Goal: Contribute content: Contribute content

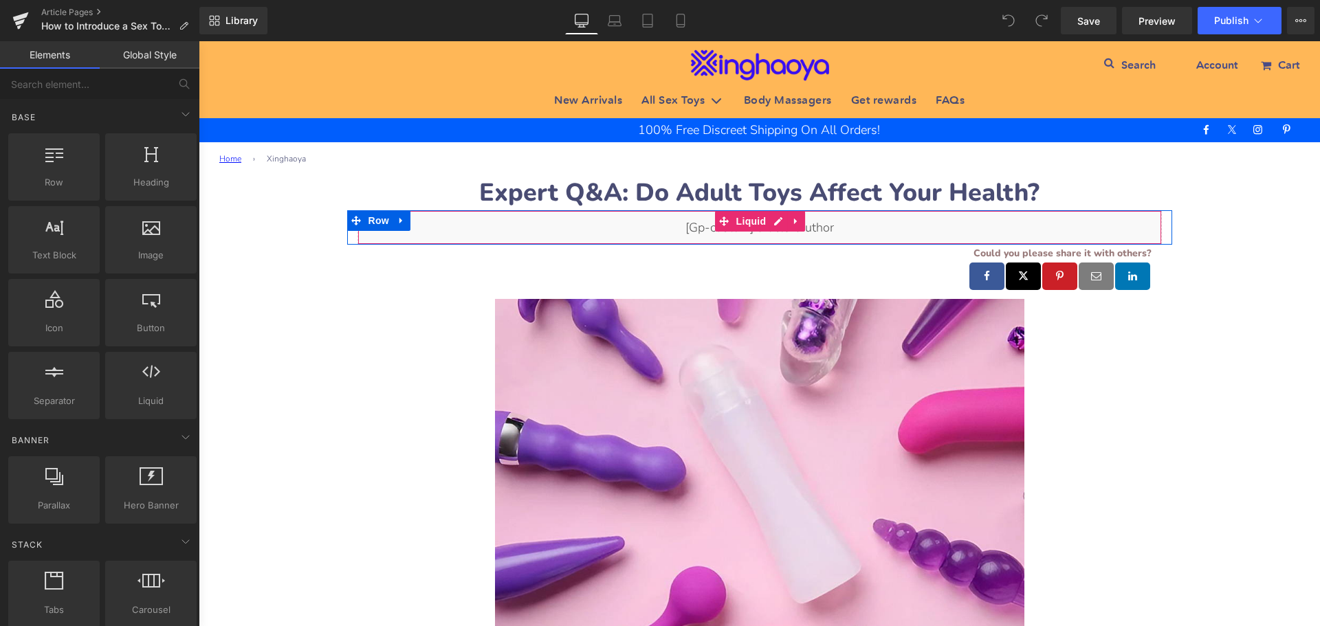
click at [525, 199] on strong "Expert Q&A: Do Adult Toys Affect Your Health?" at bounding box center [759, 193] width 560 height 34
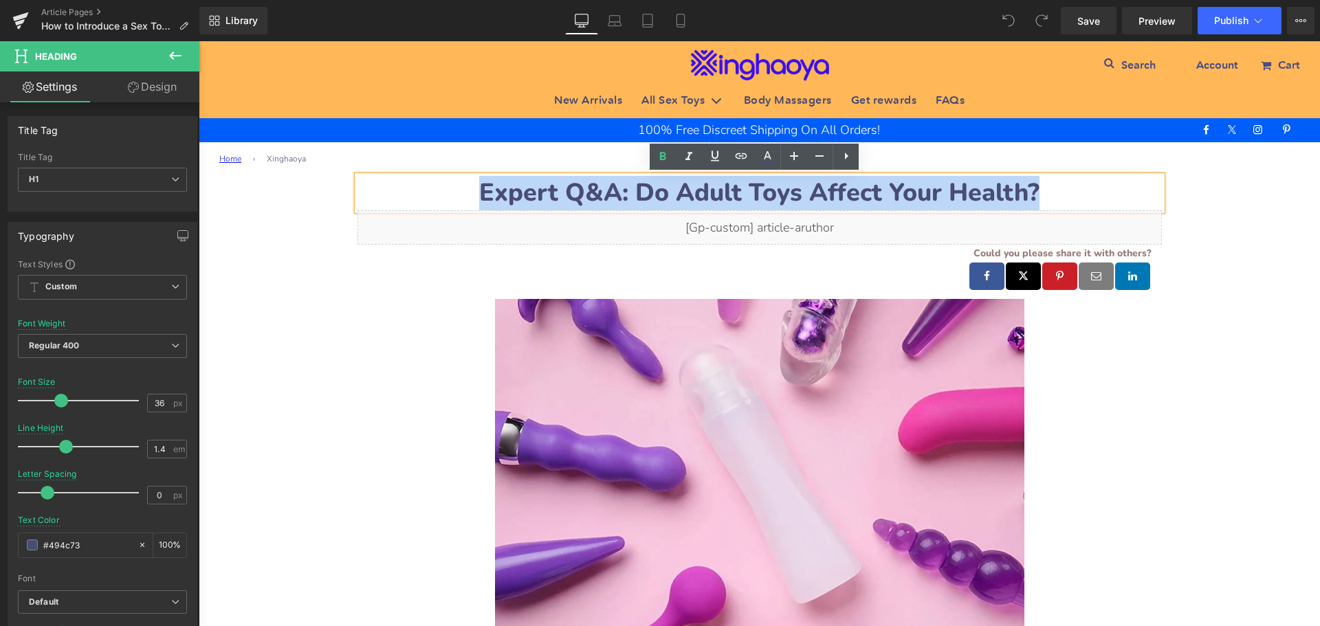
drag, startPoint x: 484, startPoint y: 193, endPoint x: 1042, endPoint y: 198, distance: 558.2
click at [1042, 198] on h1 "Expert Q&A: Do Adult Toys Affect Your Health?" at bounding box center [759, 193] width 804 height 34
paste div
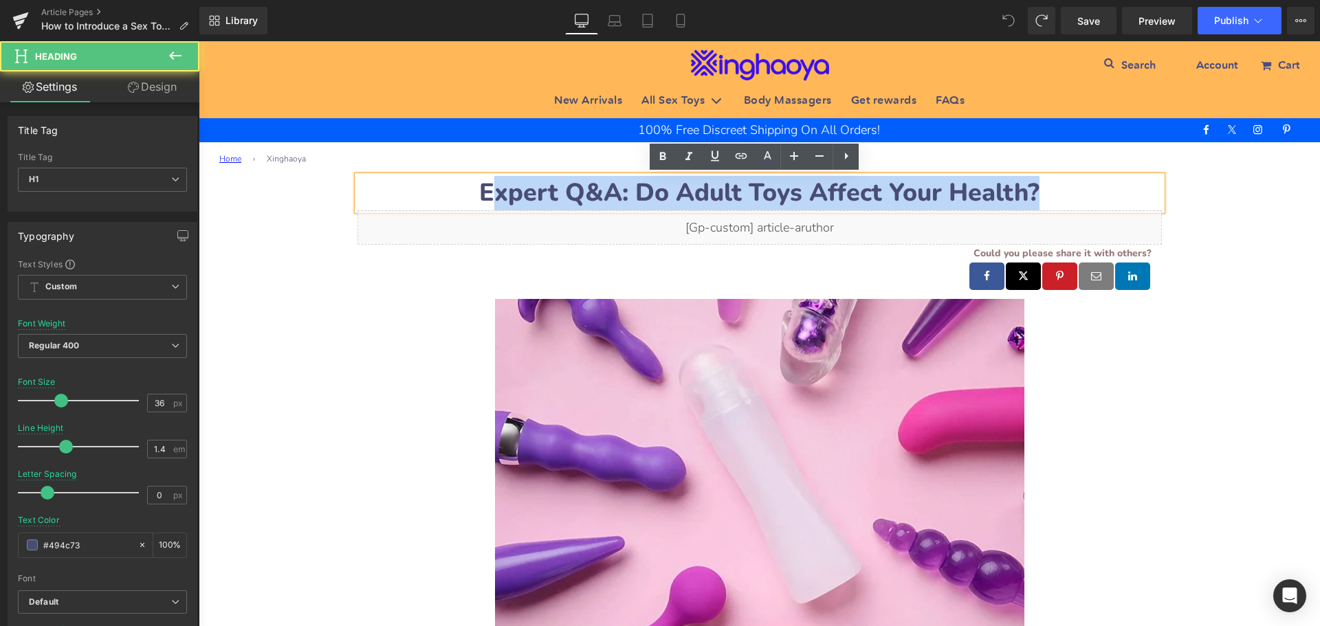
drag, startPoint x: 495, startPoint y: 189, endPoint x: 1045, endPoint y: 187, distance: 549.9
click at [1045, 187] on h1 "Expert Q&A: Do Adult Toys Affect Your Health?" at bounding box center [759, 193] width 804 height 34
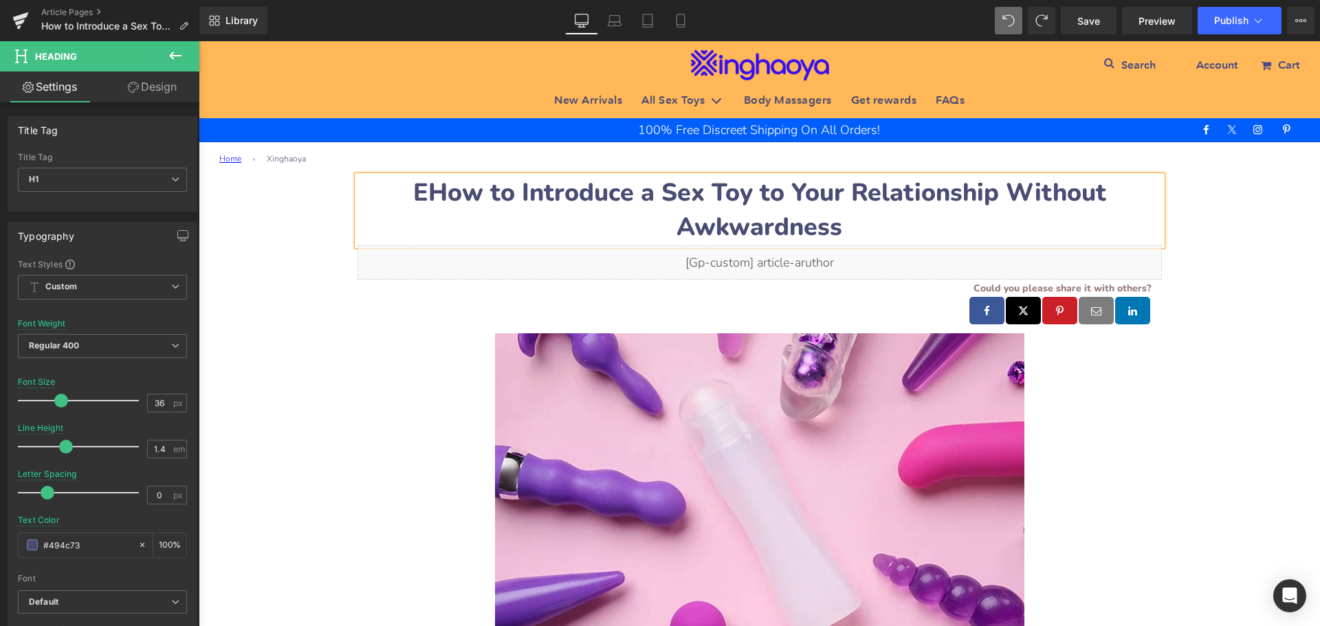
click at [424, 192] on strong "EHow to Introduce a Sex Toy to Your Relationship Without Awkwardness" at bounding box center [759, 210] width 693 height 68
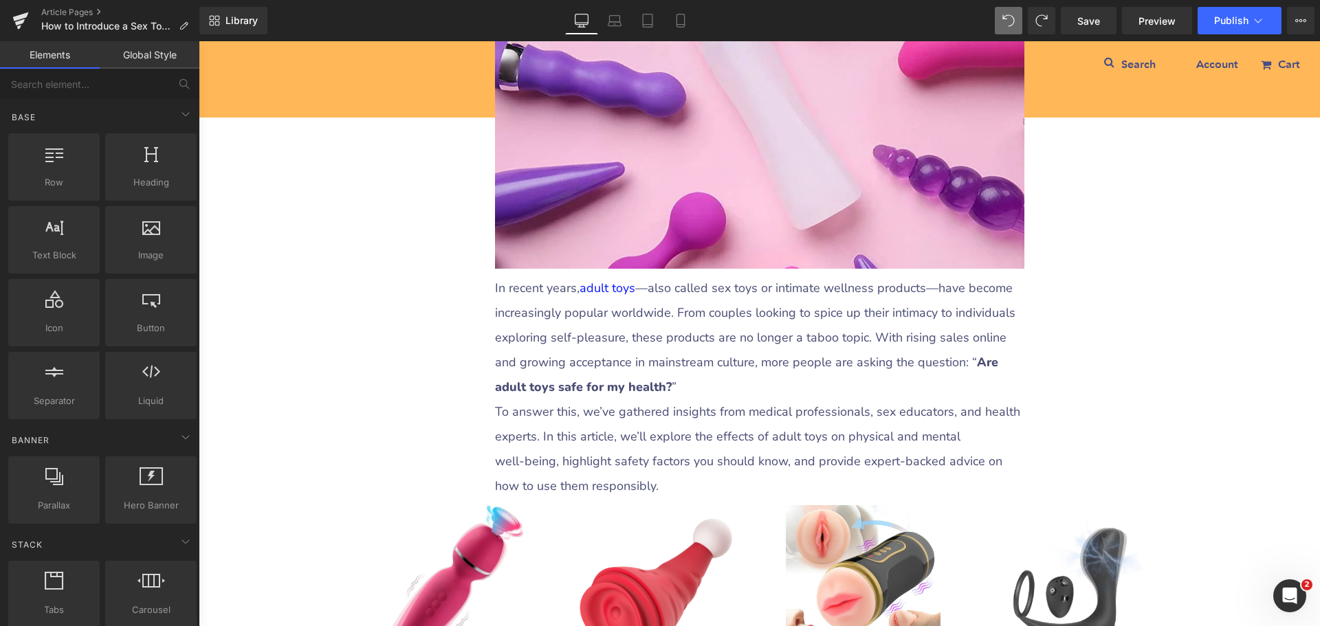
scroll to position [412, 0]
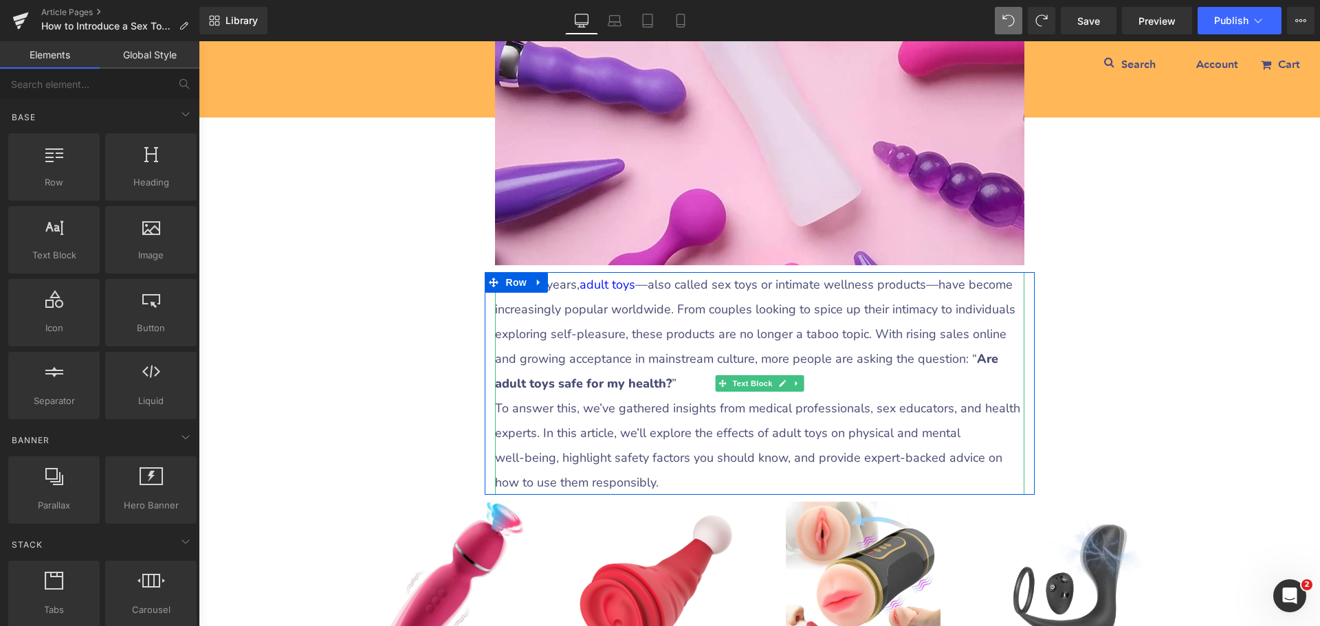
click at [558, 342] on p "In recent years, adult toys —also called sex toys or intimate wellness products…" at bounding box center [759, 334] width 529 height 124
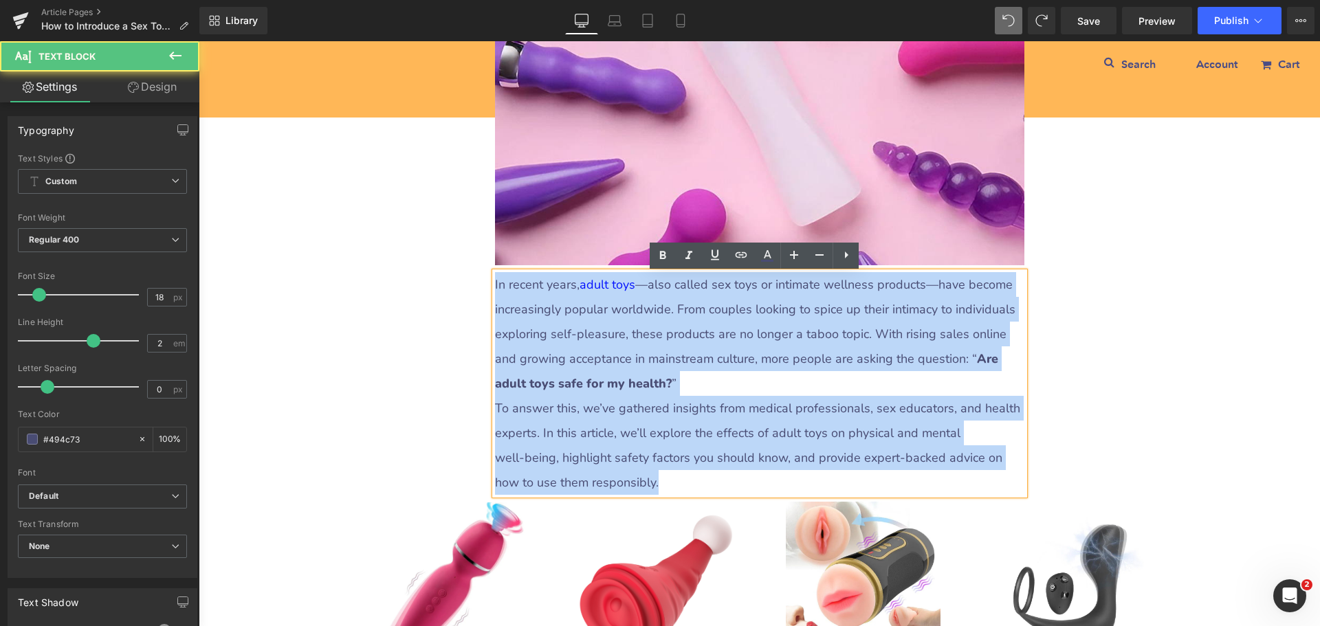
drag, startPoint x: 558, startPoint y: 485, endPoint x: 412, endPoint y: 291, distance: 242.0
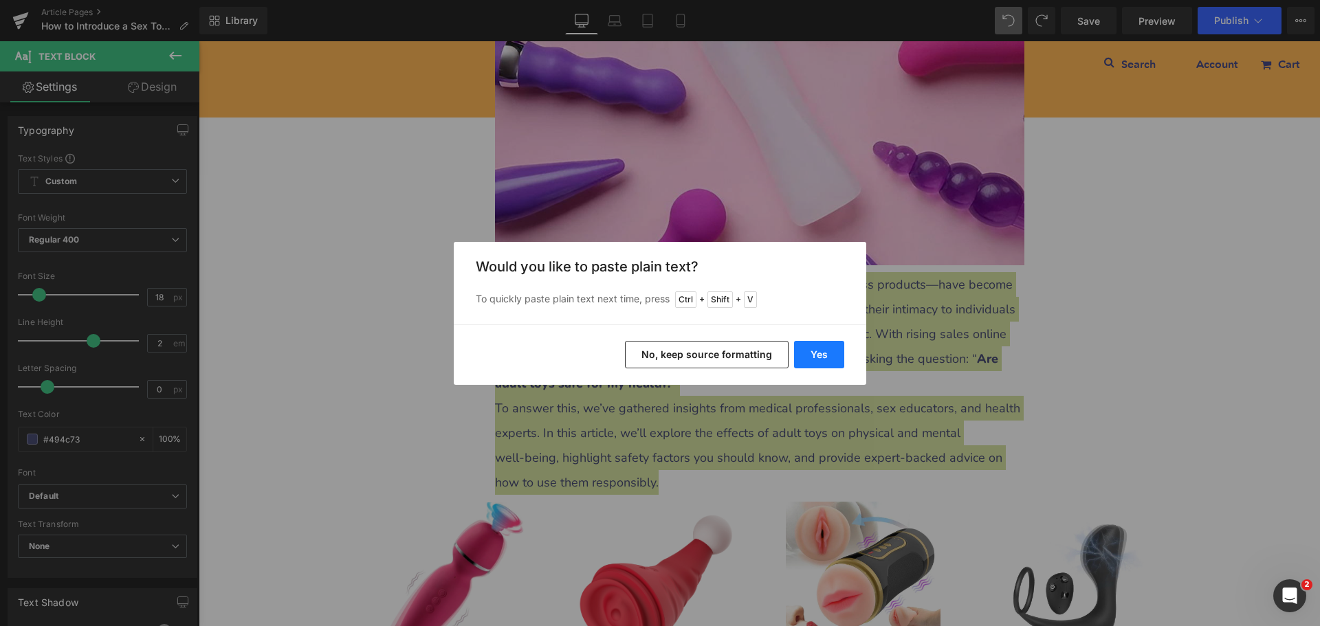
click at [826, 358] on button "Yes" at bounding box center [819, 354] width 50 height 27
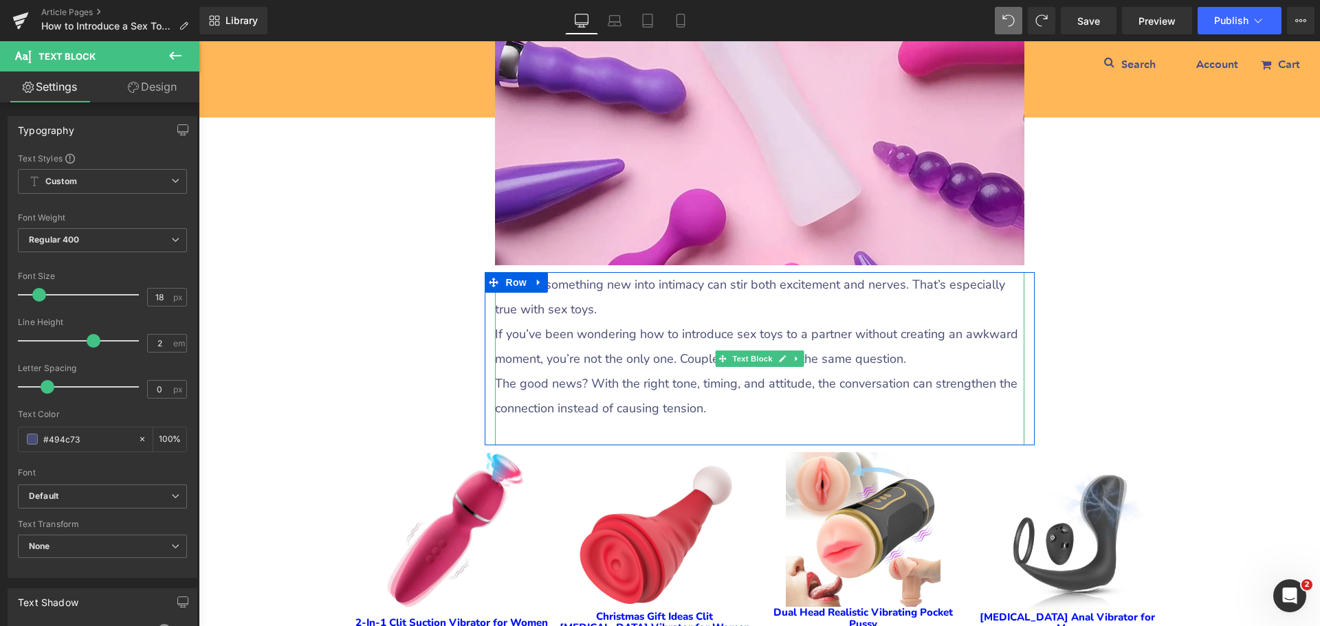
click at [555, 434] on p at bounding box center [759, 433] width 529 height 25
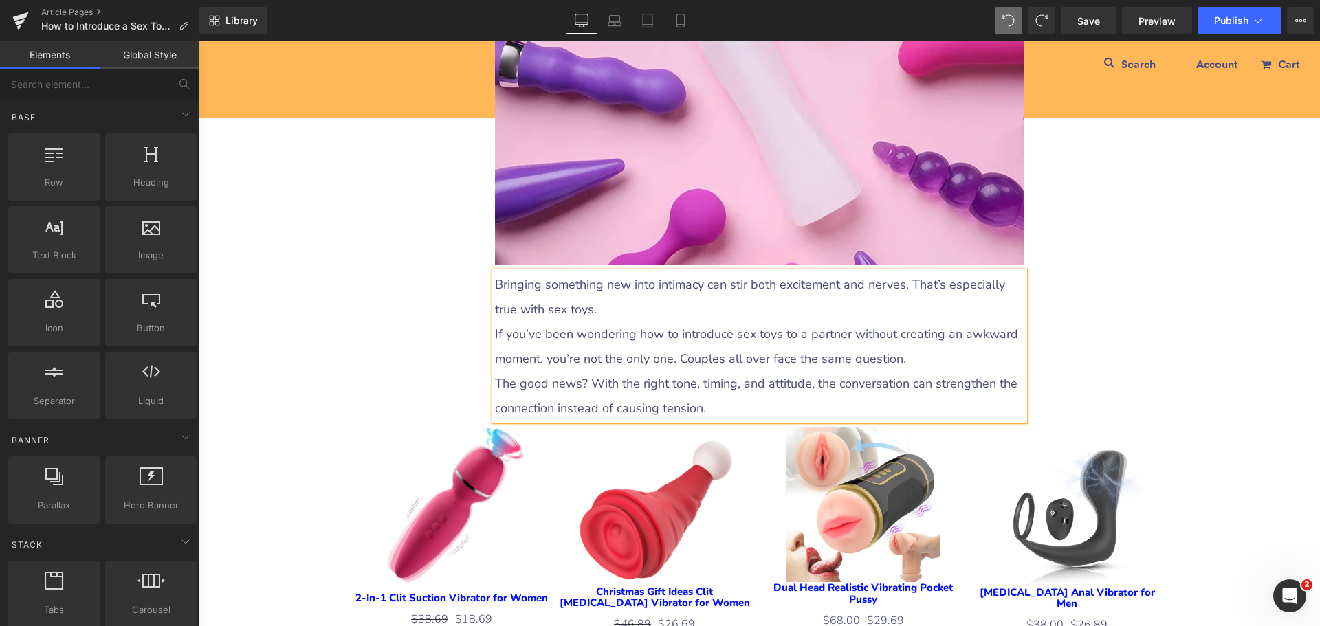
drag, startPoint x: 1175, startPoint y: 339, endPoint x: 1218, endPoint y: 366, distance: 50.3
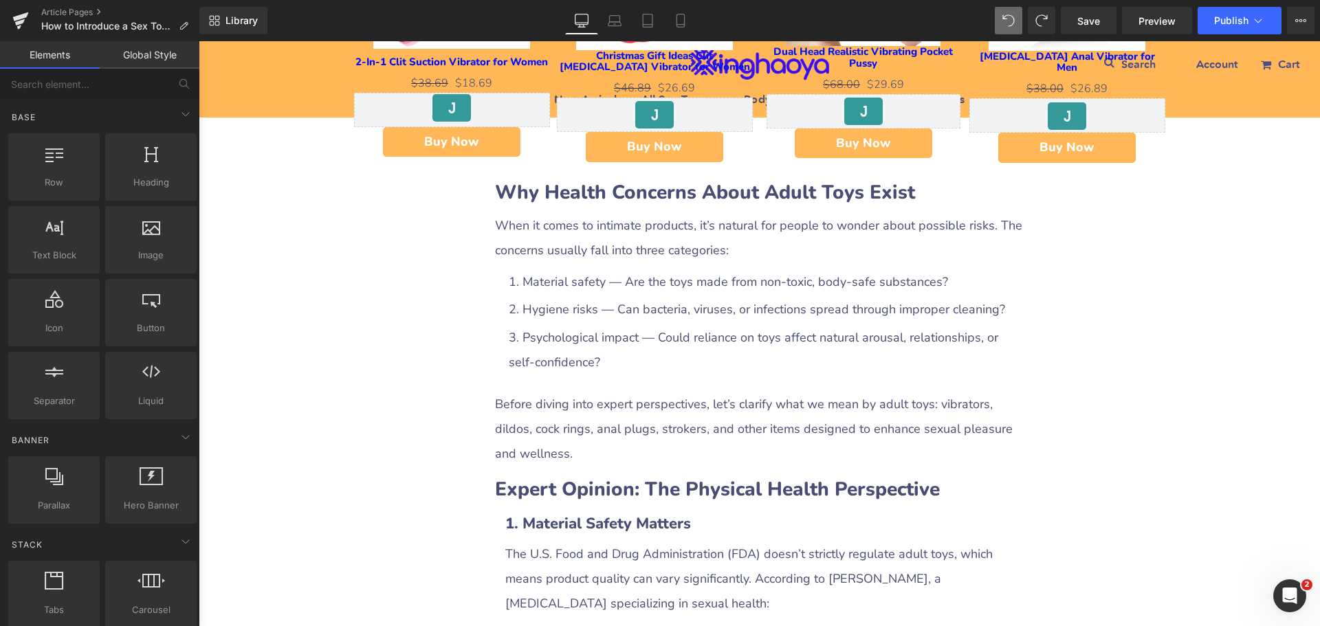
scroll to position [962, 0]
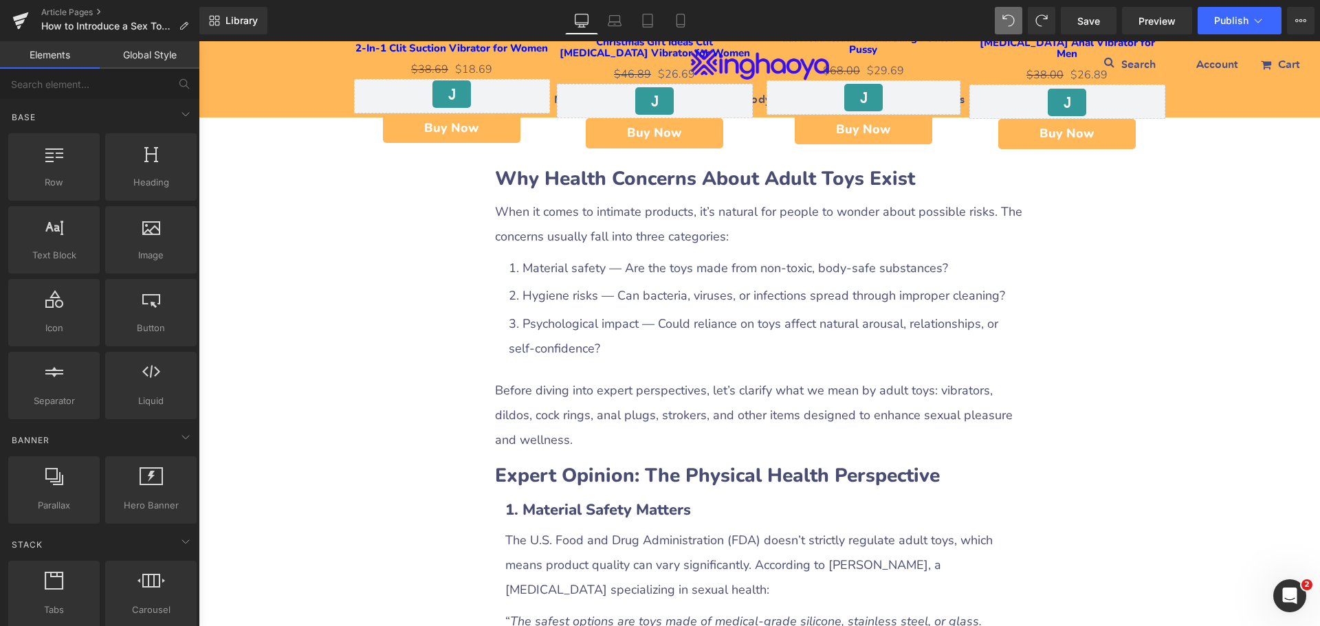
click at [577, 185] on b "Why Health Concerns About Adult Toys Exist" at bounding box center [705, 179] width 420 height 26
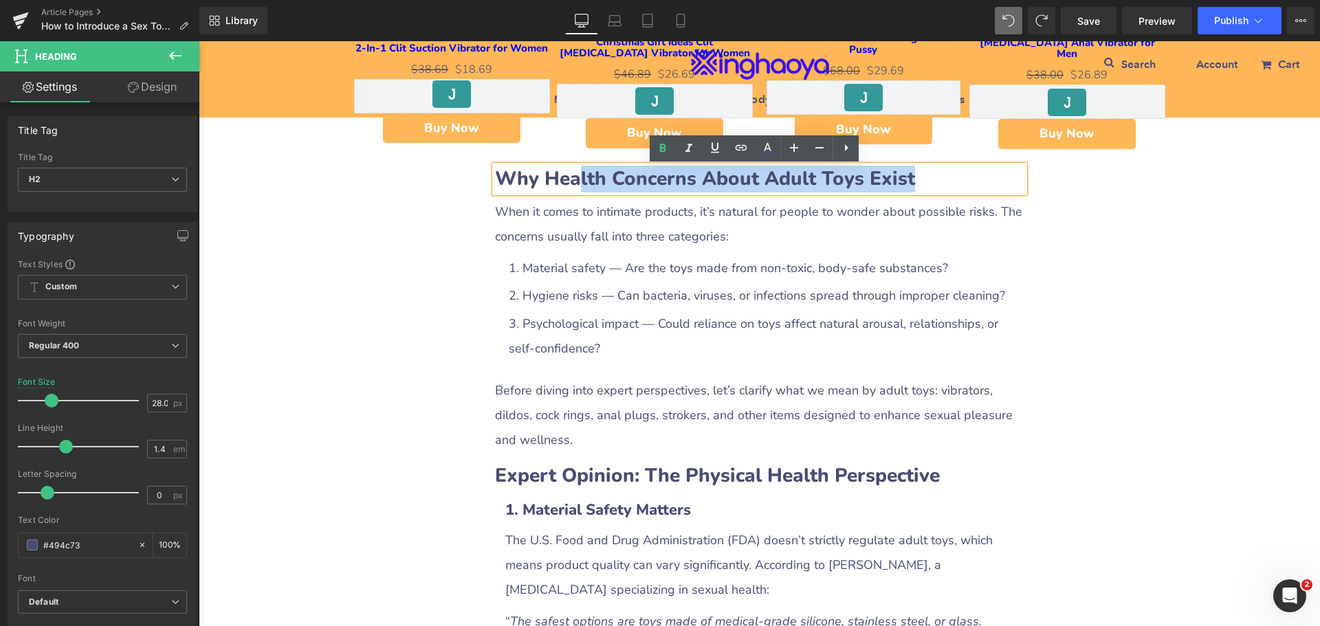
drag, startPoint x: 573, startPoint y: 184, endPoint x: 982, endPoint y: 175, distance: 408.4
click at [982, 175] on h2 "Why Health Concerns About Adult Toys Exist" at bounding box center [759, 179] width 529 height 27
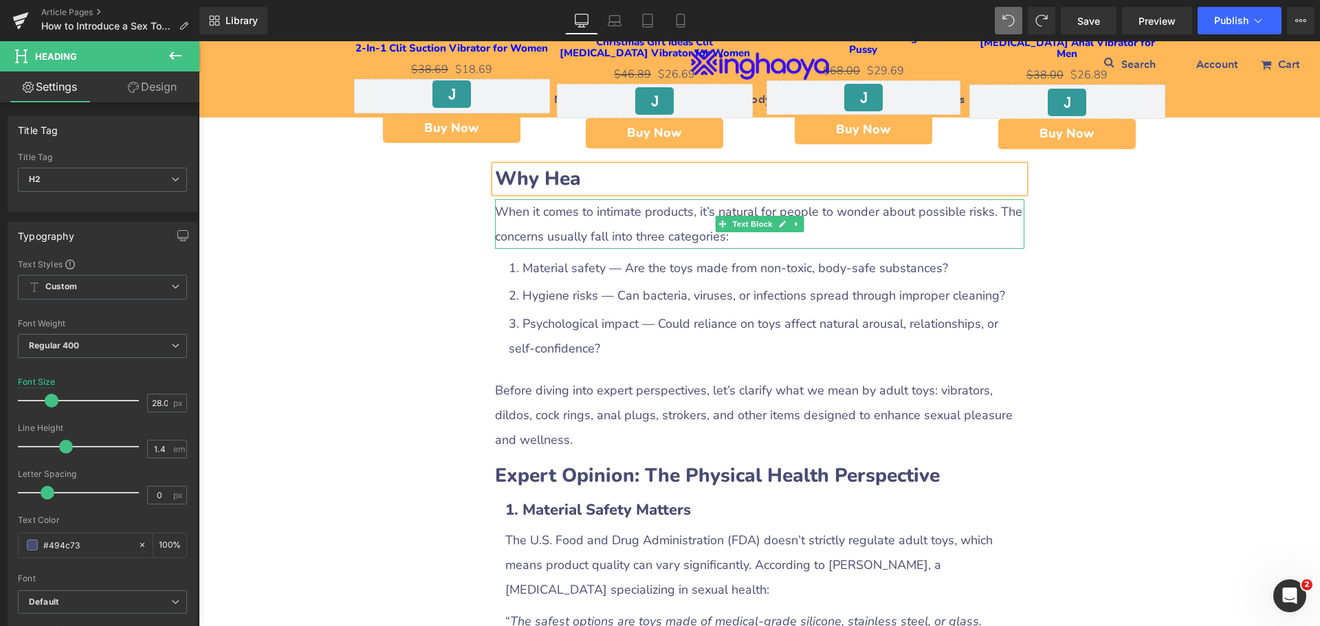
click at [608, 234] on div "When it comes to intimate products, it’s natural for people to wonder about pos…" at bounding box center [759, 223] width 529 height 49
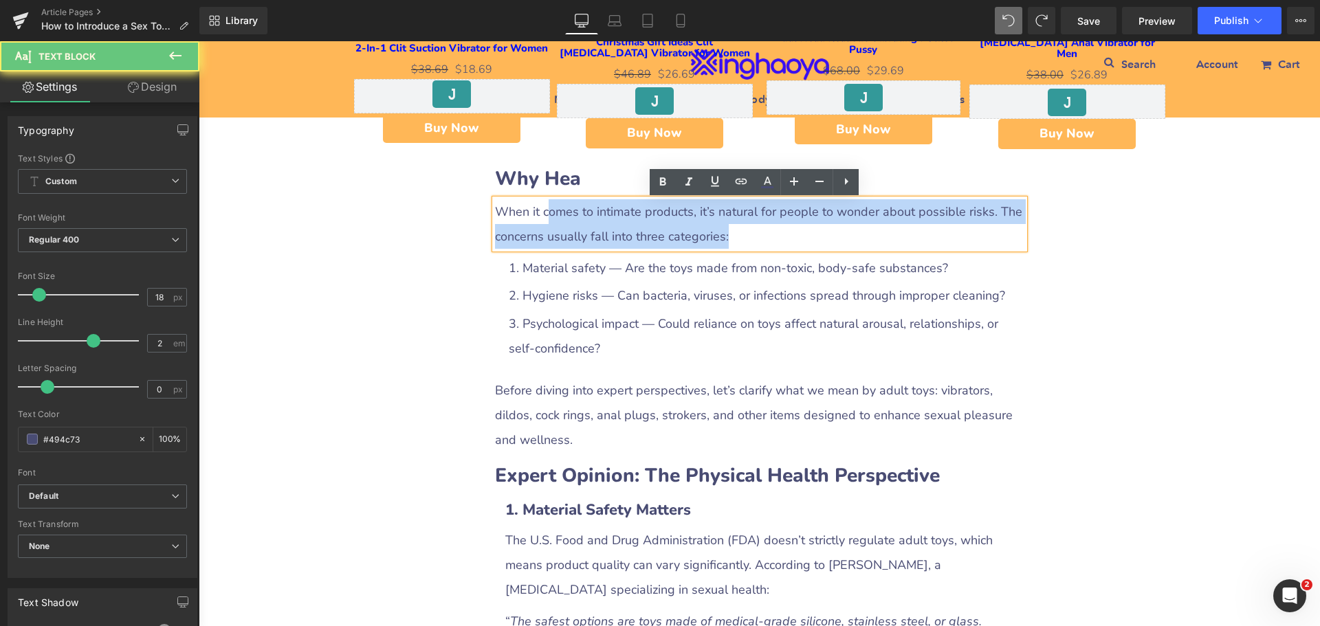
drag, startPoint x: 542, startPoint y: 214, endPoint x: 781, endPoint y: 229, distance: 239.6
click at [781, 229] on div "When it comes to intimate products, it’s natural for people to wonder about pos…" at bounding box center [759, 223] width 529 height 49
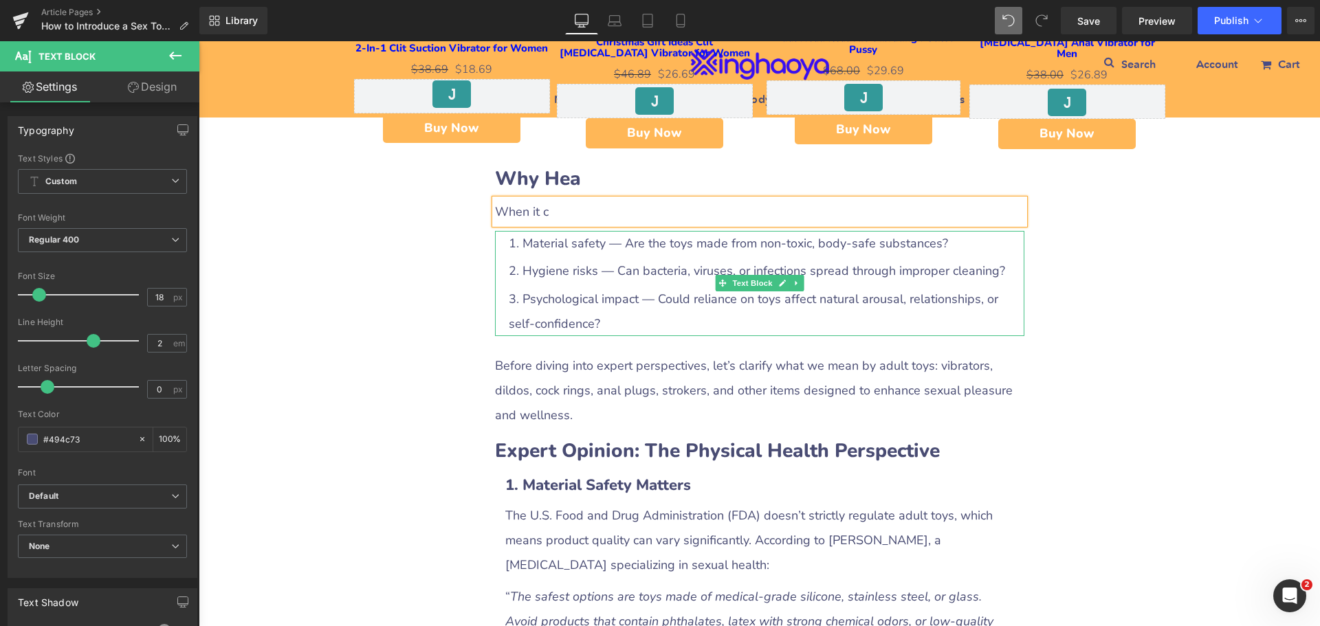
click at [793, 285] on icon at bounding box center [797, 283] width 8 height 8
drag, startPoint x: 801, startPoint y: 287, endPoint x: 785, endPoint y: 288, distance: 16.6
click at [802, 287] on icon at bounding box center [803, 284] width 8 height 8
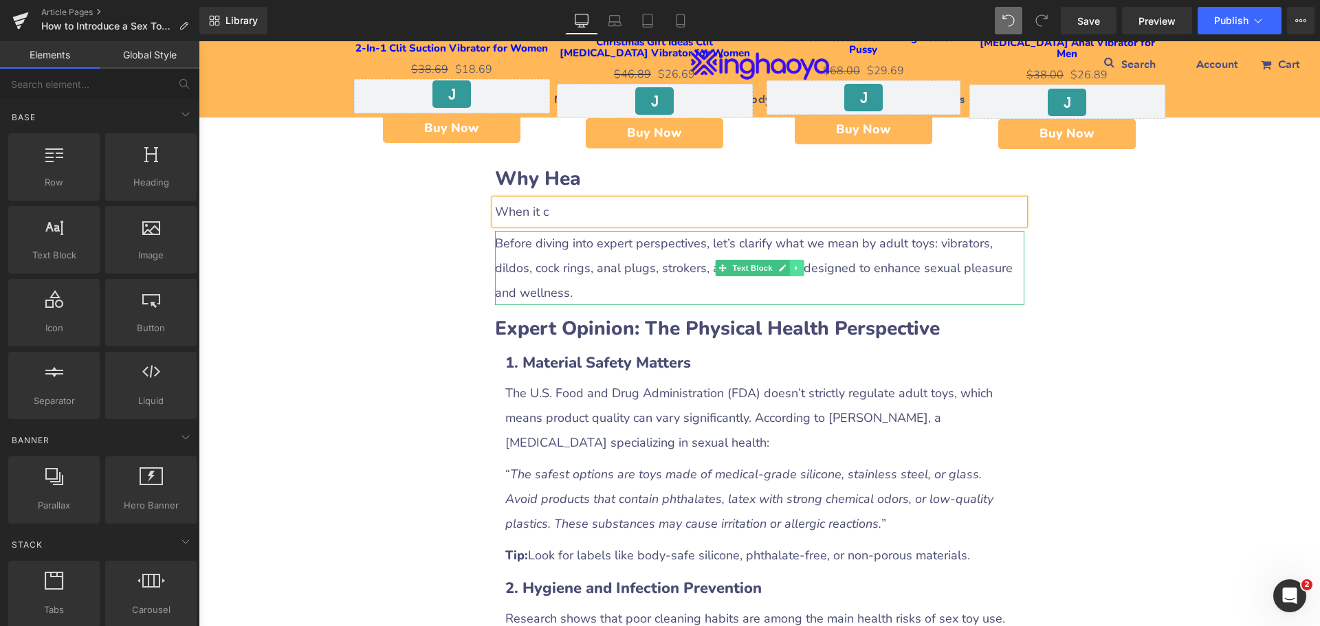
click at [796, 272] on link at bounding box center [796, 268] width 14 height 16
click at [801, 271] on icon at bounding box center [803, 268] width 8 height 8
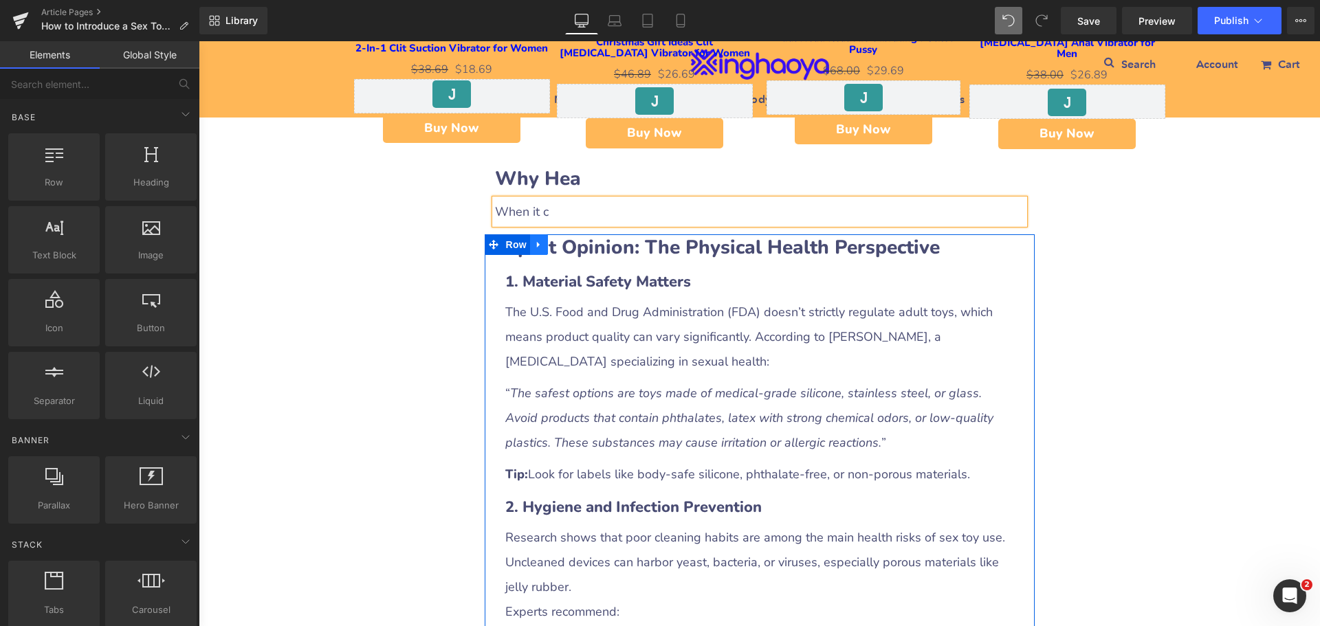
click at [535, 247] on icon at bounding box center [539, 244] width 10 height 10
click at [570, 247] on icon at bounding box center [575, 245] width 10 height 10
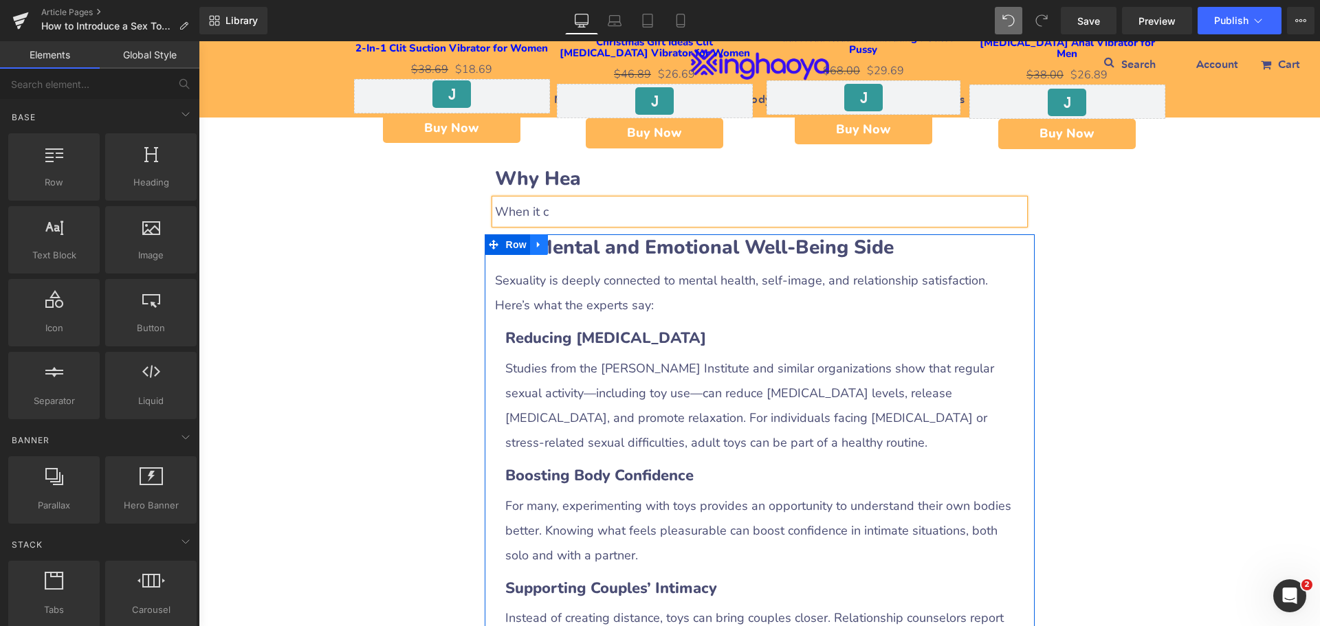
click at [537, 248] on icon at bounding box center [539, 244] width 10 height 10
click at [570, 245] on icon at bounding box center [575, 244] width 10 height 10
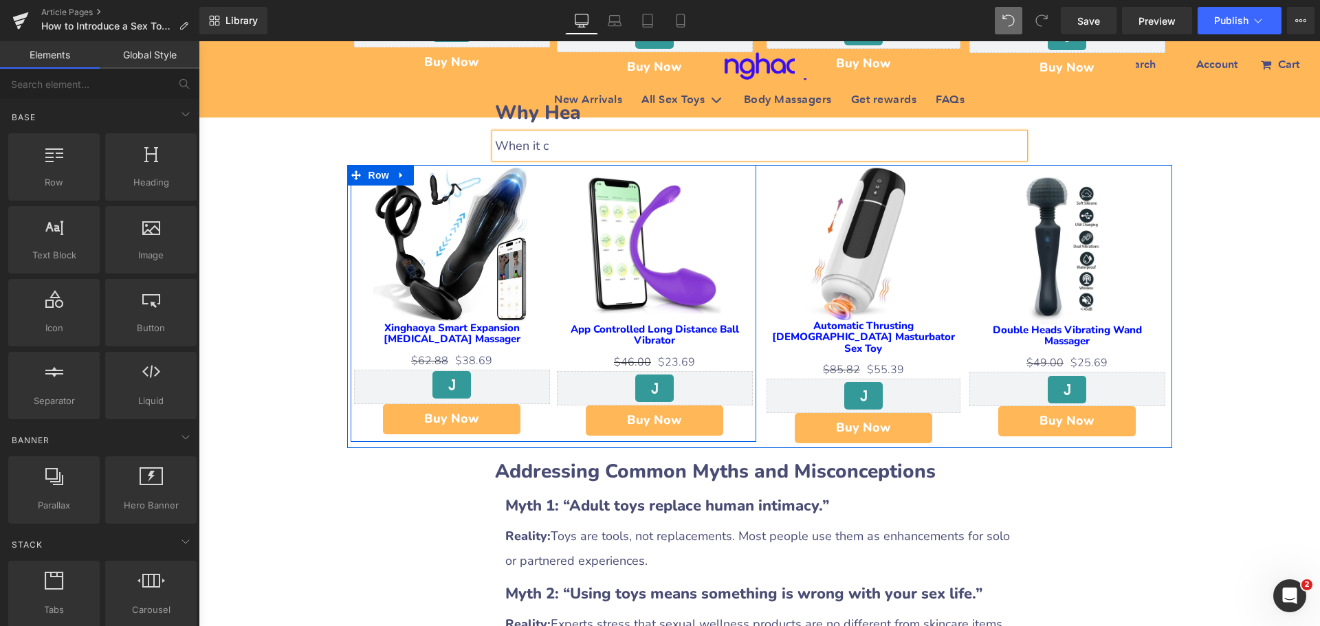
scroll to position [1100, 0]
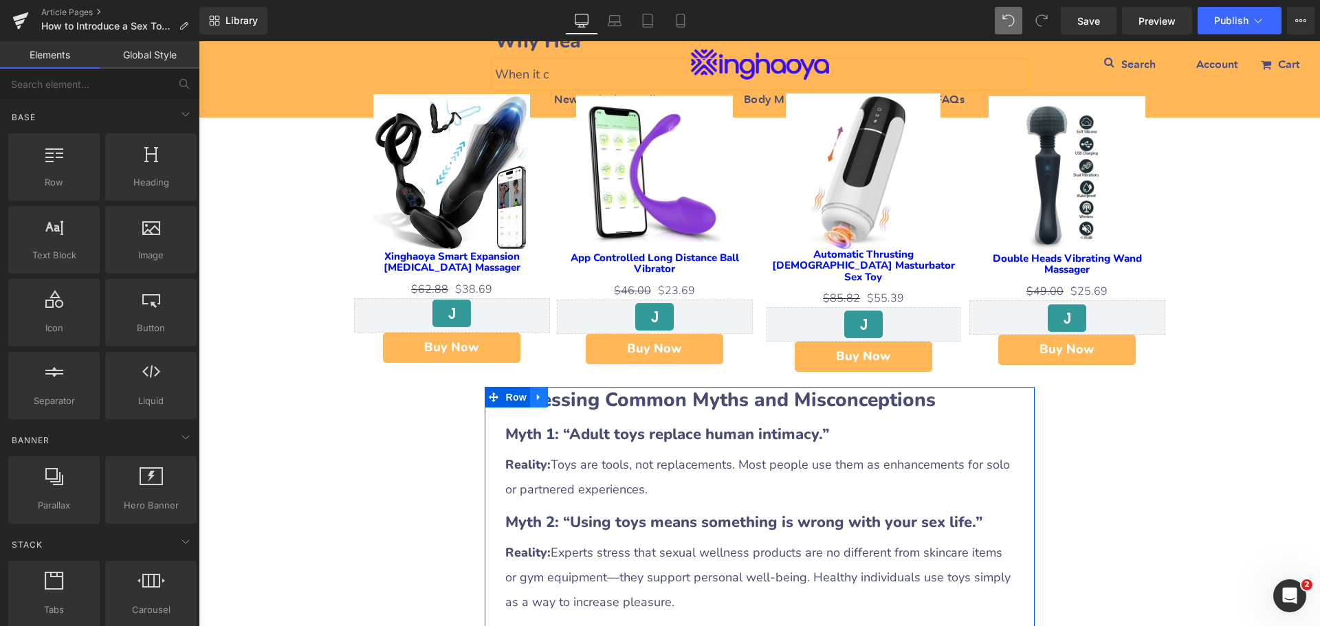
click at [534, 395] on icon at bounding box center [539, 397] width 10 height 10
click at [570, 392] on icon at bounding box center [575, 397] width 10 height 10
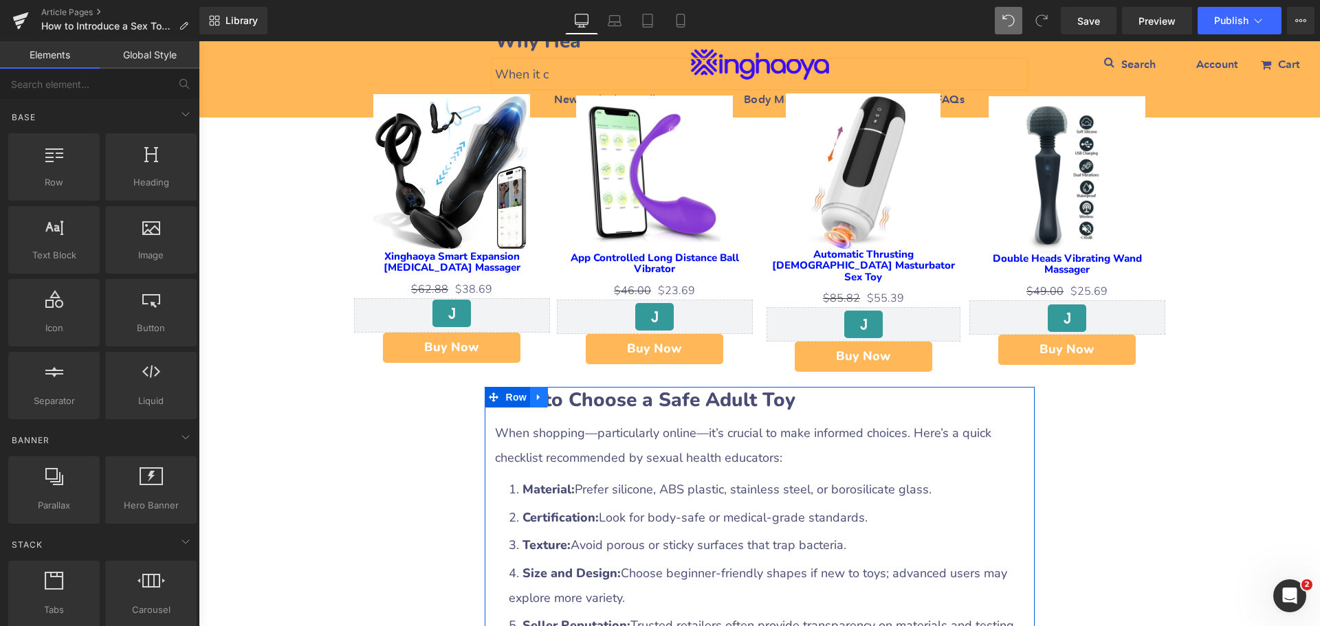
click at [537, 395] on icon at bounding box center [538, 398] width 3 height 6
click at [566, 392] on link at bounding box center [575, 397] width 18 height 21
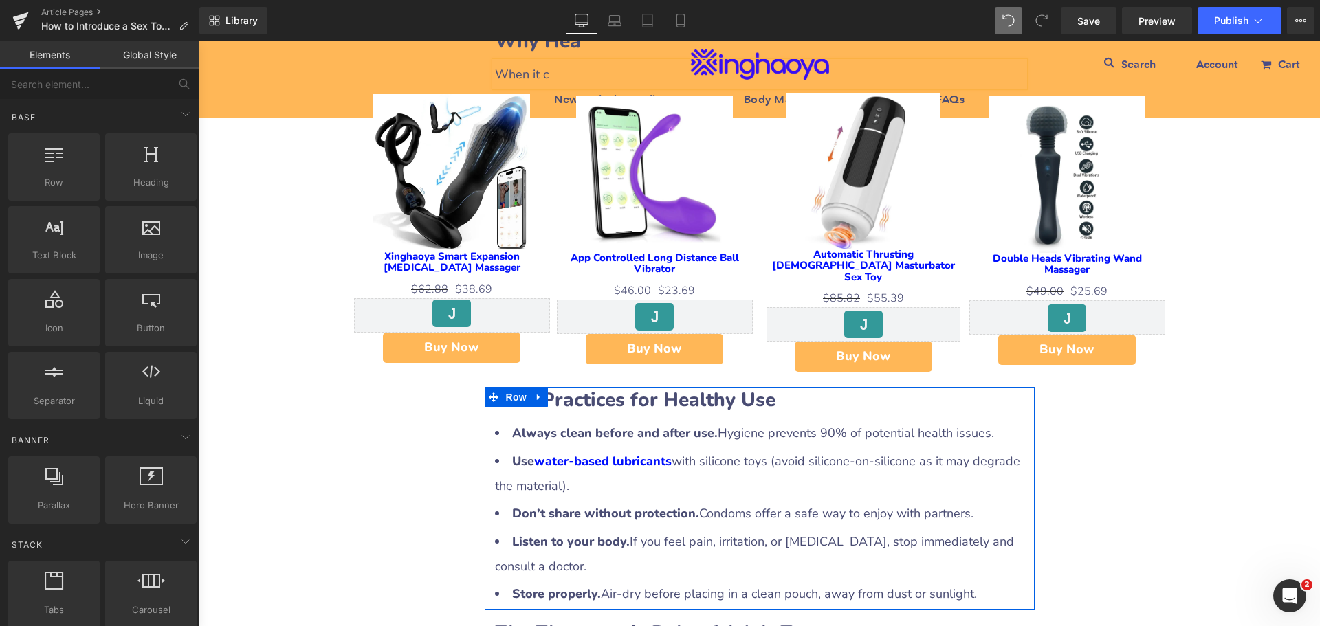
click at [534, 395] on icon at bounding box center [539, 397] width 10 height 10
click at [570, 394] on icon at bounding box center [575, 397] width 10 height 10
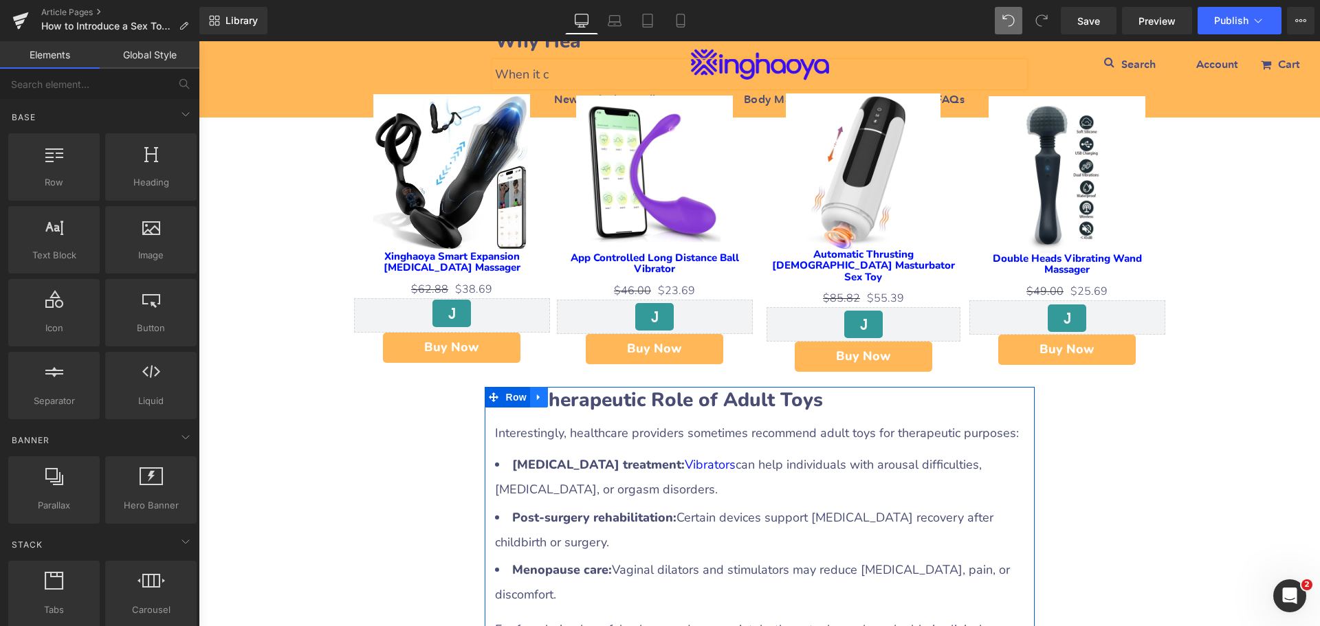
click at [537, 395] on icon at bounding box center [538, 398] width 3 height 6
click at [570, 394] on icon at bounding box center [575, 397] width 10 height 10
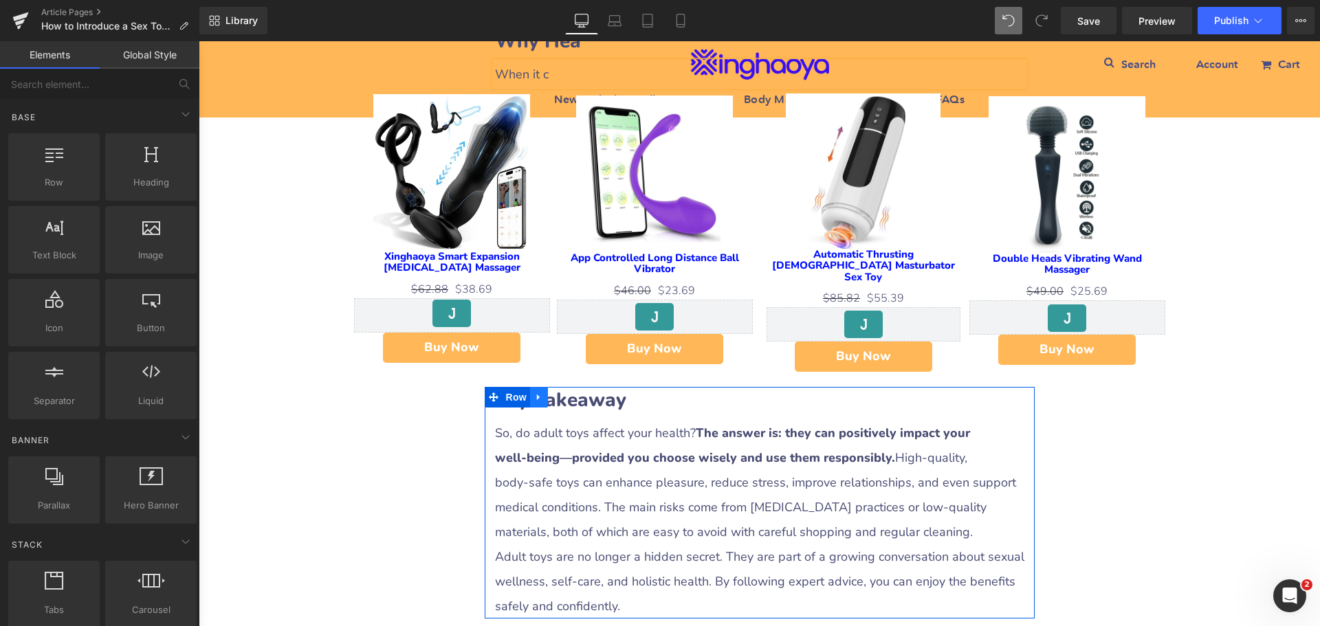
click at [534, 395] on icon at bounding box center [539, 397] width 10 height 10
click at [570, 393] on icon at bounding box center [575, 397] width 10 height 10
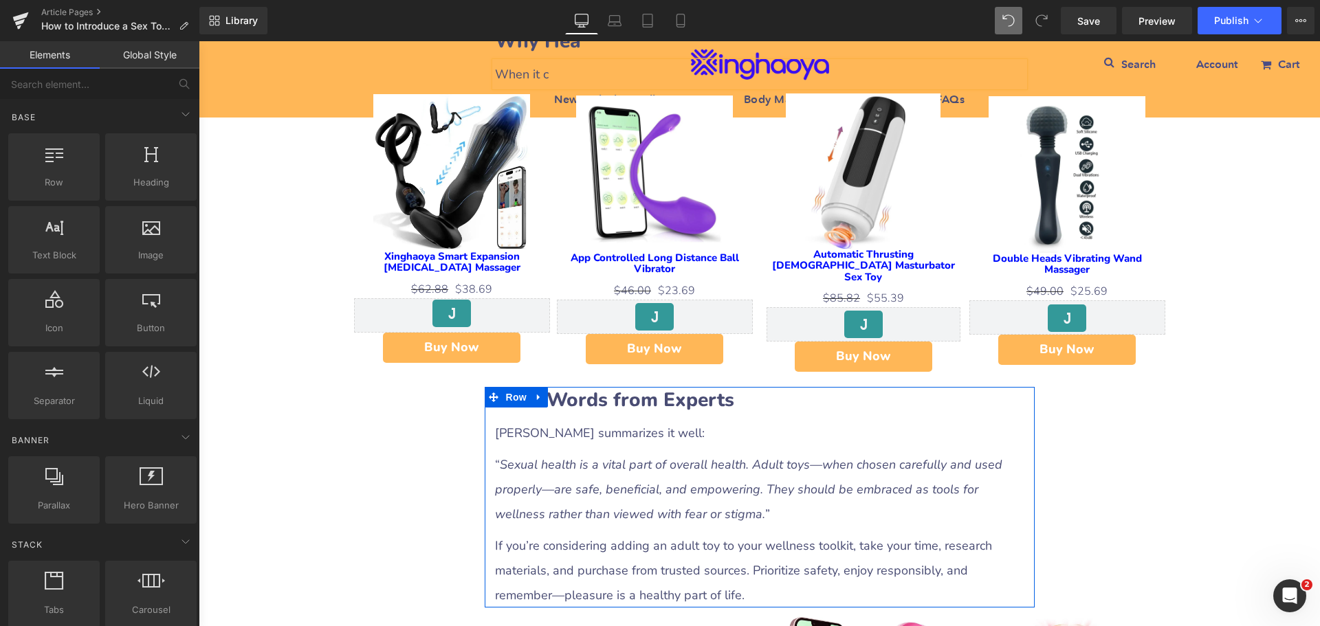
click at [535, 395] on icon at bounding box center [539, 397] width 10 height 10
click at [568, 398] on link at bounding box center [575, 397] width 18 height 21
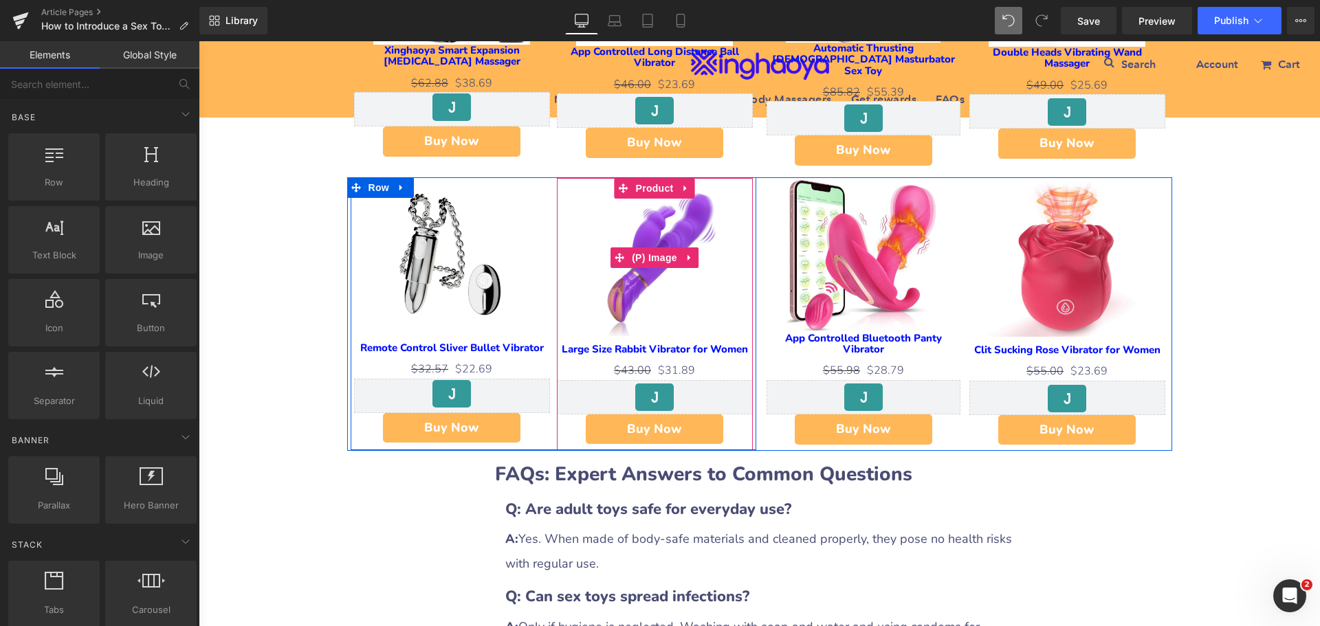
scroll to position [1512, 0]
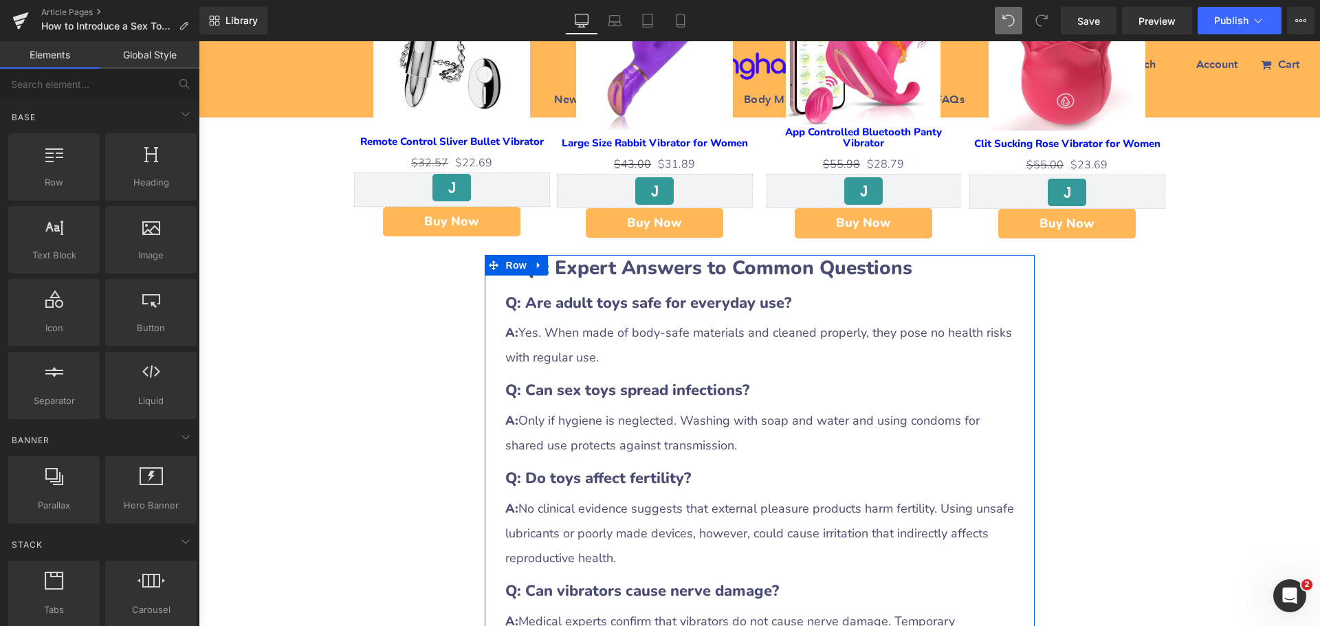
click at [537, 265] on icon at bounding box center [538, 266] width 3 height 6
click at [566, 269] on link at bounding box center [575, 265] width 18 height 21
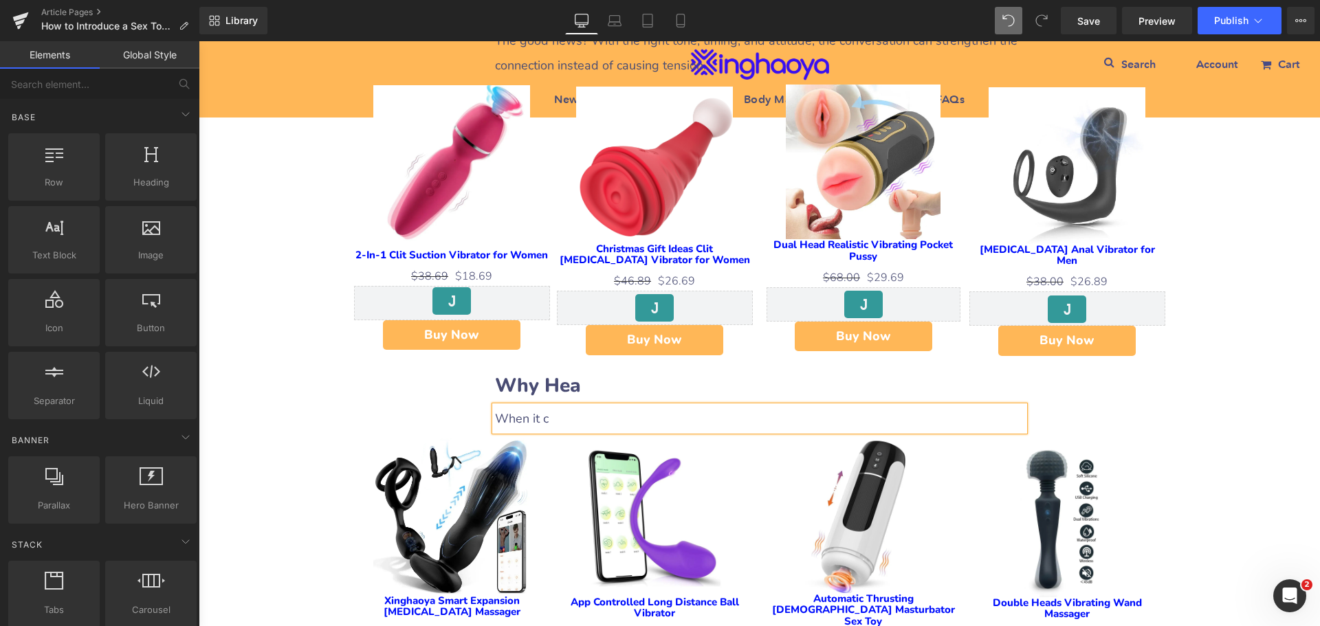
scroll to position [687, 0]
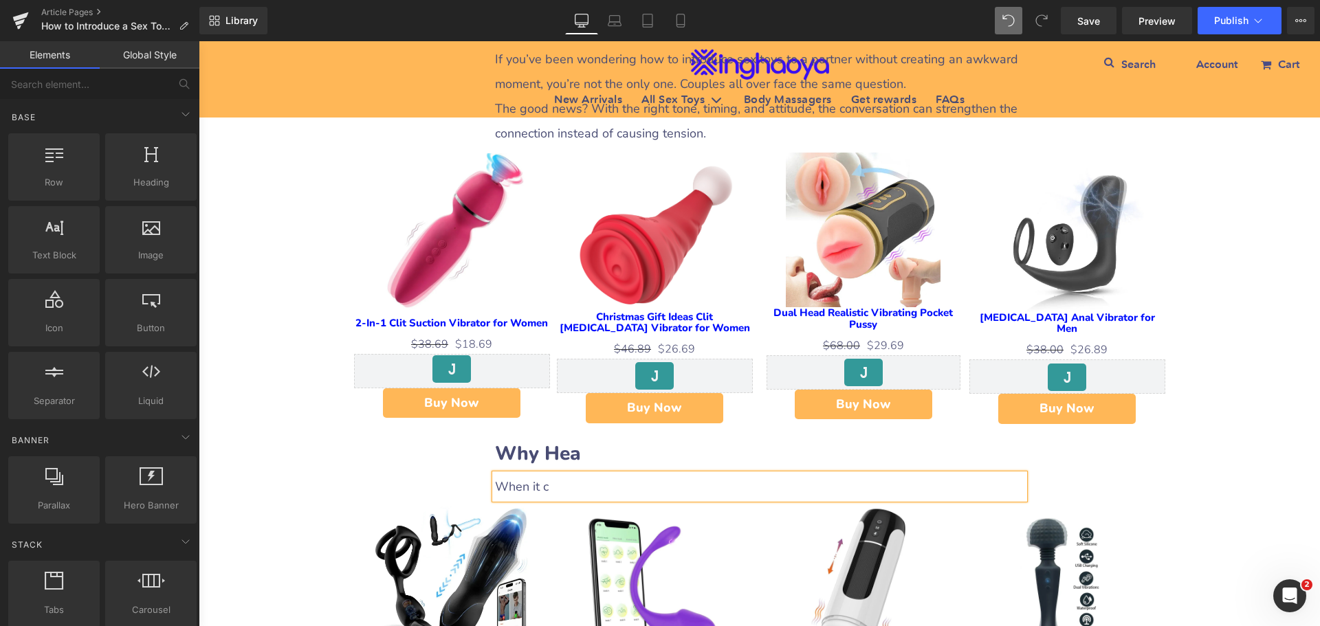
click at [1210, 480] on div "How to Introduce a Sex Toy to Your Relationship Without Awkwardness Heading Row…" at bounding box center [759, 622] width 1121 height 2267
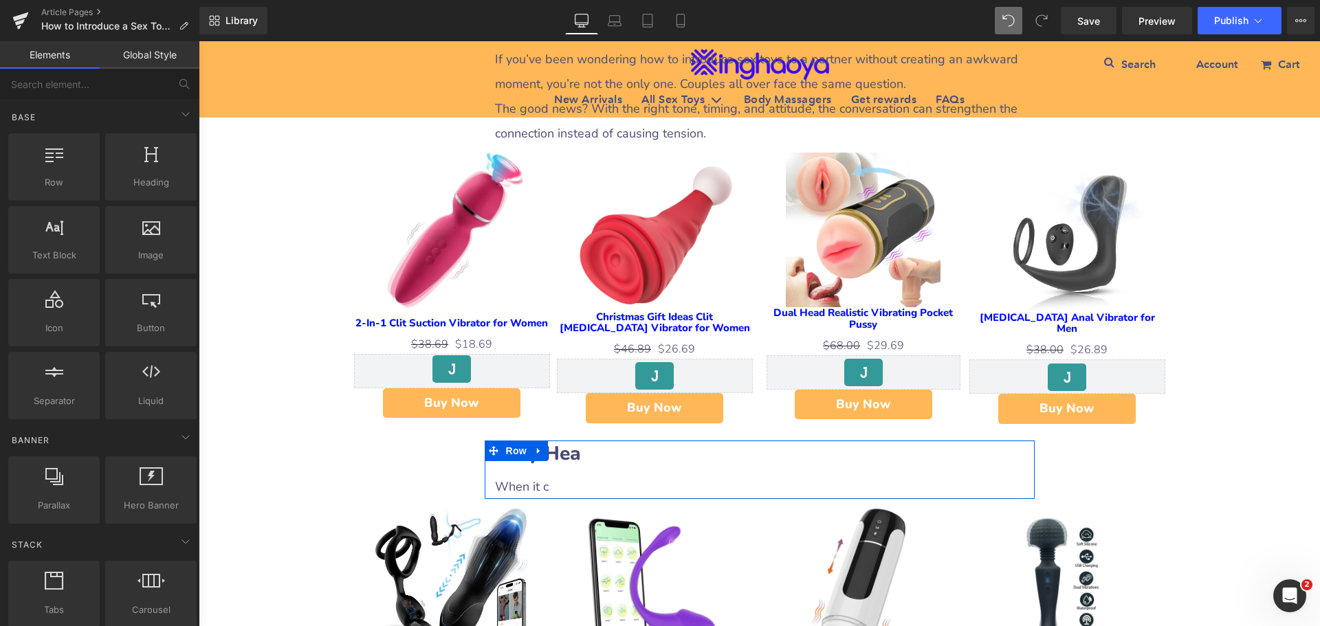
click at [538, 454] on icon at bounding box center [539, 450] width 10 height 10
click at [552, 451] on icon at bounding box center [557, 451] width 10 height 10
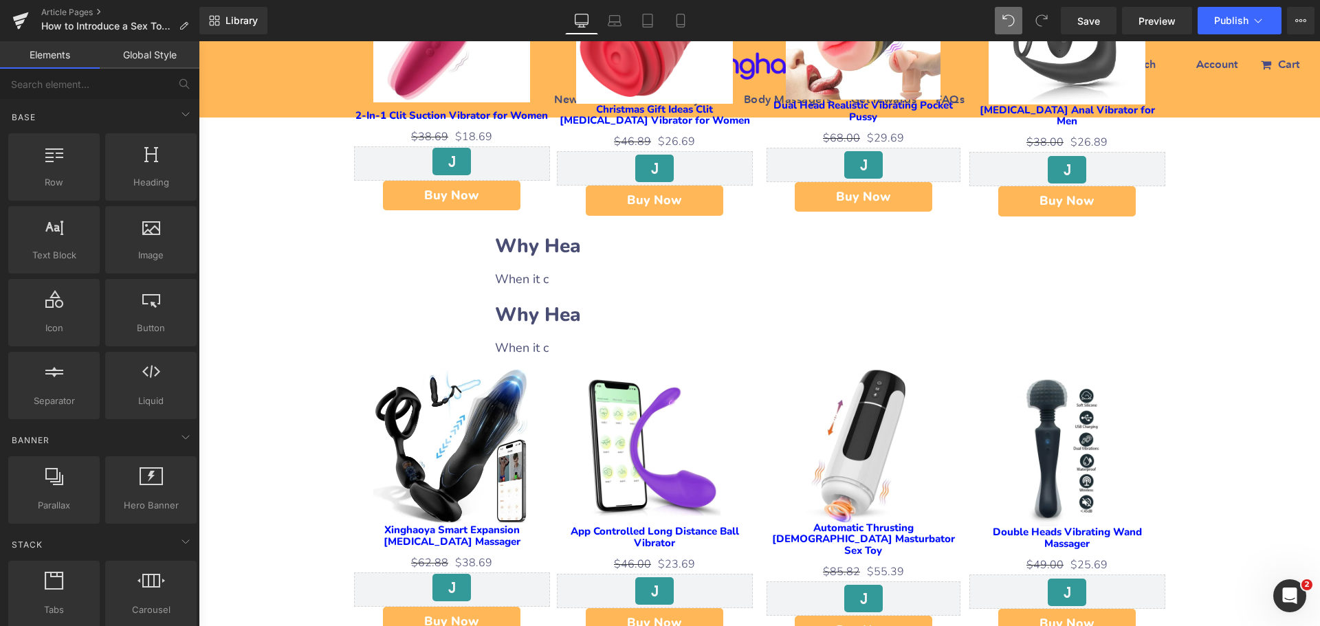
scroll to position [891, 0]
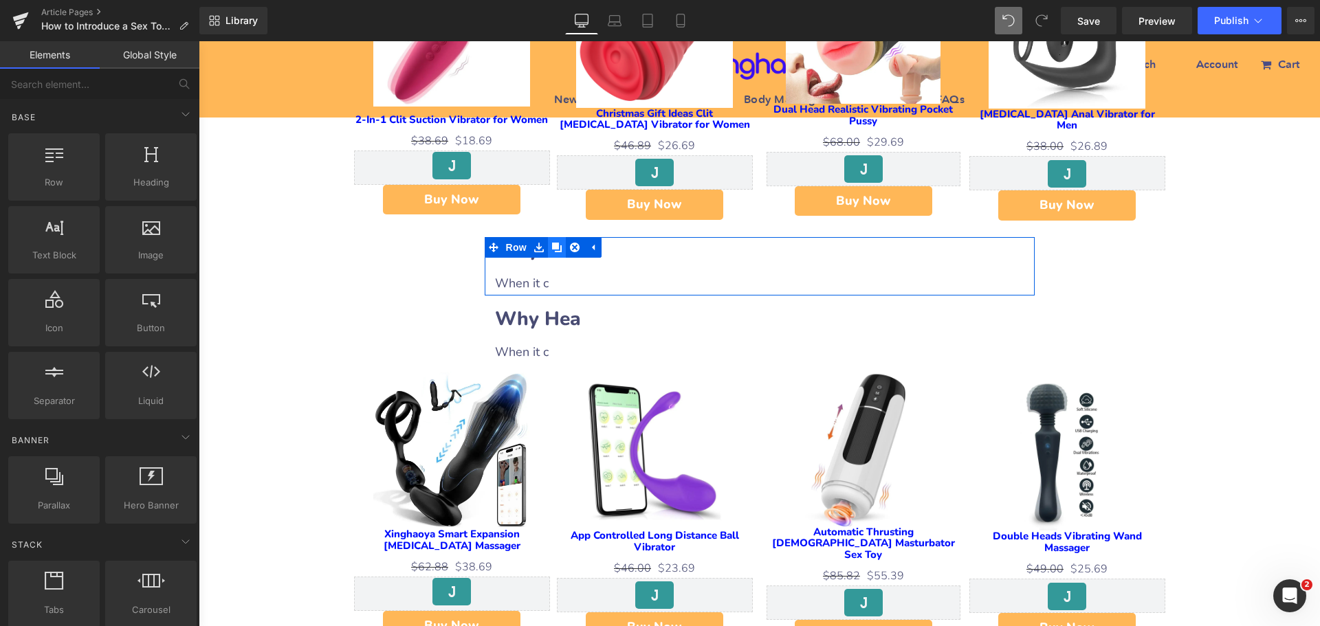
click at [552, 250] on icon at bounding box center [557, 248] width 10 height 10
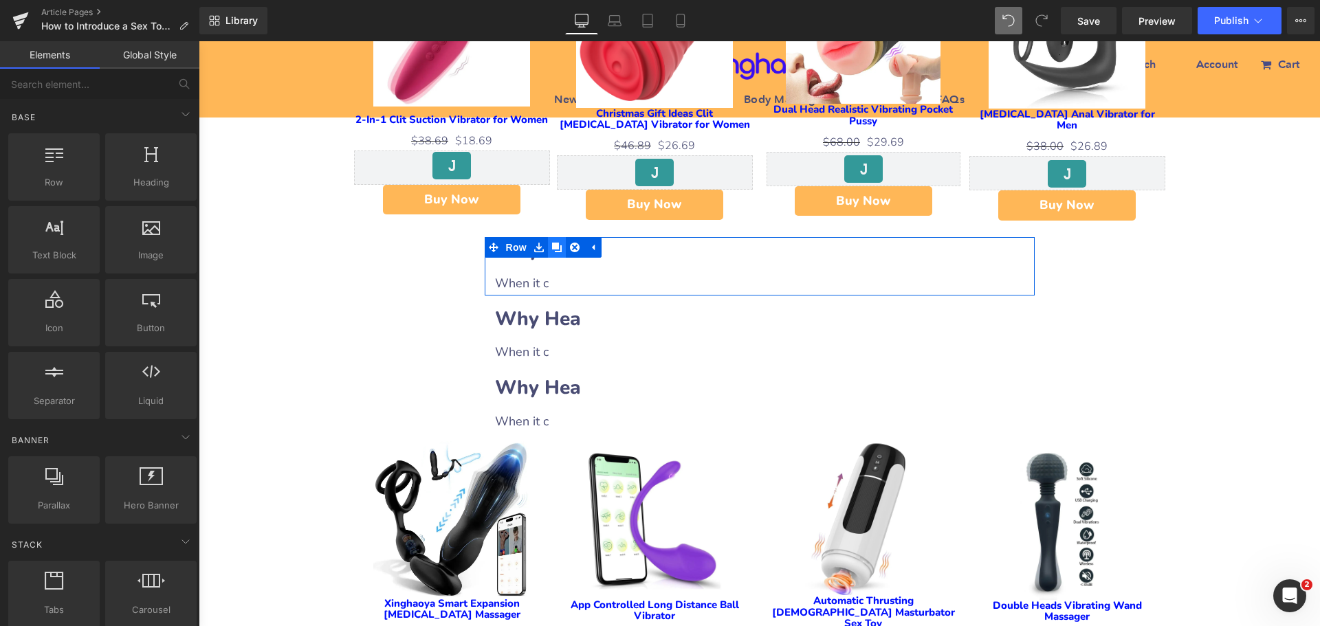
click at [552, 250] on icon at bounding box center [557, 248] width 10 height 10
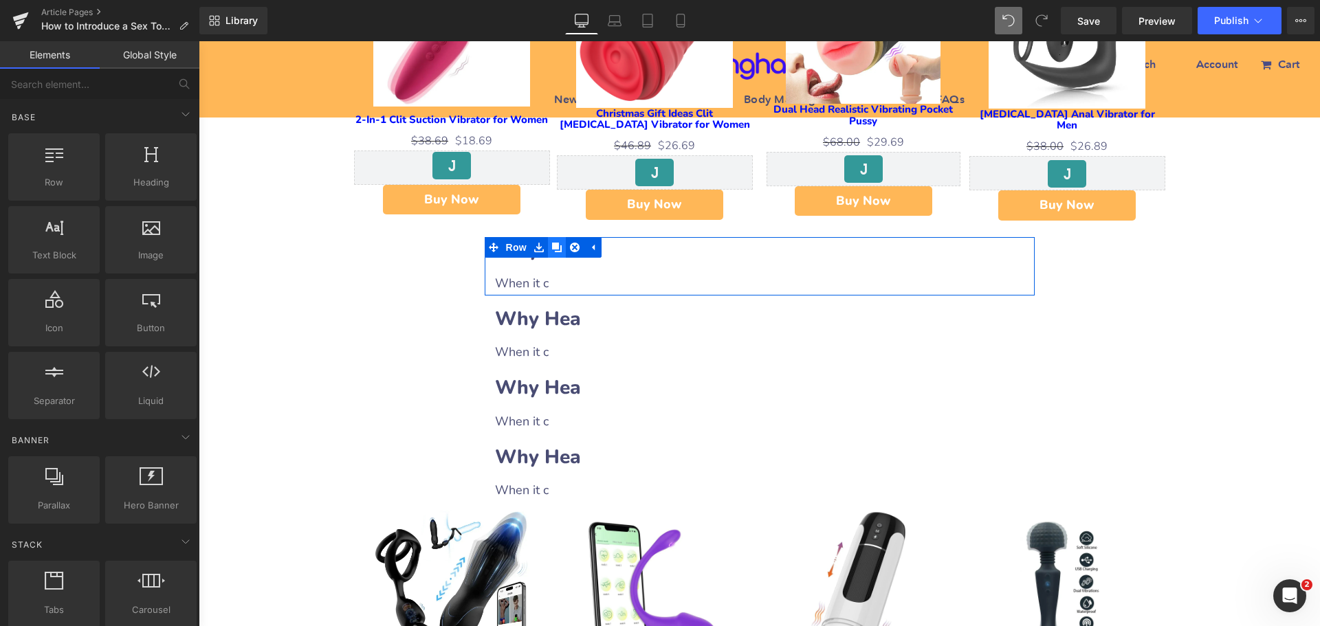
click at [552, 250] on icon at bounding box center [557, 248] width 10 height 10
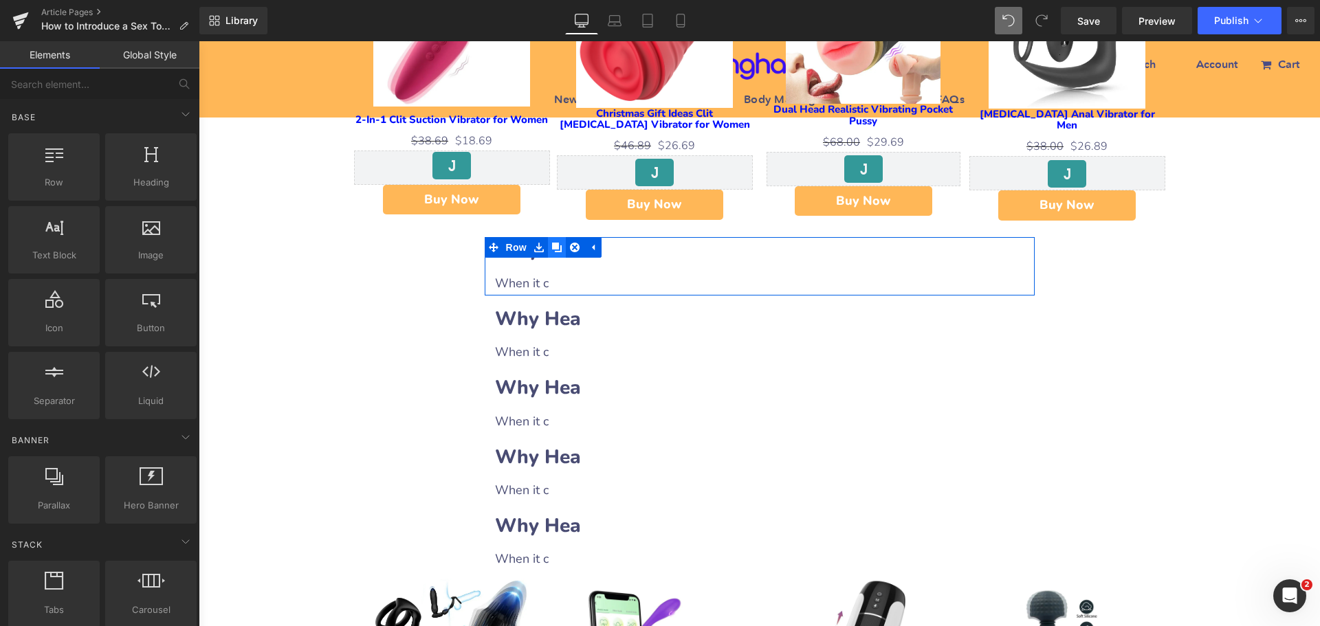
click at [552, 250] on icon at bounding box center [557, 248] width 10 height 10
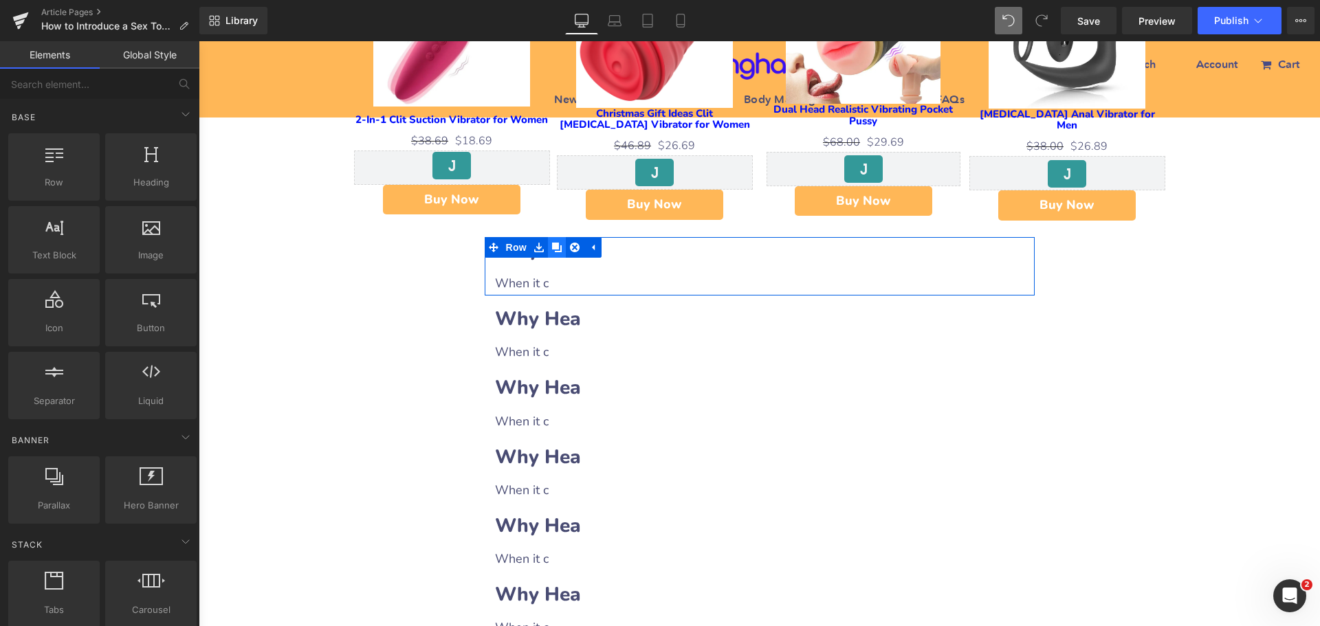
click at [552, 250] on icon at bounding box center [557, 248] width 10 height 10
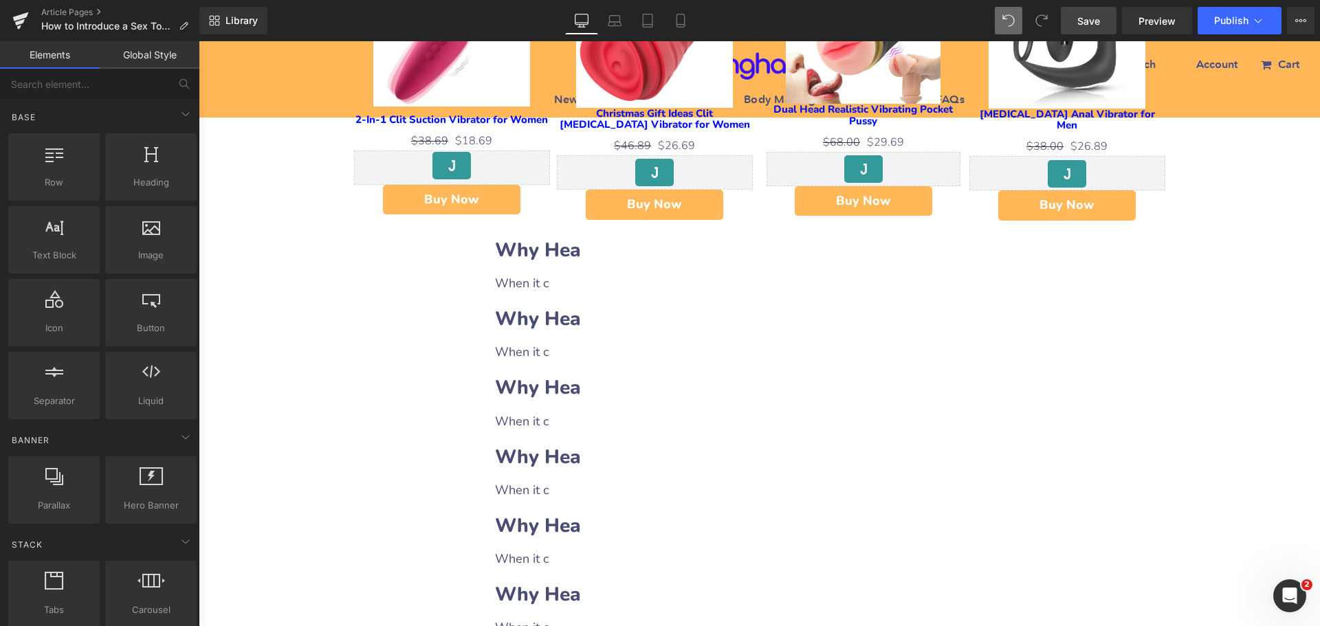
click at [1087, 19] on span "Save" at bounding box center [1088, 21] width 23 height 14
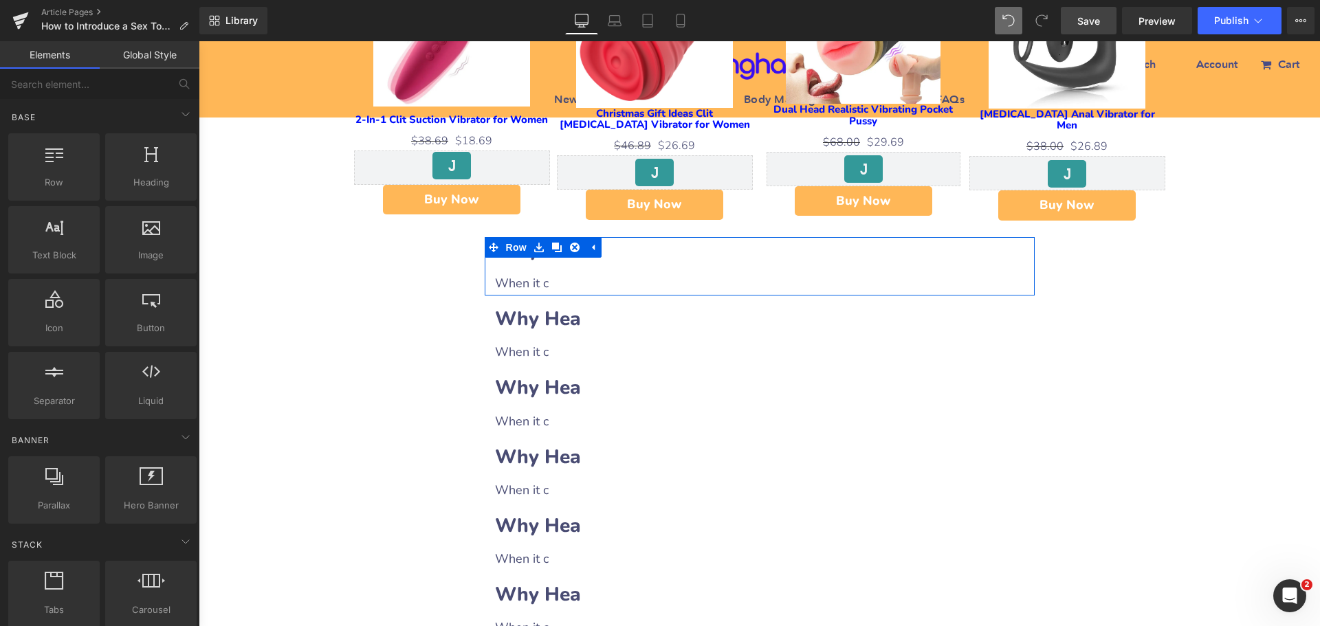
click at [617, 251] on h2 "Why Hea" at bounding box center [759, 250] width 529 height 27
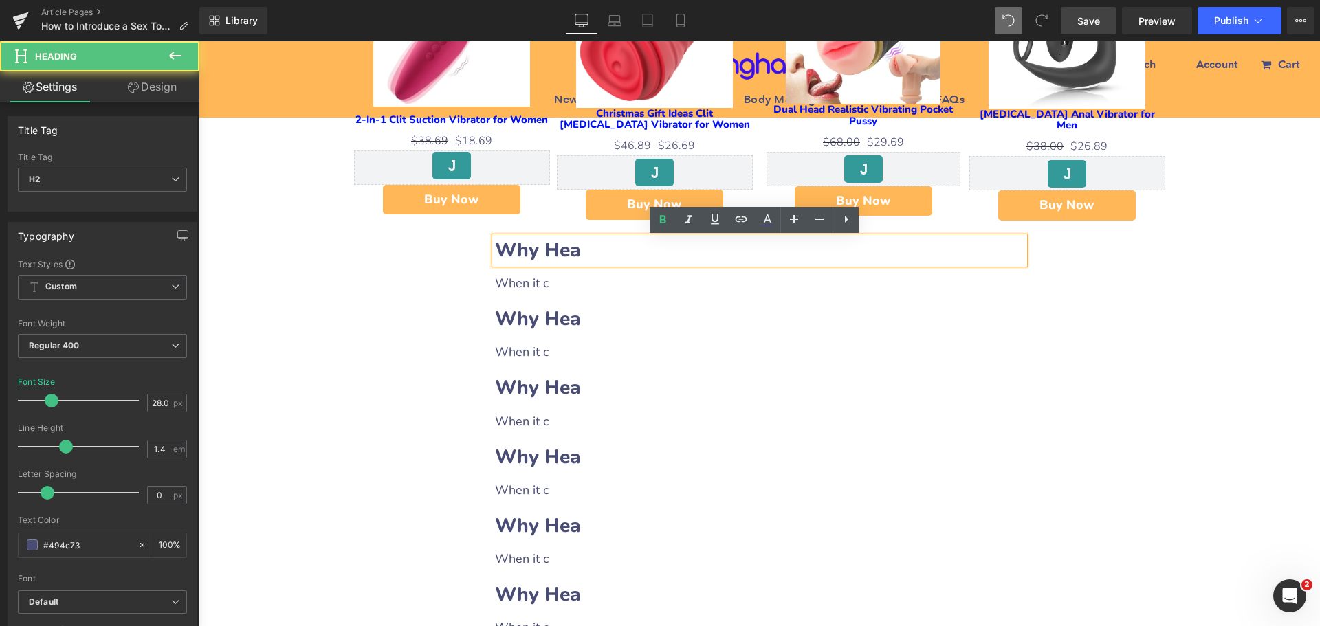
click at [495, 248] on b "Why Hea" at bounding box center [538, 250] width 86 height 26
drag, startPoint x: 501, startPoint y: 250, endPoint x: 638, endPoint y: 250, distance: 136.8
click at [638, 250] on h2 "Why Hea" at bounding box center [759, 250] width 529 height 27
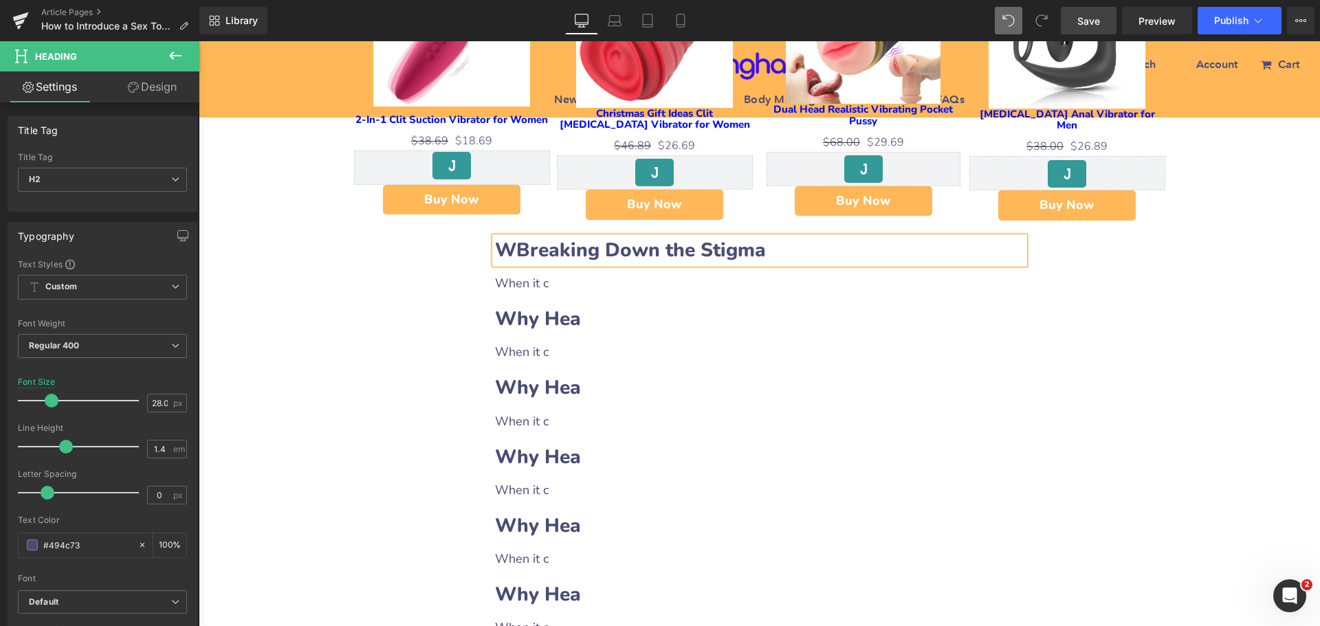
click at [509, 245] on b "WBreaking Down the Stigma" at bounding box center [630, 250] width 271 height 26
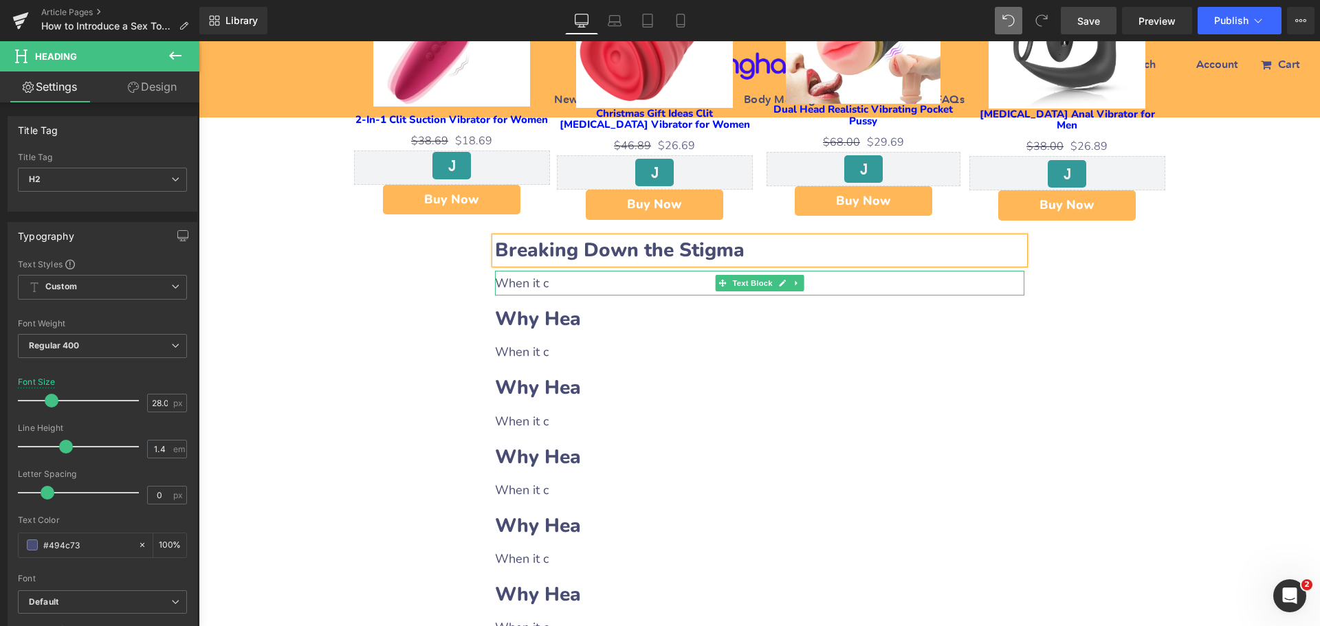
click at [538, 287] on div "When it c" at bounding box center [759, 283] width 529 height 25
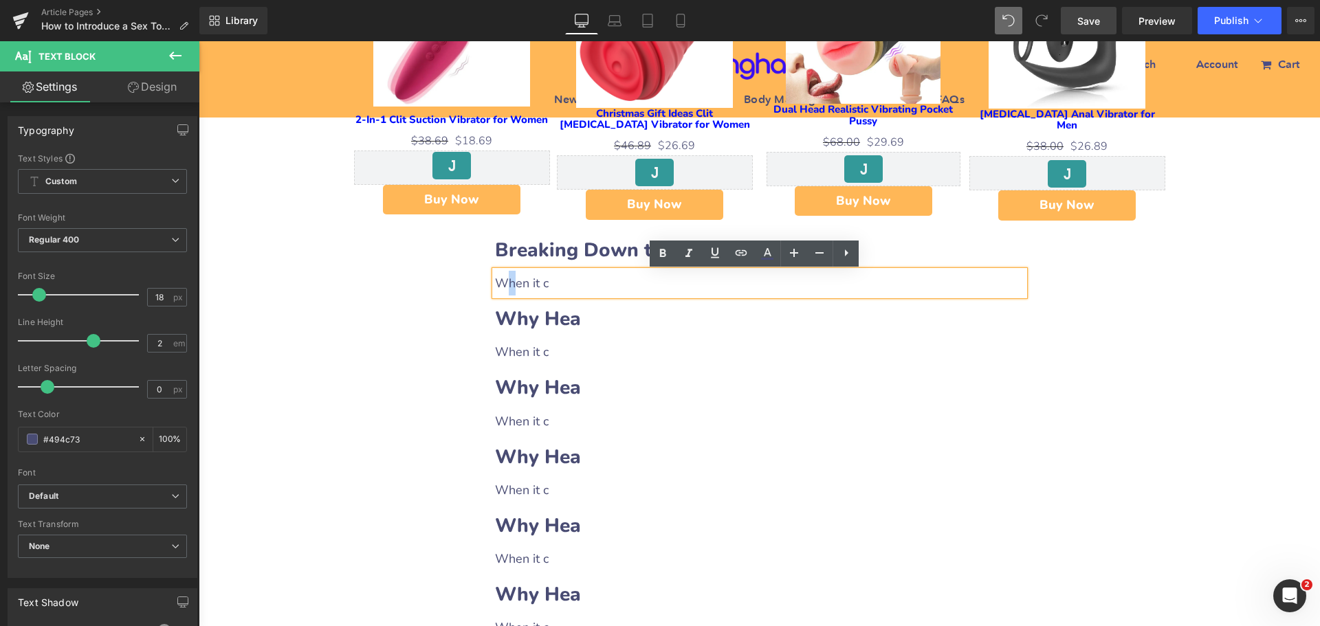
drag, startPoint x: 496, startPoint y: 282, endPoint x: 511, endPoint y: 280, distance: 15.2
click at [511, 280] on div "When it c" at bounding box center [759, 283] width 529 height 25
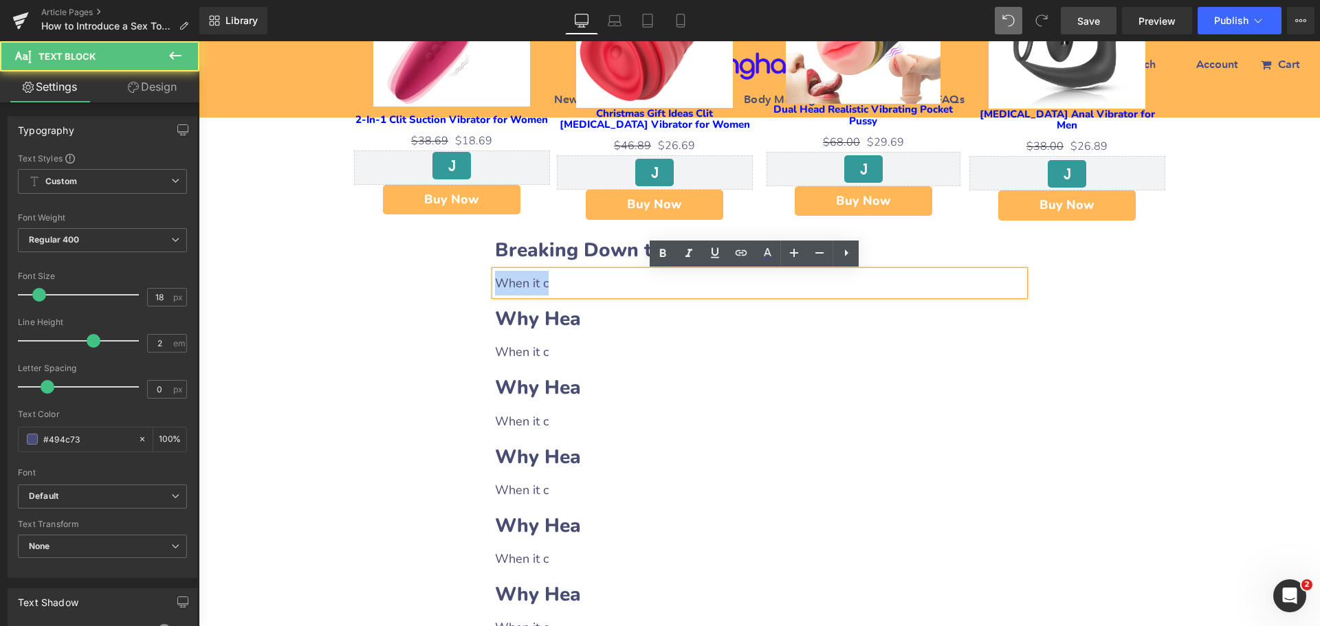
drag, startPoint x: 491, startPoint y: 283, endPoint x: 562, endPoint y: 285, distance: 70.1
click at [562, 285] on div "When it c" at bounding box center [759, 283] width 529 height 25
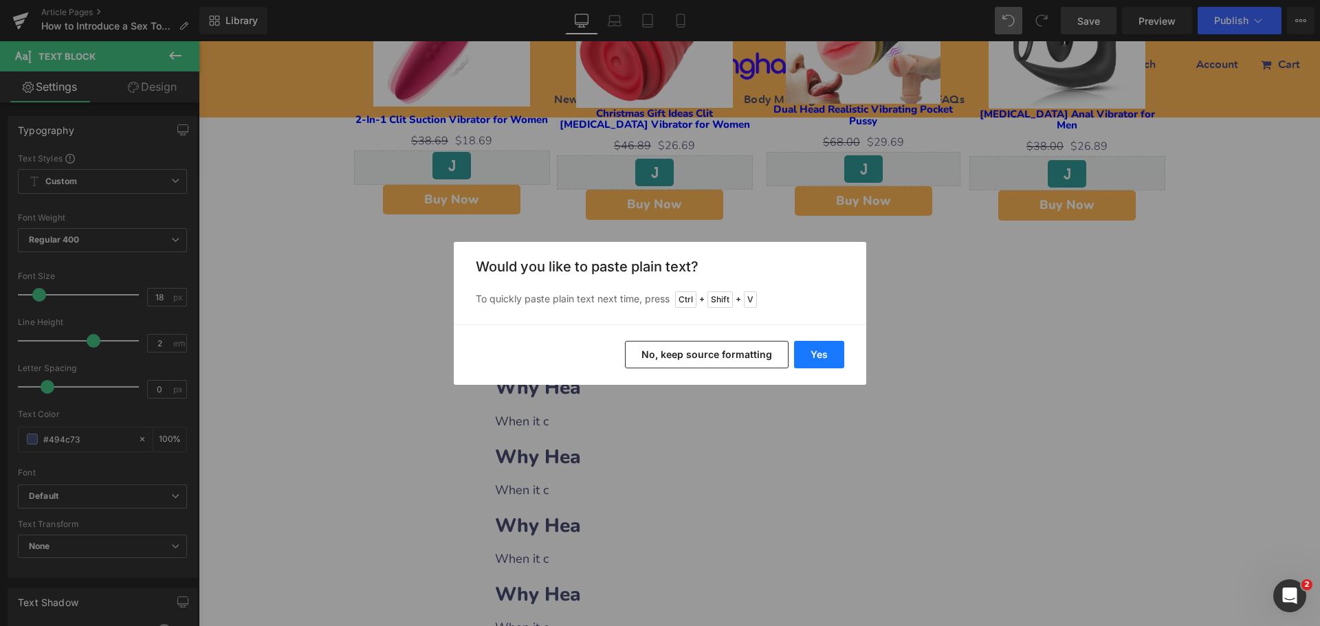
click at [805, 355] on button "Yes" at bounding box center [819, 354] width 50 height 27
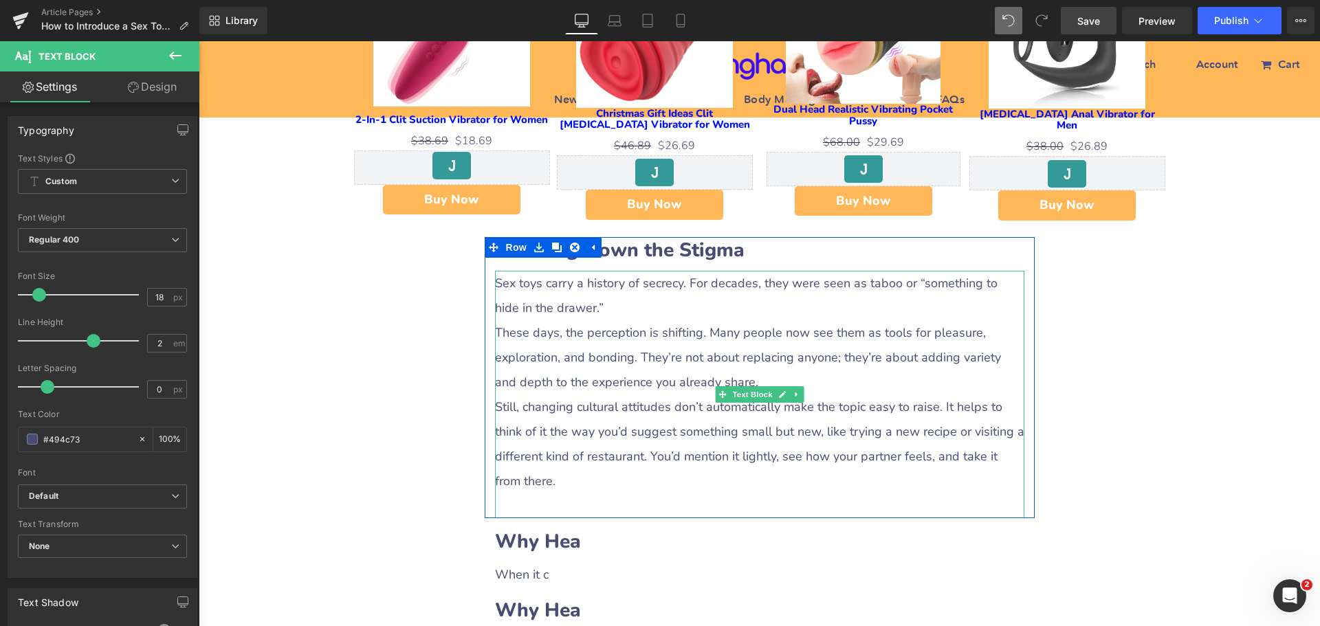
click at [538, 510] on div at bounding box center [759, 506] width 529 height 25
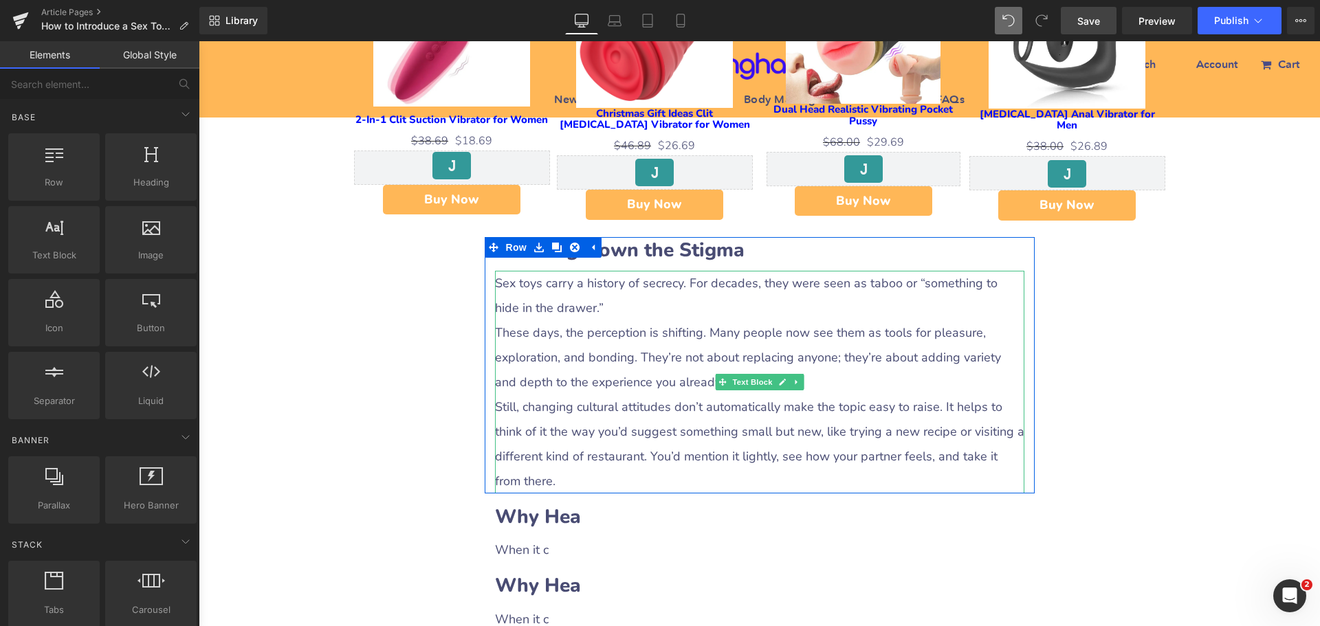
click at [523, 285] on div "Sex toys carry a history of secrecy. For decades, they were seen as taboo or “s…" at bounding box center [759, 382] width 529 height 223
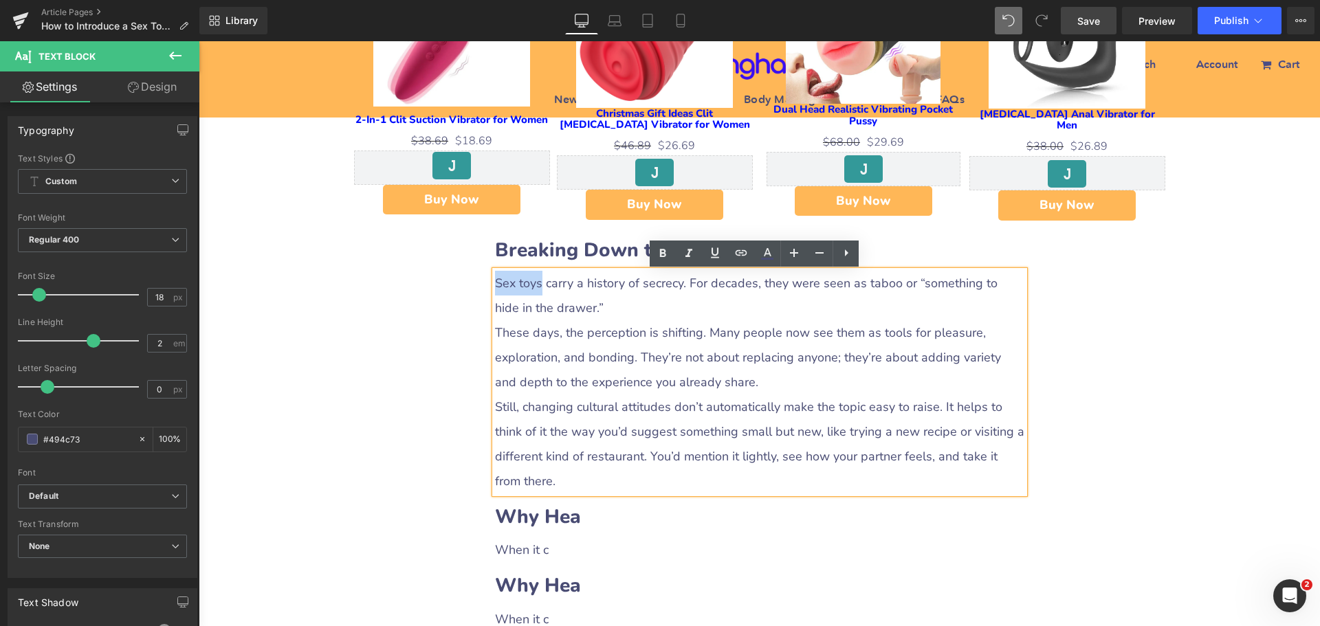
drag, startPoint x: 491, startPoint y: 285, endPoint x: 534, endPoint y: 285, distance: 43.3
click at [534, 285] on div "Sex toys carry a history of secrecy. For decades, they were seen as taboo or “s…" at bounding box center [759, 382] width 529 height 223
click at [746, 252] on icon at bounding box center [741, 253] width 16 height 16
click at [599, 320] on input "text" at bounding box center [590, 314] width 212 height 34
paste input "[URL][DOMAIN_NAME]"
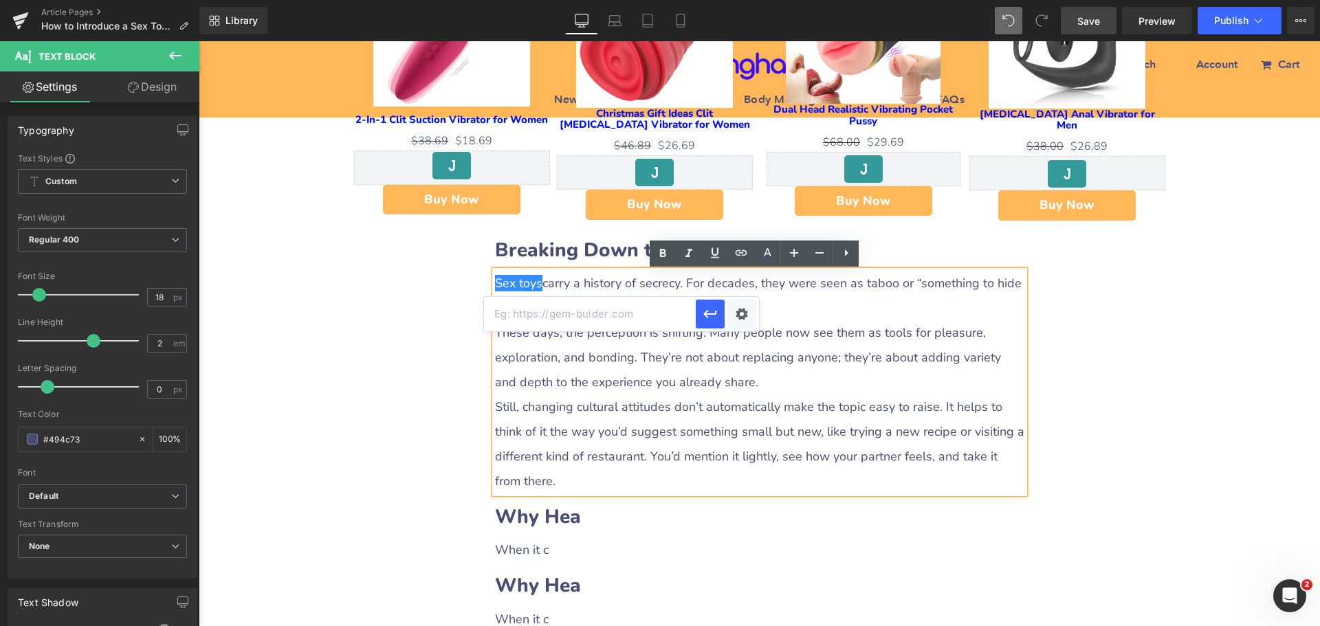
type input "[URL][DOMAIN_NAME]"
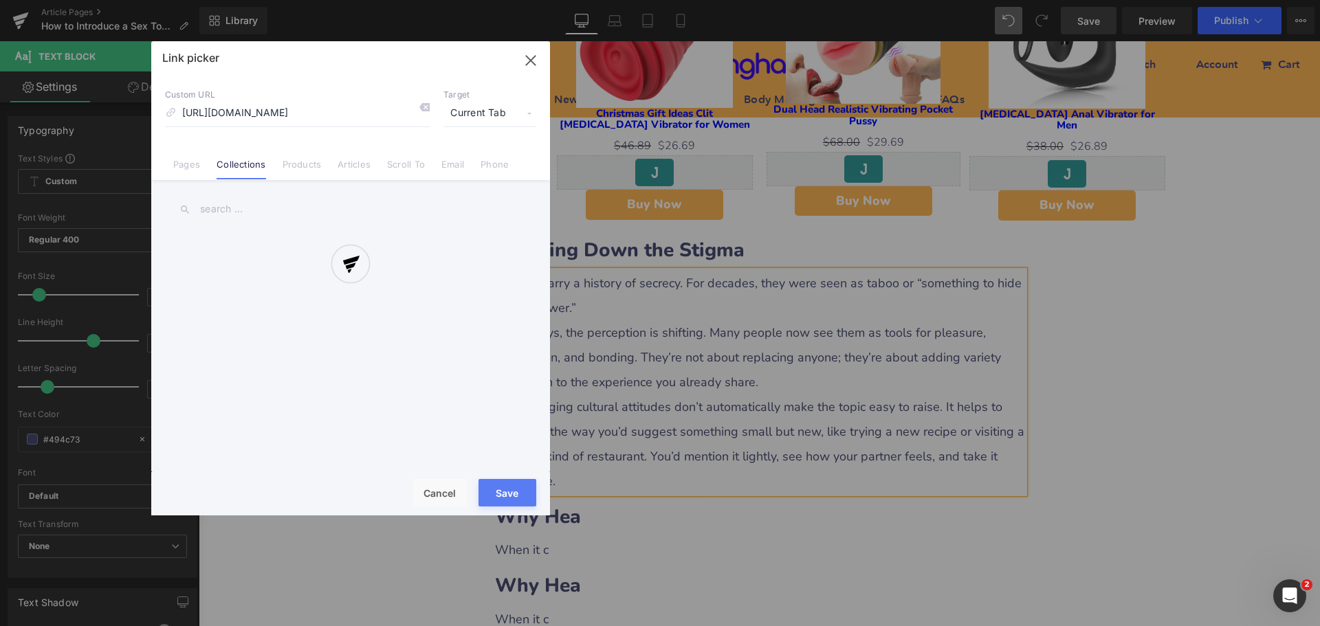
click at [749, 0] on div "Text Color Highlight Color #333333 Edit or remove link: Edit - Unlink - Cancel …" at bounding box center [660, 0] width 1320 height 0
click at [486, 113] on div at bounding box center [350, 278] width 399 height 474
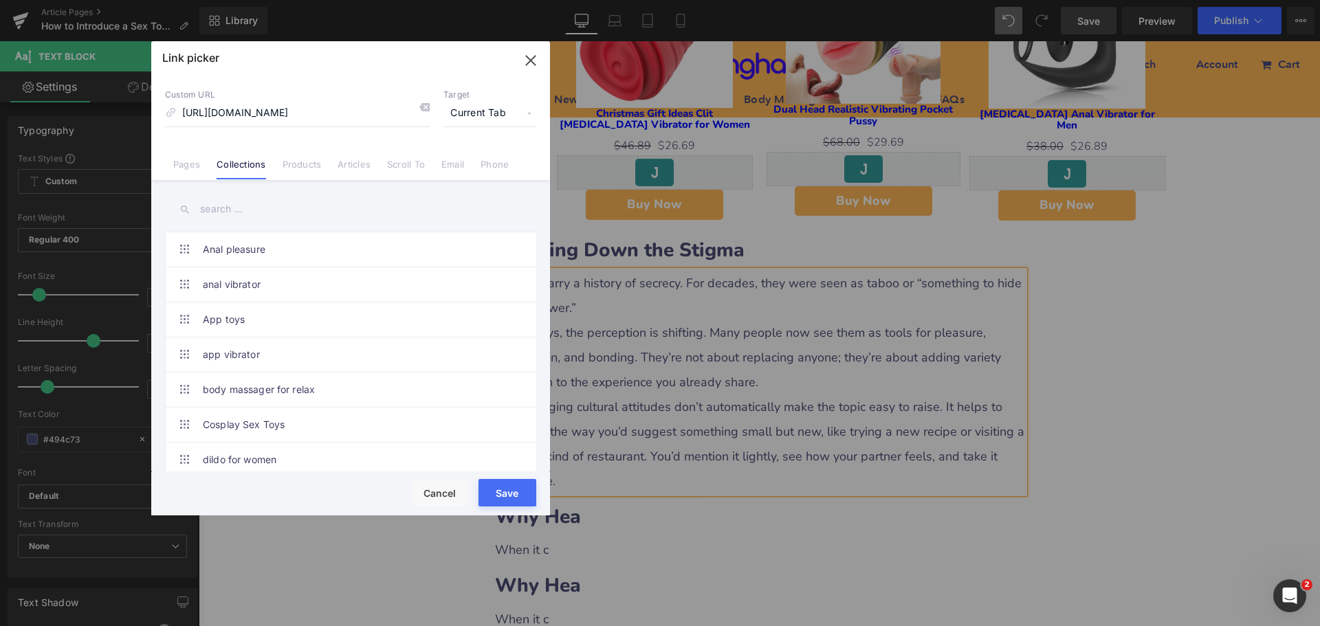
click at [486, 113] on span "Current Tab" at bounding box center [489, 113] width 93 height 26
click at [463, 159] on li "New Tab" at bounding box center [489, 163] width 107 height 24
click at [502, 500] on button "Save" at bounding box center [507, 492] width 58 height 27
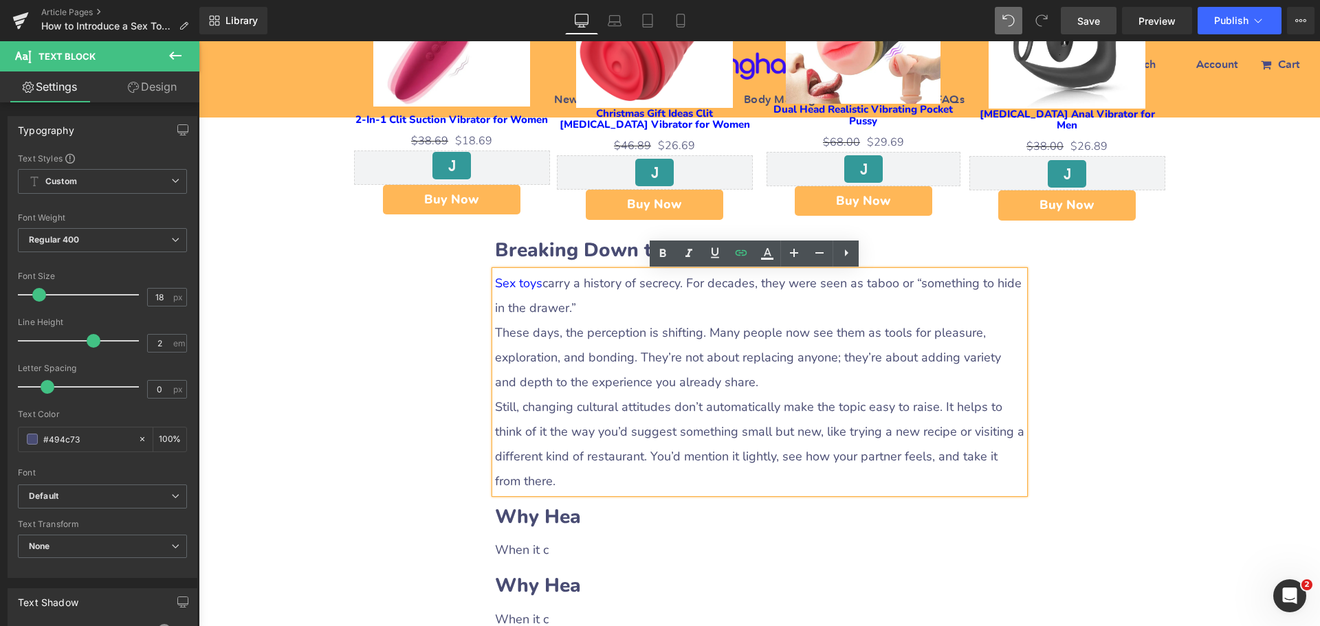
click at [757, 287] on div "Sex toys carry a history of secrecy. For decades, they were seen as taboo or “s…" at bounding box center [759, 382] width 529 height 223
drag, startPoint x: 759, startPoint y: 285, endPoint x: 892, endPoint y: 283, distance: 133.4
click at [892, 283] on div "Sex toys carry a history of secrecy. For decades, they were seen as taboo or “s…" at bounding box center [759, 382] width 529 height 223
click at [663, 253] on icon at bounding box center [663, 253] width 6 height 8
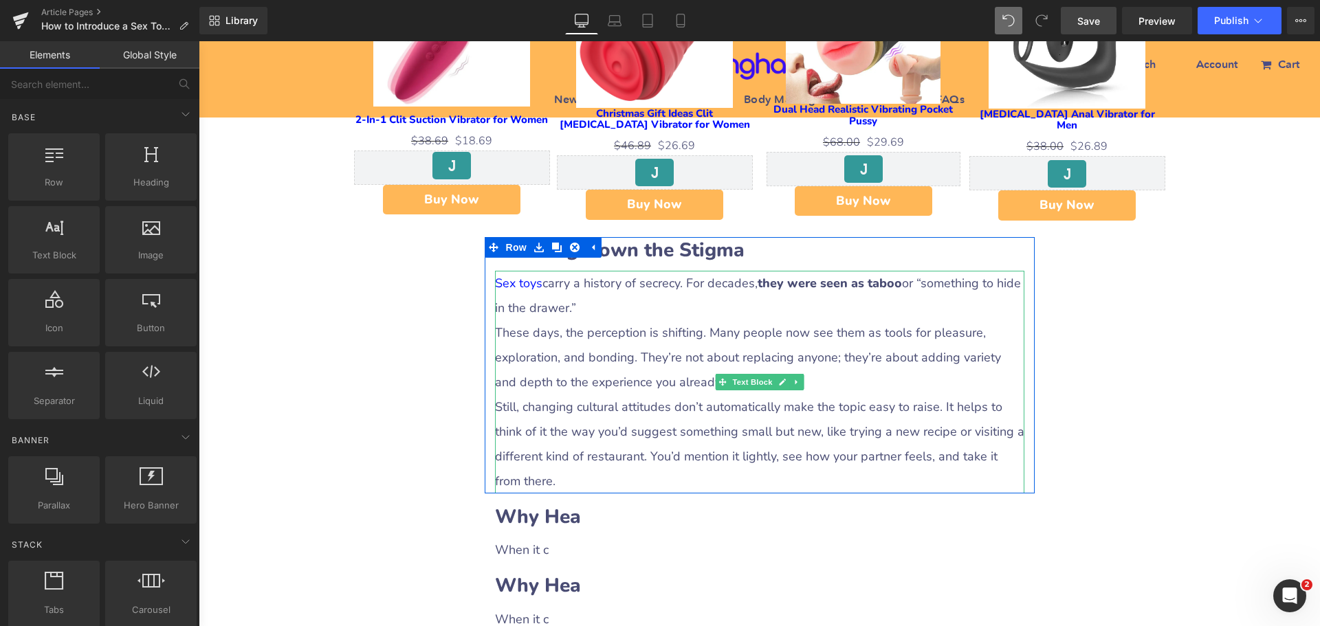
click at [915, 364] on div "These days, the perception is shifting. Many people now see them as tools for p…" at bounding box center [759, 357] width 529 height 74
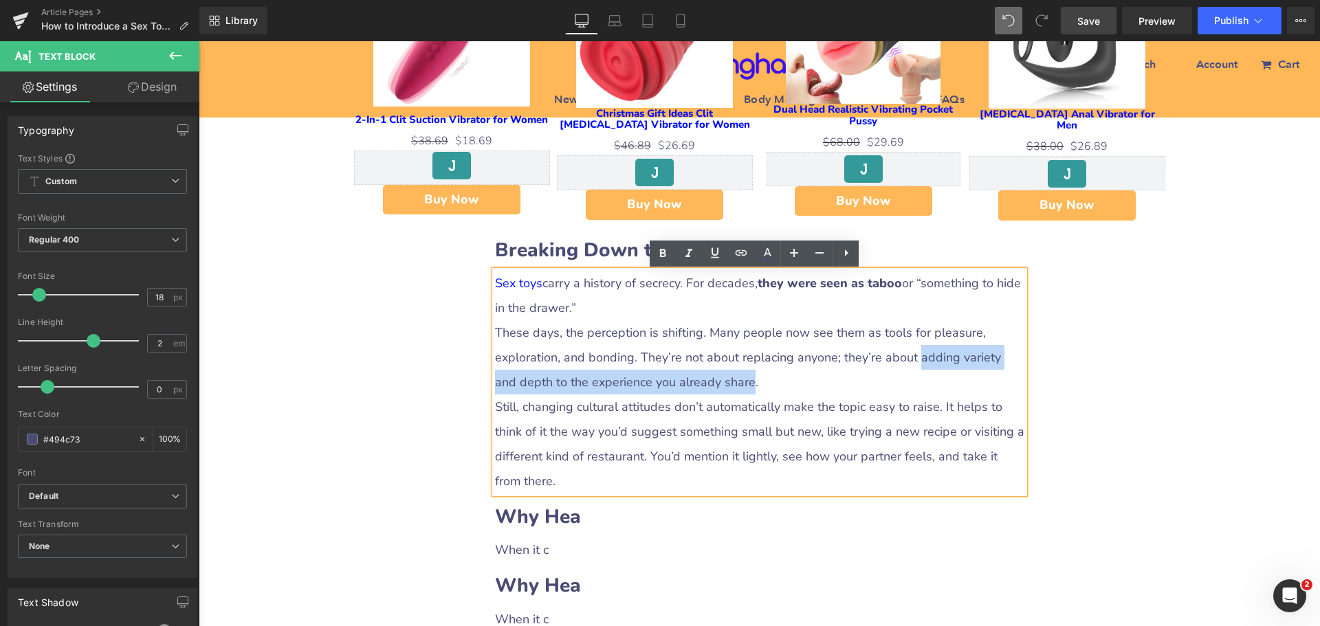
drag, startPoint x: 911, startPoint y: 358, endPoint x: 719, endPoint y: 382, distance: 193.3
click at [719, 382] on div "These days, the perception is shifting. Many people now see them as tools for p…" at bounding box center [759, 357] width 529 height 74
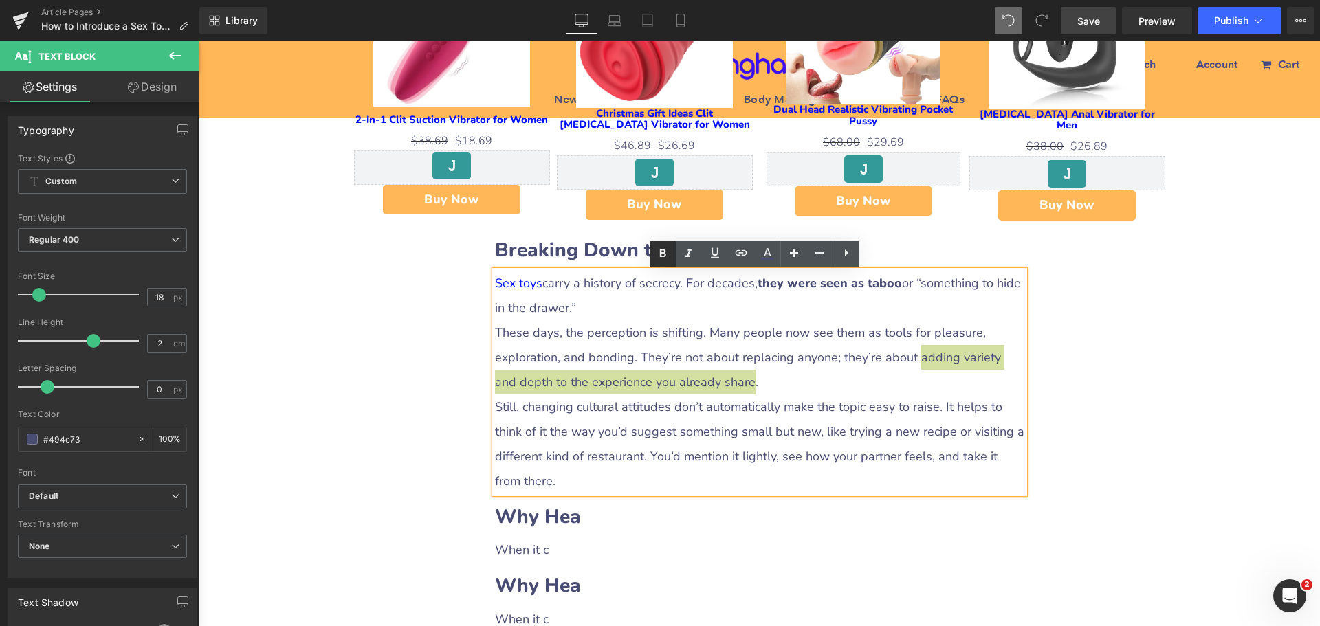
drag, startPoint x: 668, startPoint y: 258, endPoint x: 558, endPoint y: 340, distance: 136.7
click at [668, 258] on icon at bounding box center [662, 253] width 16 height 16
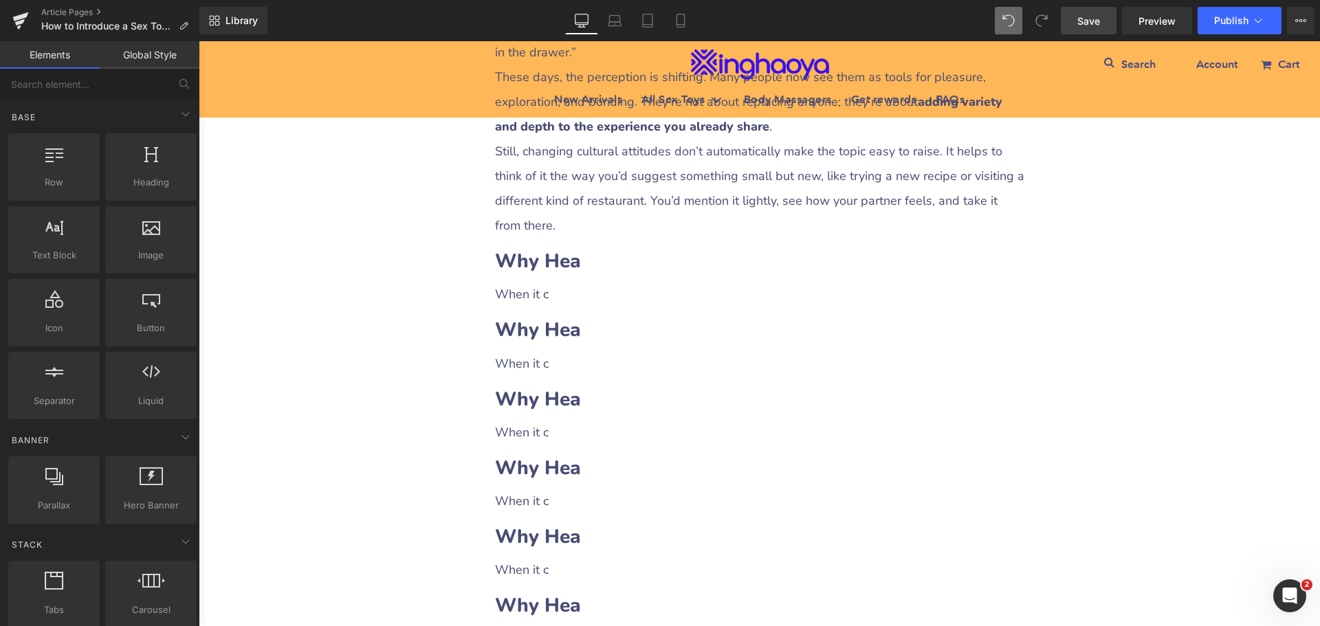
scroll to position [1166, 0]
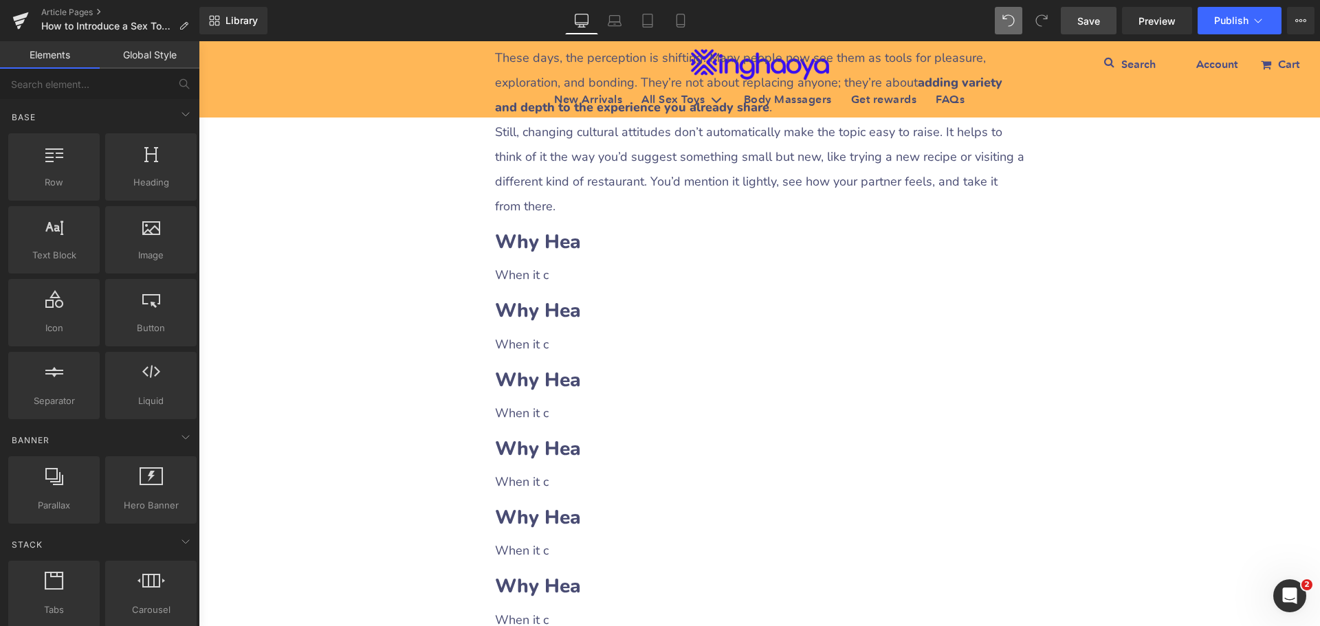
click at [590, 242] on h2 "Why Hea" at bounding box center [759, 242] width 529 height 27
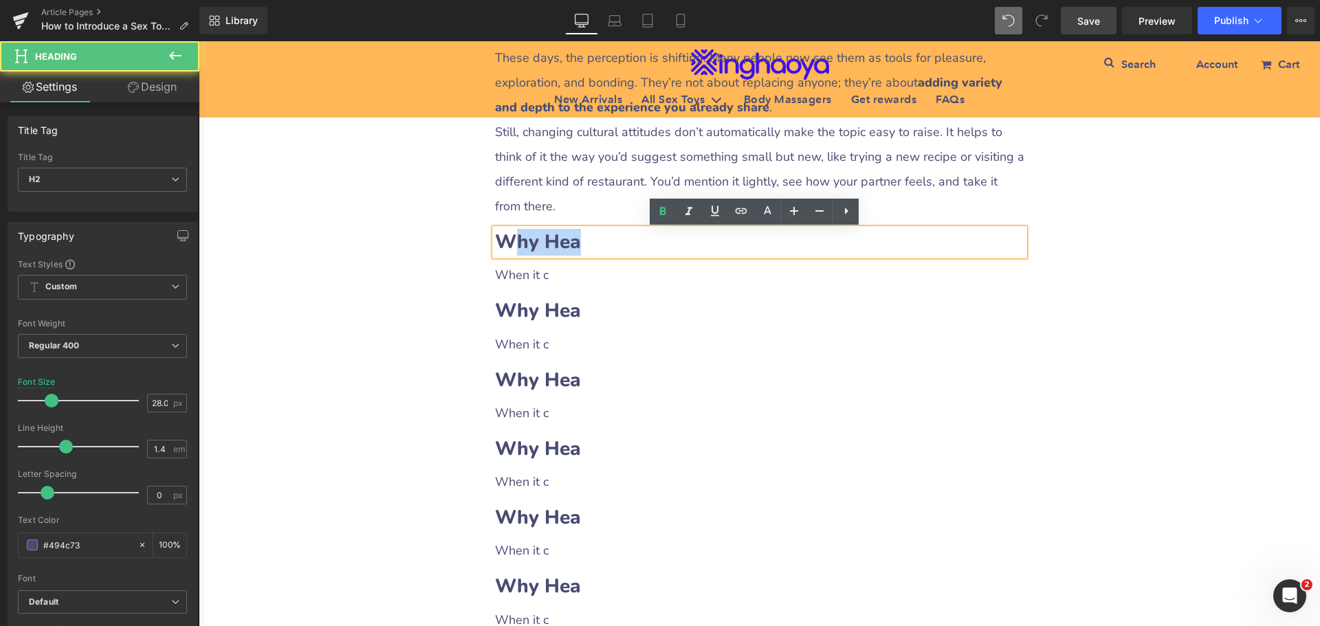
drag, startPoint x: 505, startPoint y: 247, endPoint x: 606, endPoint y: 246, distance: 101.7
click at [606, 246] on h2 "Why Hea" at bounding box center [759, 242] width 529 height 27
paste div
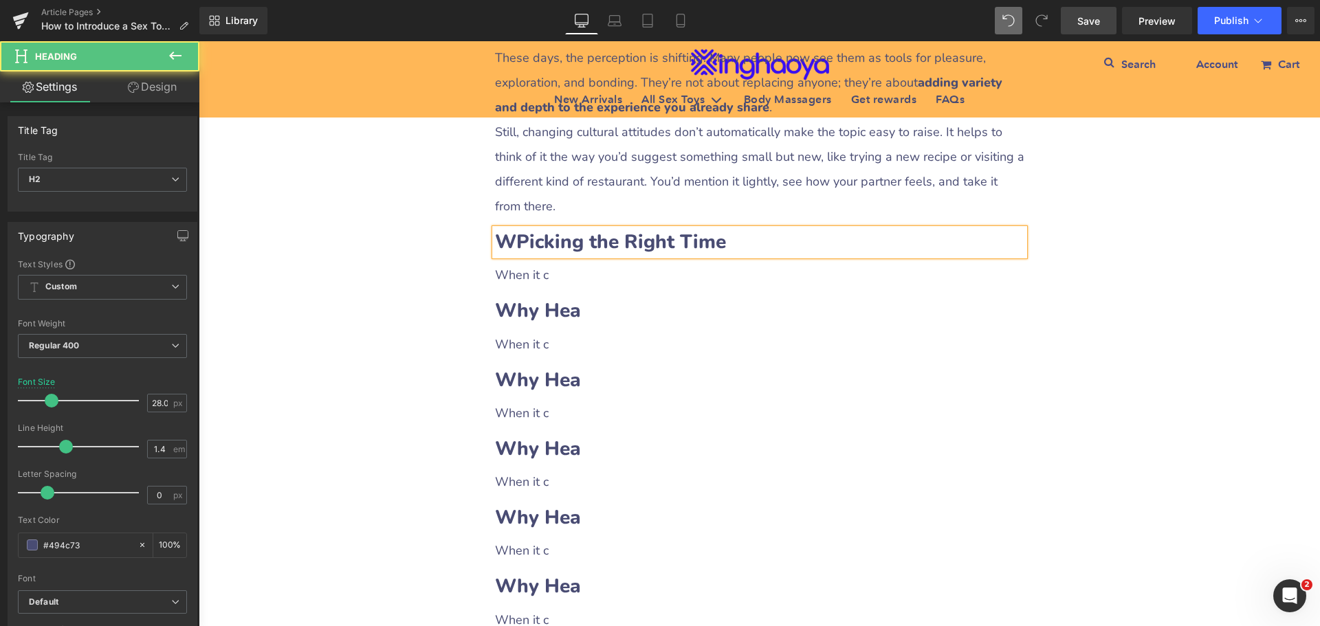
click at [512, 244] on b "WPicking the Right Time" at bounding box center [610, 242] width 231 height 26
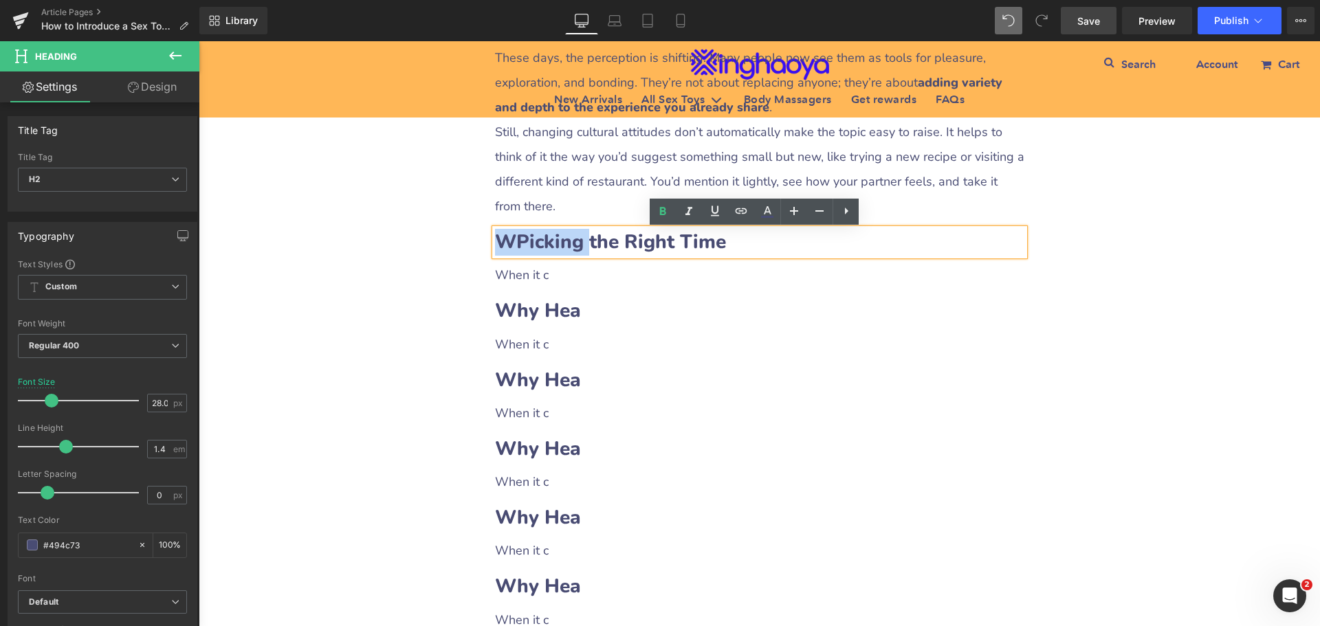
click at [505, 243] on b "WPicking the Right Time" at bounding box center [610, 242] width 231 height 26
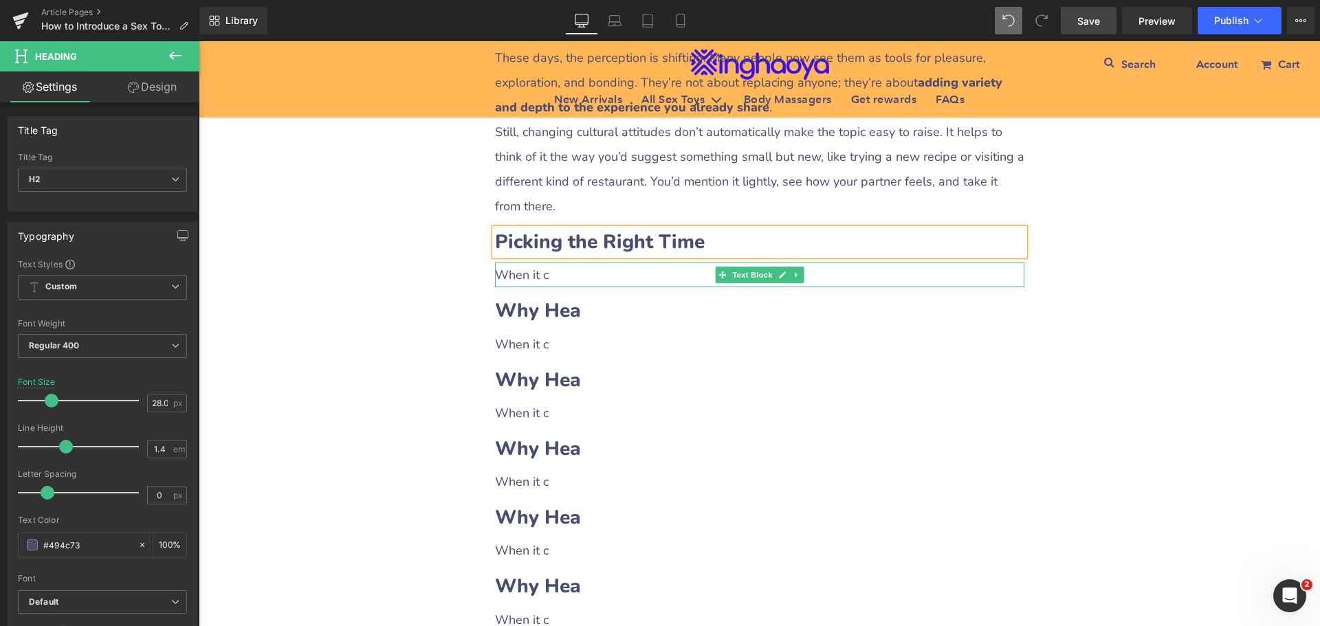
click at [526, 276] on div "When it c" at bounding box center [759, 275] width 529 height 25
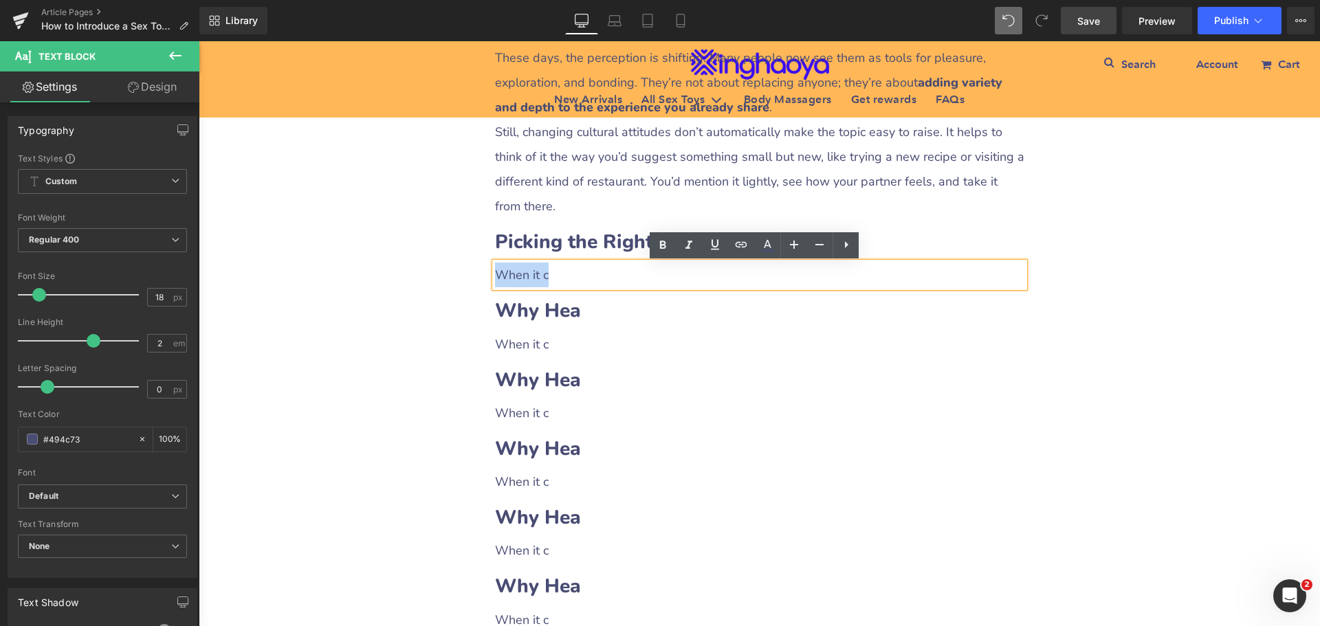
drag, startPoint x: 492, startPoint y: 271, endPoint x: 579, endPoint y: 274, distance: 86.7
click at [579, 274] on div "When it c" at bounding box center [759, 275] width 529 height 25
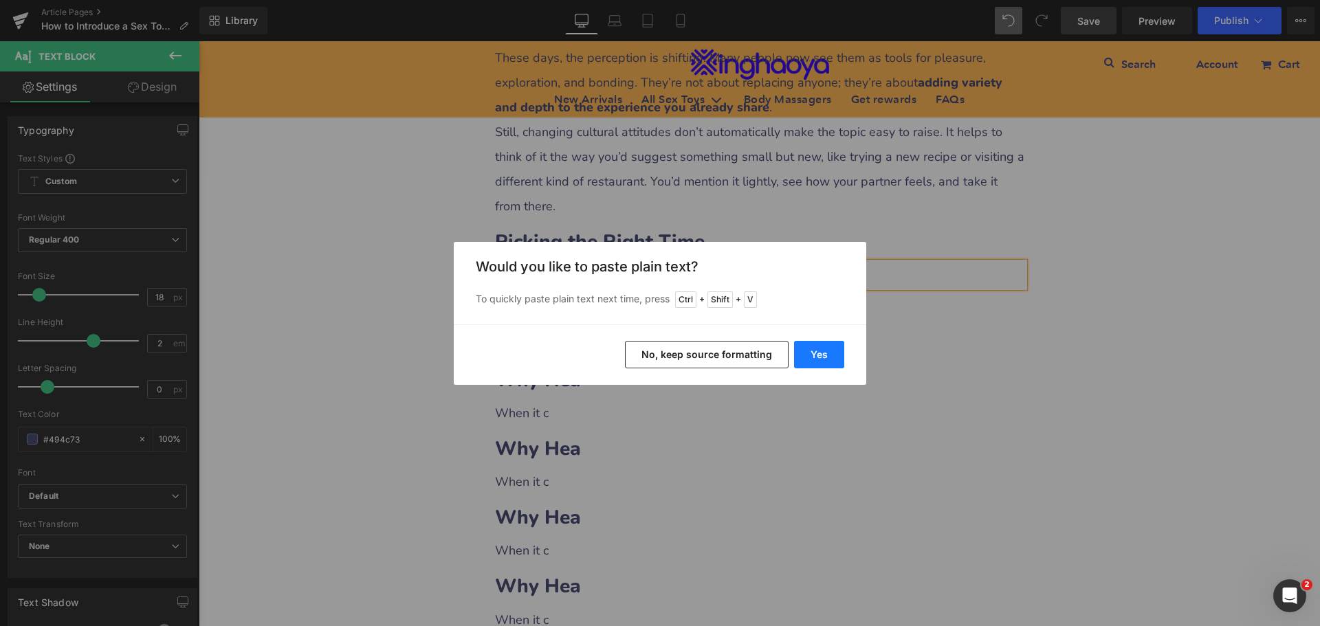
click at [823, 359] on button "Yes" at bounding box center [819, 354] width 50 height 27
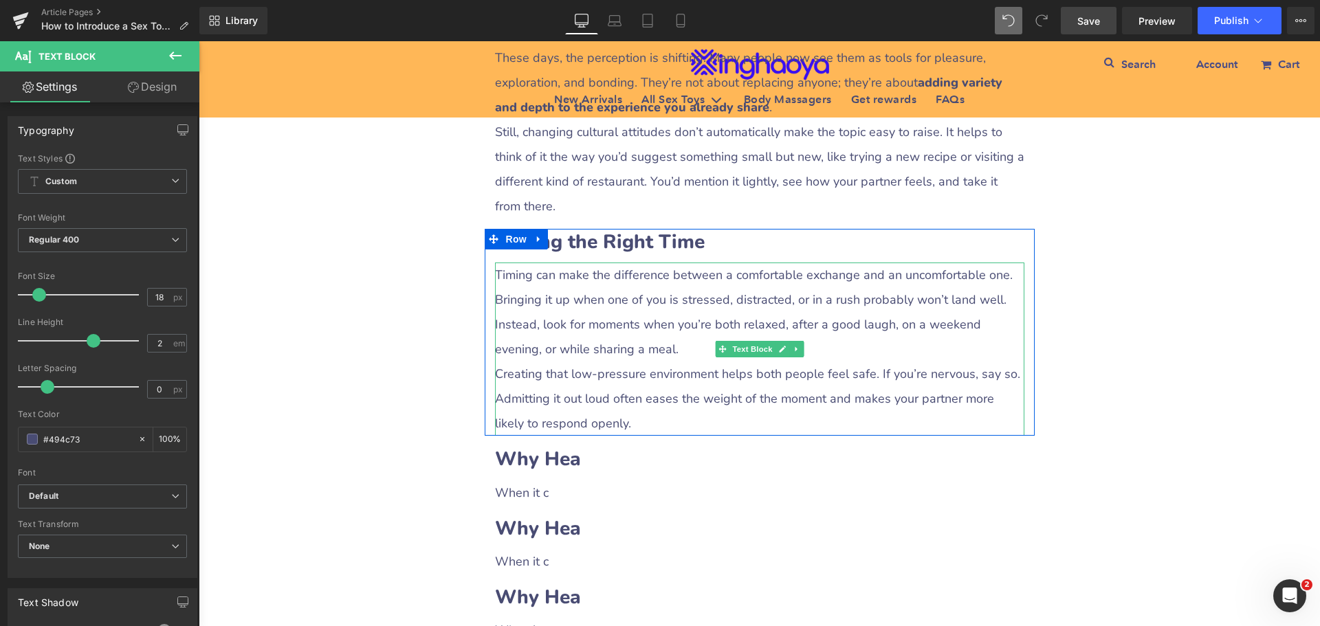
click at [613, 328] on div "Instead, look for moments when you’re both relaxed, after a good laugh, on a we…" at bounding box center [759, 336] width 529 height 49
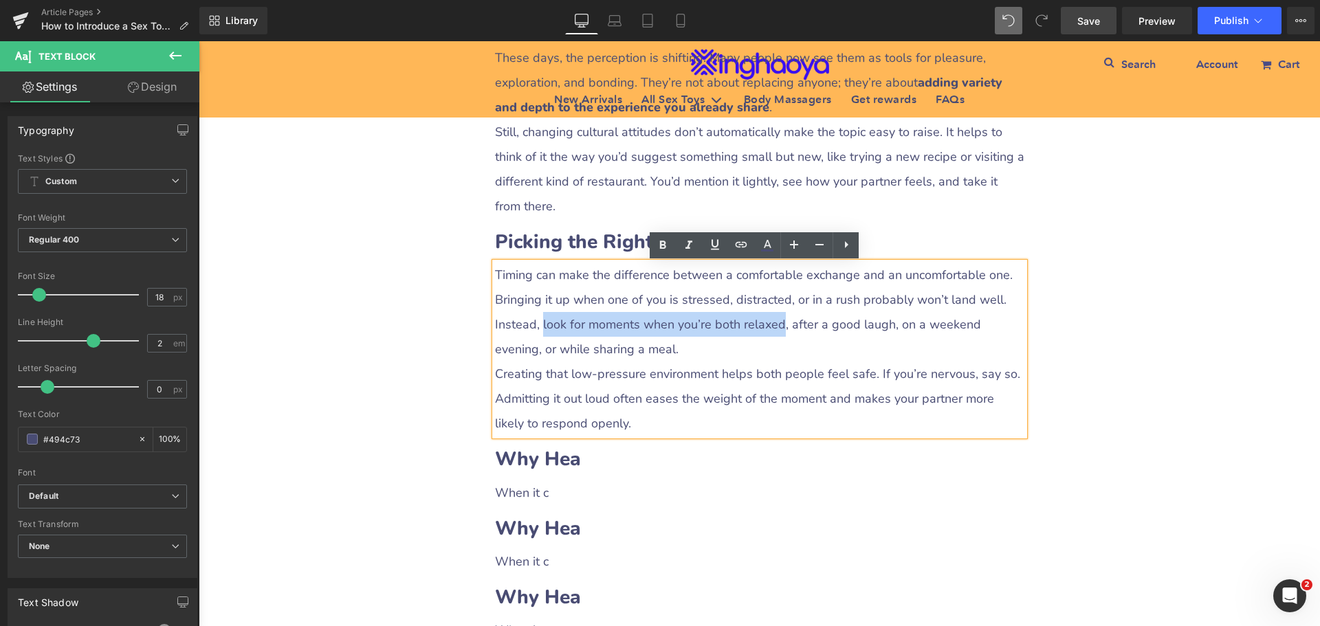
drag, startPoint x: 537, startPoint y: 327, endPoint x: 772, endPoint y: 327, distance: 235.1
click at [772, 327] on div "Instead, look for moments when you’re both relaxed, after a good laugh, on a we…" at bounding box center [759, 336] width 529 height 49
click at [665, 249] on icon at bounding box center [663, 245] width 6 height 8
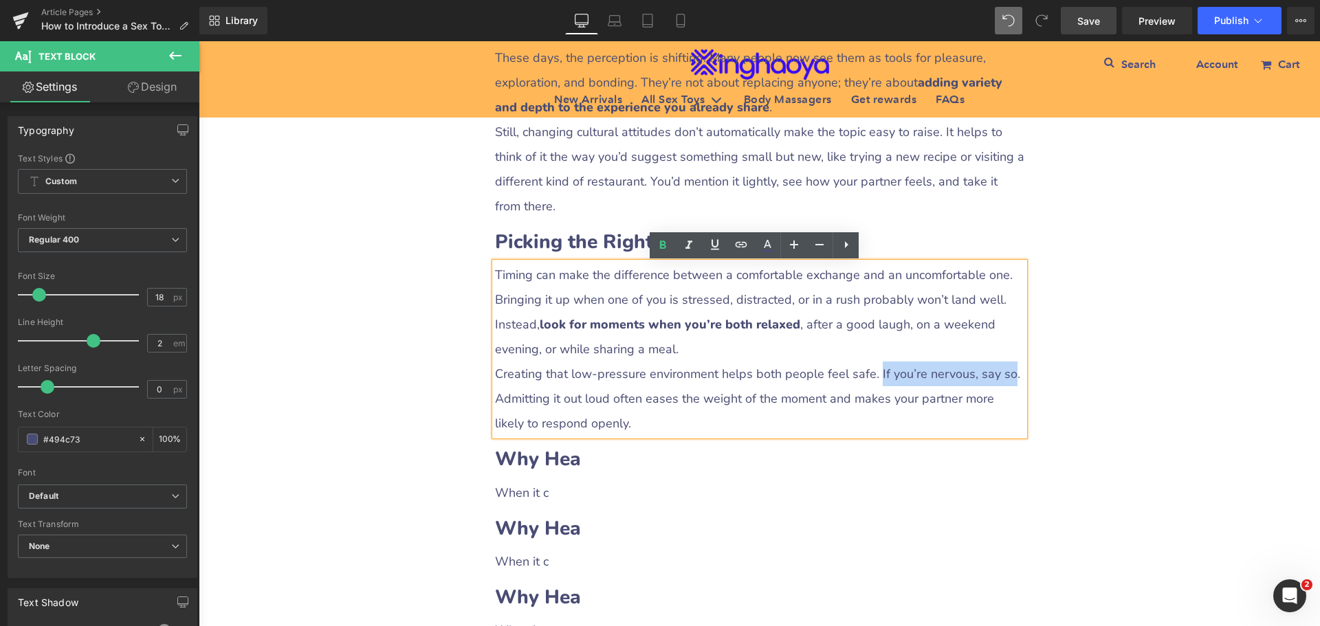
drag, startPoint x: 865, startPoint y: 373, endPoint x: 995, endPoint y: 371, distance: 130.6
click at [995, 371] on div "Creating that low-pressure environment helps both people feel safe. If you’re n…" at bounding box center [759, 399] width 529 height 74
click at [663, 254] on icon at bounding box center [662, 245] width 16 height 16
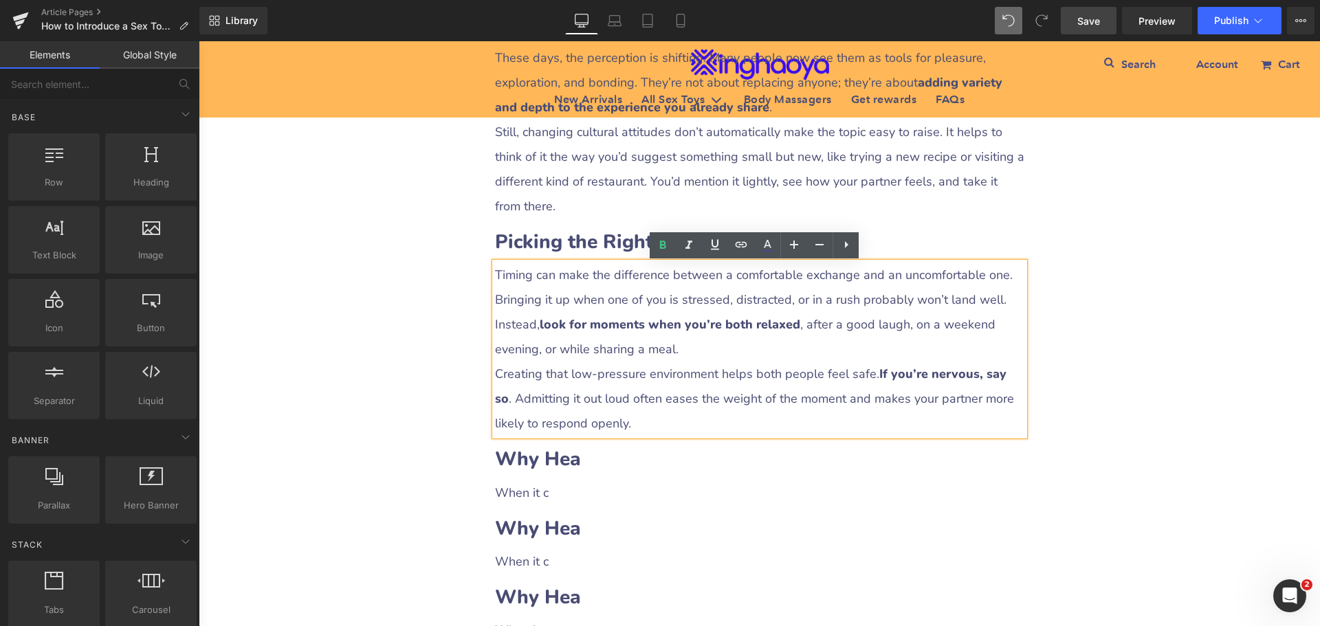
click at [1114, 437] on div "How to Introduce a Sex Toy to Your Relationship Without Awkwardness Heading Row…" at bounding box center [759, 592] width 1121 height 3165
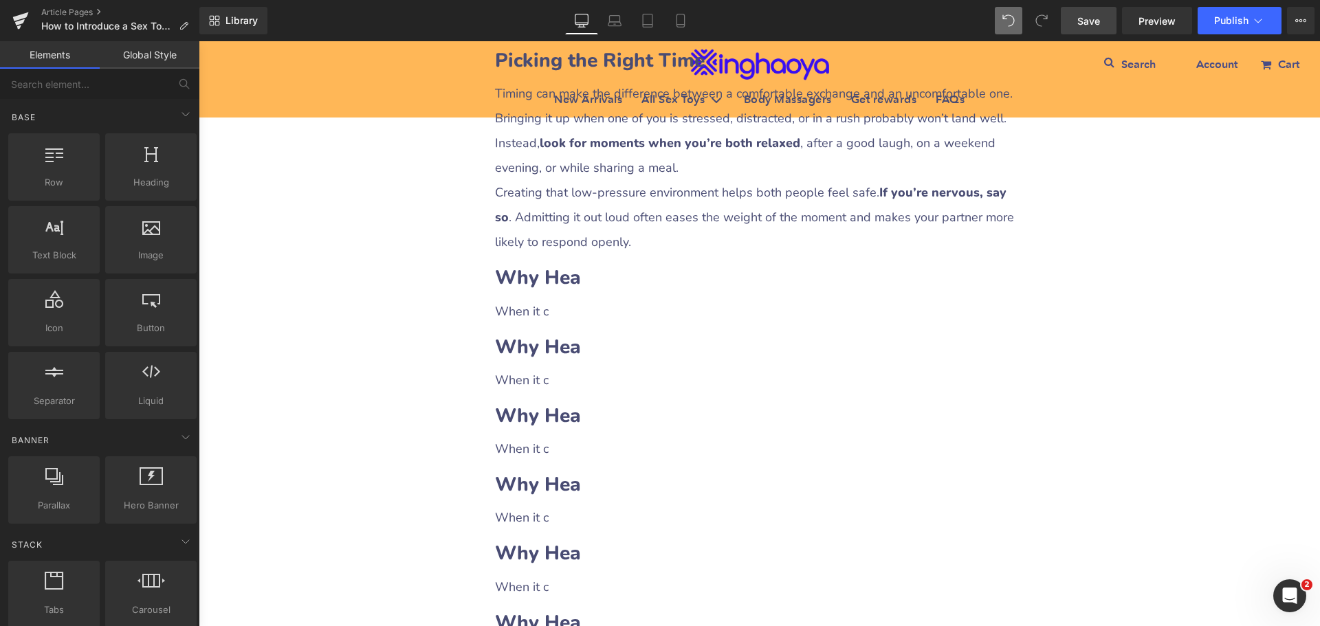
scroll to position [1372, 0]
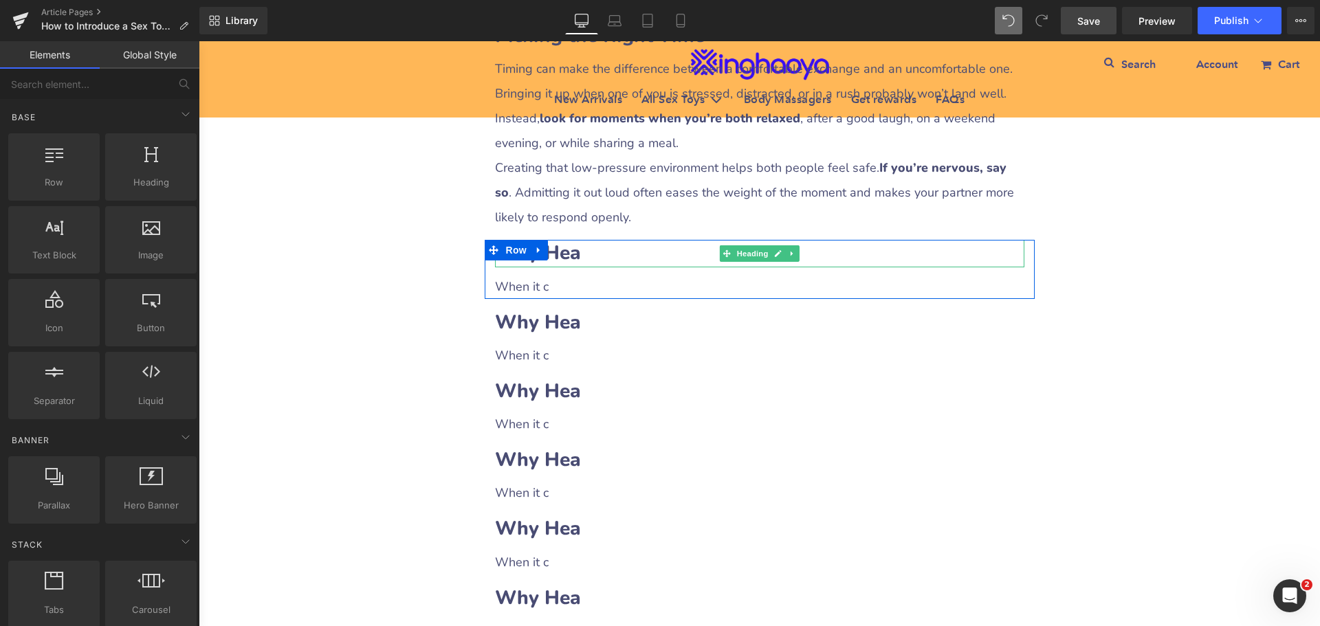
click at [590, 250] on h2 "Why Hea" at bounding box center [759, 253] width 529 height 27
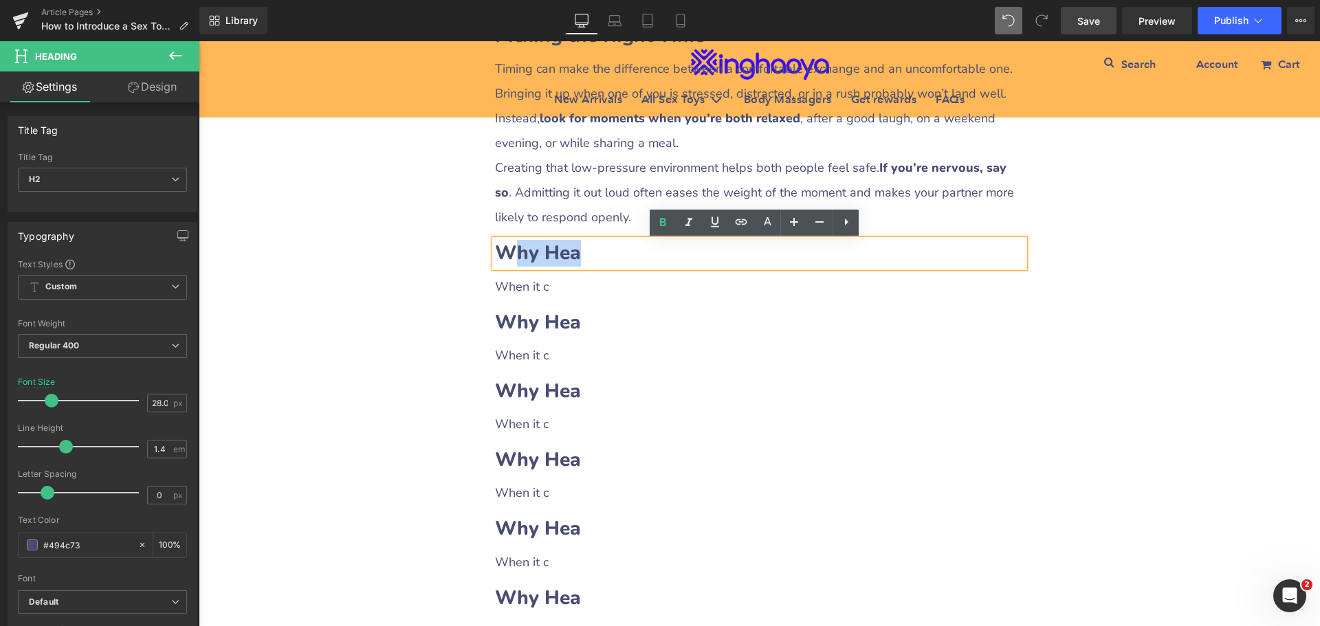
drag, startPoint x: 504, startPoint y: 254, endPoint x: 606, endPoint y: 255, distance: 102.4
click at [606, 255] on h2 "Why Hea" at bounding box center [759, 253] width 529 height 27
paste div
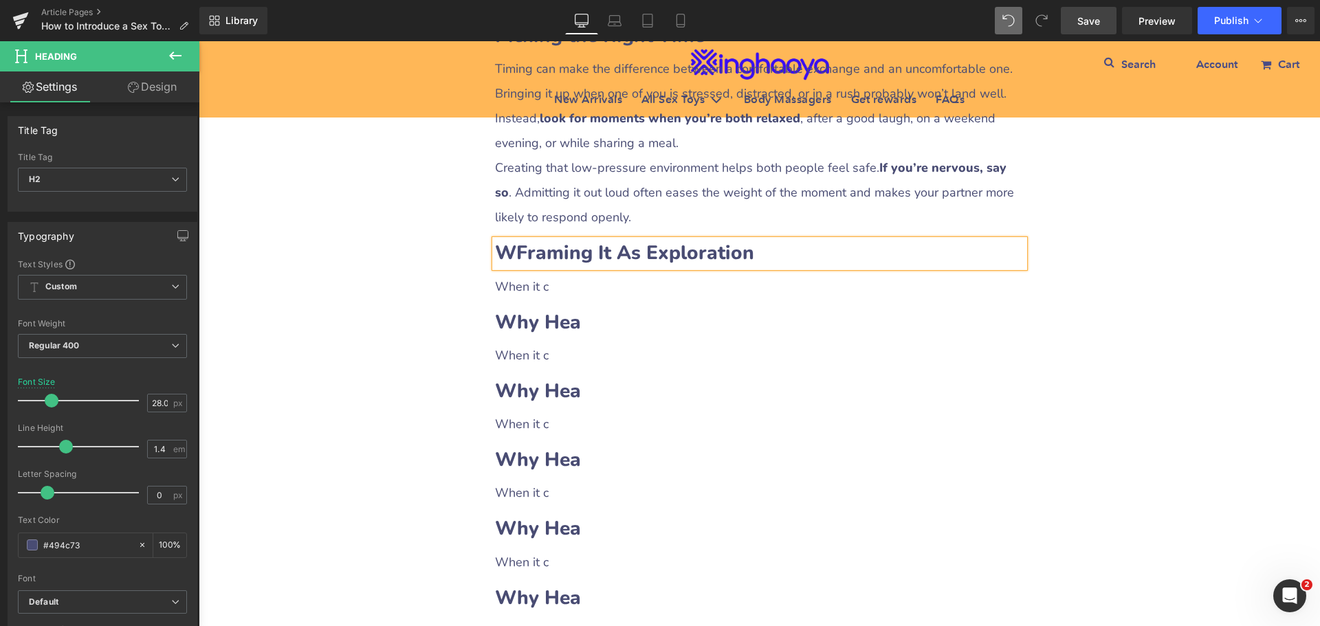
click at [515, 255] on b "WFraming It As Exploration" at bounding box center [624, 253] width 259 height 26
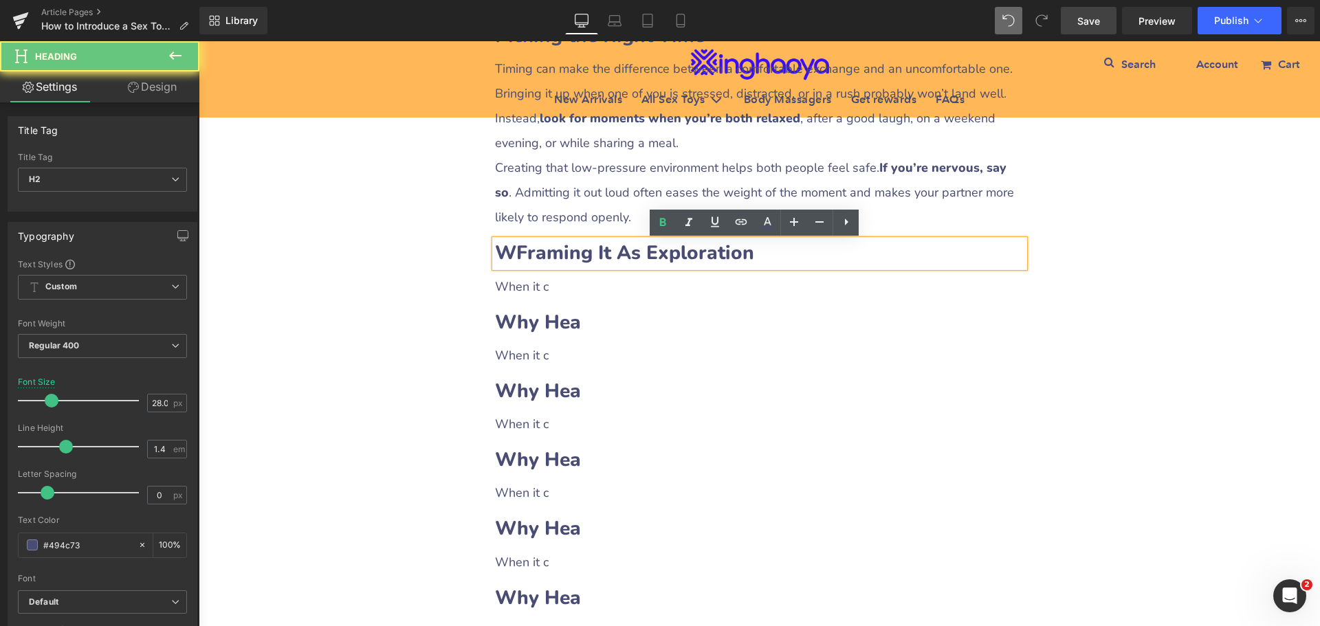
click at [507, 258] on b "WFraming It As Exploration" at bounding box center [624, 253] width 259 height 26
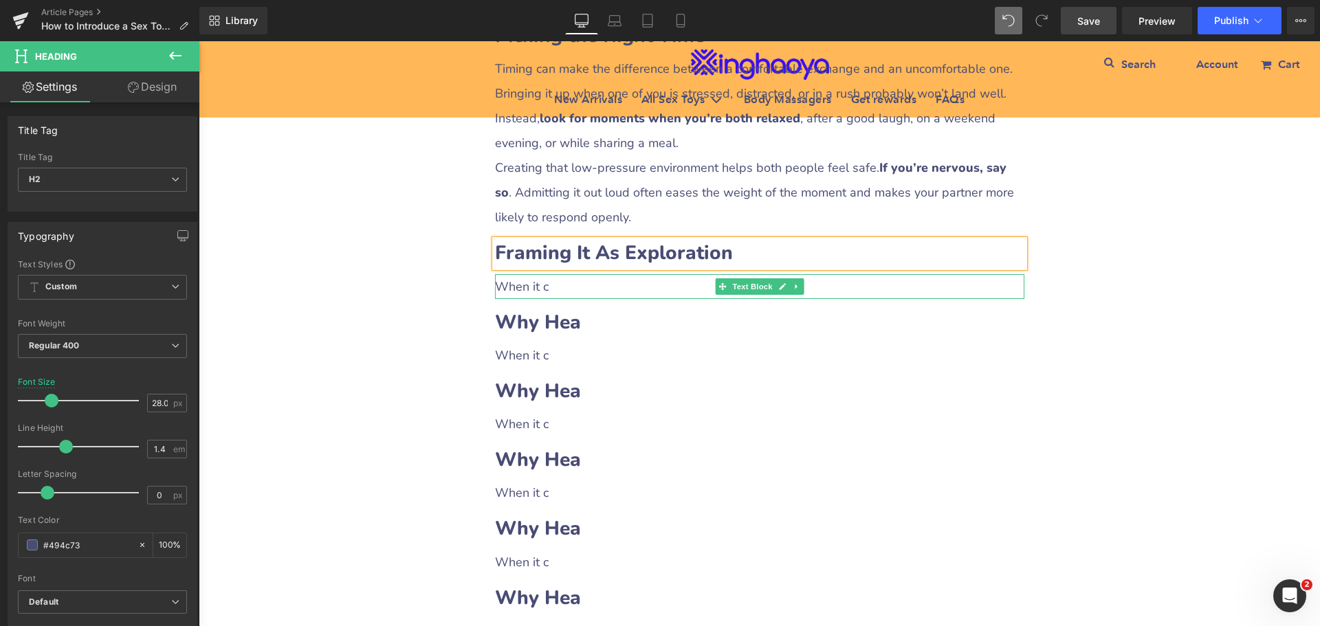
click at [532, 291] on div "When it c" at bounding box center [759, 286] width 529 height 25
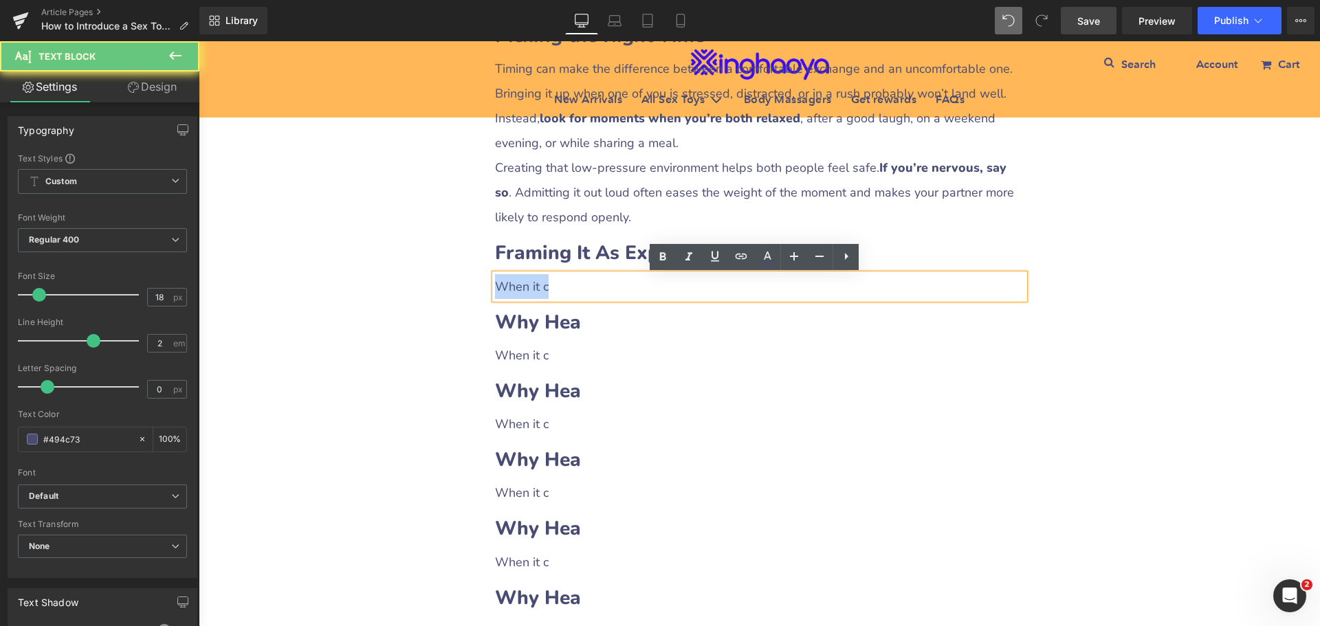
drag, startPoint x: 491, startPoint y: 291, endPoint x: 586, endPoint y: 291, distance: 94.2
click at [586, 291] on div "When it c" at bounding box center [759, 286] width 529 height 25
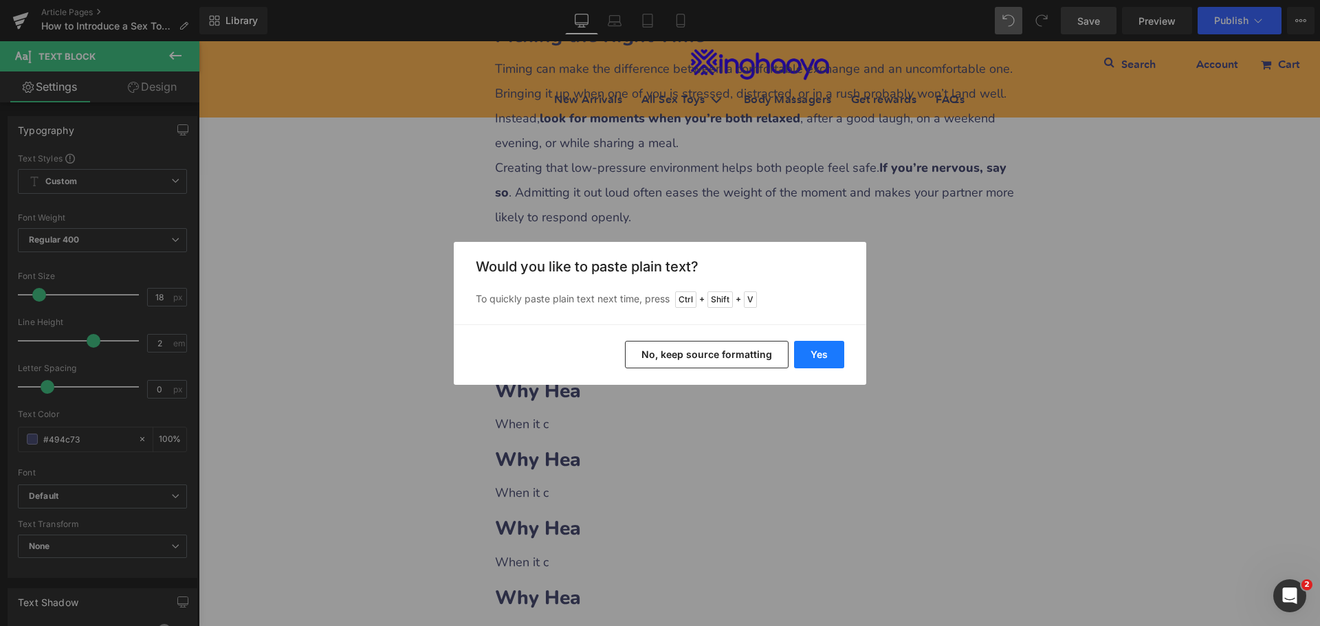
click at [810, 359] on button "Yes" at bounding box center [819, 354] width 50 height 27
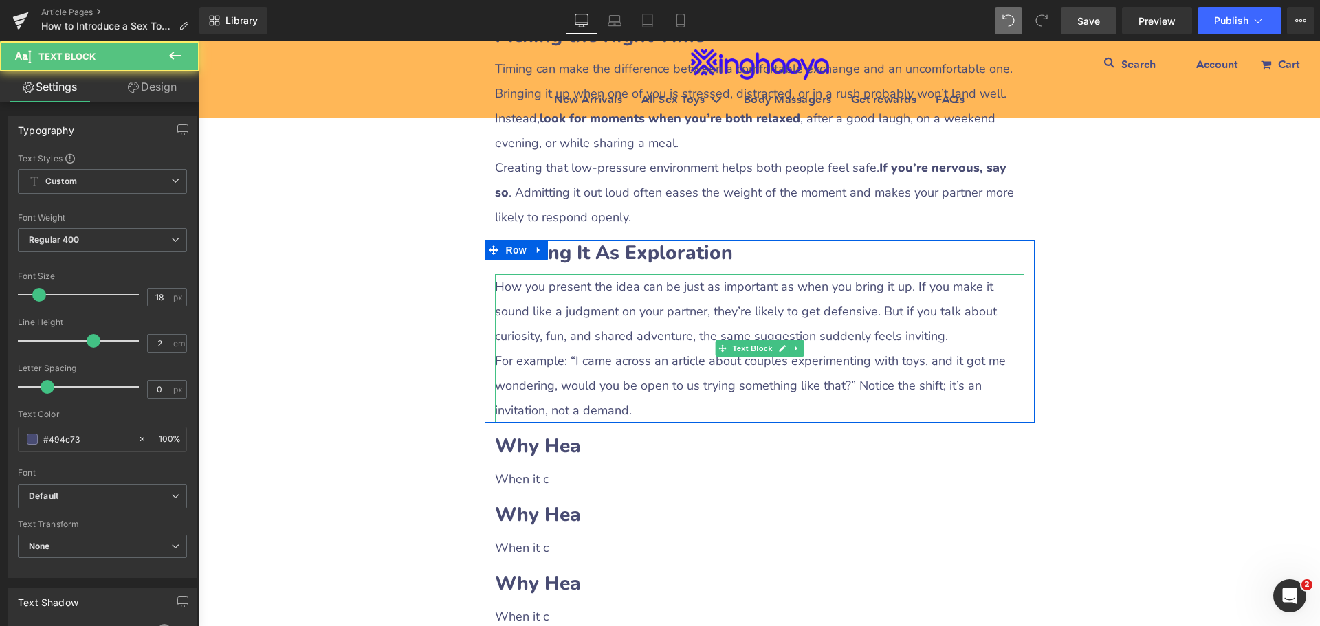
drag, startPoint x: 718, startPoint y: 409, endPoint x: 712, endPoint y: 427, distance: 18.9
click at [718, 409] on div "For example: “I came across an article about couples experimenting with toys, a…" at bounding box center [759, 385] width 529 height 74
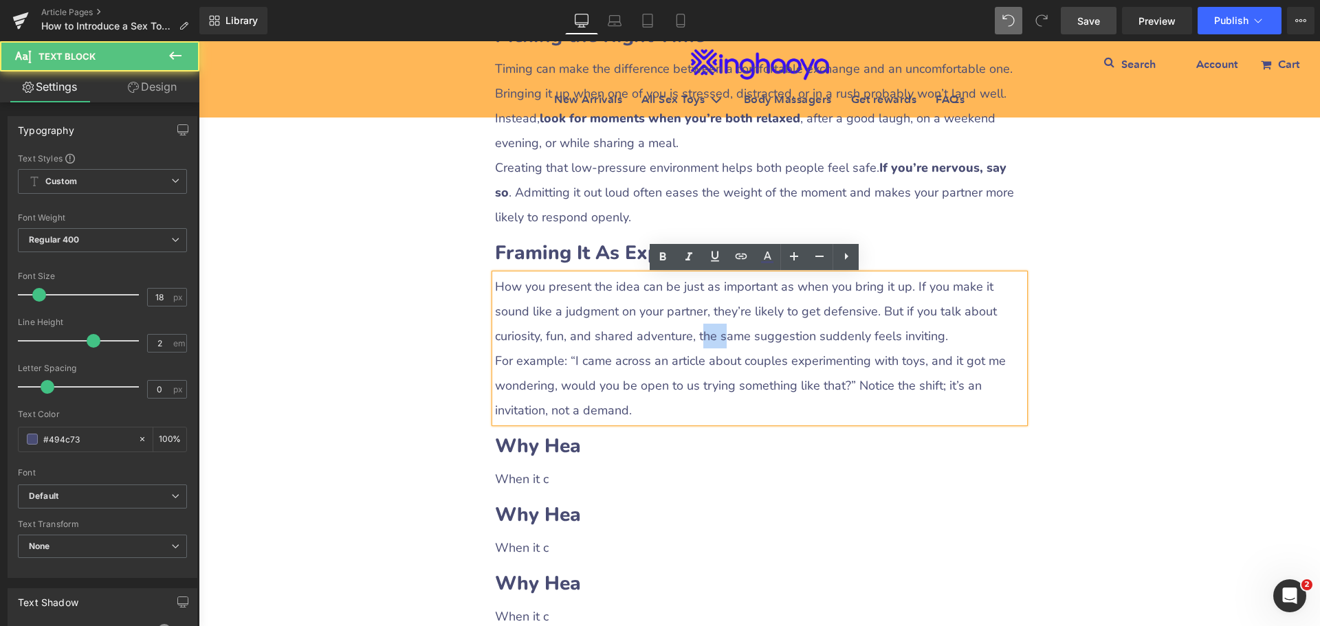
drag, startPoint x: 621, startPoint y: 337, endPoint x: 641, endPoint y: 331, distance: 20.9
click at [641, 331] on div "How you present the idea can be just as important as when you bring it up. If y…" at bounding box center [759, 348] width 529 height 148
click at [626, 333] on div "How you present the idea can be just as important as when you bring it up. If y…" at bounding box center [759, 348] width 529 height 148
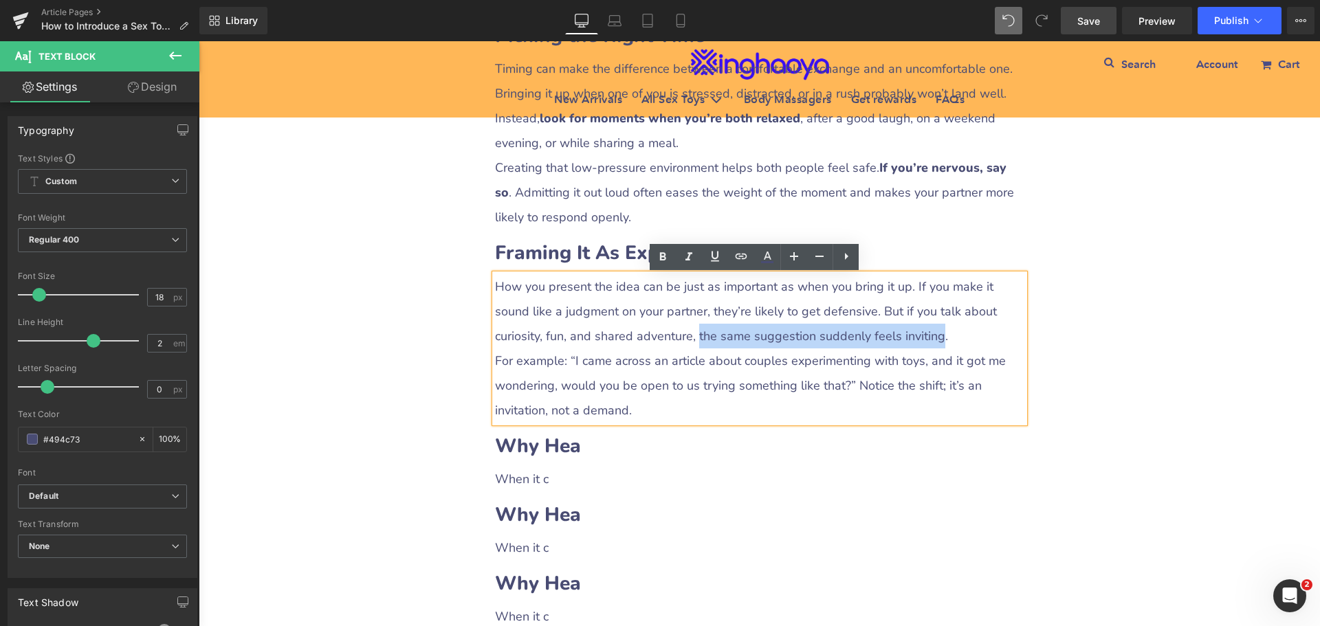
drag, startPoint x: 617, startPoint y: 339, endPoint x: 852, endPoint y: 337, distance: 235.8
click at [852, 337] on div "How you present the idea can be just as important as when you bring it up. If y…" at bounding box center [759, 348] width 529 height 148
click at [663, 258] on icon at bounding box center [662, 257] width 16 height 16
click at [1129, 423] on div "How to Introduce a Sex Toy to Your Relationship Without Awkwardness Heading Row…" at bounding box center [759, 448] width 1121 height 3289
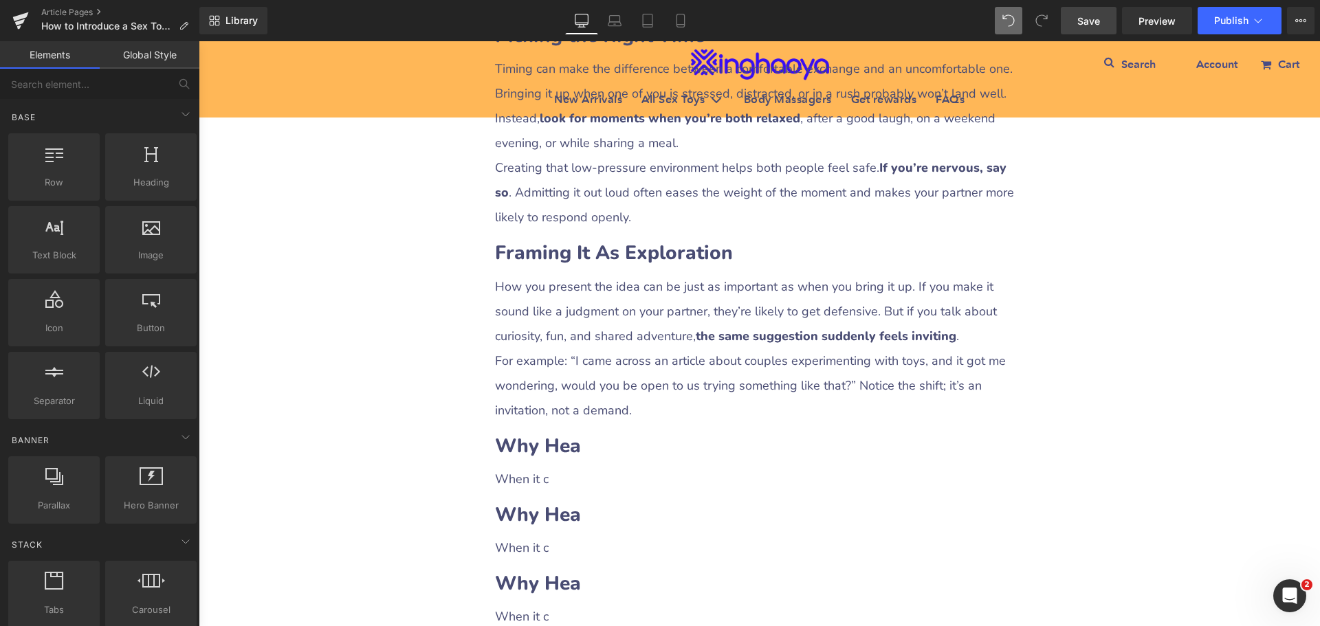
click at [1076, 23] on link "Save" at bounding box center [1089, 20] width 56 height 27
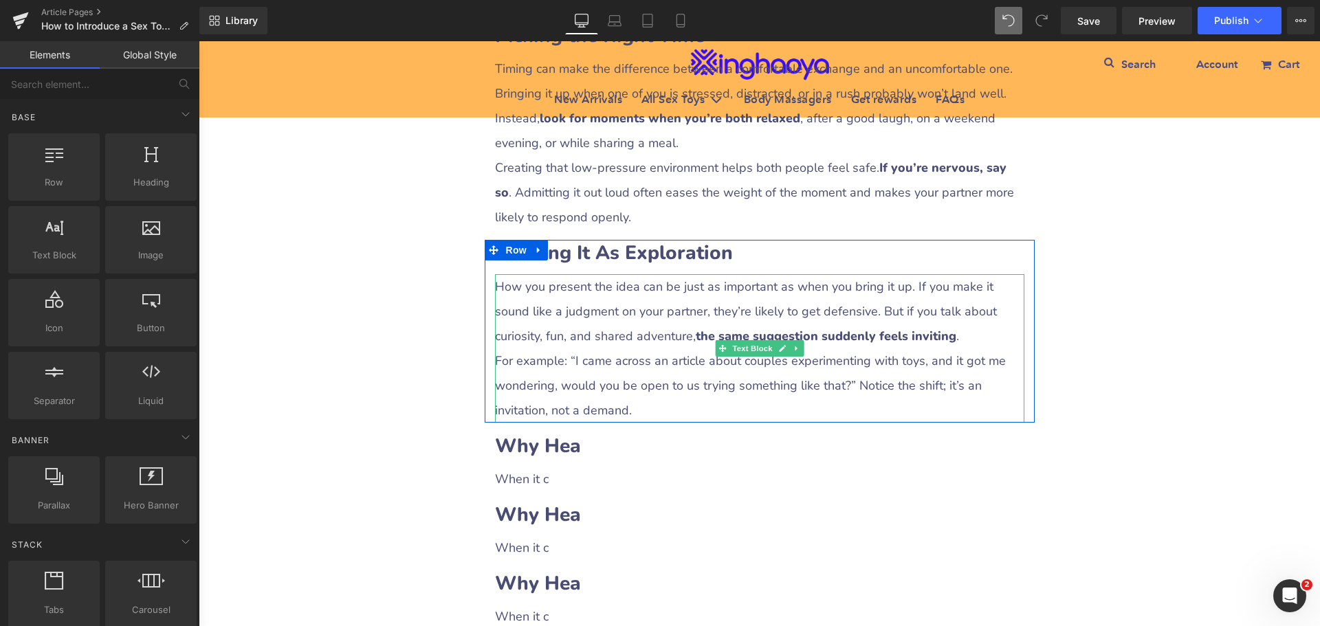
click at [716, 390] on div "For example: “I came across an article about couples experimenting with toys, a…" at bounding box center [759, 385] width 529 height 74
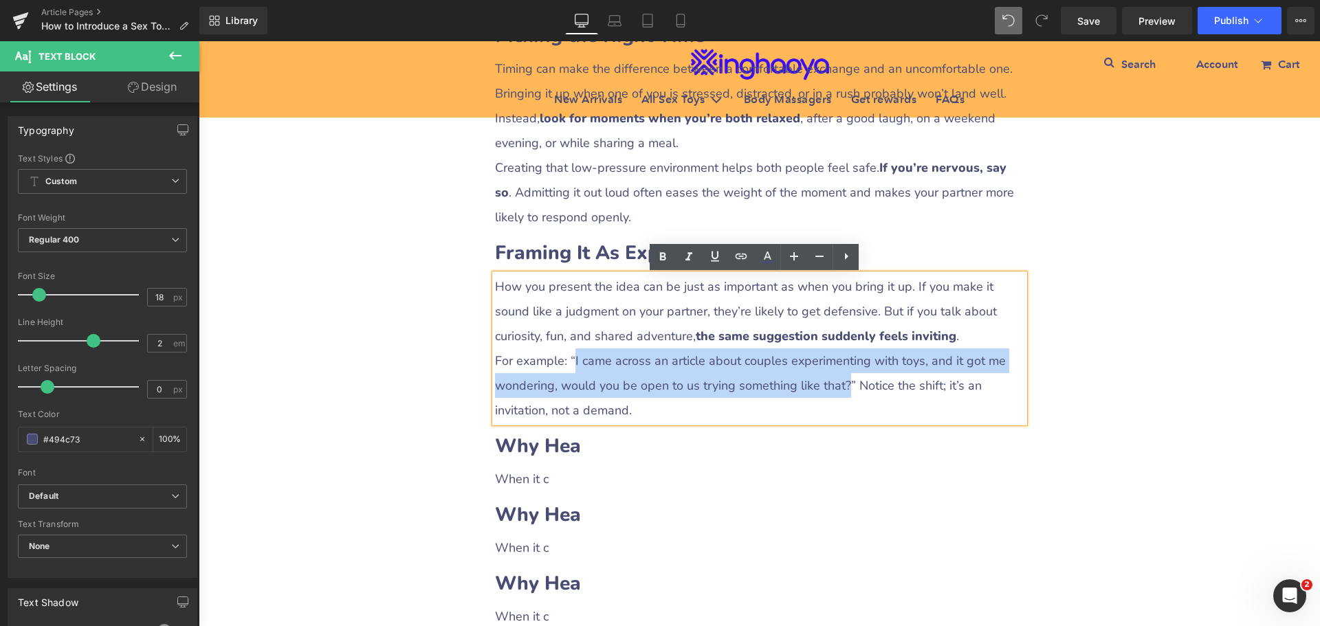
drag, startPoint x: 570, startPoint y: 359, endPoint x: 832, endPoint y: 387, distance: 264.1
click at [832, 387] on div "For example: “I came across an article about couples experimenting with toys, a…" at bounding box center [759, 385] width 529 height 74
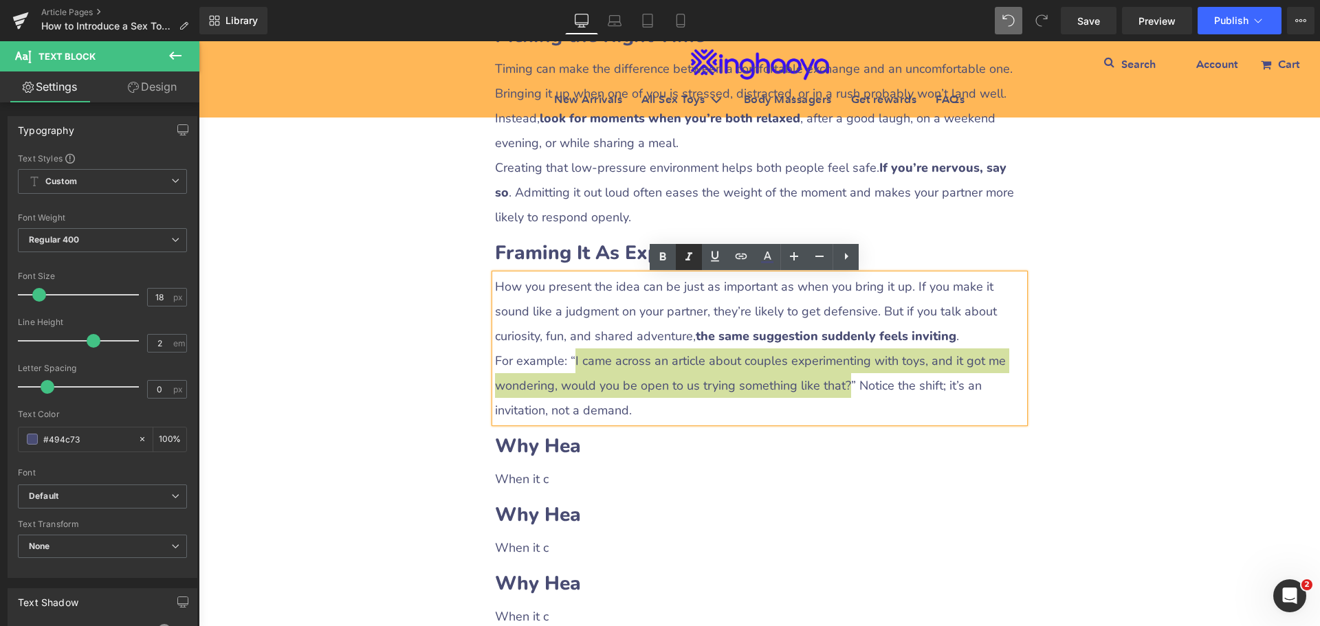
click at [686, 258] on icon at bounding box center [688, 257] width 16 height 16
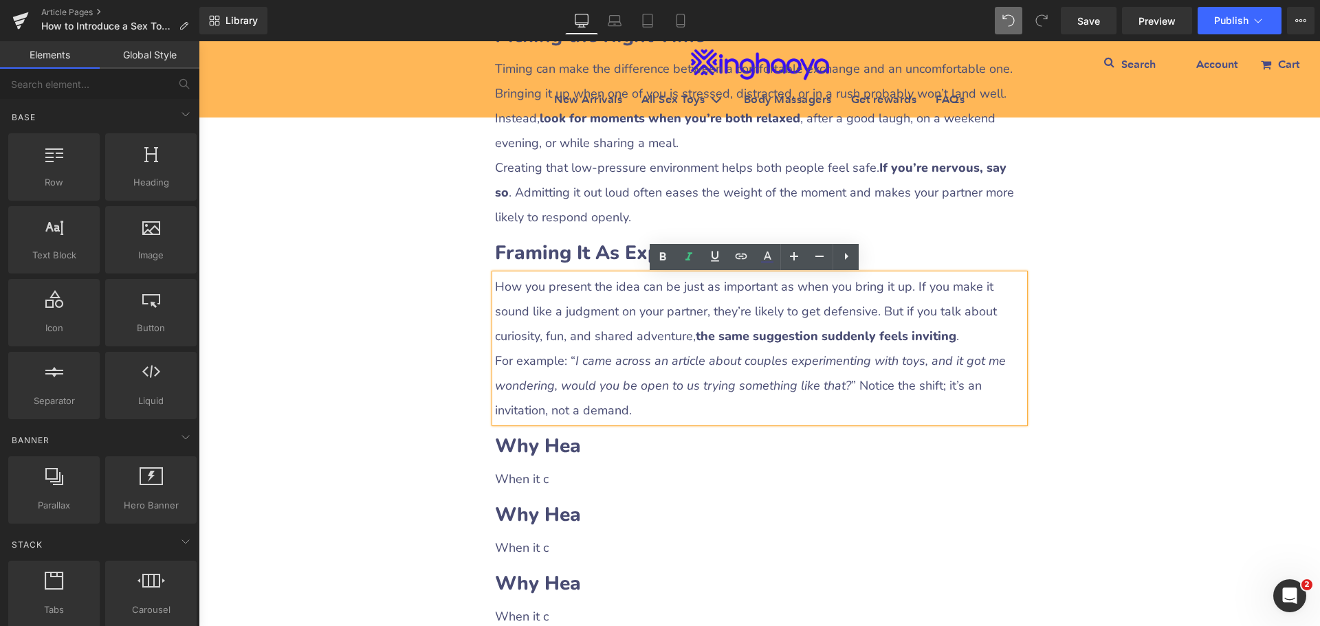
click at [1103, 428] on div "How to Introduce a Sex Toy to Your Relationship Without Awkwardness Heading Row…" at bounding box center [759, 448] width 1121 height 3289
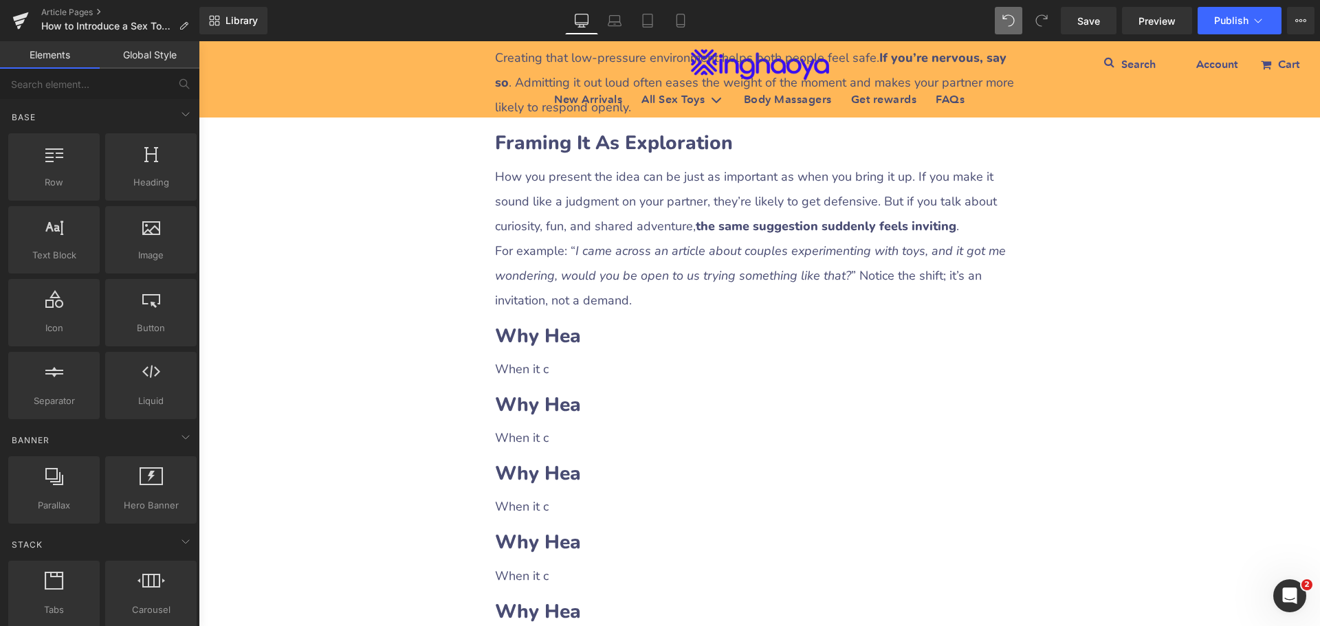
scroll to position [1578, 0]
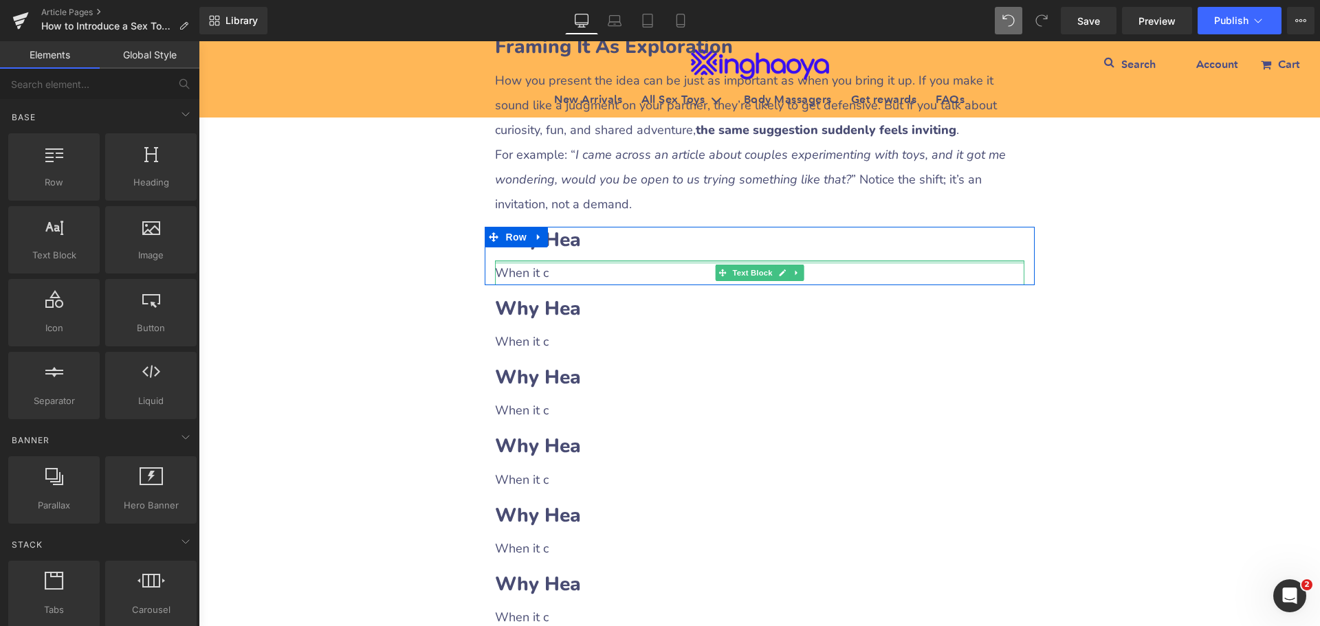
click at [576, 240] on h2 "Why Hea" at bounding box center [759, 240] width 529 height 27
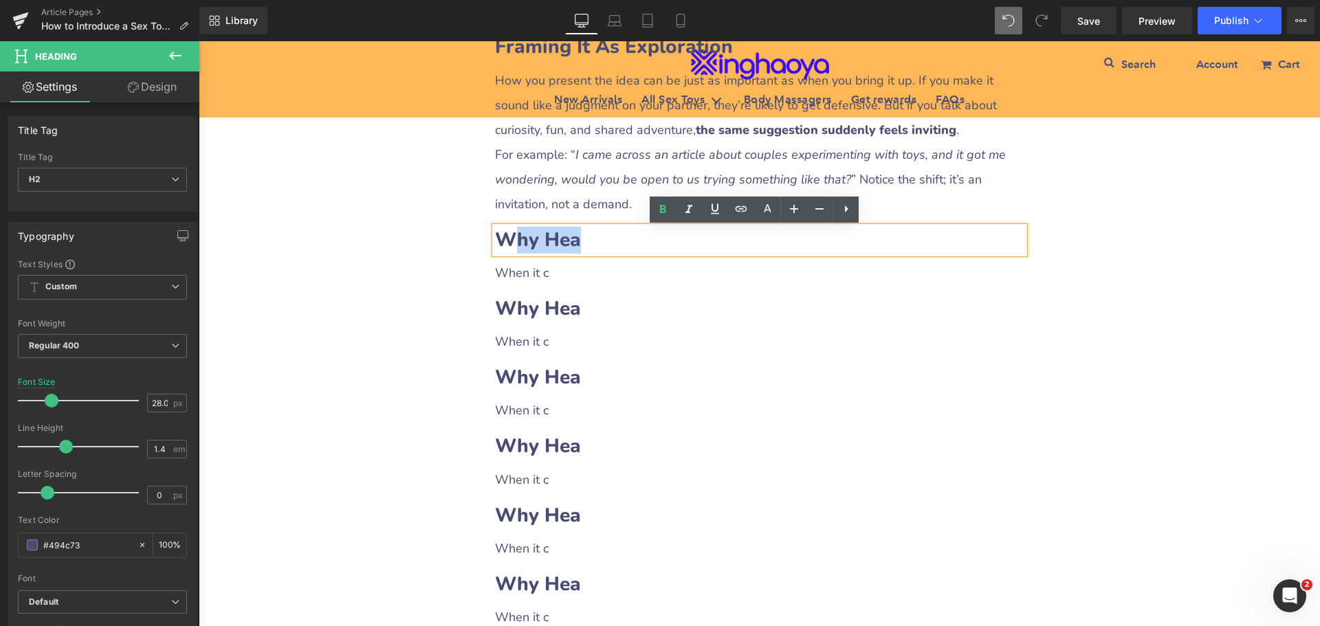
drag, startPoint x: 505, startPoint y: 242, endPoint x: 593, endPoint y: 239, distance: 88.7
click at [593, 239] on h2 "Why Hea" at bounding box center [759, 240] width 529 height 27
paste div
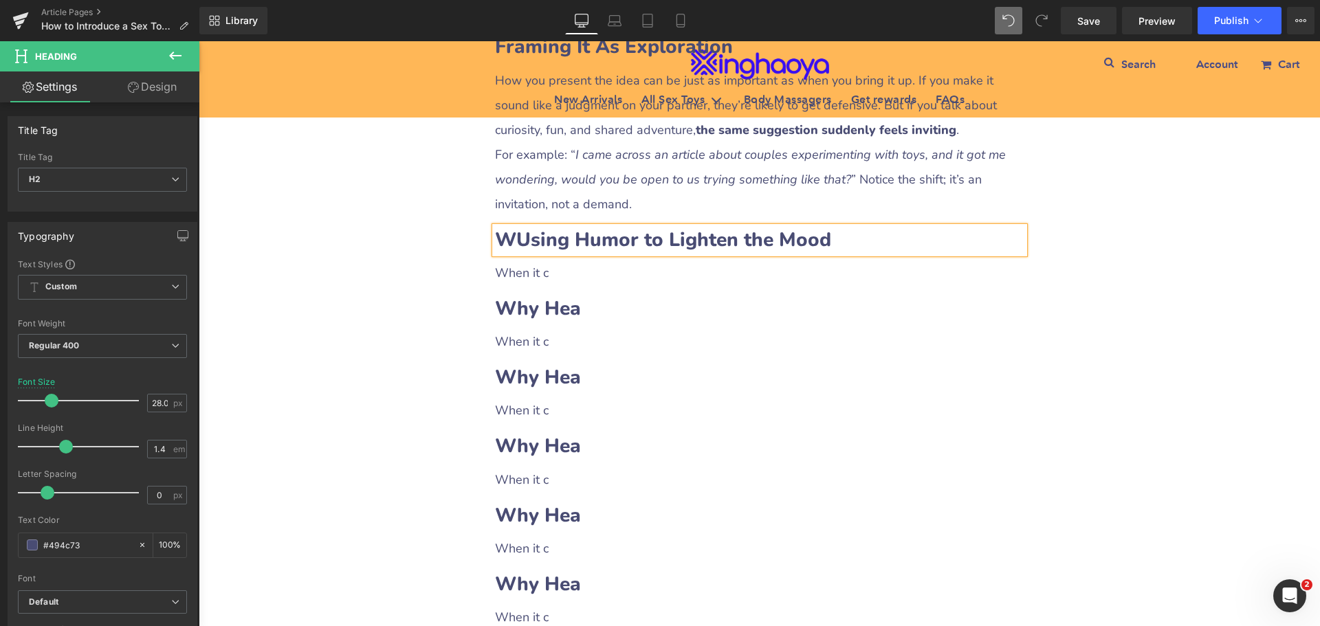
click at [511, 246] on b "WUsing Humor to Lighten the Mood" at bounding box center [663, 240] width 336 height 26
click at [522, 273] on div "When it c" at bounding box center [759, 273] width 529 height 25
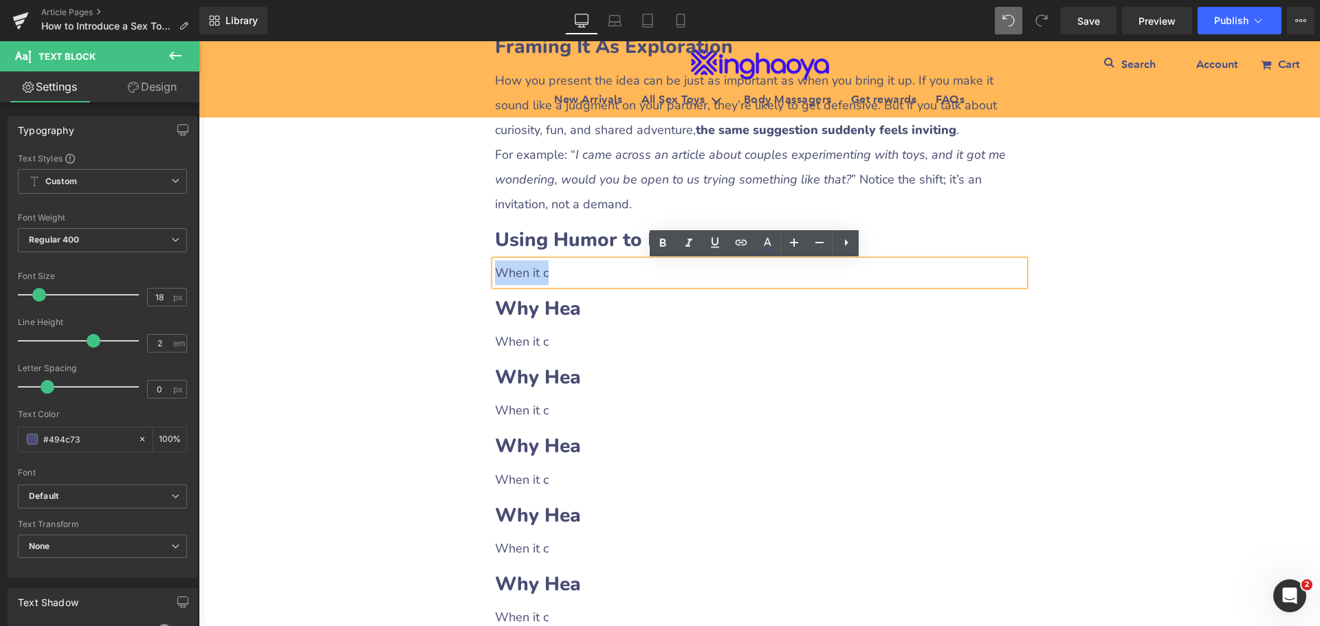
drag, startPoint x: 492, startPoint y: 274, endPoint x: 571, endPoint y: 274, distance: 78.4
click at [571, 274] on div "When it c" at bounding box center [759, 273] width 529 height 25
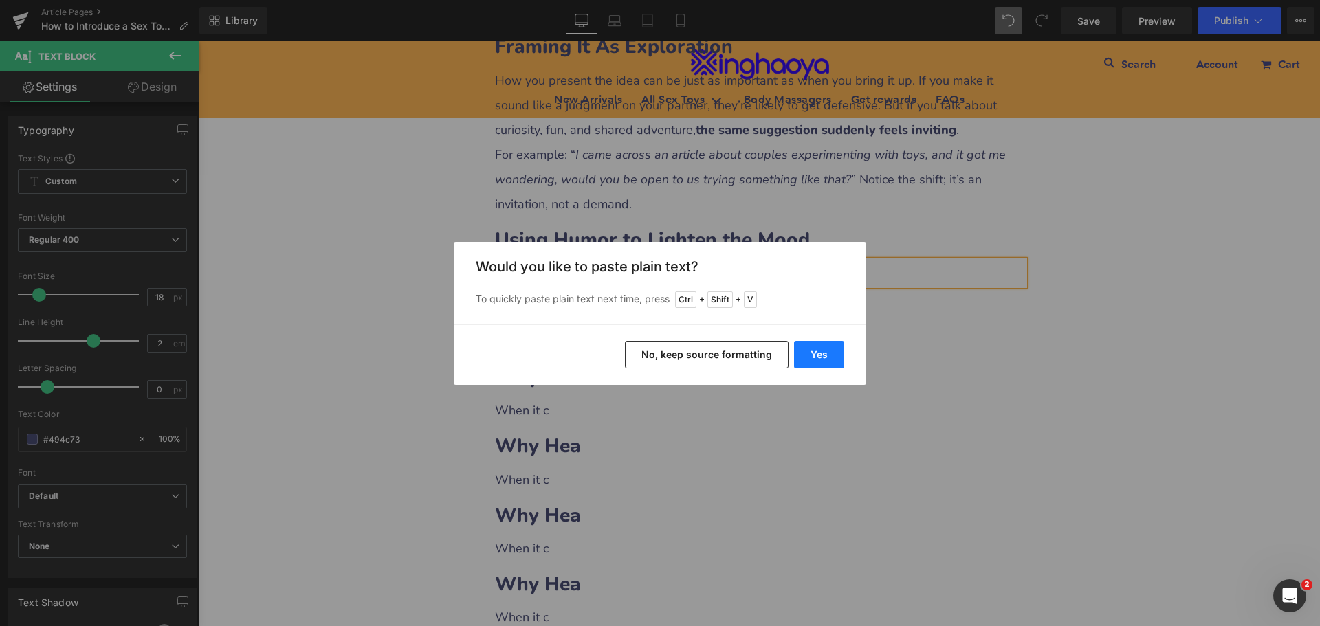
click at [800, 358] on button "Yes" at bounding box center [819, 354] width 50 height 27
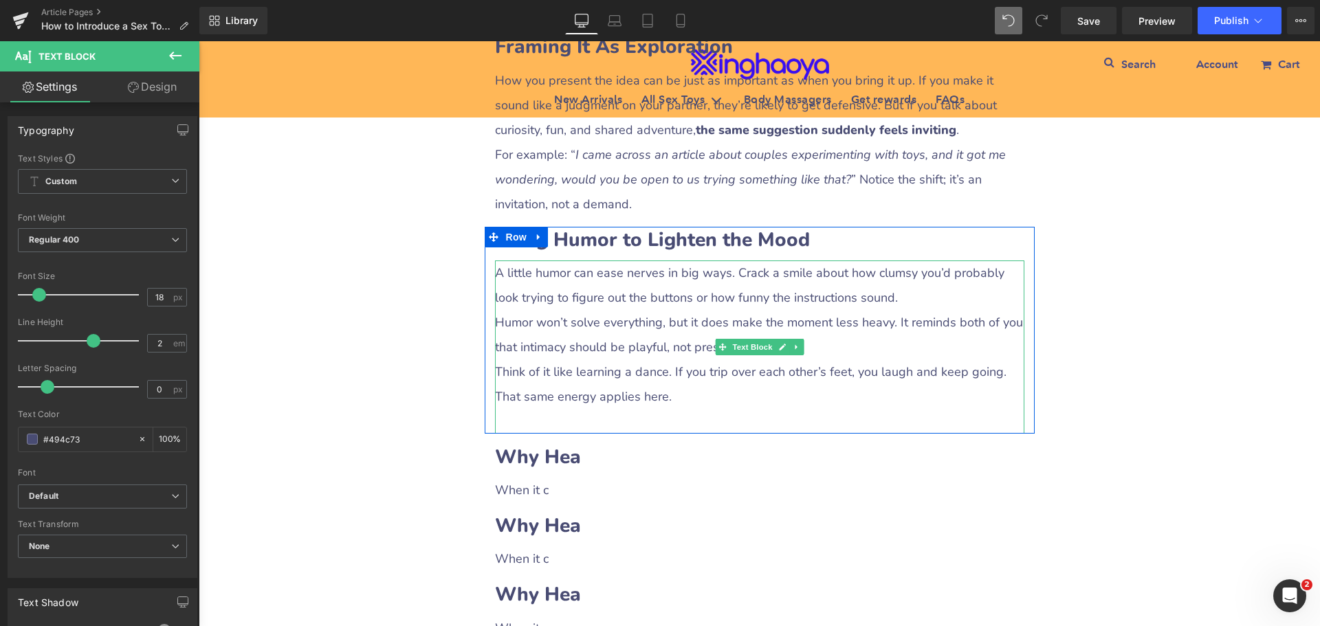
click at [574, 427] on div at bounding box center [759, 421] width 529 height 25
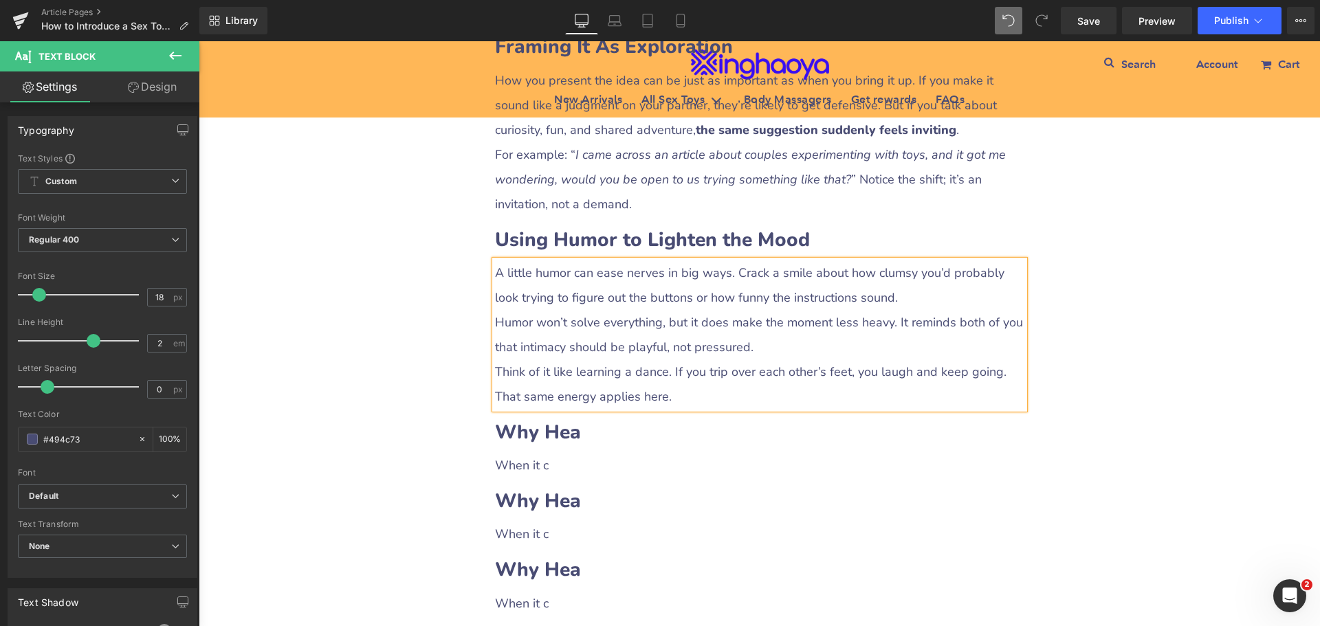
click at [1211, 429] on div "How to Introduce a Sex Toy to Your Relationship Without Awkwardness Heading Row…" at bounding box center [759, 304] width 1121 height 3413
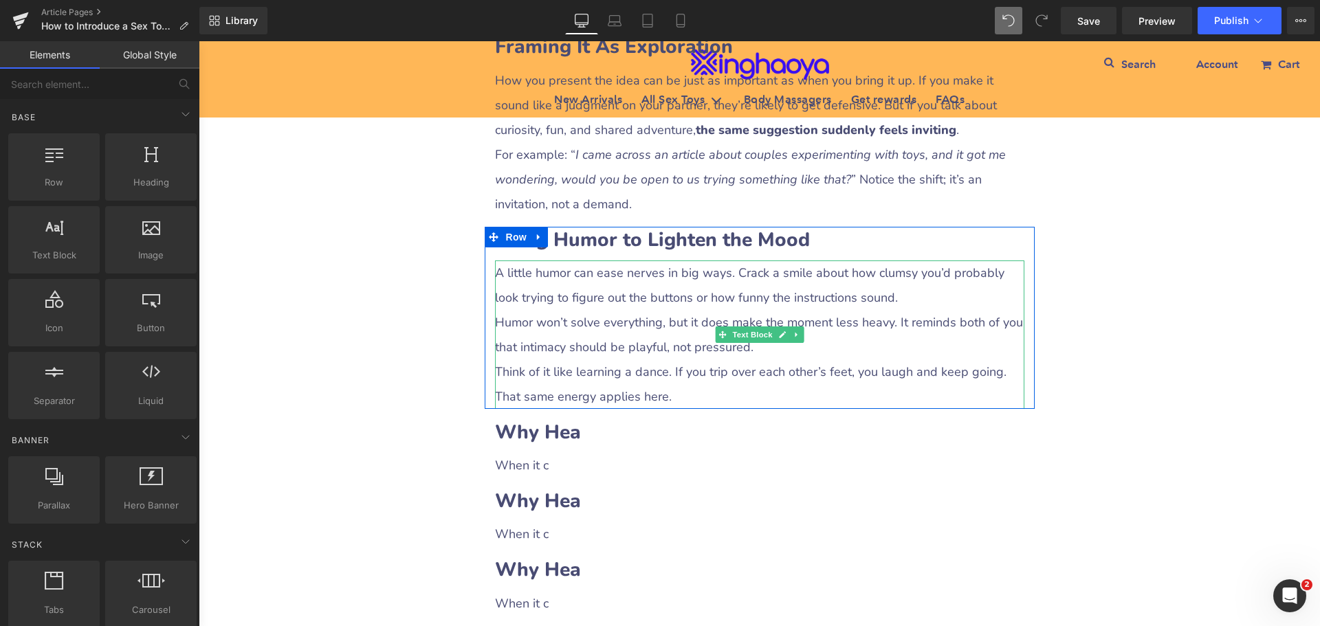
click at [661, 324] on div "Humor won’t solve everything, but it does make the moment less heavy. It remind…" at bounding box center [759, 334] width 529 height 49
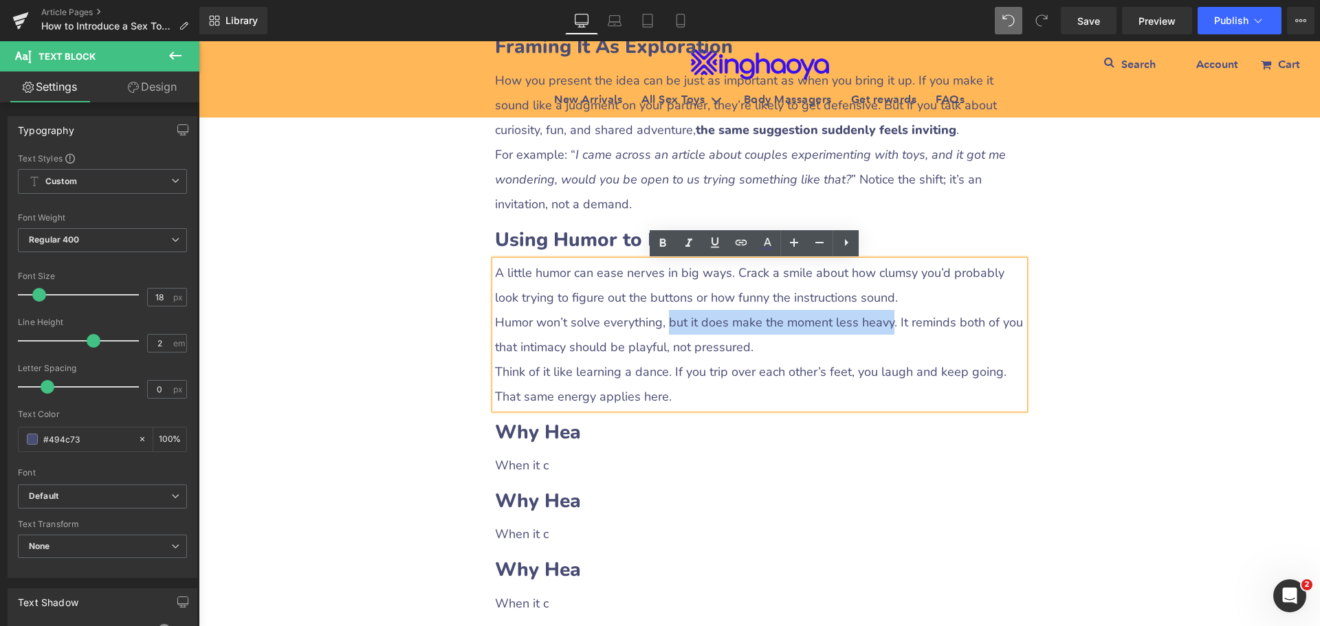
drag, startPoint x: 661, startPoint y: 326, endPoint x: 877, endPoint y: 327, distance: 216.5
click at [877, 327] on div "Humor won’t solve everything, but it does make the moment less heavy. It remind…" at bounding box center [759, 334] width 529 height 49
click at [668, 241] on icon at bounding box center [662, 243] width 16 height 16
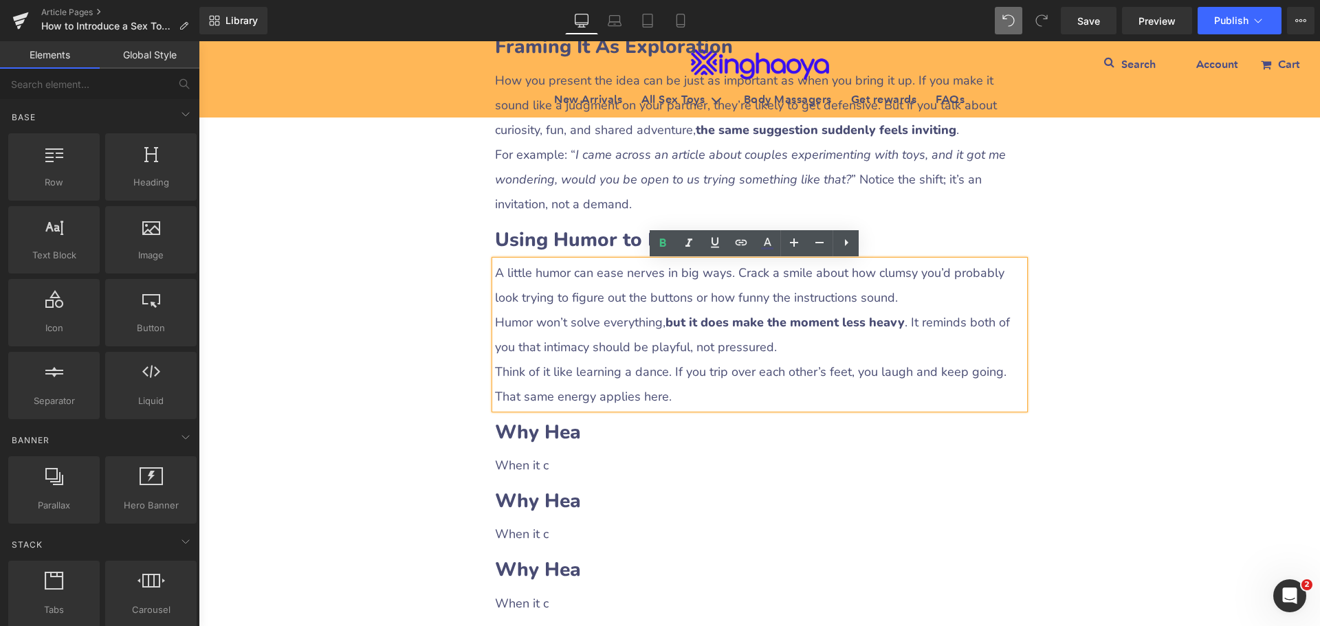
click at [1111, 435] on div "How to Introduce a Sex Toy to Your Relationship Without Awkwardness Heading Row…" at bounding box center [759, 304] width 1121 height 3413
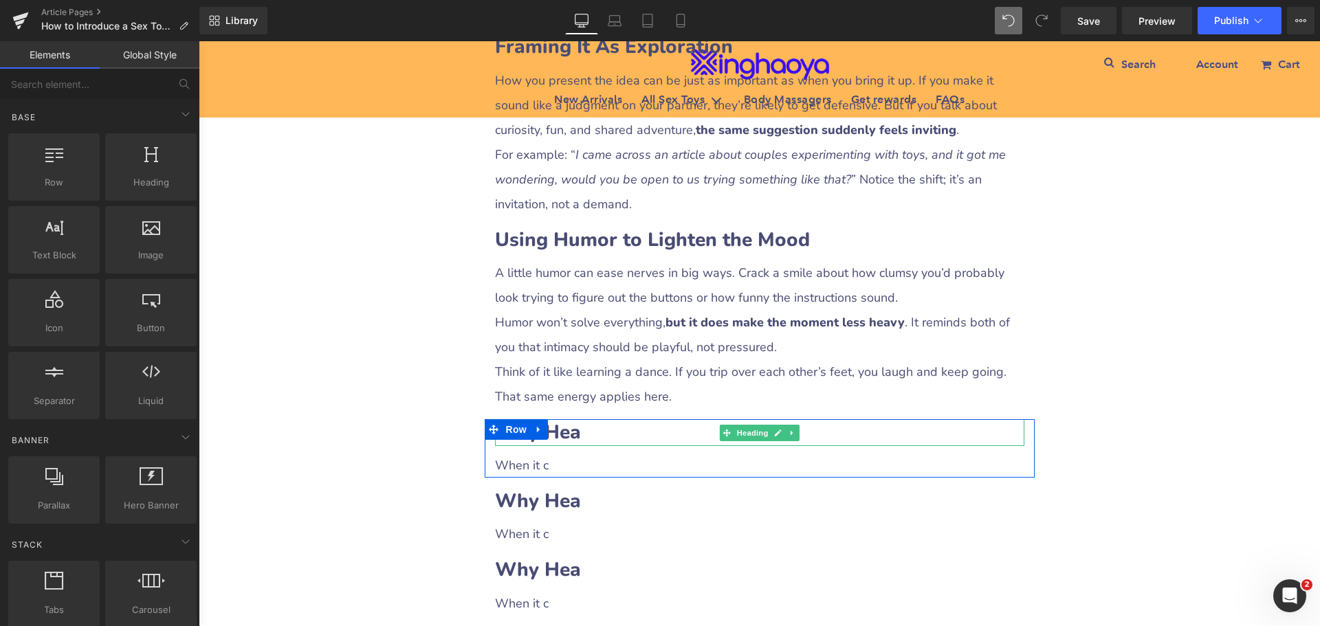
drag, startPoint x: 592, startPoint y: 436, endPoint x: 550, endPoint y: 444, distance: 42.6
click at [592, 436] on h2 "Why Hea" at bounding box center [759, 432] width 529 height 27
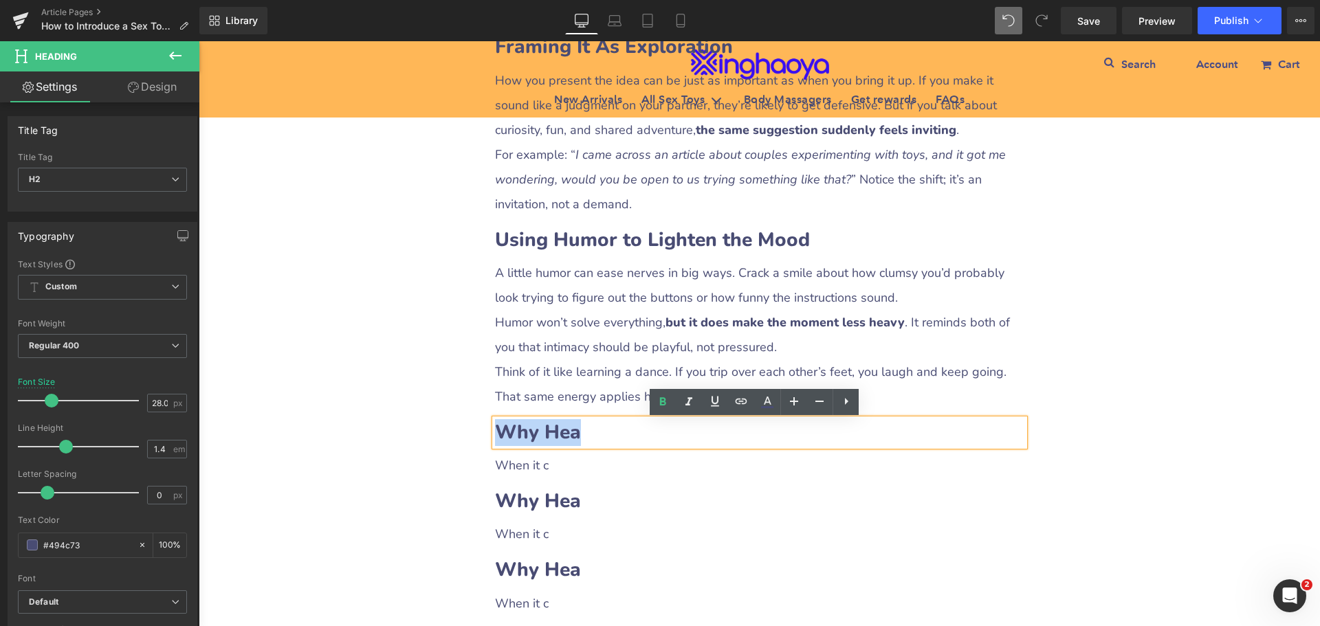
drag, startPoint x: 492, startPoint y: 438, endPoint x: 582, endPoint y: 439, distance: 89.4
click at [582, 439] on h2 "Why Hea" at bounding box center [759, 432] width 529 height 27
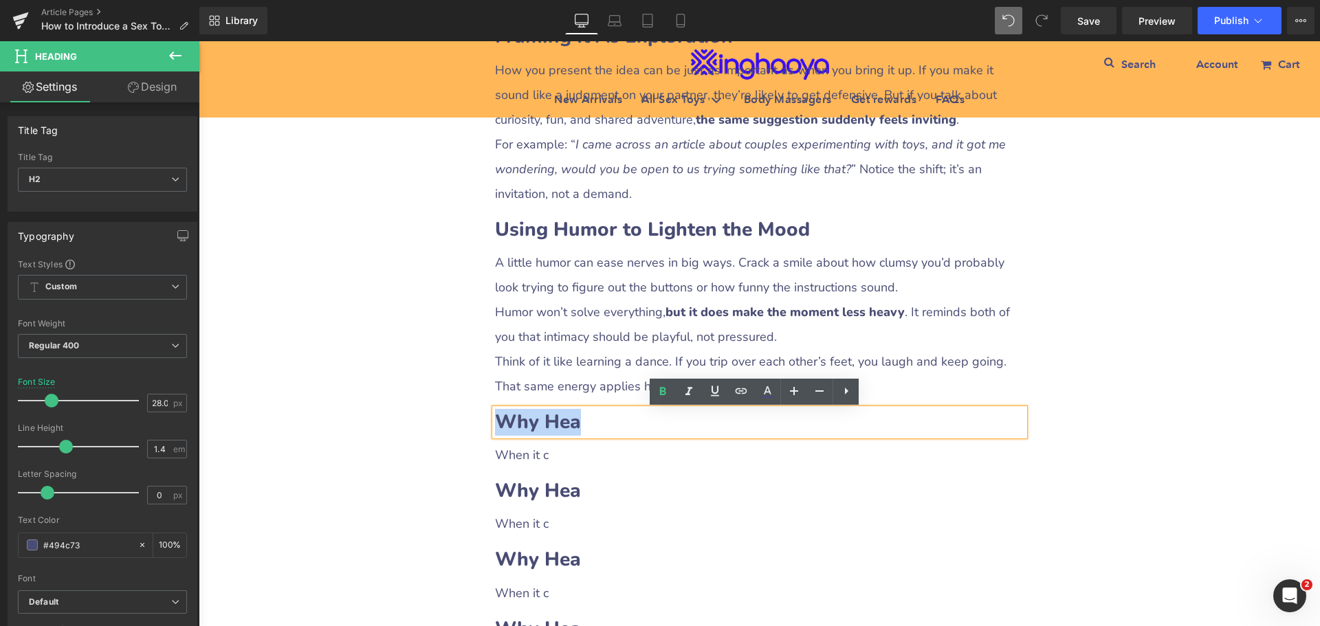
scroll to position [1716, 0]
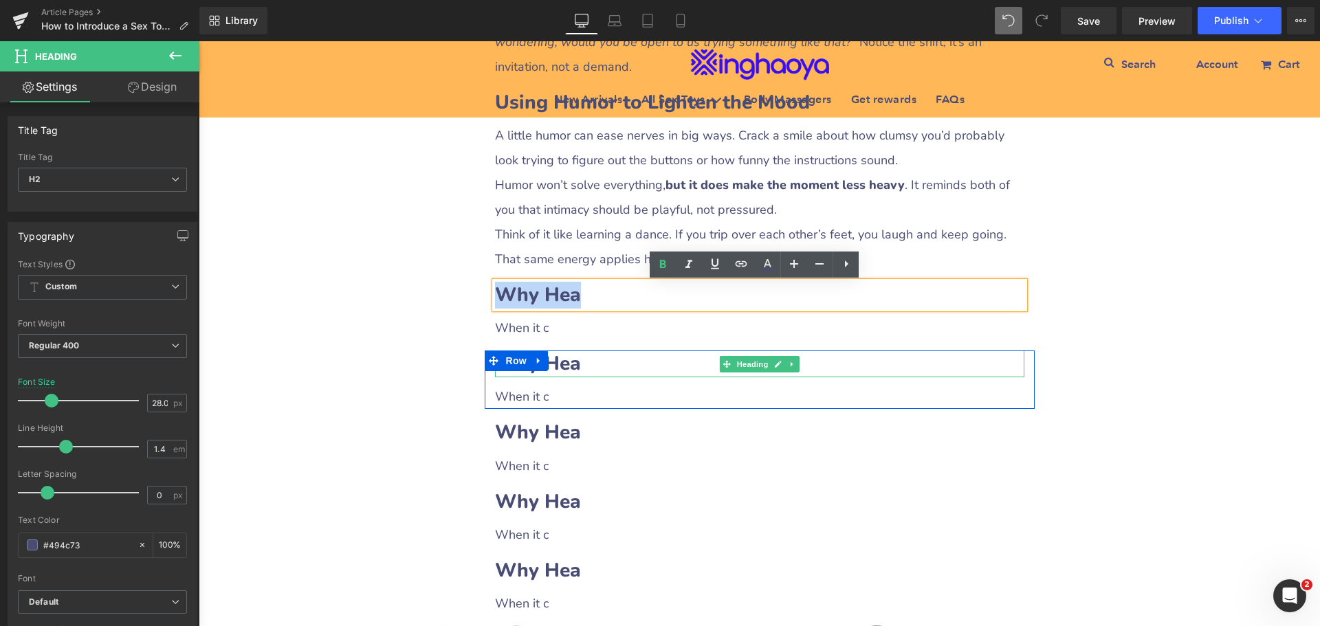
paste div
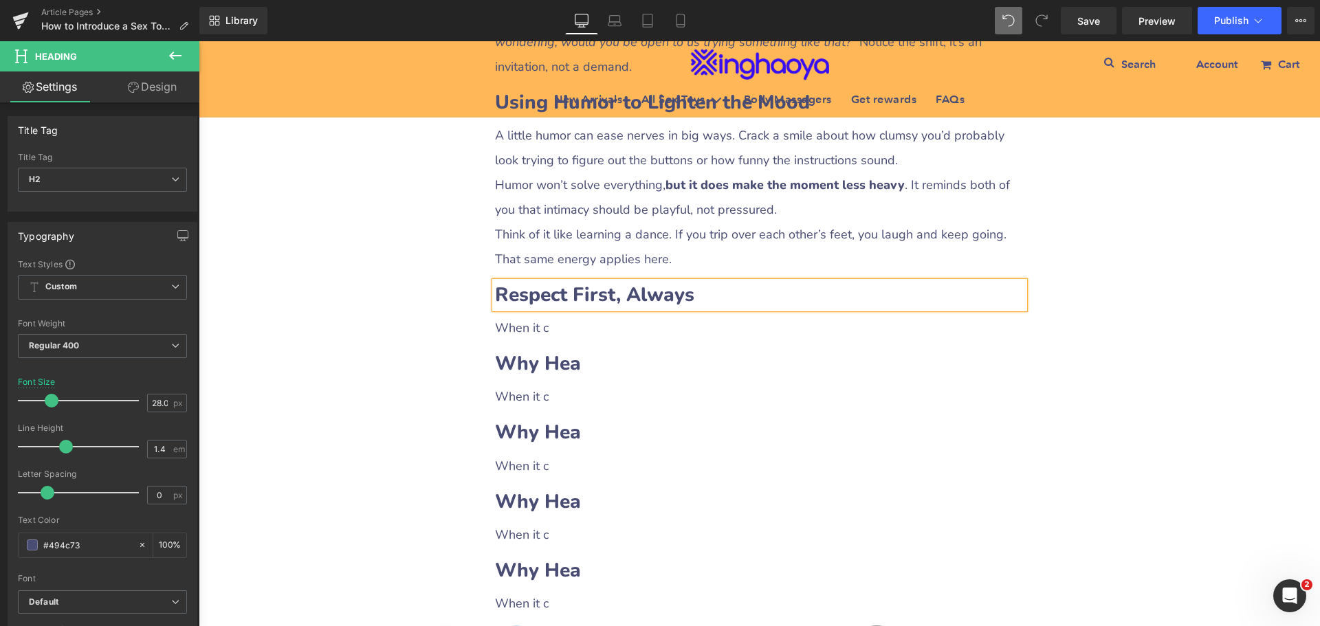
click at [531, 330] on div "When it c" at bounding box center [759, 328] width 529 height 25
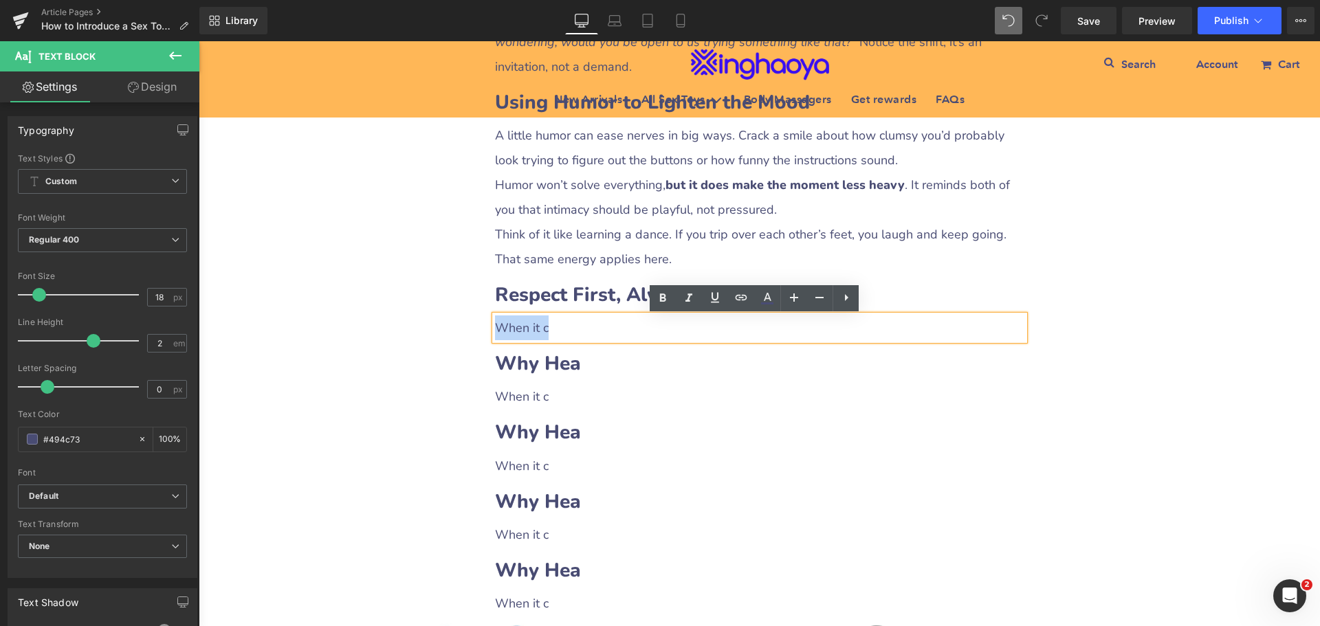
drag, startPoint x: 490, startPoint y: 328, endPoint x: 550, endPoint y: 329, distance: 59.8
click at [550, 329] on div "When it c" at bounding box center [759, 328] width 529 height 25
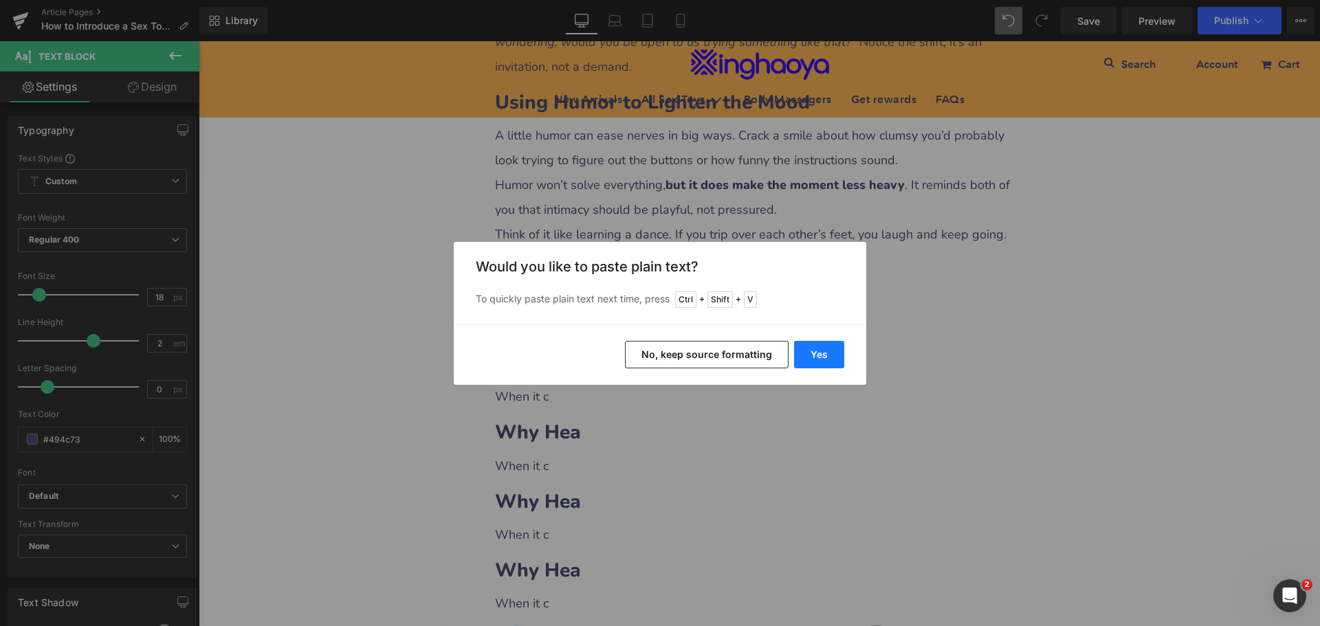
drag, startPoint x: 809, startPoint y: 355, endPoint x: 609, endPoint y: 320, distance: 203.1
click at [809, 355] on button "Yes" at bounding box center [819, 354] width 50 height 27
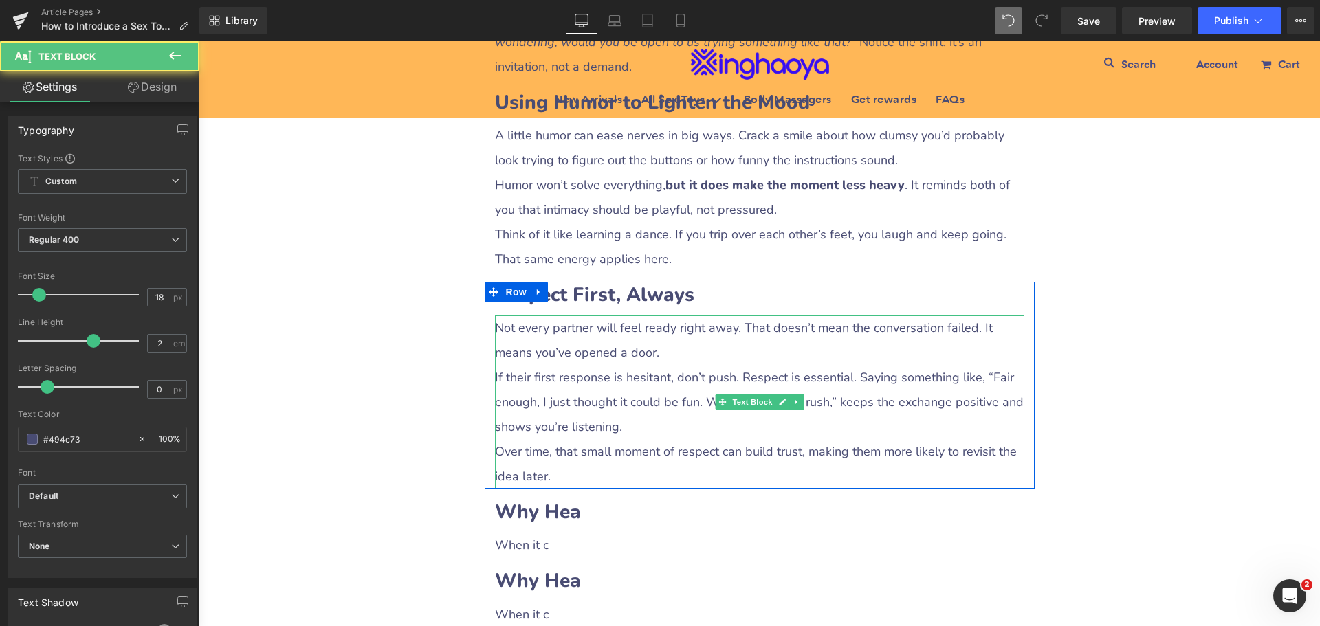
click at [495, 329] on div "Not every partner will feel ready right away. That doesn’t mean the conversatio…" at bounding box center [759, 402] width 529 height 173
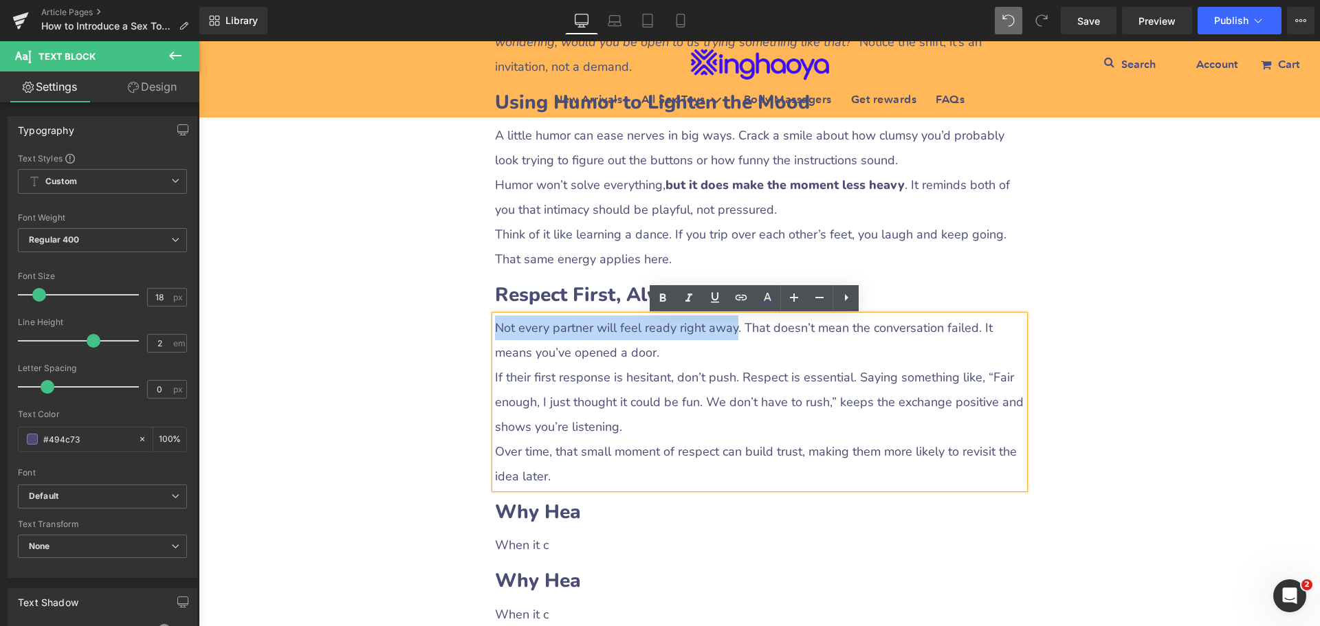
drag, startPoint x: 492, startPoint y: 329, endPoint x: 722, endPoint y: 329, distance: 229.6
click at [722, 329] on div "Not every partner will feel ready right away. That doesn’t mean the conversatio…" at bounding box center [759, 402] width 529 height 173
drag, startPoint x: 658, startPoint y: 300, endPoint x: 653, endPoint y: 307, distance: 8.4
click at [658, 300] on icon at bounding box center [662, 298] width 16 height 16
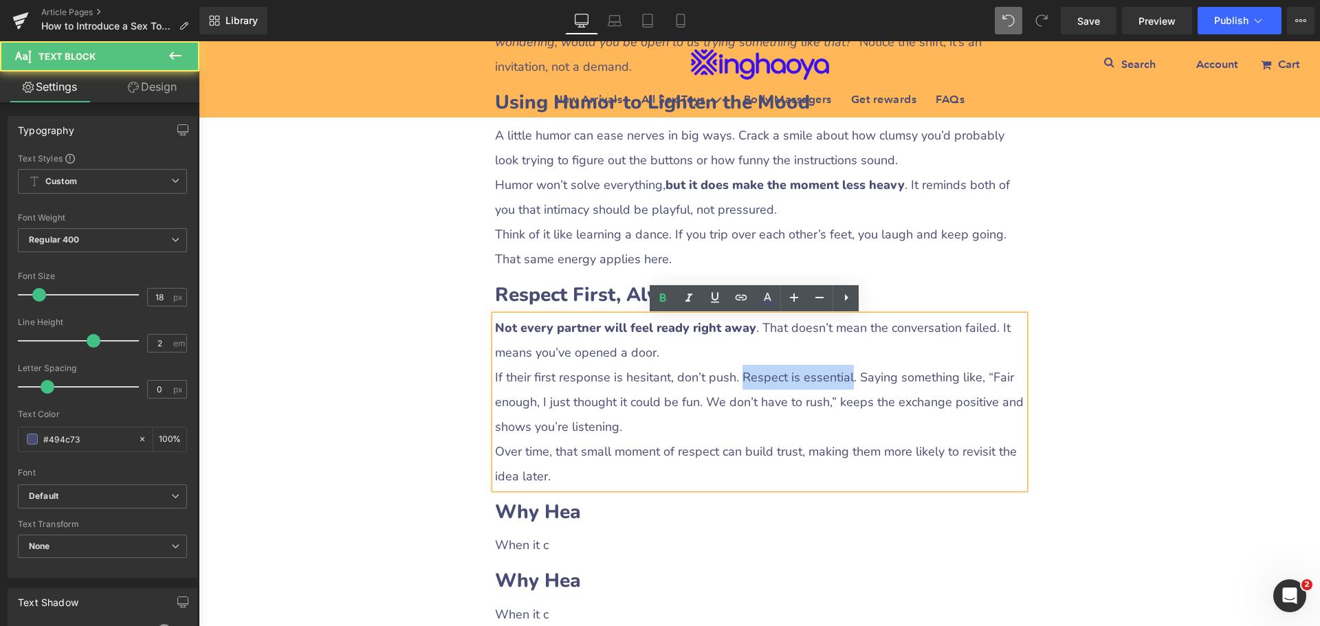
drag, startPoint x: 733, startPoint y: 376, endPoint x: 843, endPoint y: 377, distance: 109.3
click at [843, 377] on div "If their first response is hesitant, don’t push. Respect is essential. Saying s…" at bounding box center [759, 402] width 529 height 74
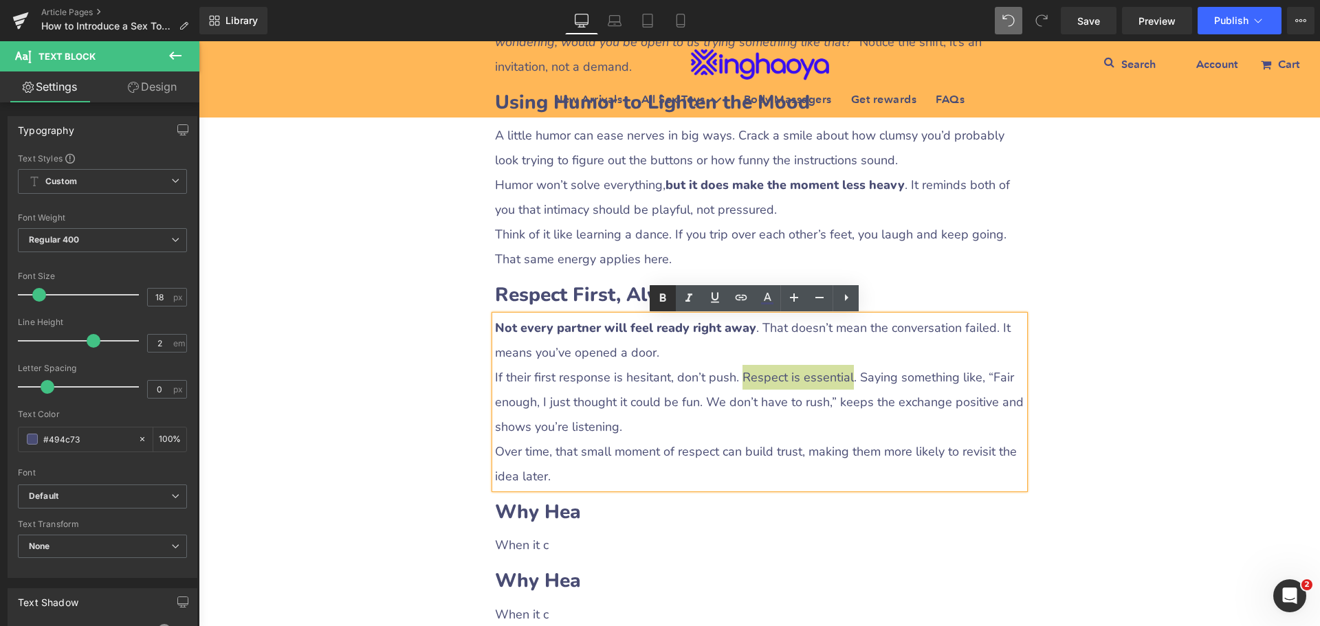
click at [662, 296] on icon at bounding box center [662, 298] width 16 height 16
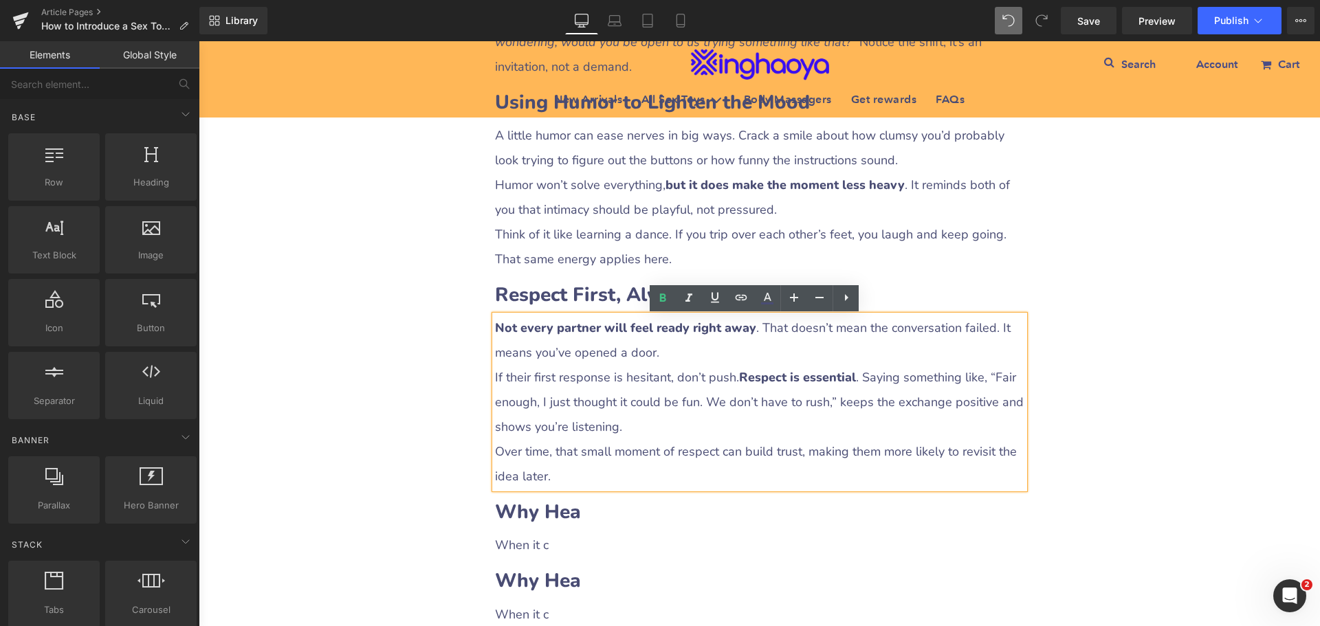
click at [1183, 432] on div "How to Introduce a Sex Toy to Your Relationship Without Awkwardness Heading Row…" at bounding box center [759, 240] width 1121 height 3561
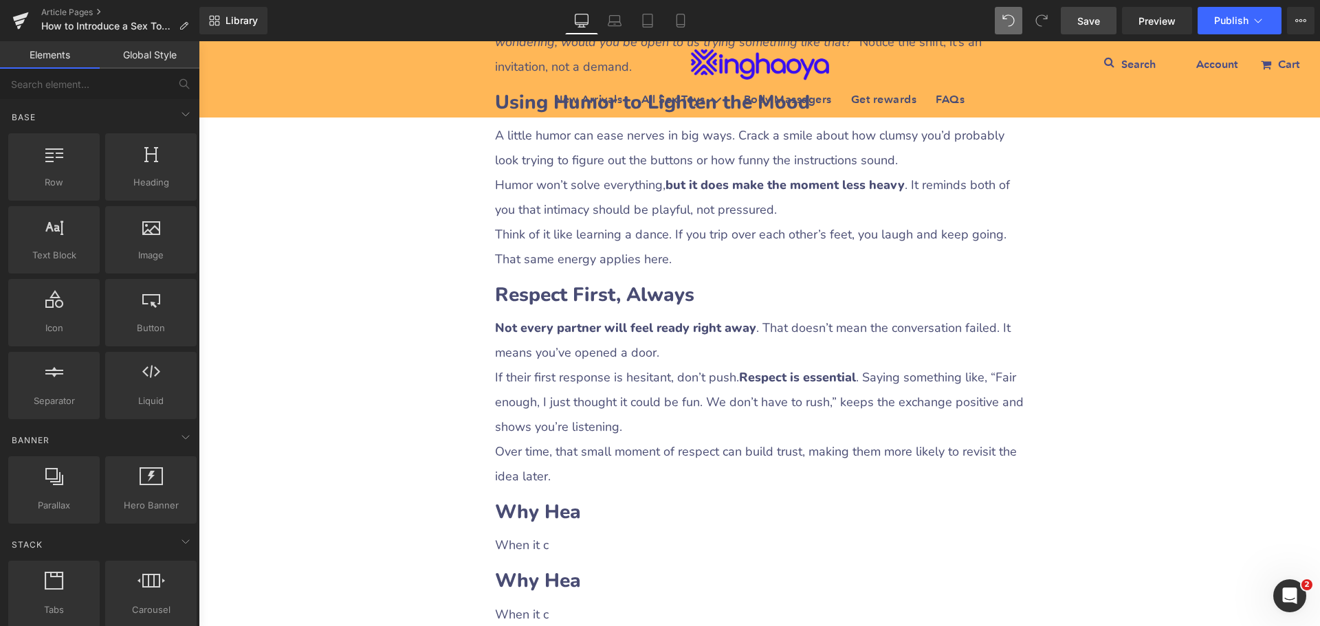
click at [1086, 16] on span "Save" at bounding box center [1088, 21] width 23 height 14
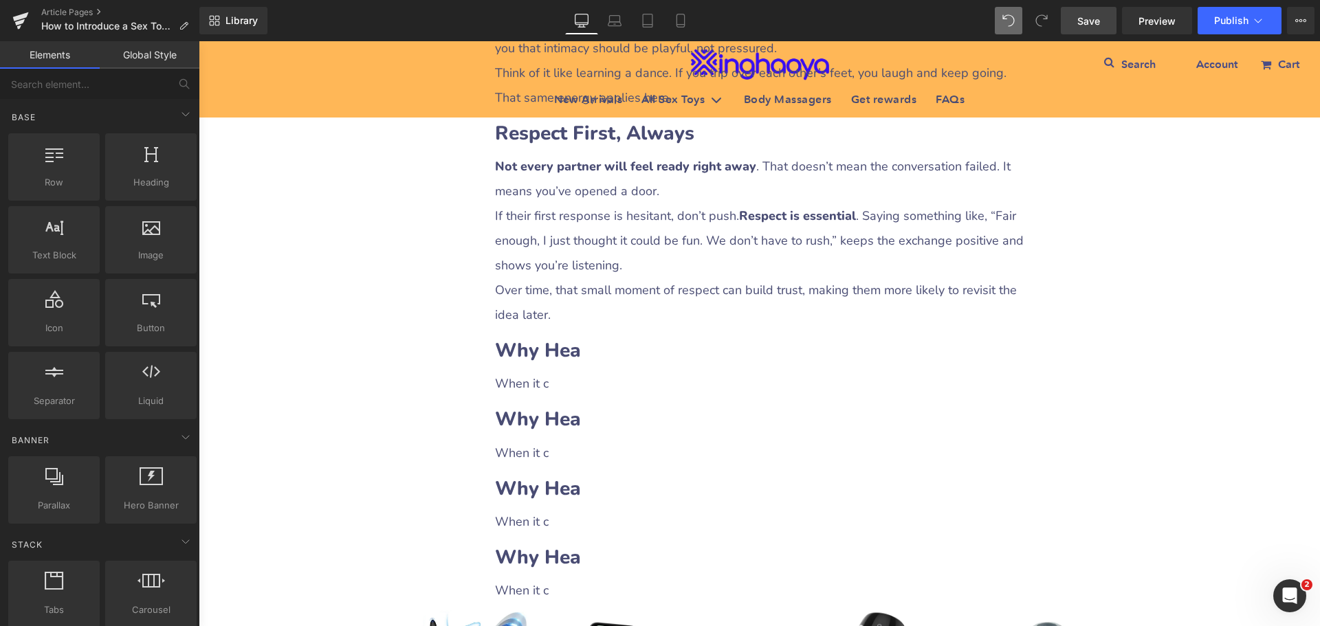
scroll to position [1853, 0]
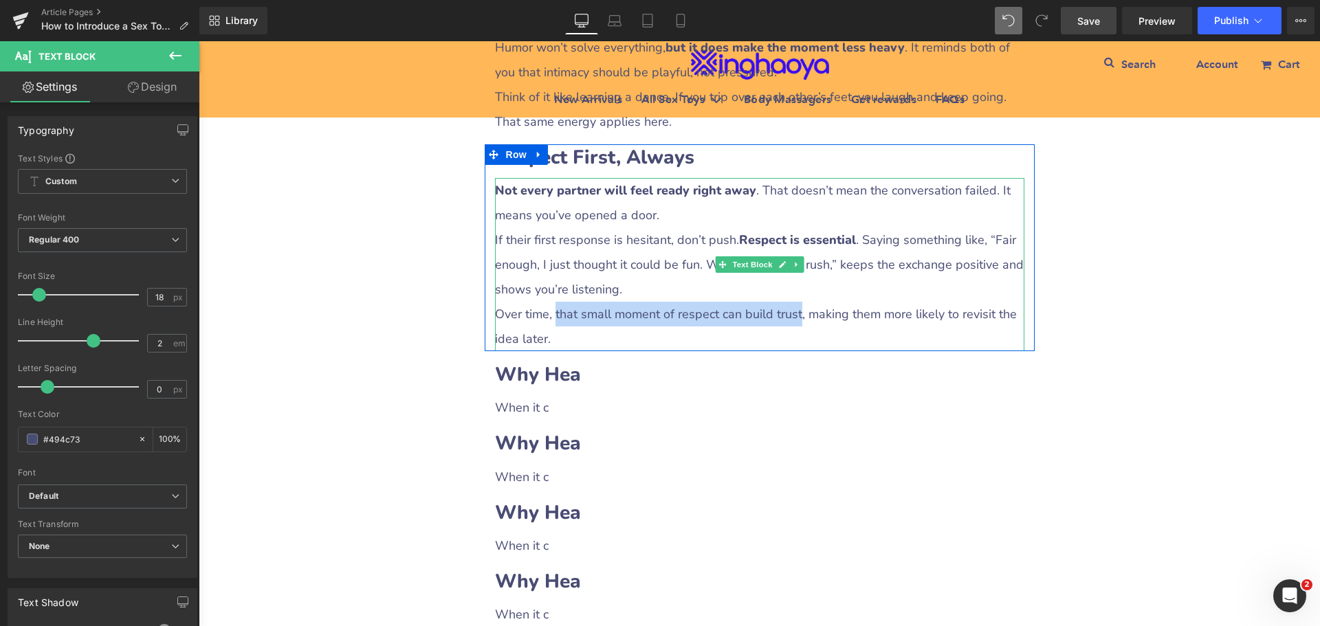
drag, startPoint x: 551, startPoint y: 314, endPoint x: 788, endPoint y: 320, distance: 237.2
click at [788, 320] on div "Over time, that small moment of respect can build trust, making them more likel…" at bounding box center [759, 326] width 529 height 49
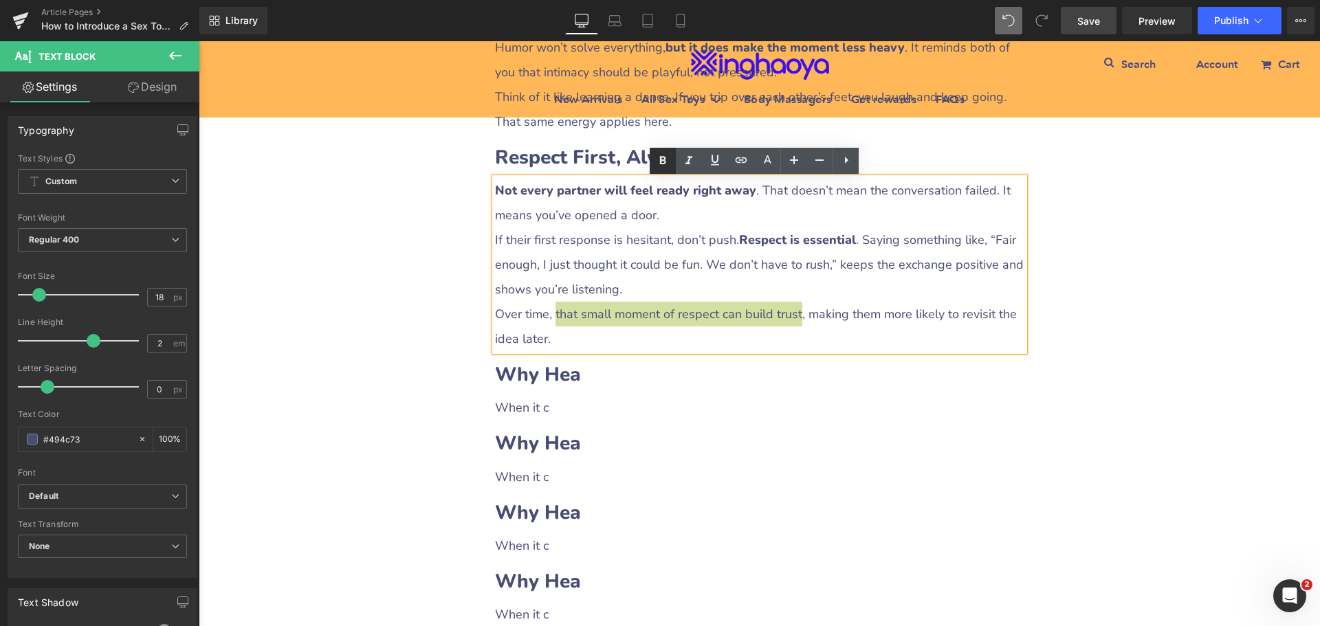
click at [658, 159] on icon at bounding box center [662, 161] width 16 height 16
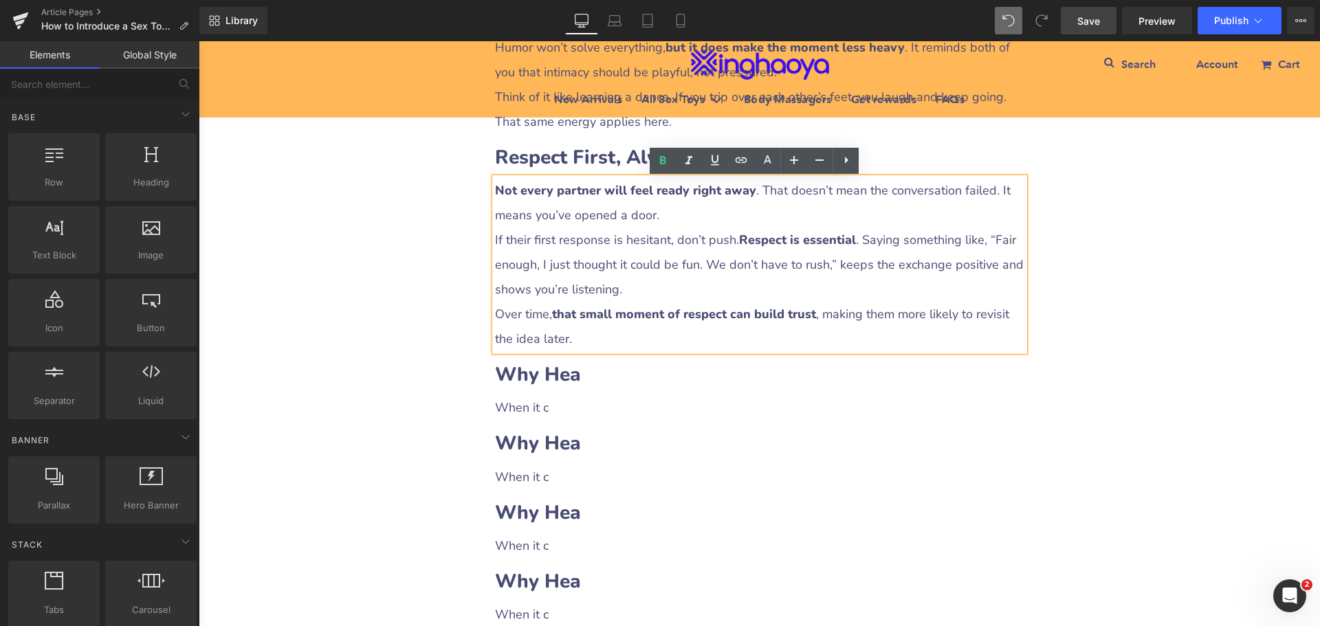
drag, startPoint x: 1136, startPoint y: 354, endPoint x: 1117, endPoint y: 338, distance: 24.9
click at [1137, 354] on div "How to Introduce a Sex Toy to Your Relationship Without Awkwardness Heading Row…" at bounding box center [759, 103] width 1121 height 3561
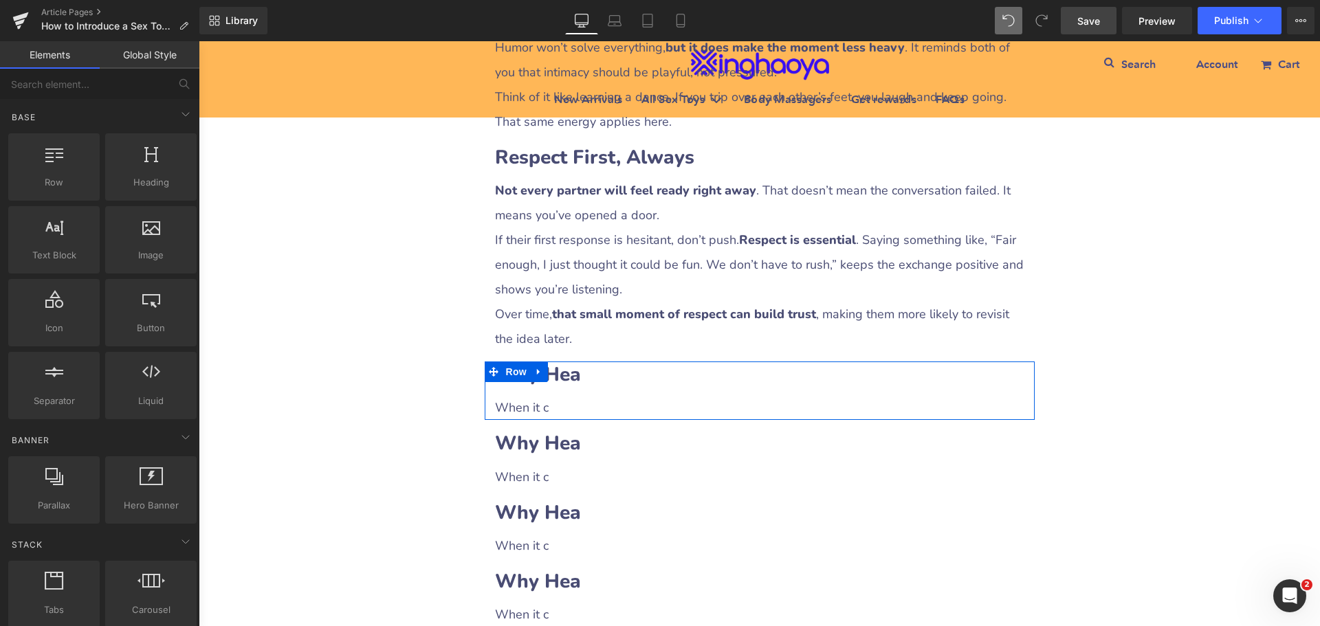
drag, startPoint x: 555, startPoint y: 377, endPoint x: 529, endPoint y: 392, distance: 30.4
click at [556, 377] on b "Why Hea" at bounding box center [538, 375] width 86 height 26
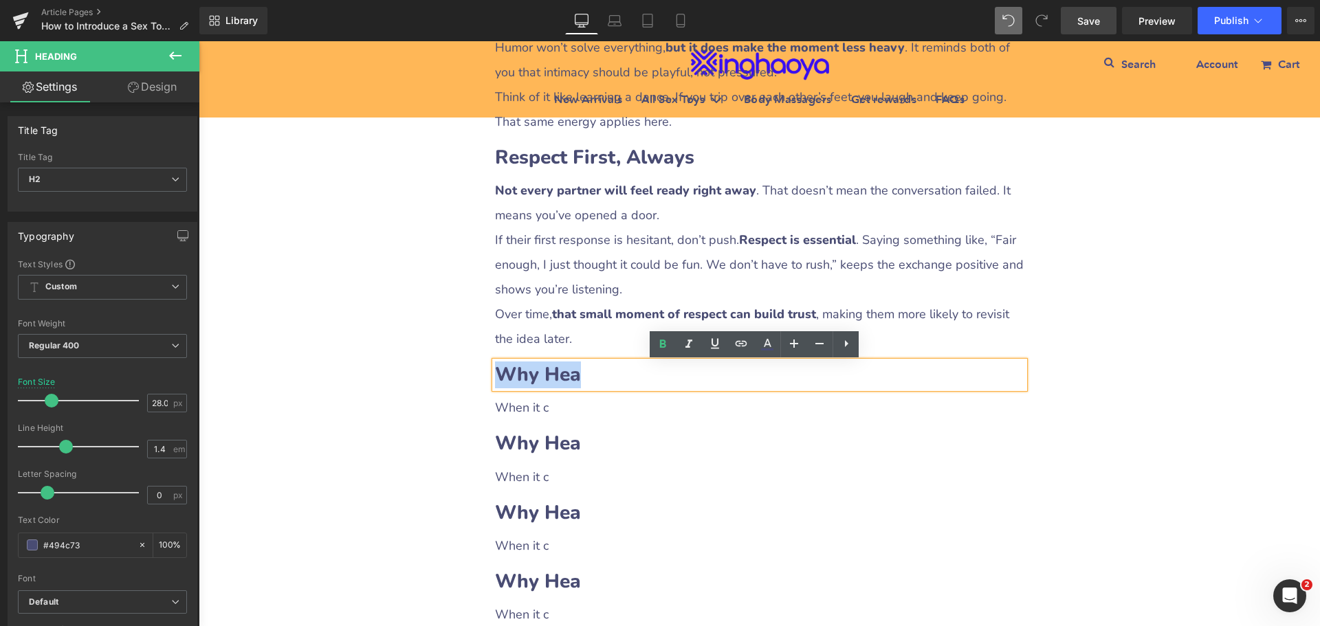
drag, startPoint x: 495, startPoint y: 378, endPoint x: 634, endPoint y: 379, distance: 139.5
click at [634, 379] on h2 "Why Hea" at bounding box center [759, 375] width 529 height 27
paste div
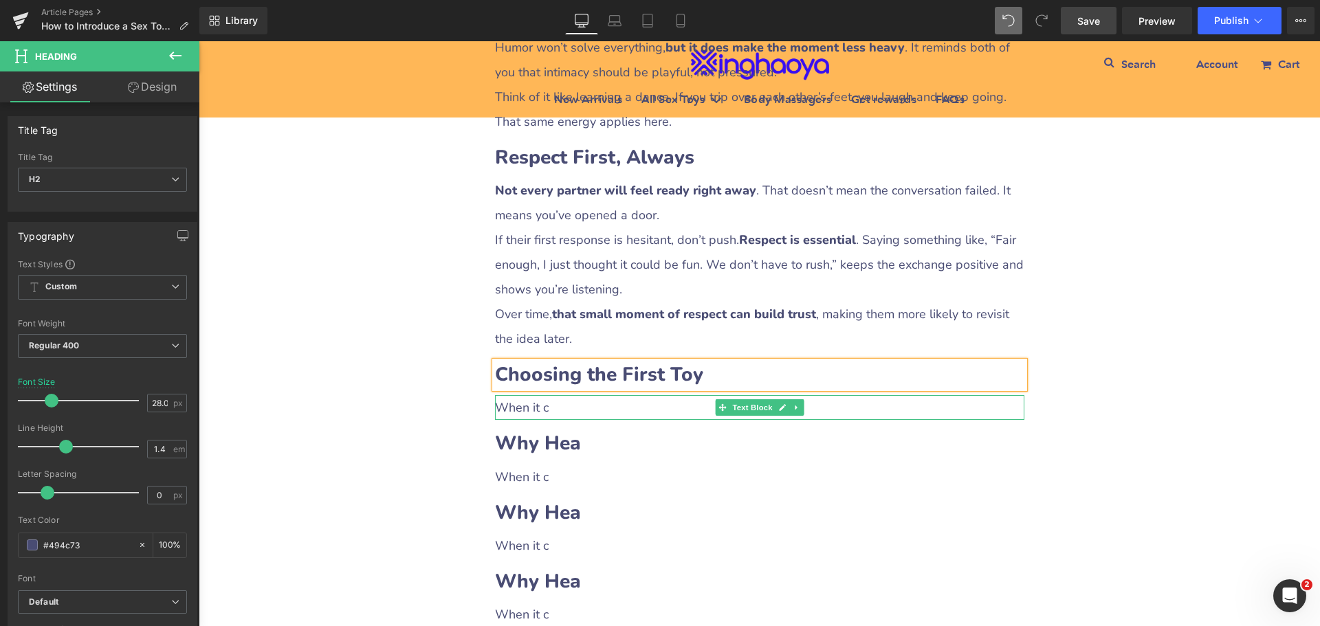
click at [522, 411] on div "When it c" at bounding box center [759, 407] width 529 height 25
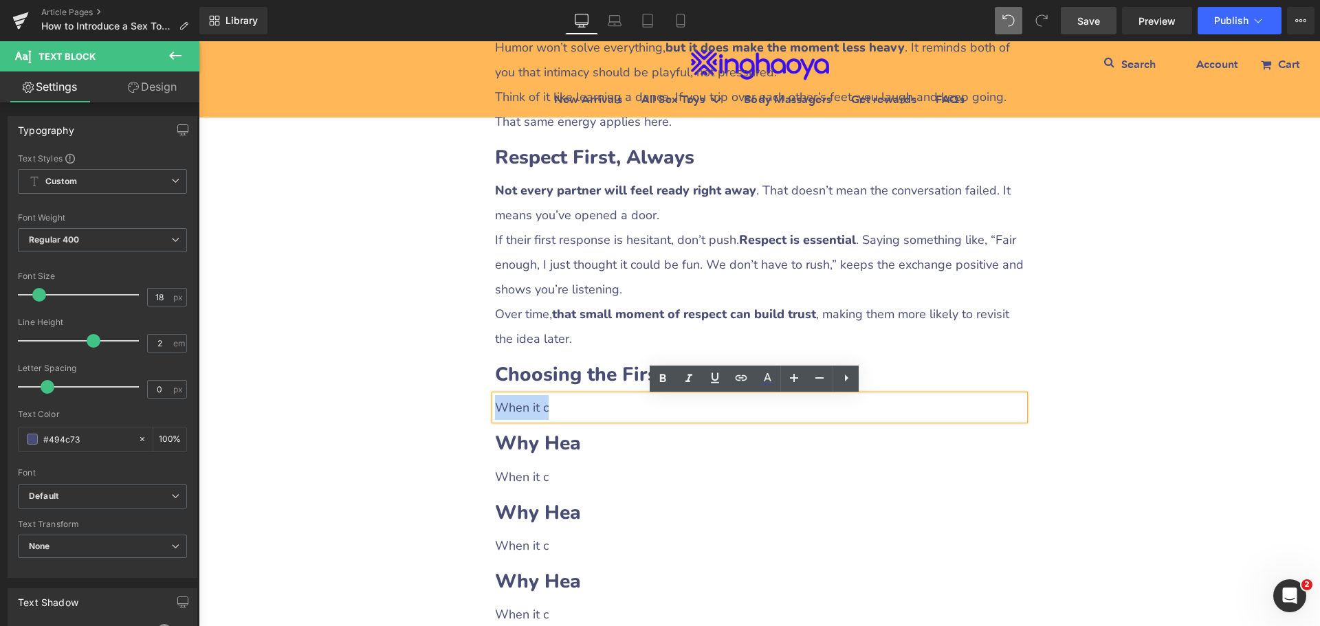
drag, startPoint x: 491, startPoint y: 407, endPoint x: 571, endPoint y: 417, distance: 80.3
click at [571, 417] on div "When it c" at bounding box center [759, 407] width 529 height 25
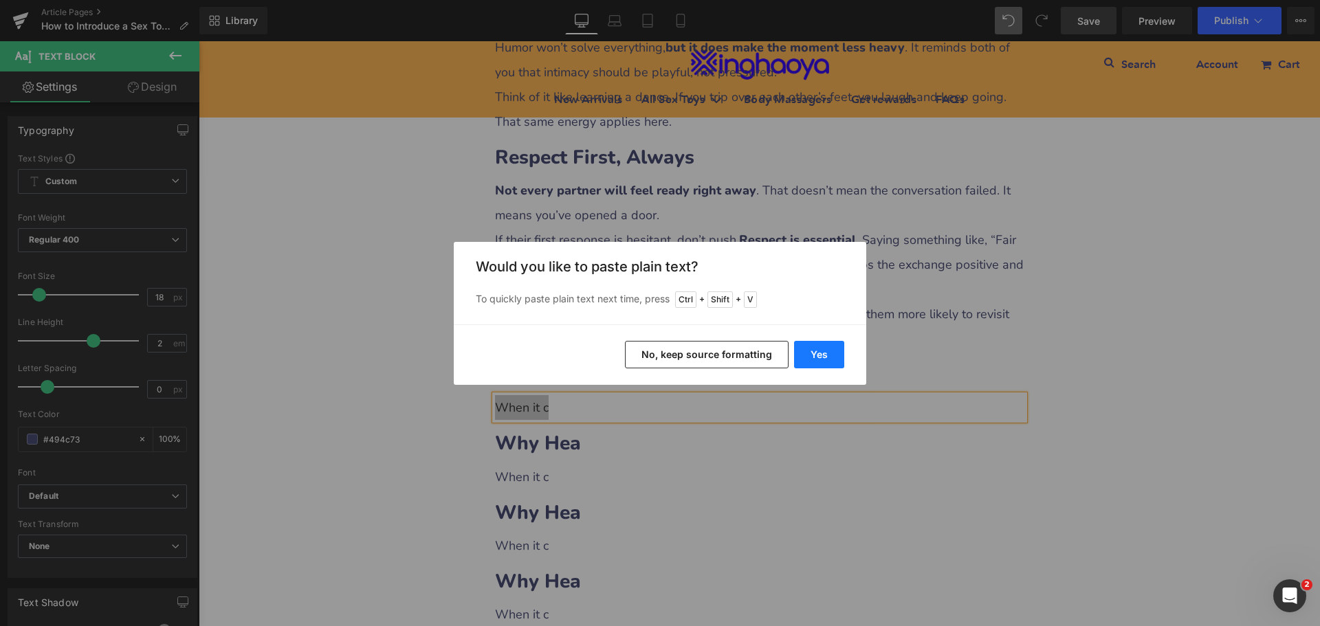
drag, startPoint x: 822, startPoint y: 357, endPoint x: 623, endPoint y: 316, distance: 202.9
click at [822, 357] on button "Yes" at bounding box center [819, 354] width 50 height 27
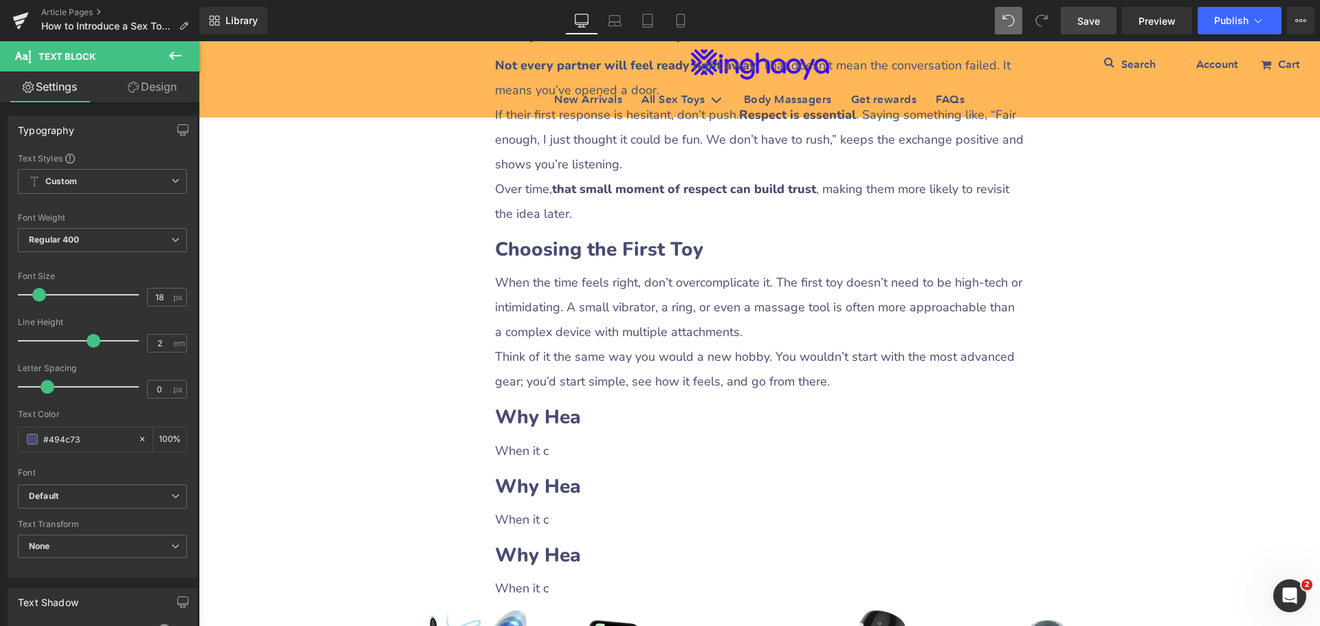
scroll to position [1991, 0]
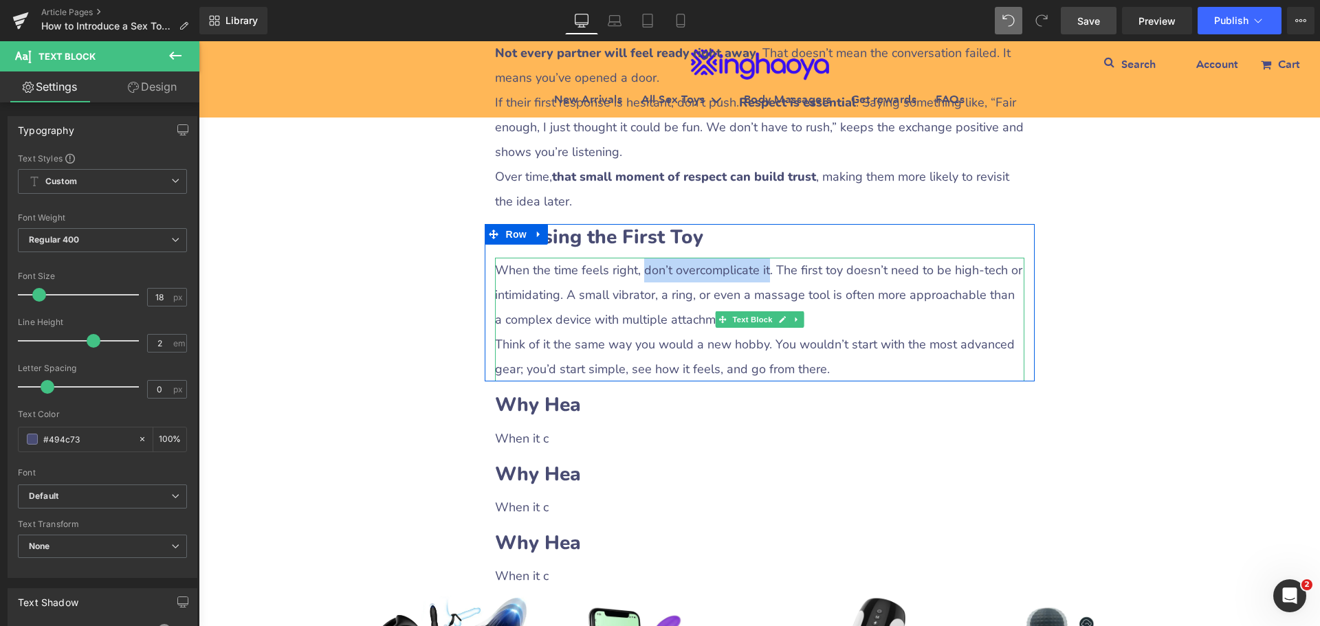
drag, startPoint x: 635, startPoint y: 271, endPoint x: 757, endPoint y: 271, distance: 122.4
click at [757, 271] on div "When the time feels right, don’t overcomplicate it. The first toy doesn’t need …" at bounding box center [759, 320] width 529 height 124
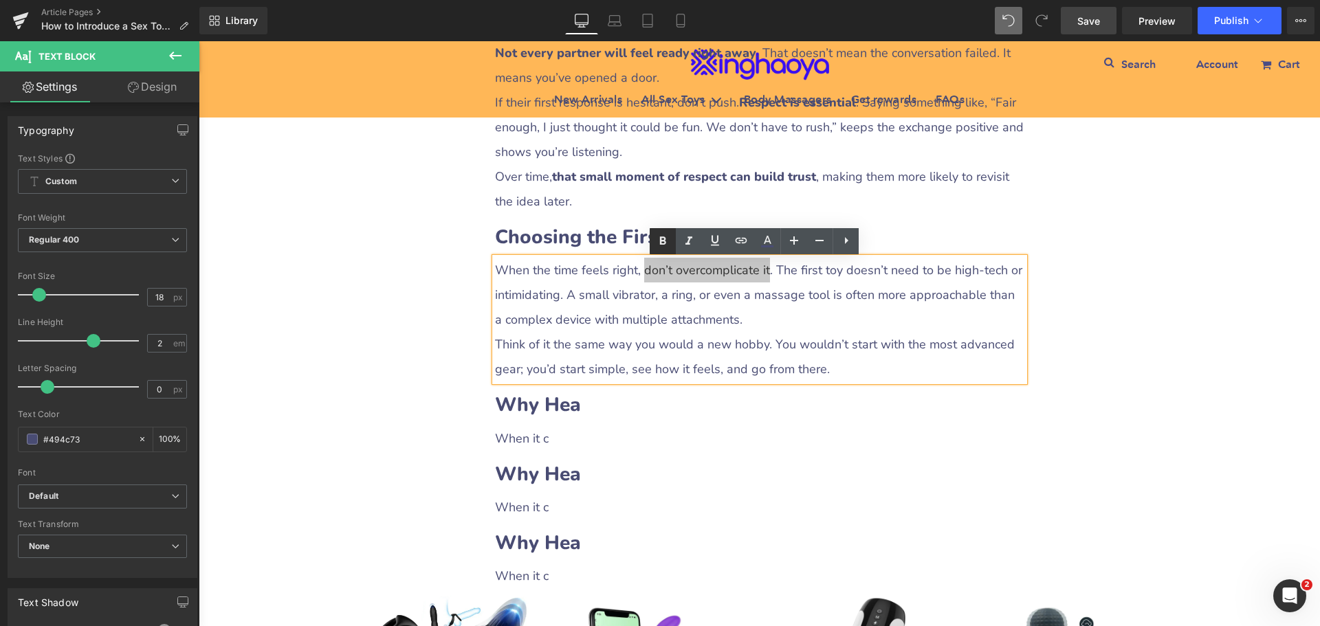
click at [667, 241] on icon at bounding box center [662, 241] width 16 height 16
click at [807, 285] on div "When the time feels right, don’t overcomplicate it . The first toy doesn’t need…" at bounding box center [759, 320] width 529 height 124
drag, startPoint x: 775, startPoint y: 269, endPoint x: 838, endPoint y: 272, distance: 62.6
click at [838, 272] on div "When the time feels right, don’t overcomplicate it . The first toy doesn’t need…" at bounding box center [759, 320] width 529 height 124
click at [738, 241] on icon at bounding box center [741, 240] width 16 height 16
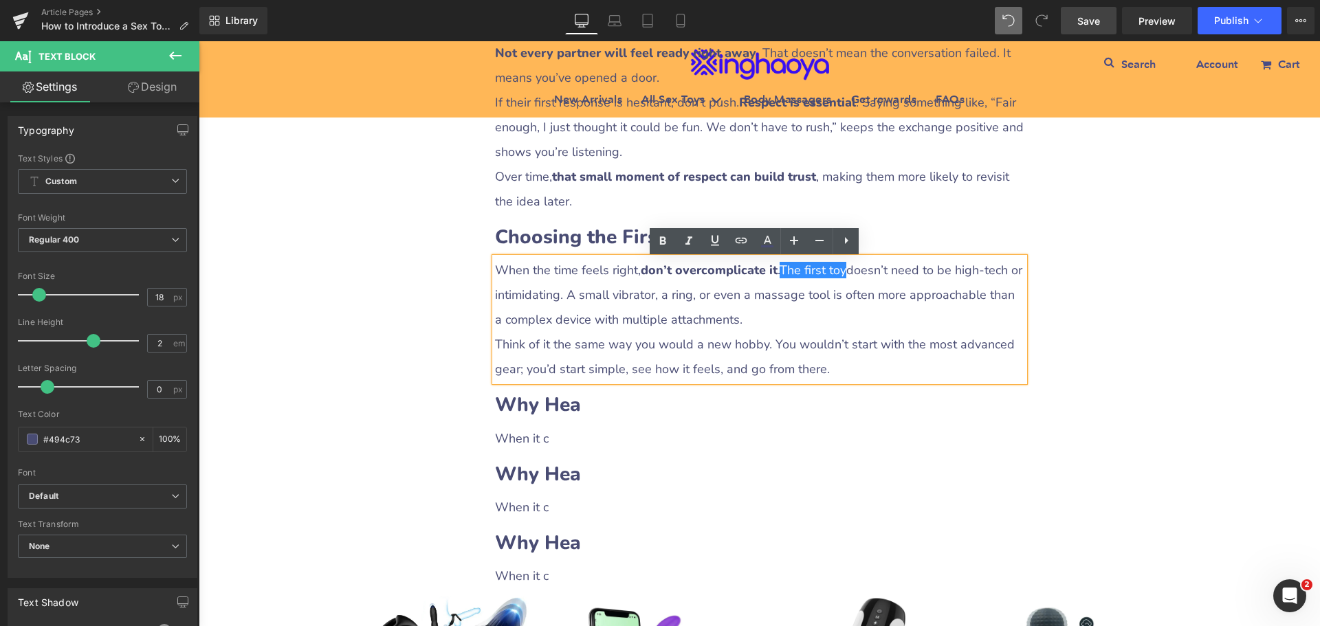
scroll to position [0, 0]
click at [755, 303] on input "text" at bounding box center [845, 302] width 212 height 34
paste input "[URL][DOMAIN_NAME]"
click at [996, 0] on div "Text Color Highlight Color #333333 Edit or remove link: Edit - Unlink - Cancel …" at bounding box center [660, 0] width 1320 height 0
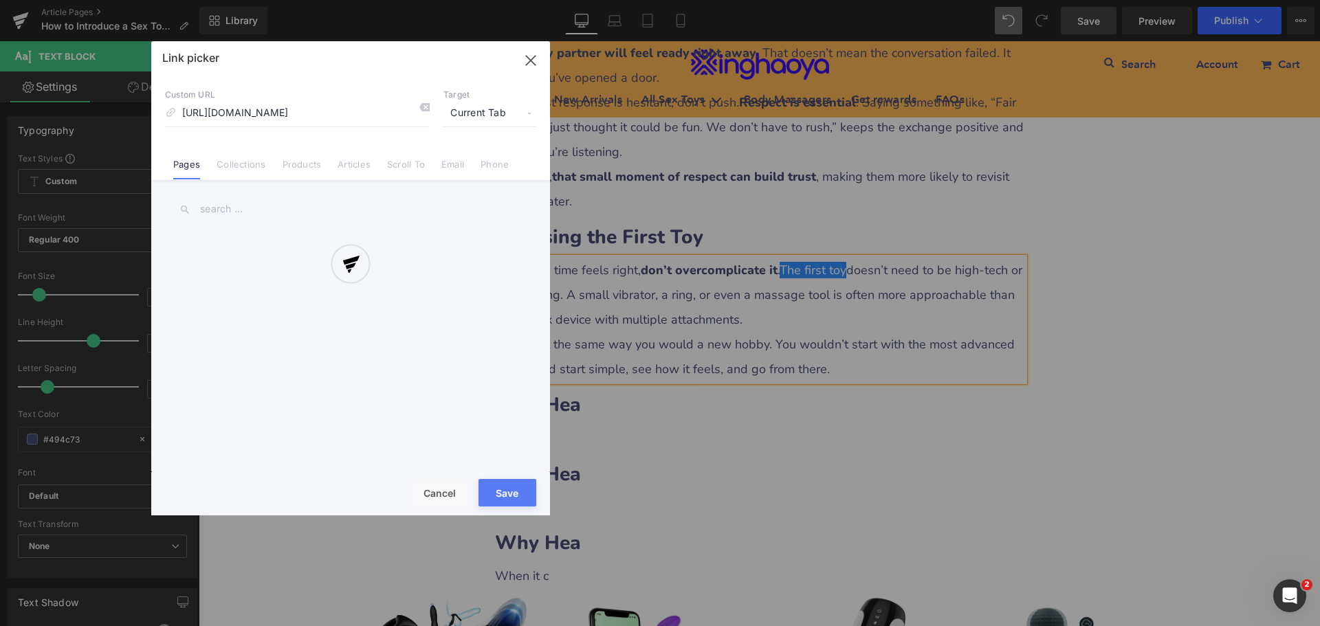
scroll to position [0, 0]
click at [489, 115] on div at bounding box center [350, 278] width 399 height 474
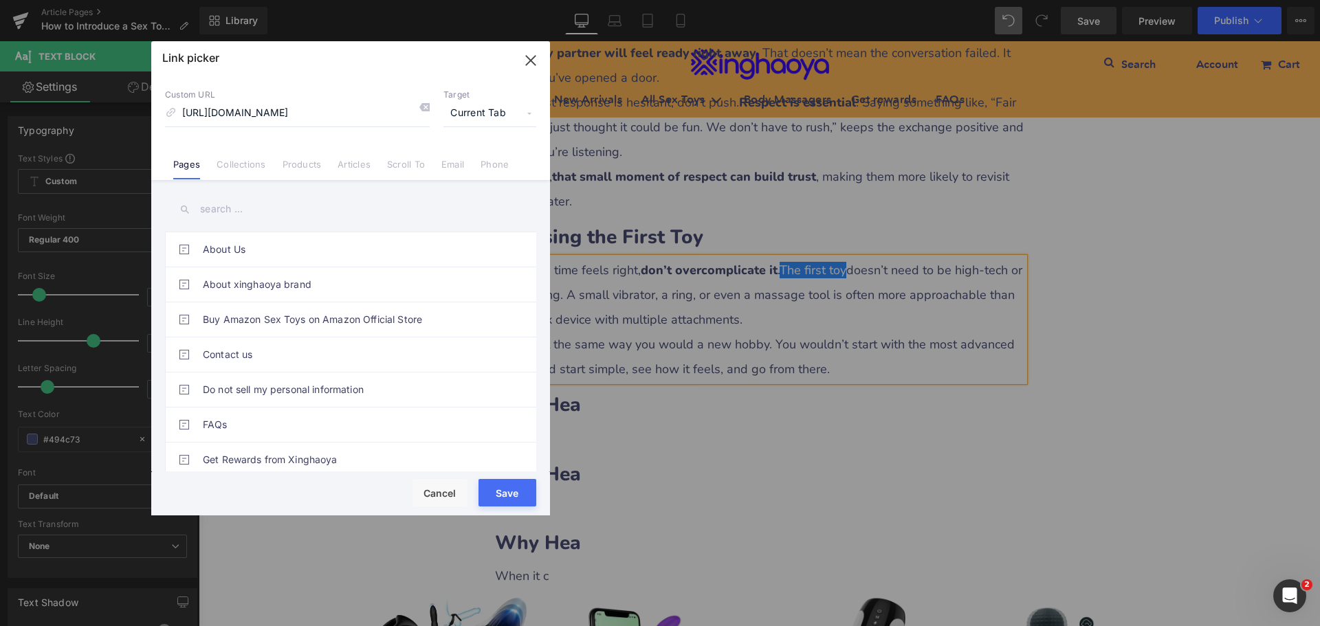
click at [487, 109] on span "Current Tab" at bounding box center [489, 113] width 93 height 26
click at [470, 161] on li "New Tab" at bounding box center [489, 163] width 107 height 24
click at [502, 486] on button "Save" at bounding box center [507, 492] width 58 height 27
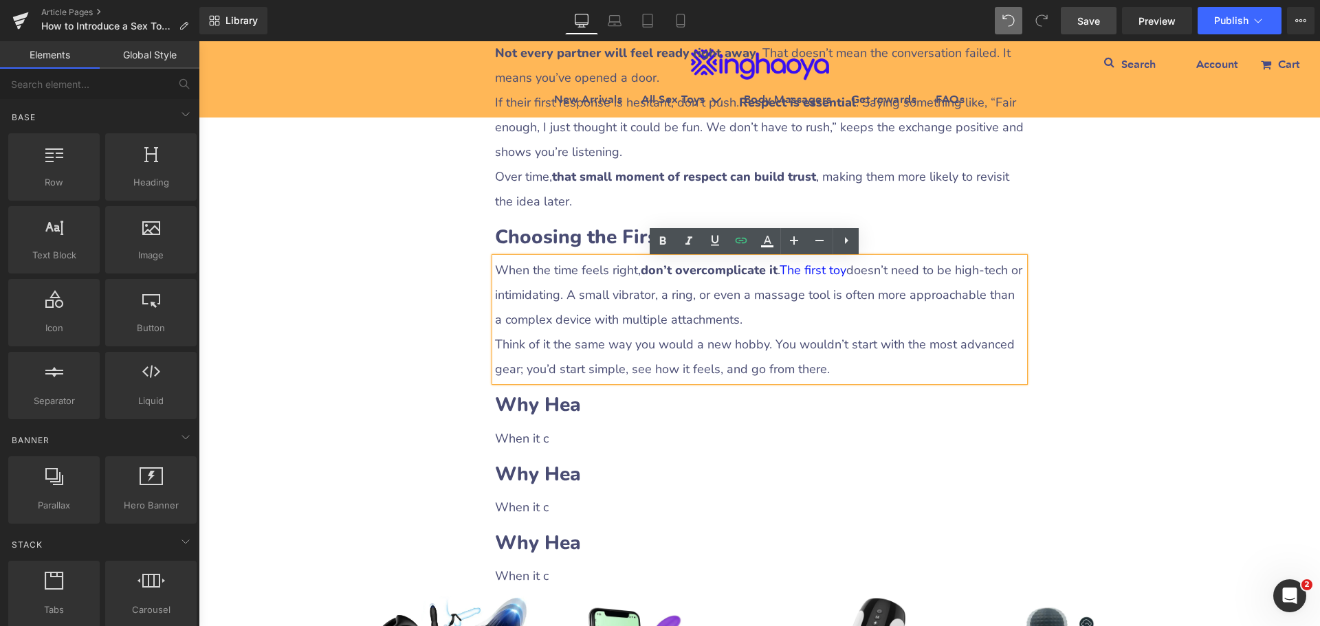
click at [1235, 417] on div "How to Introduce a Sex Toy to Your Relationship Without Awkwardness Heading Row…" at bounding box center [759, 15] width 1121 height 3660
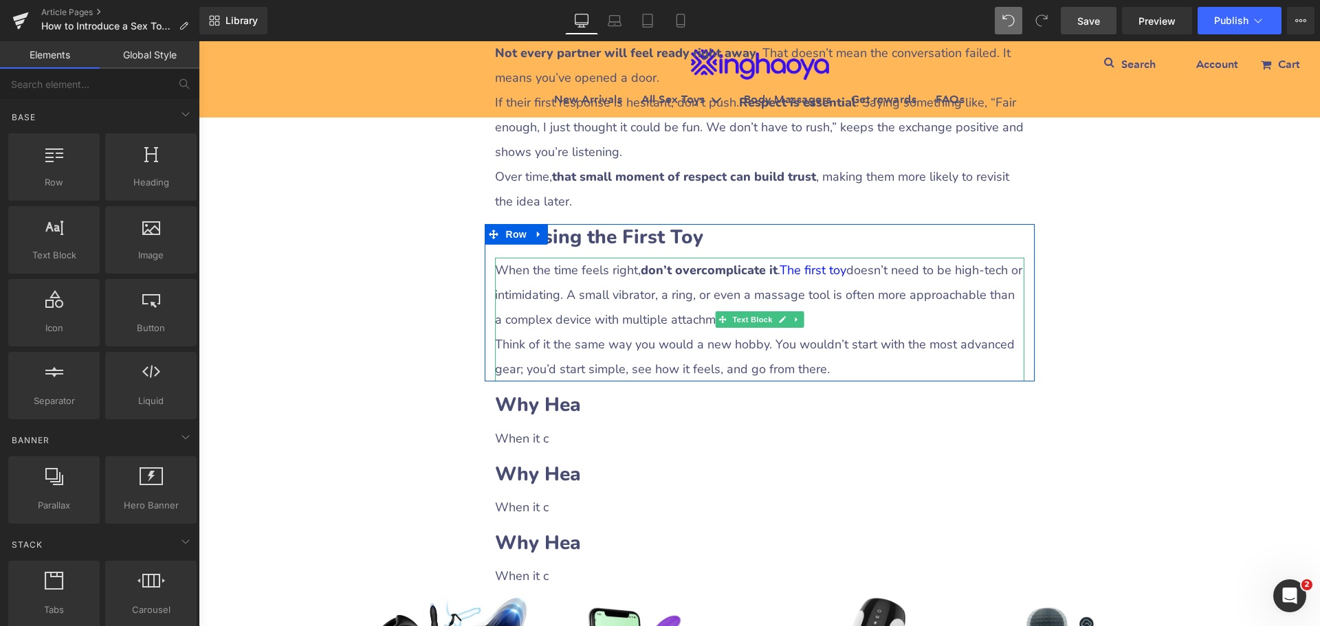
click at [601, 295] on div "When the time feels right, don’t overcomplicate it . The first toy doesn’t need…" at bounding box center [759, 320] width 529 height 124
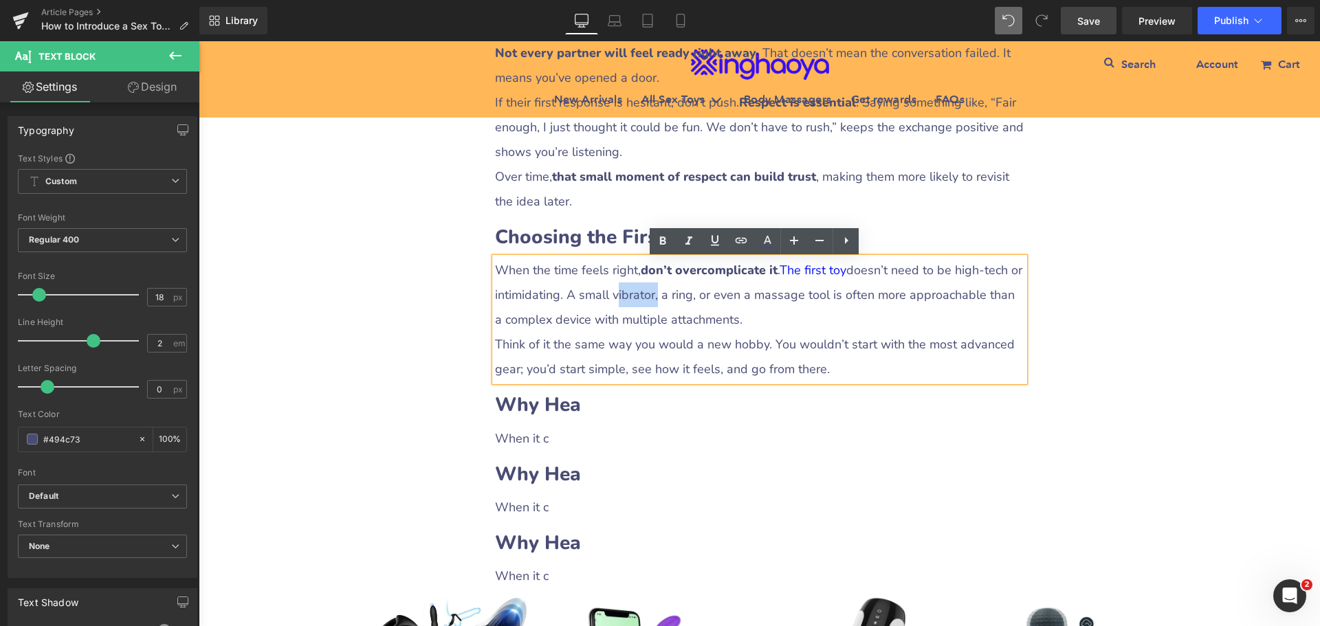
drag, startPoint x: 601, startPoint y: 295, endPoint x: 641, endPoint y: 294, distance: 39.2
click at [641, 294] on div "When the time feels right, don’t overcomplicate it . The first toy doesn’t need…" at bounding box center [759, 320] width 529 height 124
click at [742, 243] on icon at bounding box center [741, 240] width 16 height 16
click at [700, 322] on input "text" at bounding box center [659, 326] width 212 height 34
paste input "[URL][DOMAIN_NAME]"
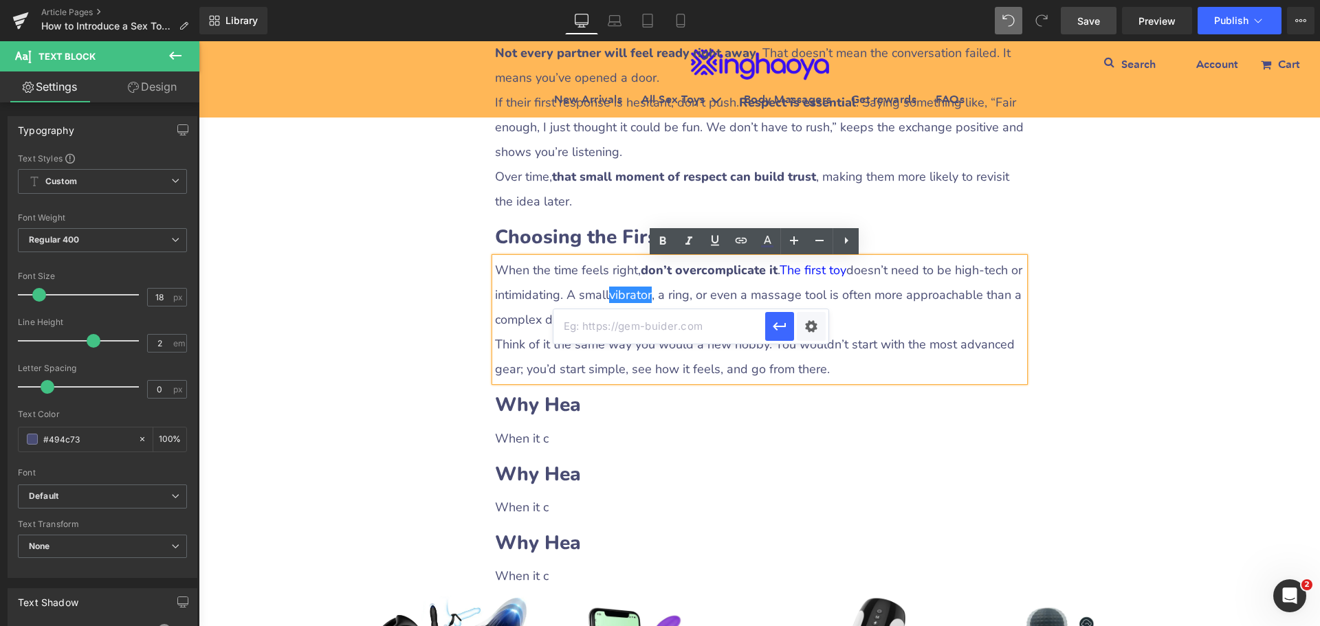
type input "[URL][DOMAIN_NAME]"
click at [812, 0] on div "Text Color Highlight Color #333333 Edit or remove link: Edit - Unlink - Cancel …" at bounding box center [660, 0] width 1320 height 0
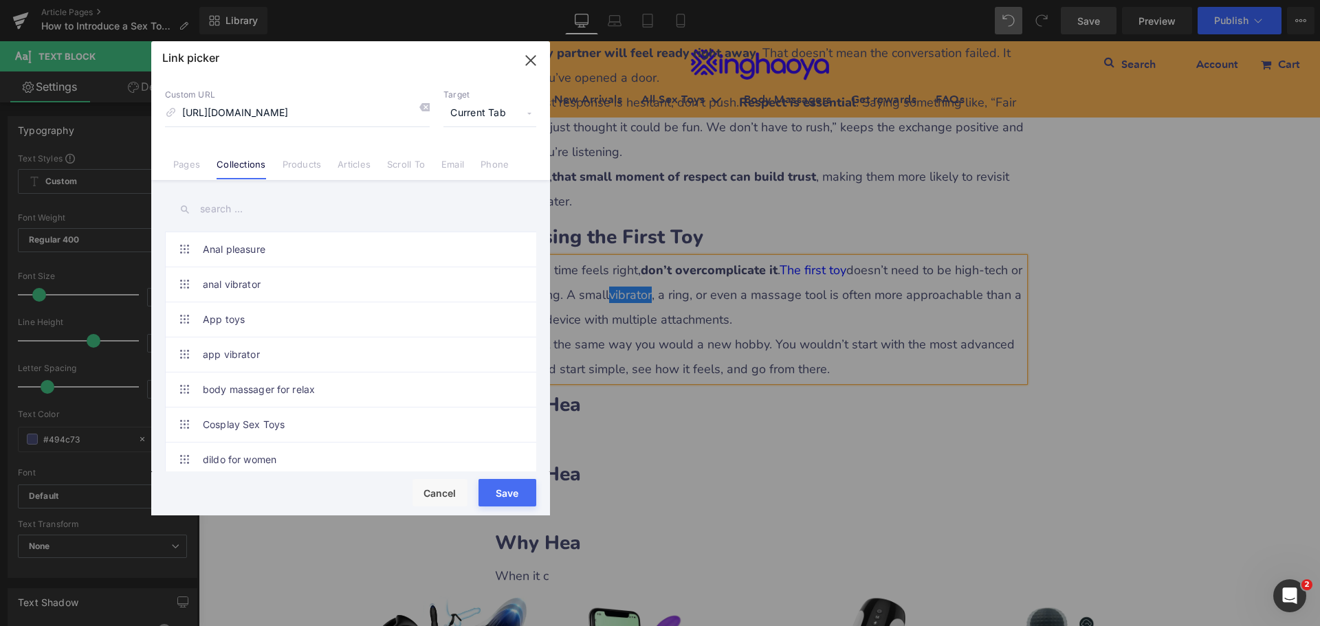
click at [487, 115] on span "Current Tab" at bounding box center [489, 113] width 93 height 26
click at [476, 157] on li "New Tab" at bounding box center [489, 163] width 107 height 24
drag, startPoint x: 507, startPoint y: 487, endPoint x: 383, endPoint y: 317, distance: 210.6
click at [507, 487] on button "Save" at bounding box center [507, 492] width 58 height 27
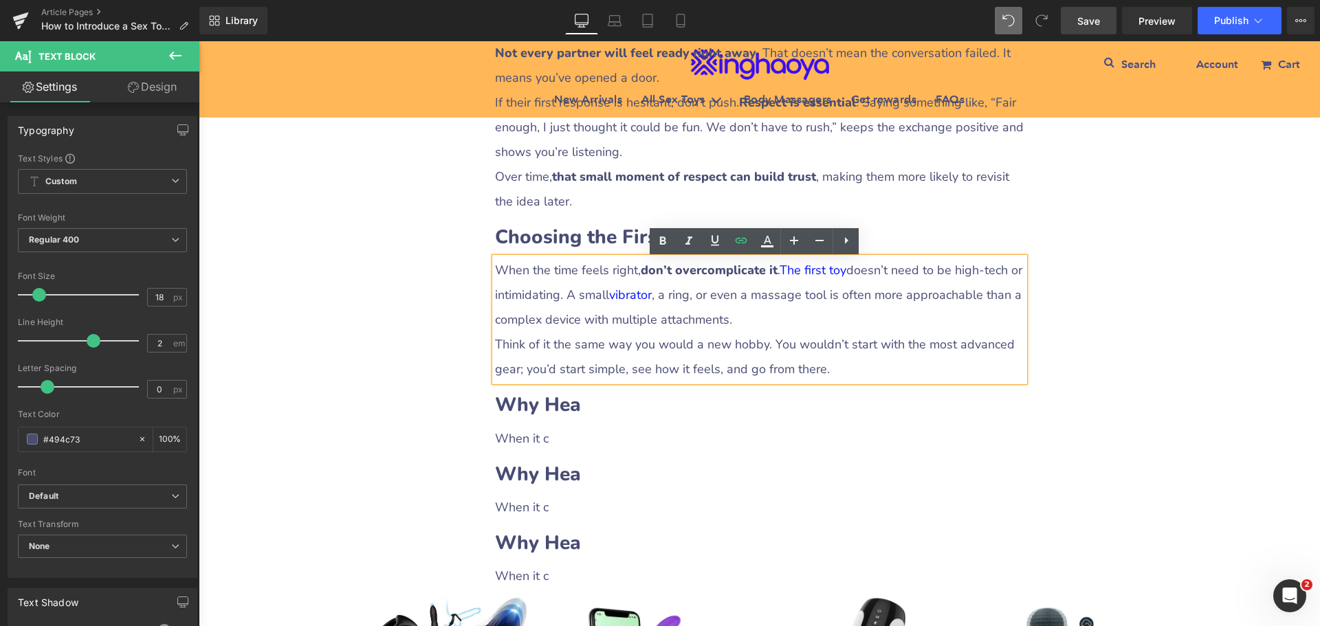
click at [663, 298] on div "When the time feels right, don’t overcomplicate it . The first toy doesn’t need…" at bounding box center [759, 320] width 529 height 124
drag, startPoint x: 648, startPoint y: 297, endPoint x: 678, endPoint y: 298, distance: 29.6
click at [678, 298] on div "When the time feels right, don’t overcomplicate it . The first toy doesn’t need…" at bounding box center [759, 320] width 529 height 124
click at [745, 241] on icon at bounding box center [741, 240] width 16 height 16
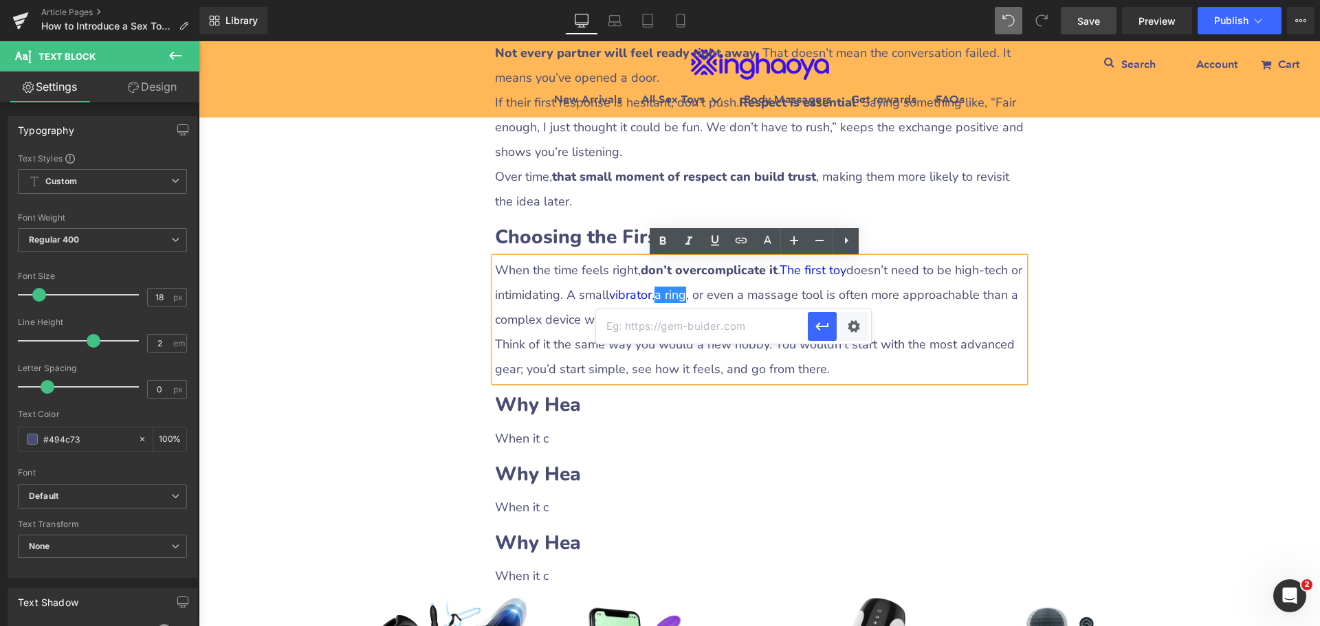
click at [731, 331] on input "text" at bounding box center [702, 326] width 212 height 34
paste input "[URL][DOMAIN_NAME]"
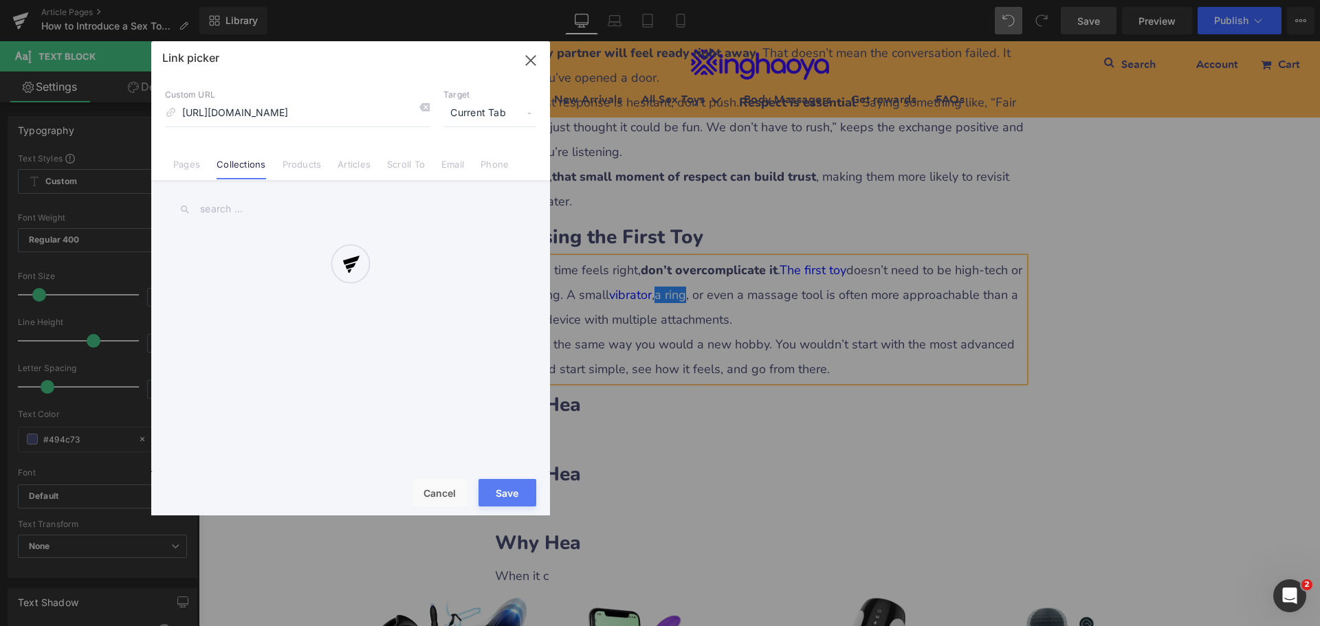
drag, startPoint x: 854, startPoint y: 331, endPoint x: 823, endPoint y: 322, distance: 33.1
click at [854, 0] on div "Text Color Highlight Color #333333 Edit or remove link: Edit - Unlink - Cancel …" at bounding box center [660, 0] width 1320 height 0
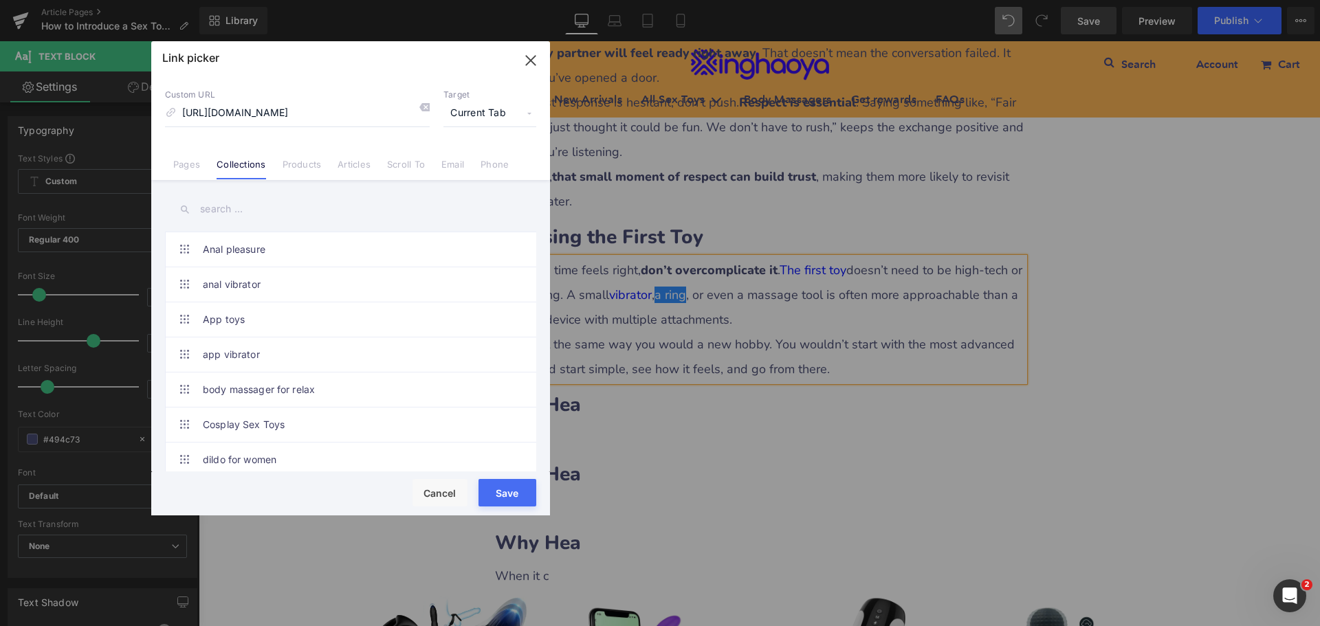
click at [485, 111] on span "Current Tab" at bounding box center [489, 113] width 93 height 26
click at [467, 164] on li "New Tab" at bounding box center [489, 163] width 107 height 24
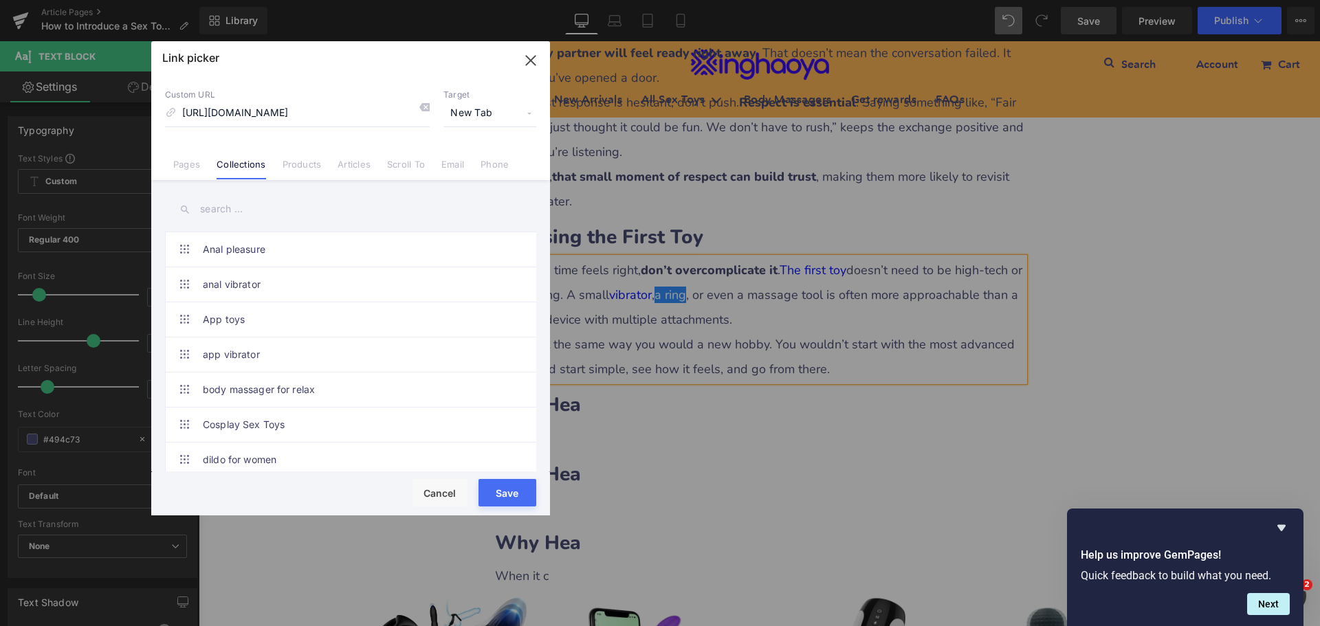
click at [496, 492] on button "Save" at bounding box center [507, 492] width 58 height 27
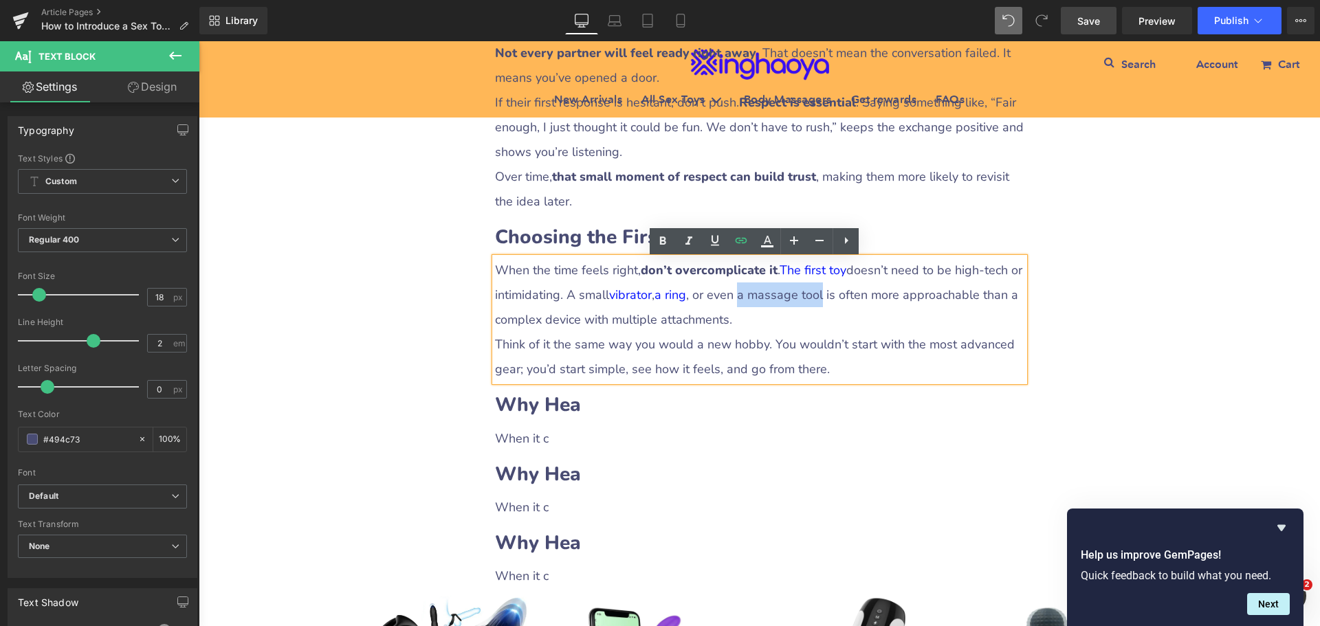
drag, startPoint x: 731, startPoint y: 294, endPoint x: 815, endPoint y: 299, distance: 83.3
click at [815, 299] on div "When the time feels right, don’t overcomplicate it . The first toy doesn’t need…" at bounding box center [759, 320] width 529 height 124
drag, startPoint x: 738, startPoint y: 240, endPoint x: 738, endPoint y: 247, distance: 7.6
click at [738, 240] on icon at bounding box center [741, 240] width 16 height 16
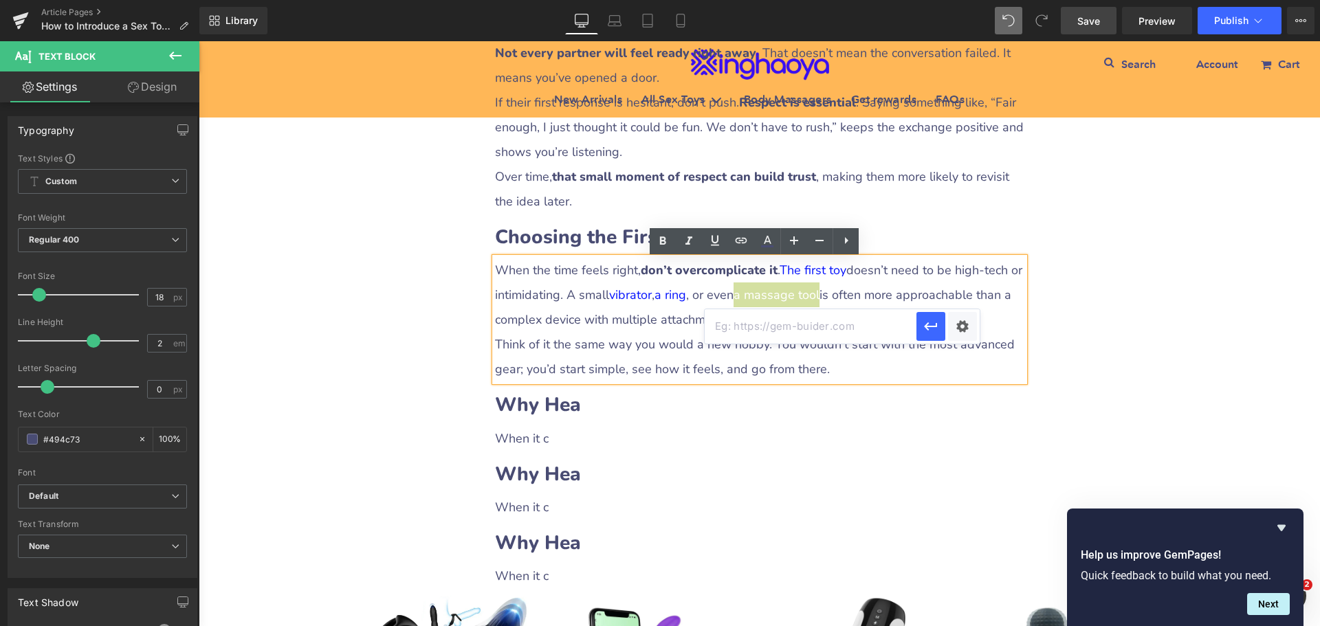
click at [743, 325] on input "text" at bounding box center [811, 326] width 212 height 34
paste input "[URL][DOMAIN_NAME]"
type input "[URL][DOMAIN_NAME]"
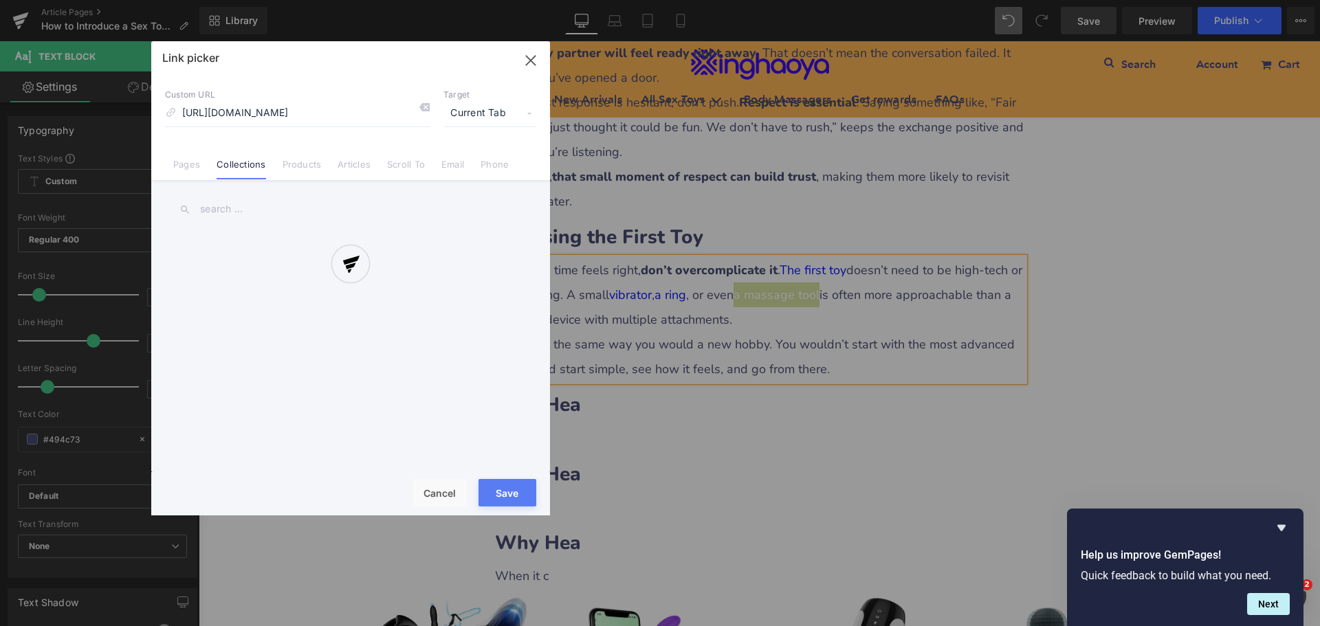
click at [959, 0] on div "Text Color Highlight Color #333333 Edit or remove link: Edit - Unlink - Cancel …" at bounding box center [660, 0] width 1320 height 0
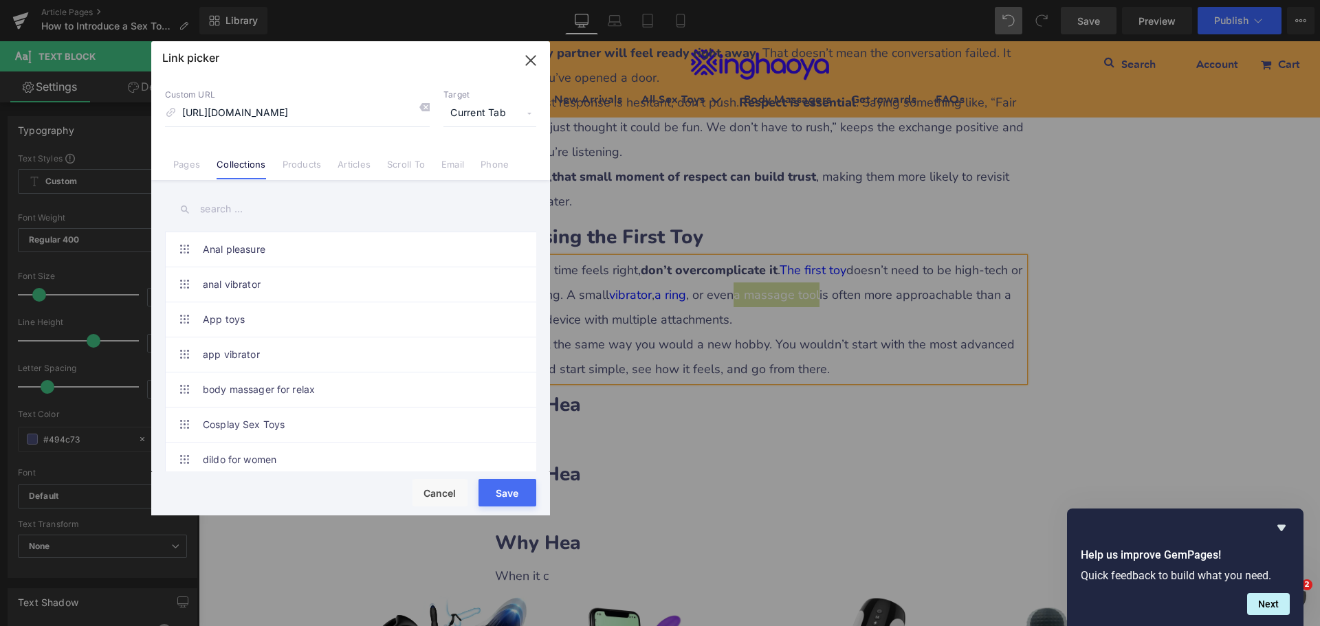
click at [478, 113] on span "Current Tab" at bounding box center [489, 113] width 93 height 26
click at [469, 162] on li "New Tab" at bounding box center [489, 163] width 107 height 24
click at [501, 488] on button "Save" at bounding box center [507, 492] width 58 height 27
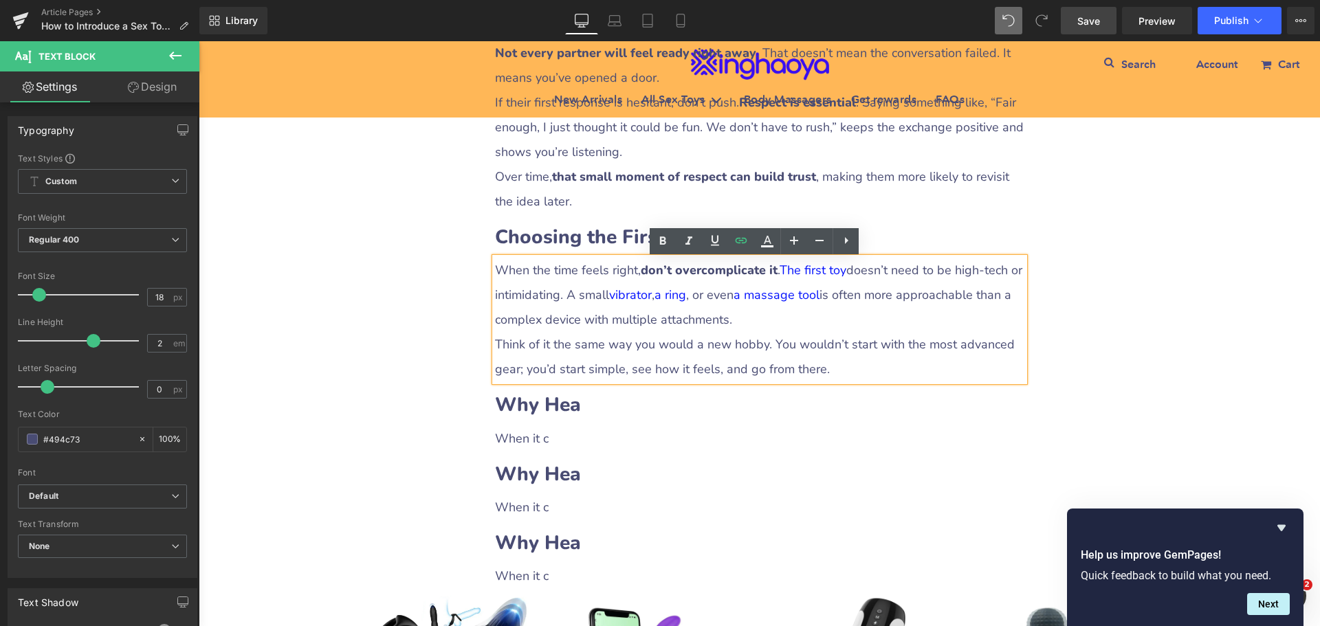
click at [1118, 300] on div "How to Introduce a Sex Toy to Your Relationship Without Awkwardness Heading Row…" at bounding box center [759, 15] width 1121 height 3660
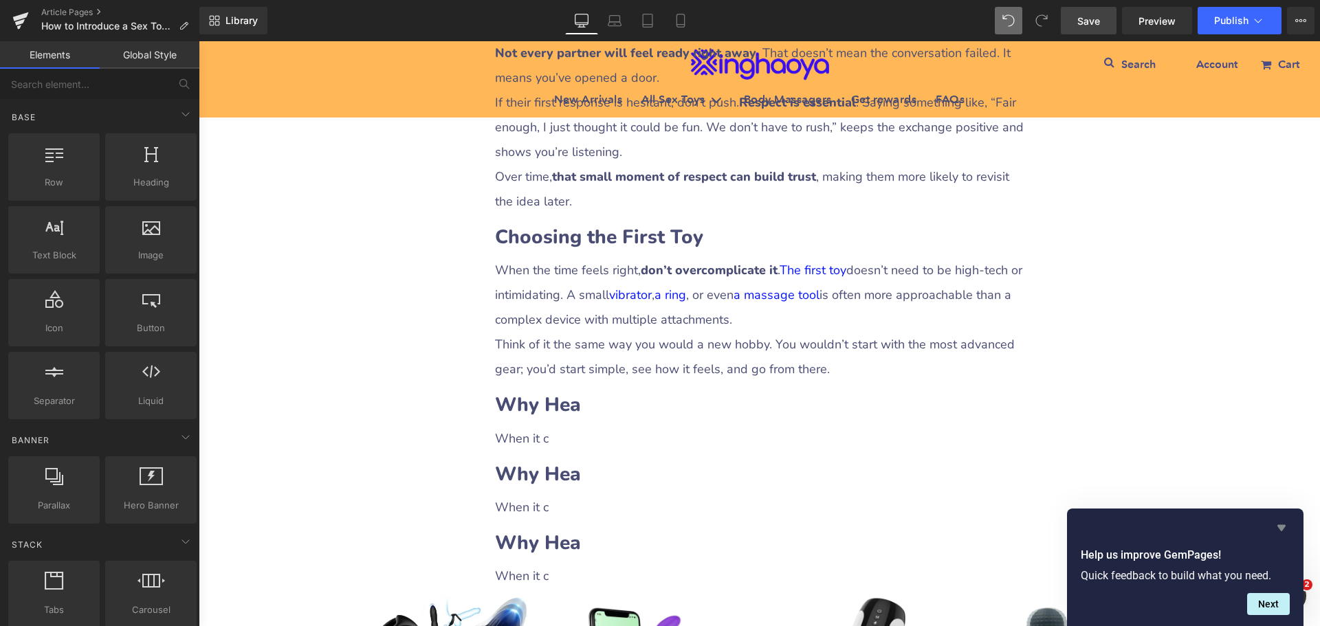
click at [1280, 527] on icon "Hide survey" at bounding box center [1281, 528] width 8 height 6
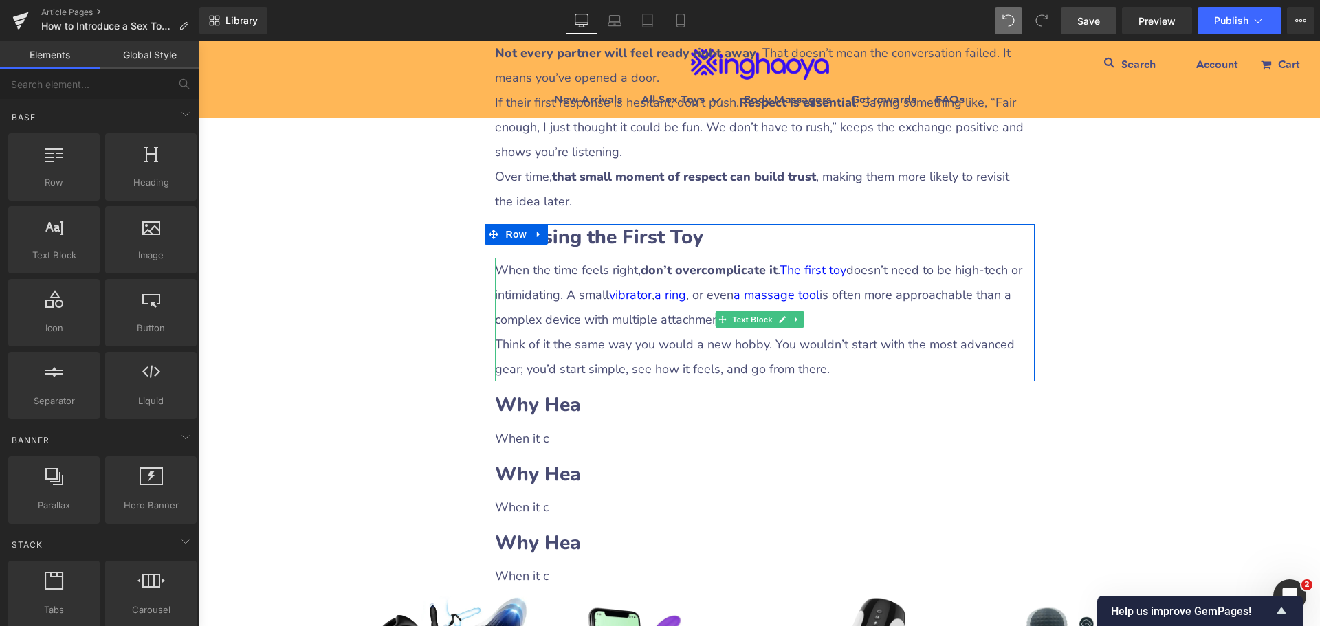
click at [508, 340] on div "Think of it the same way you would a new hobby. You wouldn’t start with the mos…" at bounding box center [759, 356] width 529 height 49
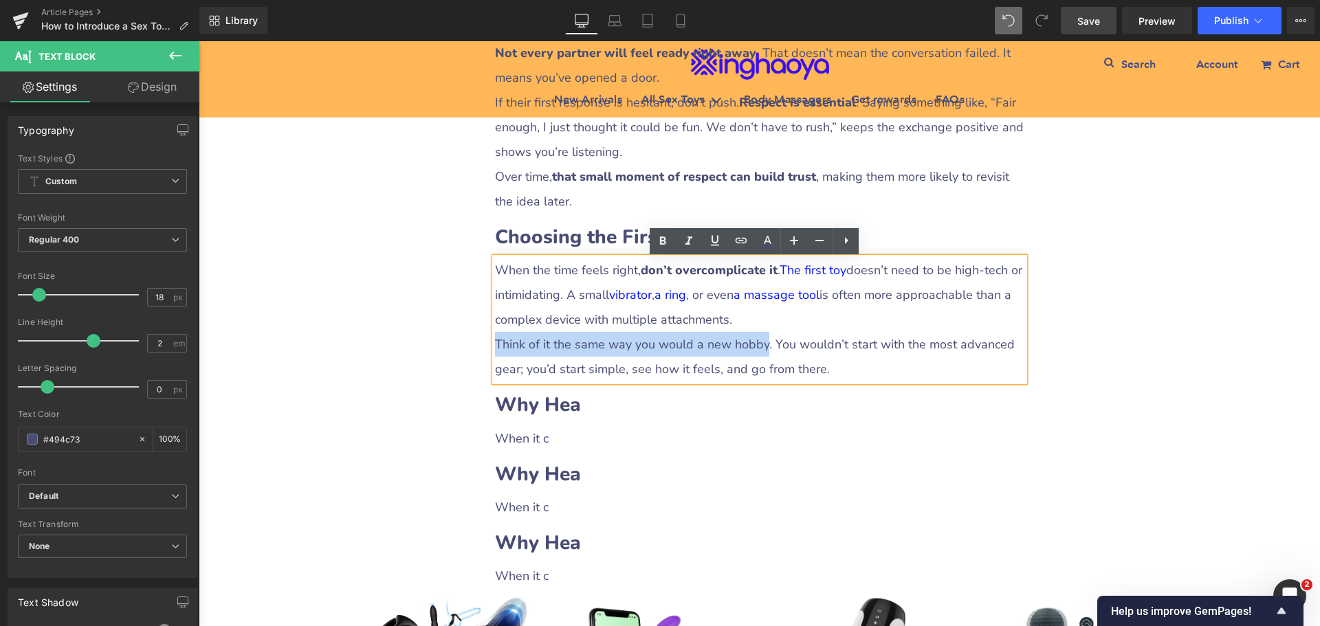
drag, startPoint x: 492, startPoint y: 339, endPoint x: 755, endPoint y: 348, distance: 263.4
click at [755, 348] on div "Think of it the same way you would a new hobby. You wouldn’t start with the mos…" at bounding box center [759, 356] width 529 height 49
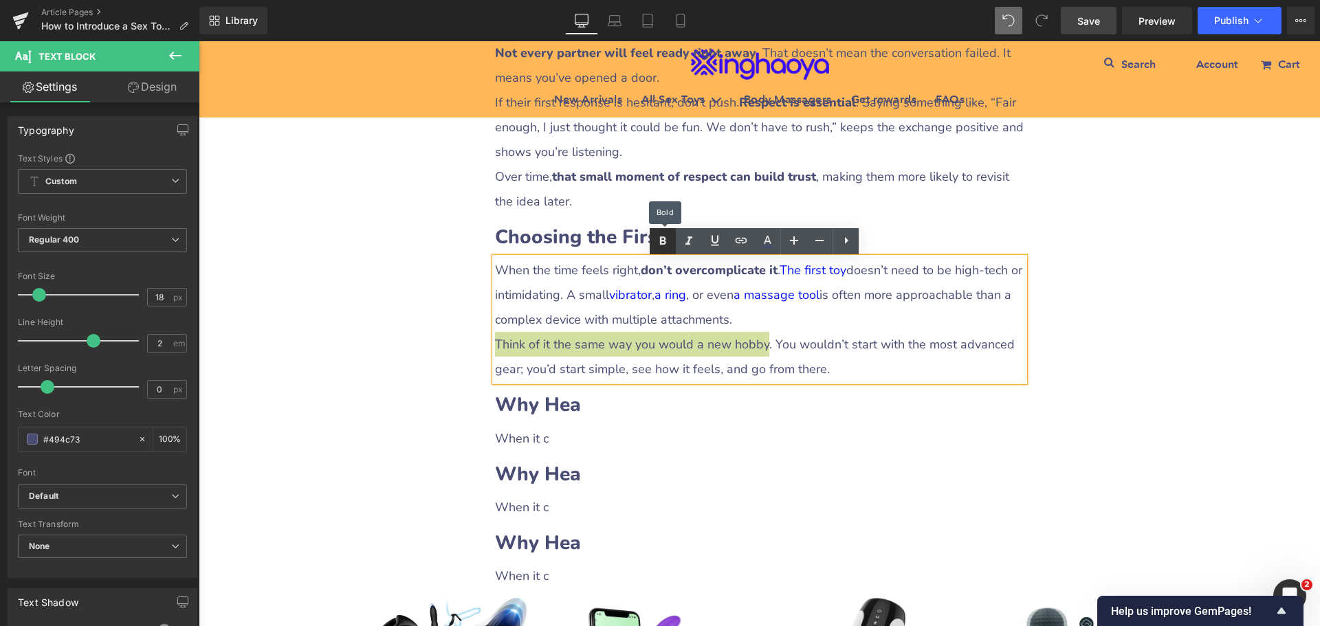
click at [663, 247] on icon at bounding box center [662, 241] width 16 height 16
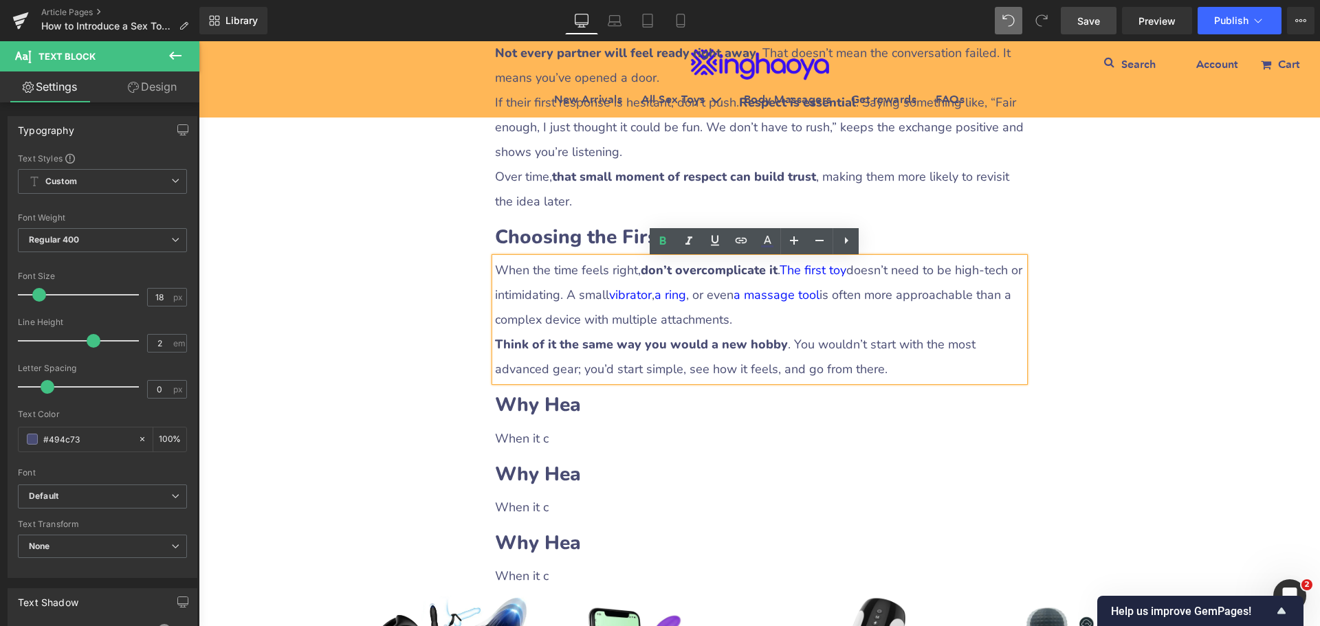
click at [1125, 375] on div "How to Introduce a Sex Toy to Your Relationship Without Awkwardness Heading Row…" at bounding box center [759, 15] width 1121 height 3660
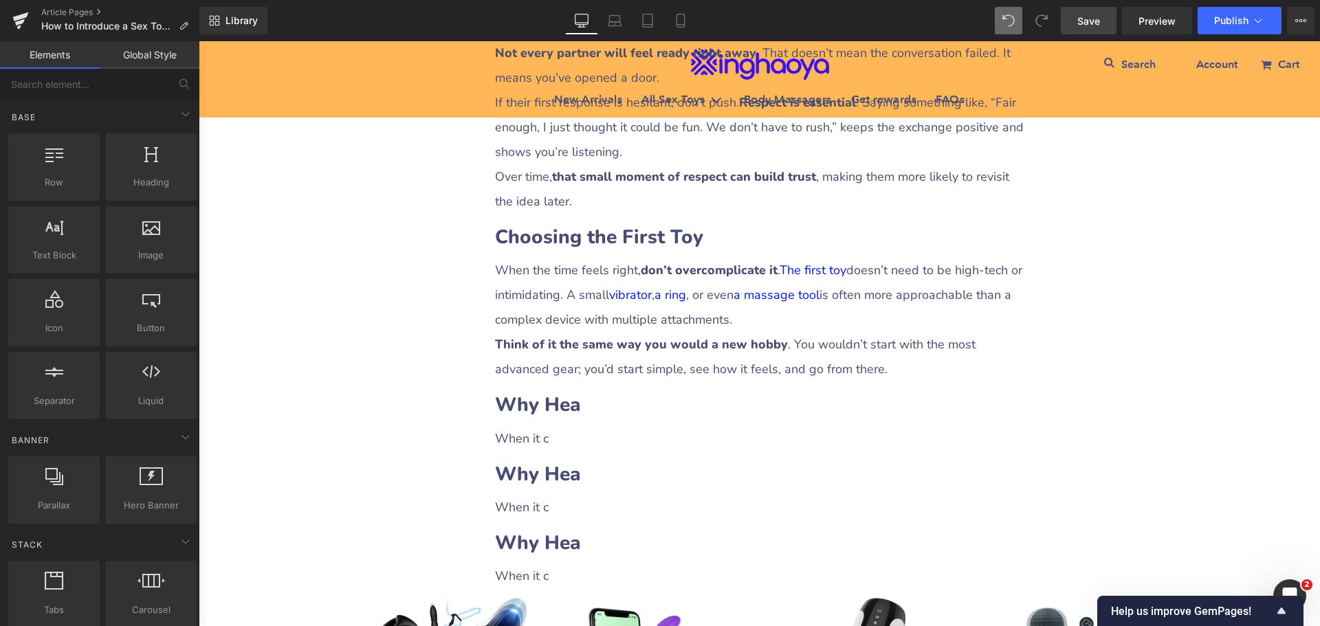
drag, startPoint x: 1081, startPoint y: 23, endPoint x: 562, endPoint y: 178, distance: 540.9
click at [1081, 23] on span "Save" at bounding box center [1088, 21] width 23 height 14
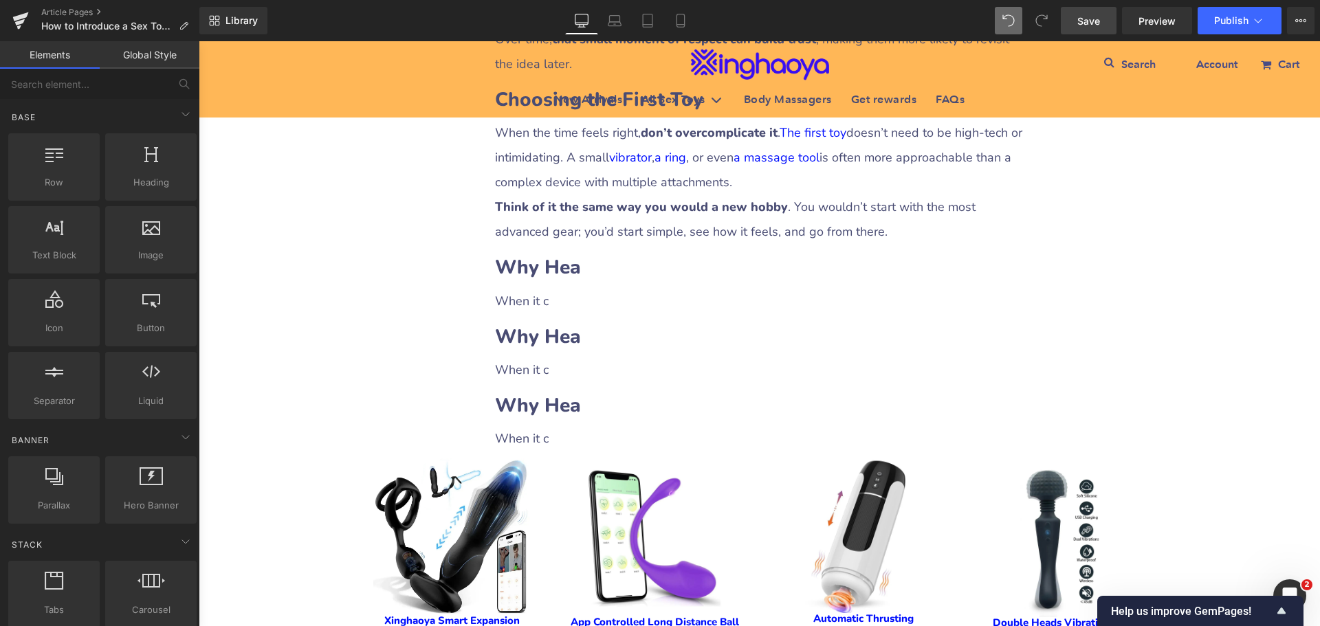
scroll to position [2197, 0]
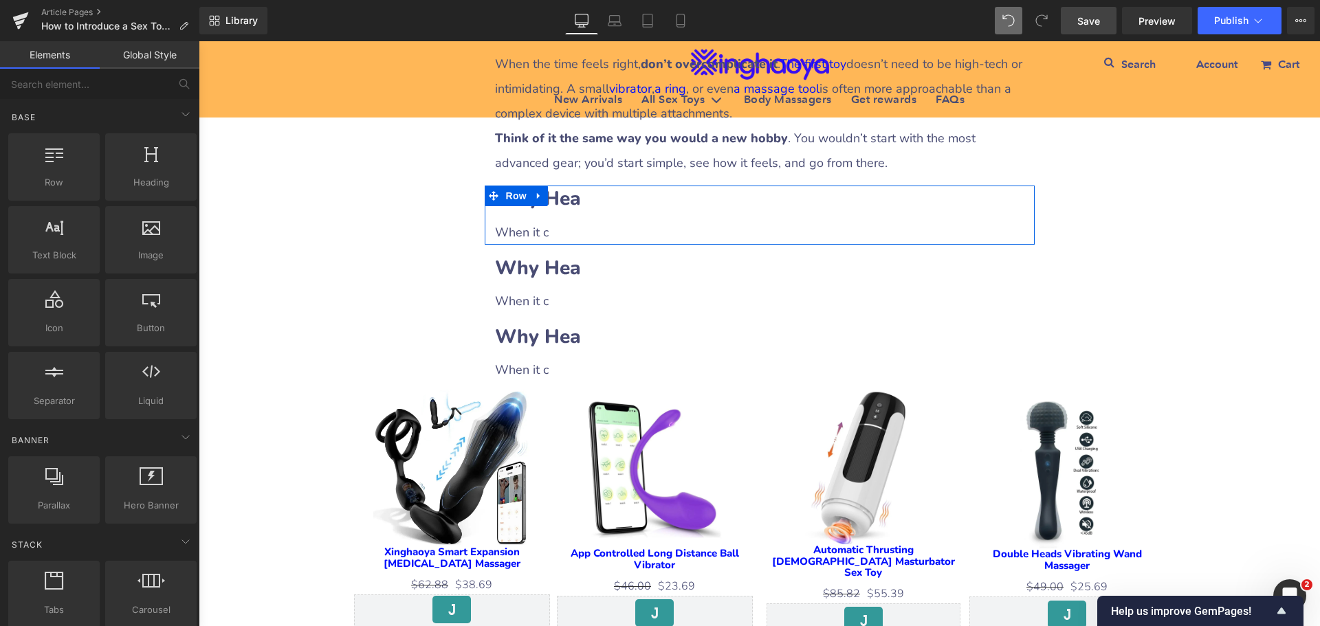
click at [562, 202] on b "Why Hea" at bounding box center [538, 199] width 86 height 26
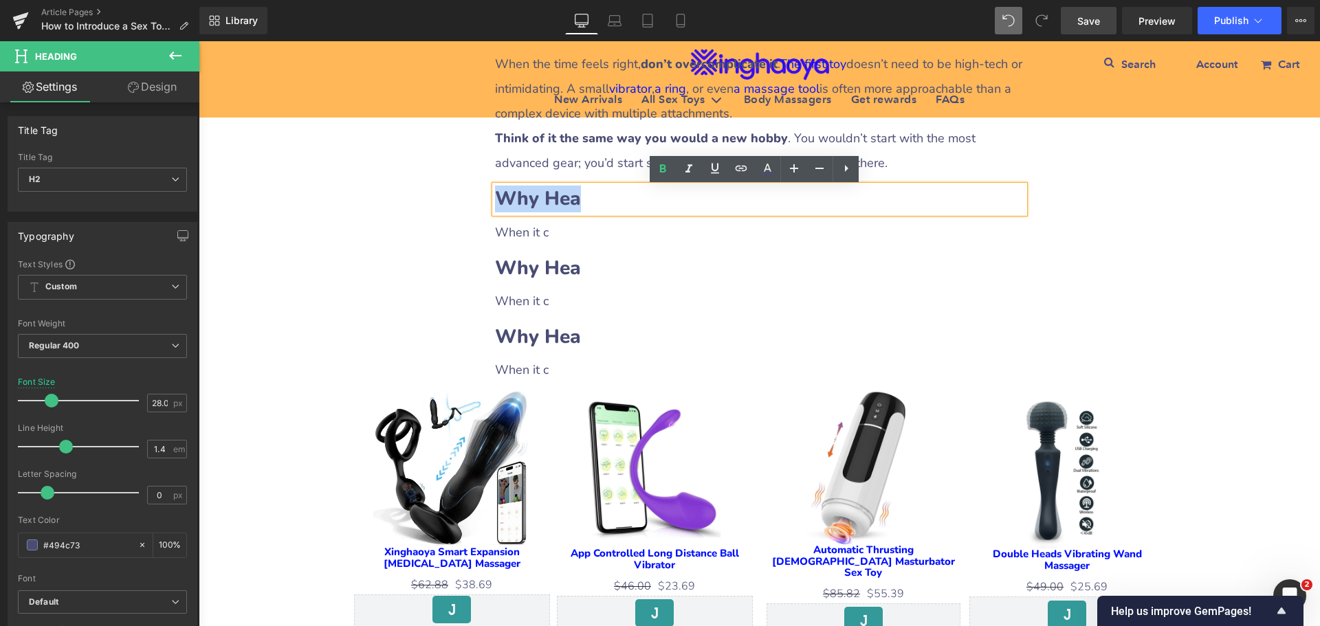
drag, startPoint x: 513, startPoint y: 199, endPoint x: 577, endPoint y: 201, distance: 64.6
click at [577, 201] on h2 "Why Hea" at bounding box center [759, 199] width 529 height 27
paste div
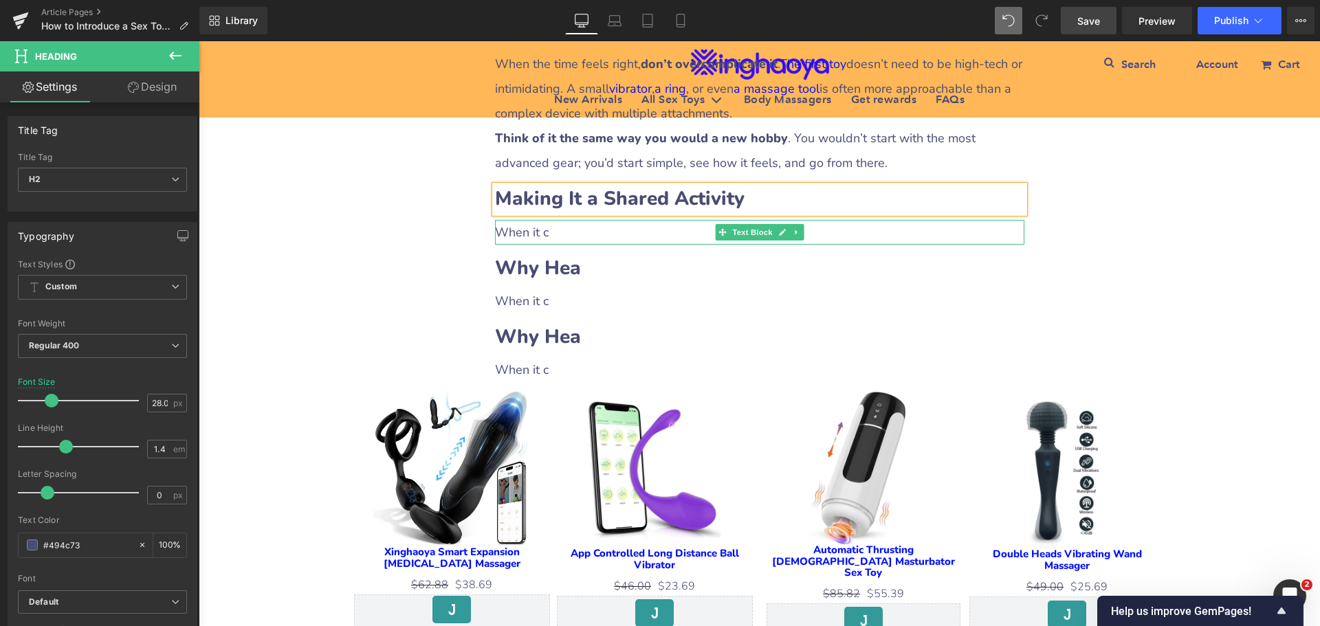
click at [524, 234] on div "When it c" at bounding box center [759, 232] width 529 height 25
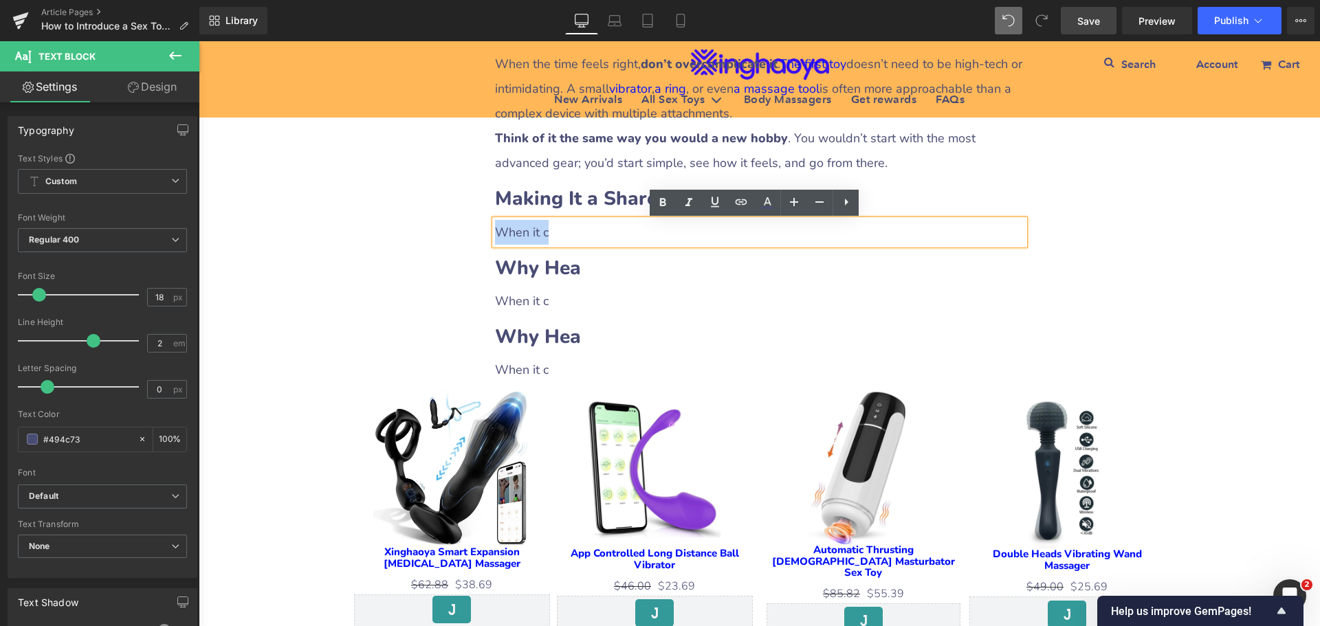
drag, startPoint x: 491, startPoint y: 233, endPoint x: 574, endPoint y: 232, distance: 82.5
click at [574, 232] on div "When it c" at bounding box center [759, 232] width 529 height 25
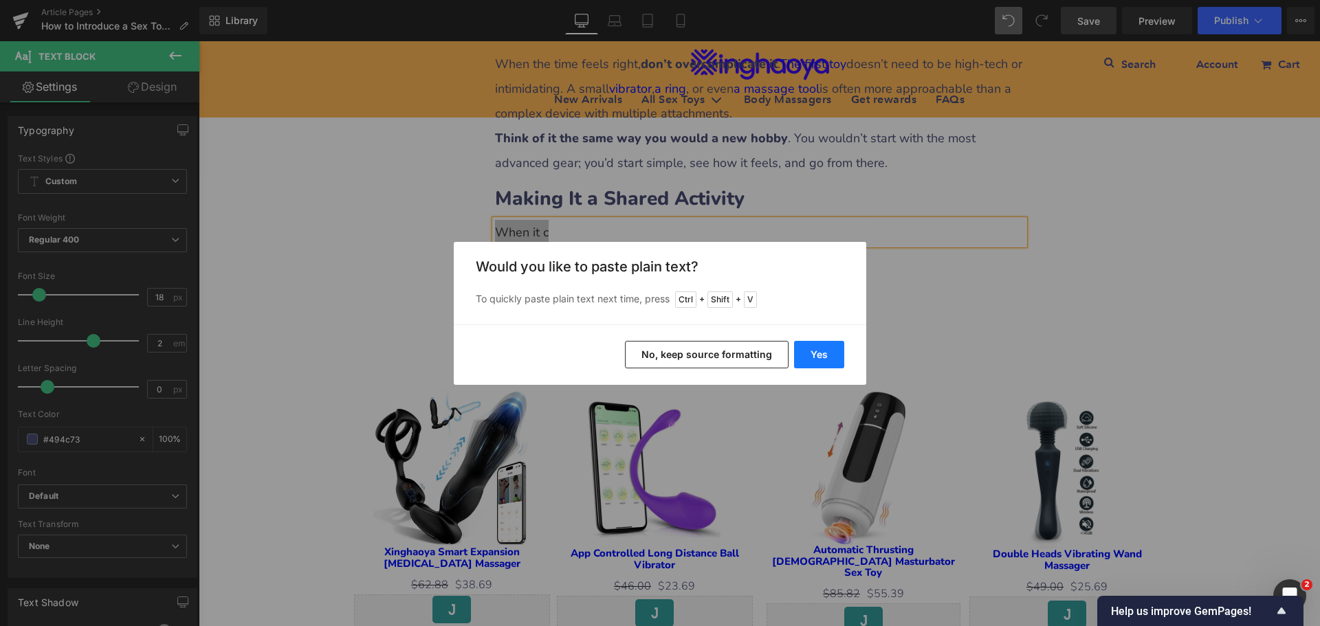
click at [806, 355] on button "Yes" at bounding box center [819, 354] width 50 height 27
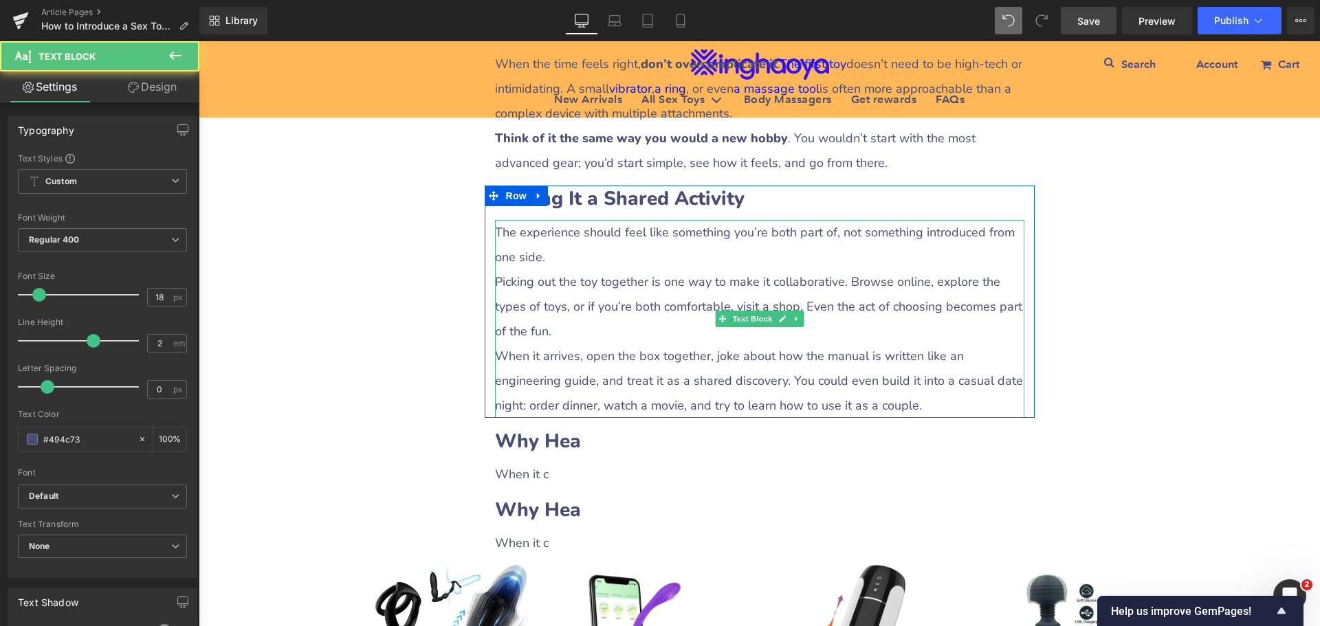
click at [620, 244] on div "The experience should feel like something you’re both part of, not something in…" at bounding box center [759, 319] width 529 height 198
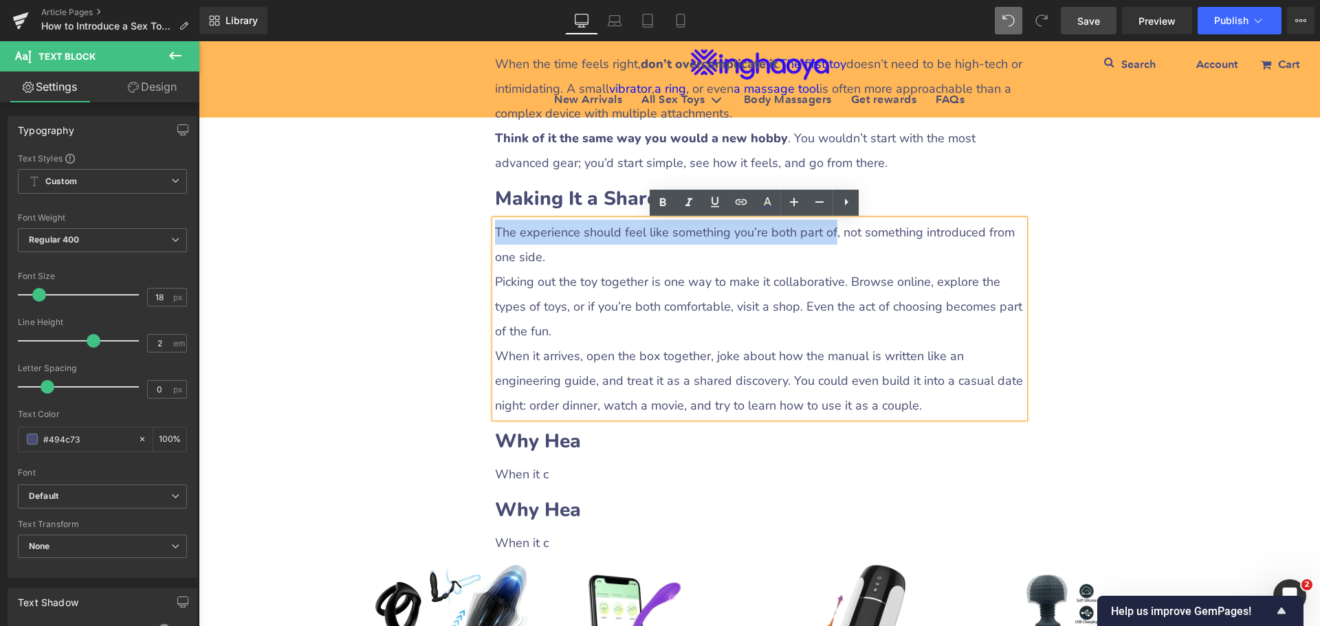
drag, startPoint x: 498, startPoint y: 231, endPoint x: 822, endPoint y: 234, distance: 324.5
click at [822, 234] on div "The experience should feel like something you’re both part of, not something in…" at bounding box center [759, 319] width 529 height 198
drag, startPoint x: 661, startPoint y: 206, endPoint x: 702, endPoint y: 214, distance: 42.7
click at [661, 206] on icon at bounding box center [663, 202] width 6 height 8
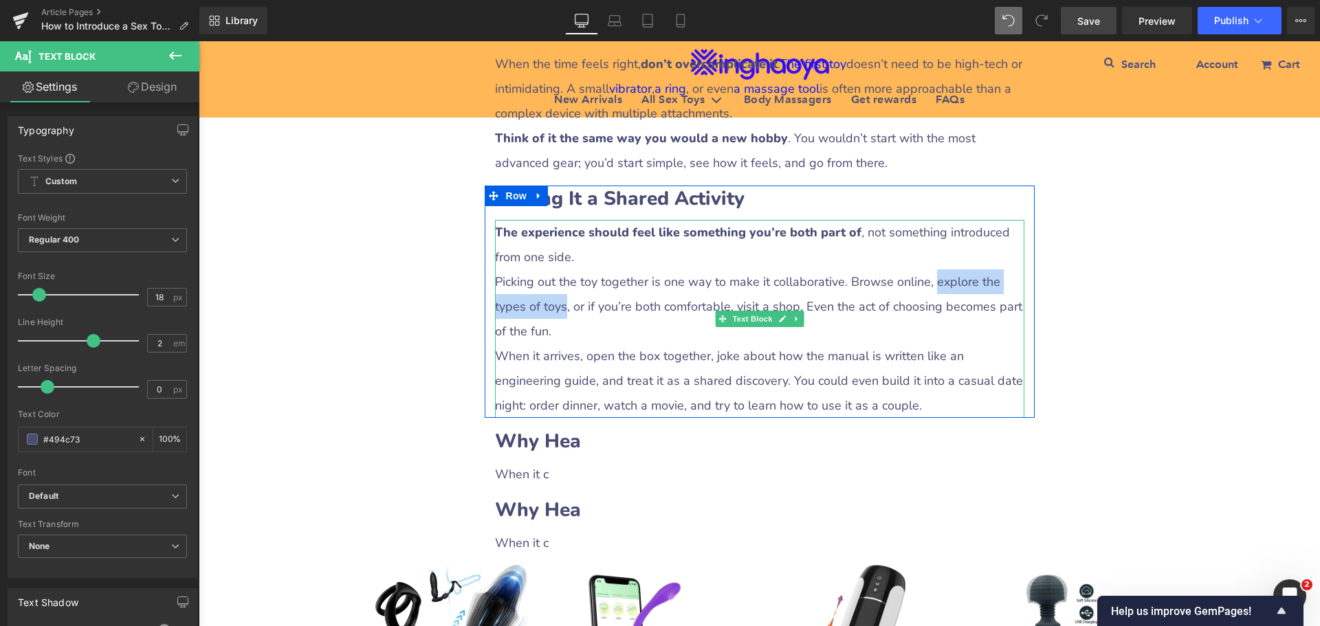
drag, startPoint x: 922, startPoint y: 281, endPoint x: 569, endPoint y: 323, distance: 355.8
click at [527, 314] on div "Picking out the toy together is one way to make it collaborative. Browse online…" at bounding box center [759, 306] width 529 height 74
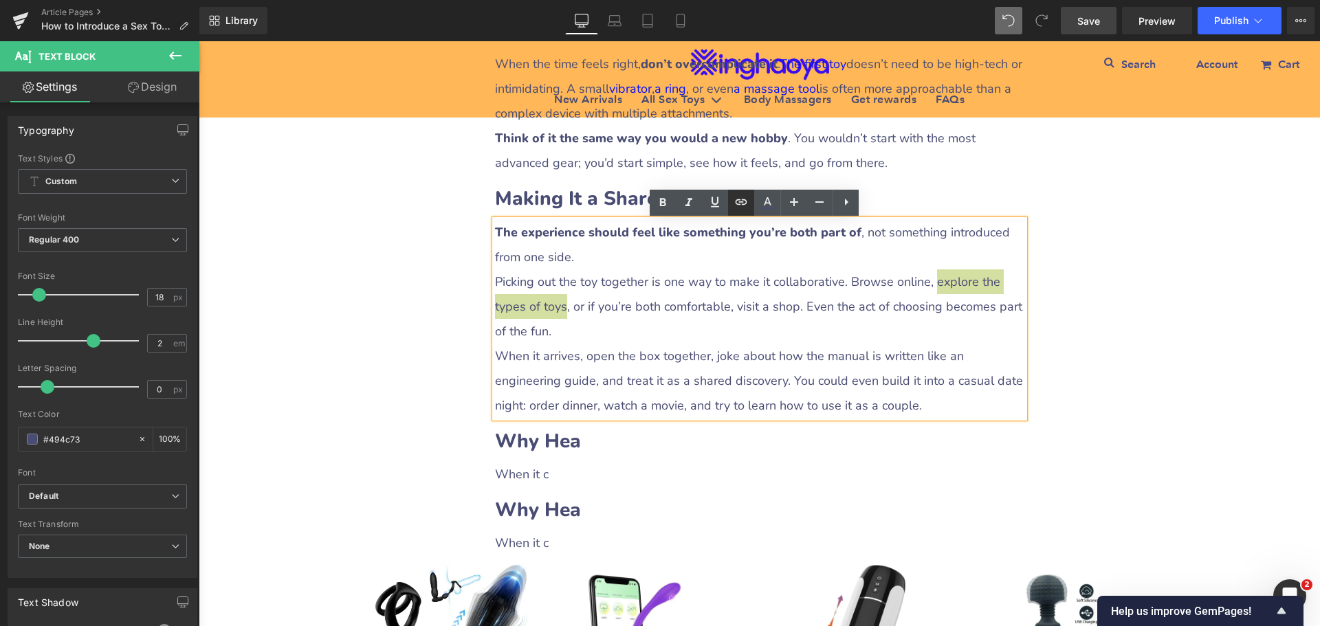
click at [736, 208] on icon at bounding box center [741, 202] width 16 height 16
click at [718, 338] on input "text" at bounding box center [791, 337] width 212 height 34
paste input "[URL][DOMAIN_NAME]"
type input "[URL][DOMAIN_NAME]"
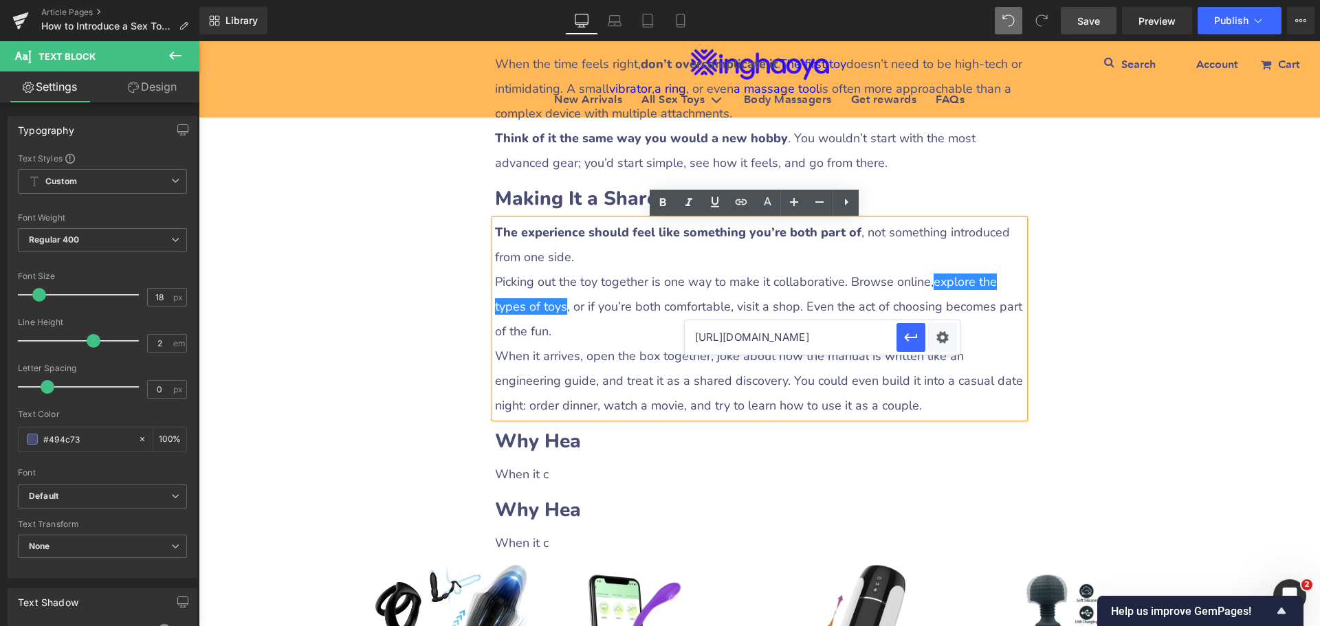
scroll to position [0, 214]
click at [938, 0] on div "Text Color Highlight Color #333333 Edit or remove link: Edit - Unlink - Cancel …" at bounding box center [660, 0] width 1320 height 0
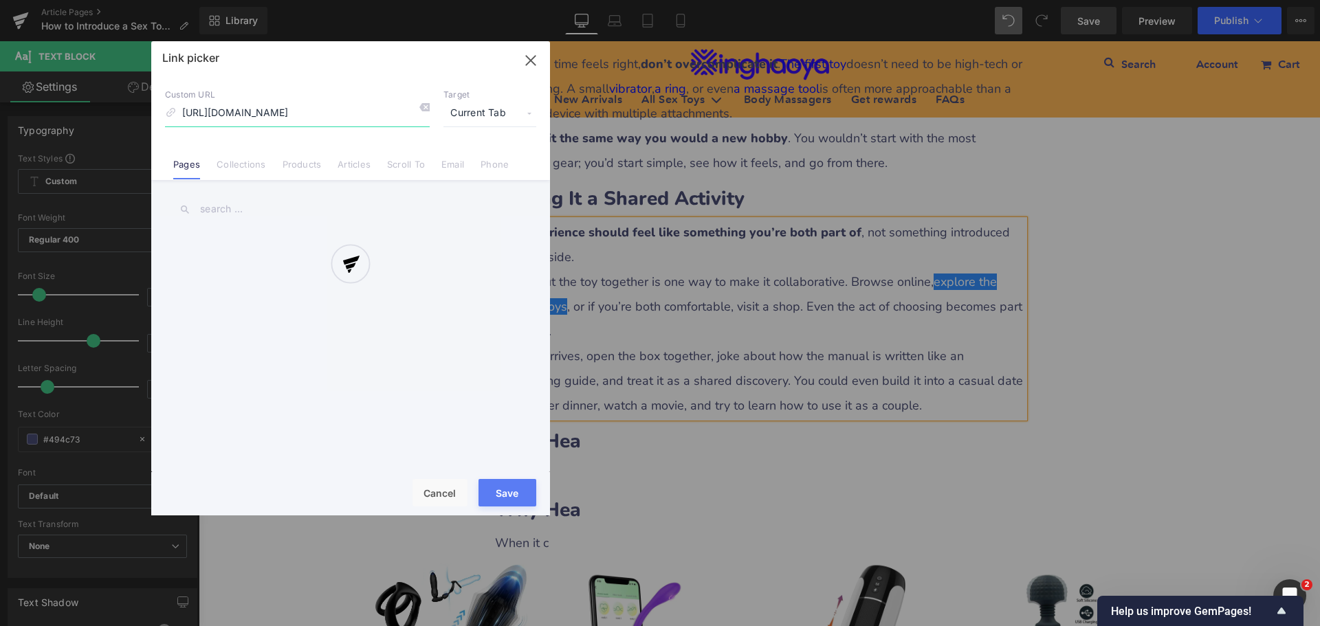
scroll to position [0, 122]
click at [465, 113] on div at bounding box center [350, 278] width 399 height 474
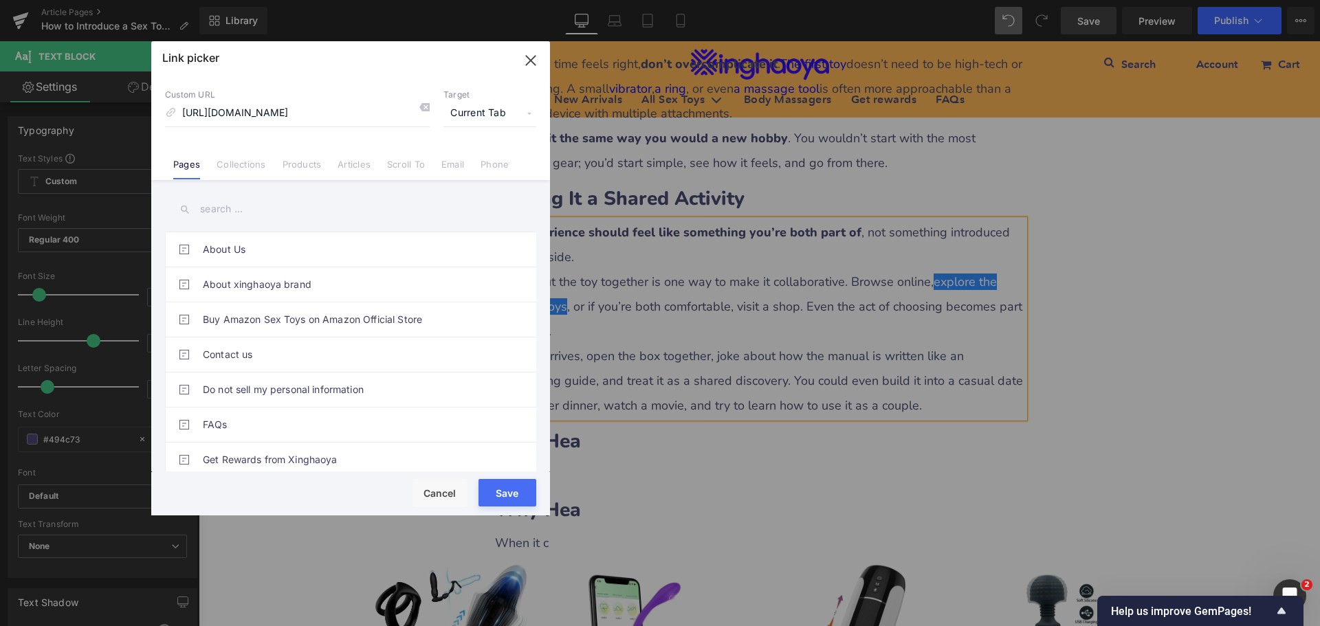
click at [487, 117] on span "Current Tab" at bounding box center [489, 113] width 93 height 26
click at [463, 163] on li "New Tab" at bounding box center [489, 163] width 107 height 24
drag, startPoint x: 500, startPoint y: 494, endPoint x: 433, endPoint y: 406, distance: 110.8
click at [500, 494] on button "Save" at bounding box center [507, 492] width 58 height 27
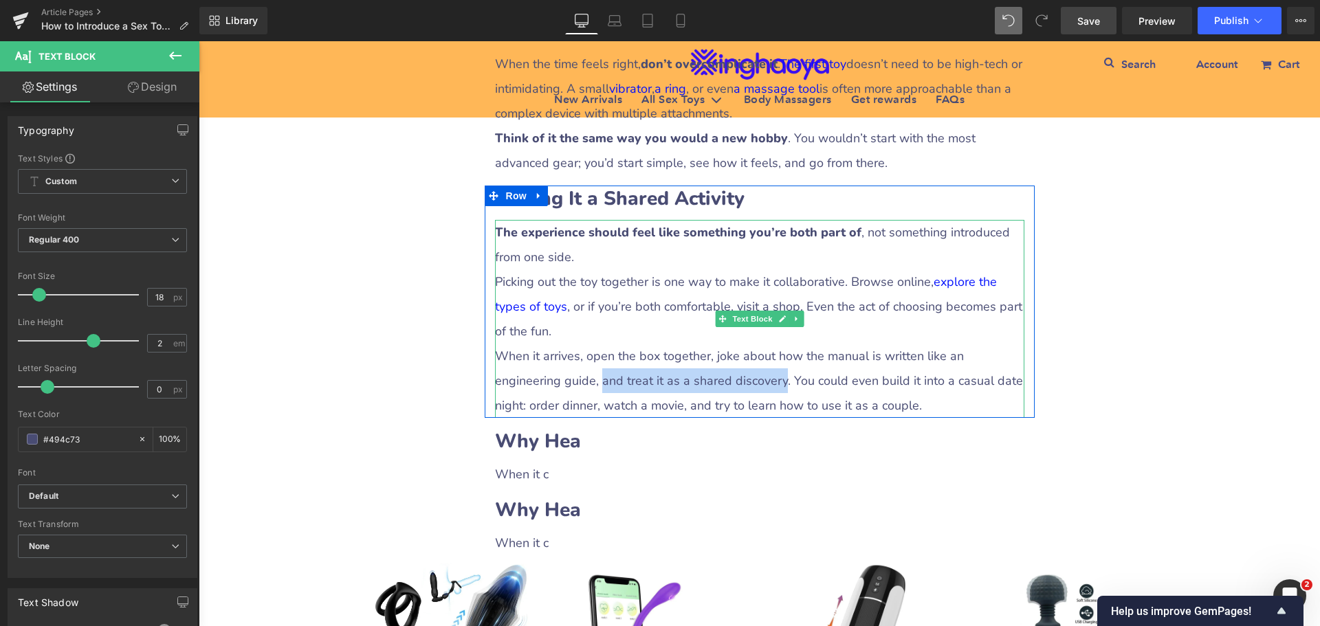
drag, startPoint x: 526, startPoint y: 381, endPoint x: 708, endPoint y: 386, distance: 182.2
click at [708, 386] on div "When it arrives, open the box together, joke about how the manual is written li…" at bounding box center [759, 381] width 529 height 74
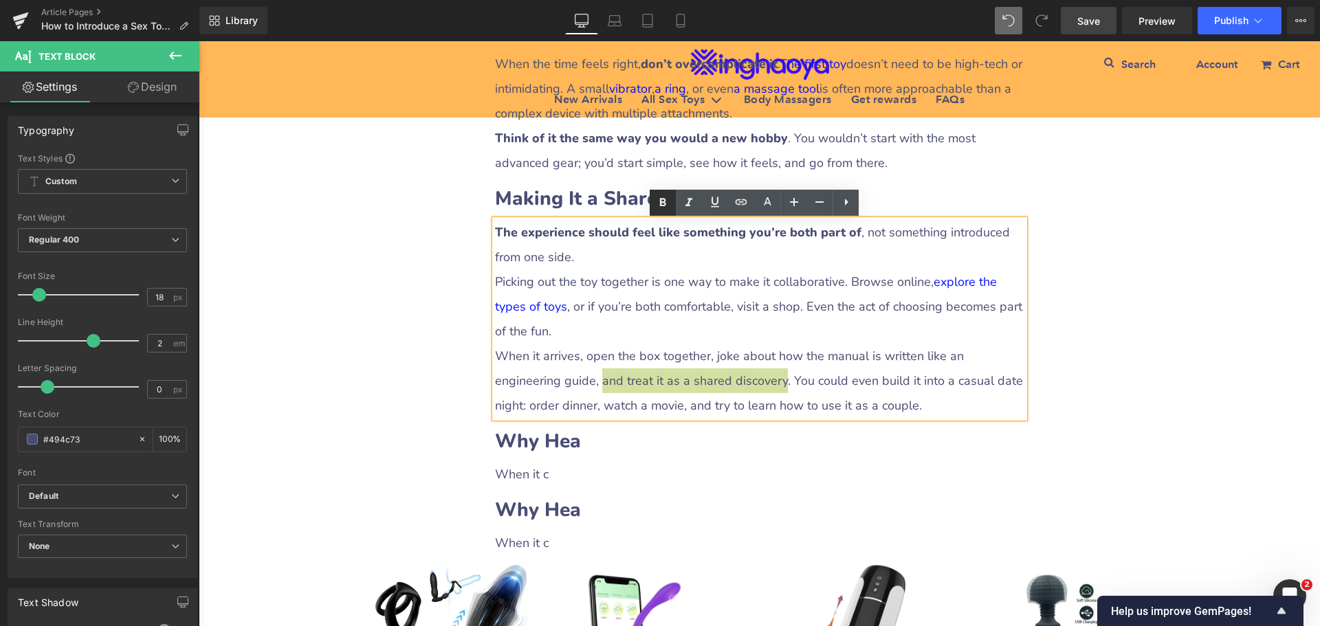
click at [660, 207] on icon at bounding box center [662, 203] width 16 height 16
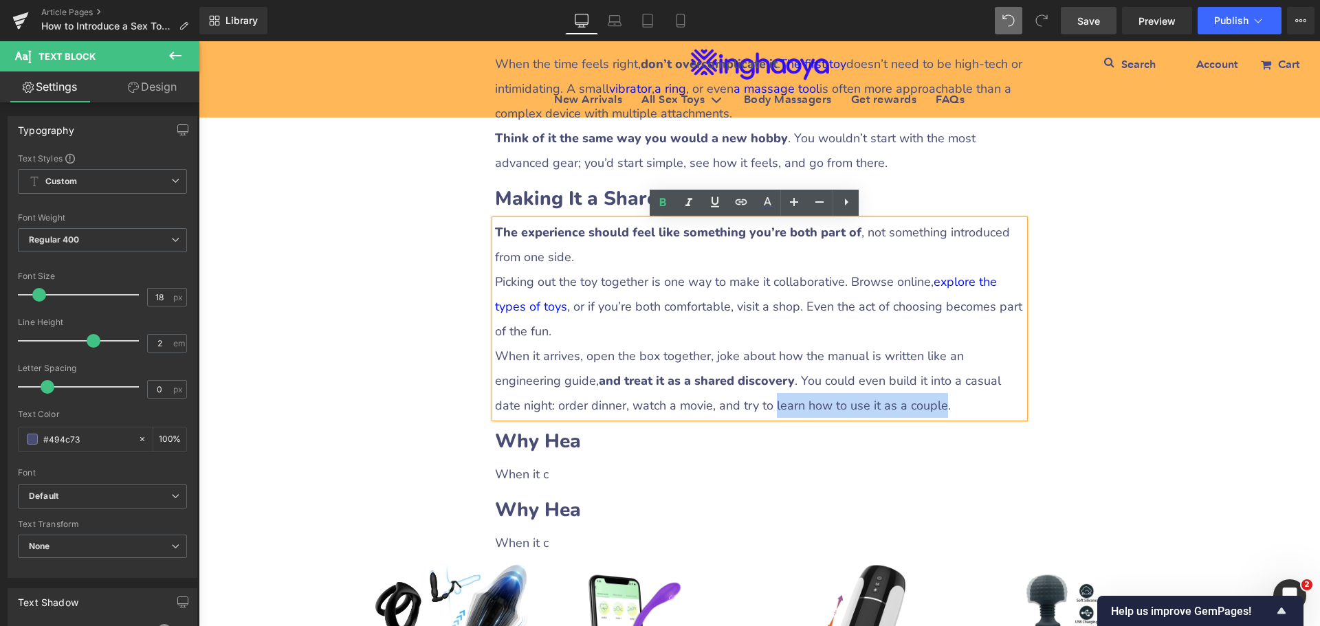
drag, startPoint x: 702, startPoint y: 406, endPoint x: 867, endPoint y: 406, distance: 165.0
click at [867, 406] on div "When it arrives, open the box together, joke about how the manual is written li…" at bounding box center [759, 381] width 529 height 74
click at [735, 206] on icon at bounding box center [741, 202] width 16 height 16
click at [748, 443] on input "text" at bounding box center [824, 436] width 212 height 34
paste input "[URL][DOMAIN_NAME]"
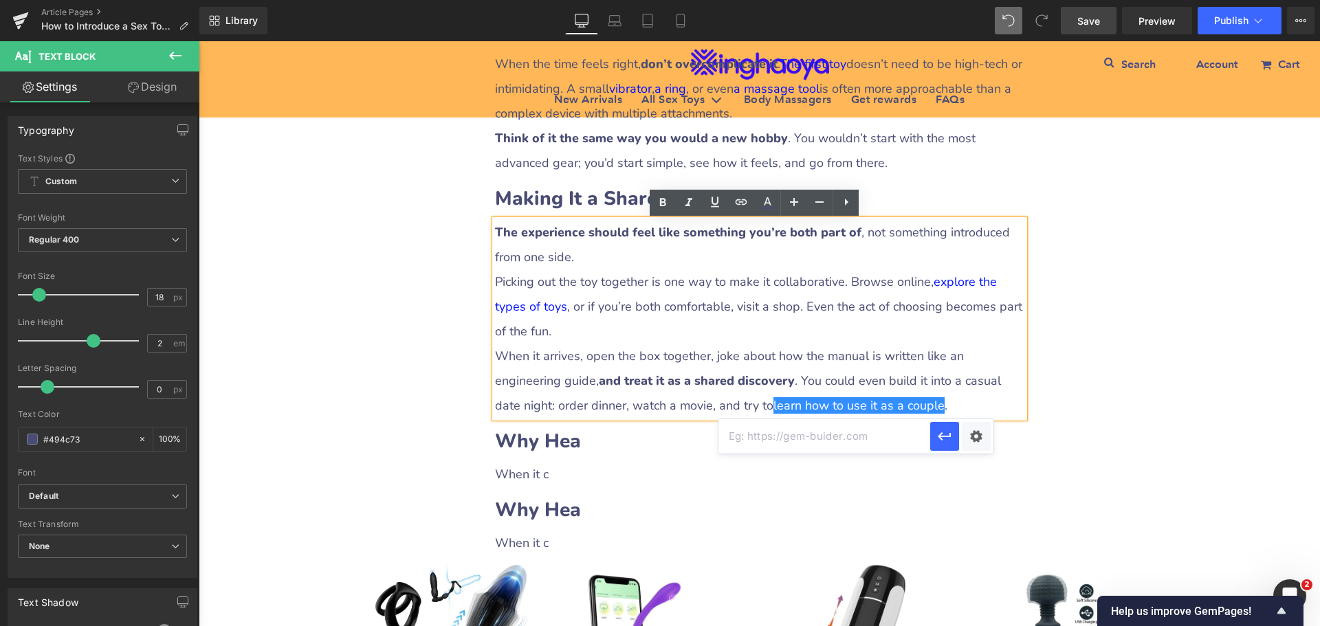
type input "[URL][DOMAIN_NAME]"
click at [982, 0] on div "Text Color Highlight Color #333333 Edit or remove link: Edit - Unlink - Cancel …" at bounding box center [660, 0] width 1320 height 0
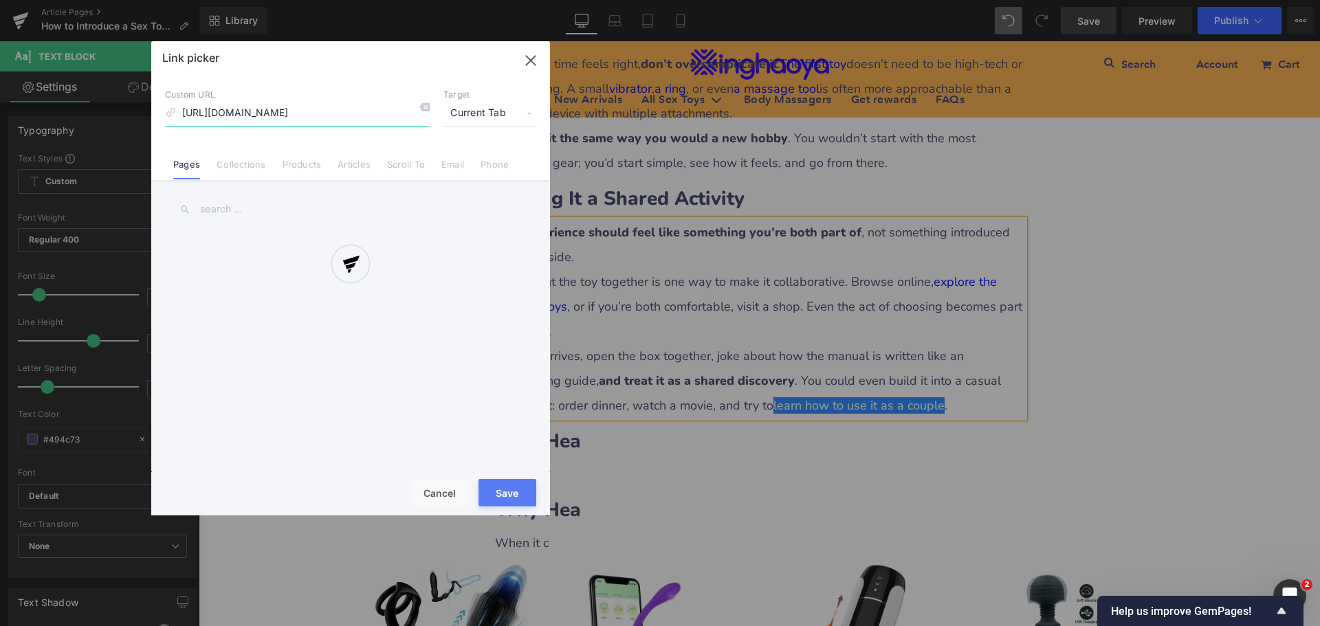
scroll to position [0, 156]
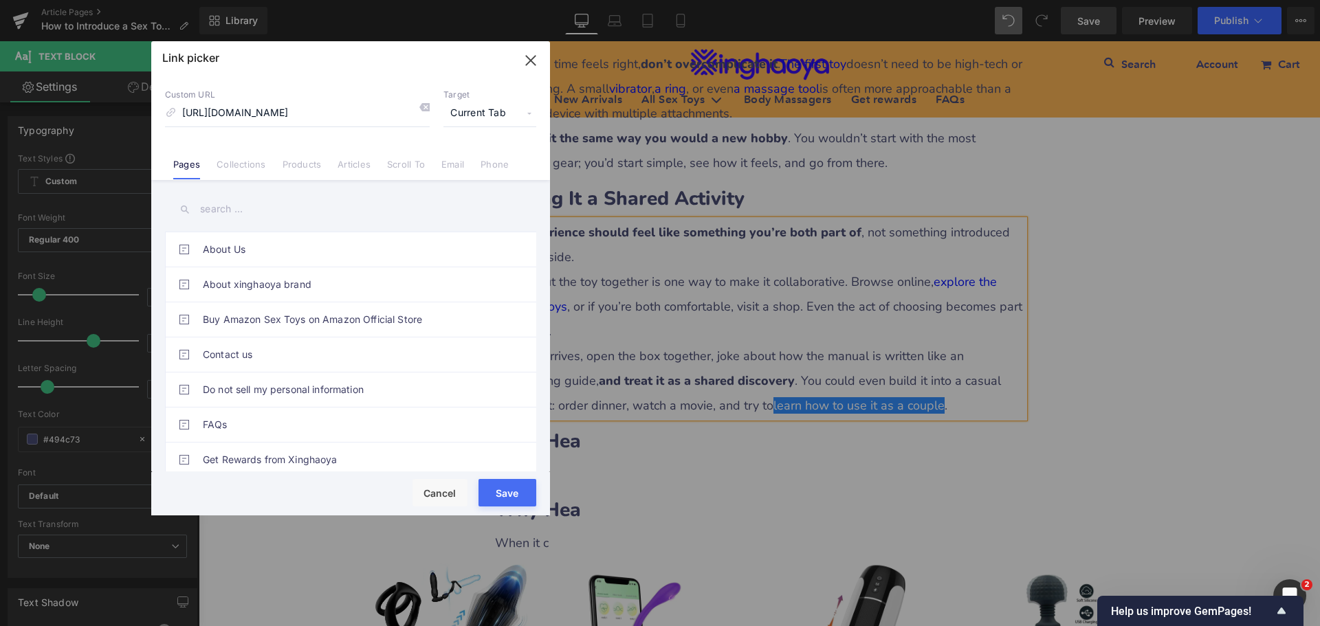
click at [479, 119] on span "Current Tab" at bounding box center [489, 113] width 93 height 26
click at [474, 168] on li "New Tab" at bounding box center [489, 163] width 107 height 24
click at [492, 495] on button "Save" at bounding box center [507, 492] width 58 height 27
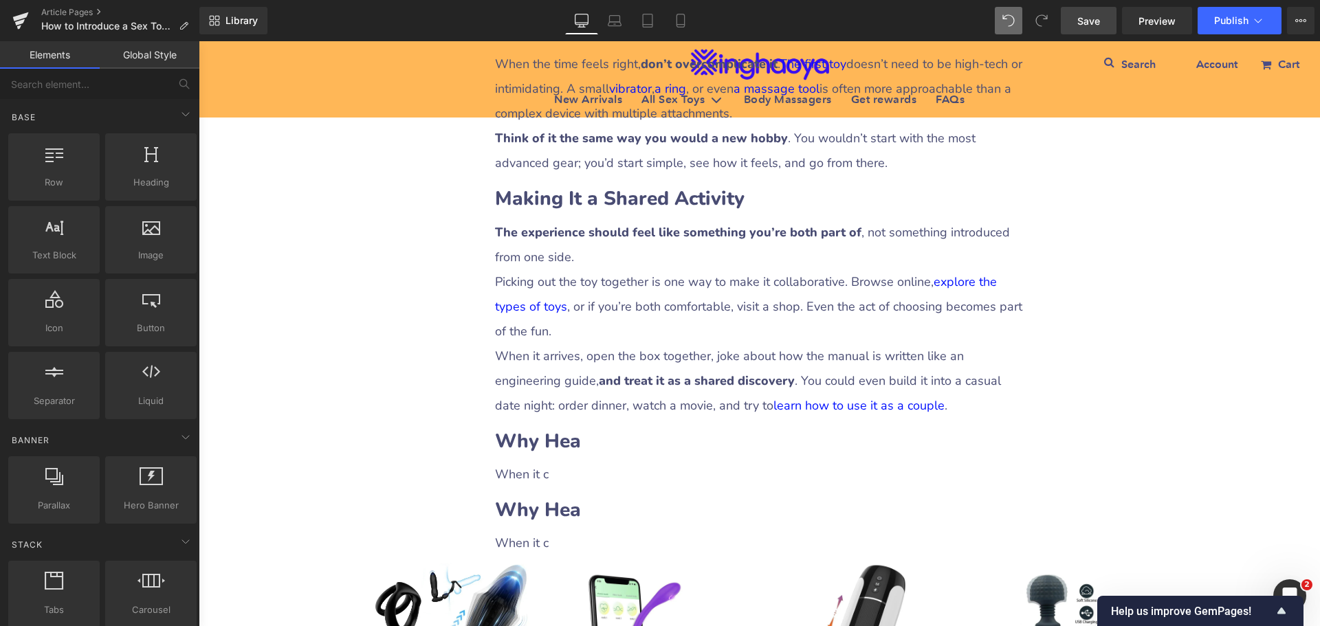
drag, startPoint x: 1089, startPoint y: 25, endPoint x: 900, endPoint y: 27, distance: 189.0
click at [1089, 25] on span "Save" at bounding box center [1088, 21] width 23 height 14
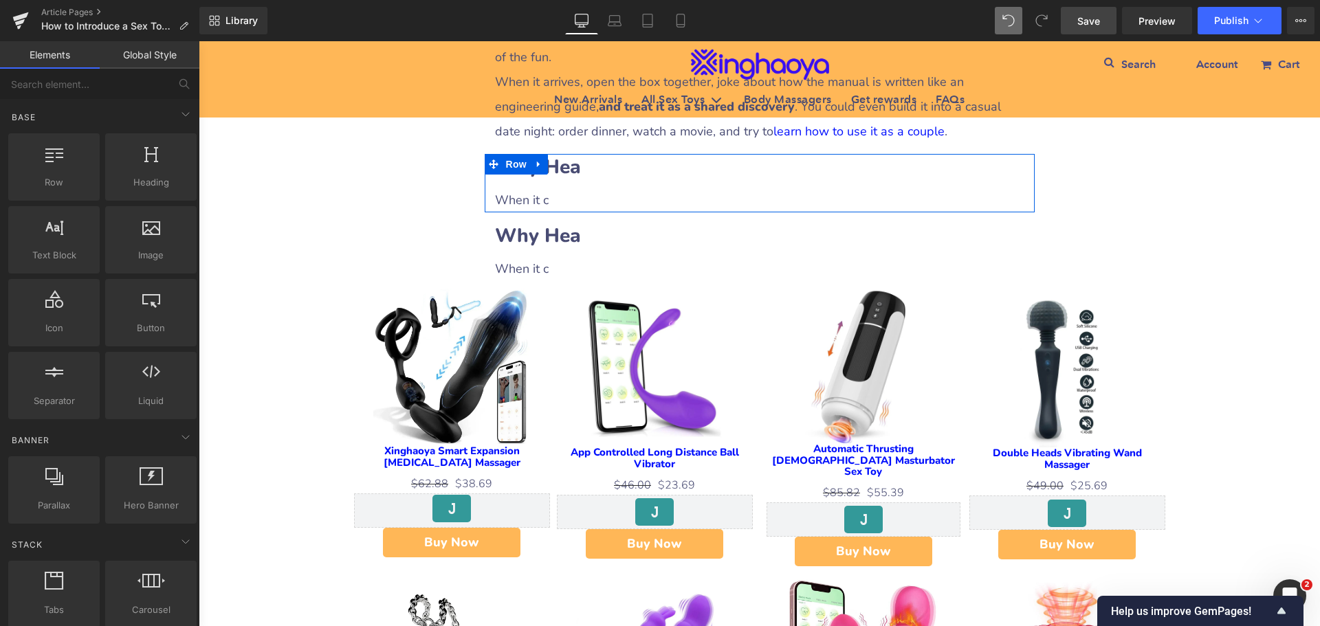
scroll to position [2472, 0]
click at [562, 165] on b "Why Hea" at bounding box center [538, 166] width 86 height 26
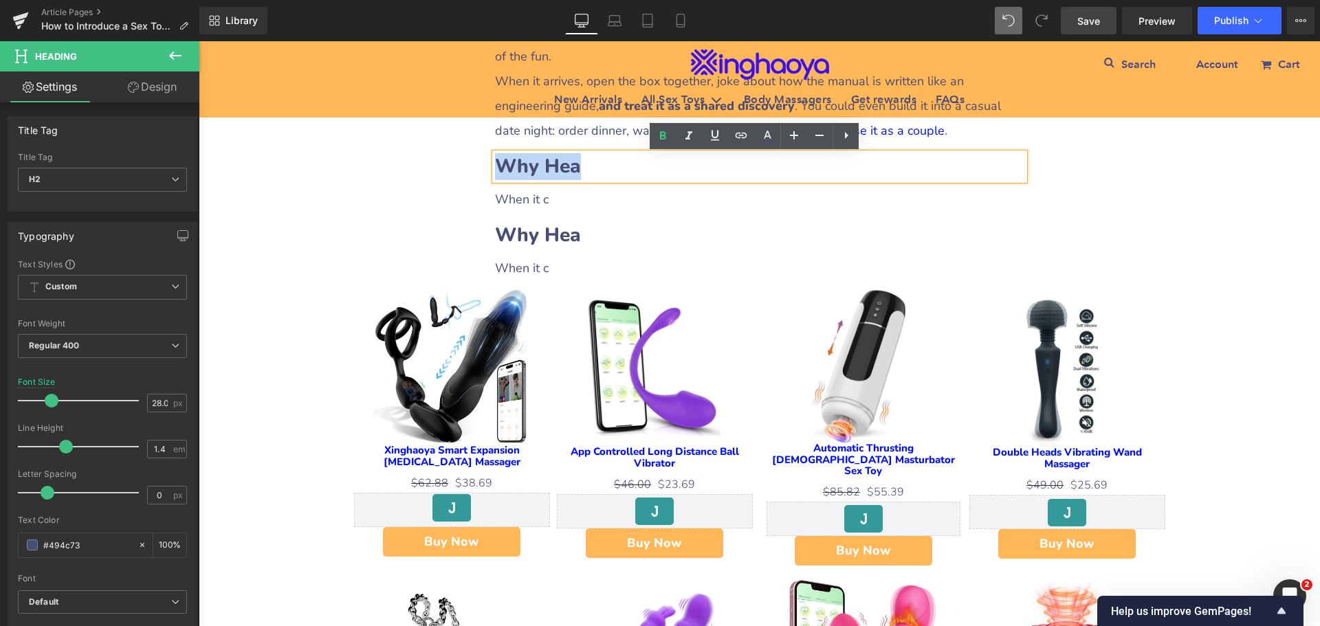
drag, startPoint x: 495, startPoint y: 166, endPoint x: 604, endPoint y: 168, distance: 109.3
click at [604, 168] on h2 "Why Hea" at bounding box center [759, 166] width 529 height 27
paste div
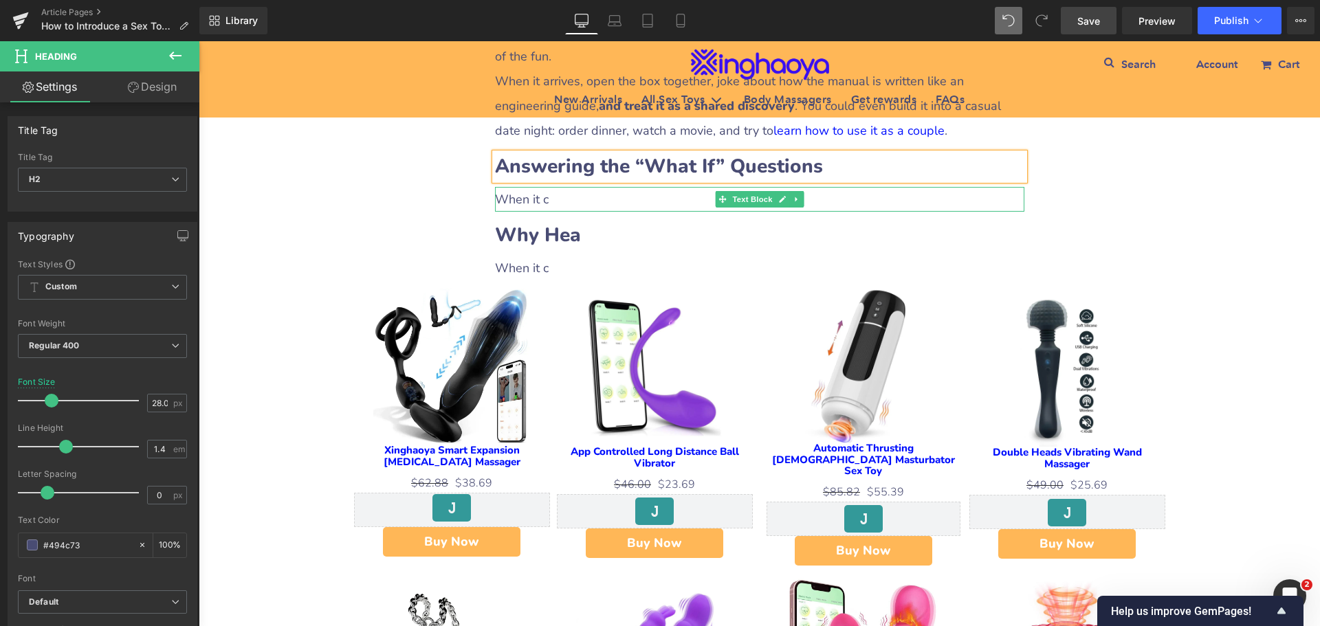
click at [511, 203] on div "When it c" at bounding box center [759, 199] width 529 height 25
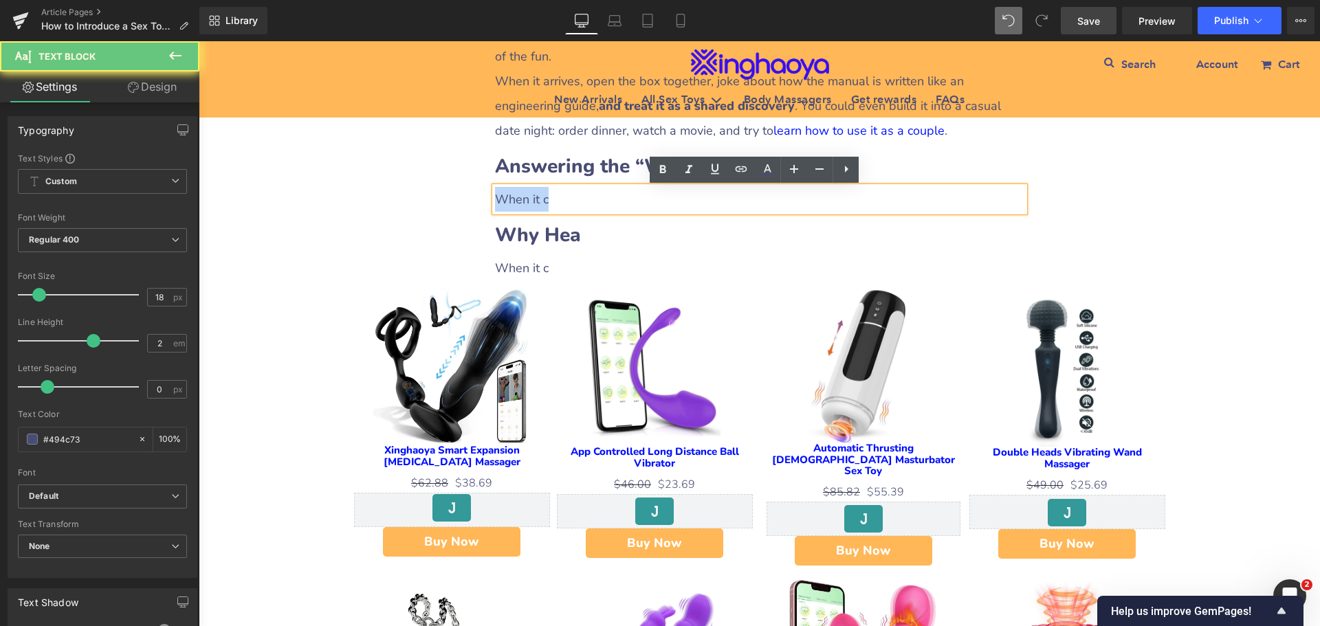
drag, startPoint x: 492, startPoint y: 199, endPoint x: 575, endPoint y: 199, distance: 83.2
click at [575, 199] on div "When it c" at bounding box center [759, 199] width 529 height 25
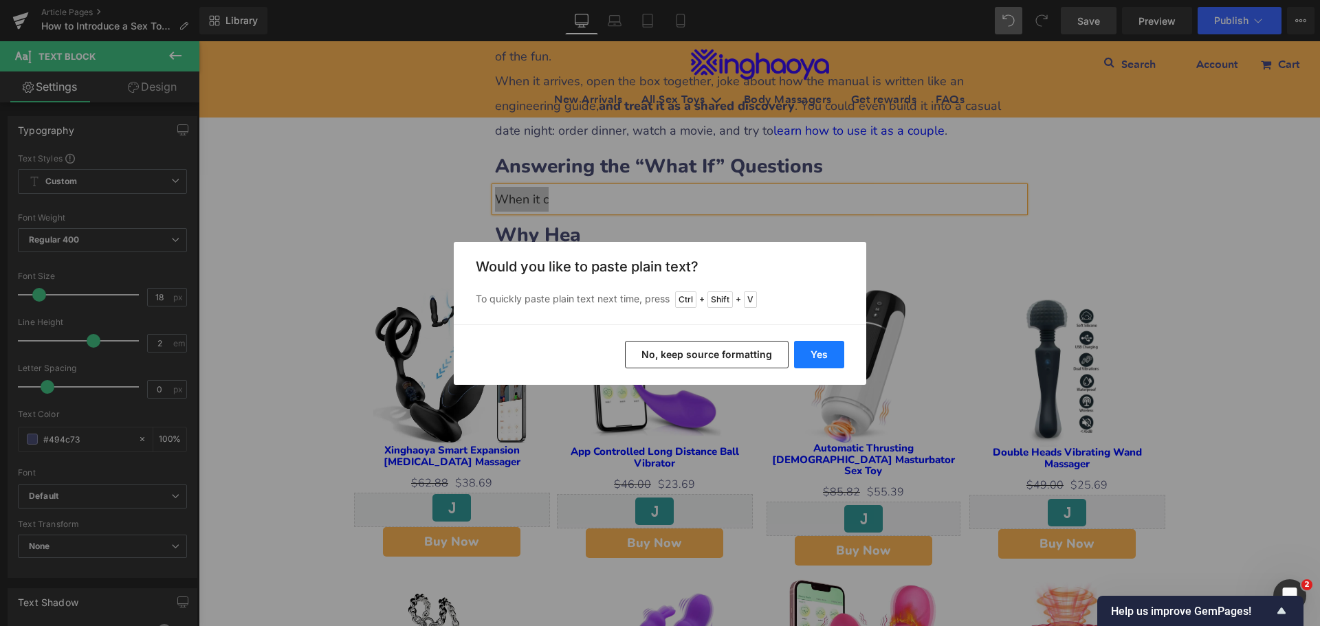
click at [817, 360] on button "Yes" at bounding box center [819, 354] width 50 height 27
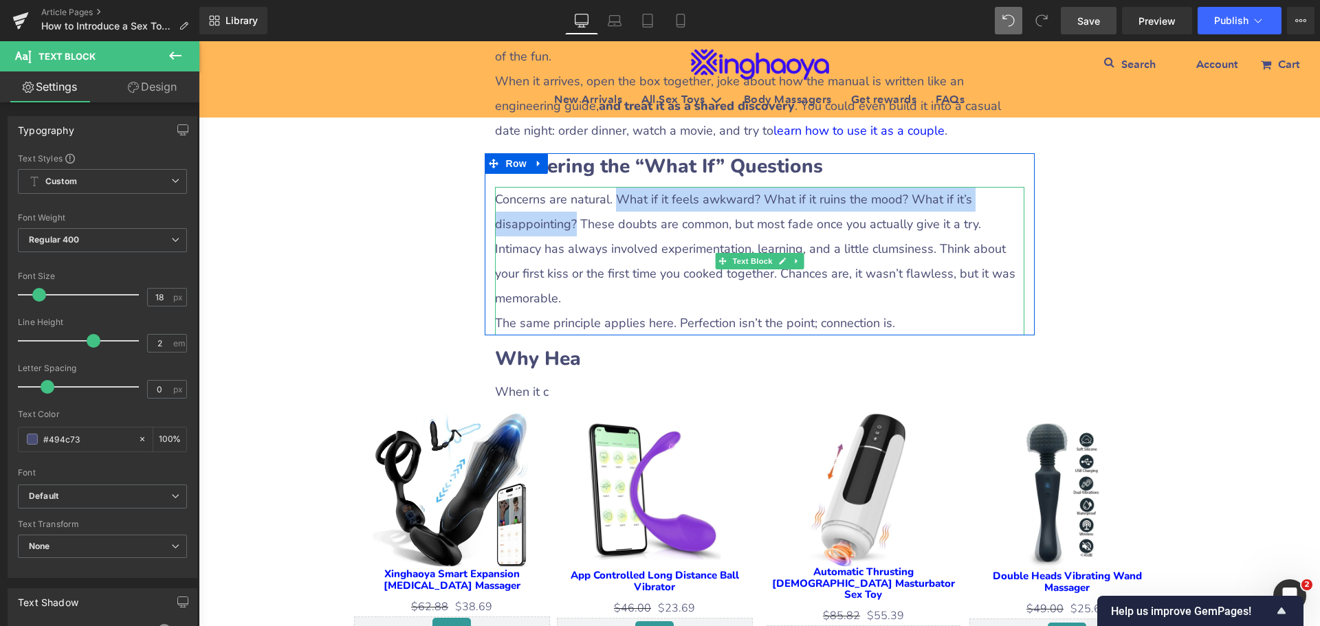
drag, startPoint x: 616, startPoint y: 199, endPoint x: 568, endPoint y: 225, distance: 54.1
click at [568, 225] on div "Concerns are natural. What if it feels awkward? What if it ruins the mood? What…" at bounding box center [759, 261] width 529 height 148
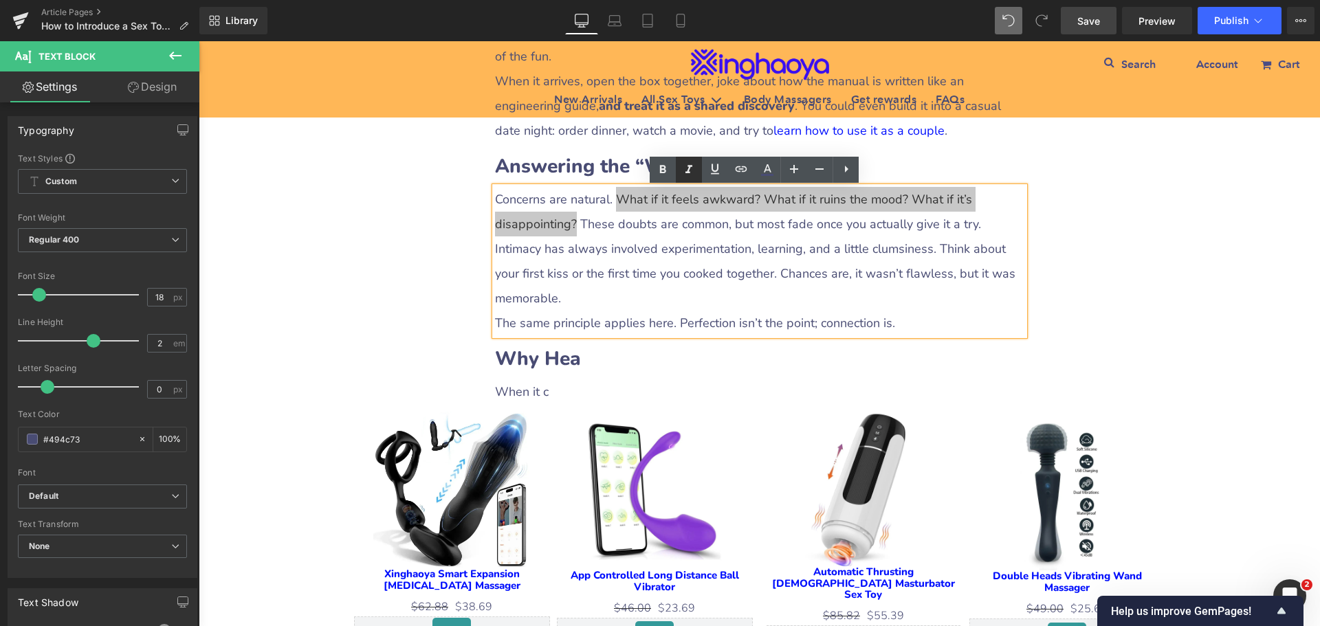
click at [683, 166] on icon at bounding box center [688, 170] width 16 height 16
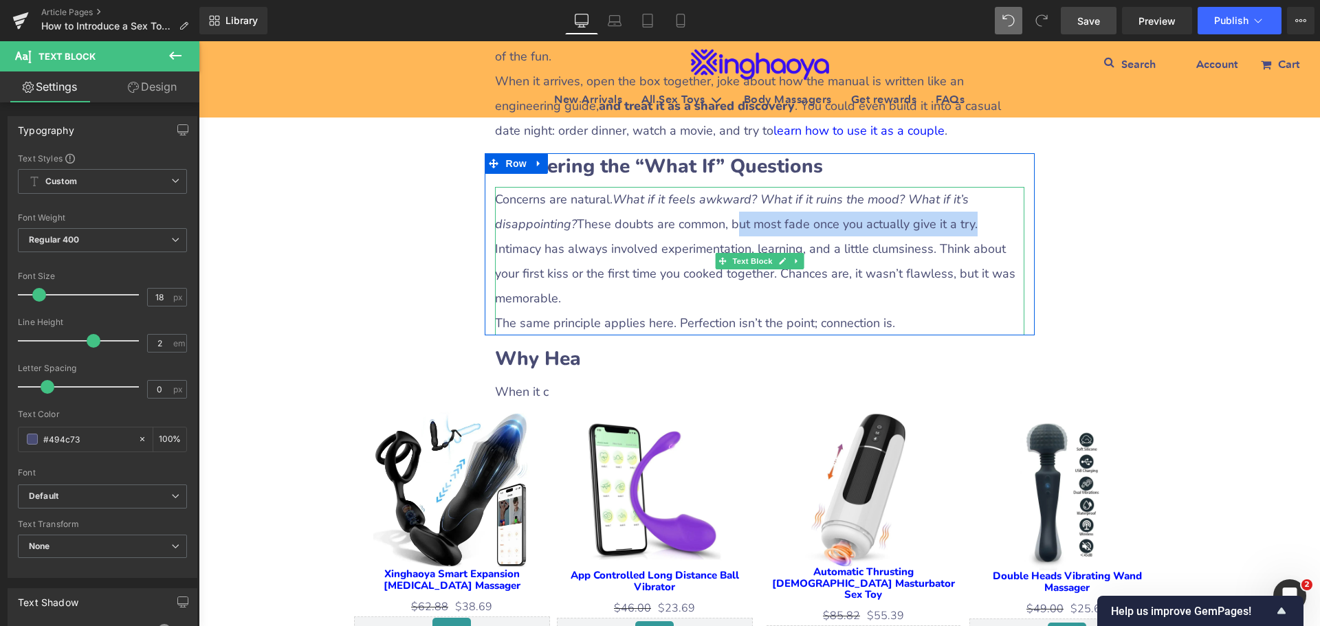
drag, startPoint x: 729, startPoint y: 226, endPoint x: 962, endPoint y: 223, distance: 233.0
click at [962, 223] on div "Concerns are natural. What if it feels awkward? What if it ruins the mood? What…" at bounding box center [759, 261] width 529 height 148
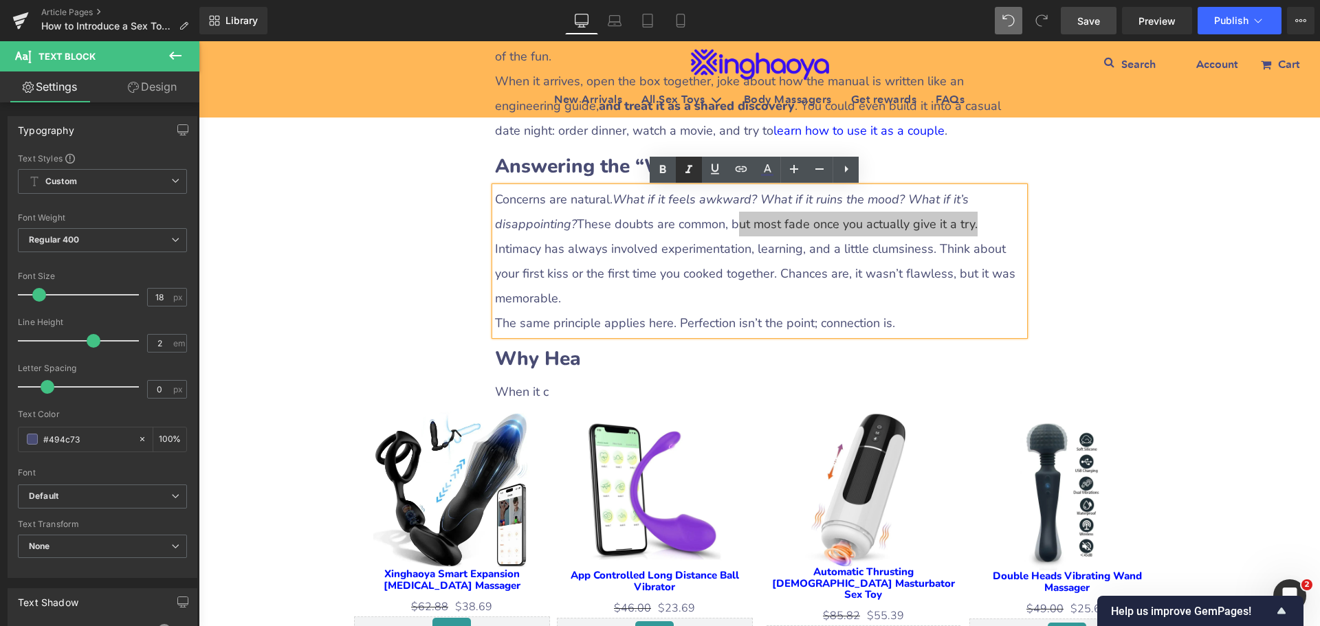
drag, startPoint x: 668, startPoint y: 173, endPoint x: 699, endPoint y: 177, distance: 31.2
click at [668, 173] on icon at bounding box center [662, 170] width 16 height 16
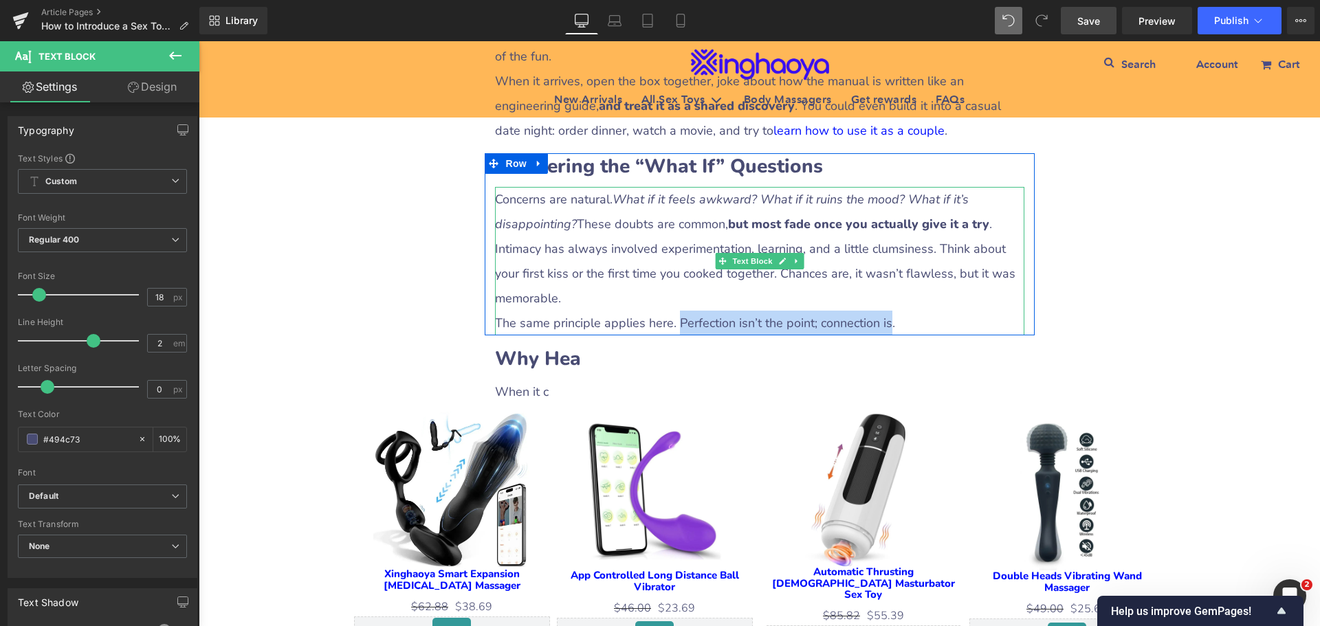
drag, startPoint x: 673, startPoint y: 326, endPoint x: 884, endPoint y: 326, distance: 211.0
click at [884, 326] on div "The same principle applies here. Perfection isn’t the point; connection is." at bounding box center [759, 323] width 529 height 25
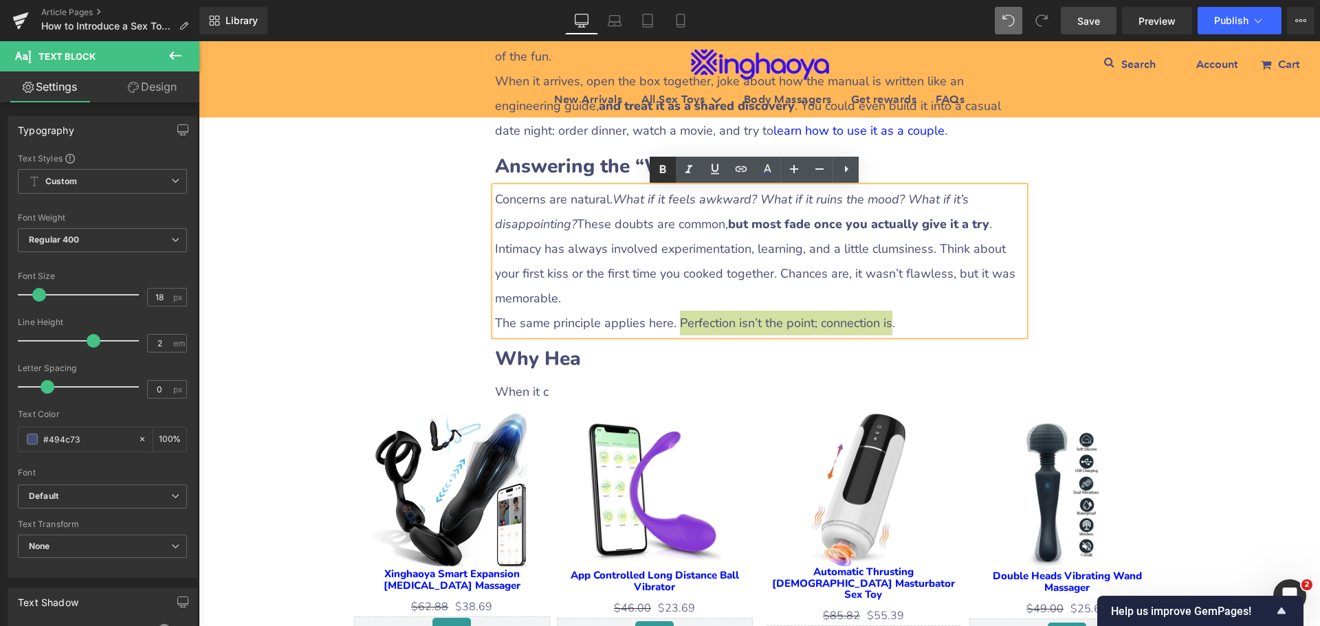
click at [661, 168] on icon at bounding box center [662, 170] width 16 height 16
drag, startPoint x: 1076, startPoint y: 22, endPoint x: 467, endPoint y: 292, distance: 666.9
click at [1076, 22] on link "Save" at bounding box center [1089, 20] width 56 height 27
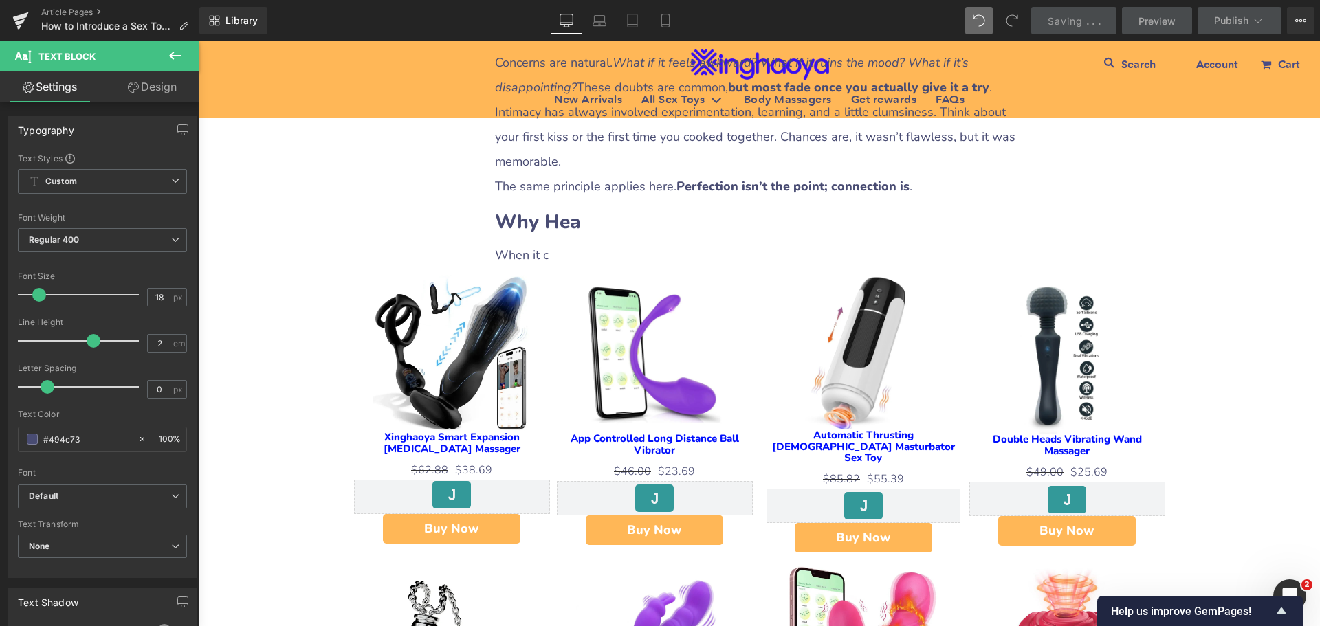
scroll to position [2609, 0]
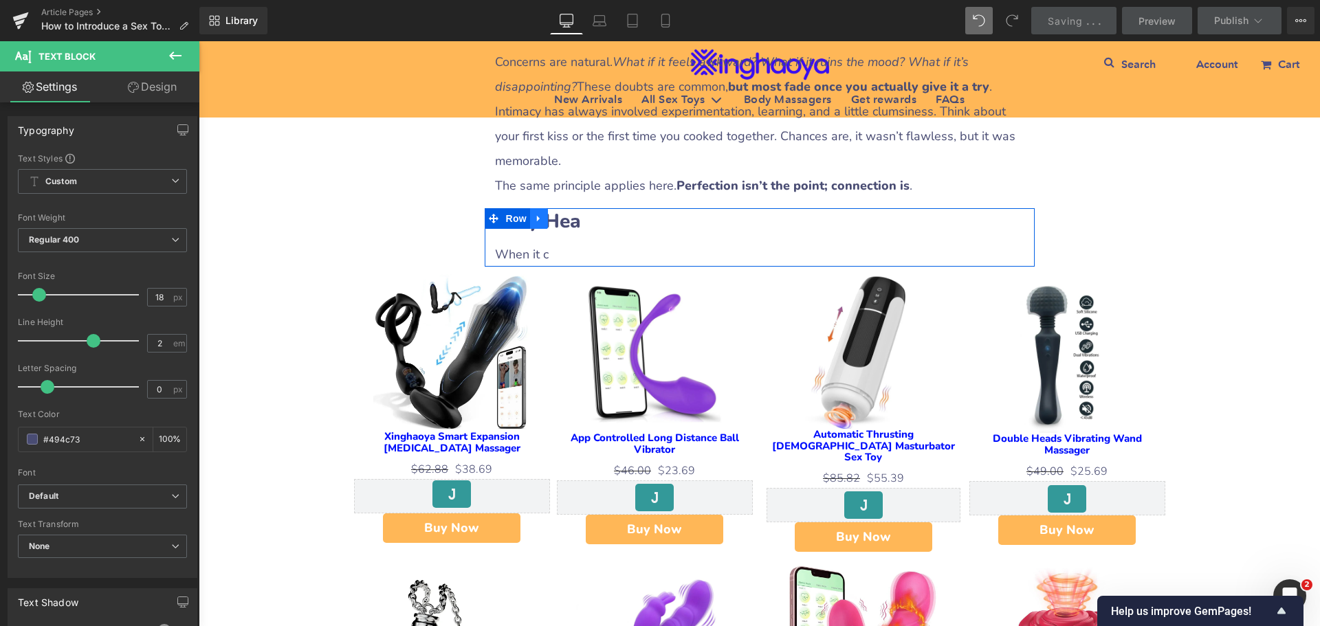
click at [537, 220] on icon at bounding box center [538, 219] width 3 height 6
click at [548, 219] on link at bounding box center [557, 218] width 18 height 21
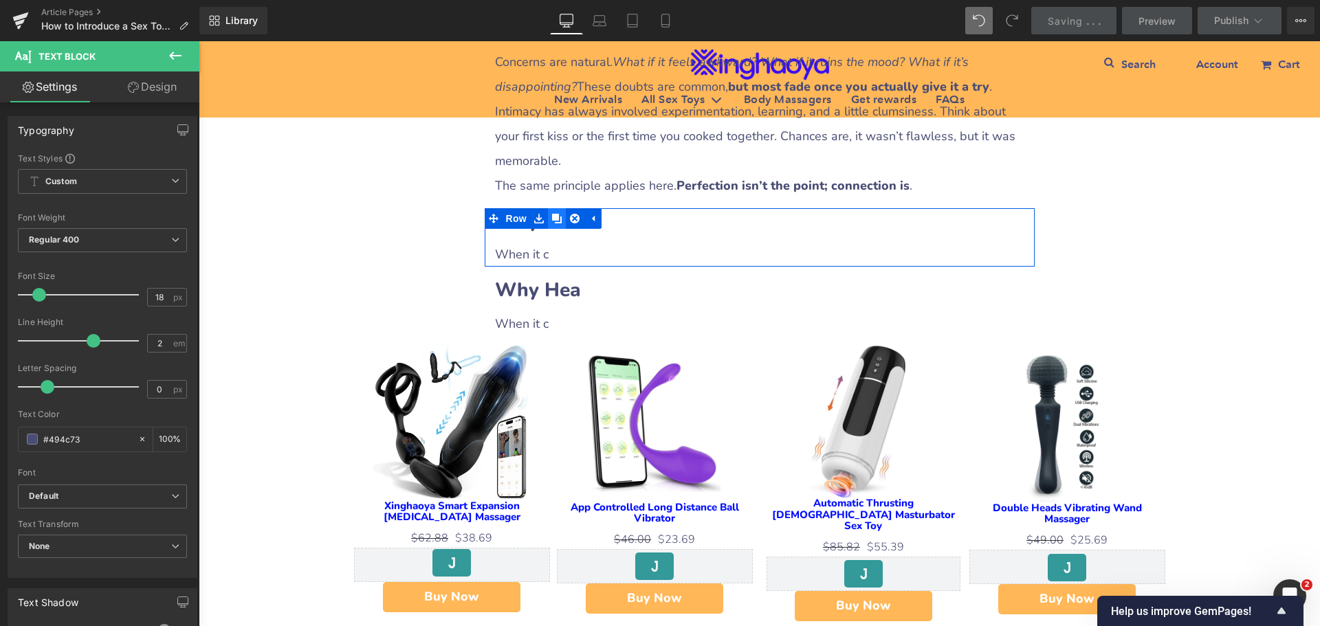
click at [548, 219] on link at bounding box center [557, 218] width 18 height 21
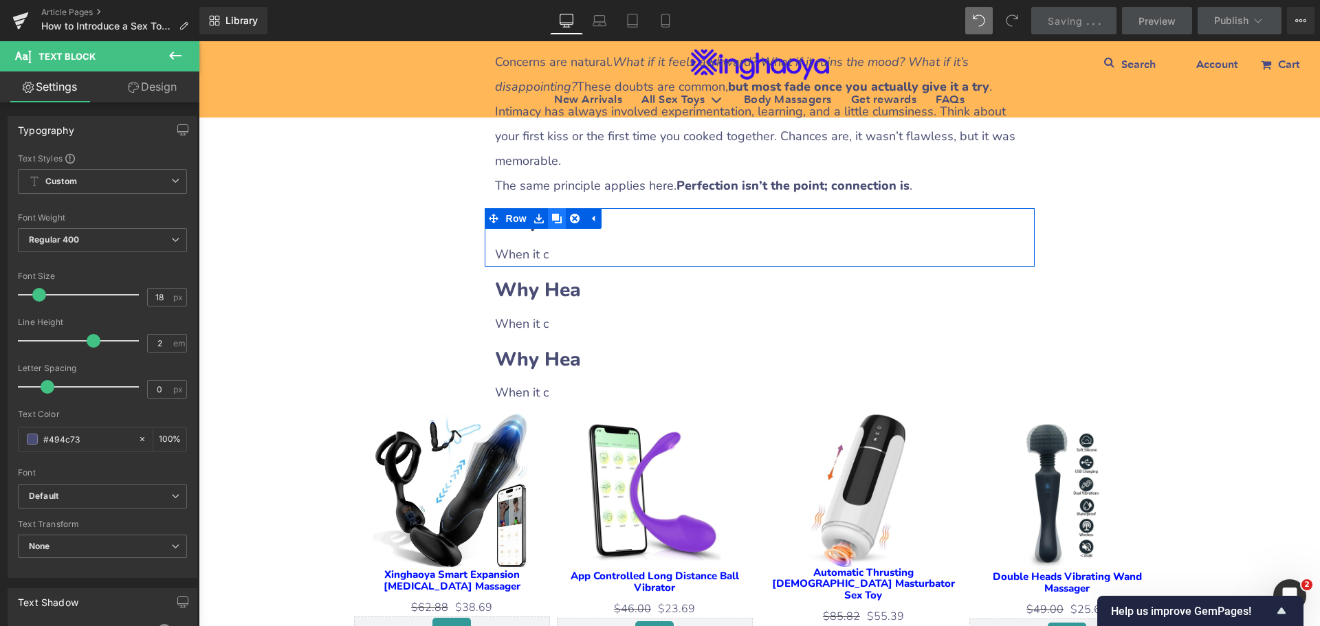
click at [548, 219] on link at bounding box center [557, 218] width 18 height 21
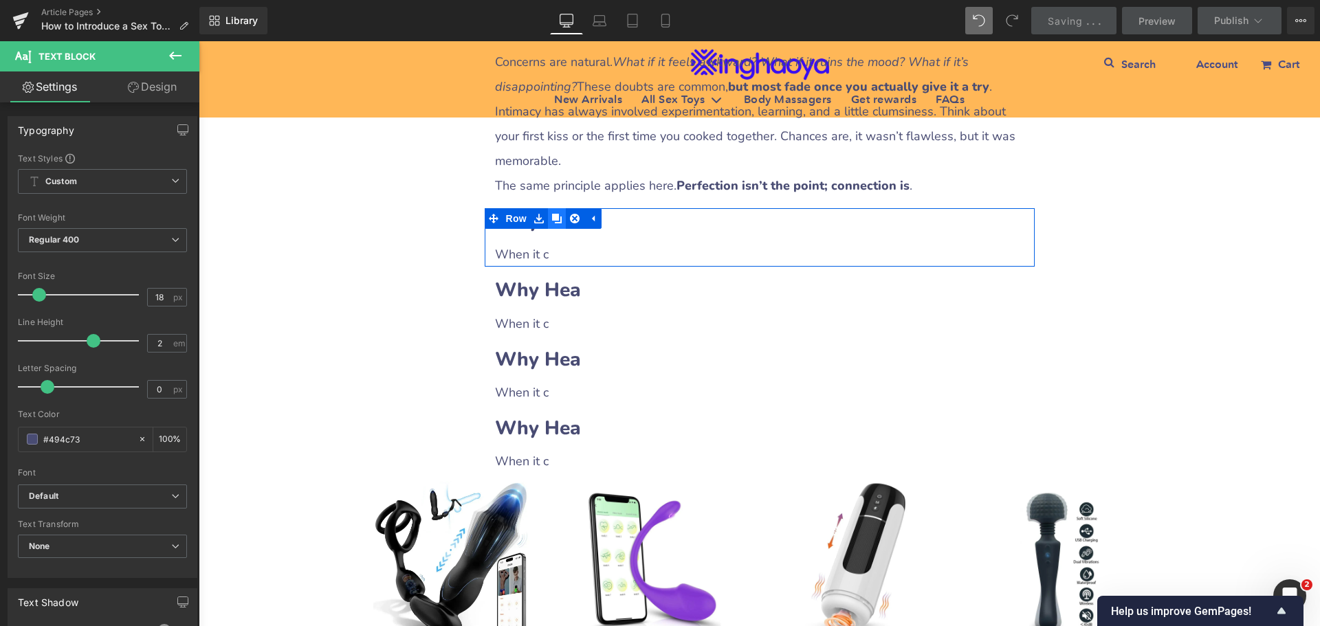
click at [548, 219] on link at bounding box center [557, 218] width 18 height 21
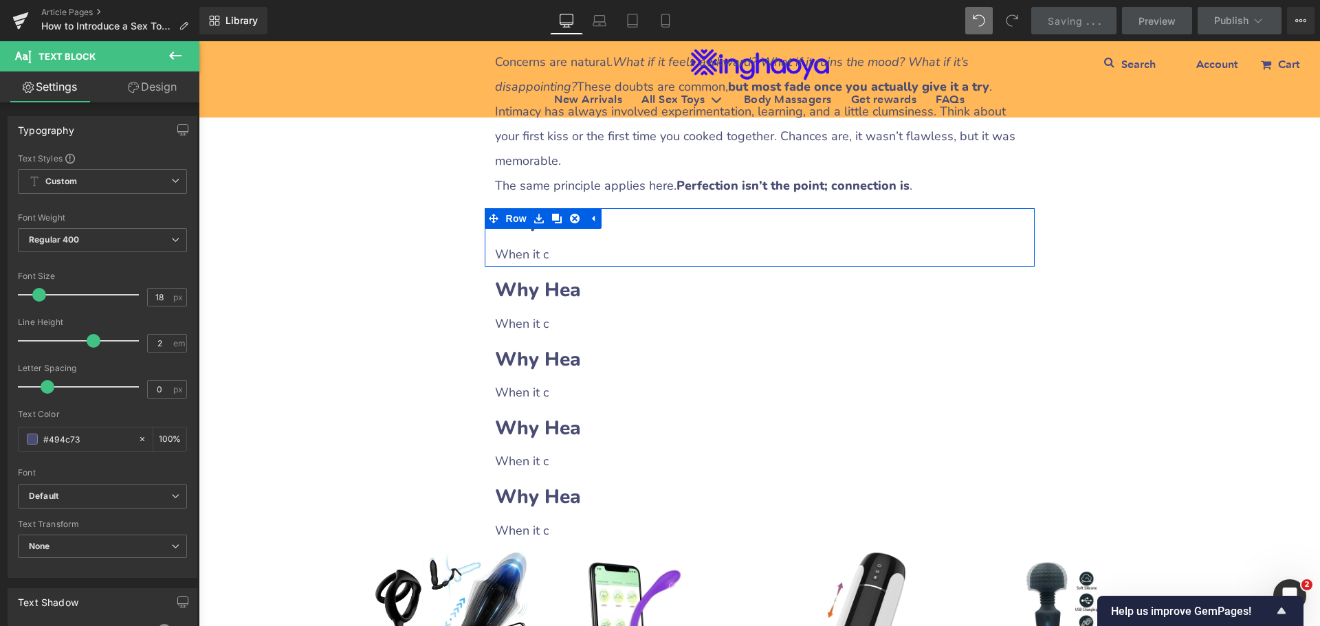
click at [626, 225] on h2 "Why Hea" at bounding box center [759, 221] width 529 height 27
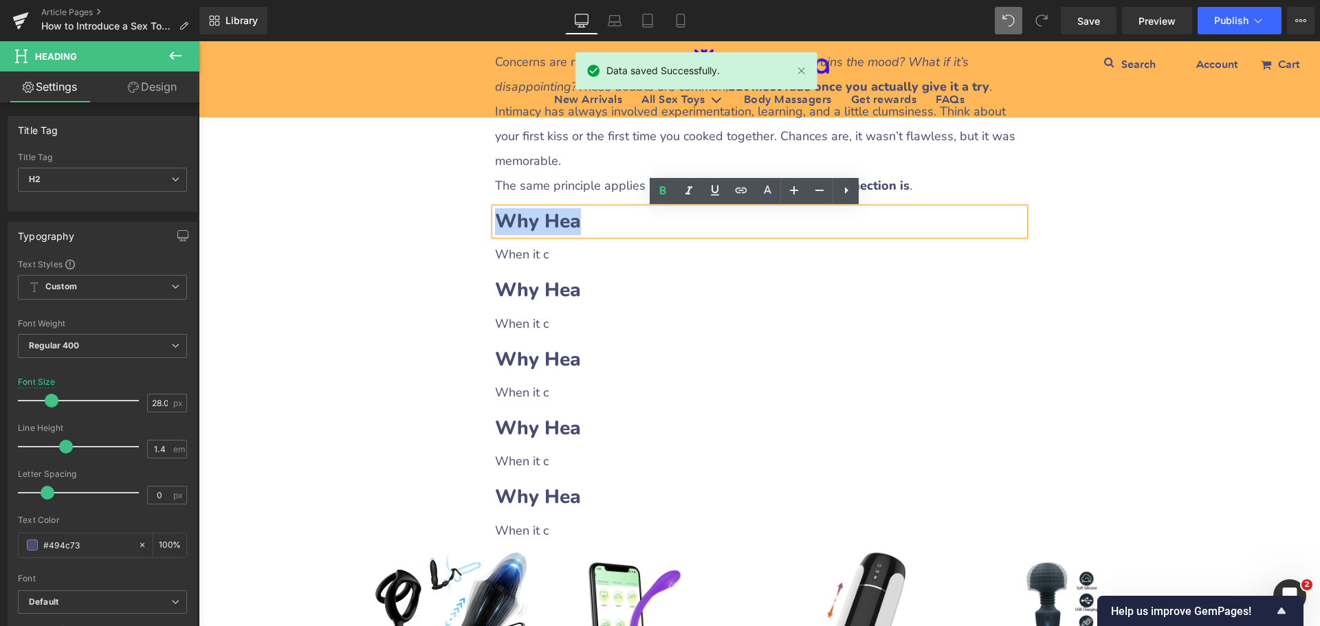
drag, startPoint x: 494, startPoint y: 217, endPoint x: 570, endPoint y: 221, distance: 75.8
click at [570, 221] on b "Why Hea" at bounding box center [538, 221] width 86 height 26
paste div
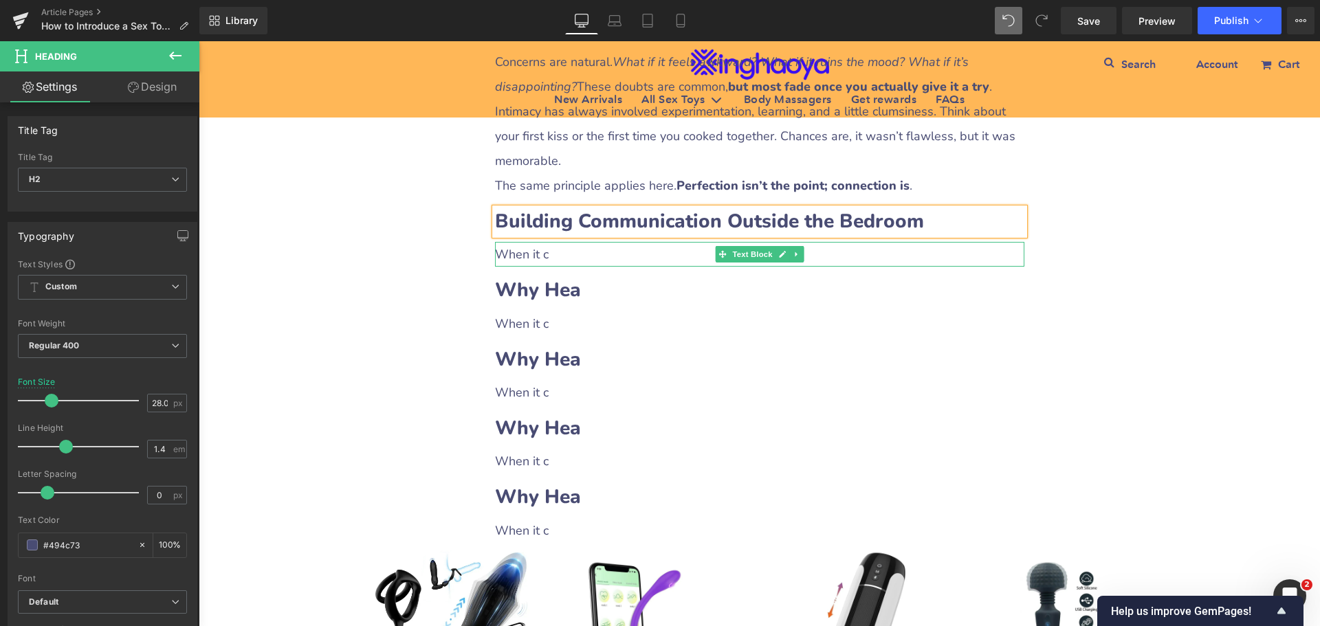
click at [515, 258] on div "When it c" at bounding box center [759, 254] width 529 height 25
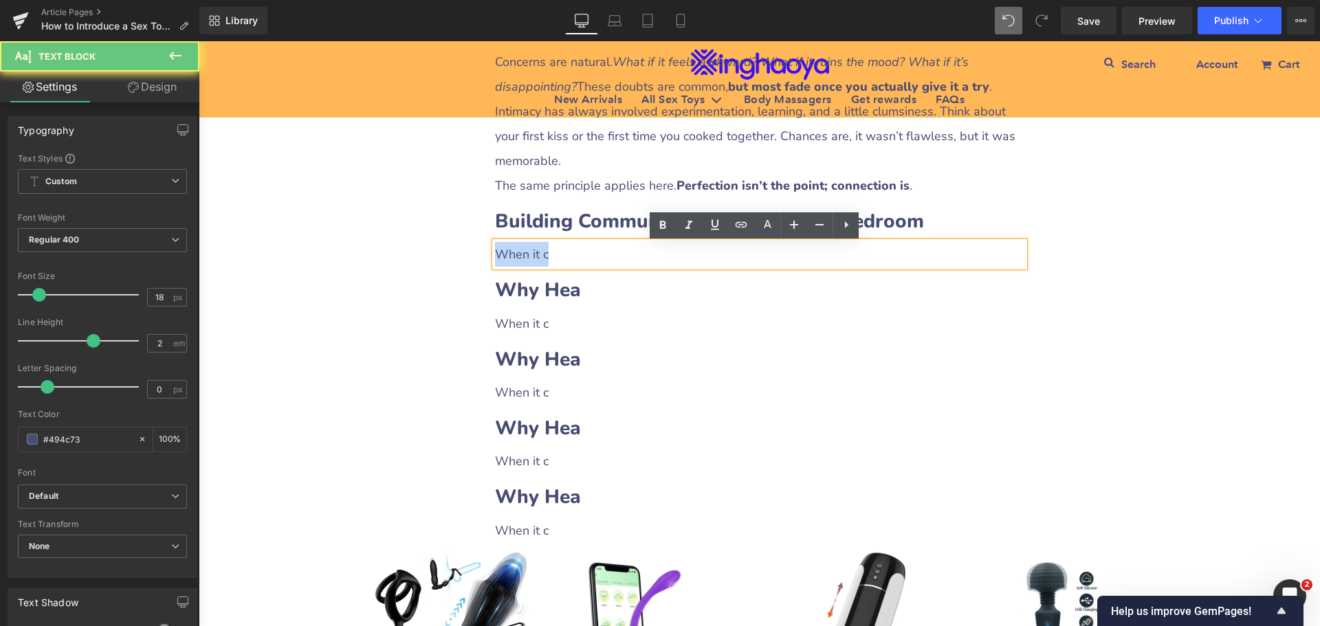
drag, startPoint x: 492, startPoint y: 258, endPoint x: 575, endPoint y: 258, distance: 82.5
click at [575, 258] on div "When it c" at bounding box center [759, 254] width 529 height 25
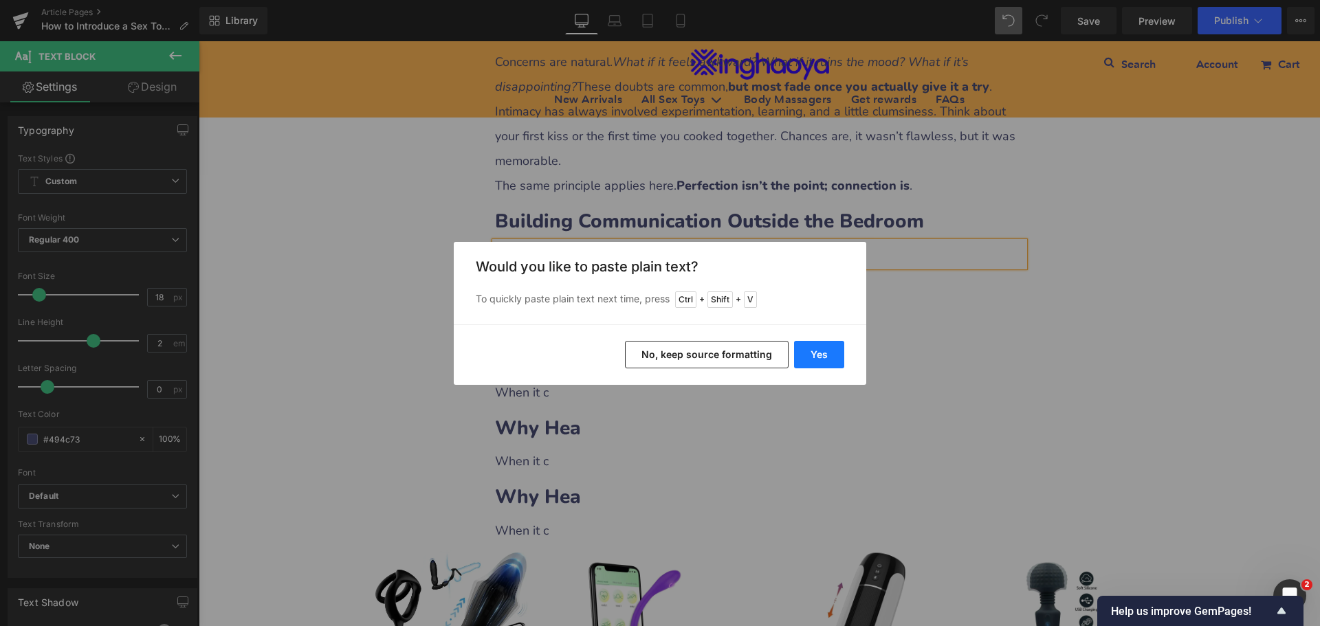
click at [801, 352] on button "Yes" at bounding box center [819, 354] width 50 height 27
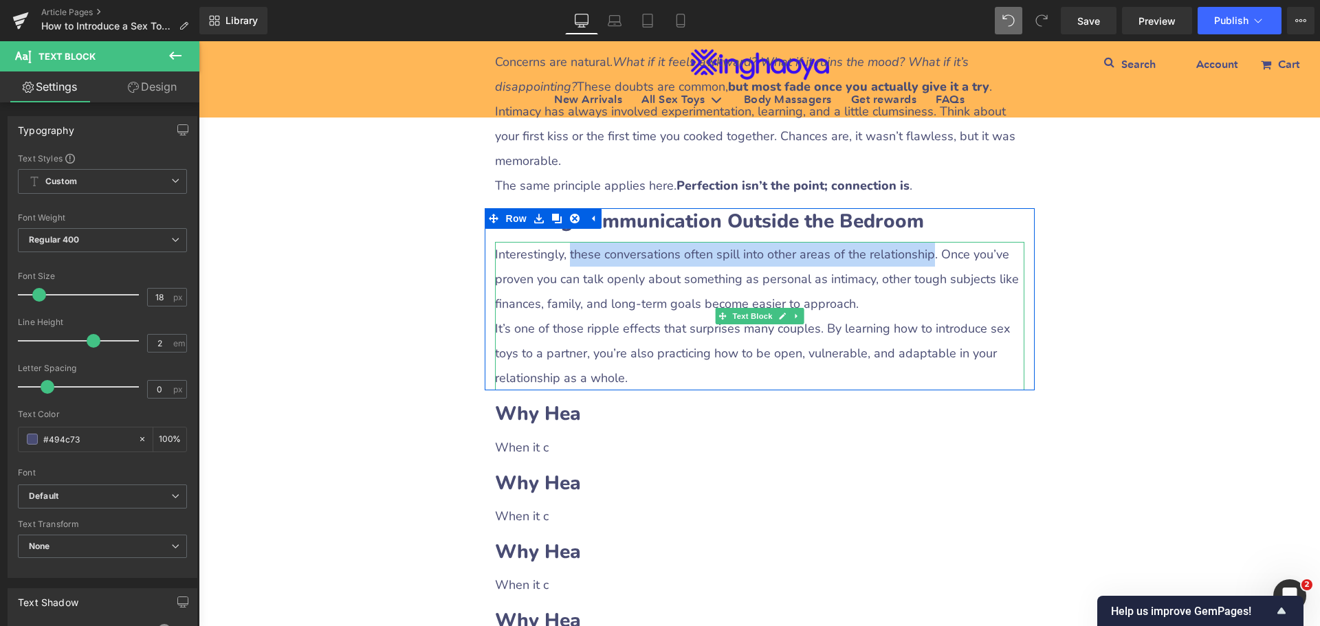
drag, startPoint x: 564, startPoint y: 253, endPoint x: 917, endPoint y: 255, distance: 353.3
click at [917, 255] on div "Interestingly, these conversations often spill into other areas of the relation…" at bounding box center [759, 316] width 529 height 148
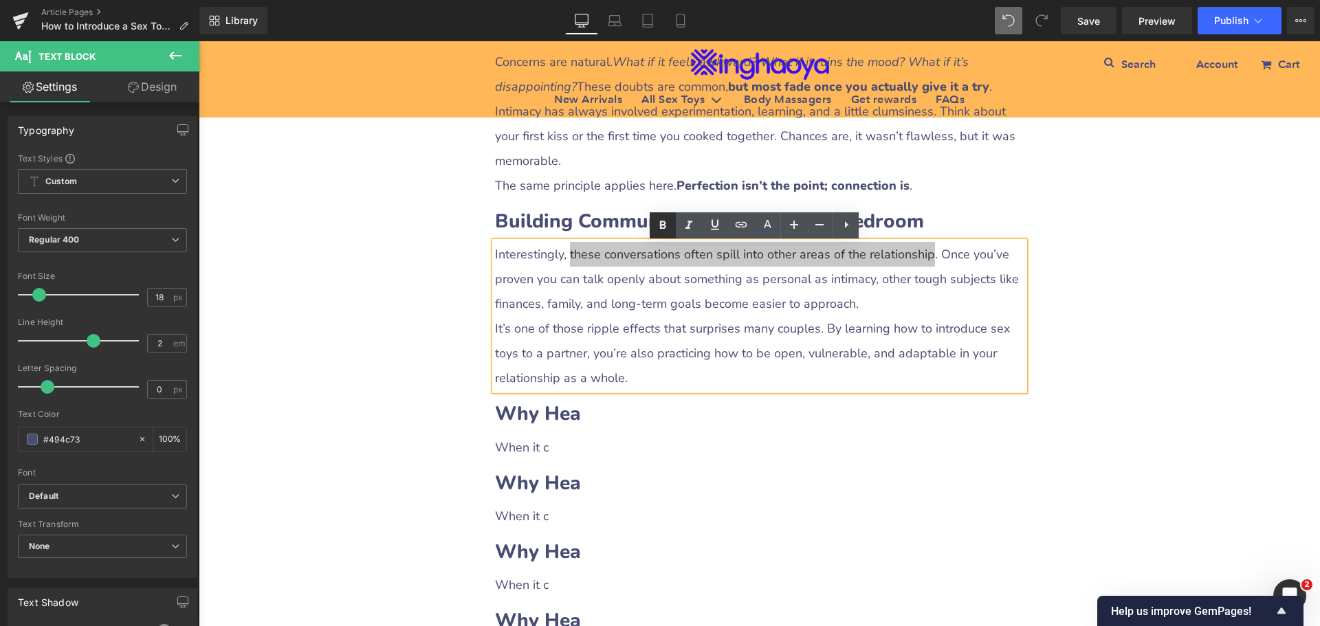
click at [665, 225] on icon at bounding box center [663, 225] width 6 height 8
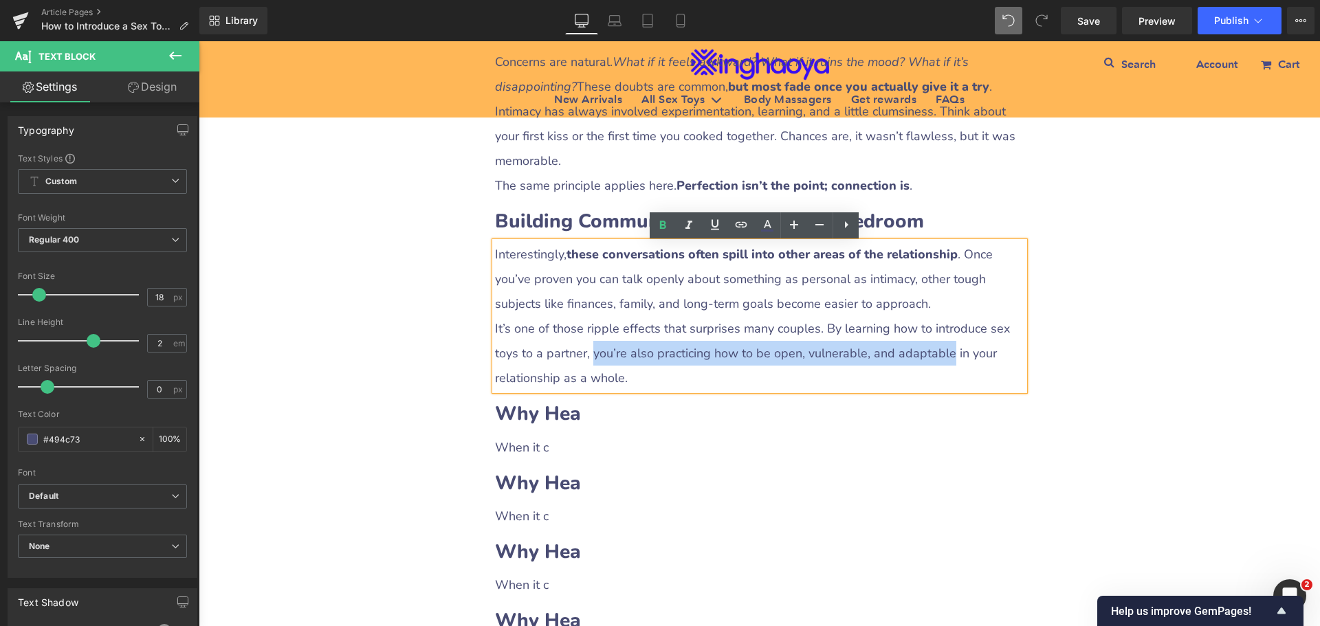
drag, startPoint x: 586, startPoint y: 354, endPoint x: 936, endPoint y: 362, distance: 349.3
click at [936, 362] on div "It’s one of those ripple effects that surprises many couples. By learning how t…" at bounding box center [759, 353] width 529 height 74
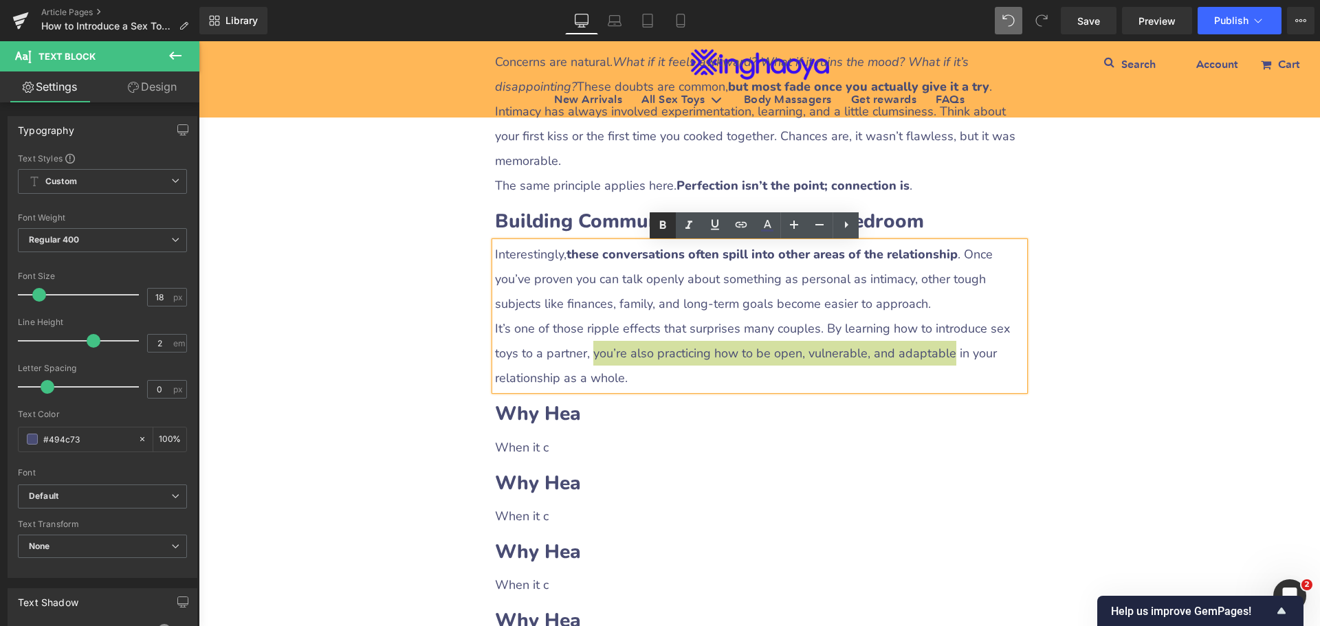
click at [667, 229] on icon at bounding box center [662, 225] width 16 height 16
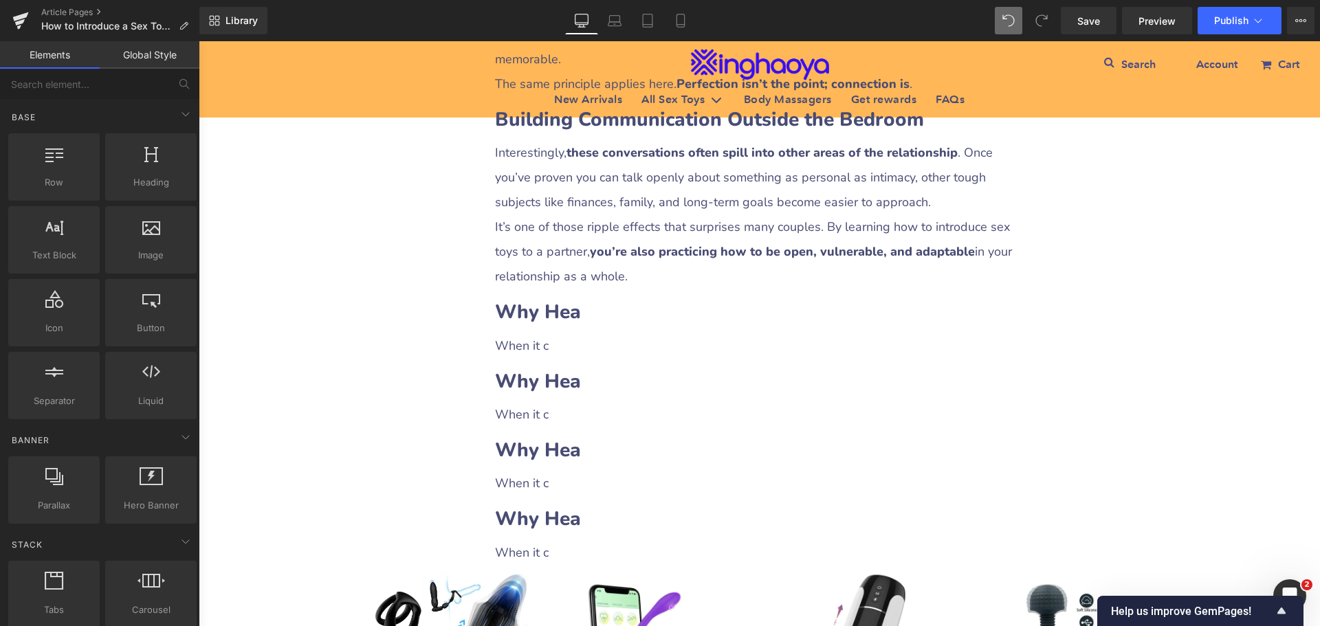
scroll to position [2815, 0]
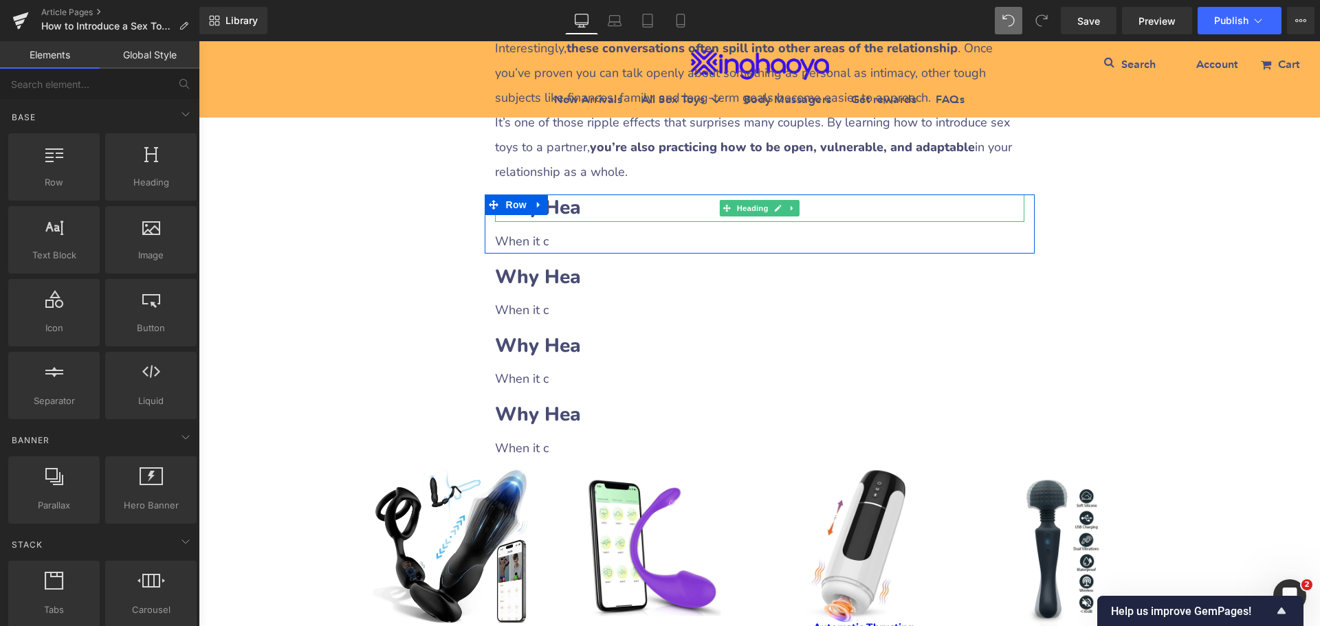
click at [553, 210] on b "Why Hea" at bounding box center [538, 208] width 86 height 26
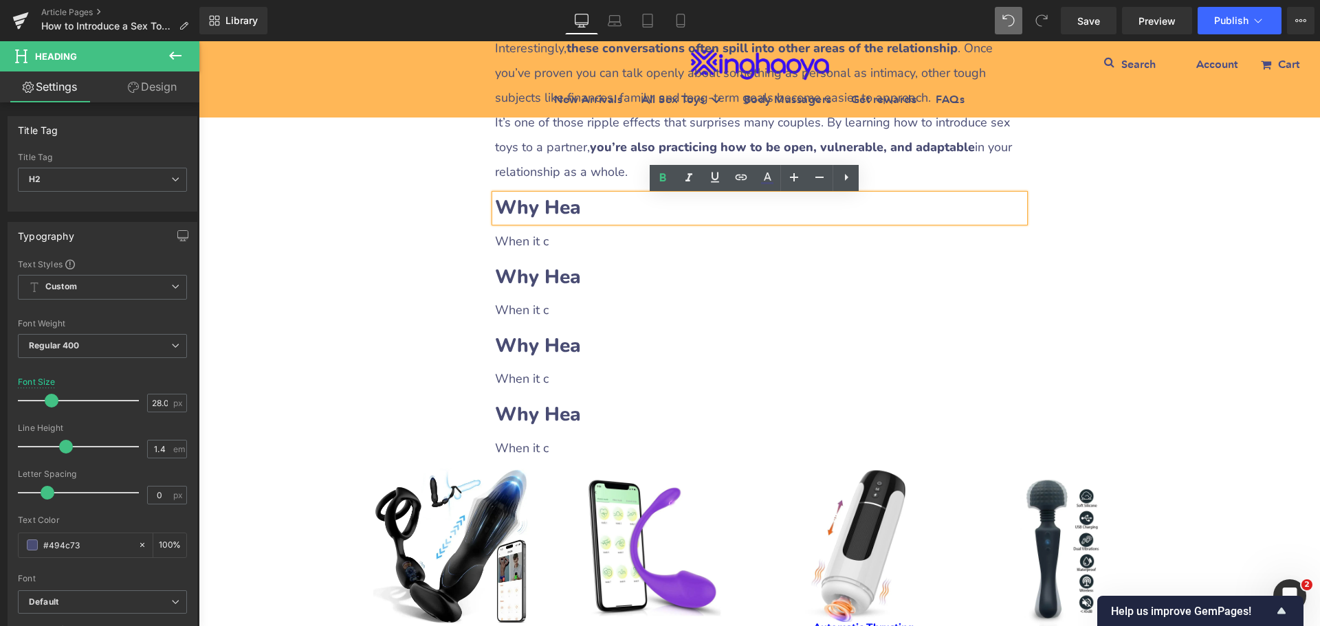
drag, startPoint x: 489, startPoint y: 212, endPoint x: 575, endPoint y: 210, distance: 86.6
click at [575, 210] on div "Why Hea" at bounding box center [759, 208] width 529 height 27
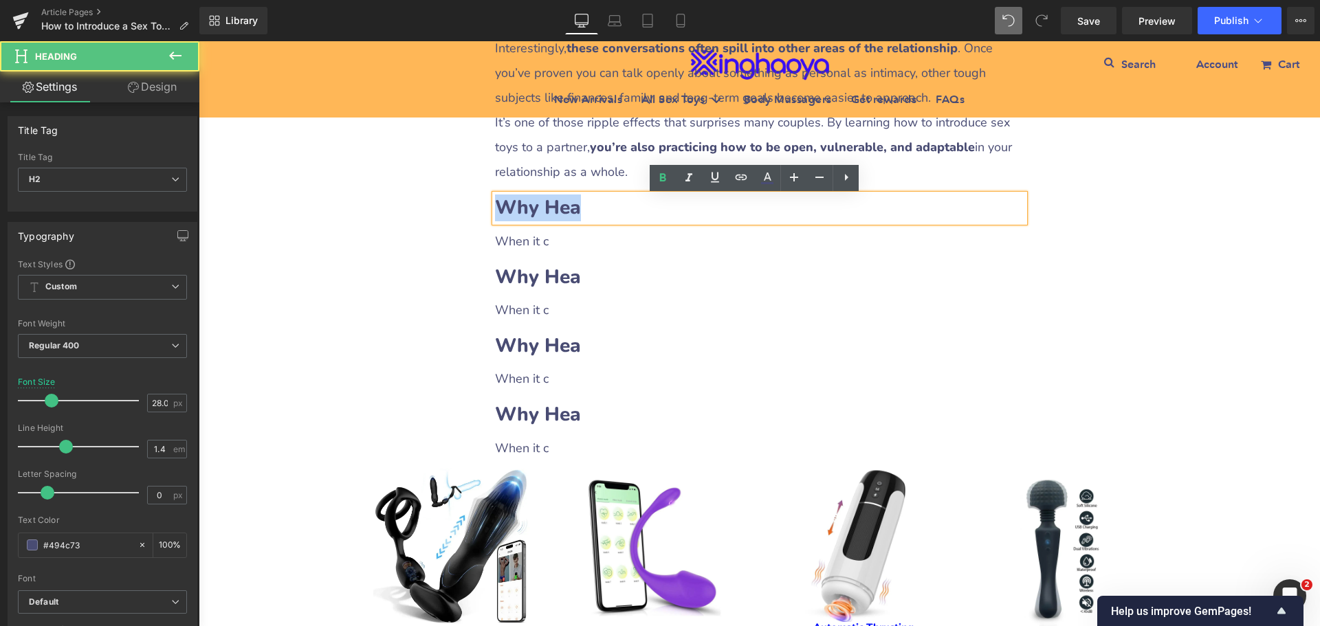
drag, startPoint x: 497, startPoint y: 209, endPoint x: 582, endPoint y: 212, distance: 85.3
click at [582, 212] on h2 "Why Hea" at bounding box center [759, 208] width 529 height 27
paste div
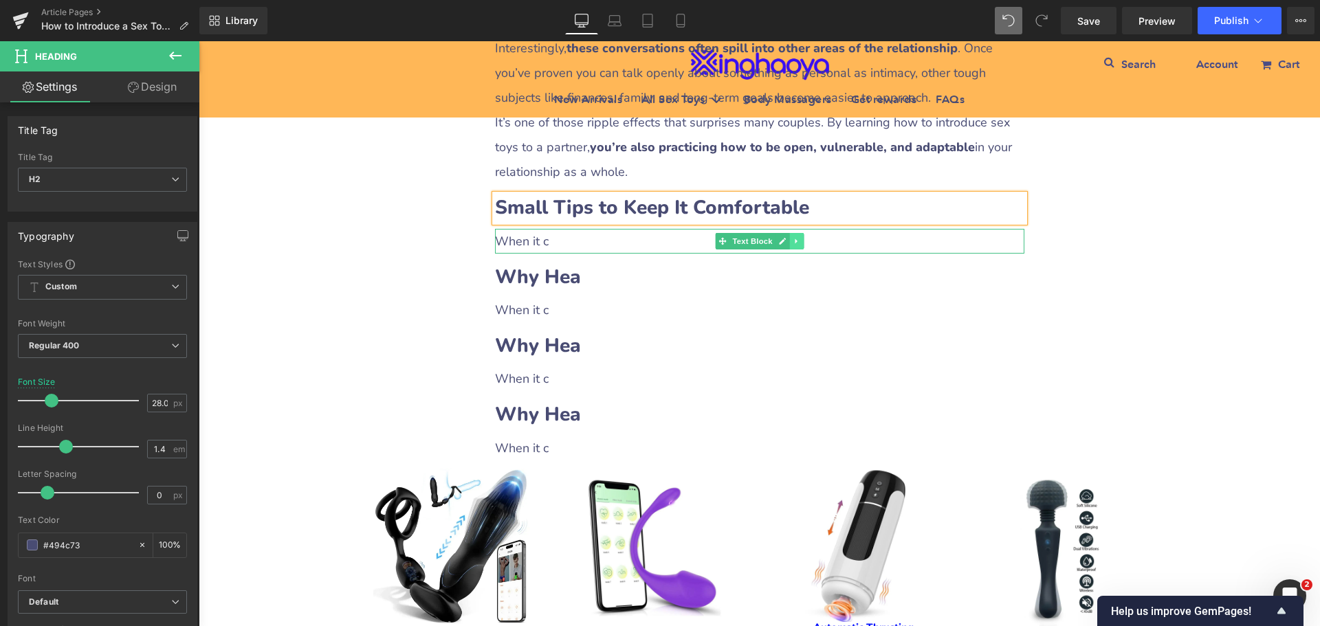
click at [793, 244] on icon at bounding box center [797, 241] width 8 height 8
click at [787, 241] on icon at bounding box center [789, 241] width 8 height 8
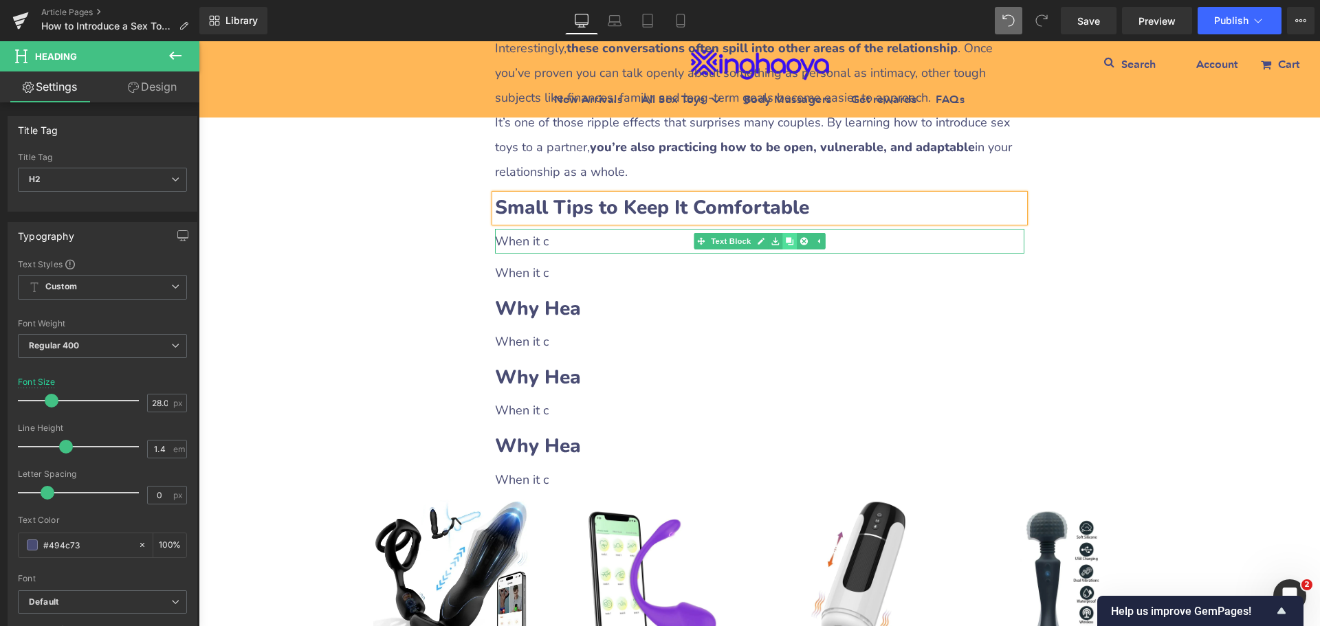
click at [787, 241] on icon at bounding box center [789, 241] width 8 height 8
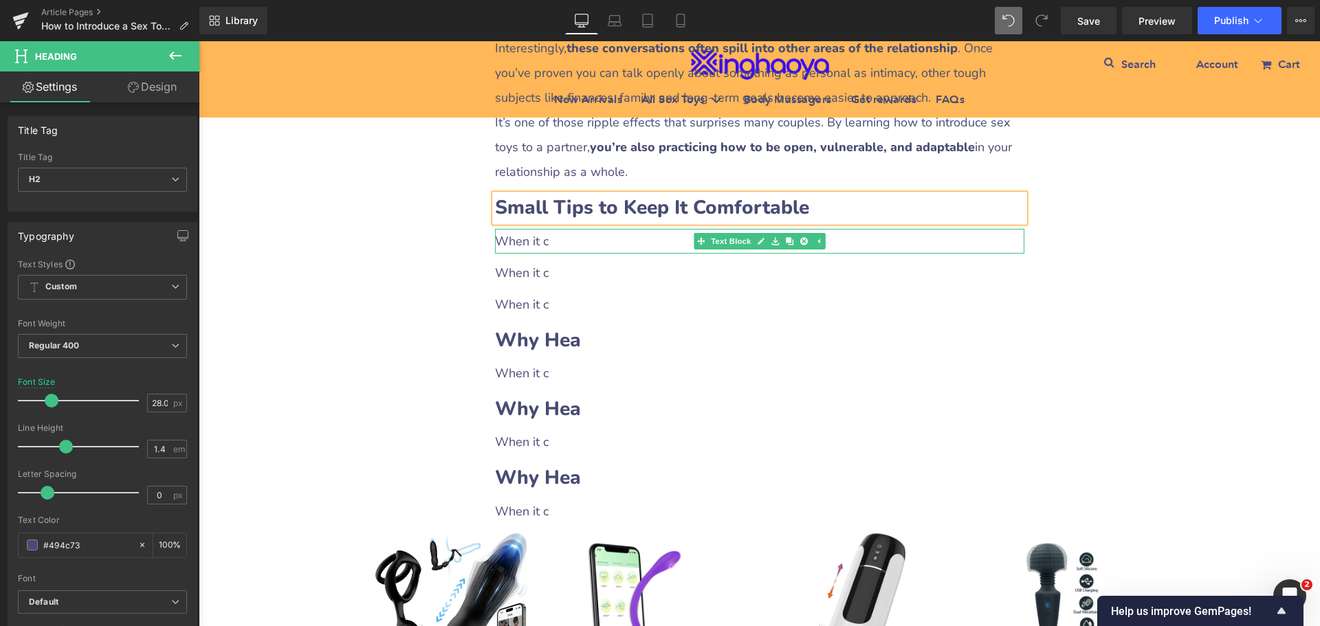
click at [534, 245] on div "When it c" at bounding box center [759, 241] width 529 height 25
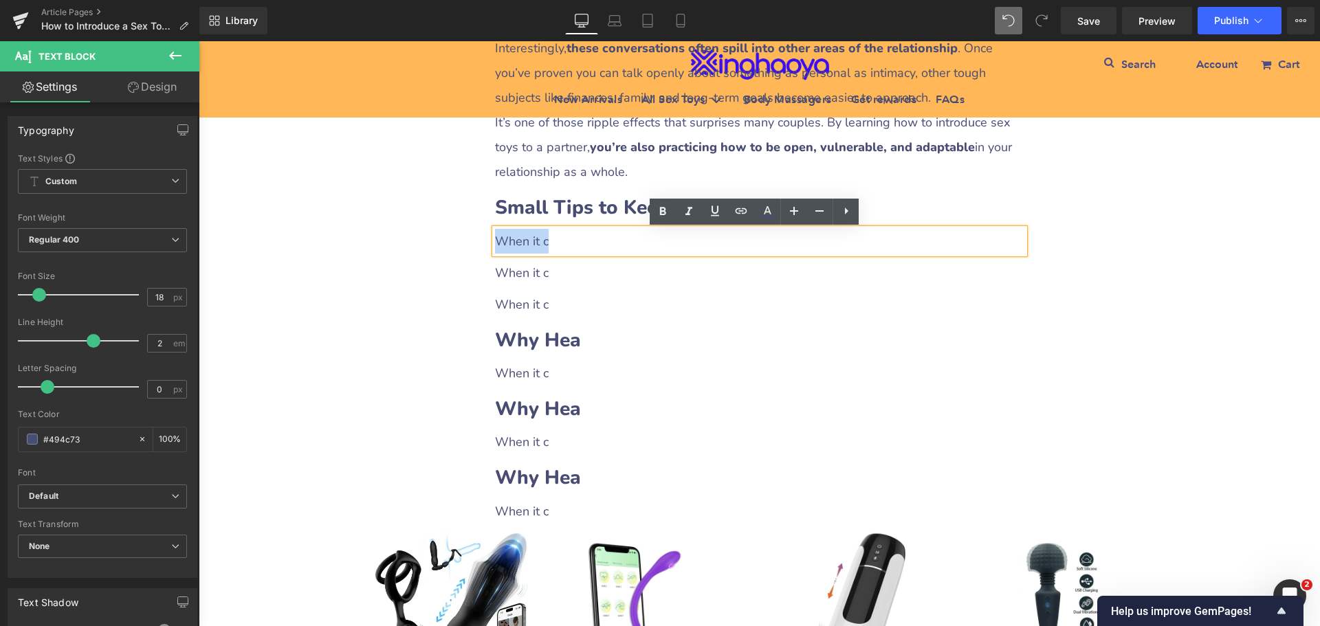
drag, startPoint x: 492, startPoint y: 243, endPoint x: 542, endPoint y: 244, distance: 49.5
click at [542, 244] on div "When it c" at bounding box center [759, 241] width 529 height 25
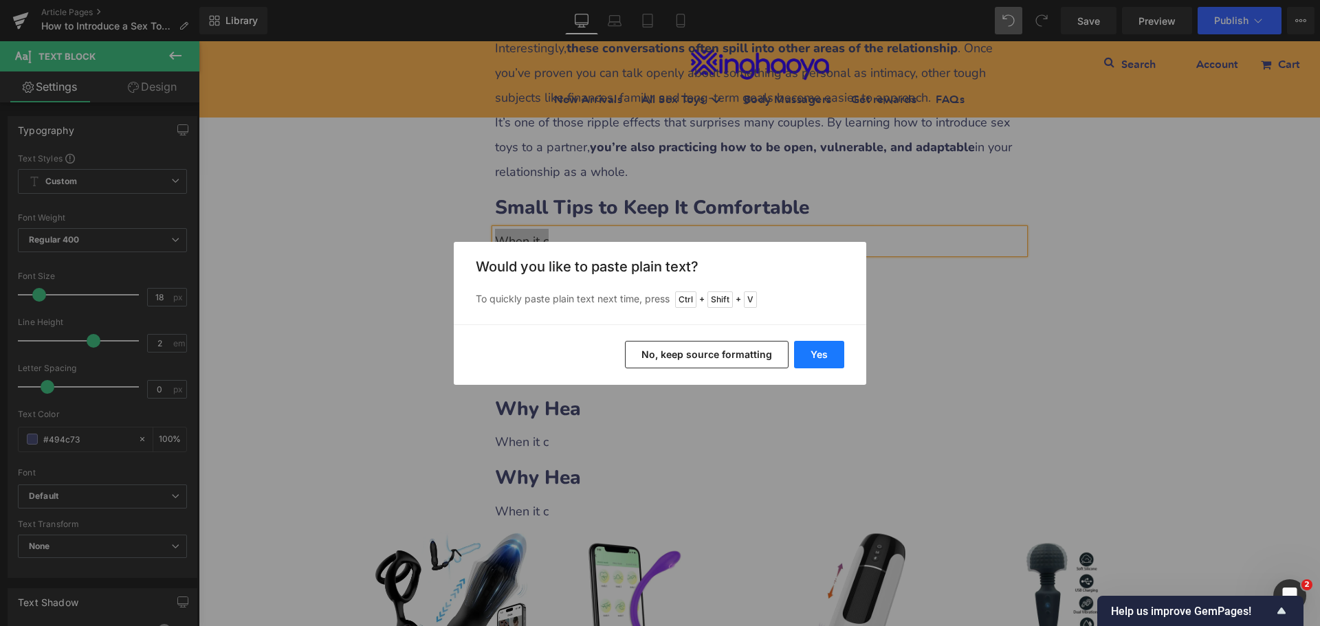
click at [819, 359] on button "Yes" at bounding box center [819, 354] width 50 height 27
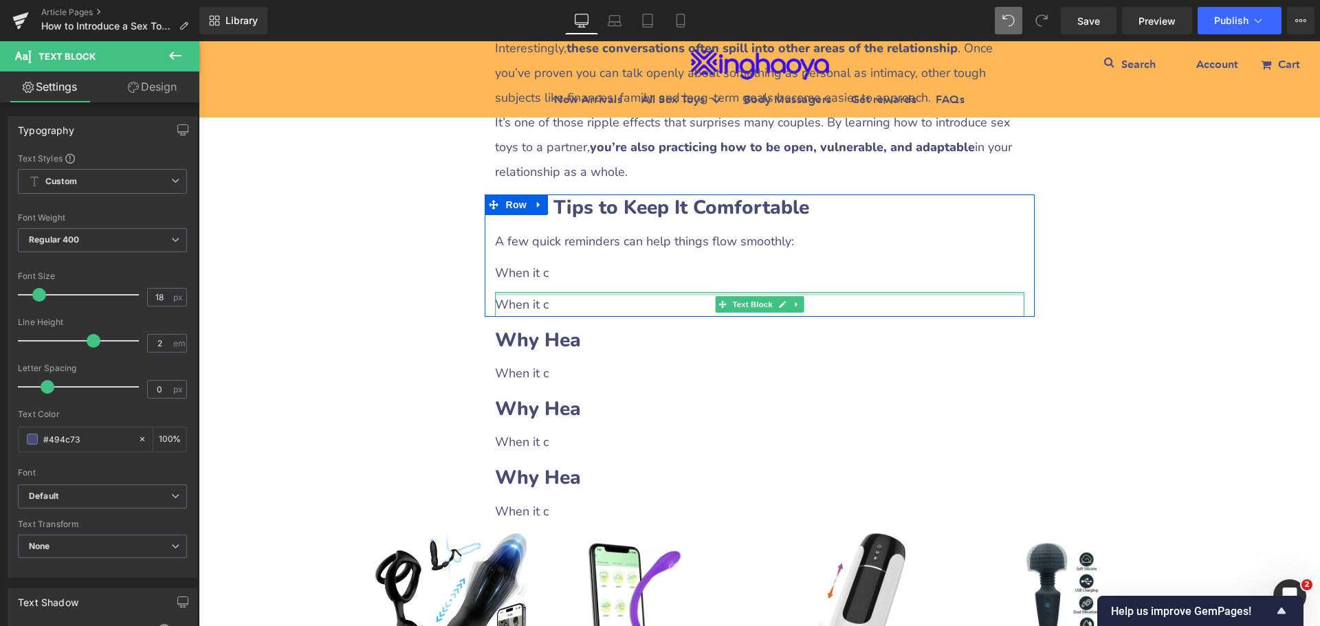
click at [530, 276] on div "When it c" at bounding box center [759, 273] width 529 height 25
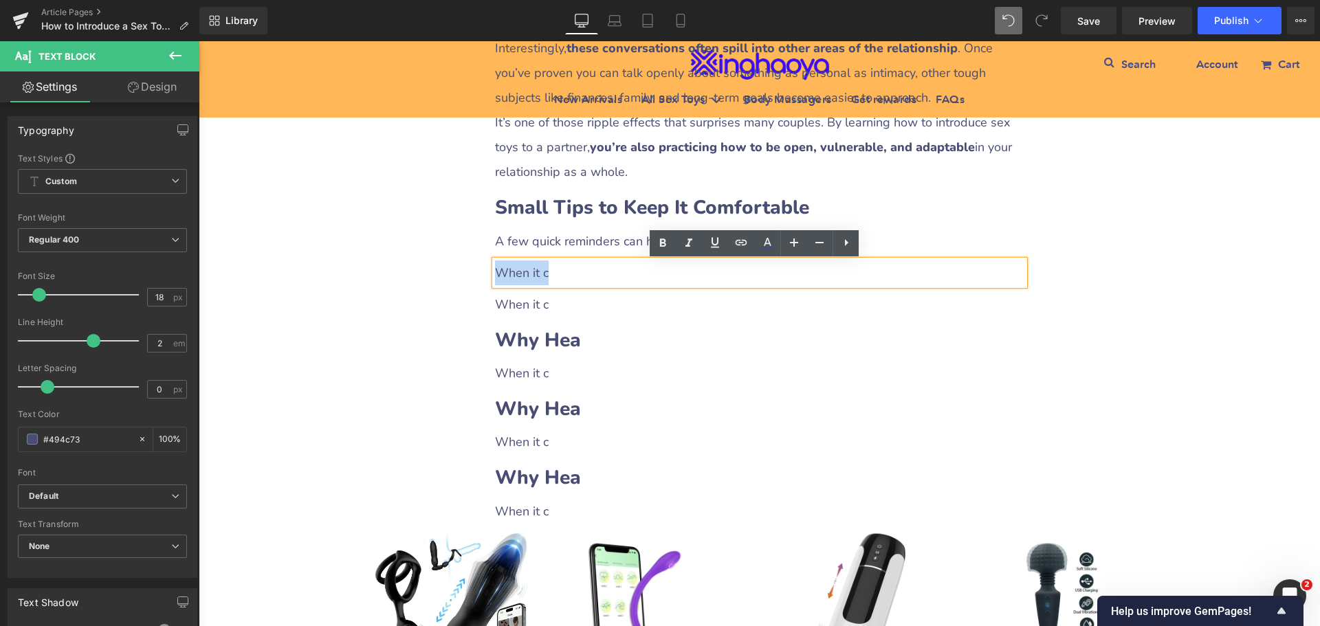
drag, startPoint x: 494, startPoint y: 271, endPoint x: 571, endPoint y: 275, distance: 77.8
click at [571, 275] on div "When it c" at bounding box center [759, 273] width 529 height 25
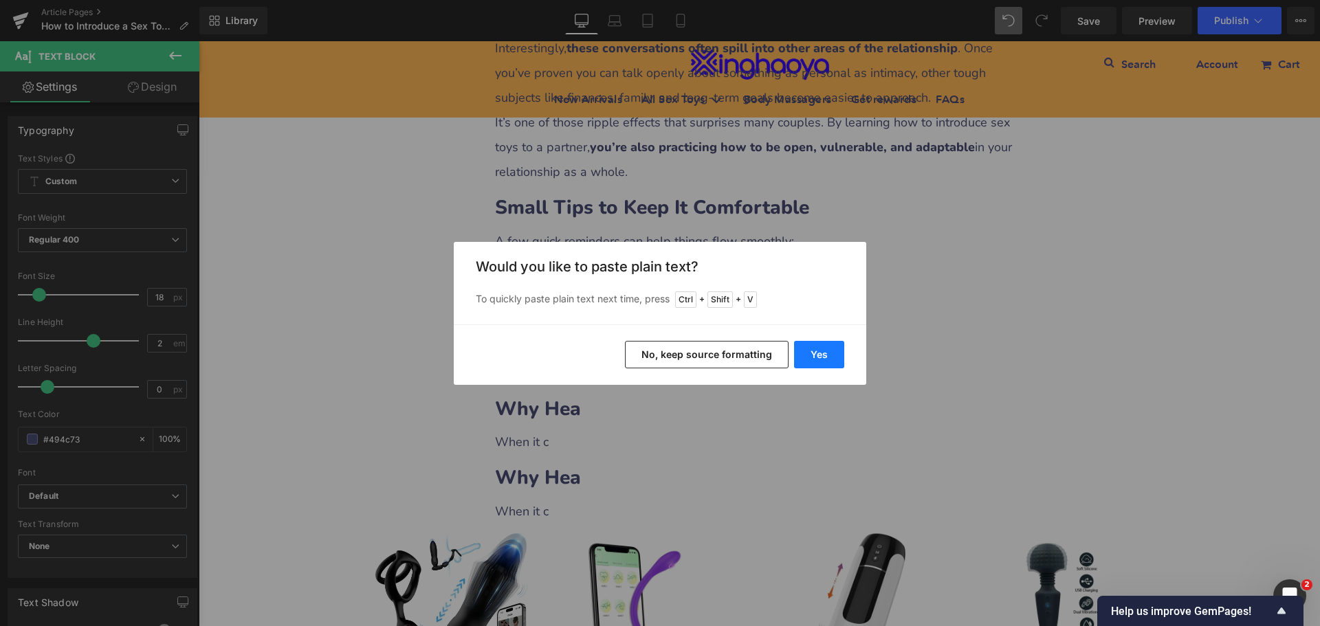
click at [813, 364] on button "Yes" at bounding box center [819, 354] width 50 height 27
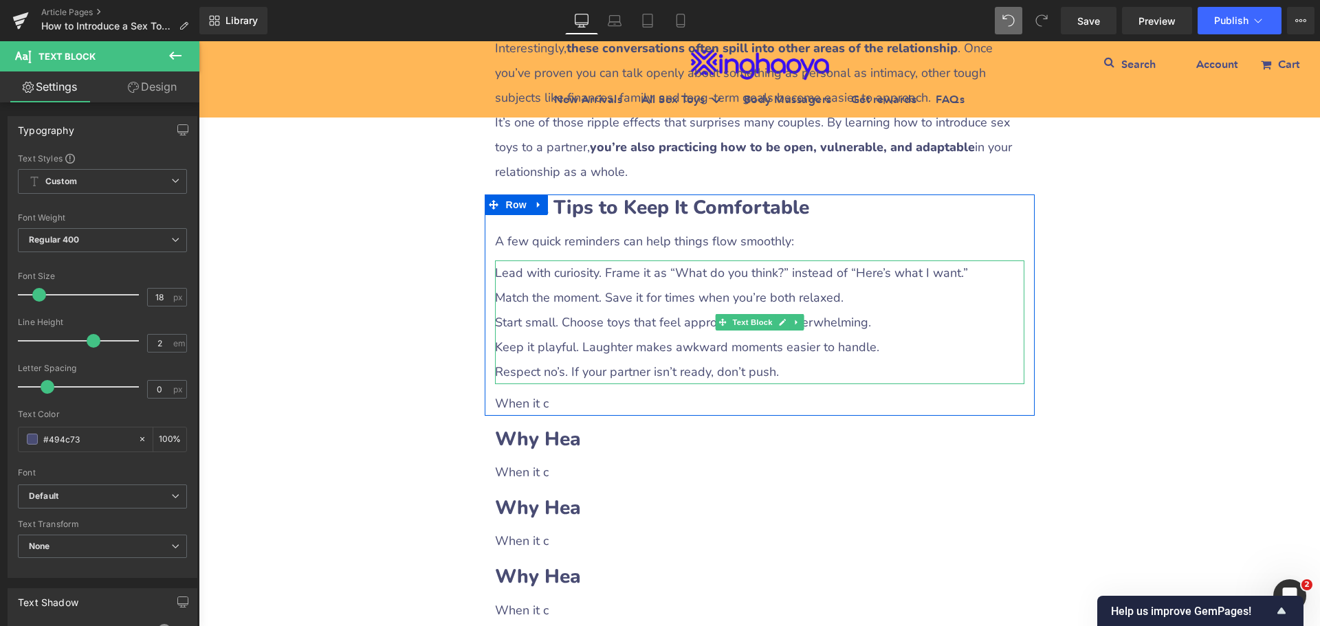
click at [505, 308] on div "Match the moment. Save it for times when you’re both relaxed." at bounding box center [759, 297] width 529 height 25
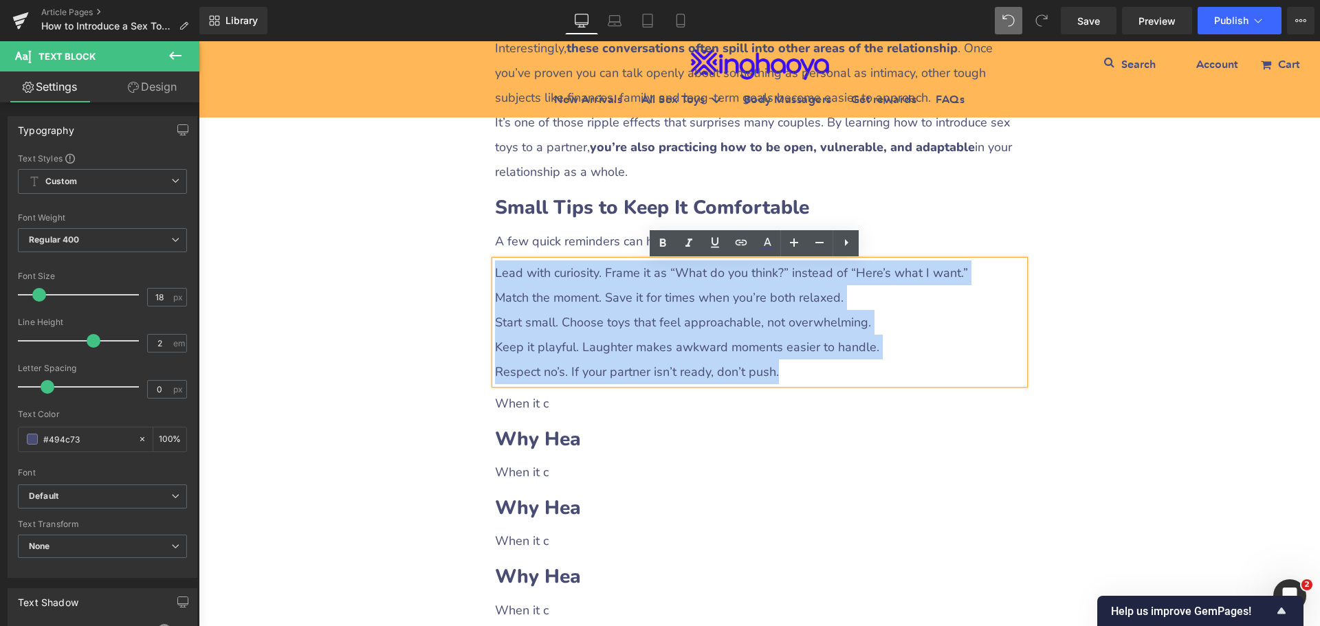
drag, startPoint x: 491, startPoint y: 274, endPoint x: 829, endPoint y: 363, distance: 349.0
click at [814, 374] on div "Lead with curiosity. Frame it as “What do you think?” instead of “Here’s what I…" at bounding box center [759, 323] width 529 height 124
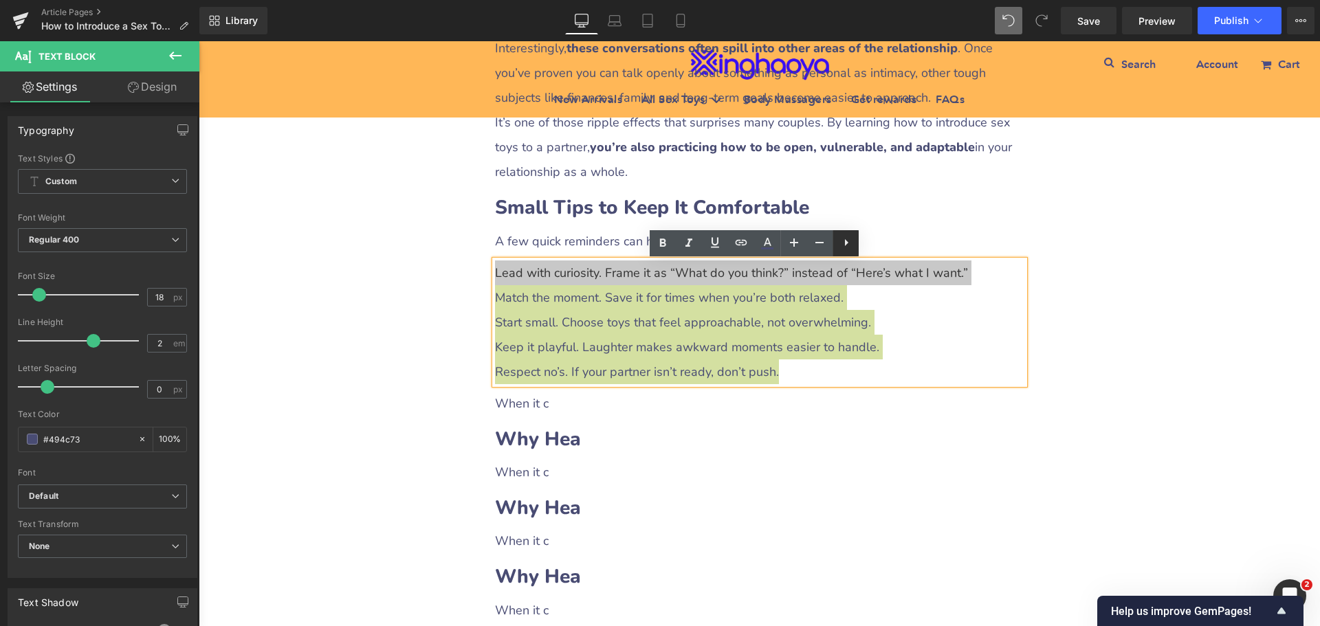
click at [850, 239] on icon at bounding box center [846, 242] width 16 height 16
click at [841, 243] on icon at bounding box center [845, 242] width 16 height 16
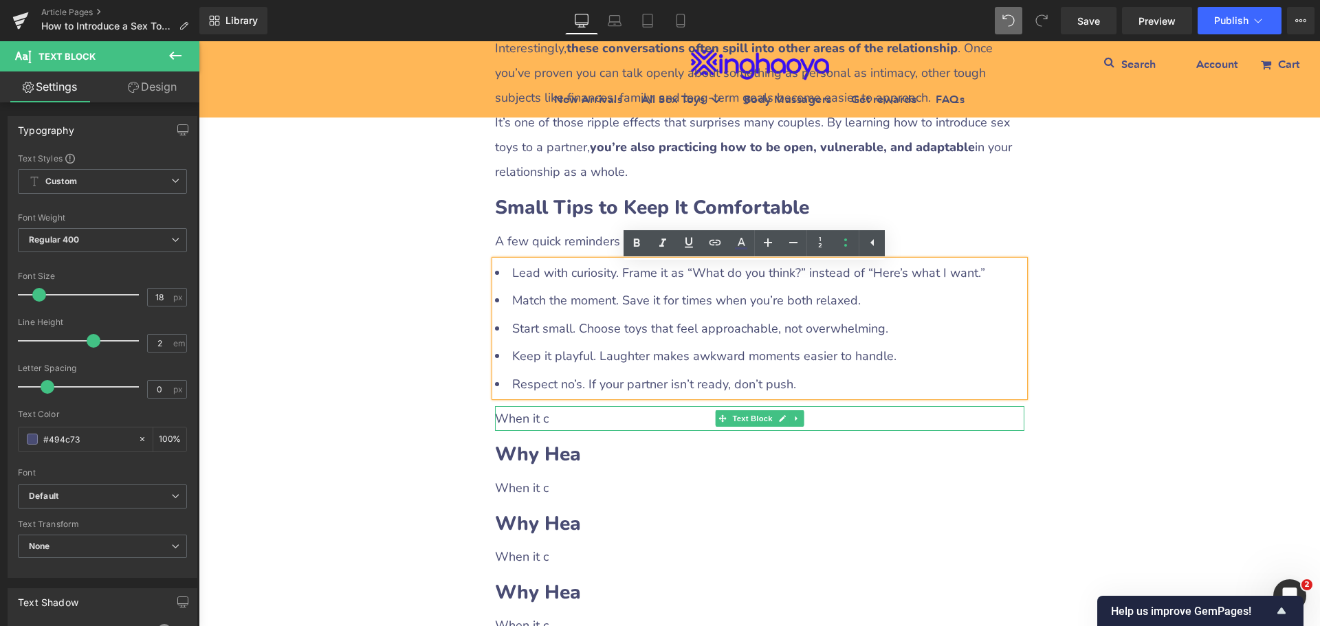
click at [795, 419] on icon at bounding box center [797, 418] width 8 height 8
click at [799, 421] on icon at bounding box center [803, 418] width 8 height 8
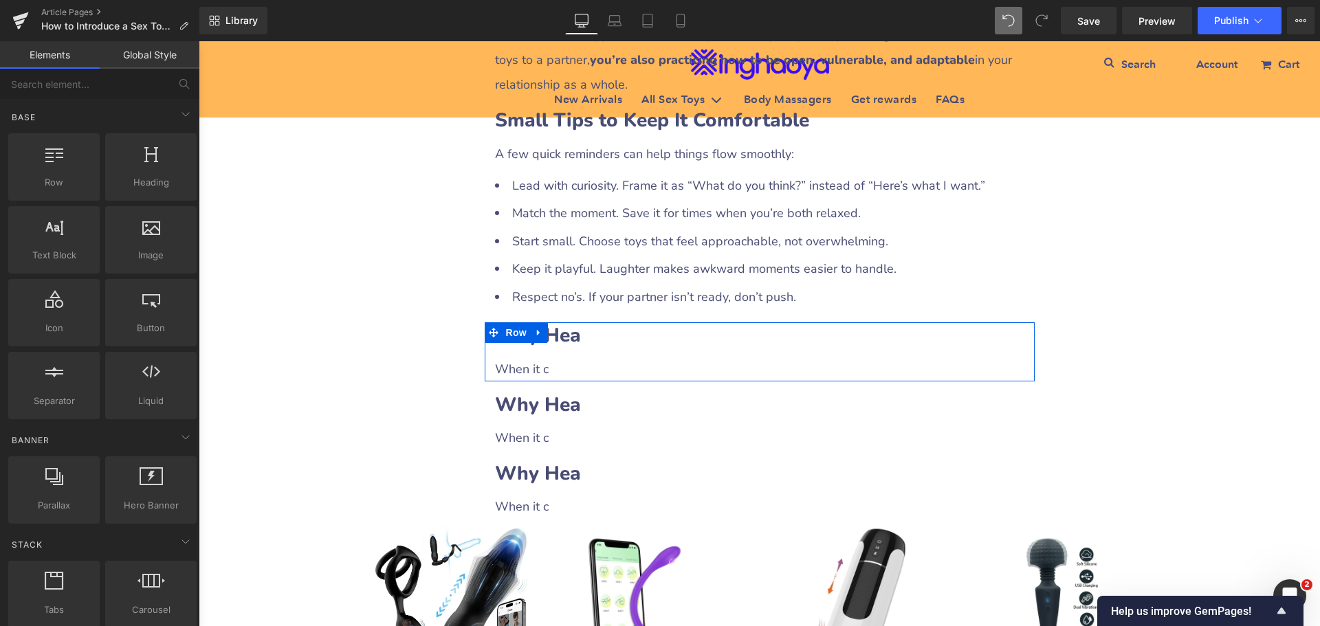
scroll to position [3022, 0]
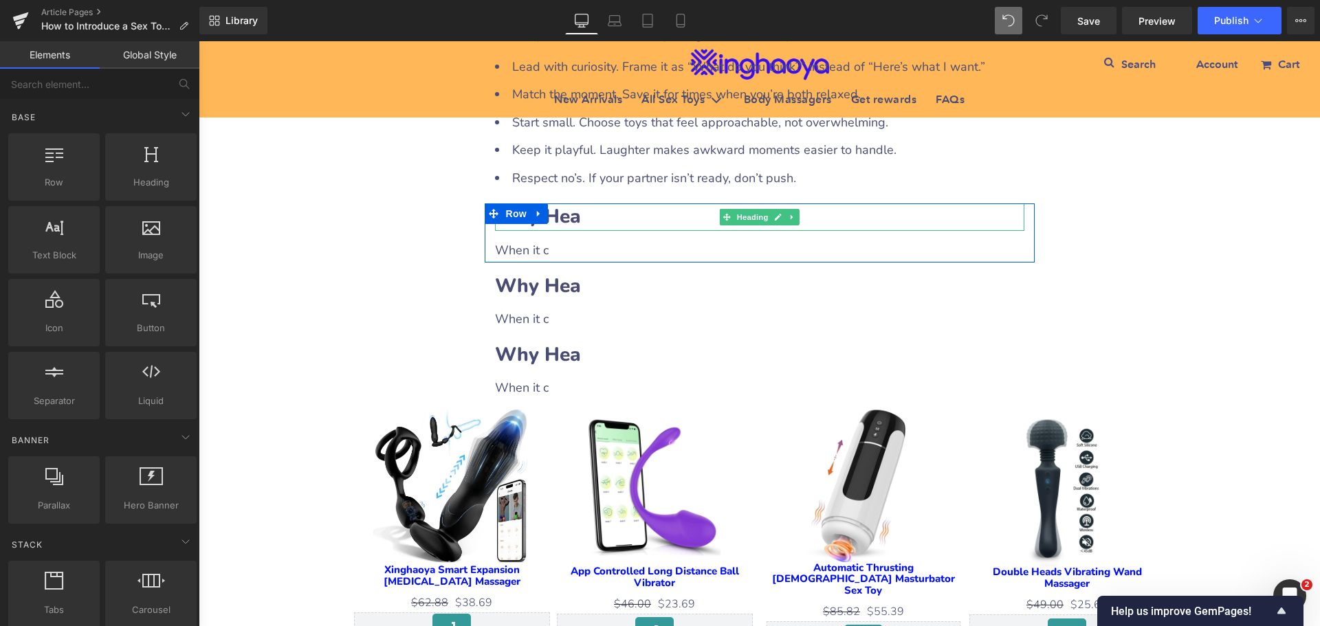
drag, startPoint x: 568, startPoint y: 221, endPoint x: 543, endPoint y: 221, distance: 24.7
click at [568, 221] on b "Why Hea" at bounding box center [538, 216] width 86 height 26
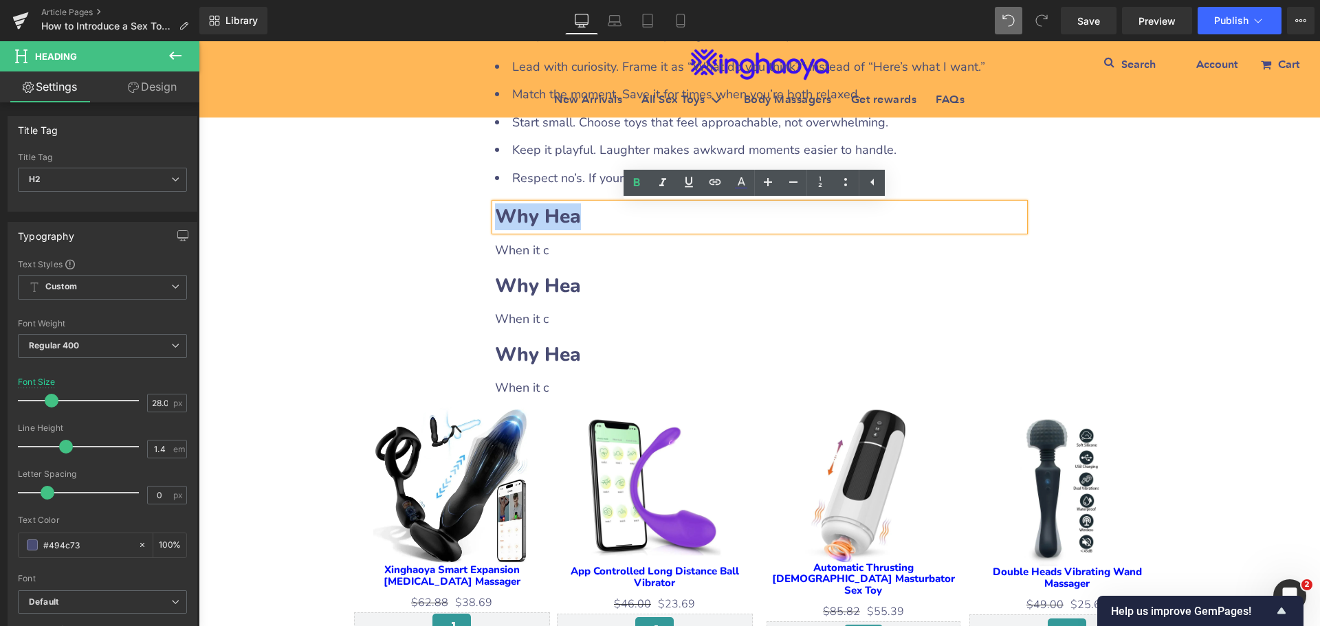
drag, startPoint x: 498, startPoint y: 217, endPoint x: 572, endPoint y: 217, distance: 74.2
click at [572, 217] on h2 "Why Hea" at bounding box center [759, 216] width 529 height 27
paste div
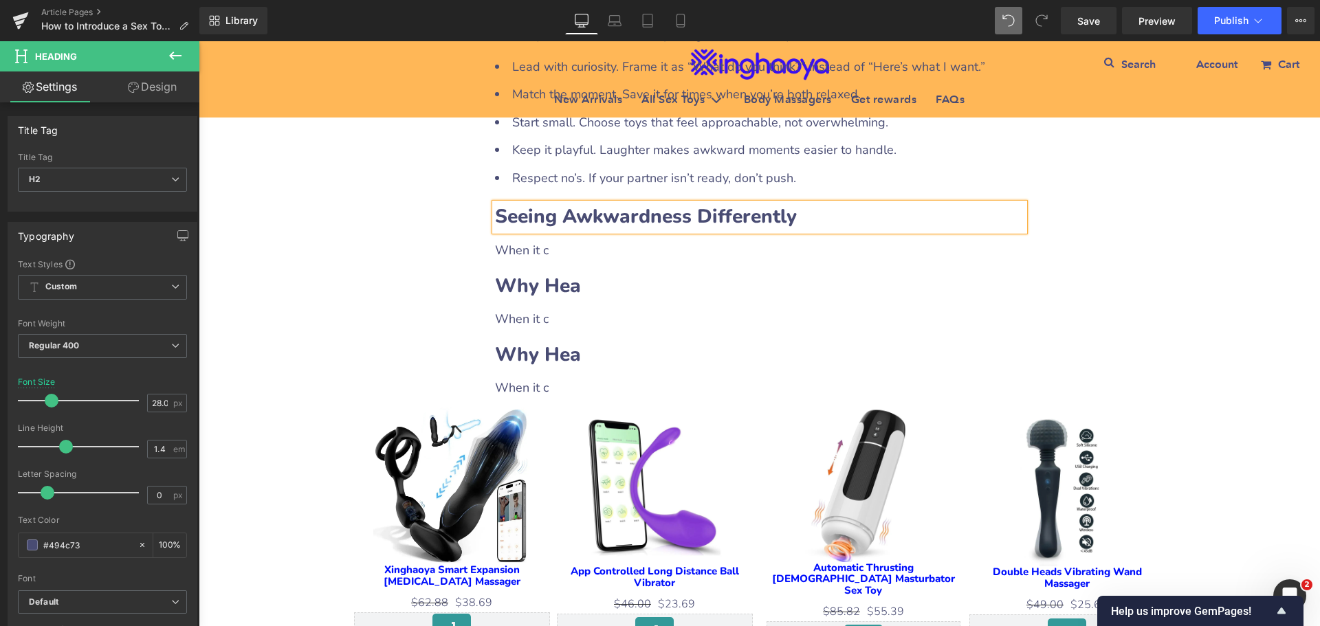
click at [520, 255] on div "When it c" at bounding box center [759, 250] width 529 height 25
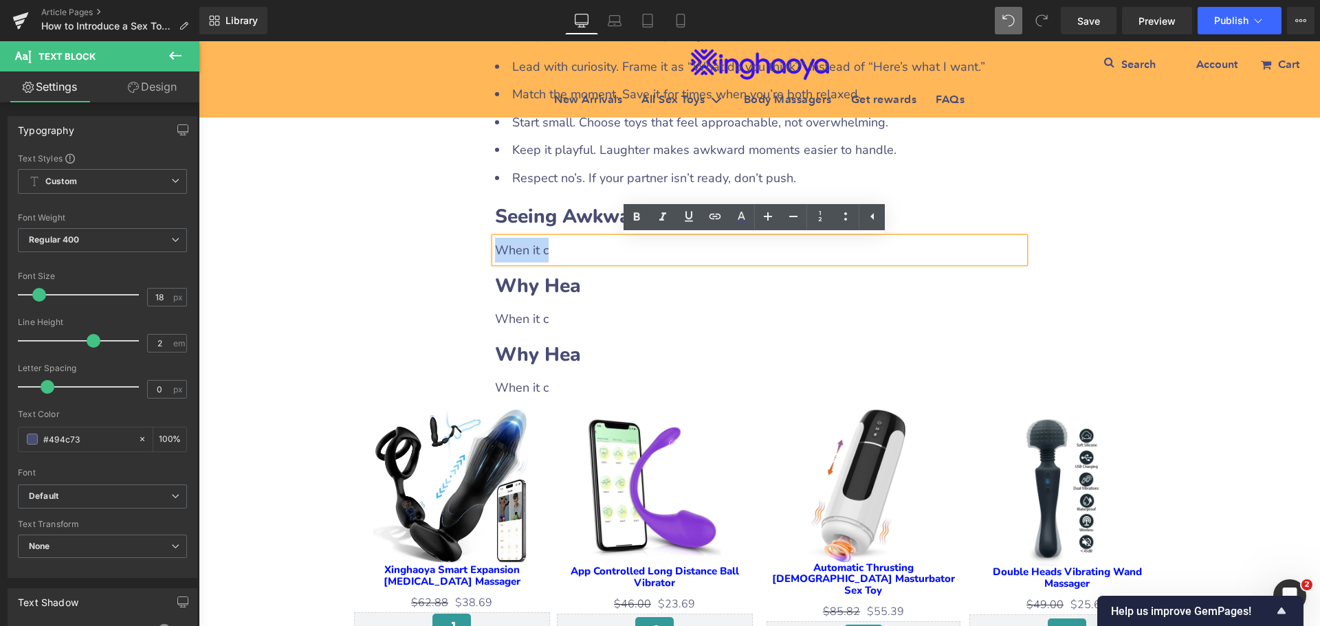
drag, startPoint x: 492, startPoint y: 248, endPoint x: 551, endPoint y: 252, distance: 58.5
click at [551, 252] on div "When it c" at bounding box center [759, 250] width 529 height 25
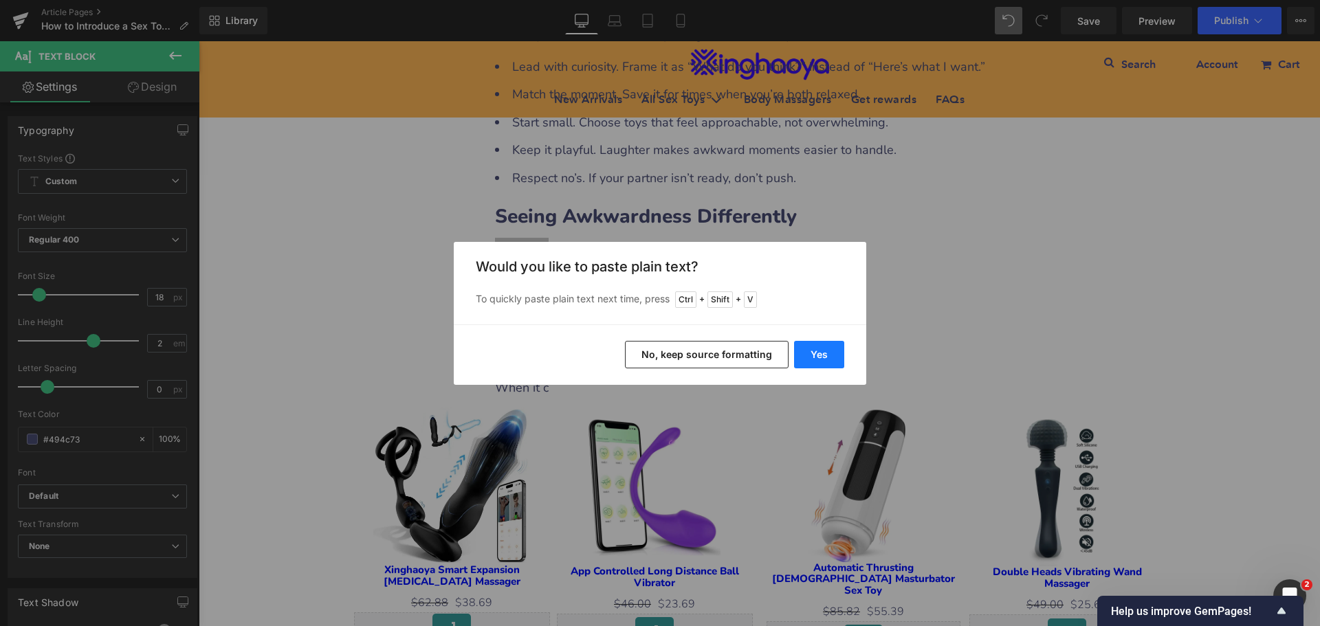
click at [819, 359] on button "Yes" at bounding box center [819, 354] width 50 height 27
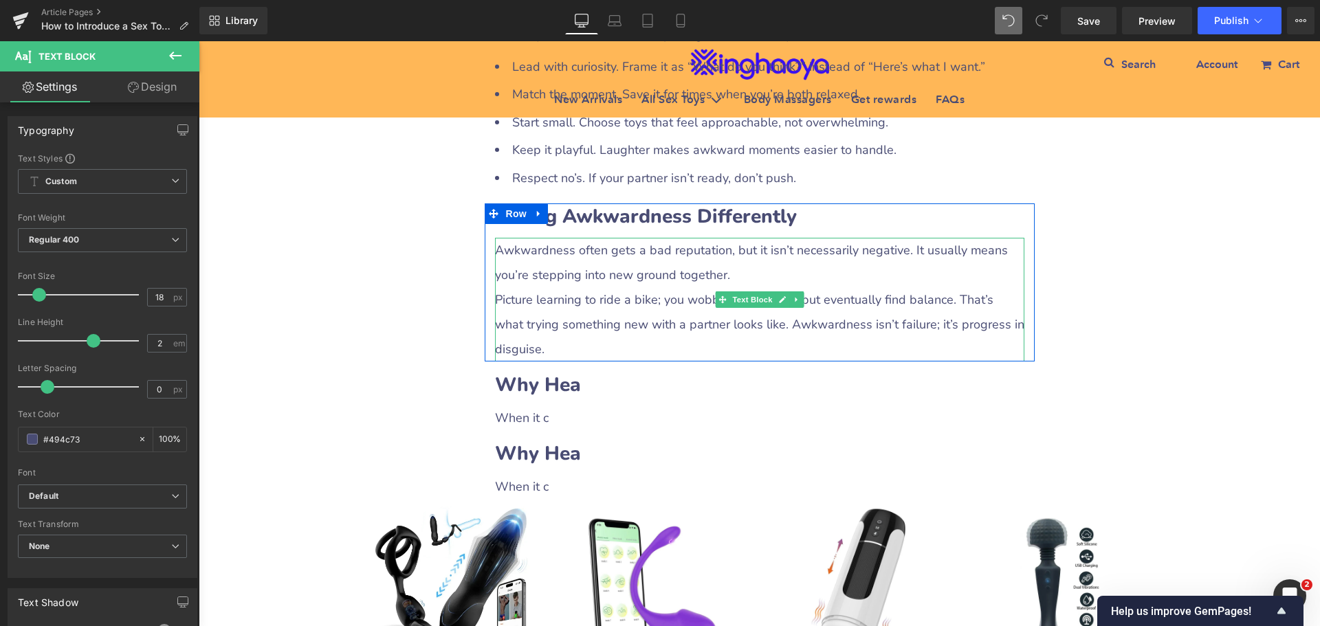
click at [531, 277] on div "Awkwardness often gets a bad reputation, but it isn’t necessarily negative. It …" at bounding box center [759, 300] width 529 height 124
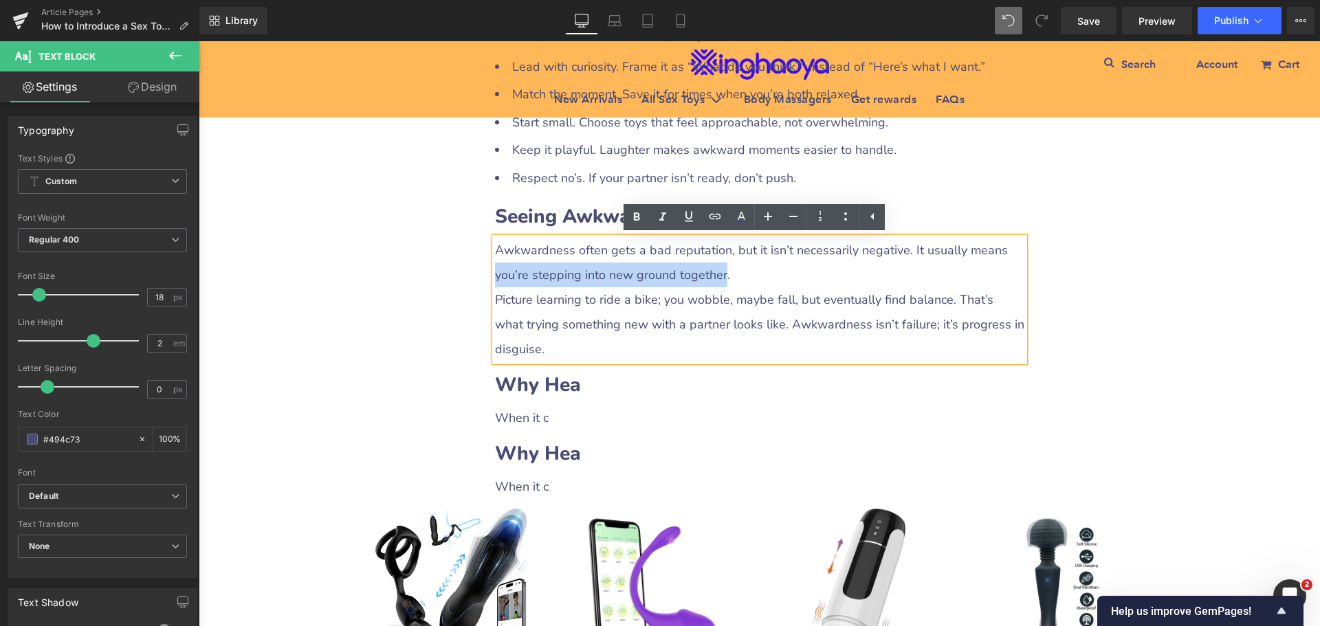
drag, startPoint x: 492, startPoint y: 276, endPoint x: 745, endPoint y: 276, distance: 253.0
click at [713, 279] on div "Awkwardness often gets a bad reputation, but it isn’t necessarily negative. It …" at bounding box center [759, 300] width 529 height 124
drag, startPoint x: 638, startPoint y: 212, endPoint x: 691, endPoint y: 214, distance: 53.7
click at [638, 212] on icon at bounding box center [636, 217] width 16 height 16
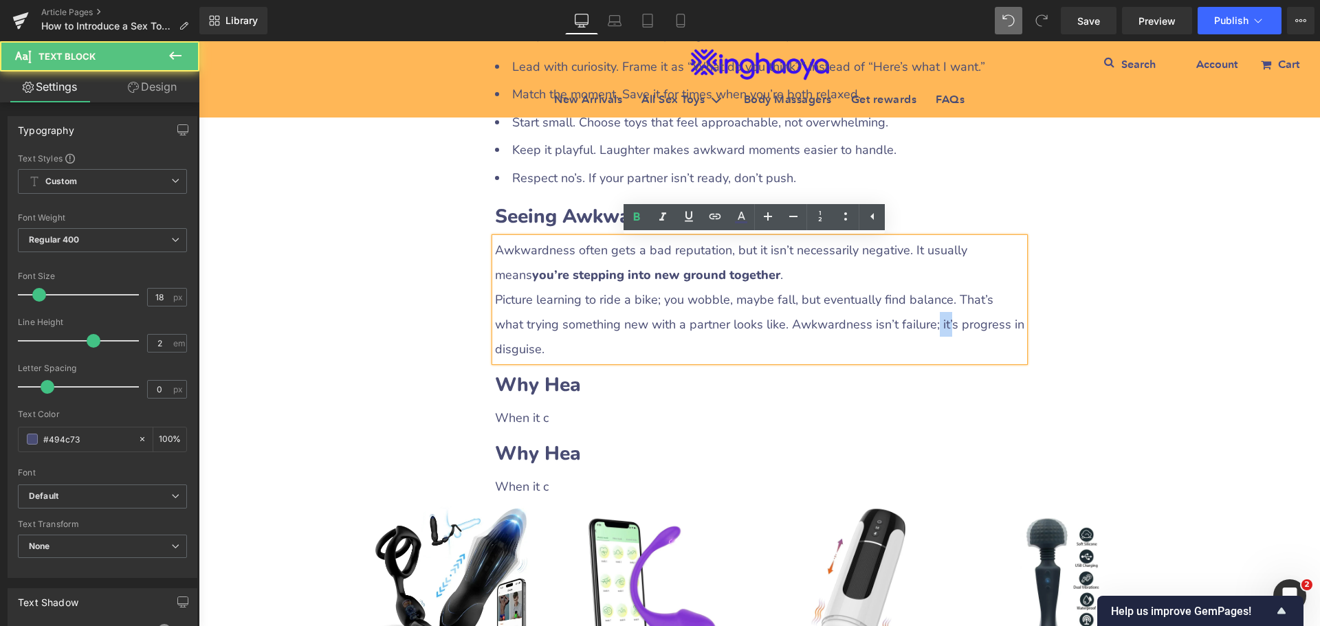
drag, startPoint x: 889, startPoint y: 324, endPoint x: 902, endPoint y: 327, distance: 13.2
click at [902, 327] on div "Picture learning to ride a bike; you wobble, maybe fall, but eventually find ba…" at bounding box center [759, 324] width 529 height 74
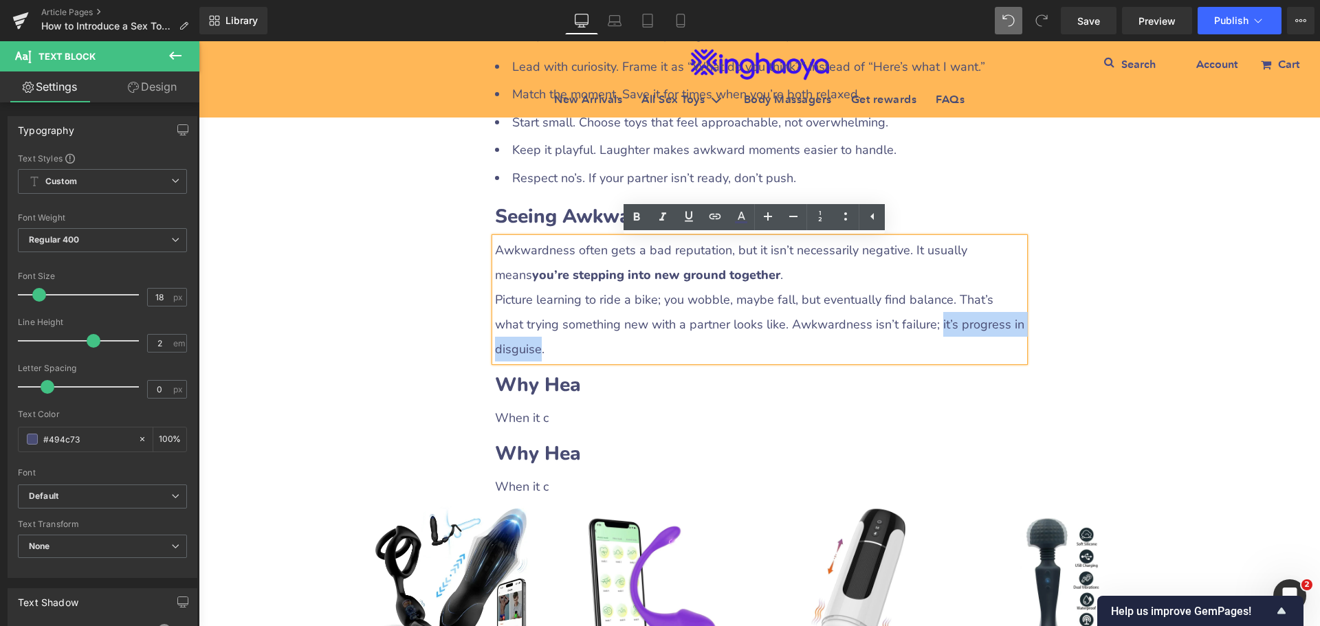
drag, startPoint x: 890, startPoint y: 322, endPoint x: 535, endPoint y: 348, distance: 356.3
click at [535, 348] on div "Picture learning to ride a bike; you wobble, maybe fall, but eventually find ba…" at bounding box center [759, 324] width 529 height 74
click at [630, 221] on icon at bounding box center [636, 217] width 16 height 16
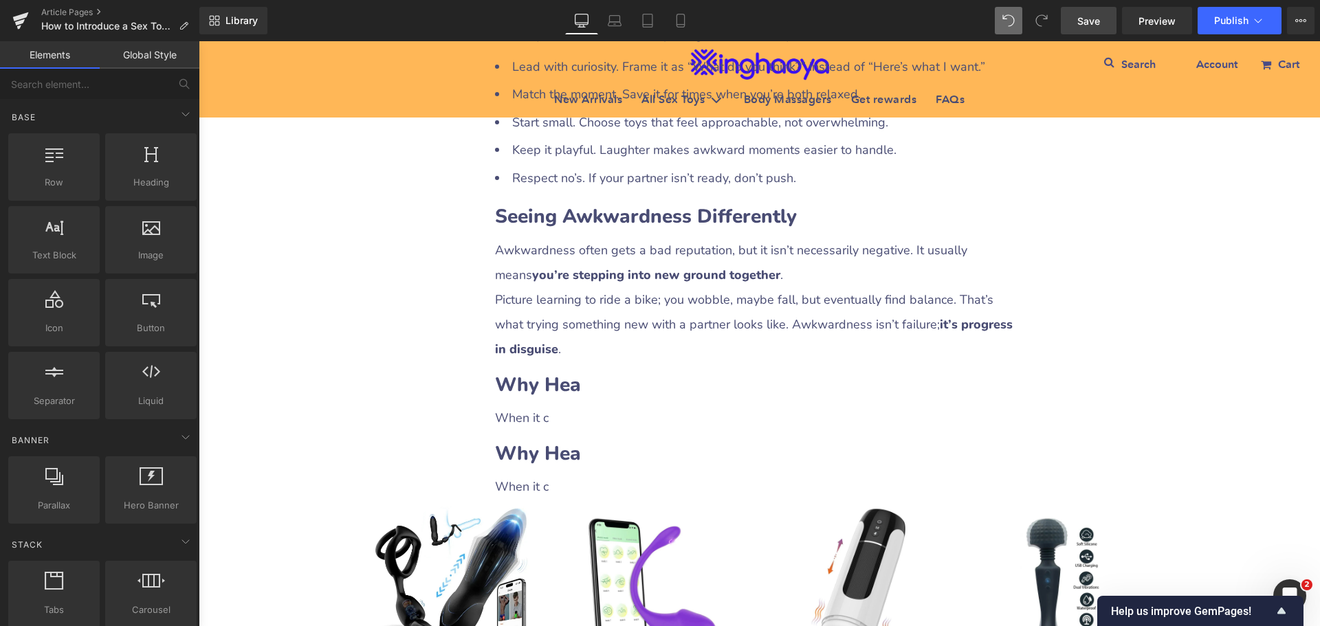
click at [1088, 24] on span "Save" at bounding box center [1088, 21] width 23 height 14
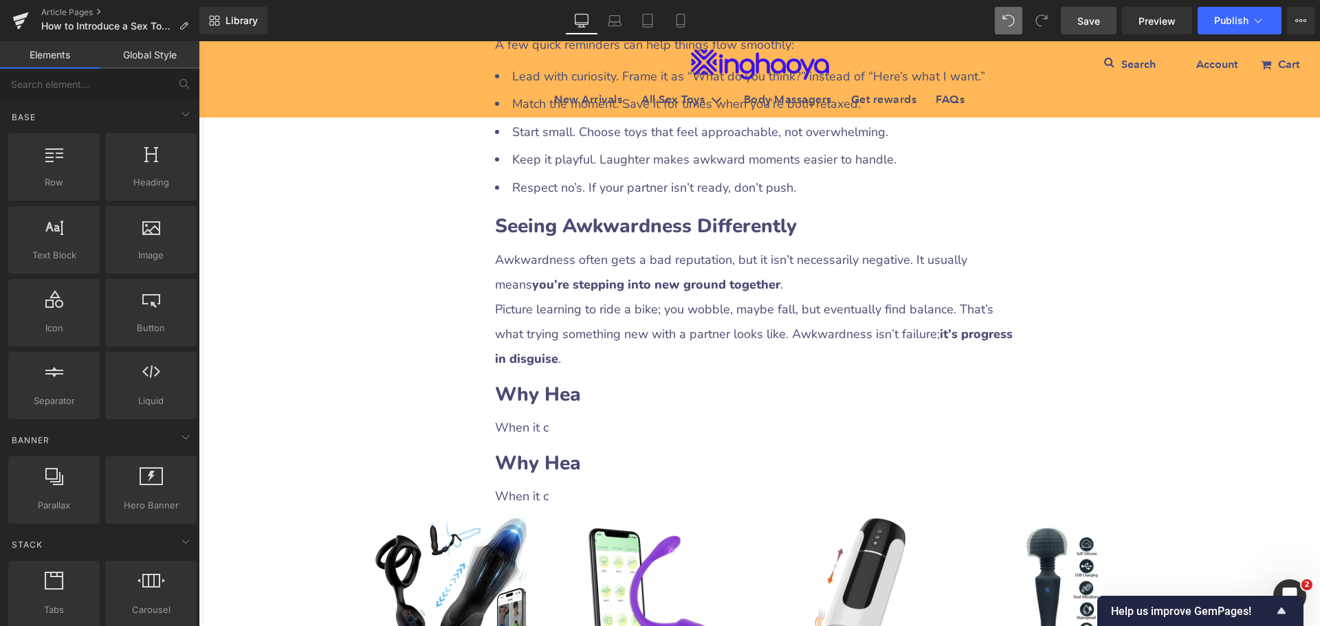
scroll to position [3090, 0]
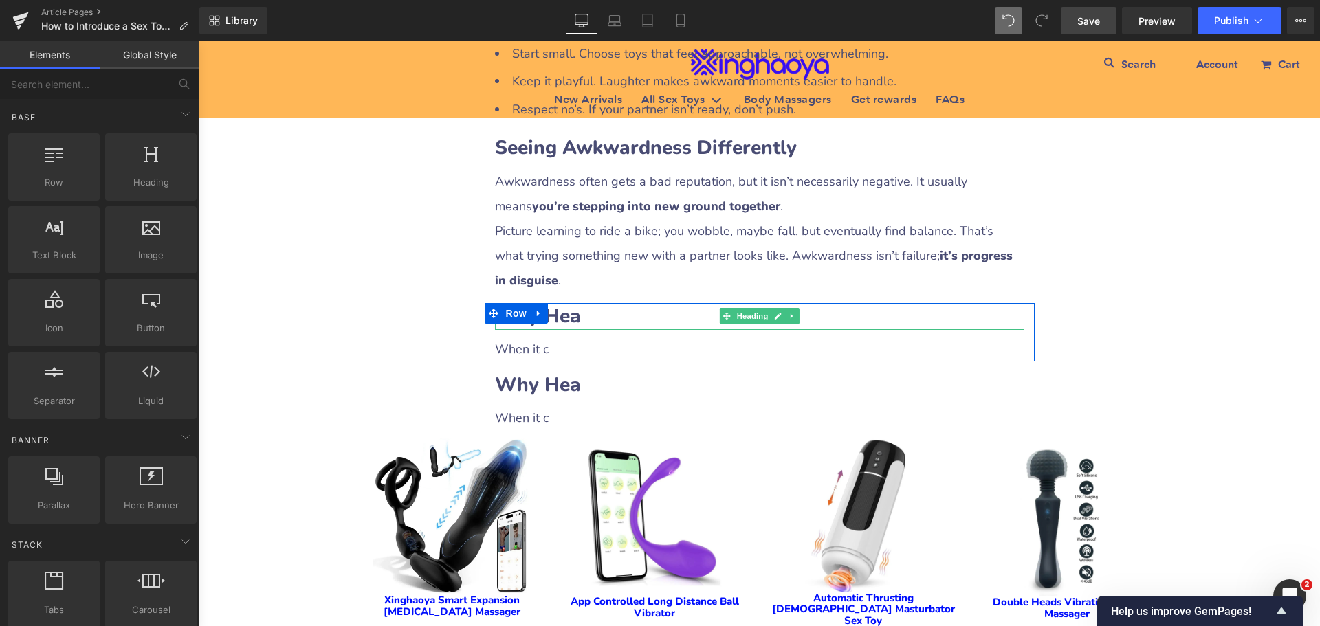
click at [562, 320] on b "Why Hea" at bounding box center [538, 316] width 86 height 26
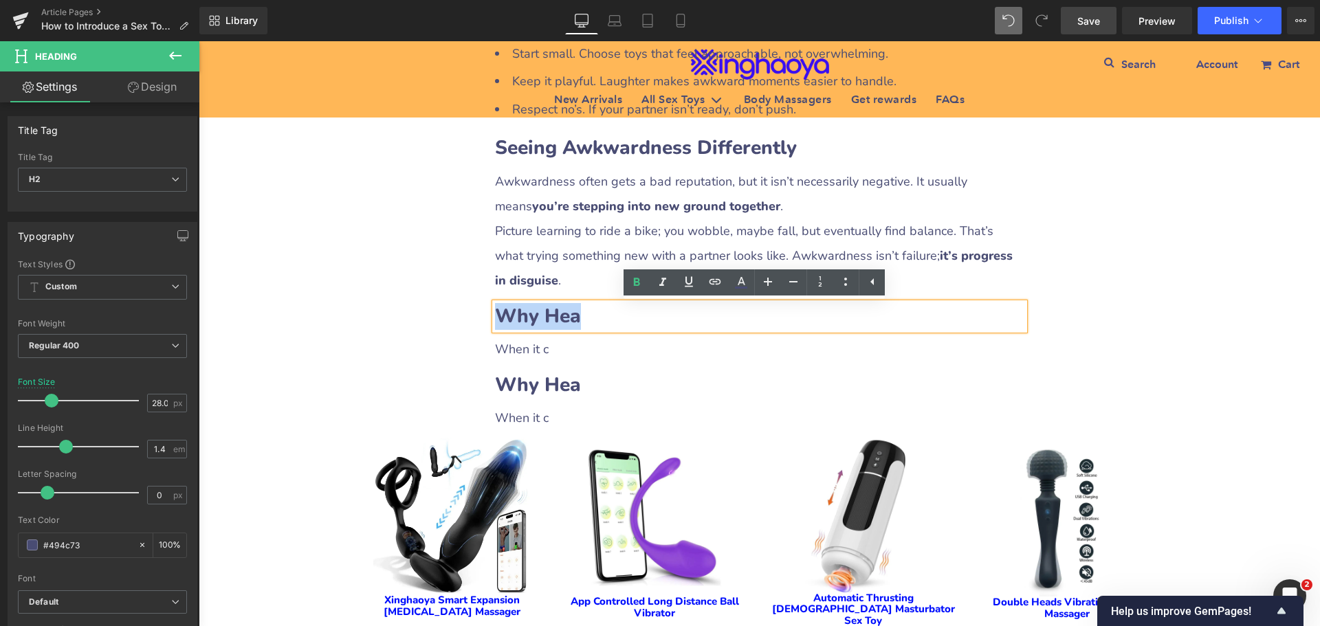
drag, startPoint x: 494, startPoint y: 318, endPoint x: 579, endPoint y: 321, distance: 86.0
click at [579, 321] on h2 "Why Hea" at bounding box center [759, 316] width 529 height 27
paste div
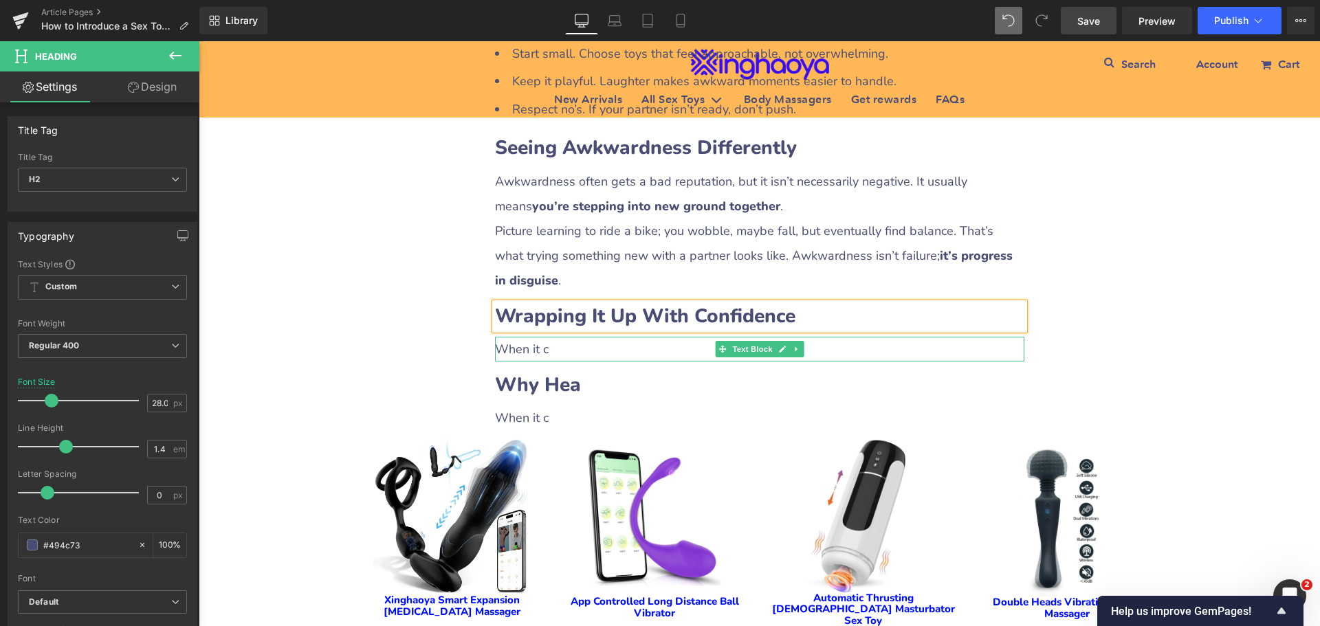
click at [522, 356] on div "When it c" at bounding box center [759, 349] width 529 height 25
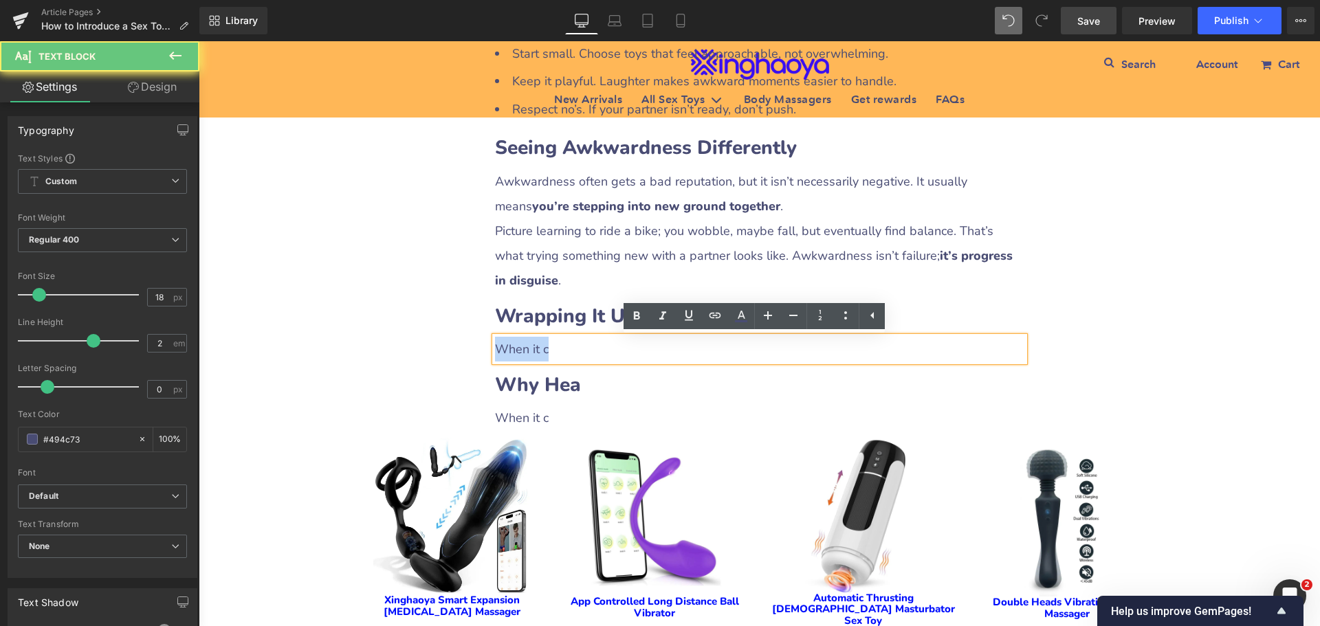
drag, startPoint x: 493, startPoint y: 350, endPoint x: 563, endPoint y: 353, distance: 70.2
click at [563, 353] on div "When it c" at bounding box center [759, 349] width 529 height 25
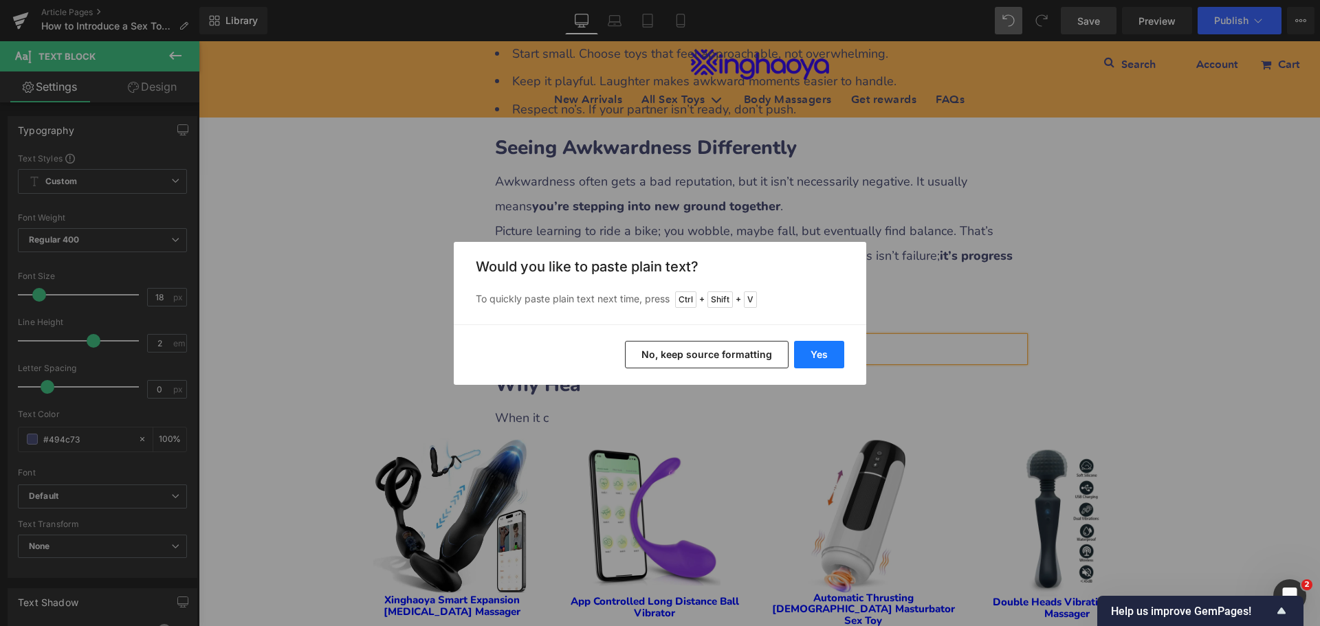
click at [812, 359] on button "Yes" at bounding box center [819, 354] width 50 height 27
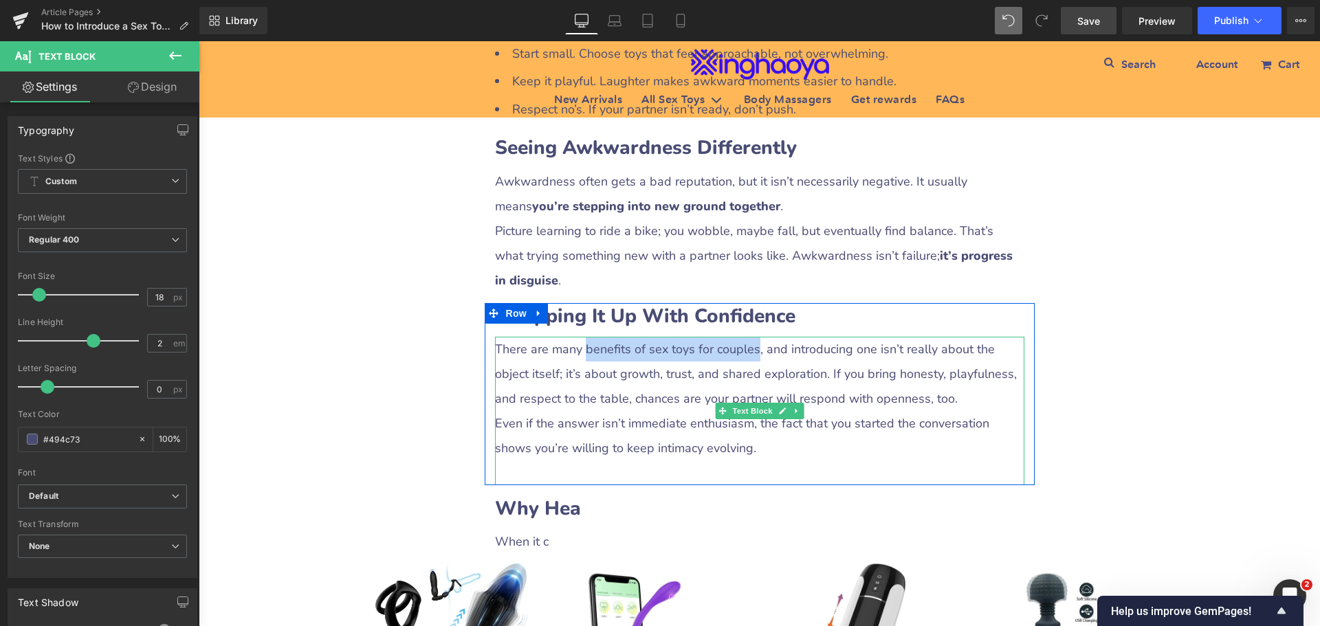
drag, startPoint x: 581, startPoint y: 353, endPoint x: 748, endPoint y: 355, distance: 167.0
click at [748, 355] on div "There are many benefits of sex toys for couples, and introducing one isn’t real…" at bounding box center [759, 411] width 529 height 148
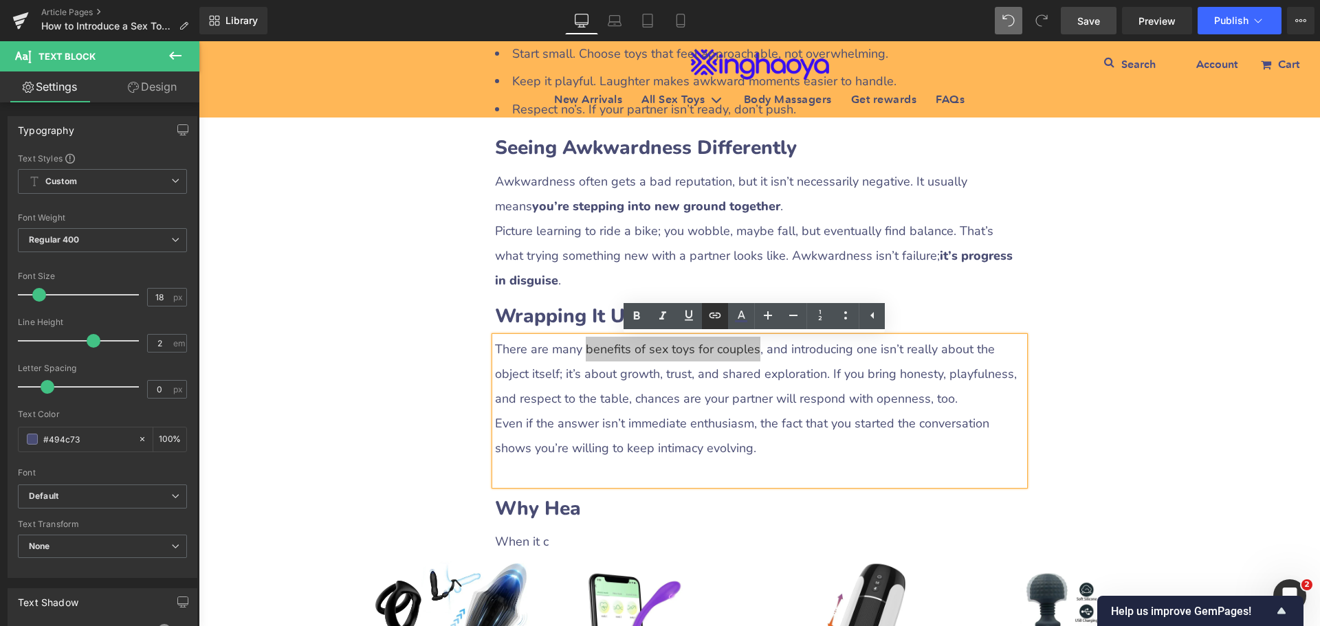
click at [713, 313] on icon at bounding box center [715, 315] width 12 height 5
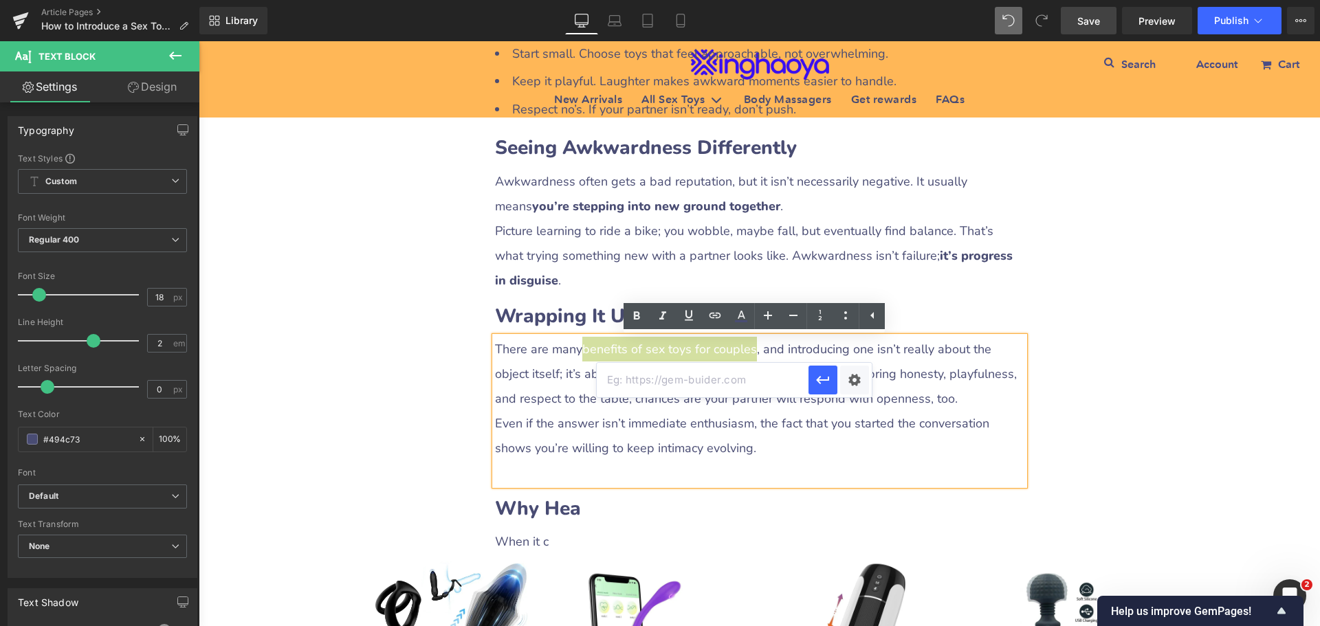
click at [663, 383] on input "text" at bounding box center [703, 380] width 212 height 34
paste input "[URL][DOMAIN_NAME]"
type input "[URL][DOMAIN_NAME]"
click at [852, 0] on div "Text Color Highlight Color #333333 Edit or remove link: Edit - Unlink - Cancel …" at bounding box center [660, 0] width 1320 height 0
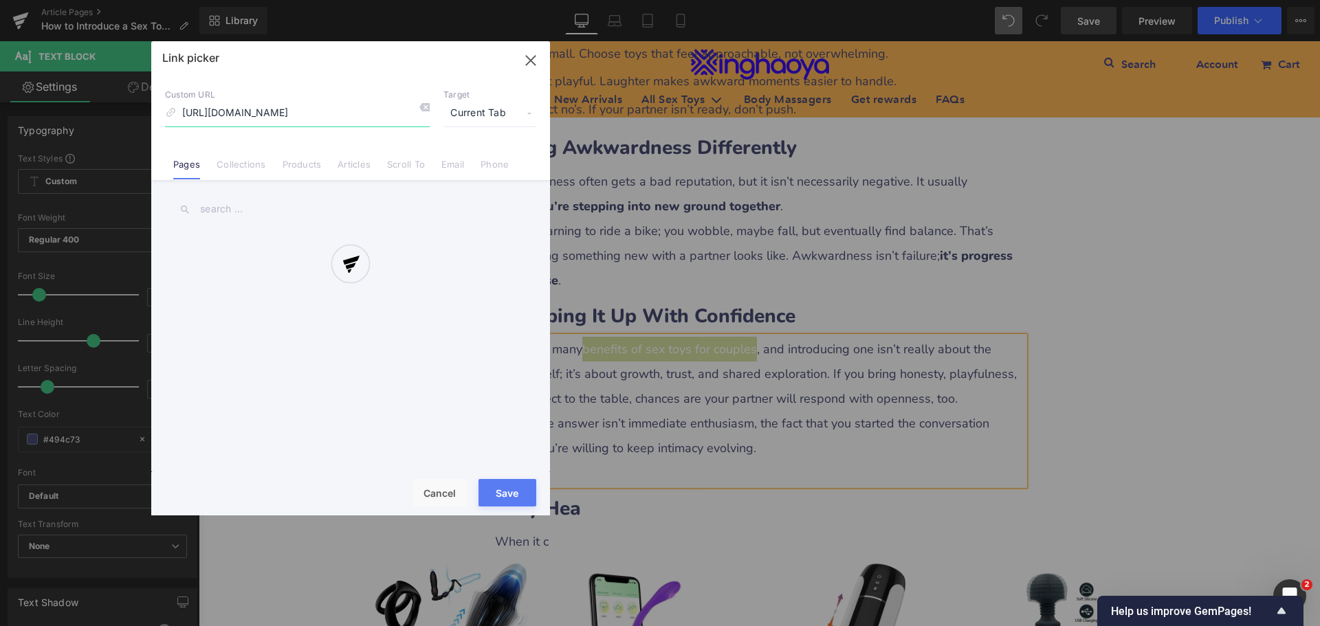
scroll to position [0, 178]
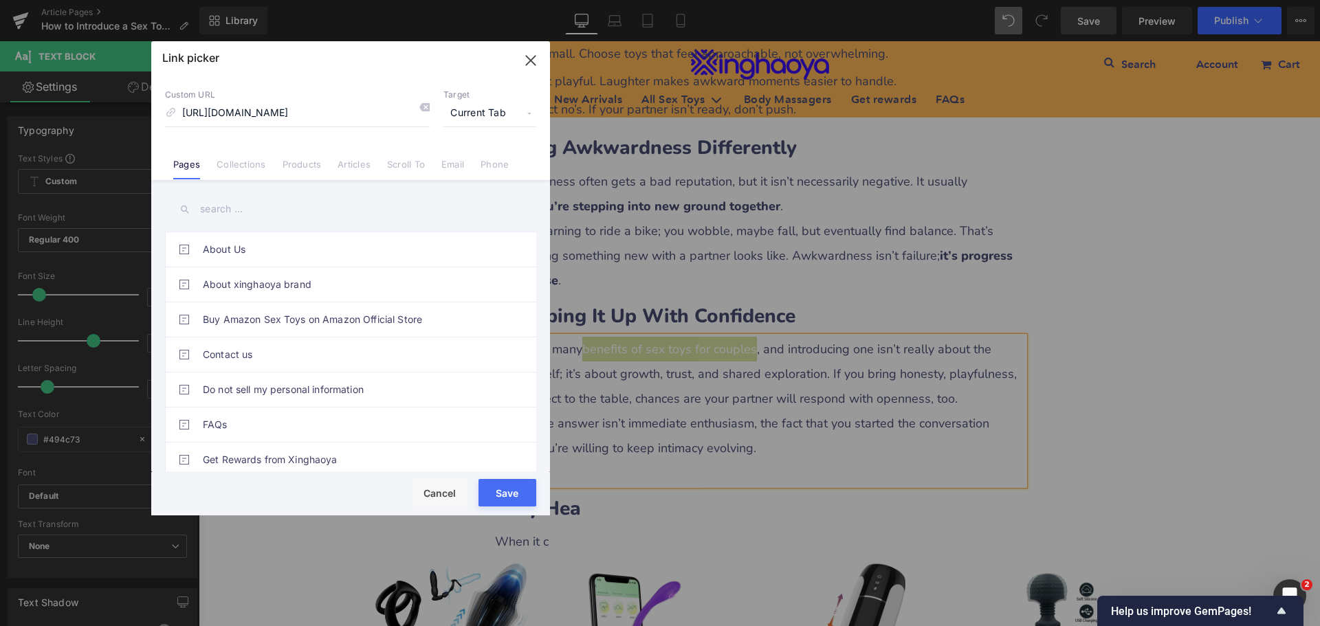
click at [488, 118] on span "Current Tab" at bounding box center [489, 113] width 93 height 26
click at [474, 164] on li "New Tab" at bounding box center [489, 163] width 107 height 24
drag, startPoint x: 507, startPoint y: 487, endPoint x: 315, endPoint y: 439, distance: 198.2
click at [507, 487] on button "Save" at bounding box center [507, 492] width 58 height 27
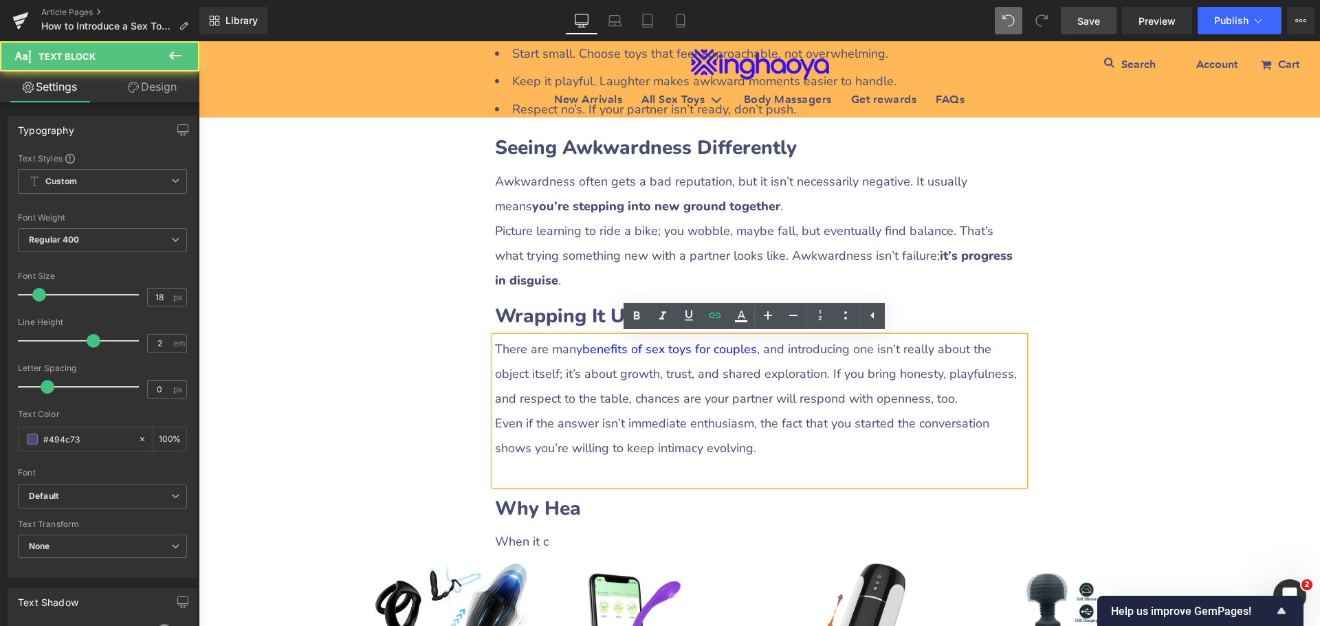
click at [568, 377] on div "There are many benefits of sex toys for couples , and introducing one isn’t rea…" at bounding box center [759, 411] width 529 height 148
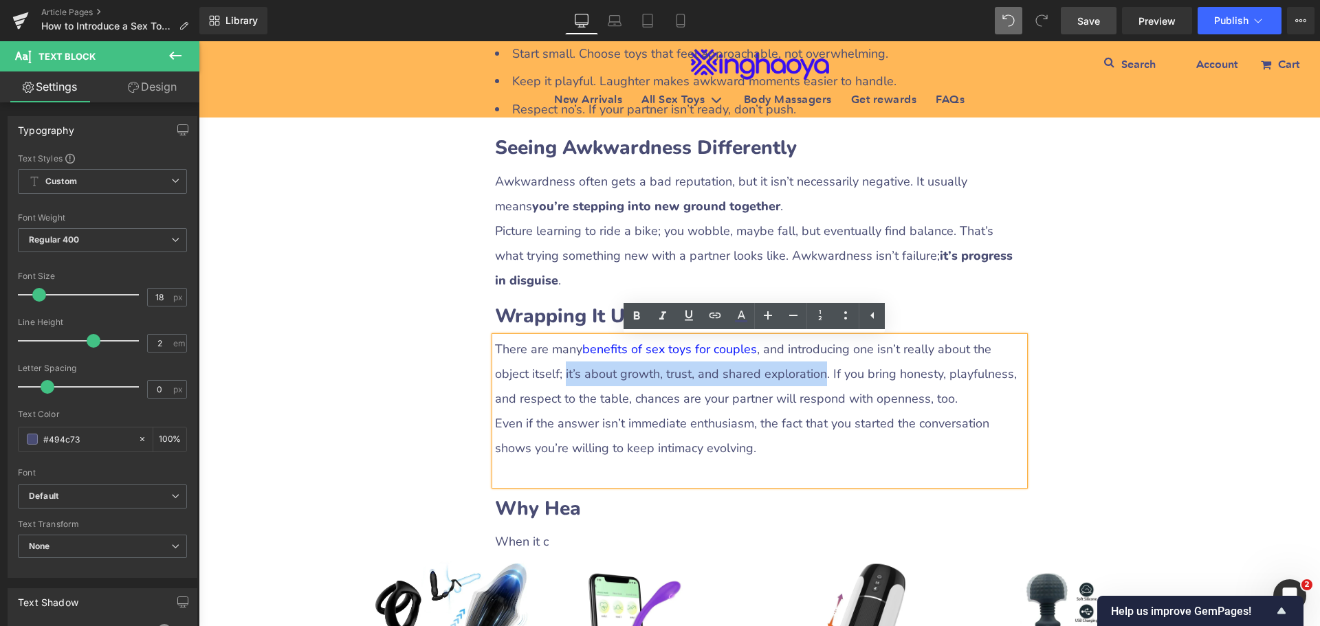
drag, startPoint x: 522, startPoint y: 375, endPoint x: 773, endPoint y: 381, distance: 251.7
click at [773, 381] on div "There are many benefits of sex toys for couples , and introducing one isn’t rea…" at bounding box center [759, 411] width 529 height 148
drag, startPoint x: 640, startPoint y: 322, endPoint x: 679, endPoint y: 330, distance: 40.0
click at [640, 322] on icon at bounding box center [636, 316] width 16 height 16
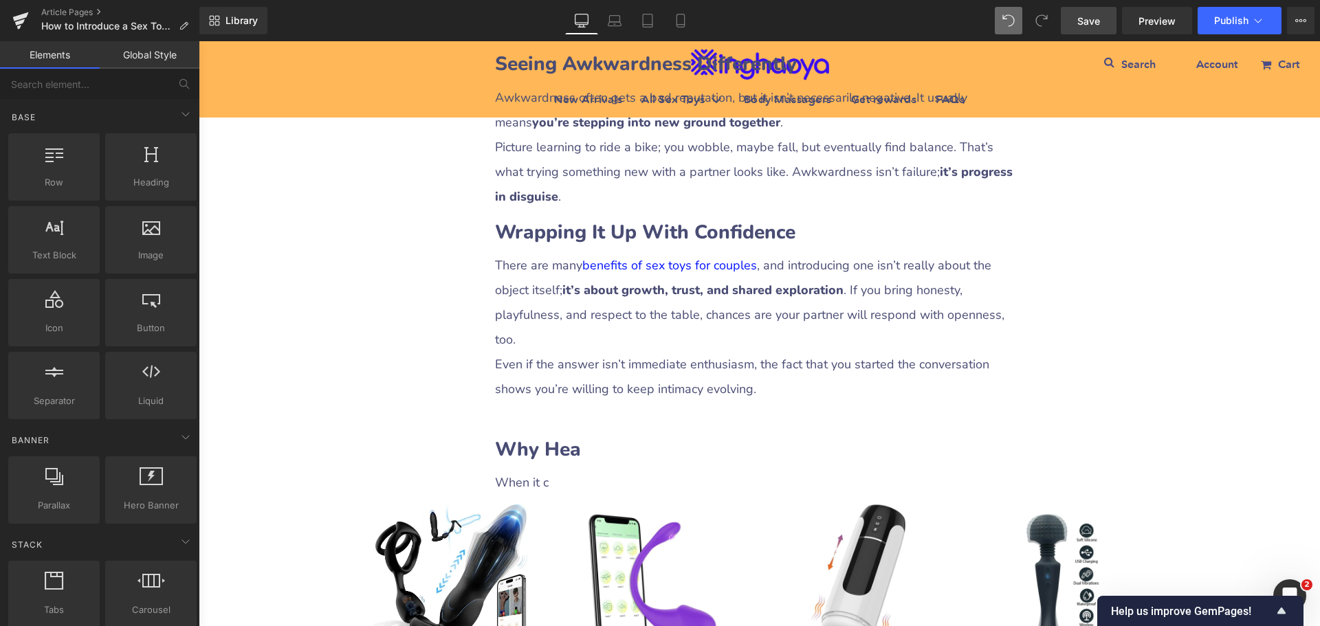
scroll to position [3297, 0]
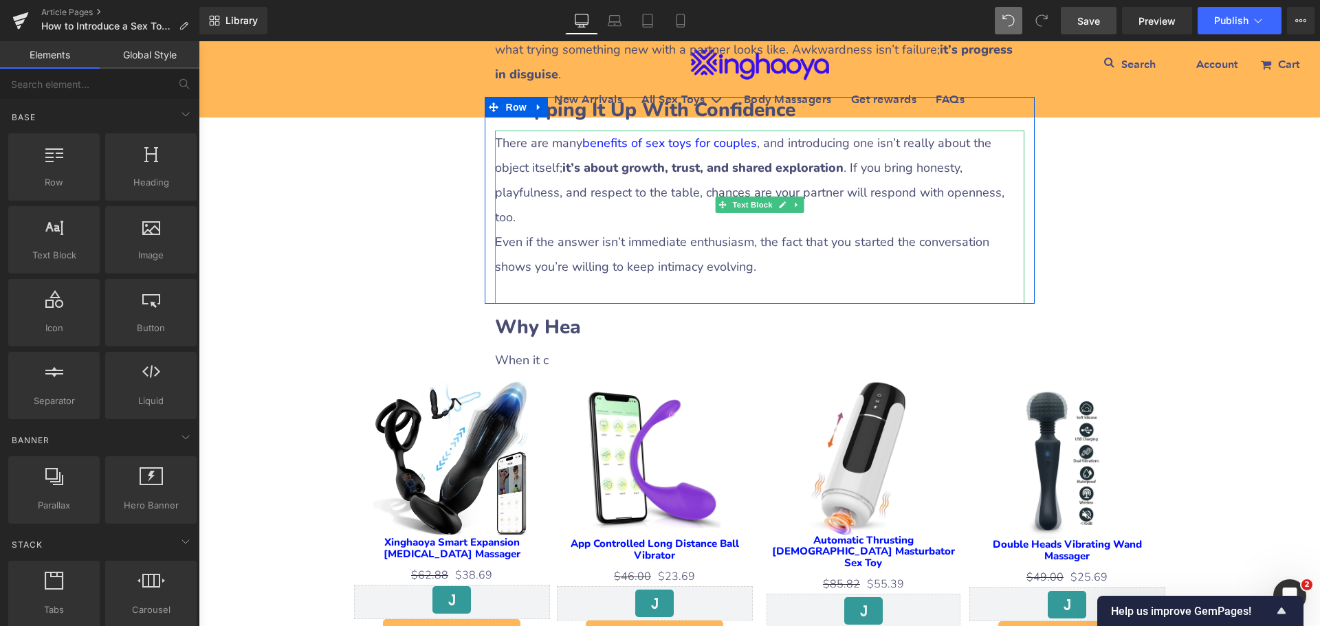
click at [536, 279] on div at bounding box center [759, 291] width 529 height 25
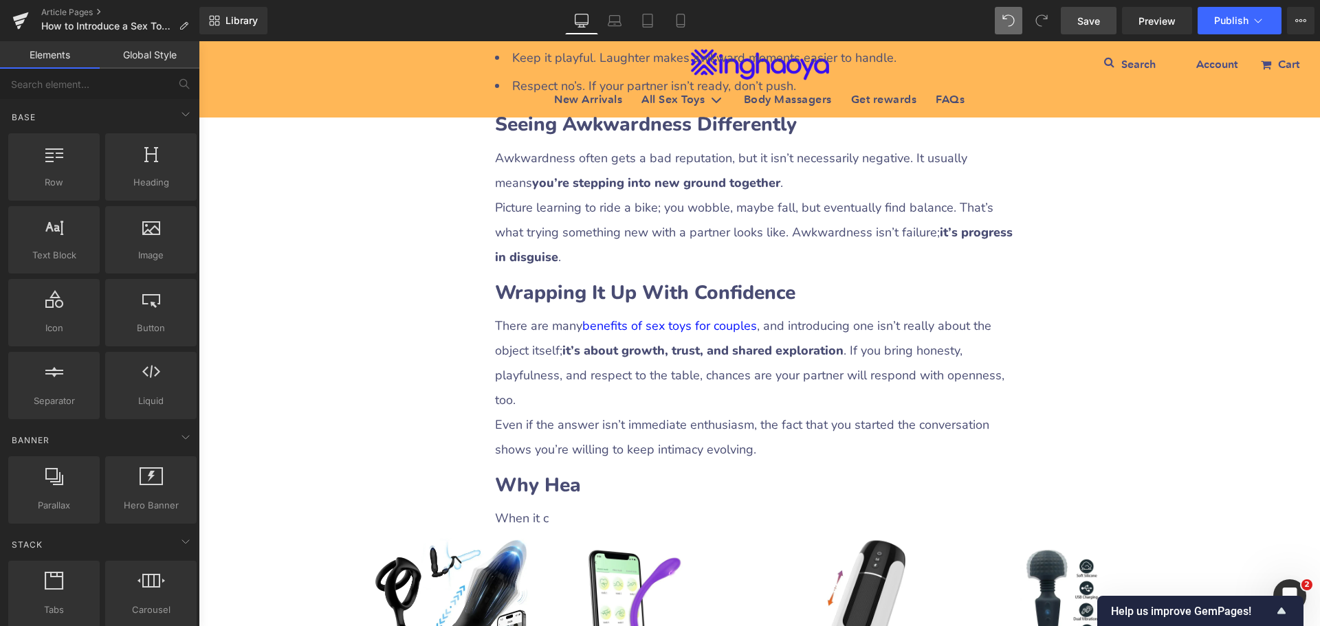
scroll to position [3228, 0]
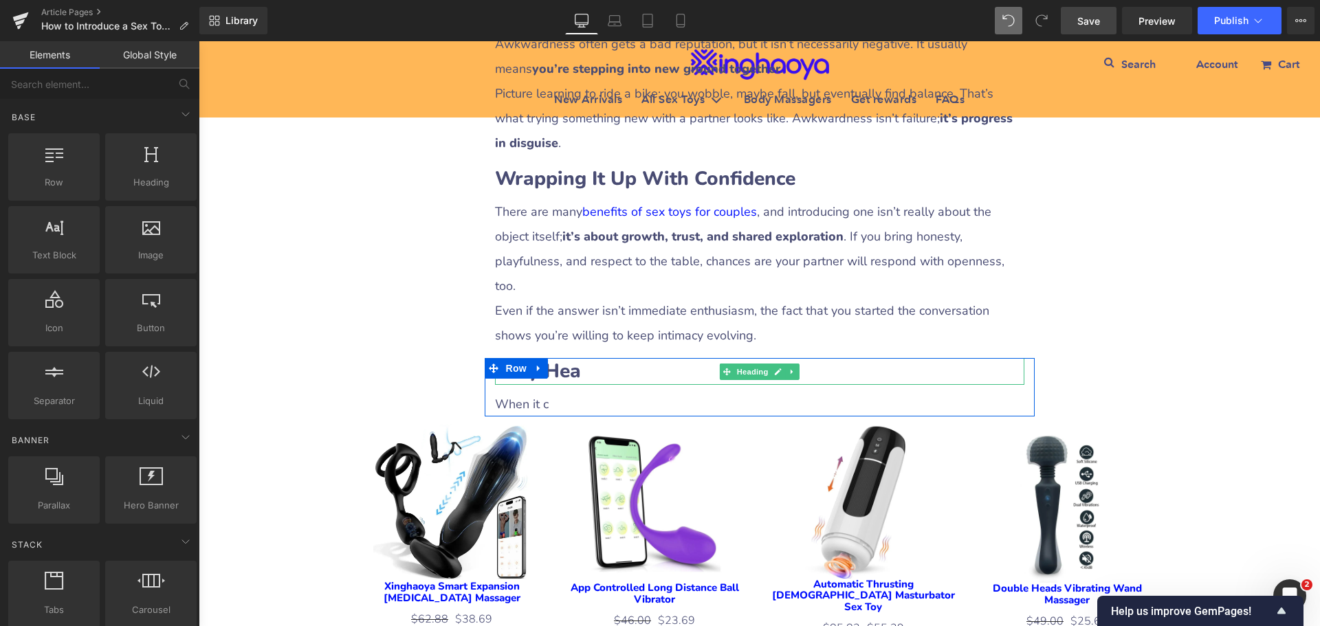
click at [565, 358] on b "Why Hea" at bounding box center [538, 371] width 86 height 26
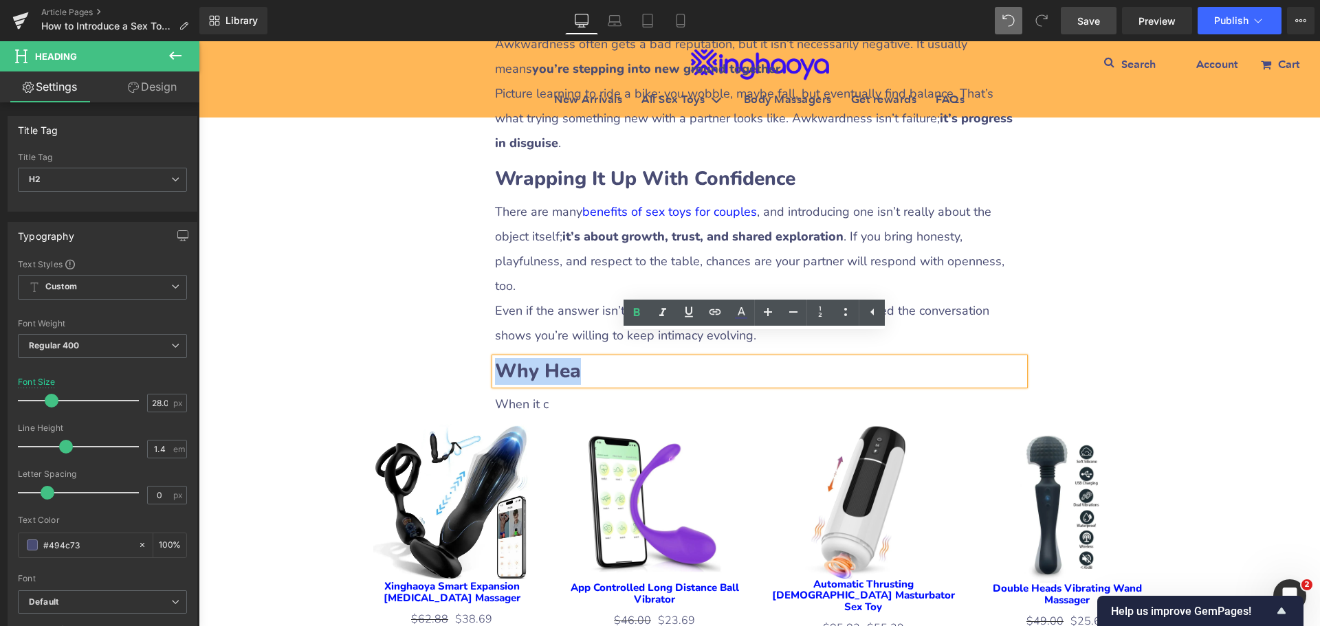
drag, startPoint x: 491, startPoint y: 345, endPoint x: 593, endPoint y: 347, distance: 101.8
click at [593, 358] on h2 "Why Hea" at bounding box center [759, 371] width 529 height 27
paste div
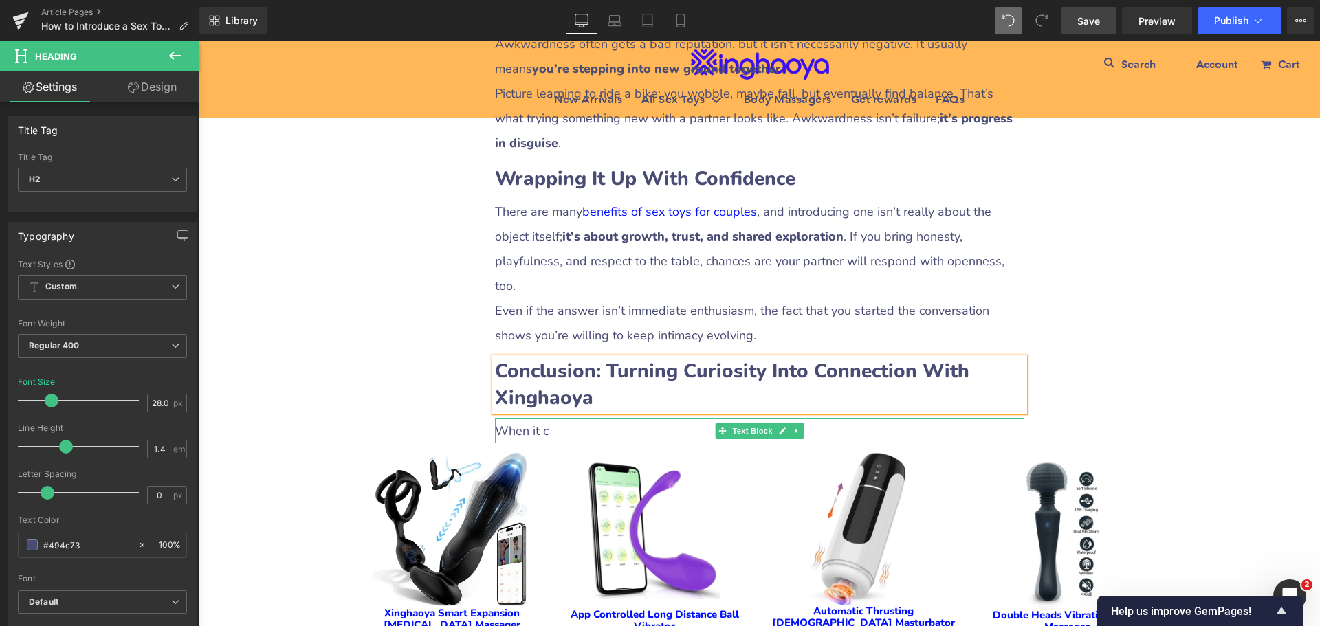
click at [520, 419] on div "When it c" at bounding box center [759, 431] width 529 height 25
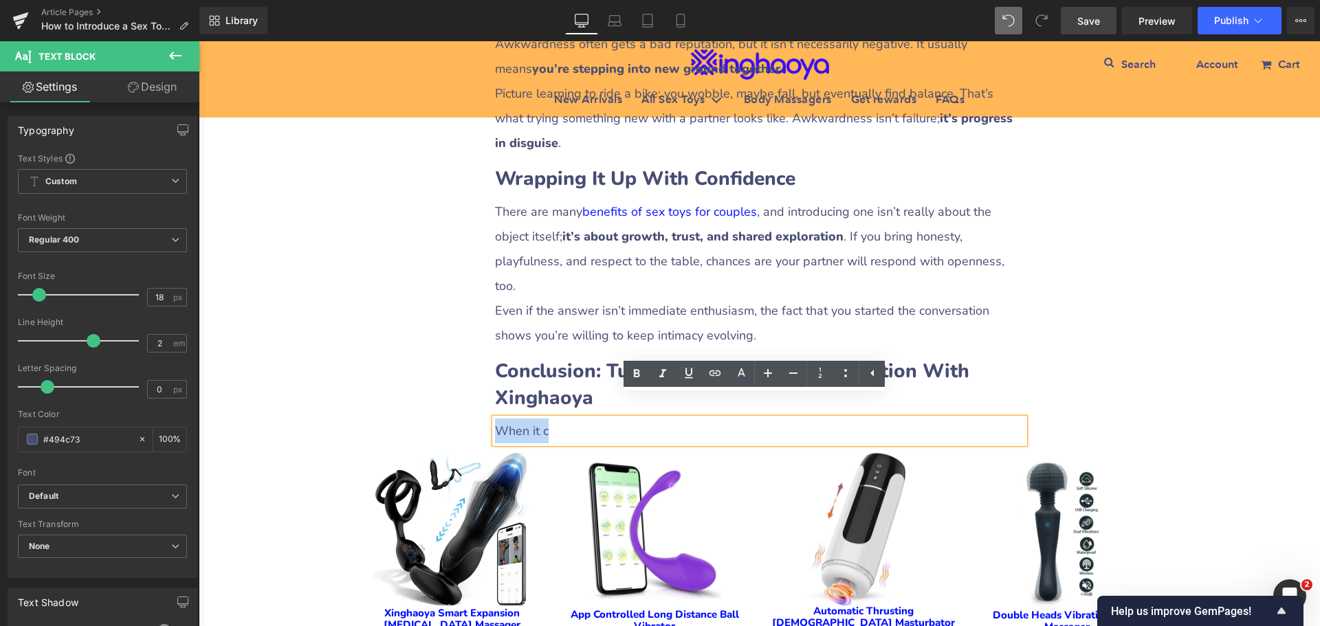
drag, startPoint x: 491, startPoint y: 407, endPoint x: 562, endPoint y: 408, distance: 70.1
click at [562, 419] on div "When it c" at bounding box center [759, 431] width 529 height 25
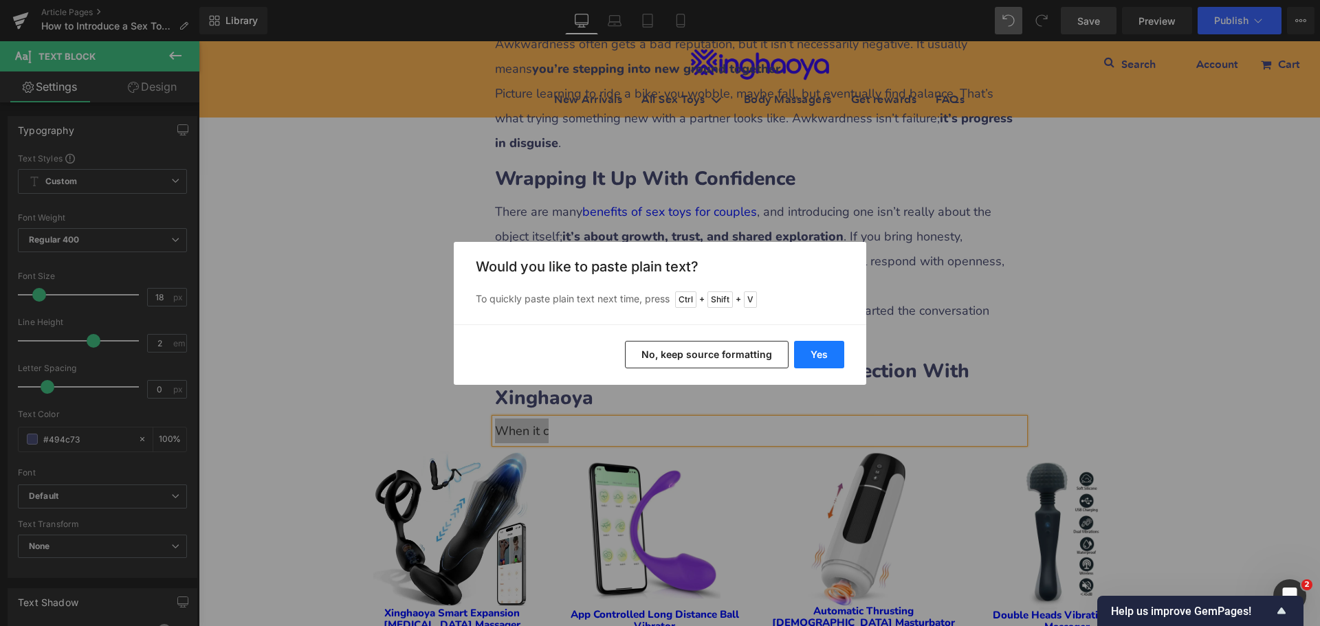
drag, startPoint x: 810, startPoint y: 357, endPoint x: 612, endPoint y: 316, distance: 202.2
click at [811, 357] on button "Yes" at bounding box center [819, 354] width 50 height 27
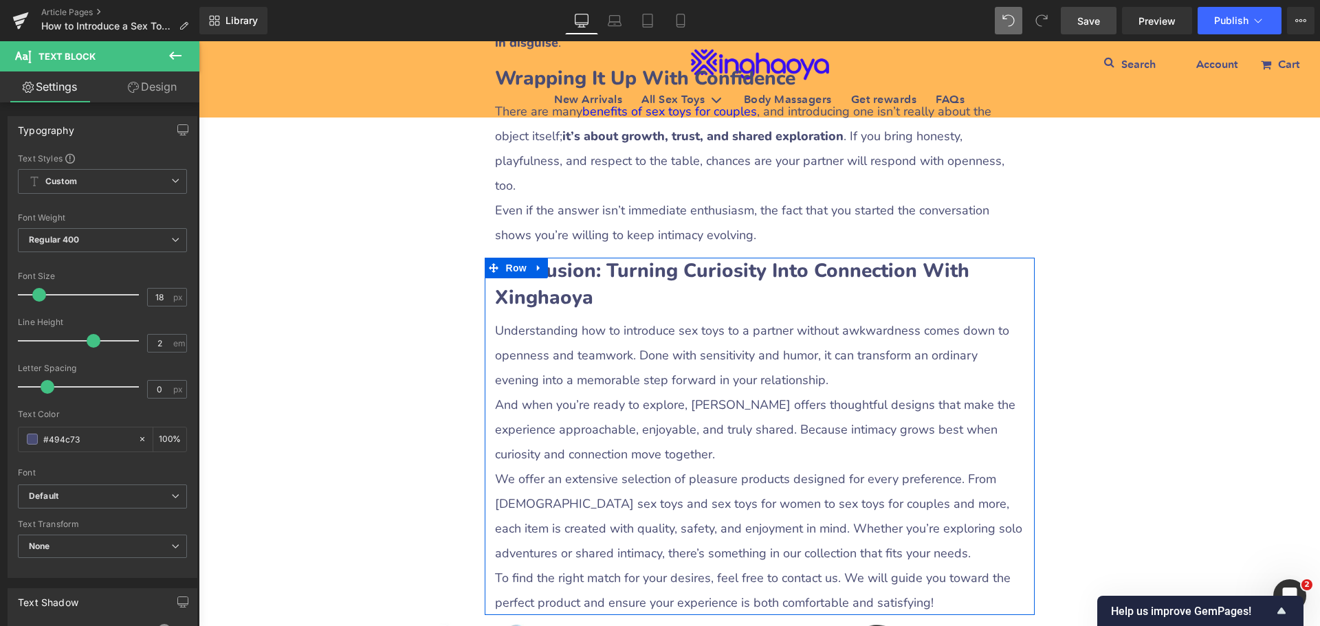
scroll to position [3434, 0]
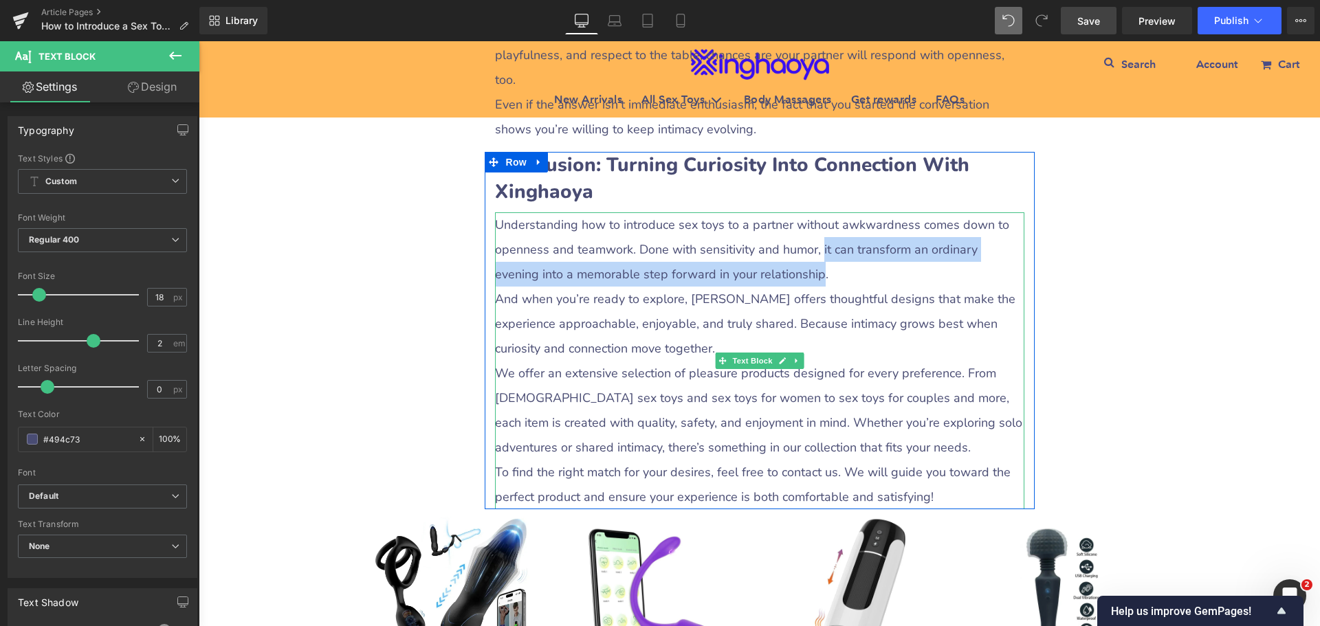
drag, startPoint x: 811, startPoint y: 227, endPoint x: 762, endPoint y: 252, distance: 54.7
click at [762, 252] on div "Understanding how to introduce sex toys to a partner without awkwardness comes …" at bounding box center [759, 360] width 529 height 297
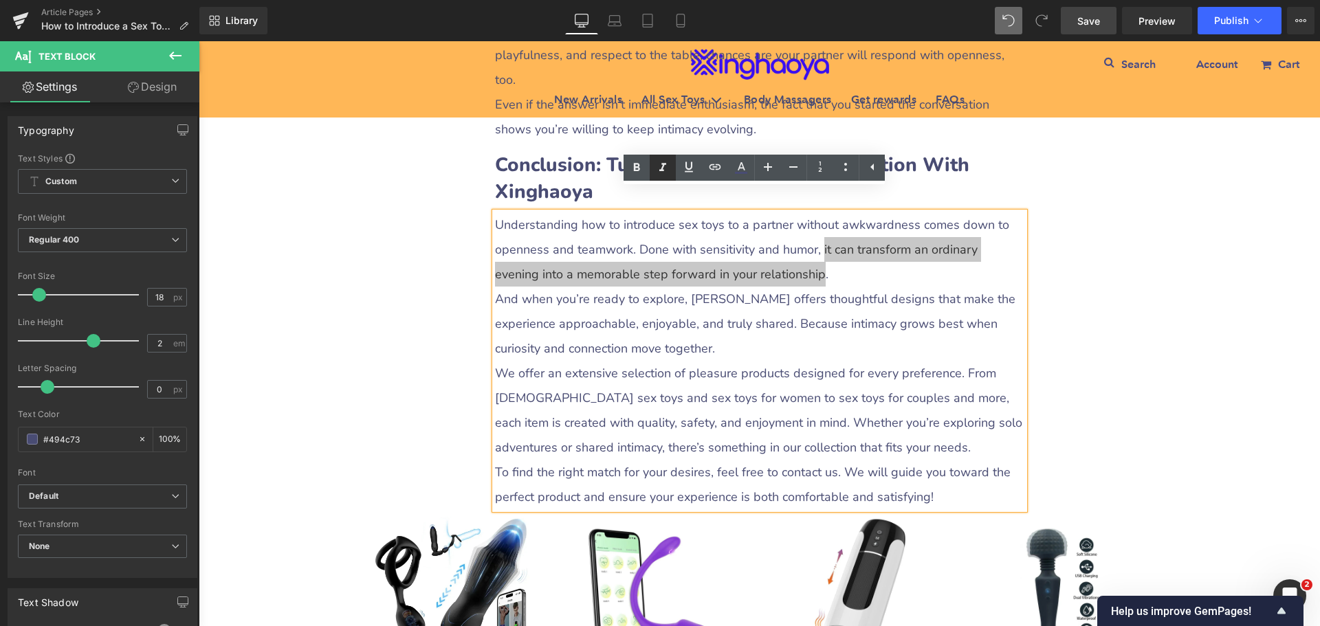
drag, startPoint x: 639, startPoint y: 166, endPoint x: 672, endPoint y: 179, distance: 35.2
click at [639, 166] on icon at bounding box center [636, 167] width 16 height 16
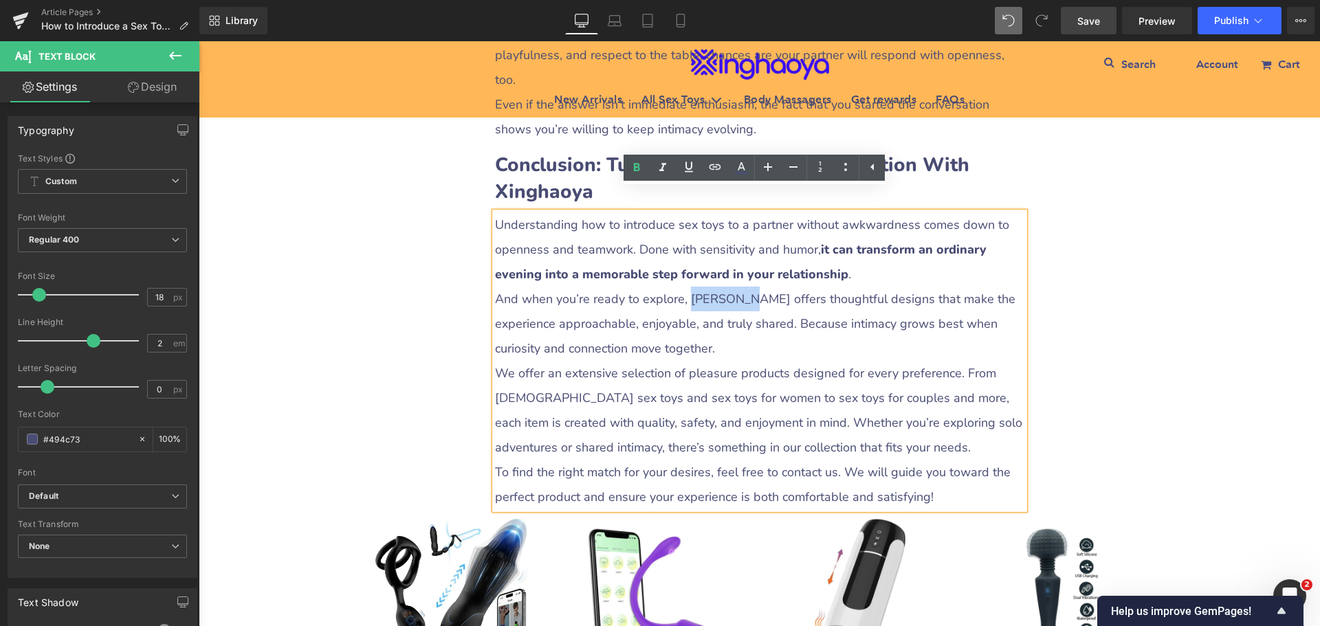
drag, startPoint x: 681, startPoint y: 275, endPoint x: 736, endPoint y: 278, distance: 55.1
click at [736, 287] on div "And when you’re ready to explore, [PERSON_NAME] offers thoughtful designs that …" at bounding box center [759, 324] width 529 height 74
click at [718, 174] on icon at bounding box center [715, 167] width 16 height 16
click at [689, 308] on input "text" at bounding box center [747, 306] width 212 height 34
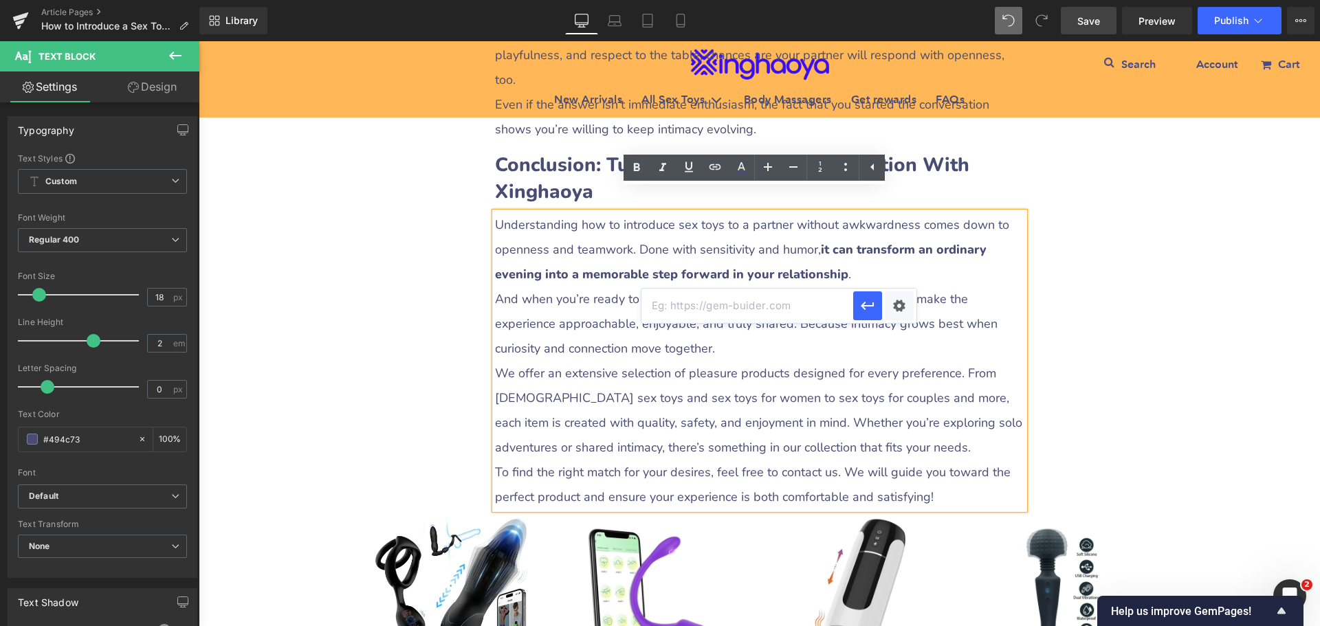
paste input "[URL][DOMAIN_NAME]"
type input "[URL][DOMAIN_NAME]"
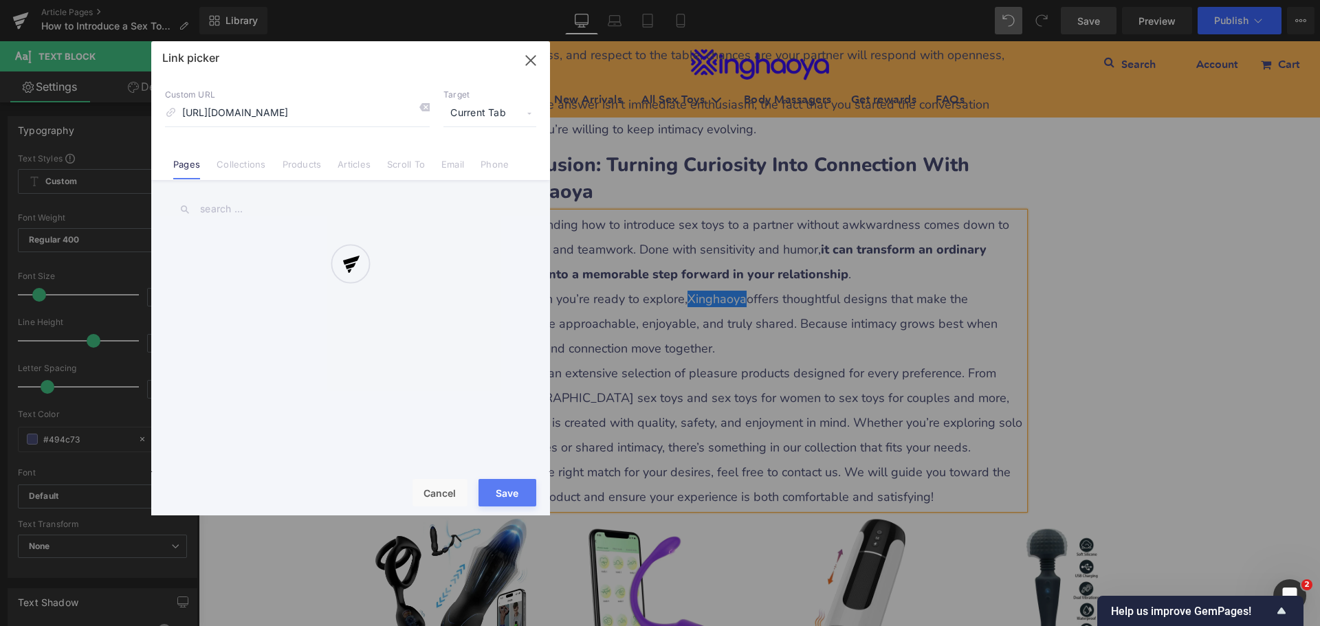
click at [896, 0] on div "Text Color Highlight Color #333333 Edit or remove link: Edit - Unlink - Cancel …" at bounding box center [660, 0] width 1320 height 0
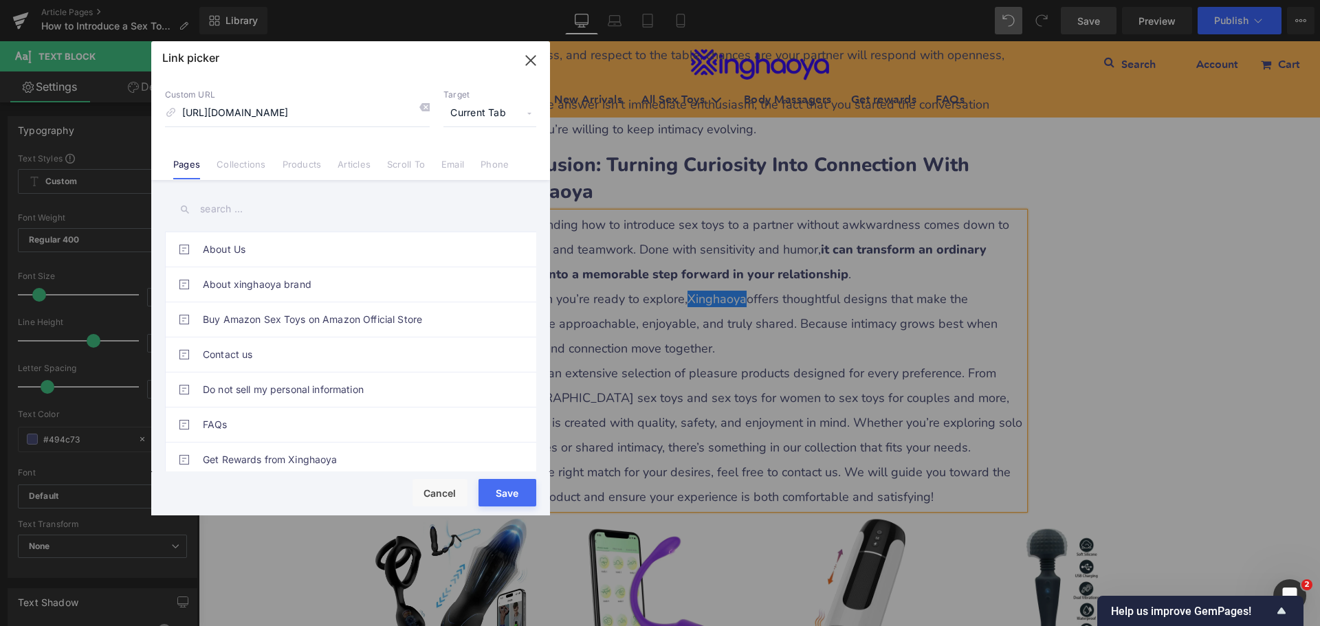
click at [475, 113] on span "Current Tab" at bounding box center [489, 113] width 93 height 26
click at [454, 164] on li "New Tab" at bounding box center [489, 163] width 107 height 24
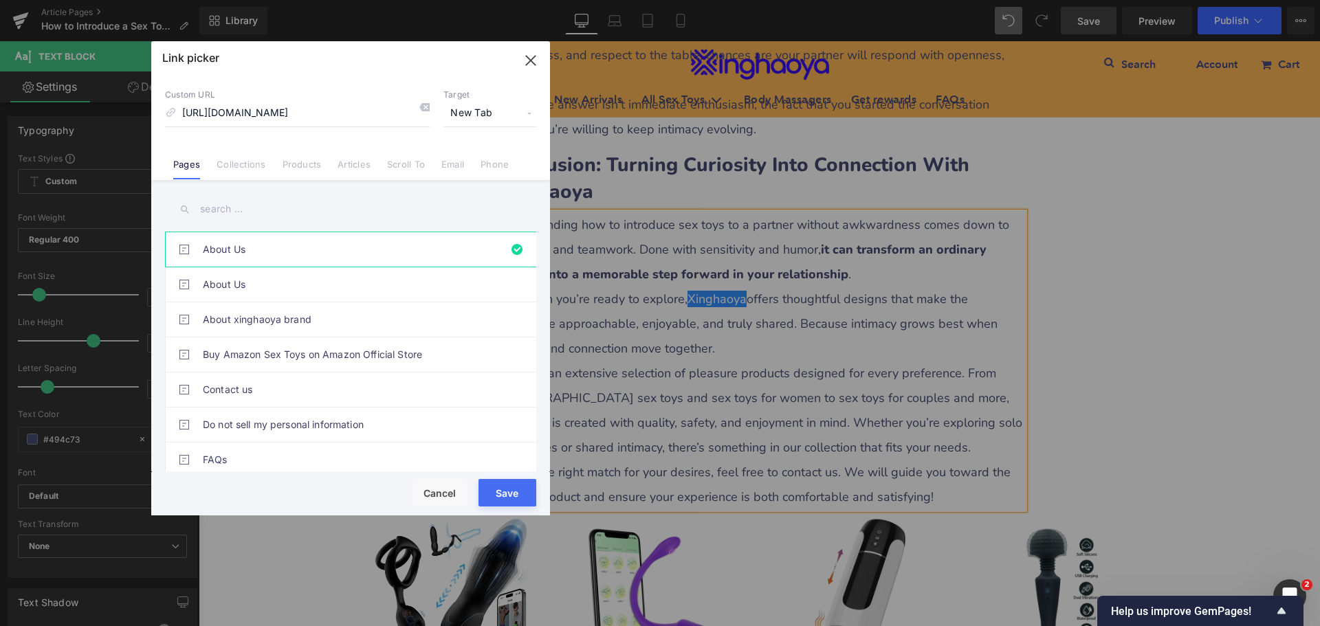
click at [498, 491] on button "Save" at bounding box center [507, 492] width 58 height 27
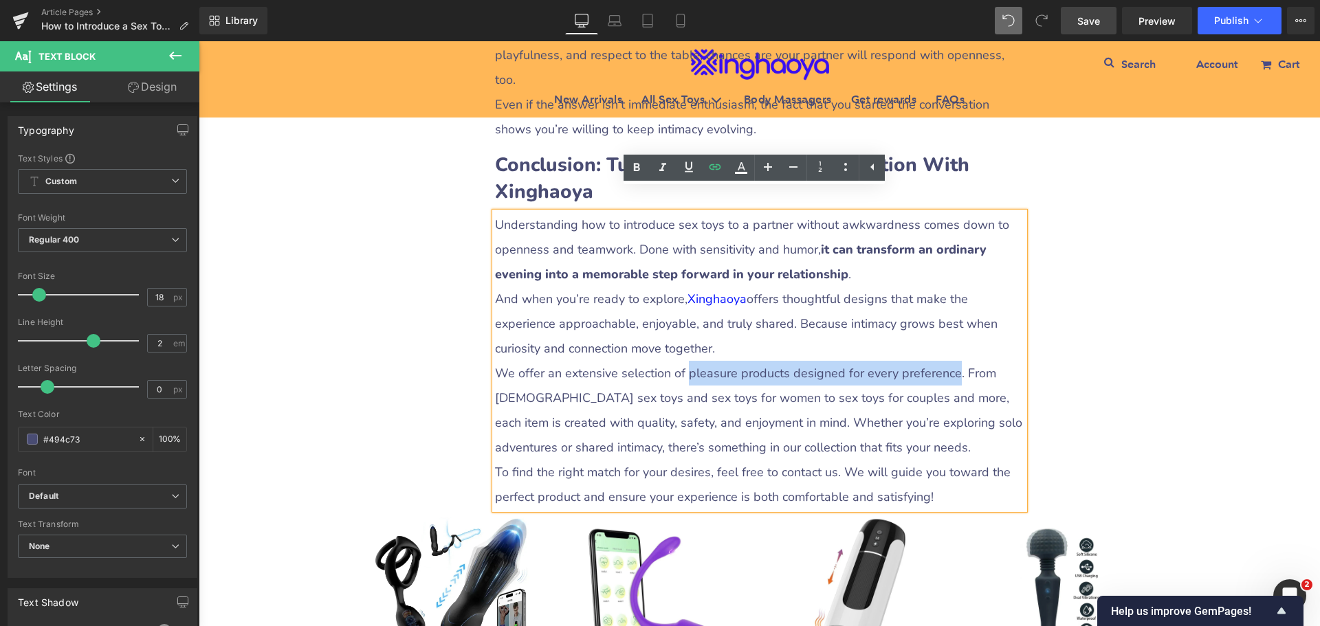
drag, startPoint x: 678, startPoint y: 354, endPoint x: 942, endPoint y: 351, distance: 264.0
click at [942, 361] on div "We offer an extensive selection of pleasure products designed for every prefere…" at bounding box center [759, 410] width 529 height 99
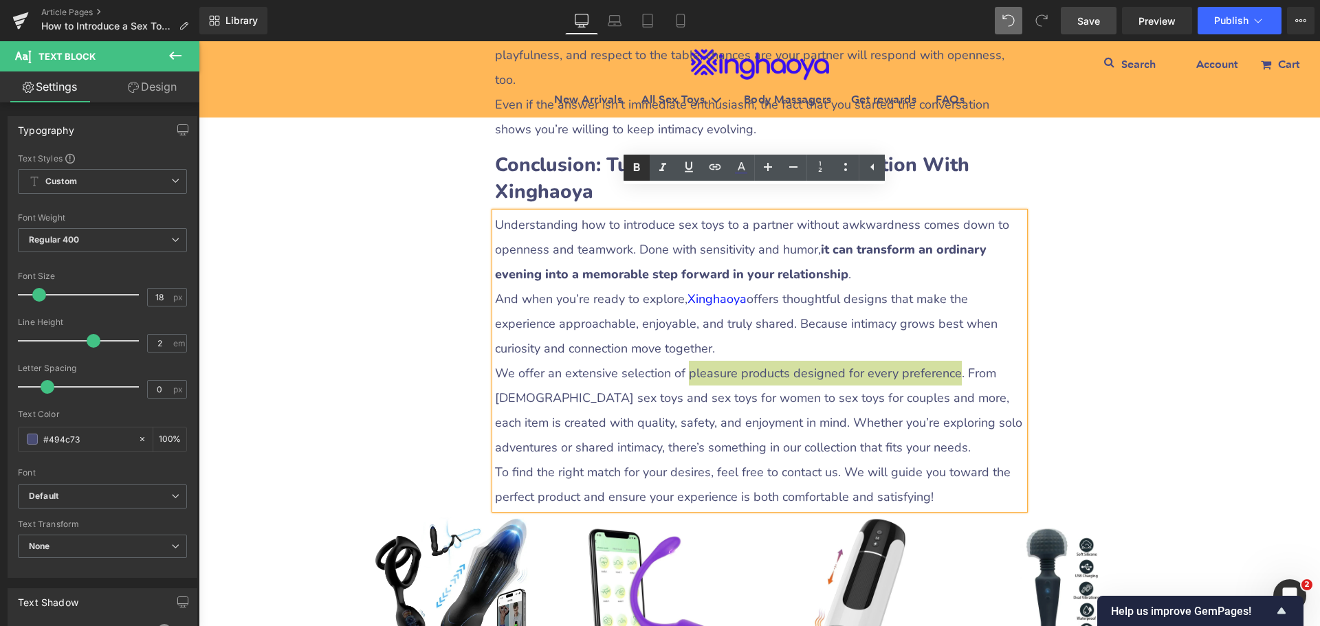
click at [635, 170] on icon at bounding box center [637, 167] width 6 height 8
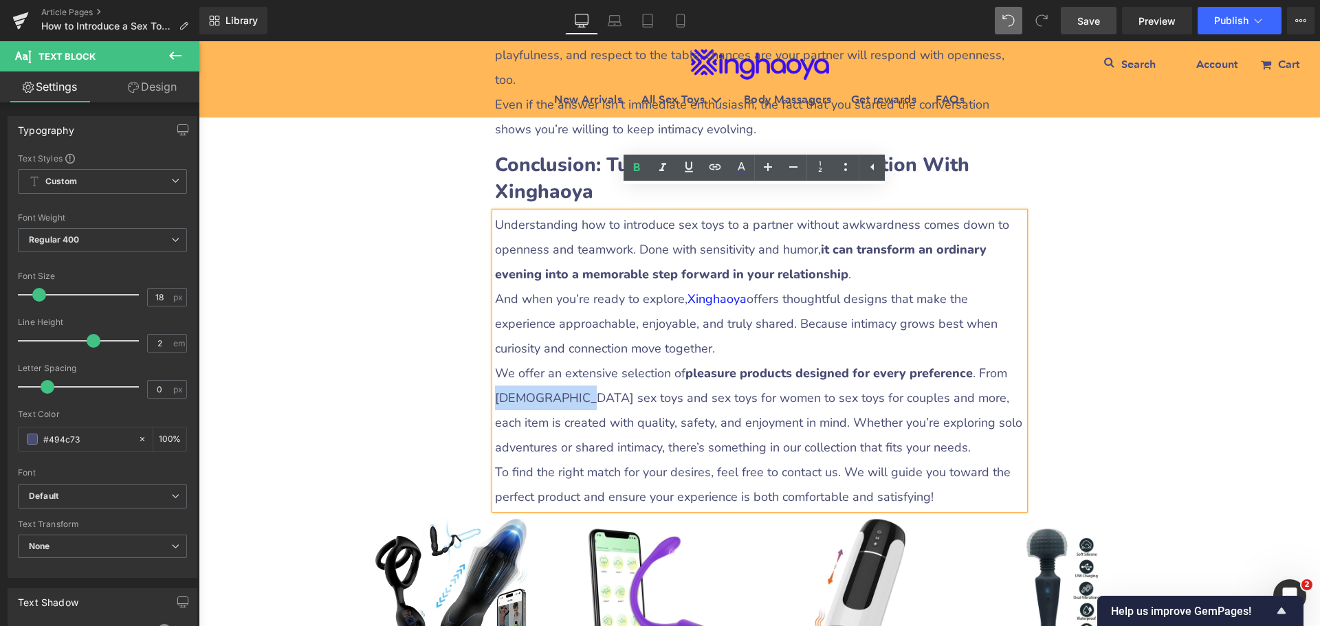
drag, startPoint x: 492, startPoint y: 375, endPoint x: 564, endPoint y: 376, distance: 71.5
click at [564, 376] on div "We offer an extensive selection of pleasure products designed for every prefere…" at bounding box center [759, 410] width 529 height 99
click at [716, 171] on icon at bounding box center [715, 167] width 16 height 16
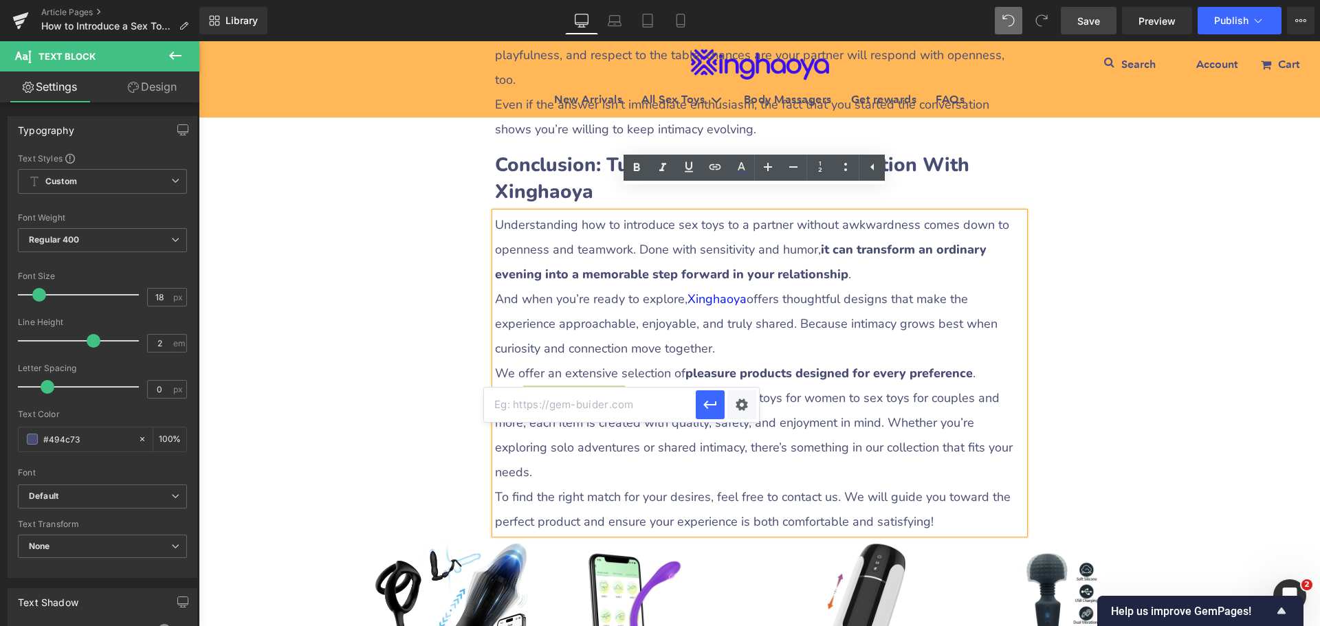
click at [613, 413] on input "text" at bounding box center [590, 405] width 212 height 34
paste input "[URL][DOMAIN_NAME][DEMOGRAPHIC_DATA]"
click at [735, 0] on div "Text Color Highlight Color #333333 Edit or remove link: Edit - Unlink - Cancel …" at bounding box center [660, 0] width 1320 height 0
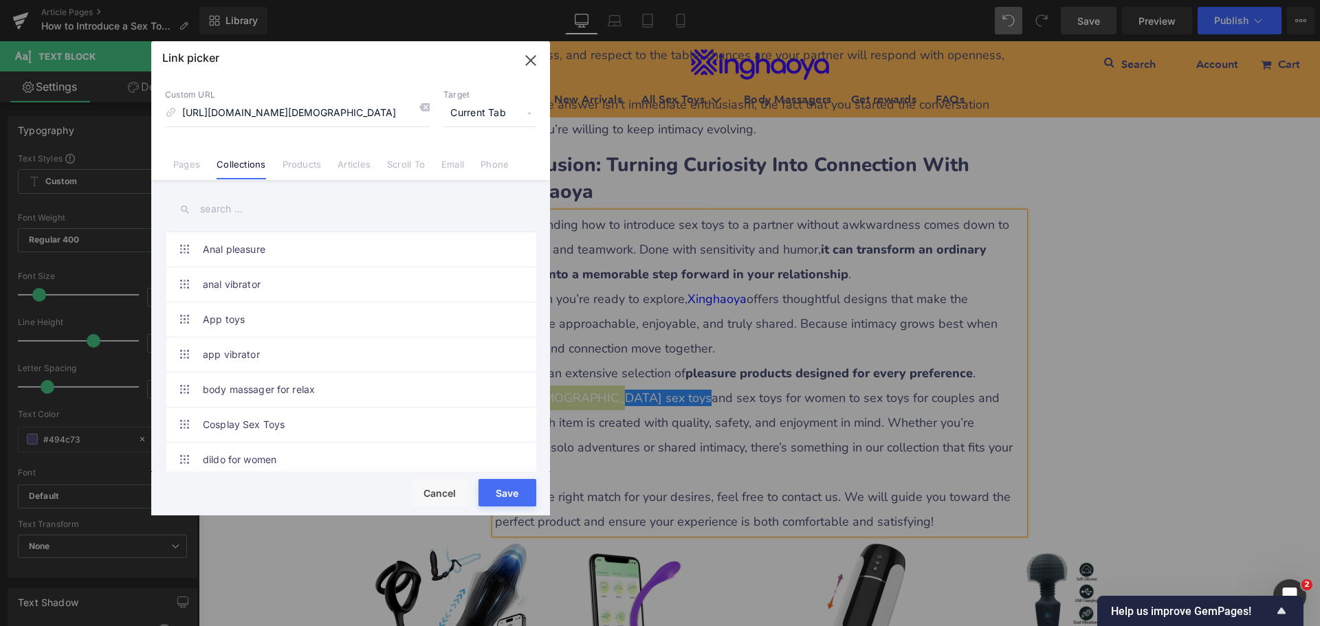
scroll to position [0, 0]
click at [475, 109] on span "Current Tab" at bounding box center [489, 113] width 93 height 26
click at [462, 159] on li "New Tab" at bounding box center [489, 163] width 107 height 24
click at [502, 491] on button "Save" at bounding box center [507, 492] width 58 height 27
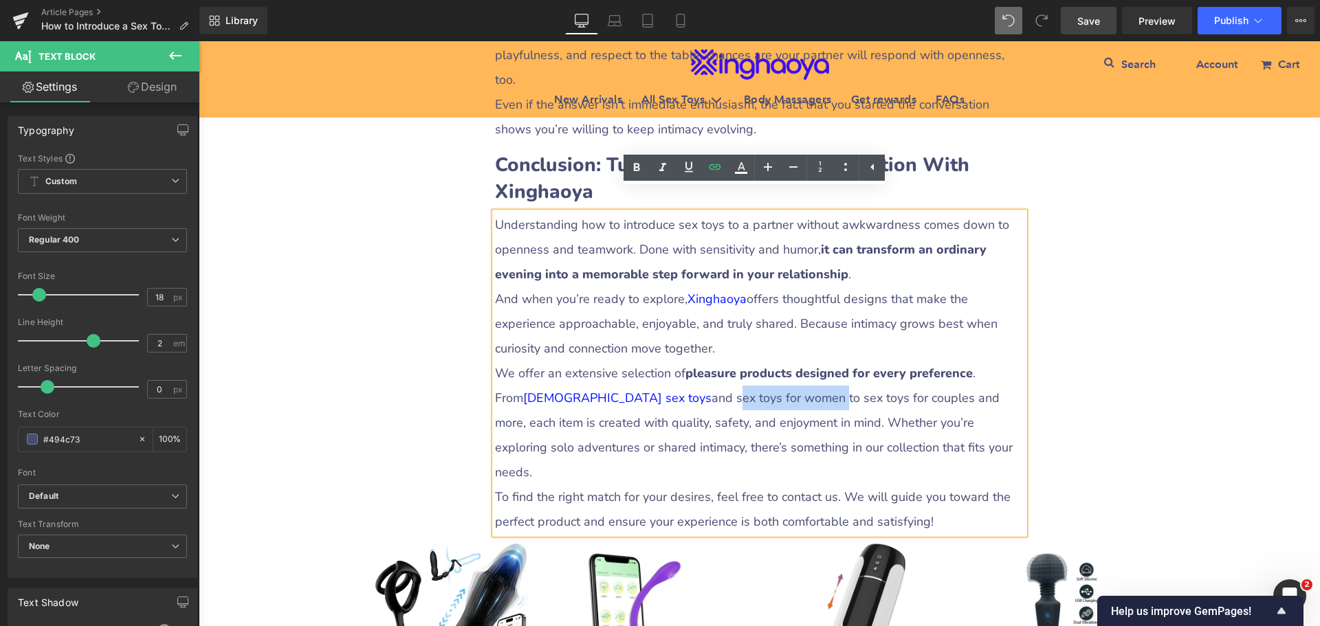
drag, startPoint x: 593, startPoint y: 378, endPoint x: 697, endPoint y: 377, distance: 103.8
click at [697, 377] on div "We offer an extensive selection of pleasure products designed for every prefere…" at bounding box center [759, 423] width 529 height 124
click at [709, 170] on icon at bounding box center [715, 167] width 16 height 16
click at [612, 406] on input "text" at bounding box center [683, 405] width 212 height 34
paste input "[URL][DOMAIN_NAME]"
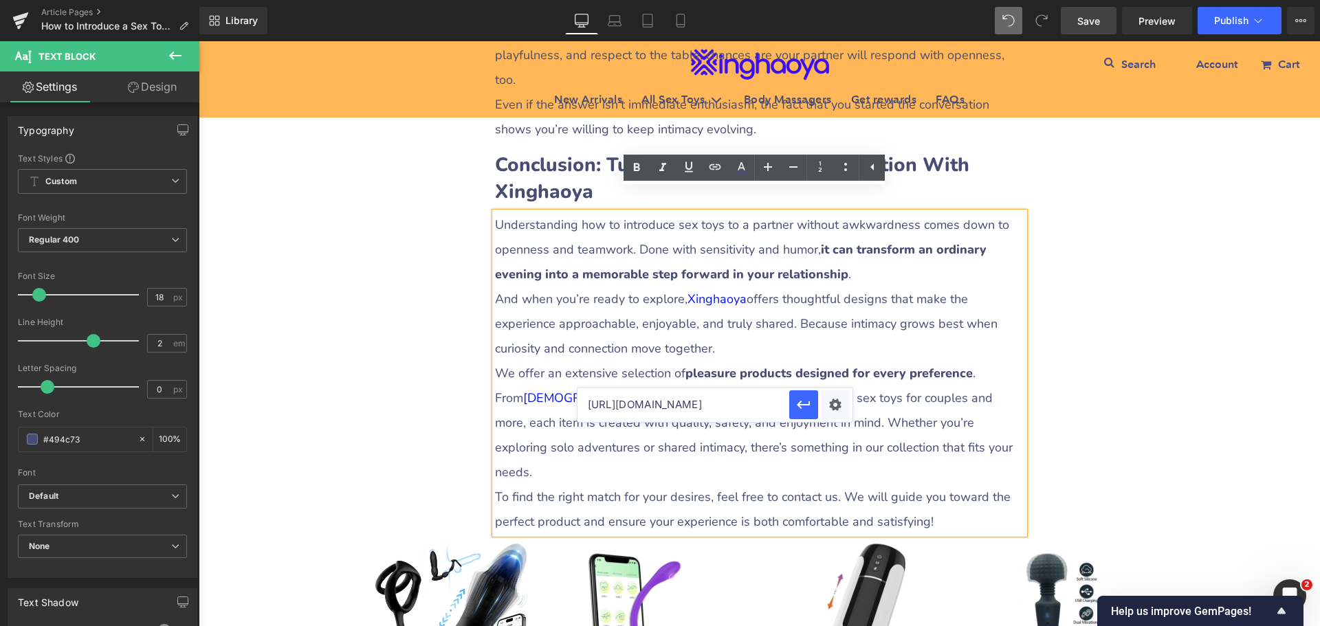
scroll to position [0, 113]
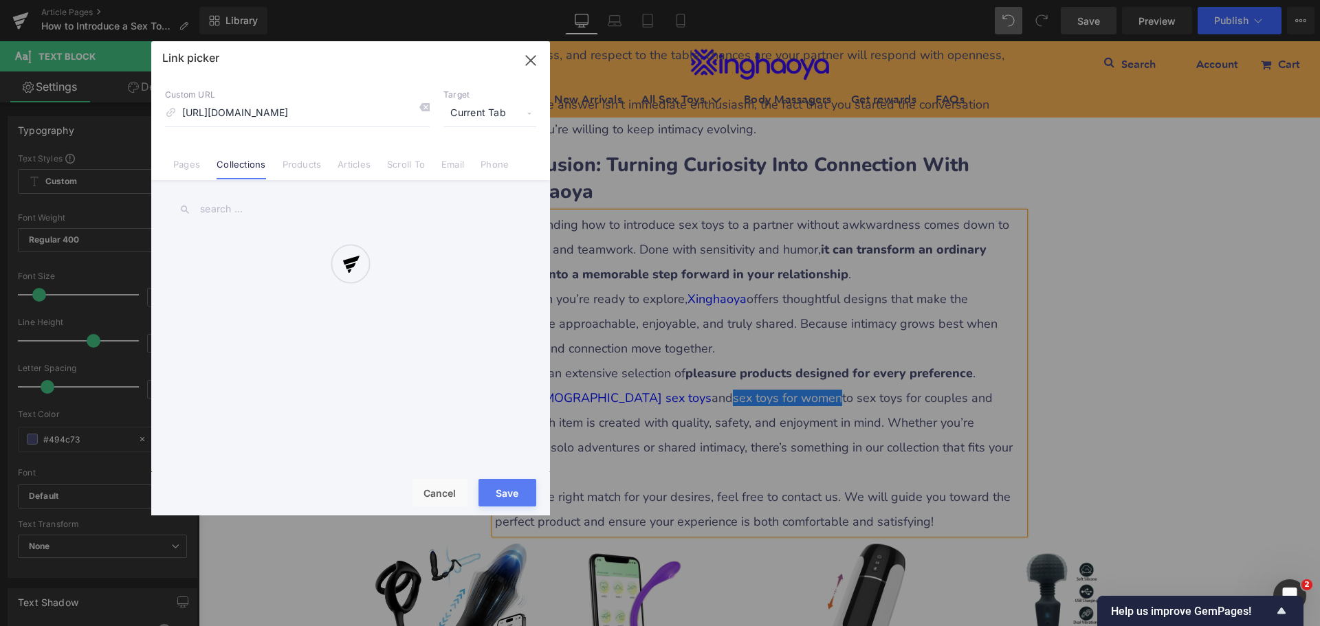
click at [832, 0] on div "Text Color Highlight Color #333333 Edit or remove link: Edit - Unlink - Cancel …" at bounding box center [660, 0] width 1320 height 0
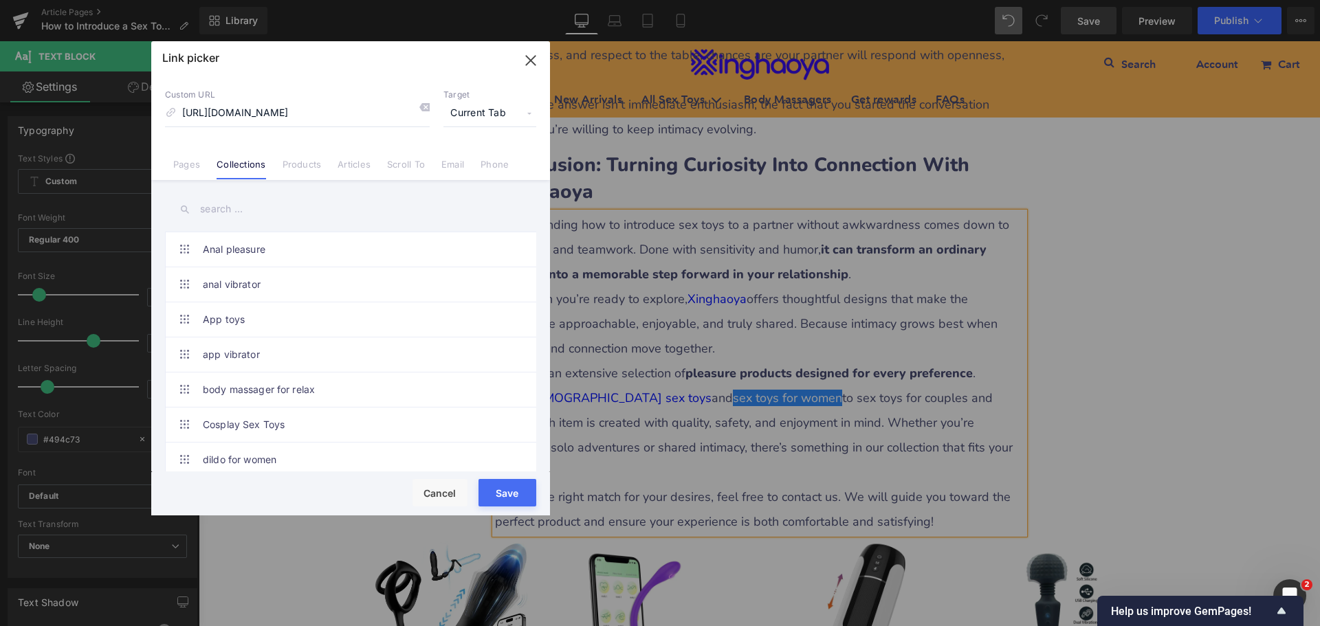
click at [469, 115] on span "Current Tab" at bounding box center [489, 113] width 93 height 26
click at [460, 158] on li "New Tab" at bounding box center [489, 163] width 107 height 24
drag, startPoint x: 496, startPoint y: 496, endPoint x: 297, endPoint y: 454, distance: 202.9
click at [496, 496] on button "Save" at bounding box center [507, 492] width 58 height 27
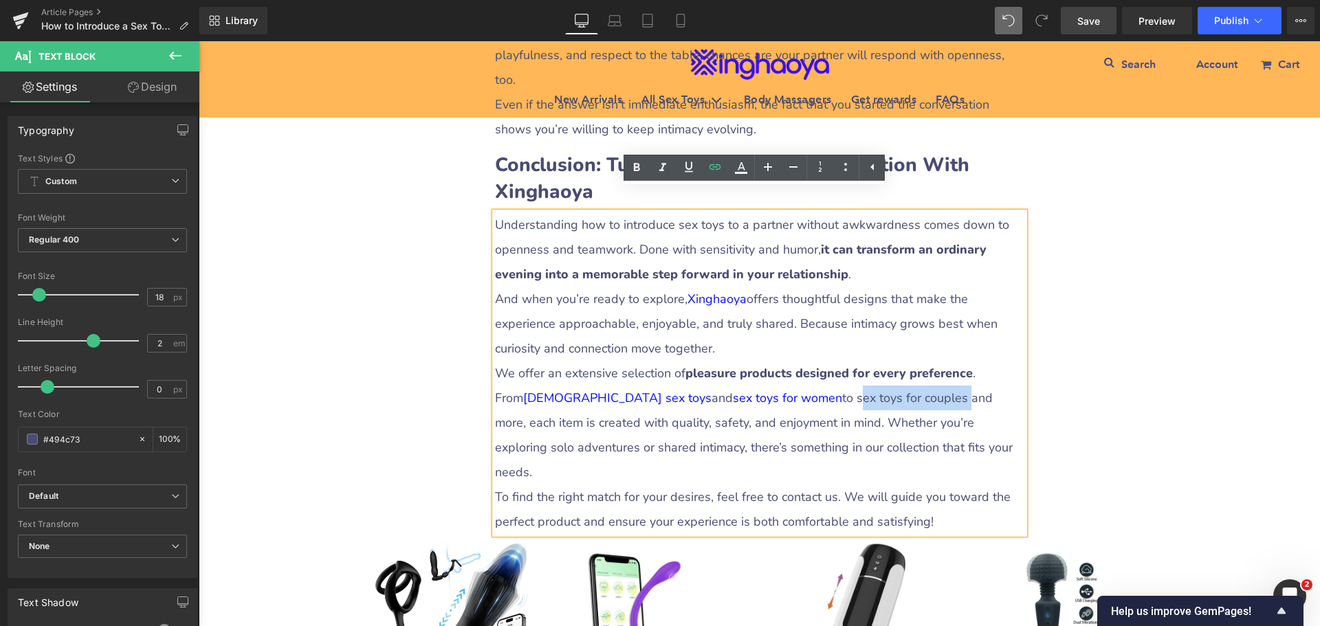
drag, startPoint x: 718, startPoint y: 376, endPoint x: 824, endPoint y: 375, distance: 105.9
click at [824, 375] on div "We offer an extensive selection of pleasure products designed for every prefere…" at bounding box center [759, 423] width 529 height 124
click at [718, 170] on icon at bounding box center [715, 167] width 16 height 16
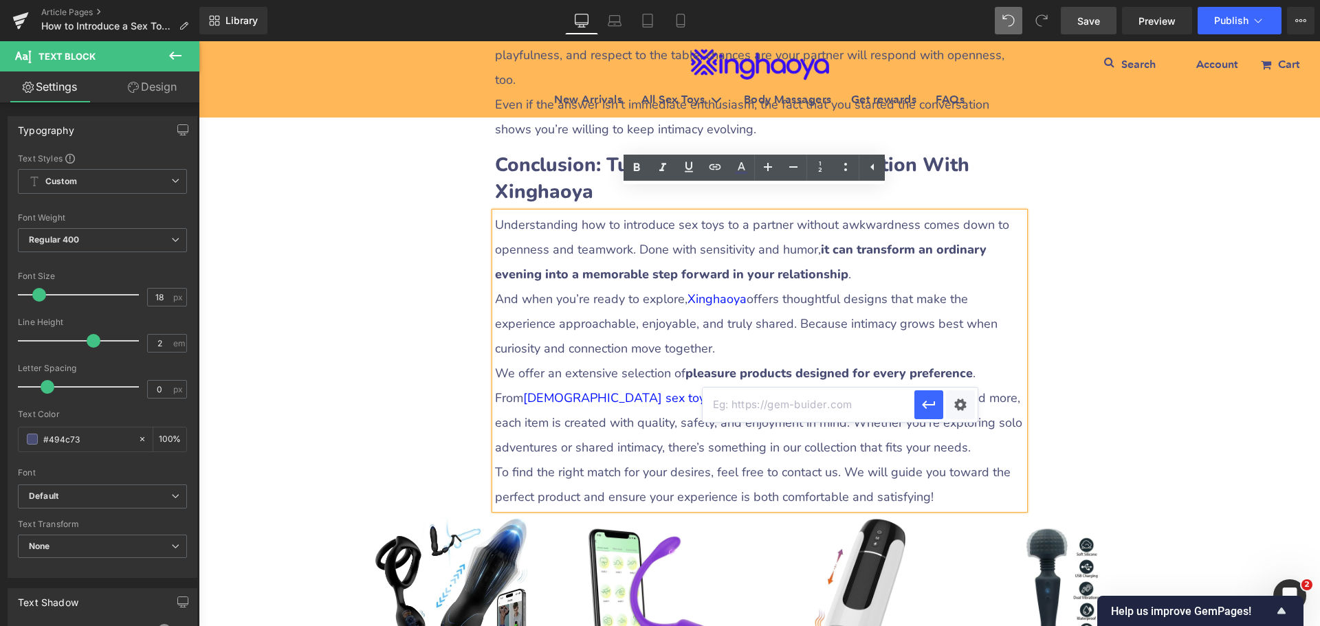
click at [751, 405] on input "text" at bounding box center [808, 405] width 212 height 34
paste input "[URL][DOMAIN_NAME]"
click at [951, 0] on div "Text Color Highlight Color #333333 Edit or remove link: Edit - Unlink - Cancel …" at bounding box center [660, 0] width 1320 height 0
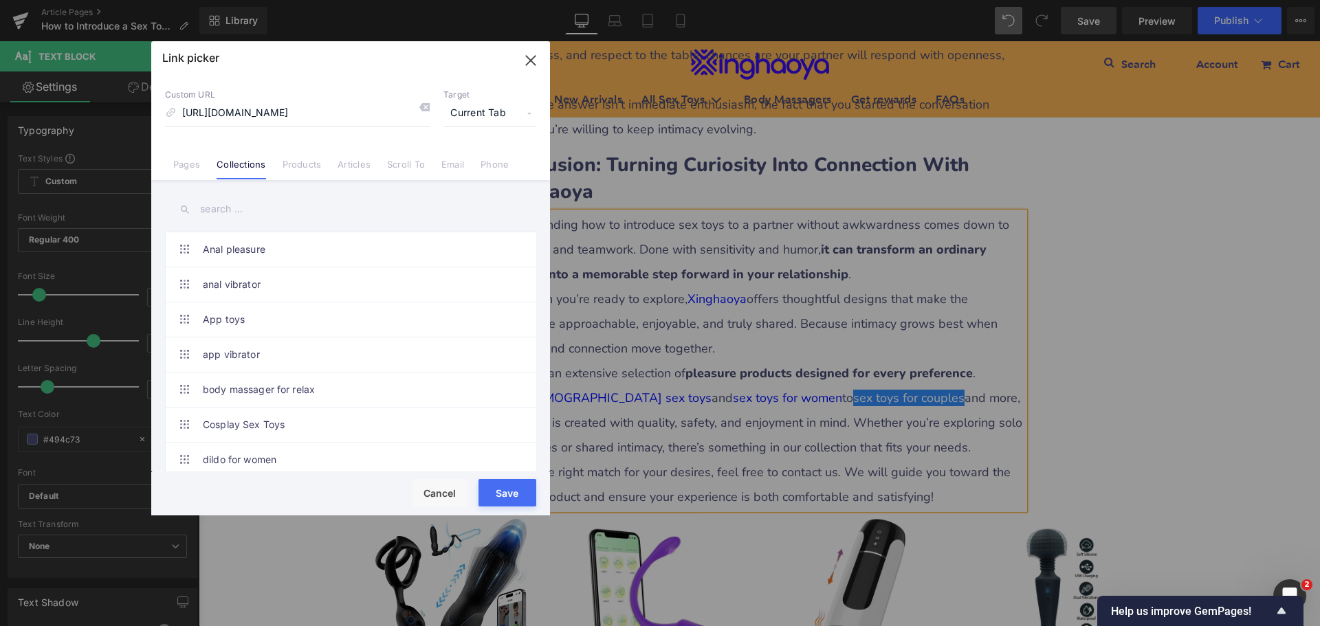
scroll to position [0, 0]
click at [472, 114] on span "Current Tab" at bounding box center [489, 113] width 93 height 26
click at [465, 165] on li "New Tab" at bounding box center [489, 163] width 107 height 24
drag, startPoint x: 298, startPoint y: 445, endPoint x: 496, endPoint y: 486, distance: 202.9
click at [496, 486] on button "Save" at bounding box center [507, 492] width 58 height 27
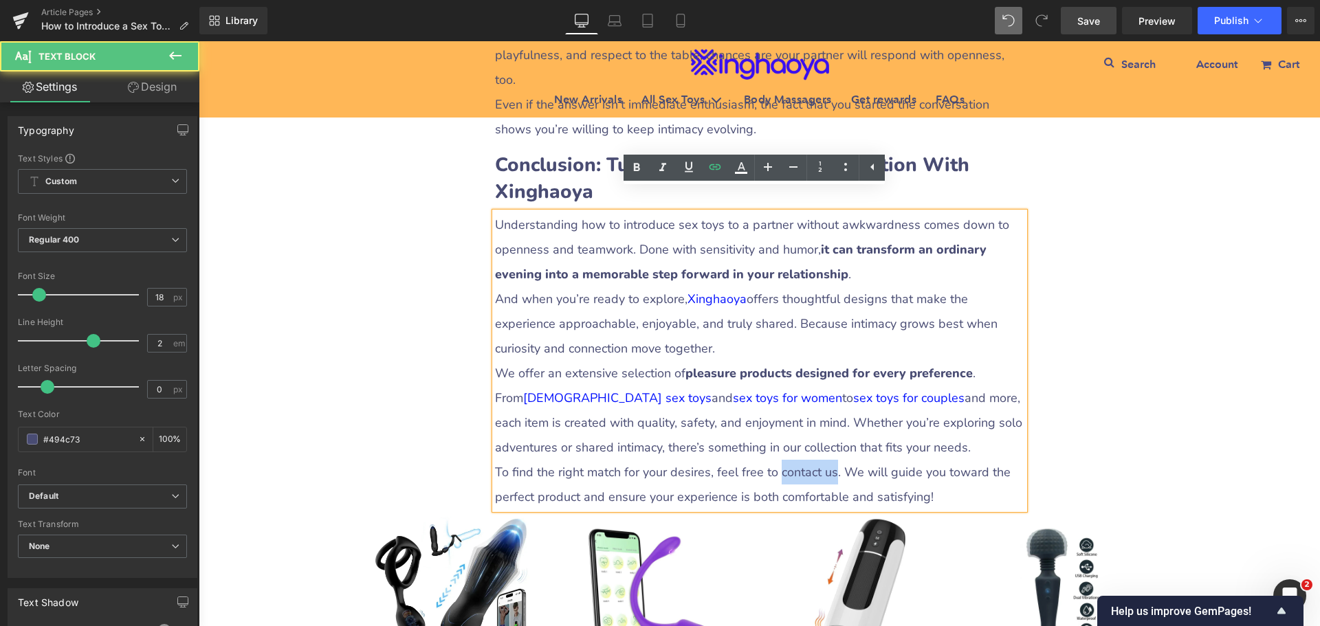
drag, startPoint x: 770, startPoint y: 452, endPoint x: 824, endPoint y: 452, distance: 54.3
click at [824, 460] on div "To find the right match for your desires, feel free to contact us. We will guid…" at bounding box center [759, 484] width 529 height 49
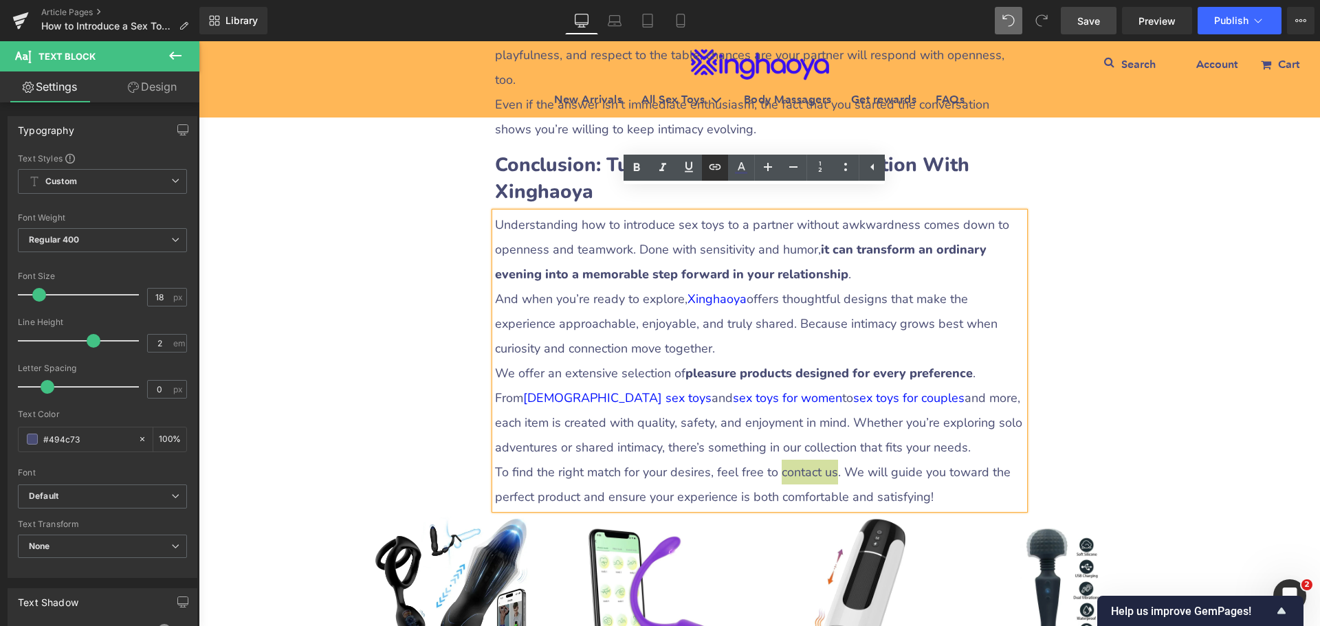
click at [717, 174] on icon at bounding box center [715, 167] width 16 height 16
click at [762, 476] on input "text" at bounding box center [834, 479] width 212 height 34
paste input "tel:[PHONE_NUMBER]"
type input "tel:[PHONE_NUMBER]"
click at [983, 0] on div "Text Color Highlight Color #333333 Edit or remove link: Edit - Unlink - Cancel …" at bounding box center [660, 0] width 1320 height 0
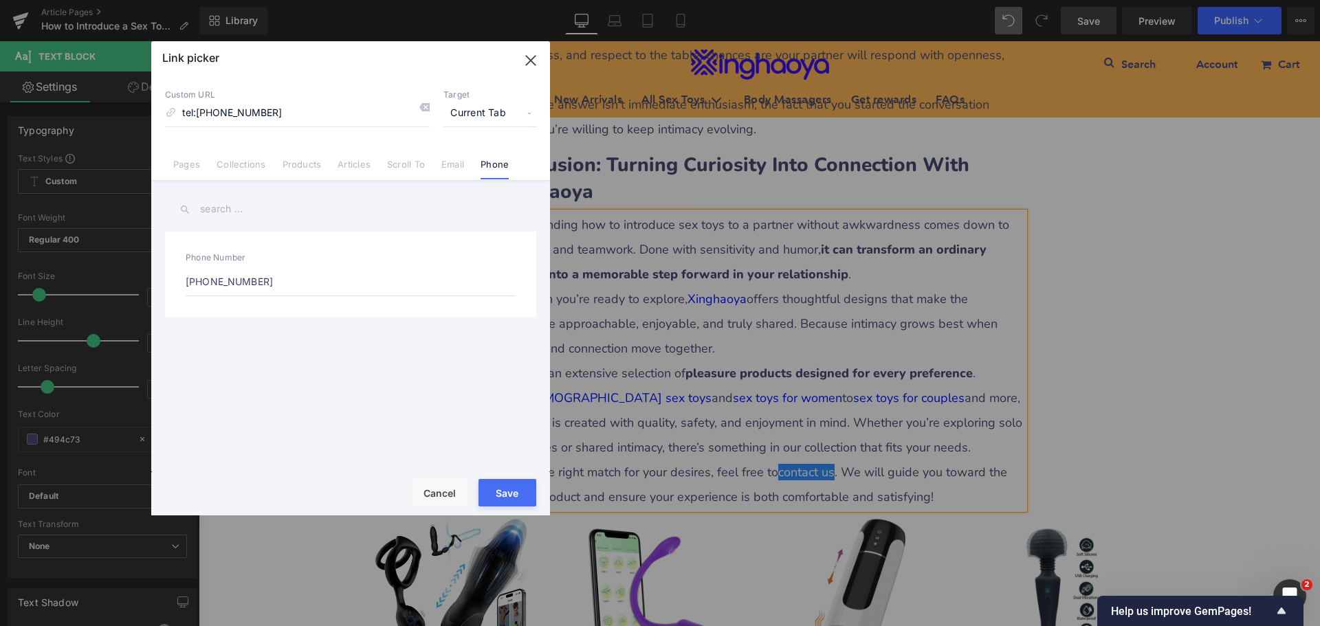
click at [480, 117] on span "Current Tab" at bounding box center [489, 113] width 93 height 26
click at [459, 157] on li "New Tab" at bounding box center [489, 163] width 107 height 24
click at [499, 489] on button "Save" at bounding box center [507, 492] width 58 height 27
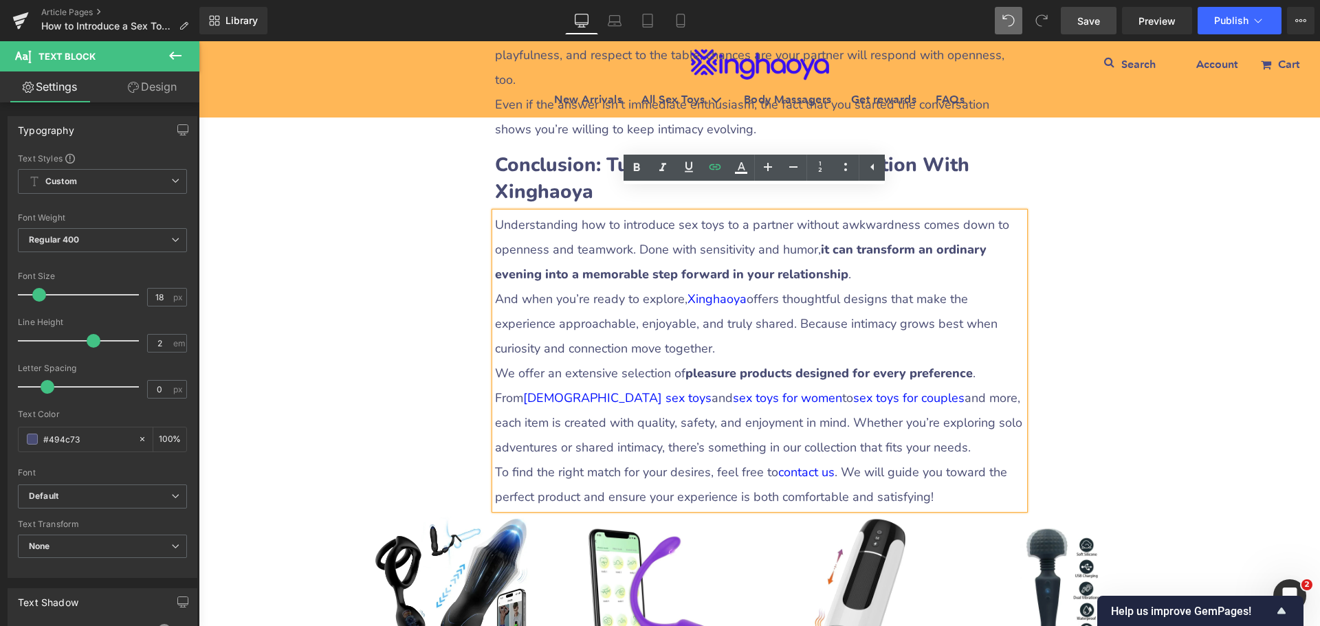
click at [695, 460] on div "To find the right match for your desires, feel free to contact us . We will gui…" at bounding box center [759, 484] width 529 height 49
drag, startPoint x: 833, startPoint y: 449, endPoint x: 570, endPoint y: 476, distance: 264.7
click at [570, 476] on div "To find the right match for your desires, feel free to contact us . We will gui…" at bounding box center [759, 484] width 529 height 49
click at [576, 476] on div "To find the right match for your desires, feel free to contact us . We will gui…" at bounding box center [759, 484] width 529 height 49
drag, startPoint x: 833, startPoint y: 451, endPoint x: 572, endPoint y: 478, distance: 262.6
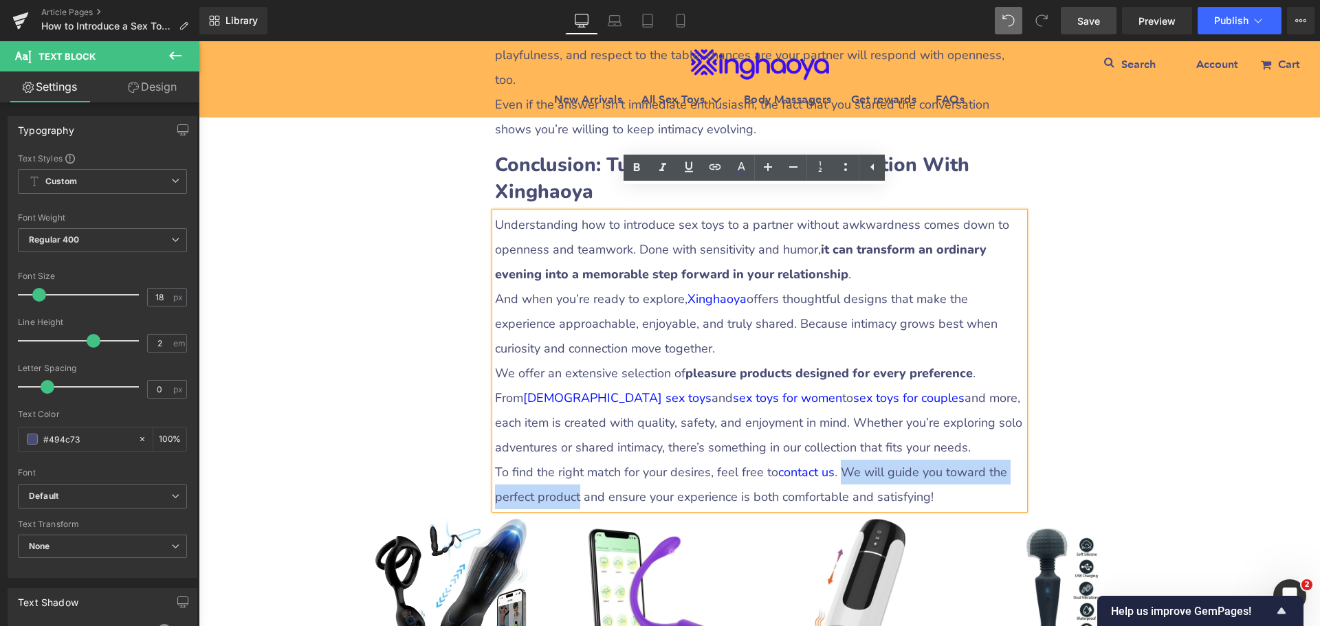
click at [572, 478] on div "To find the right match for your desires, feel free to contact us . We will gui…" at bounding box center [759, 484] width 529 height 49
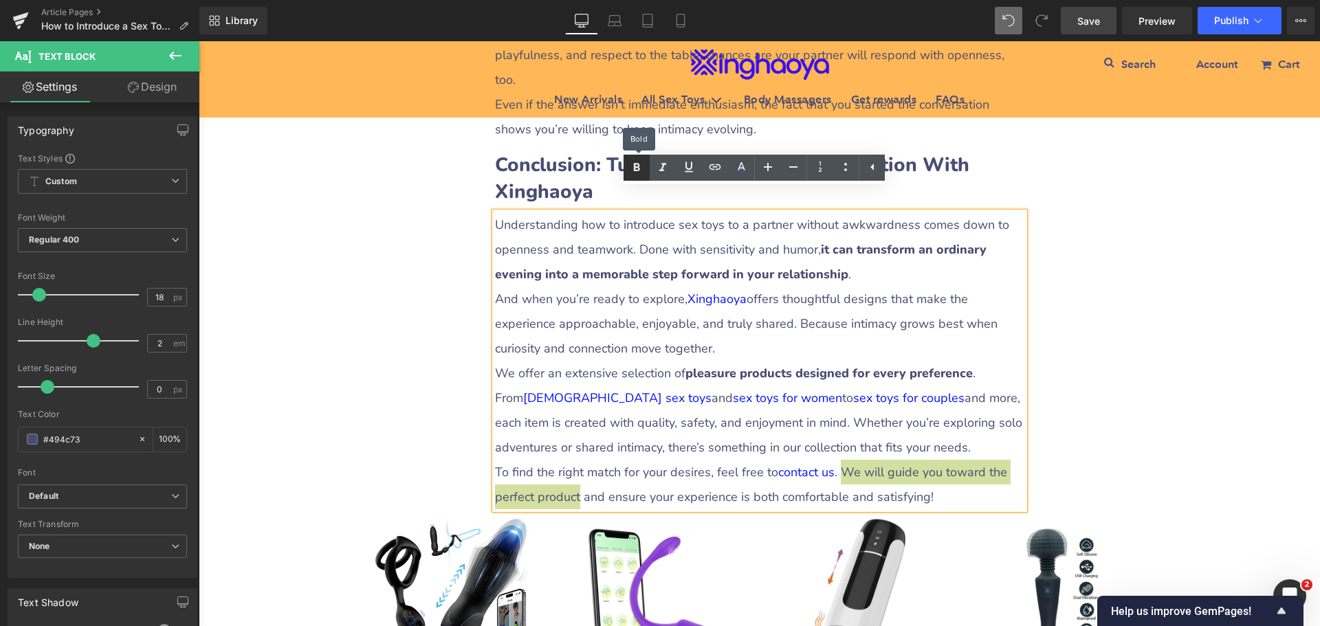
click at [637, 173] on icon at bounding box center [636, 167] width 16 height 16
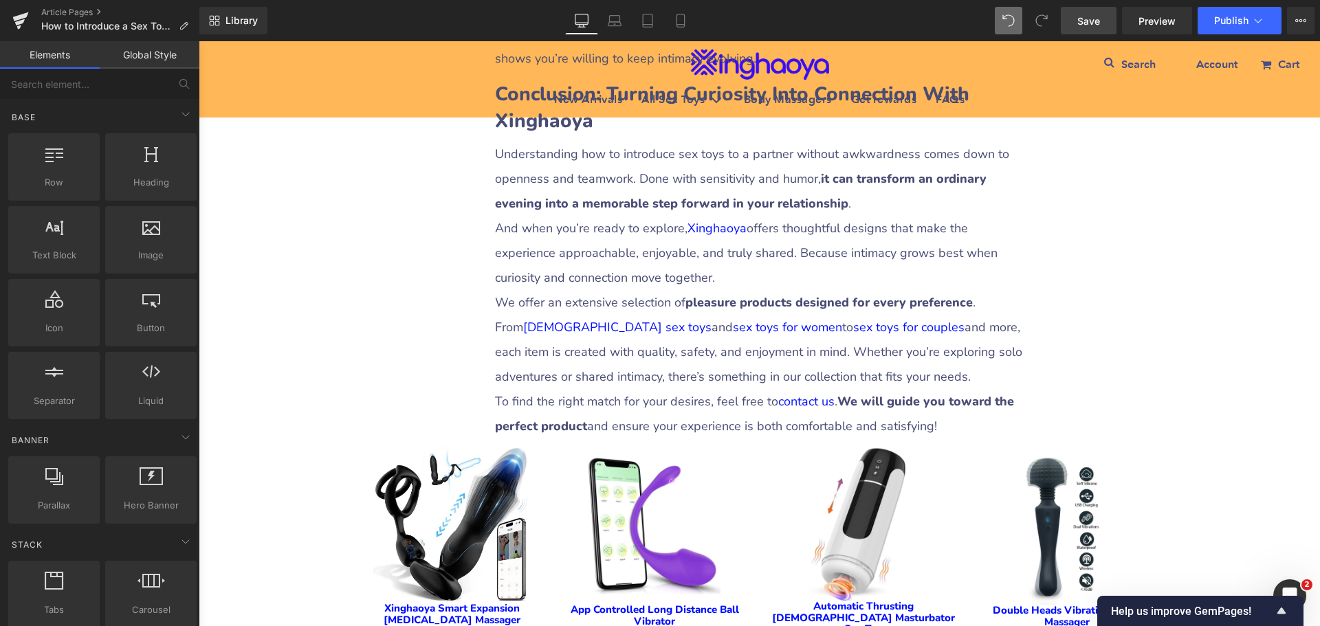
scroll to position [3572, 0]
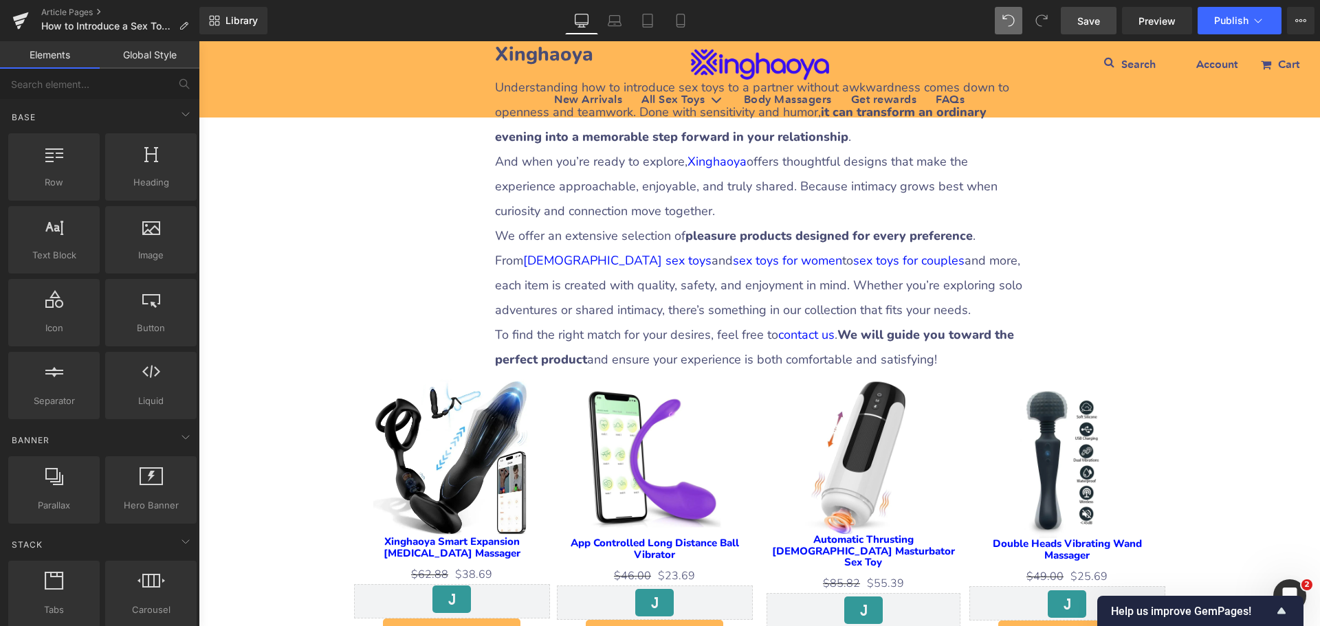
click at [1085, 25] on span "Save" at bounding box center [1088, 21] width 23 height 14
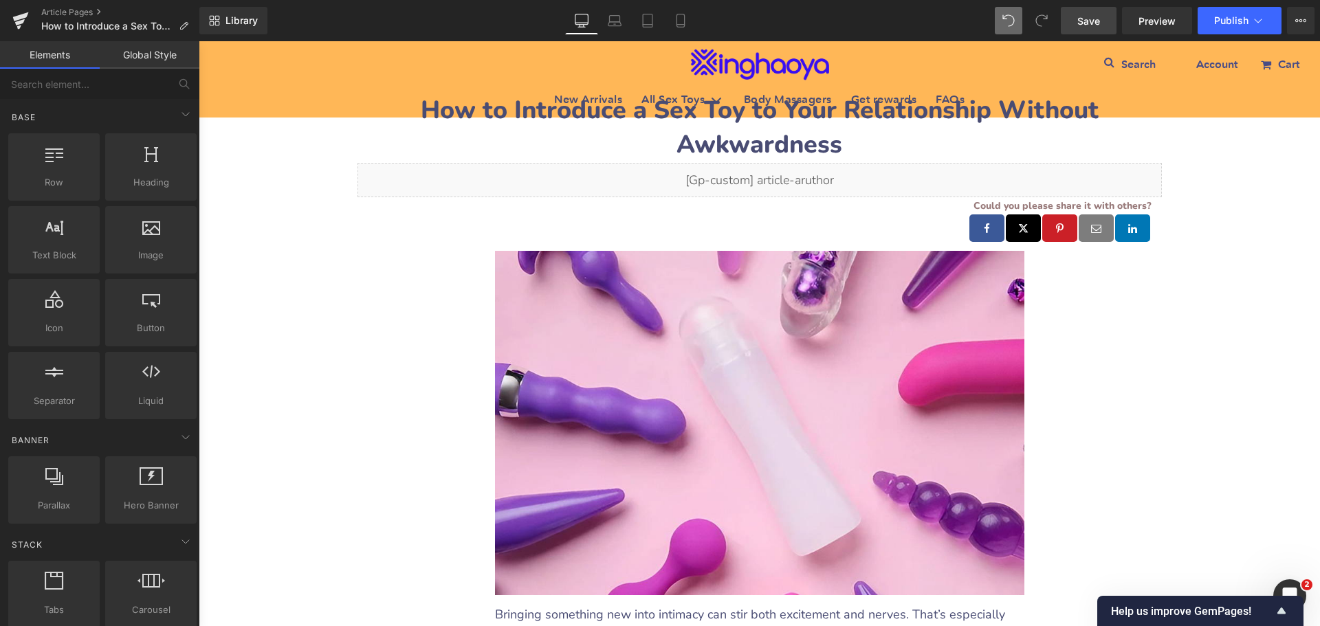
scroll to position [0, 0]
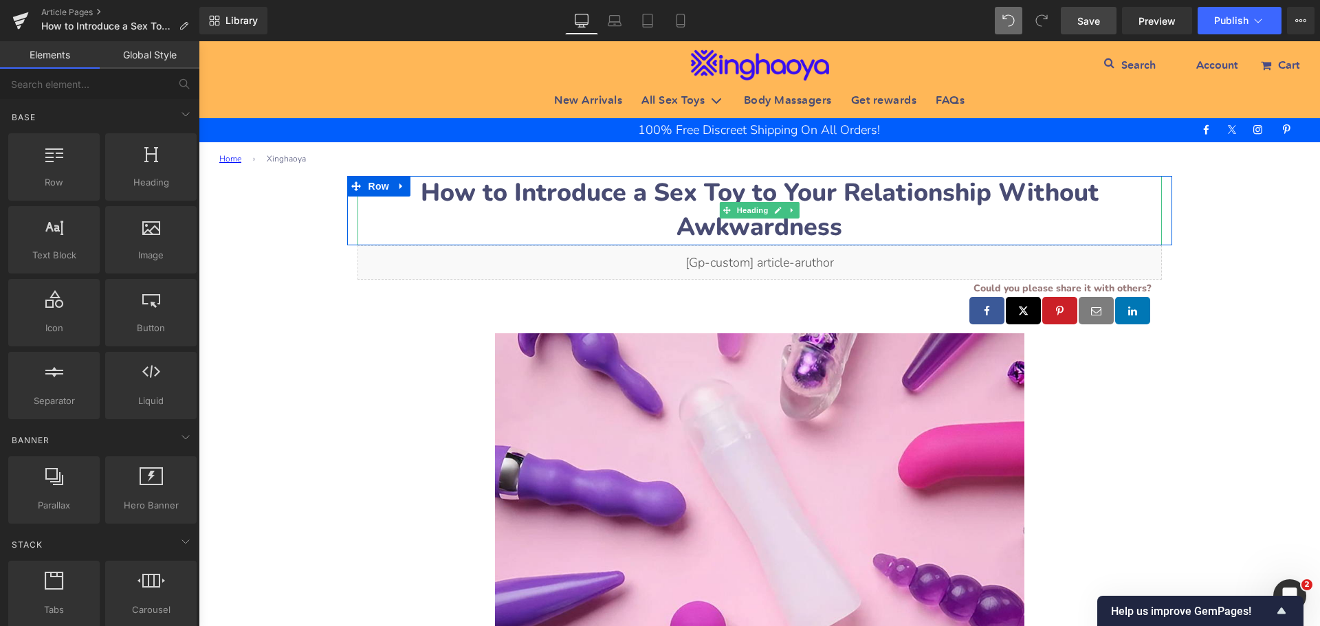
click at [688, 228] on strong "How to Introduce a Sex Toy to Your Relationship Without Awkwardness" at bounding box center [760, 210] width 678 height 68
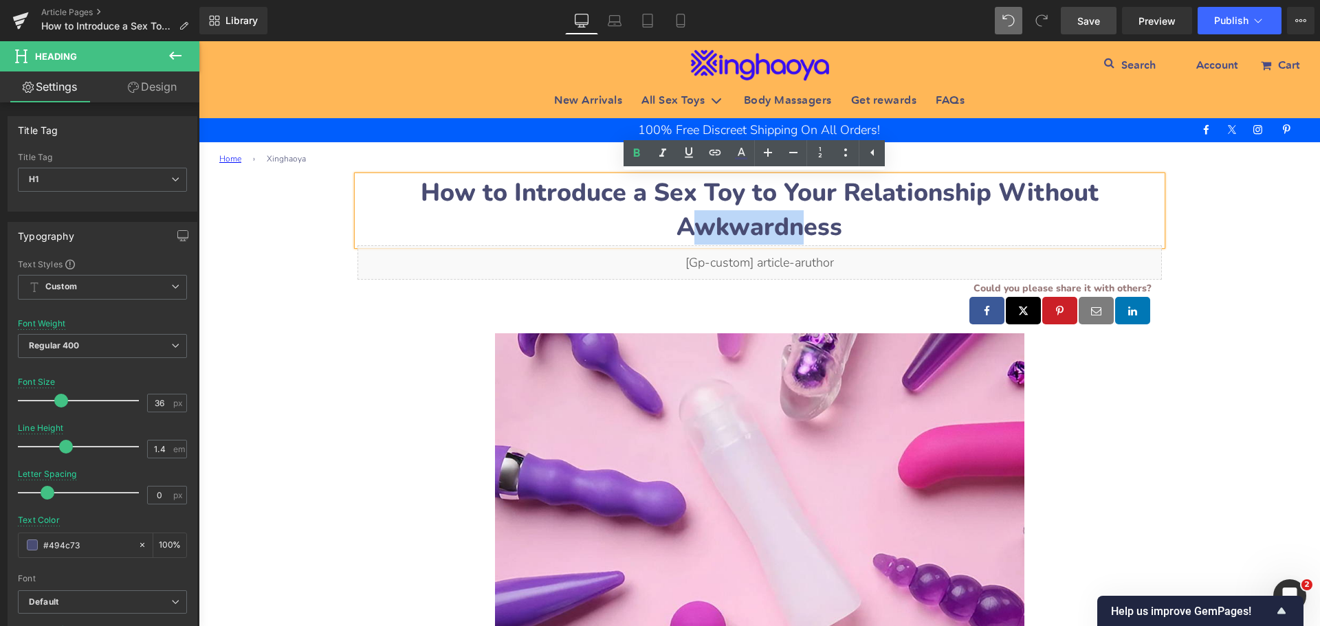
drag, startPoint x: 681, startPoint y: 230, endPoint x: 799, endPoint y: 230, distance: 118.2
click at [799, 230] on strong "How to Introduce a Sex Toy to Your Relationship Without Awkwardness" at bounding box center [760, 210] width 678 height 68
click at [702, 229] on strong "How to Introduce a Sex Toy to Your Relationship Without Awkwardness" at bounding box center [760, 210] width 678 height 68
drag, startPoint x: 676, startPoint y: 232, endPoint x: 835, endPoint y: 231, distance: 159.5
click at [835, 231] on strong "How to Introduce a Sex Toy to Your Relationship Without Awkwardness" at bounding box center [760, 210] width 678 height 68
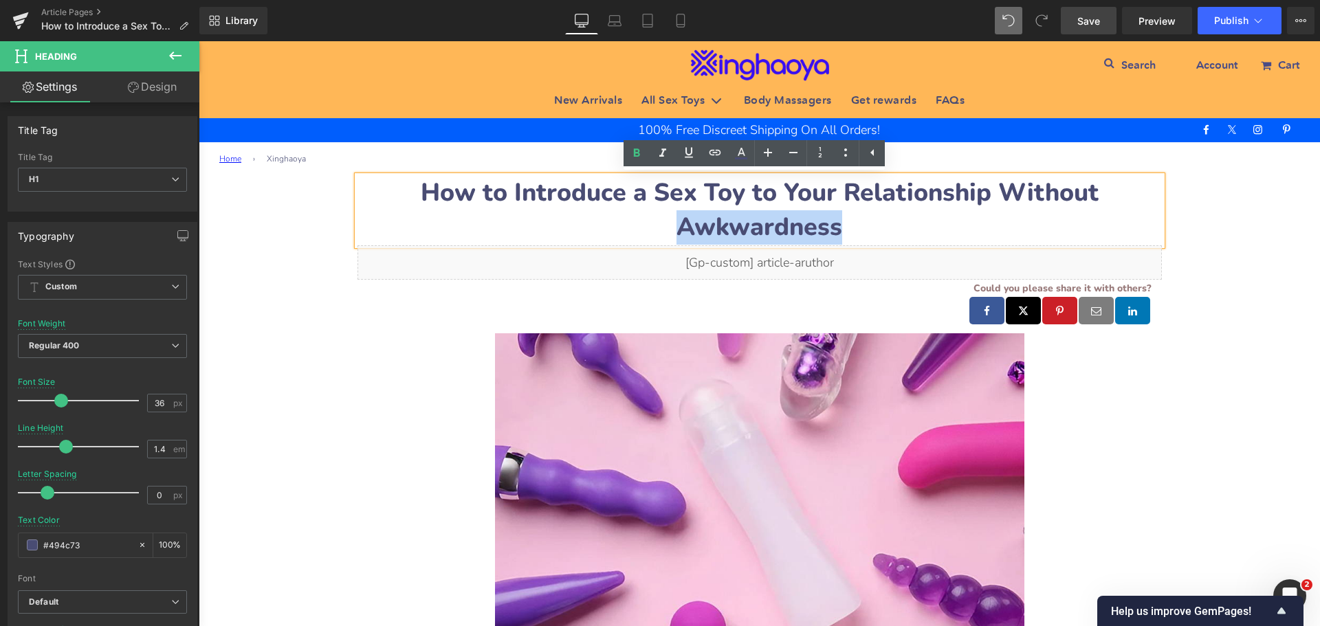
copy strong "Awkwardness"
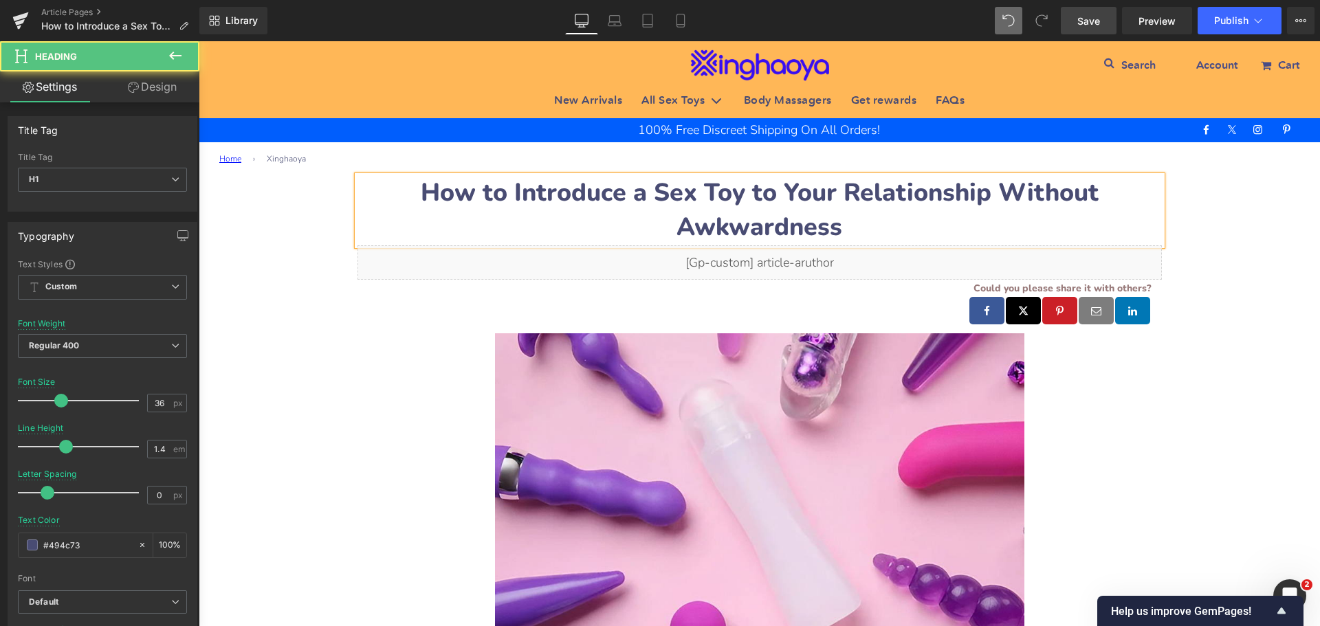
click at [523, 195] on strong "How to Introduce a Sex Toy to Your Relationship Without Awkwardness" at bounding box center [760, 210] width 678 height 68
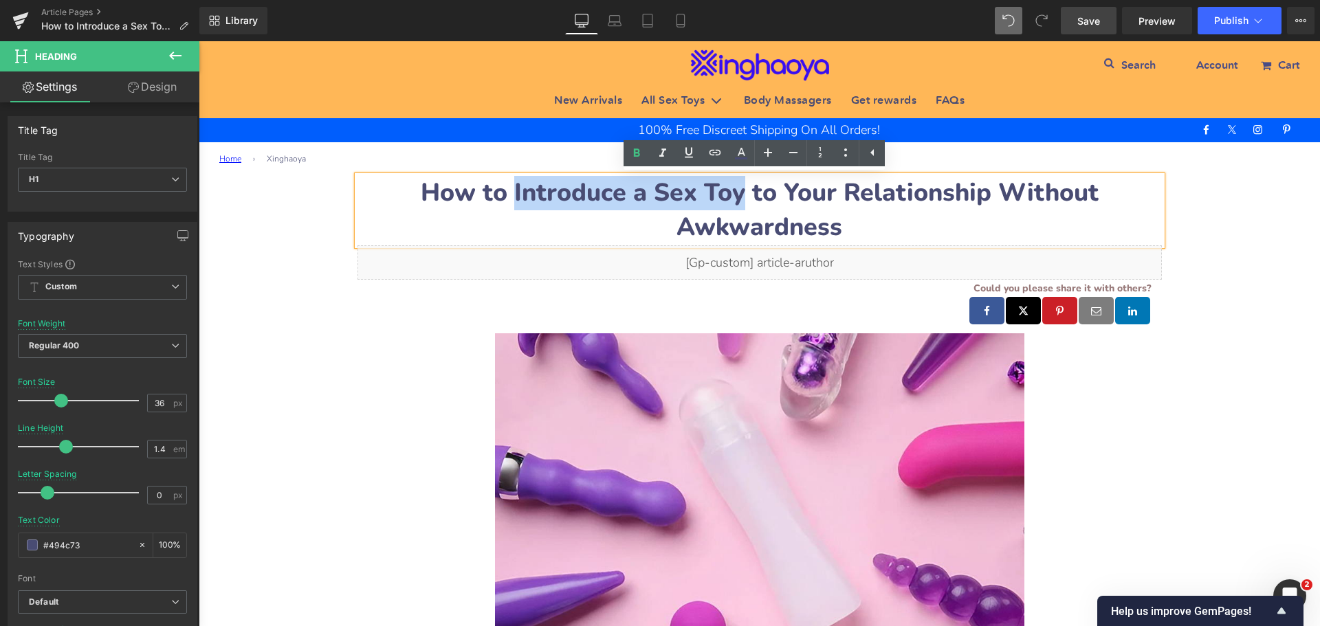
drag, startPoint x: 510, startPoint y: 189, endPoint x: 738, endPoint y: 192, distance: 227.5
click at [738, 192] on strong "How to Introduce a Sex Toy to Your Relationship Without Awkwardness" at bounding box center [760, 210] width 678 height 68
copy strong "Introduce a Sex Toy"
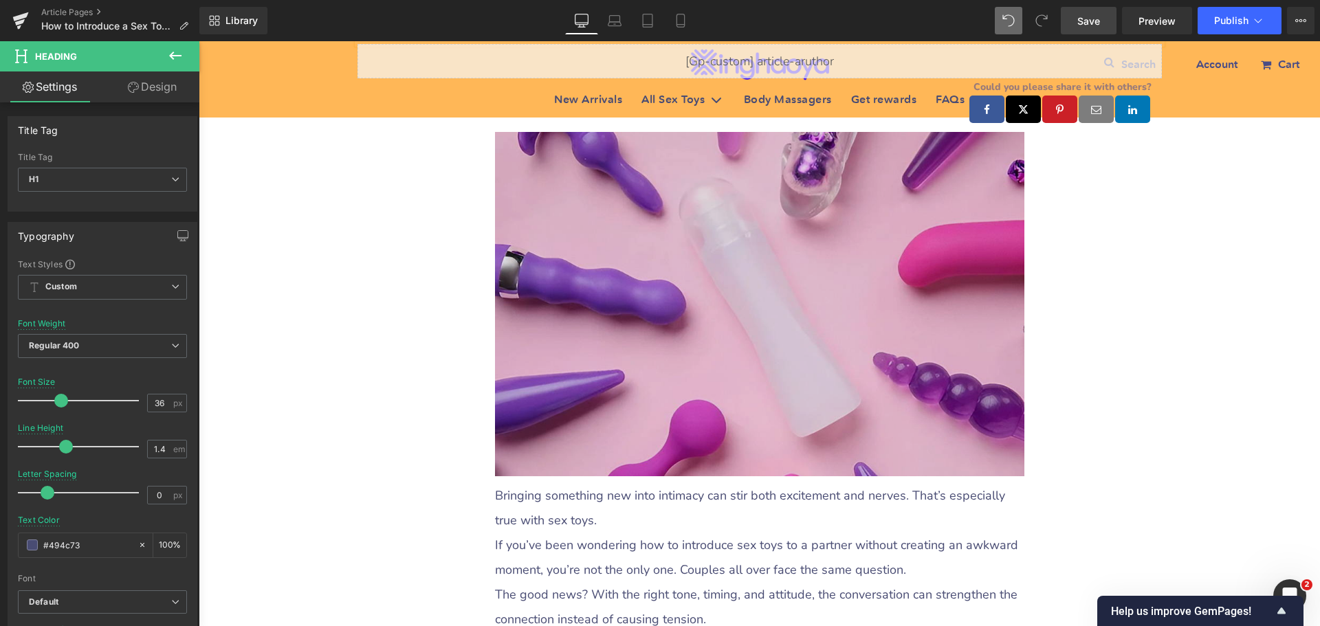
scroll to position [275, 0]
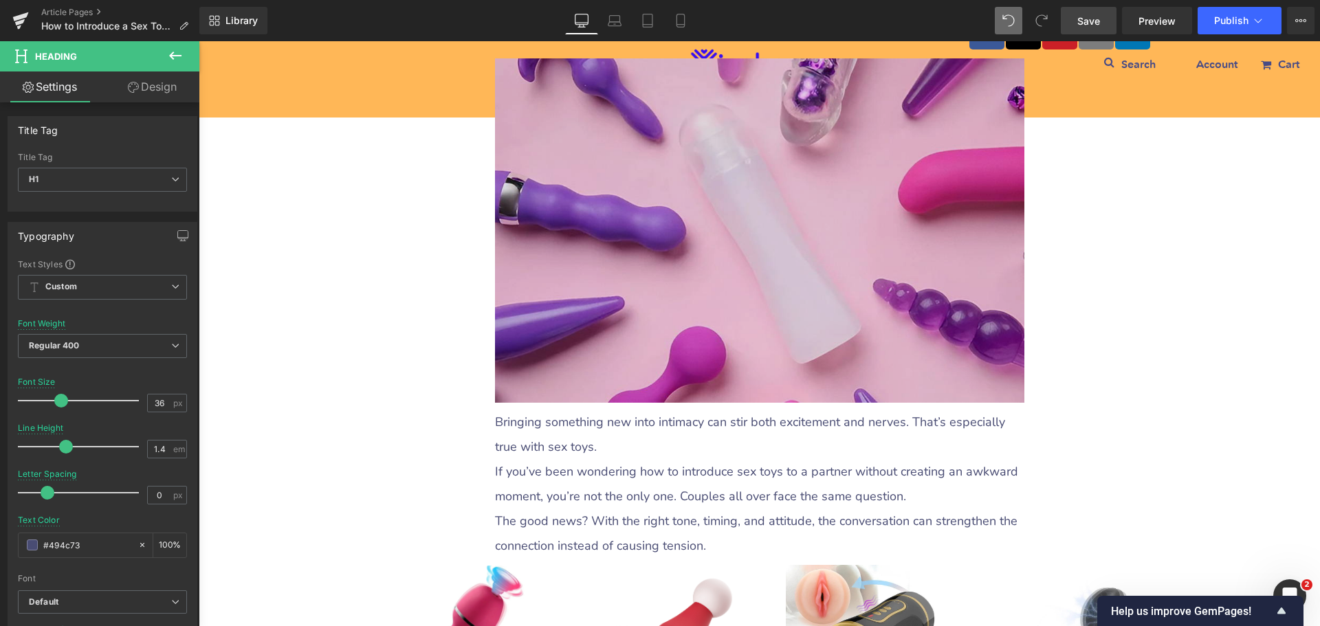
click at [672, 271] on img at bounding box center [759, 230] width 529 height 344
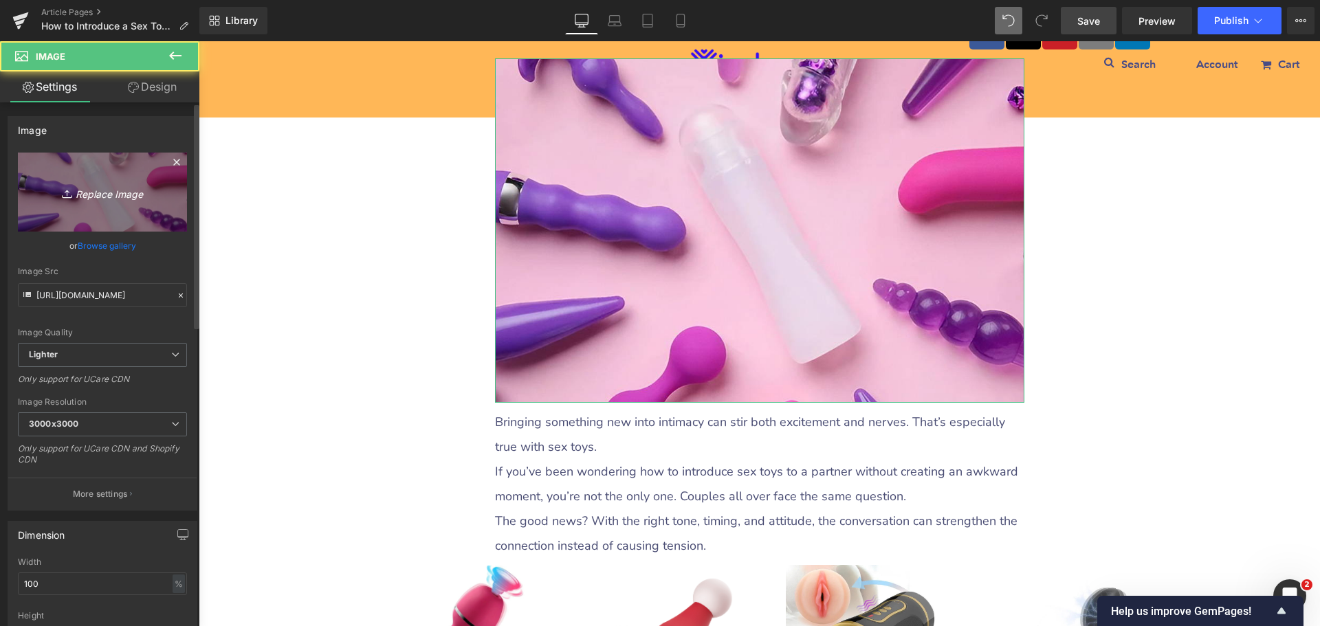
click at [93, 193] on icon "Replace Image" at bounding box center [102, 192] width 110 height 17
type input "C:\fakepath\Introduce-a-Sex-Toy.jpeg"
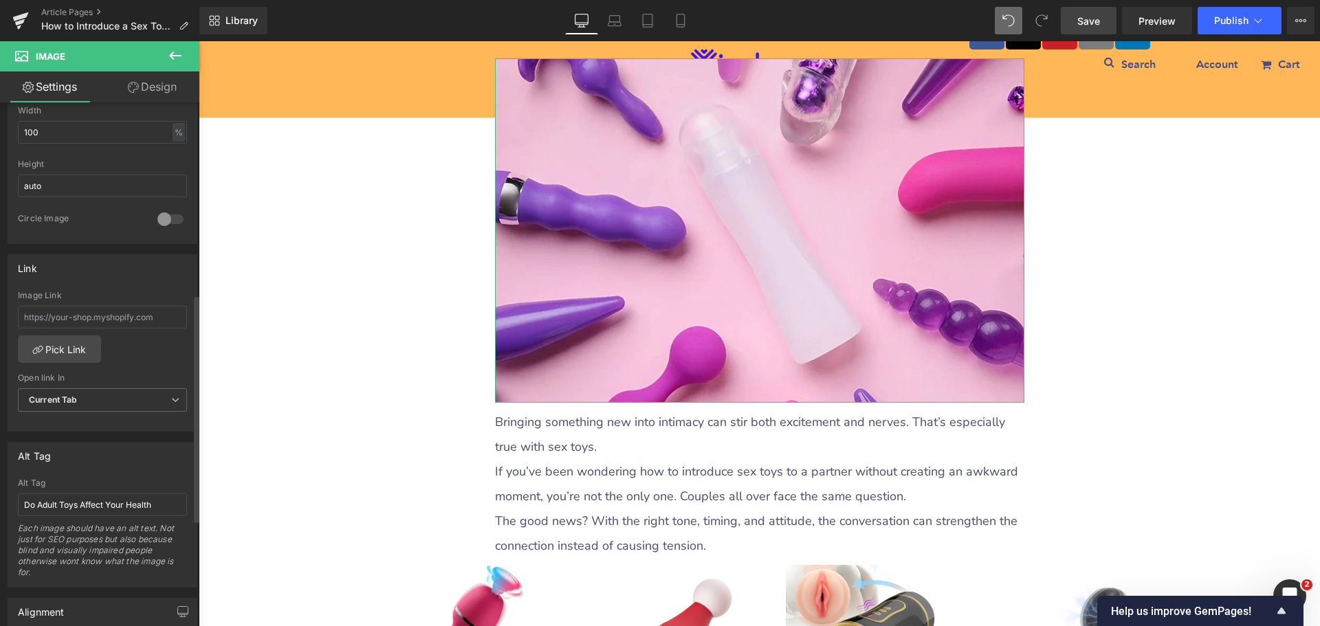
scroll to position [550, 0]
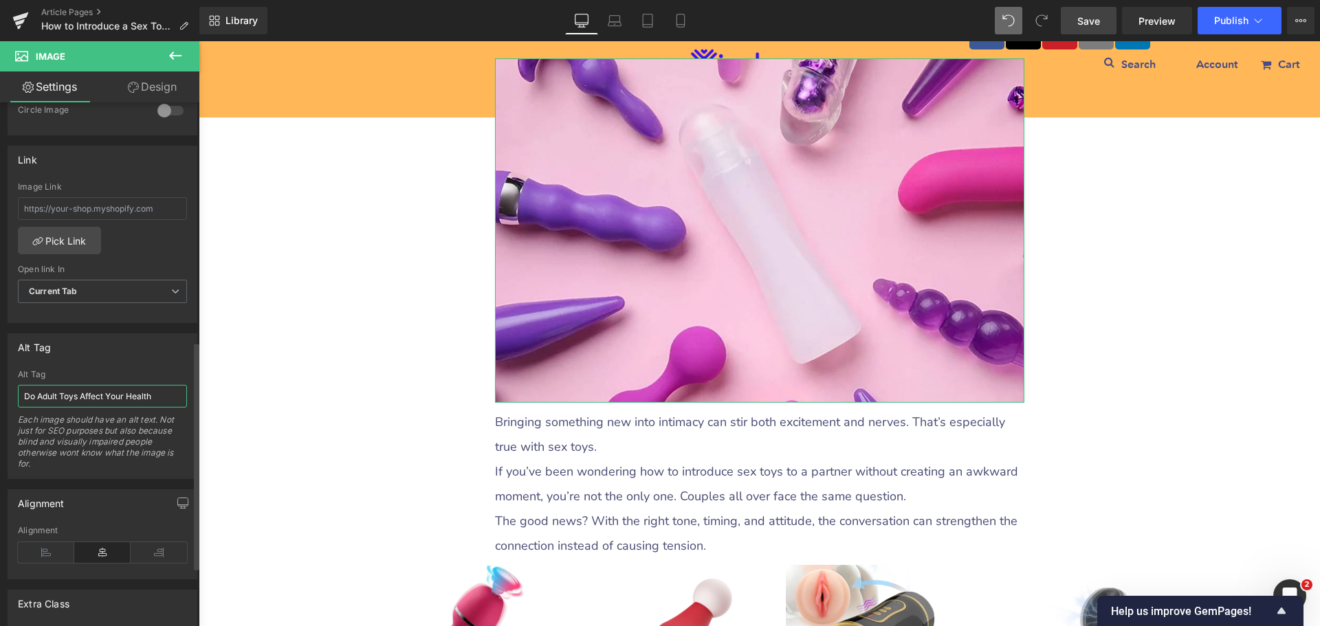
drag, startPoint x: 157, startPoint y: 398, endPoint x: 0, endPoint y: 395, distance: 157.4
click at [0, 395] on div "Alt Tag Do Adult Toys Affect Your Health Alt Tag Do Adult Toys Affect Your Heal…" at bounding box center [103, 401] width 206 height 156
type input "过后我"
type input "[URL][DOMAIN_NAME]"
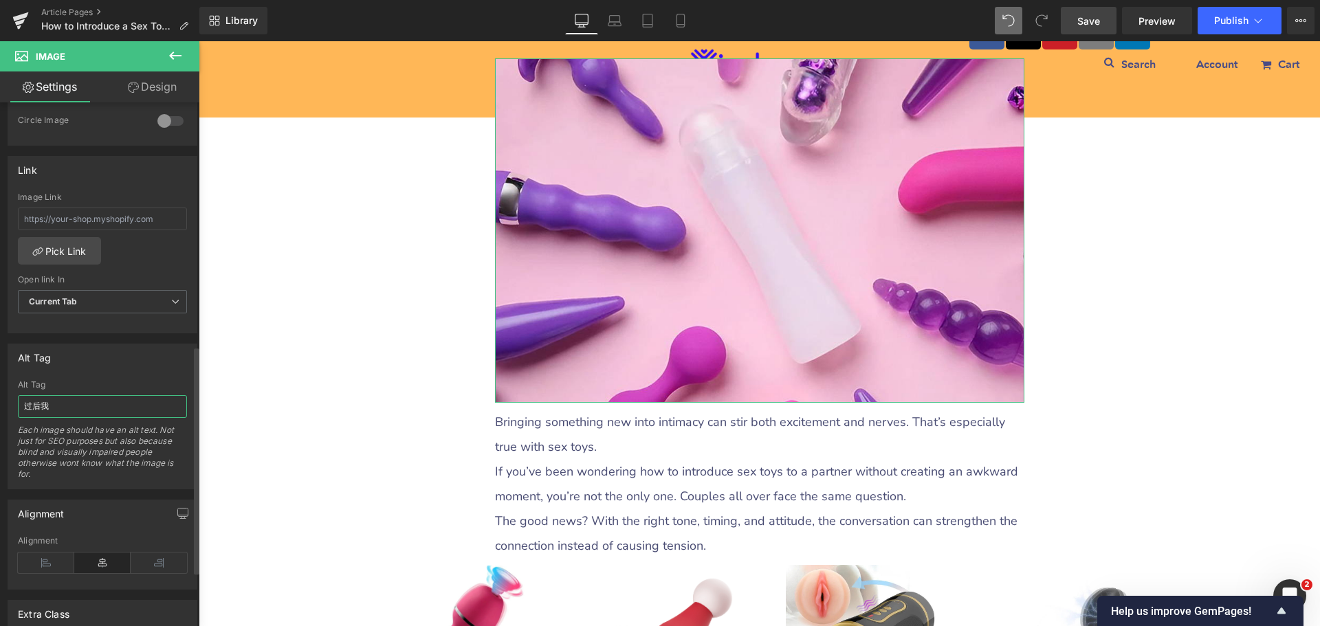
scroll to position [560, 0]
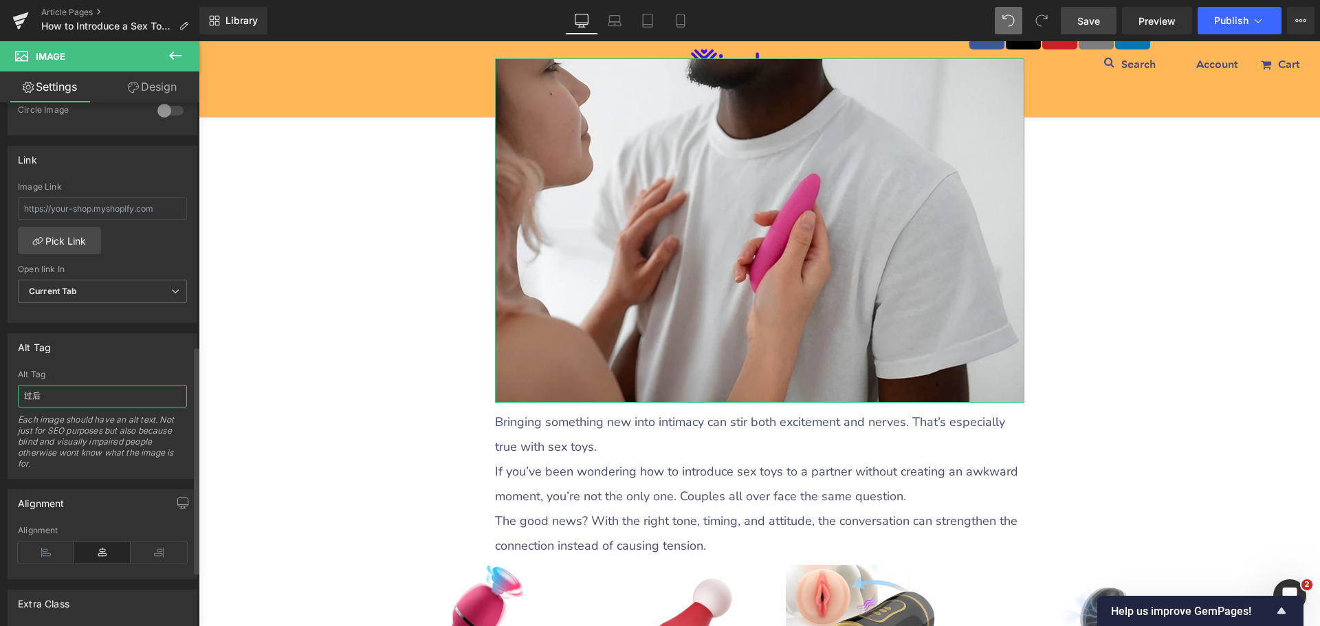
type input "过"
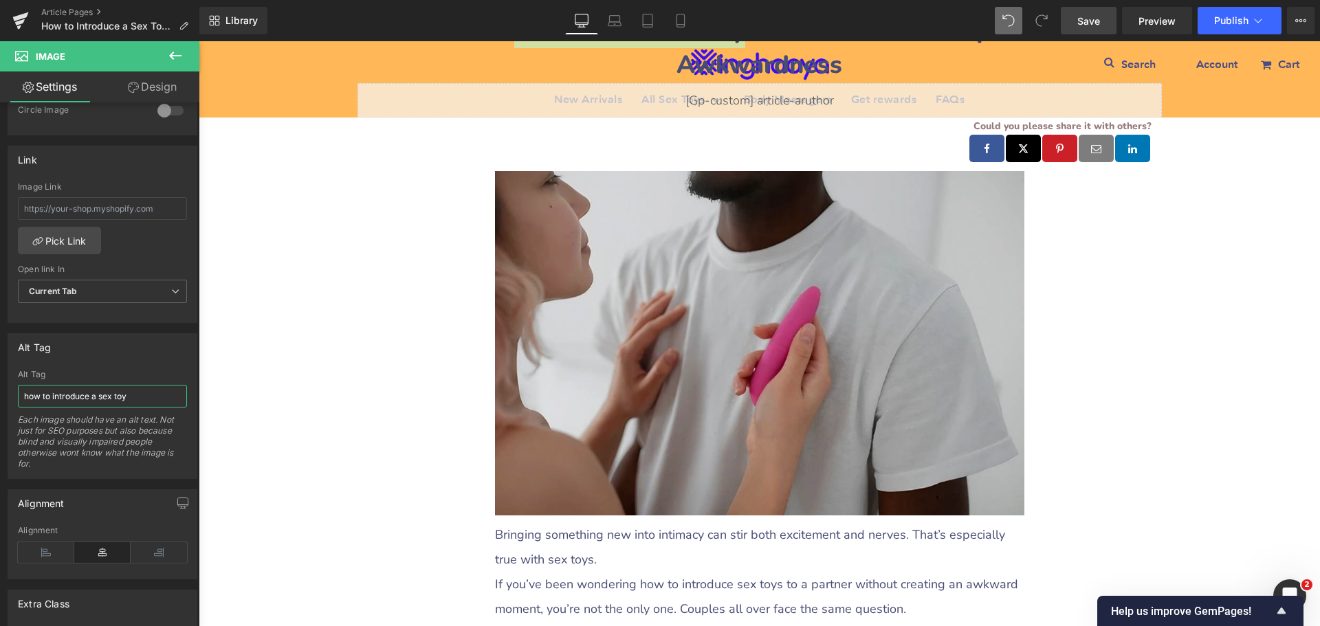
scroll to position [0, 0]
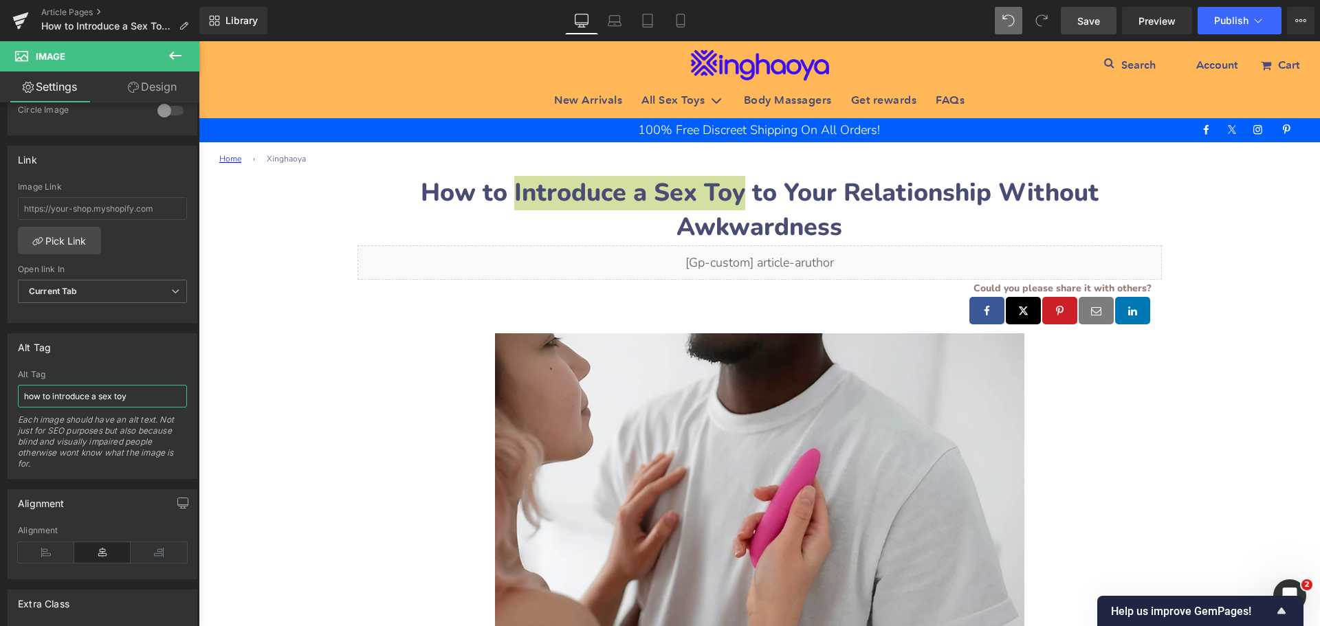
type input "how to introduce a sex toy"
click at [1086, 23] on span "Save" at bounding box center [1088, 21] width 23 height 14
click at [684, 27] on icon at bounding box center [680, 20] width 8 height 13
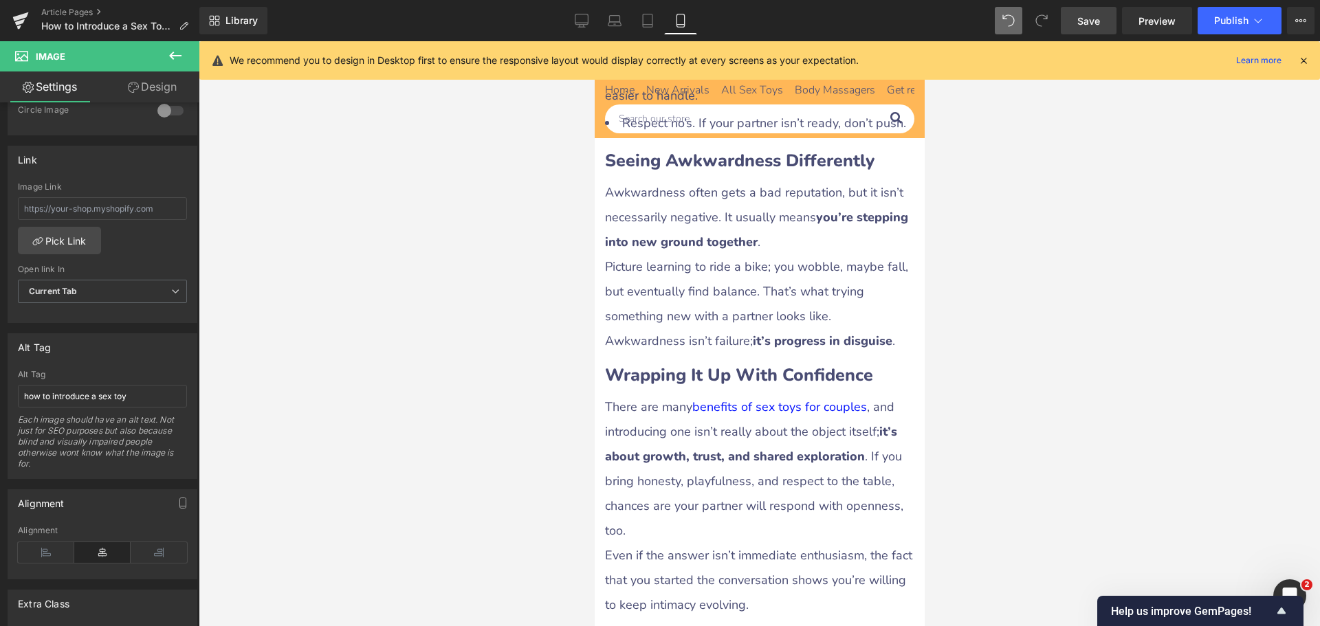
scroll to position [3918, 0]
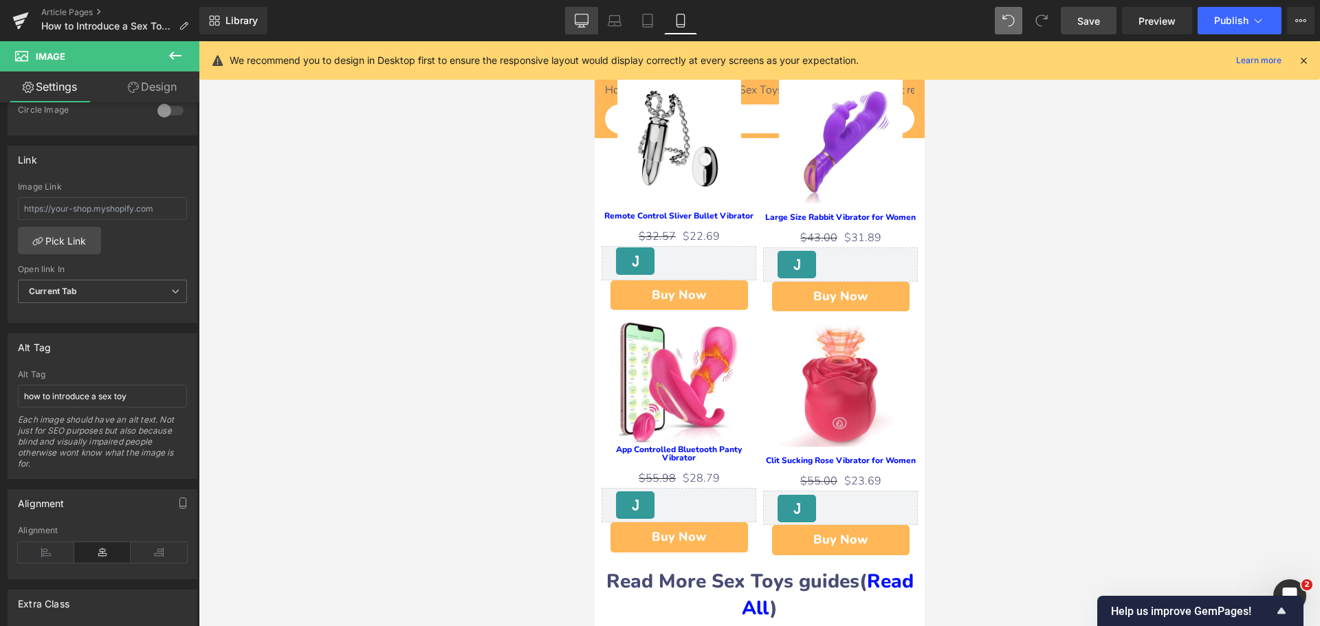
click at [574, 22] on link "Desktop" at bounding box center [581, 20] width 33 height 27
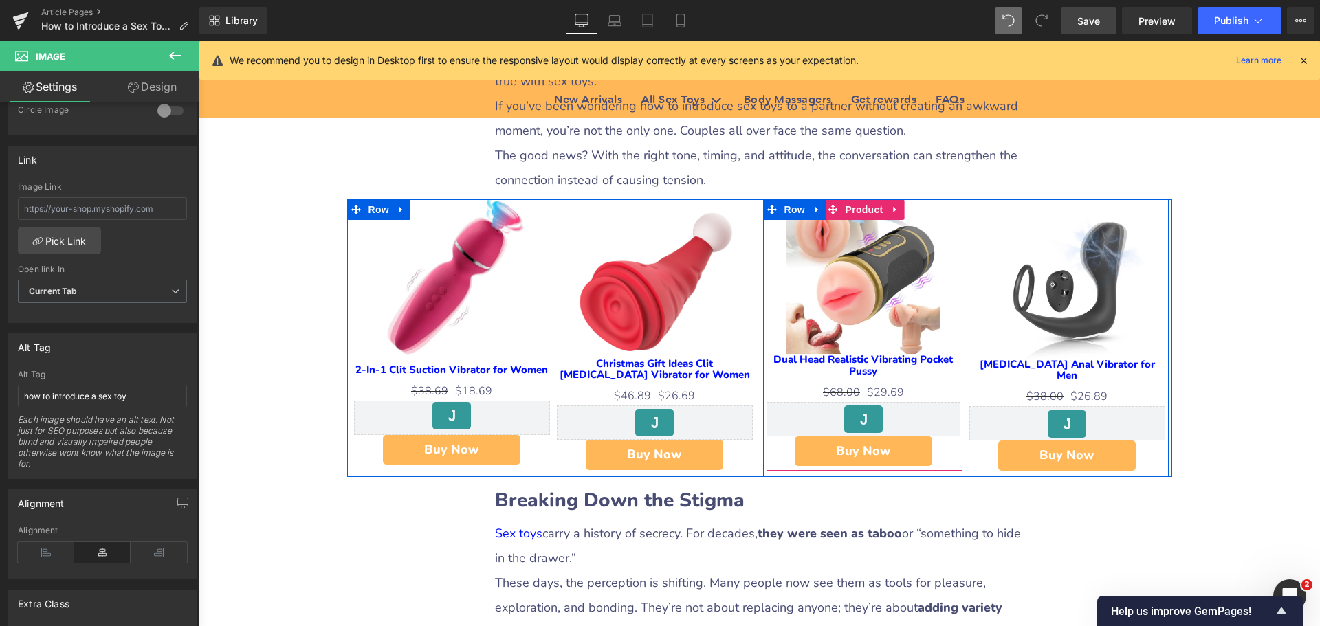
scroll to position [647, 0]
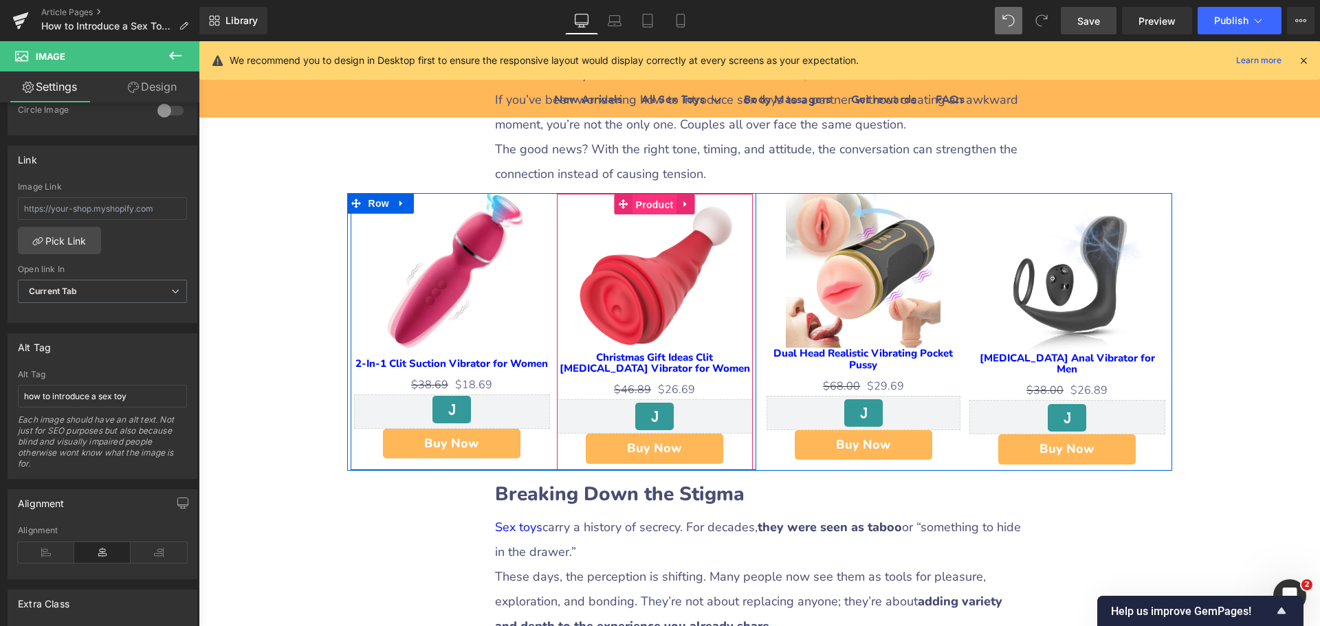
click at [656, 210] on span "Product" at bounding box center [654, 205] width 45 height 21
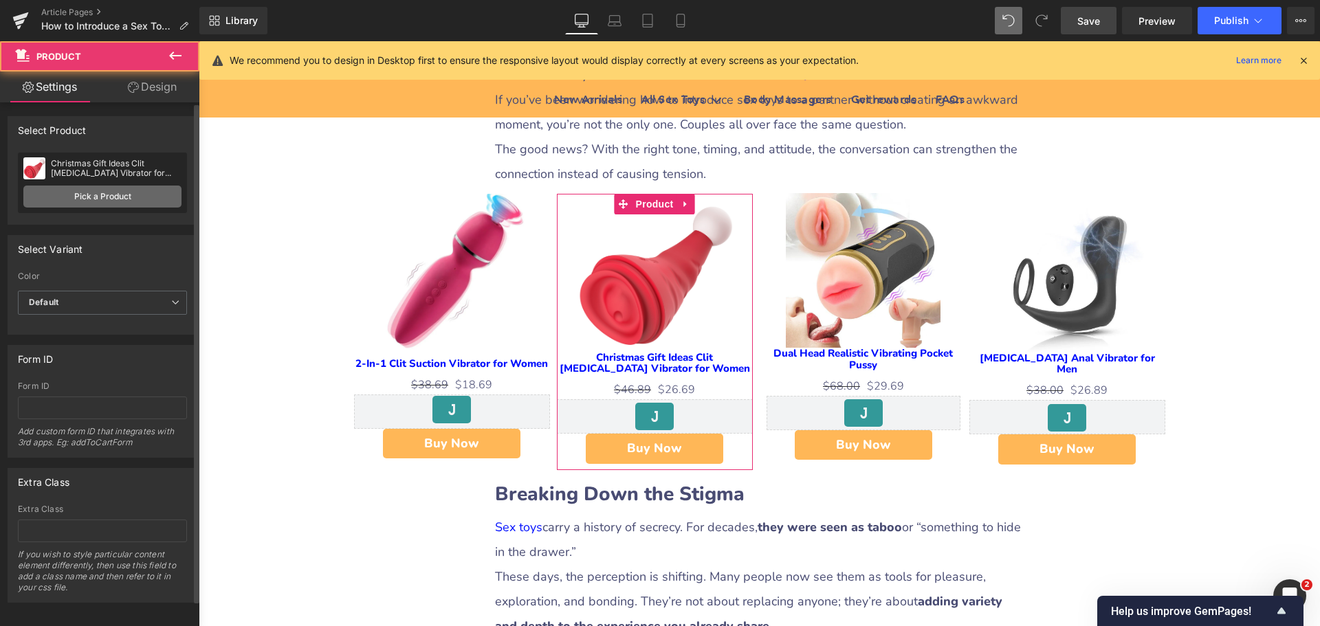
click at [89, 196] on link "Pick a Product" at bounding box center [102, 197] width 158 height 22
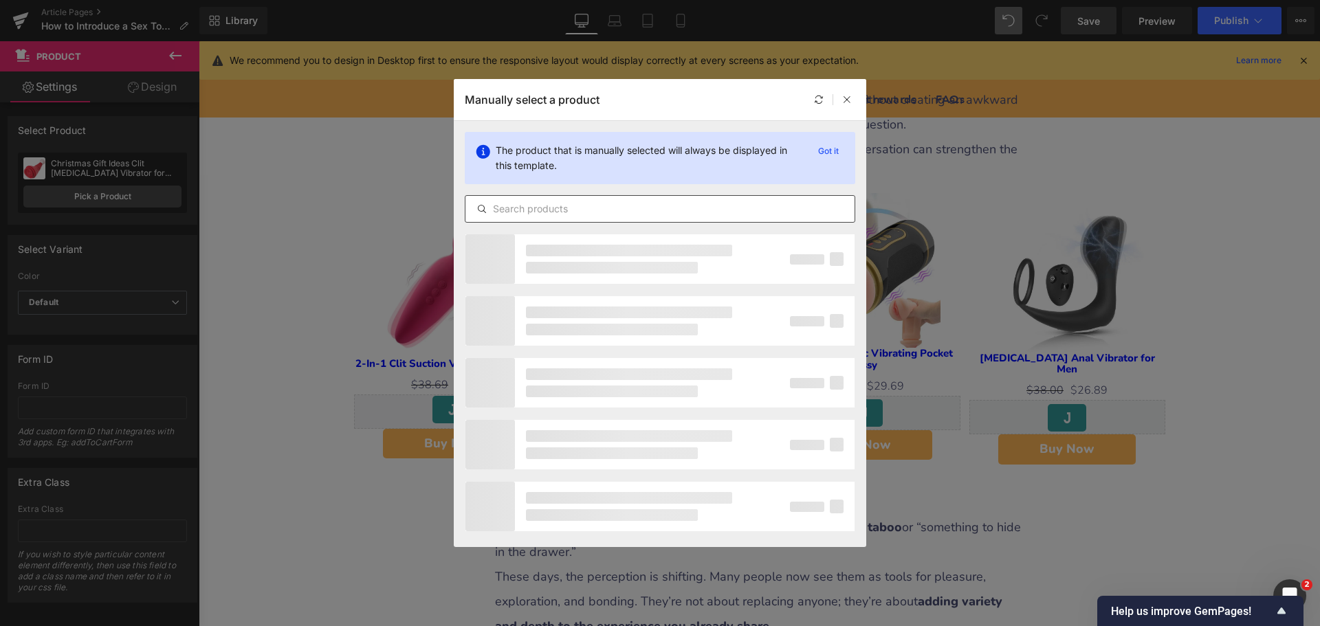
click at [527, 209] on input "text" at bounding box center [659, 209] width 389 height 16
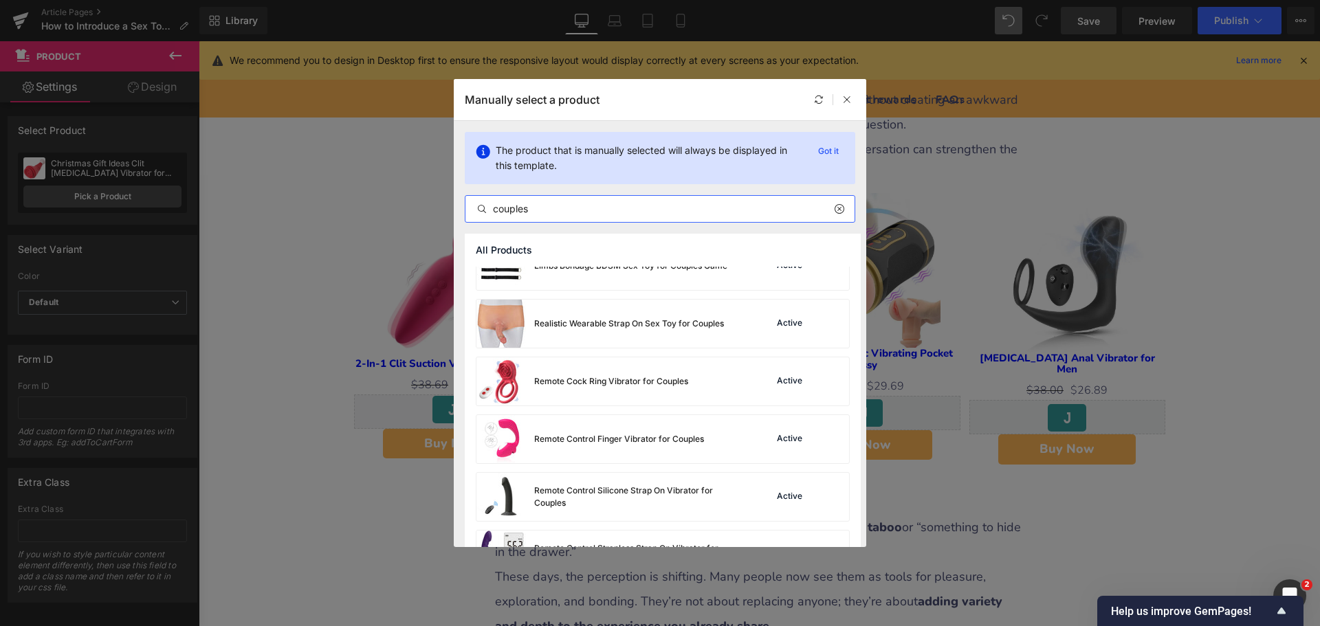
scroll to position [550, 0]
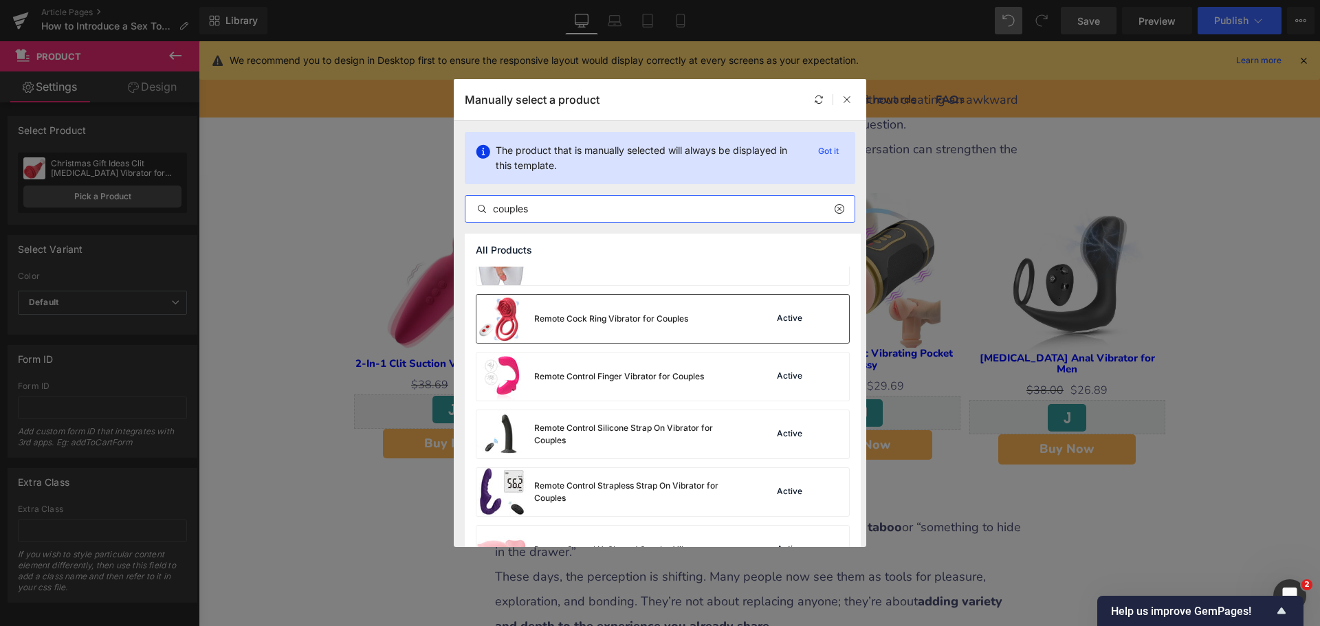
type input "couples"
click at [650, 328] on div "Remote Cock Ring Vibrator for Couples" at bounding box center [582, 319] width 212 height 48
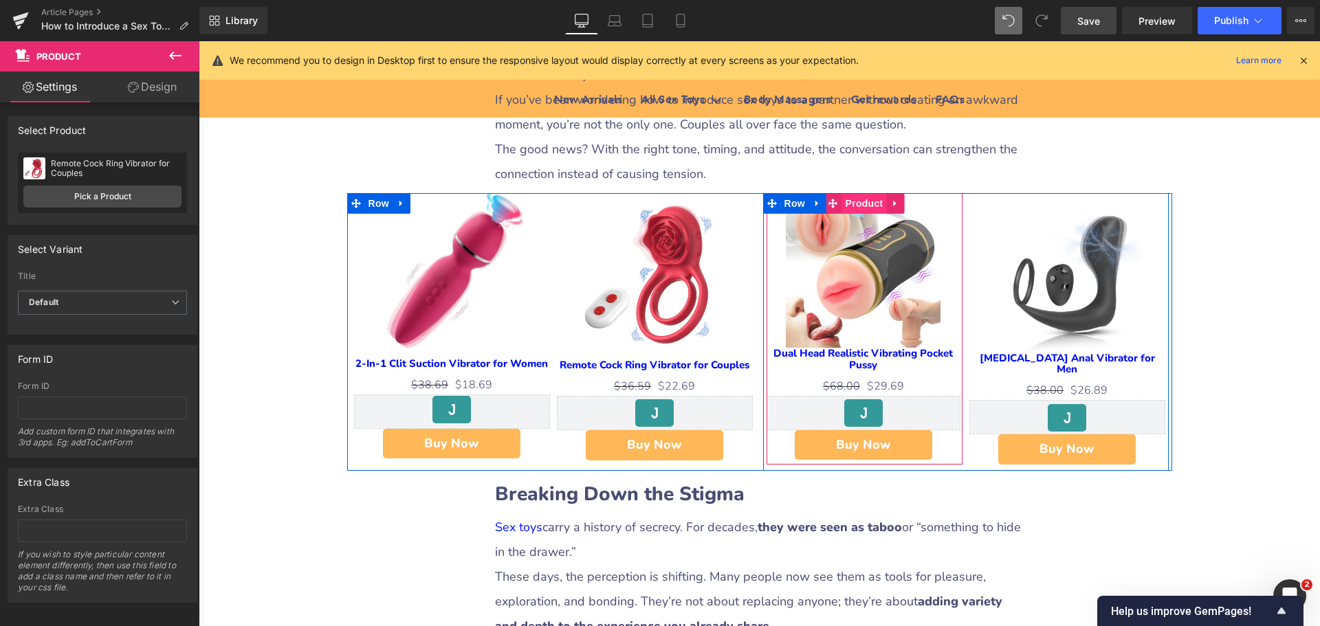
click at [854, 208] on span "Product" at bounding box center [864, 203] width 45 height 21
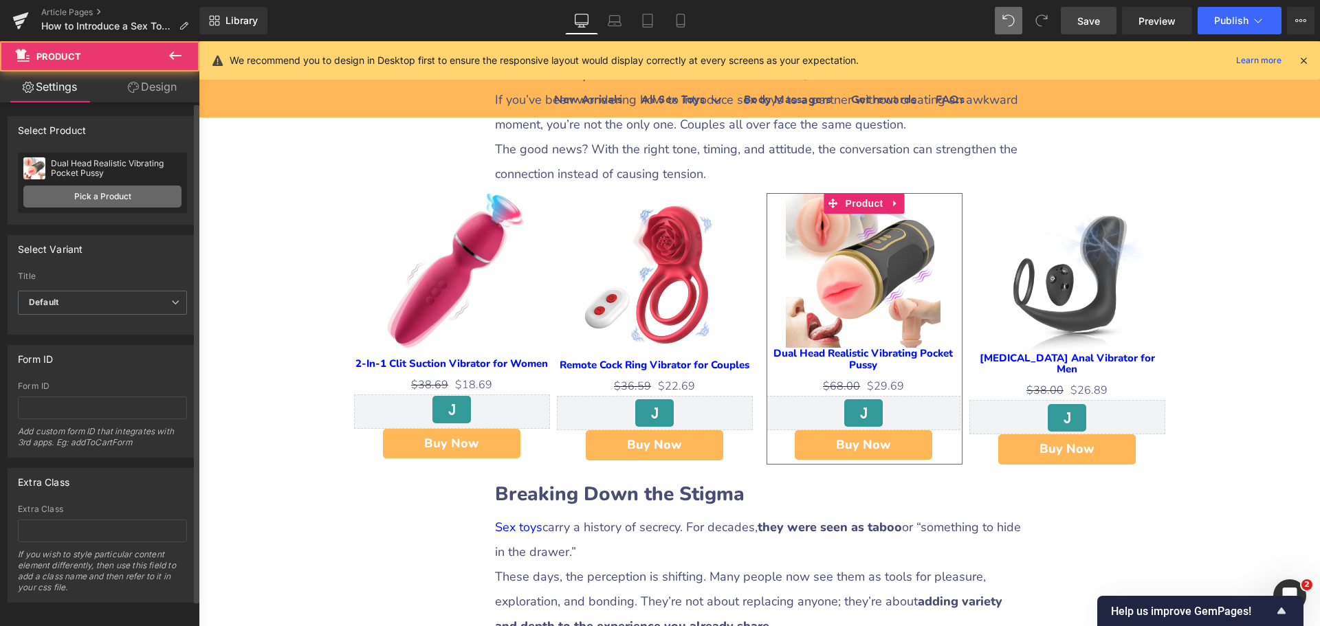
click at [129, 199] on link "Pick a Product" at bounding box center [102, 197] width 158 height 22
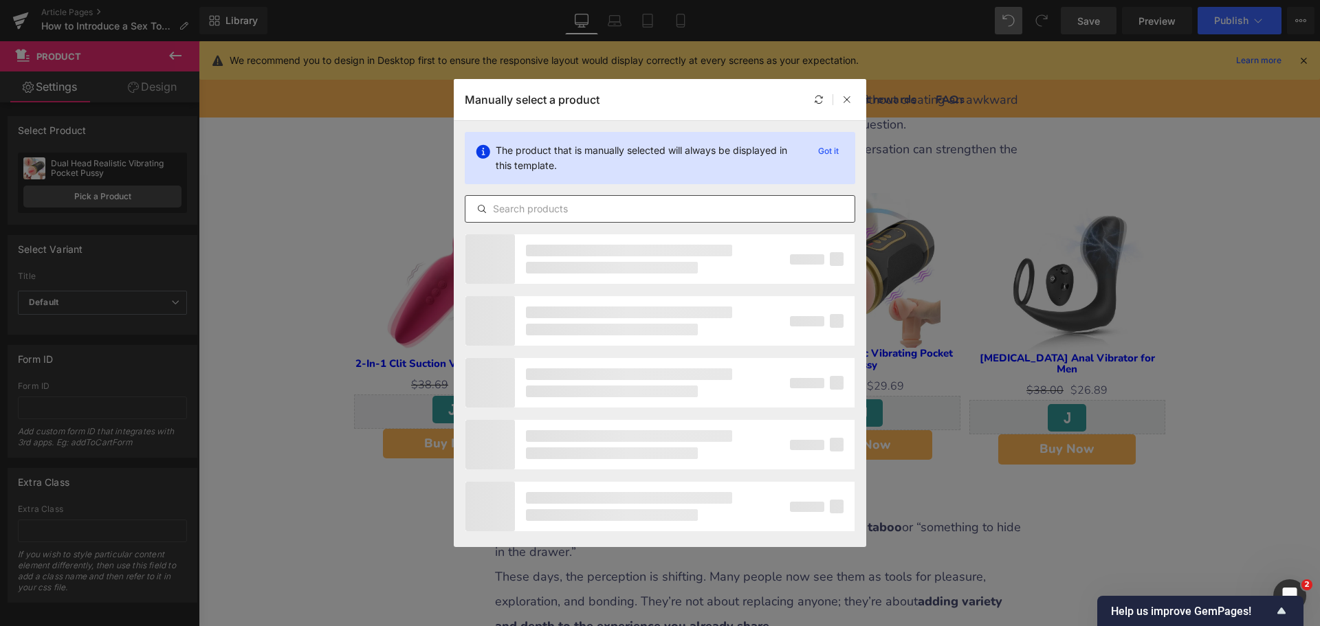
click at [531, 205] on input "text" at bounding box center [659, 209] width 389 height 16
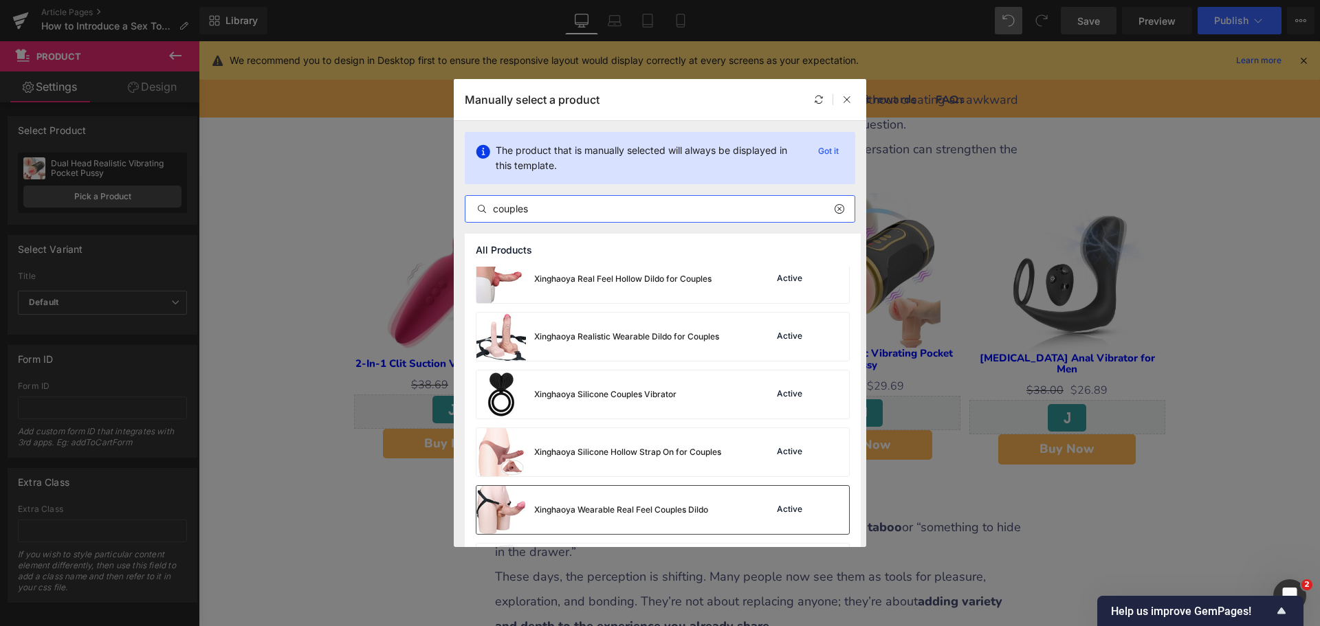
scroll to position [1721, 0]
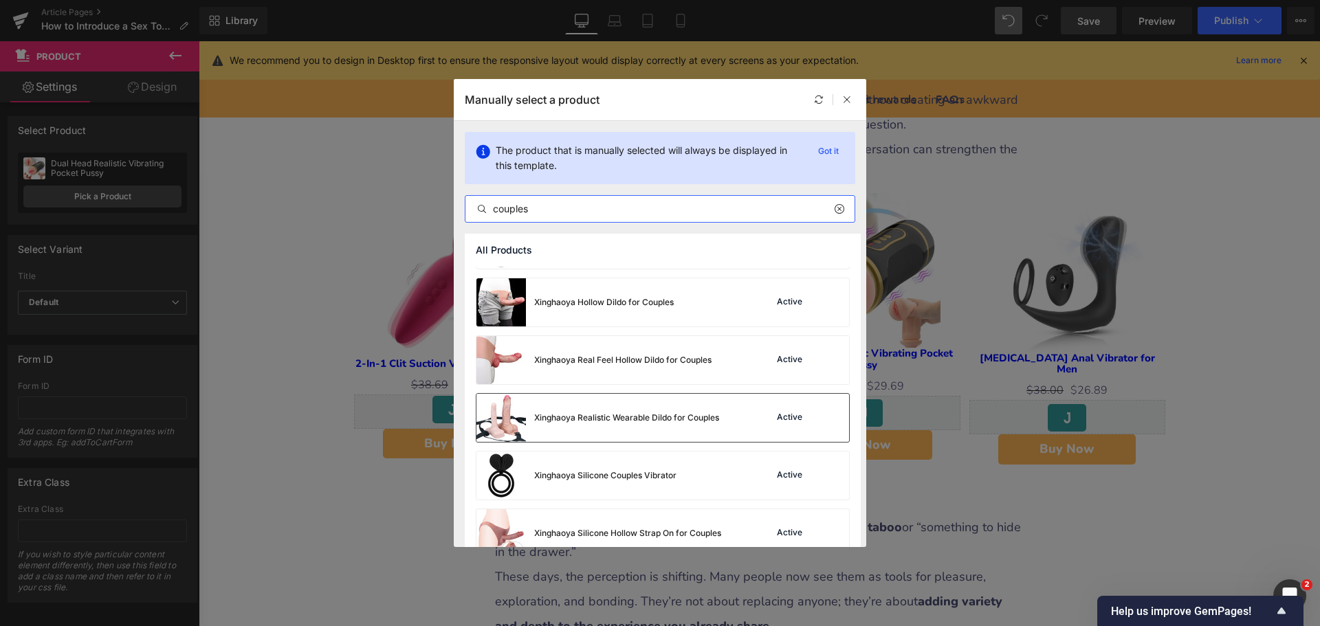
type input "couples"
click at [674, 430] on div "Xinghaoya Realistic Wearable Dildo for Couples" at bounding box center [597, 418] width 243 height 48
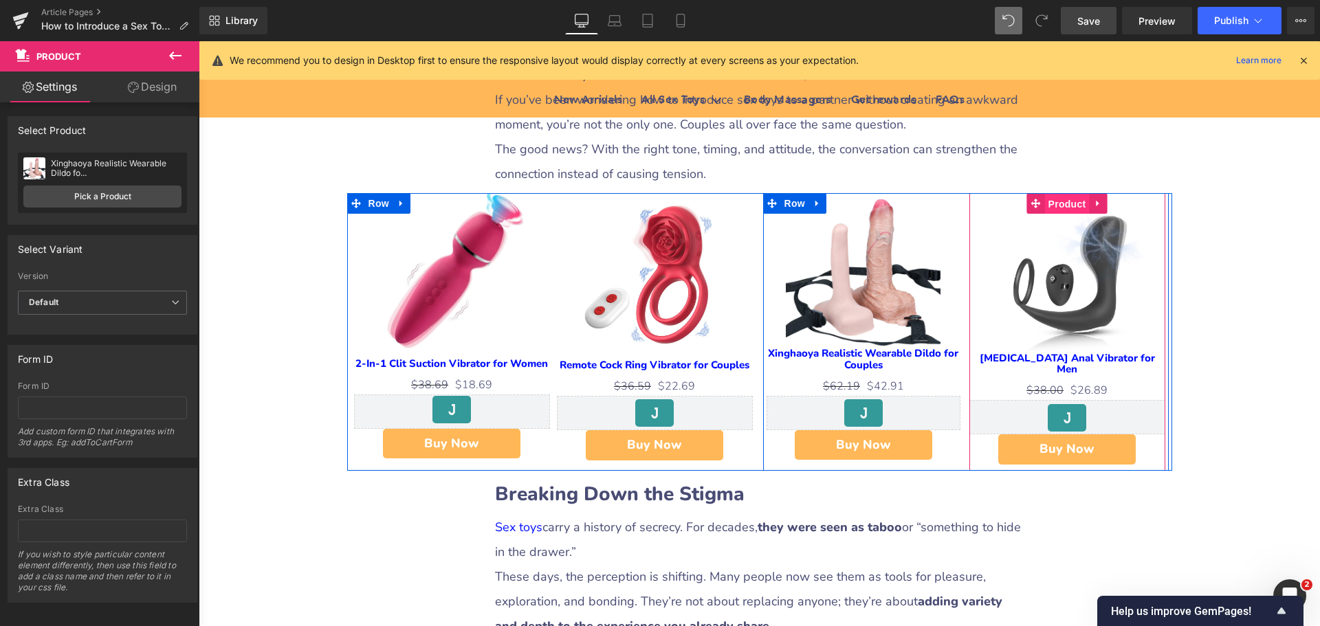
click at [1076, 201] on span "Product" at bounding box center [1067, 204] width 45 height 21
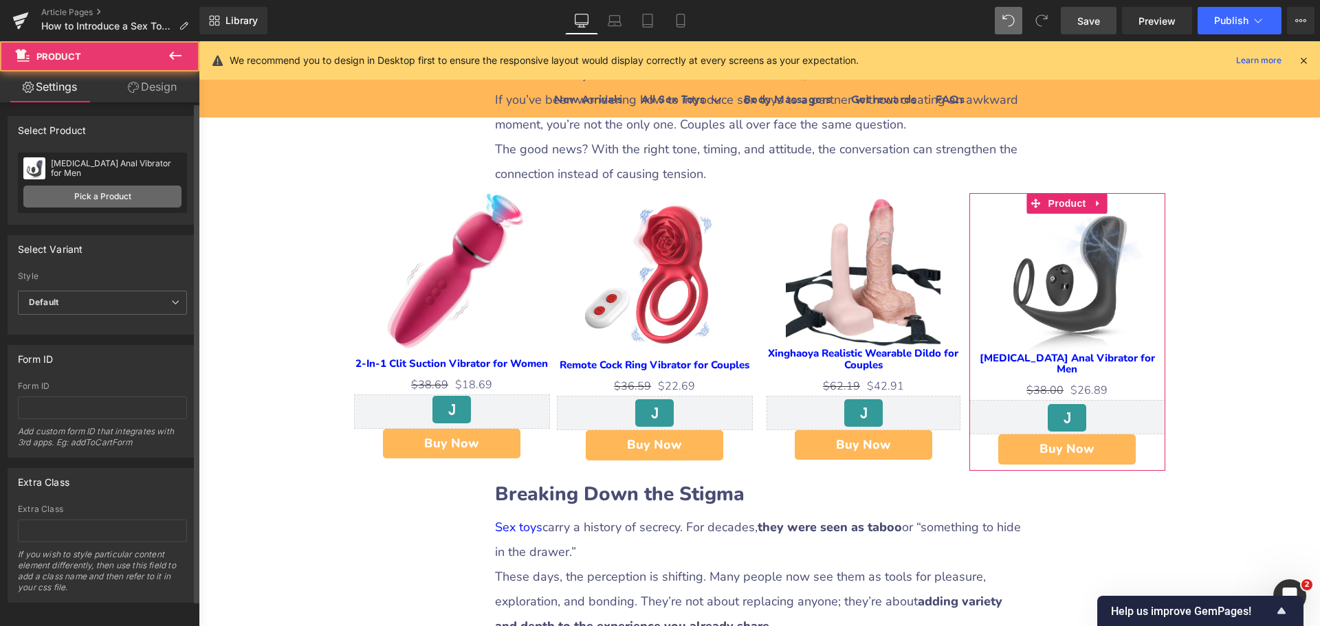
click at [59, 201] on link "Pick a Product" at bounding box center [102, 197] width 158 height 22
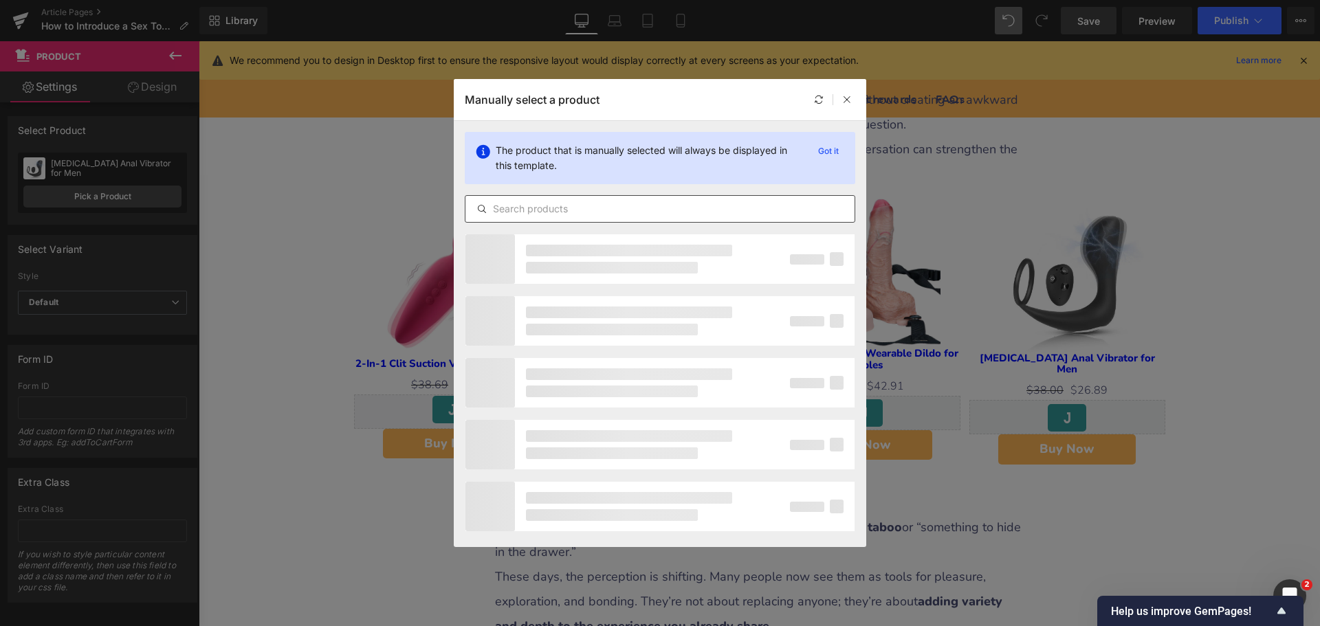
click at [573, 214] on input "text" at bounding box center [659, 209] width 389 height 16
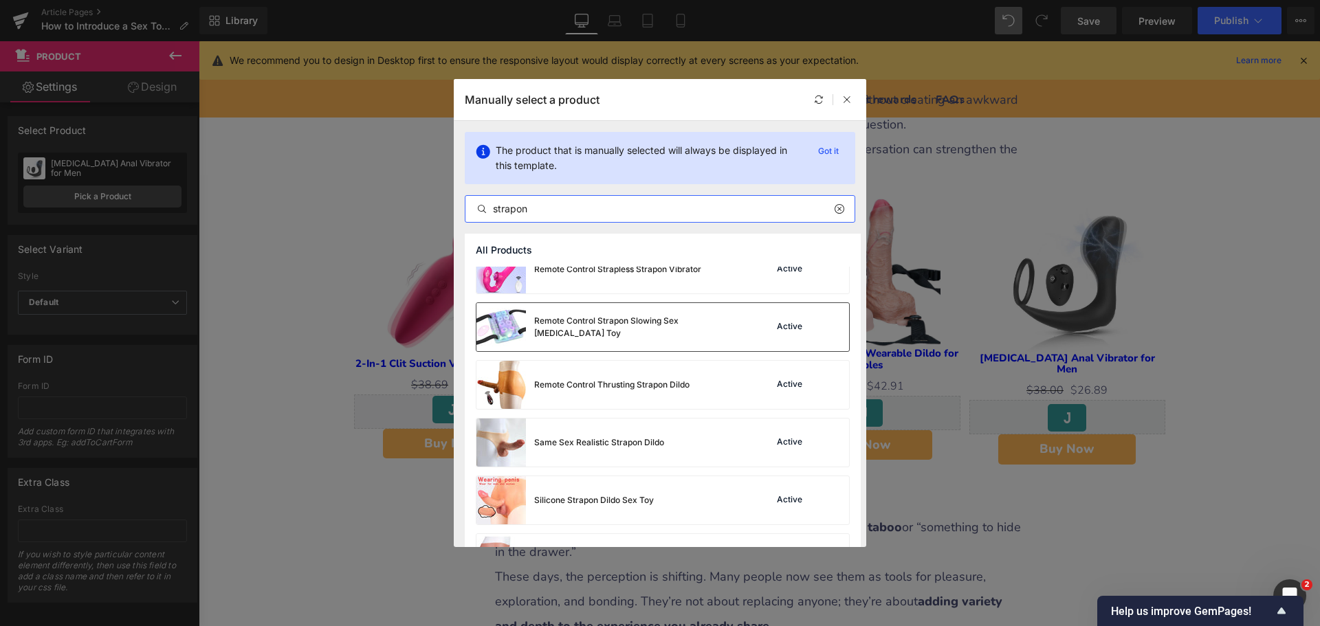
scroll to position [344, 0]
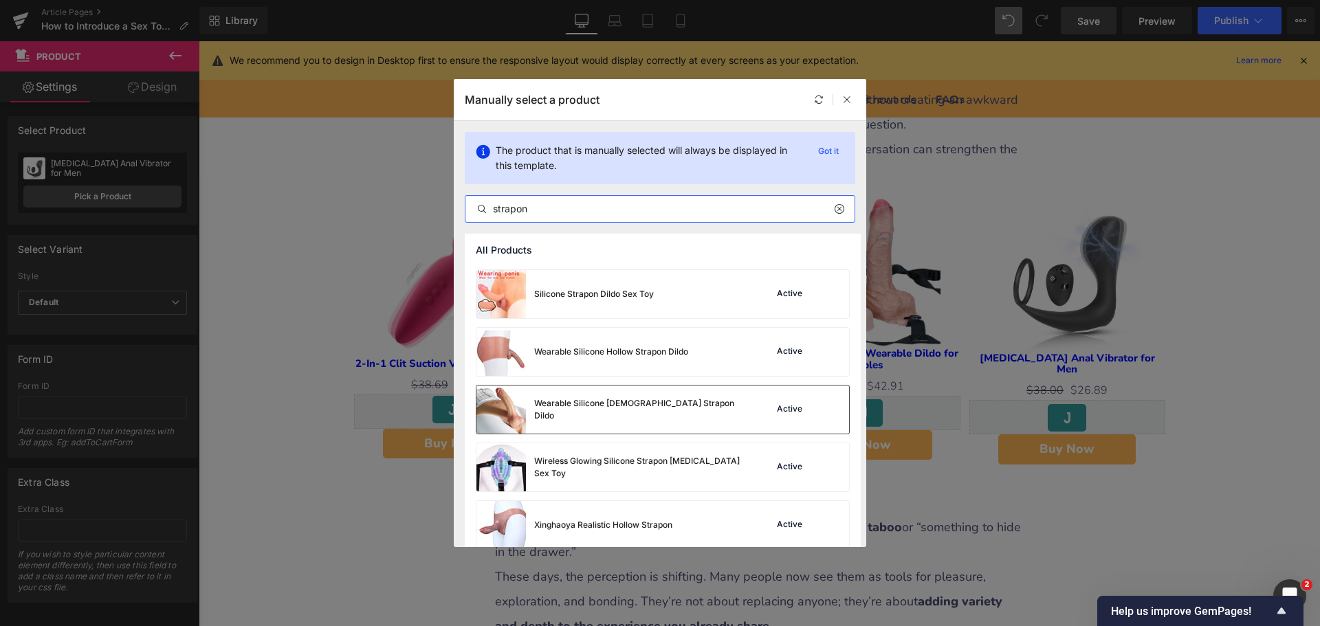
type input "strapon"
click at [665, 418] on div "Wearable Silicone [DEMOGRAPHIC_DATA] Strapon Dildo" at bounding box center [608, 410] width 264 height 48
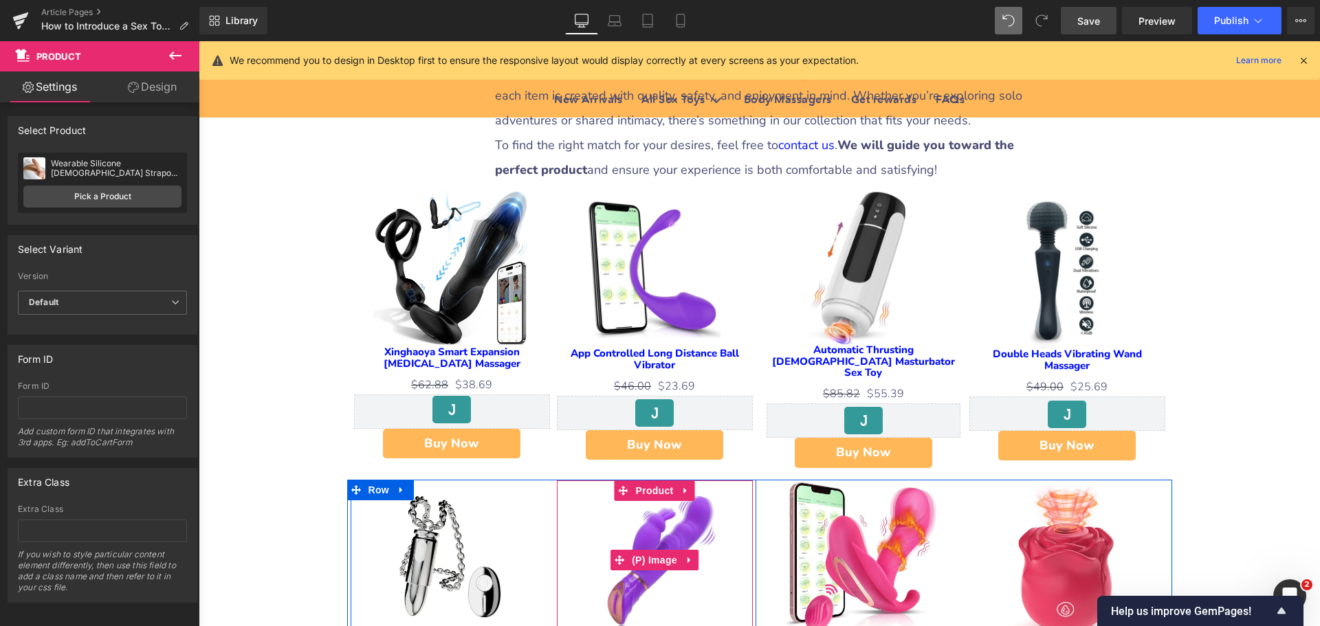
scroll to position [3740, 0]
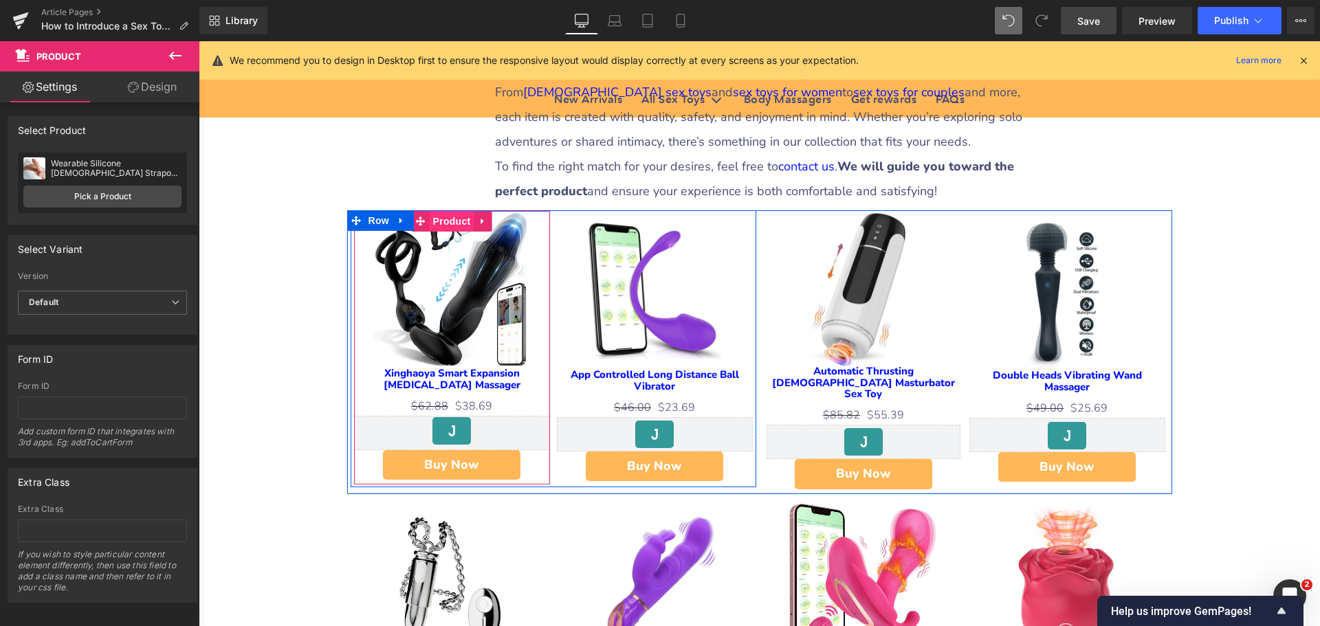
click at [437, 211] on span "Product" at bounding box center [452, 221] width 45 height 21
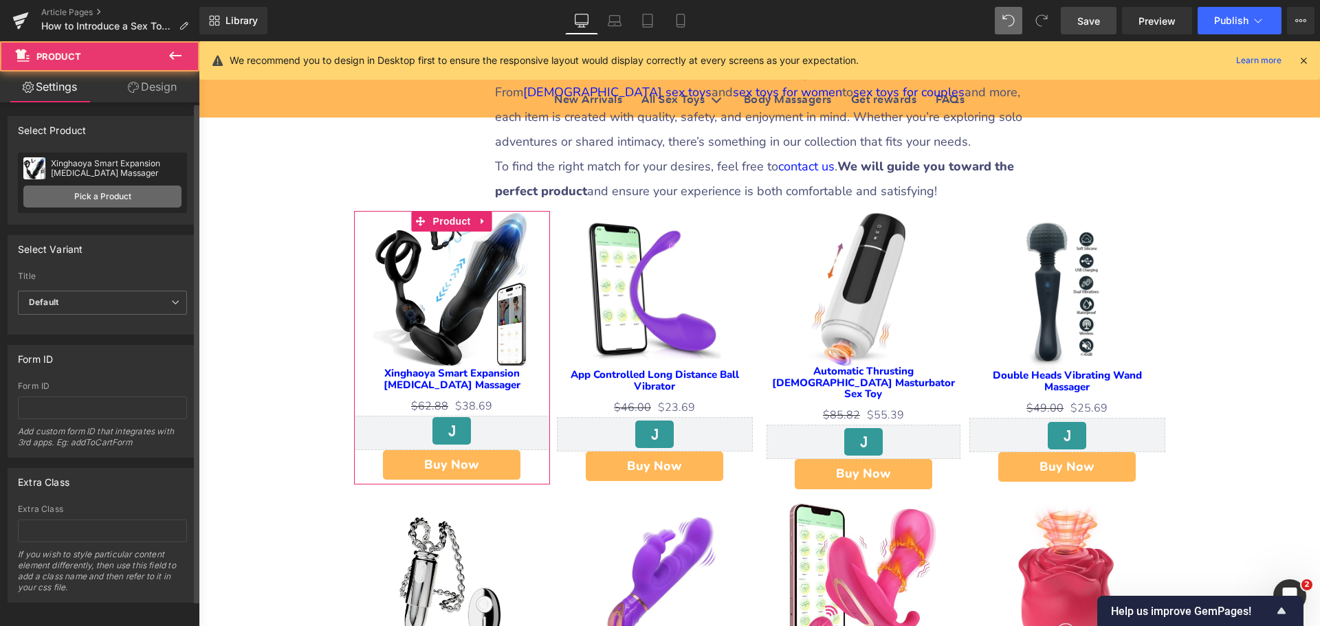
click at [102, 195] on link "Pick a Product" at bounding box center [102, 197] width 158 height 22
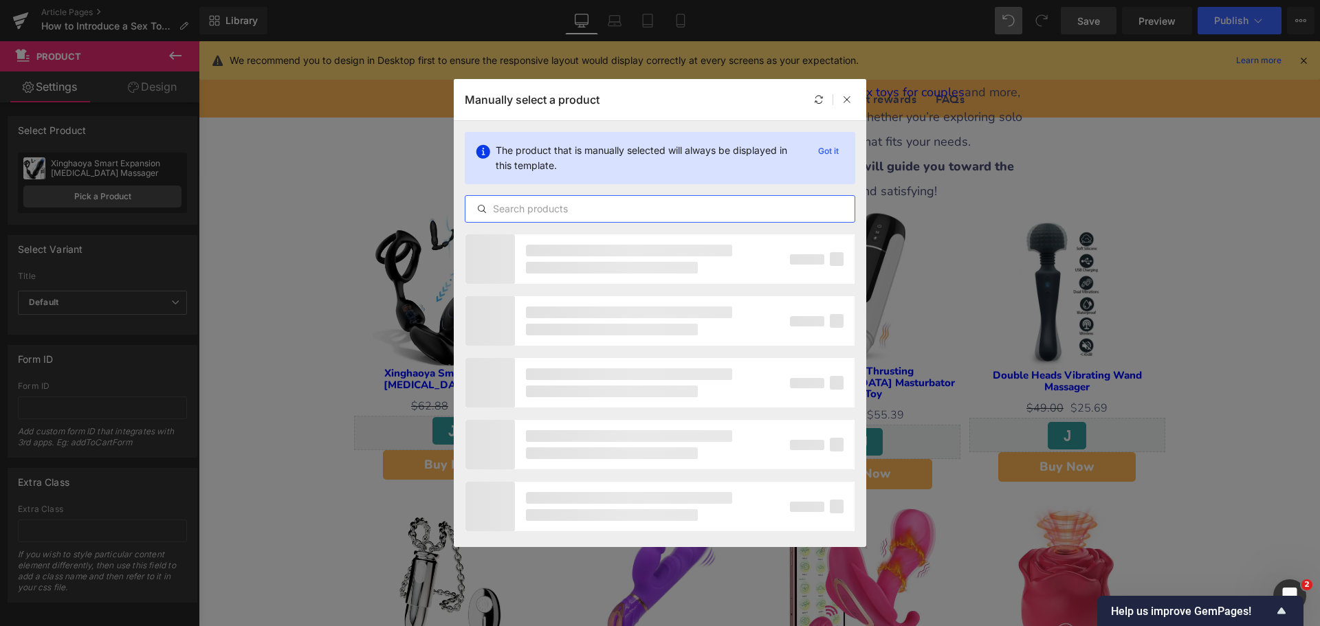
click at [553, 209] on input "text" at bounding box center [659, 209] width 389 height 16
type input "c"
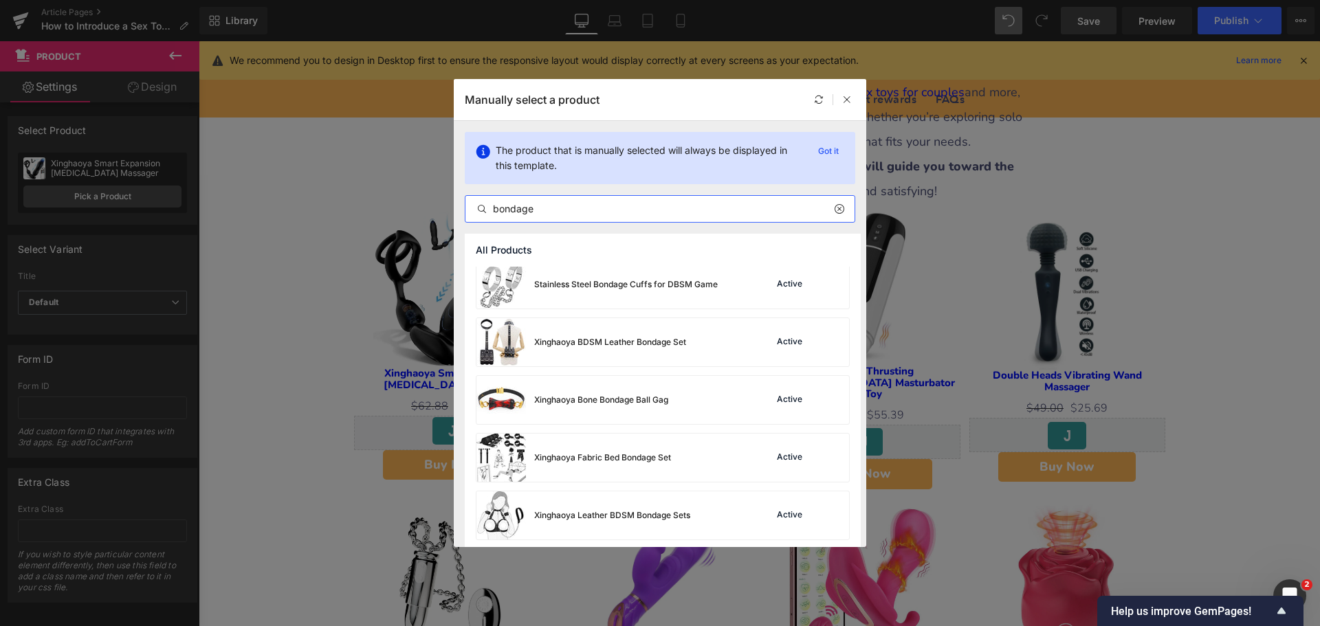
scroll to position [936, 0]
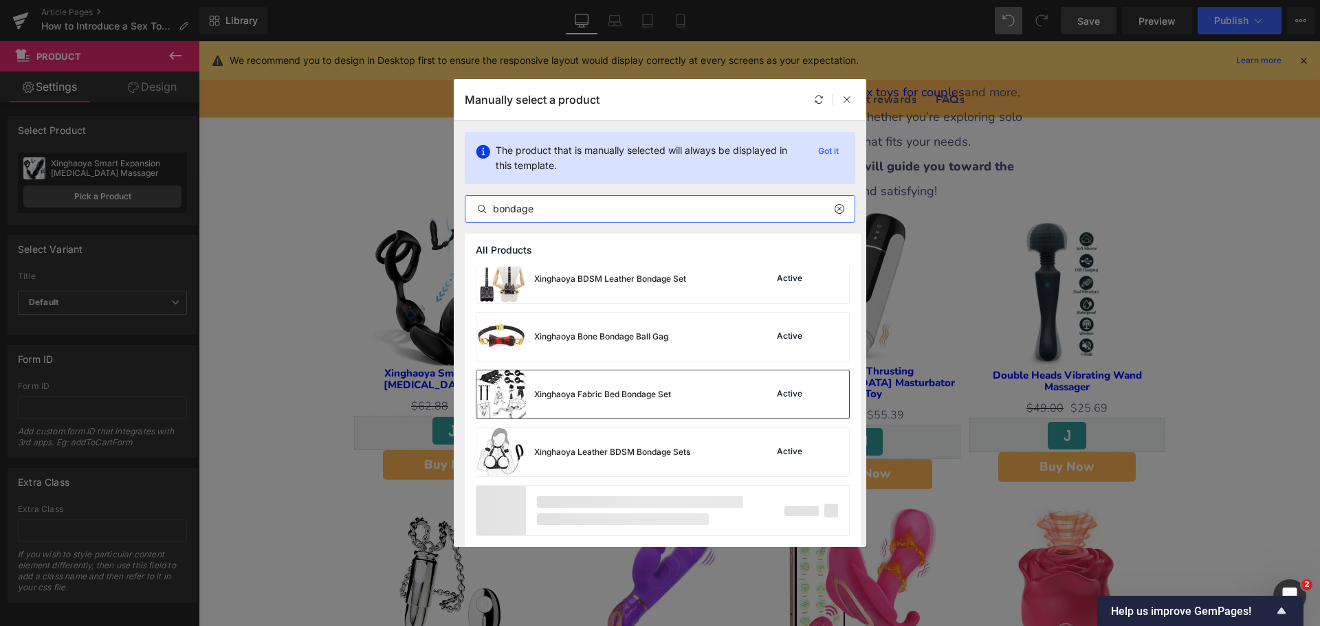
type input "bondage"
click at [599, 399] on div "Xinghaoya Fabric Bed Bondage Set" at bounding box center [602, 394] width 137 height 12
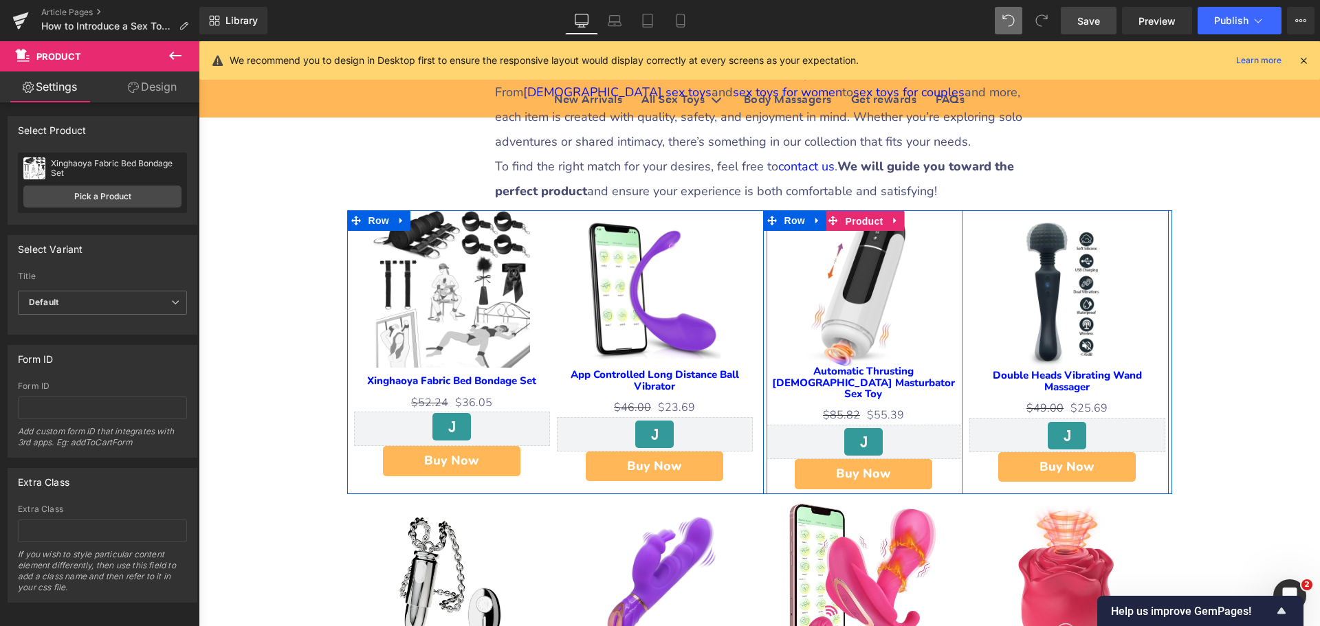
drag, startPoint x: 857, startPoint y: 200, endPoint x: 724, endPoint y: 210, distance: 133.7
click at [857, 211] on span "Product" at bounding box center [864, 221] width 45 height 21
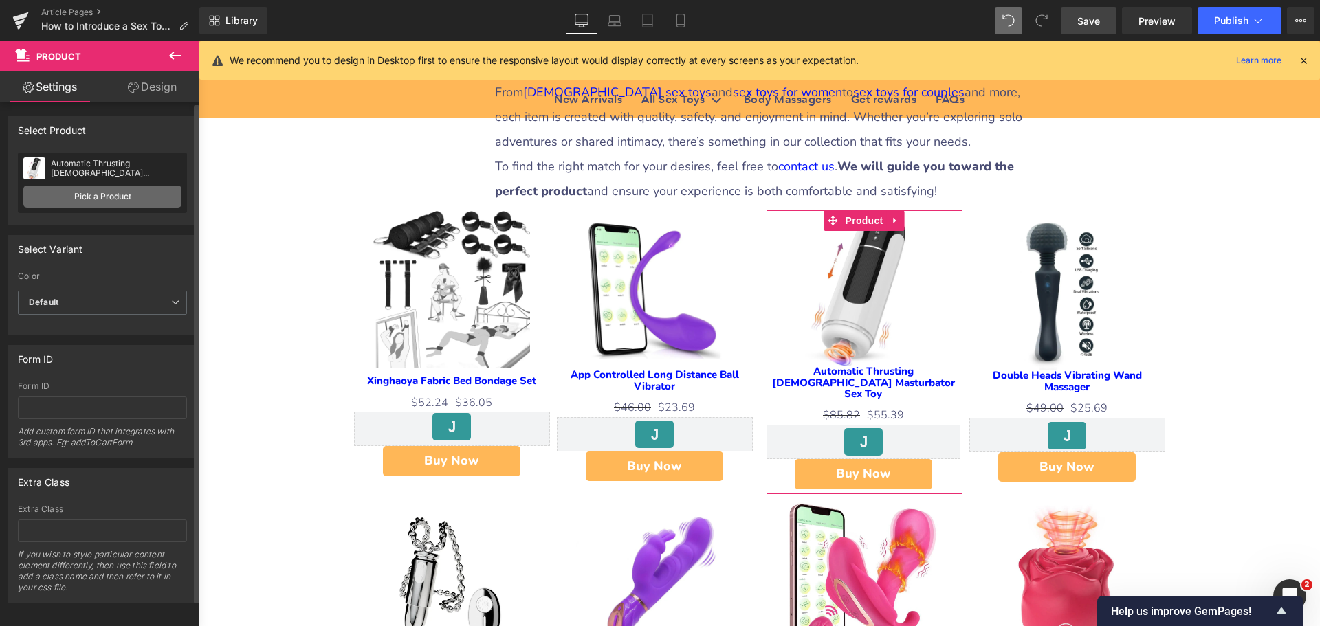
click at [114, 190] on link "Pick a Product" at bounding box center [102, 197] width 158 height 22
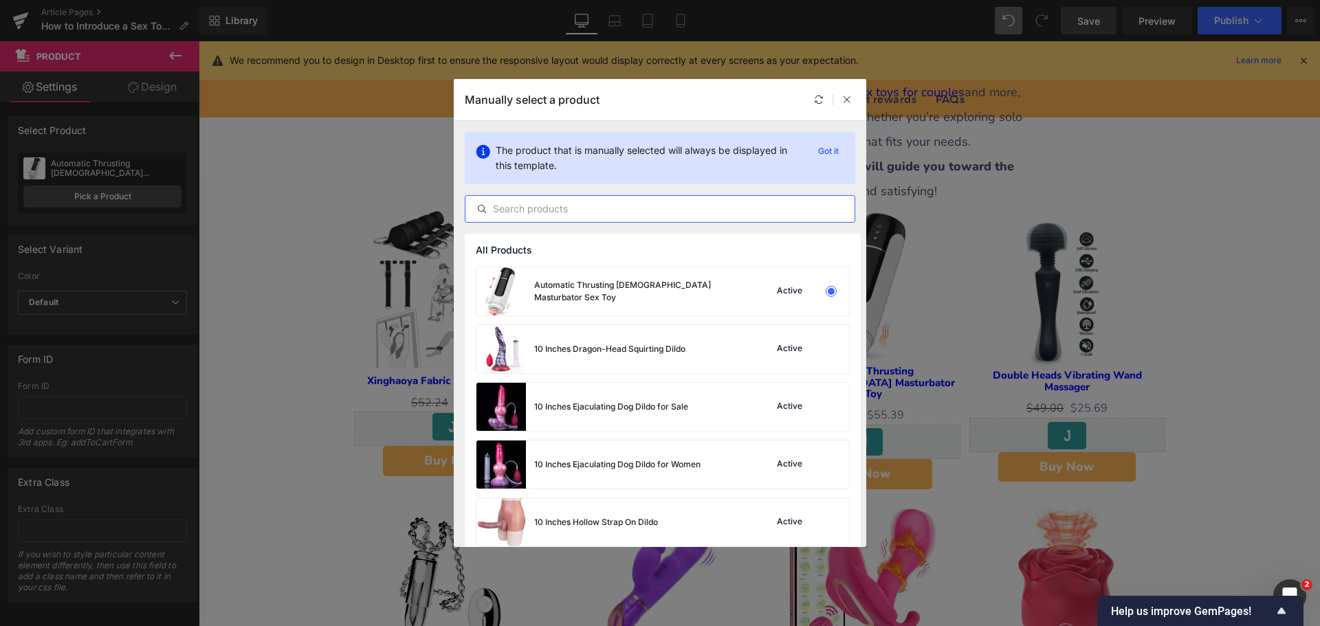
click at [630, 211] on input "text" at bounding box center [659, 209] width 389 height 16
click at [624, 412] on div "10 Inches Ejaculating Dog Dildo for Sale" at bounding box center [611, 407] width 154 height 12
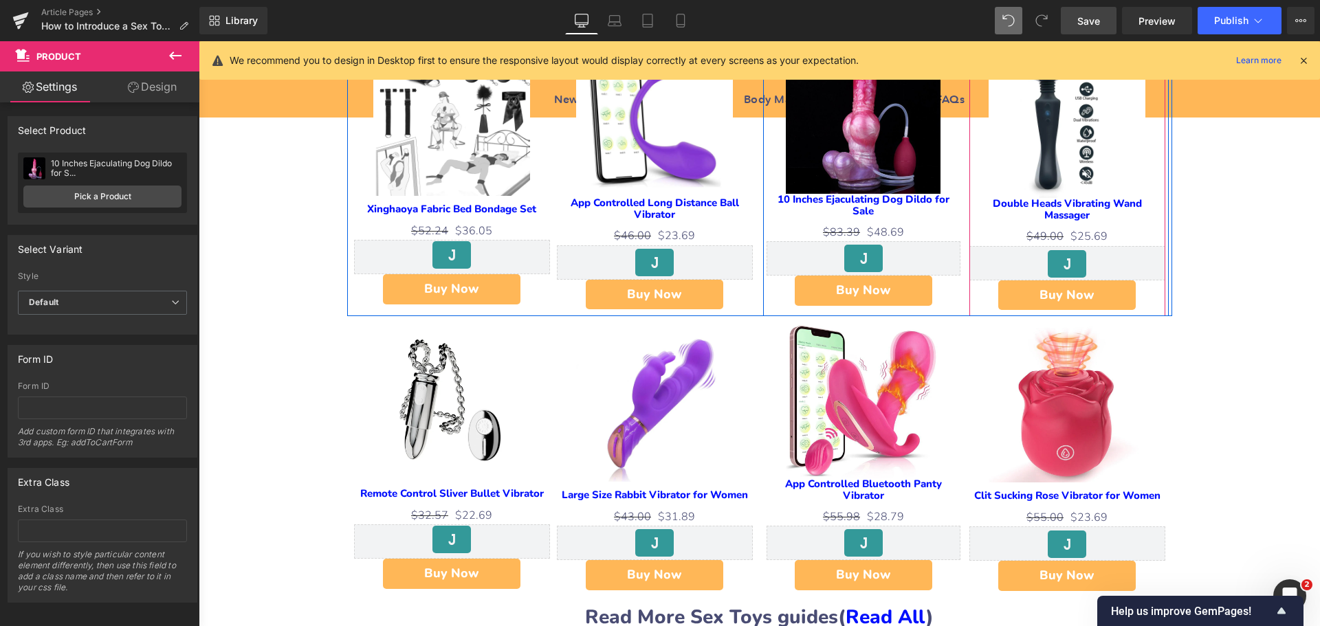
scroll to position [4015, 0]
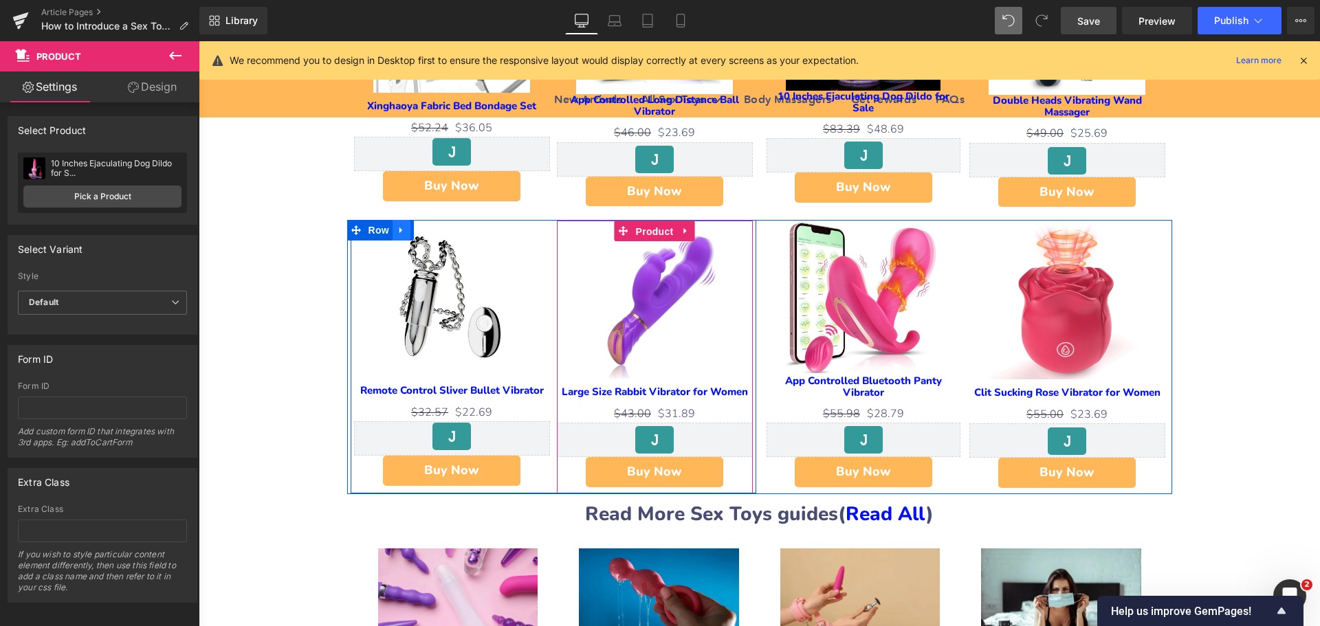
drag, startPoint x: 643, startPoint y: 211, endPoint x: 390, endPoint y: 203, distance: 252.4
click at [643, 221] on span "Product" at bounding box center [654, 231] width 45 height 21
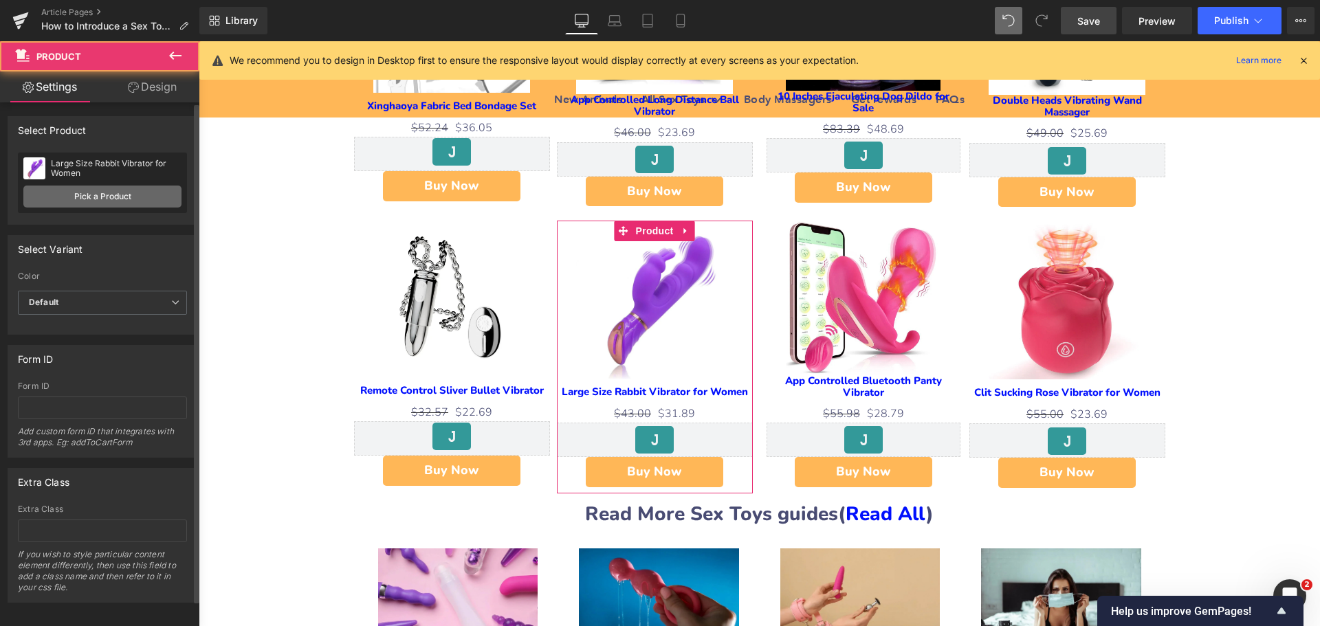
click at [117, 197] on link "Pick a Product" at bounding box center [102, 197] width 158 height 22
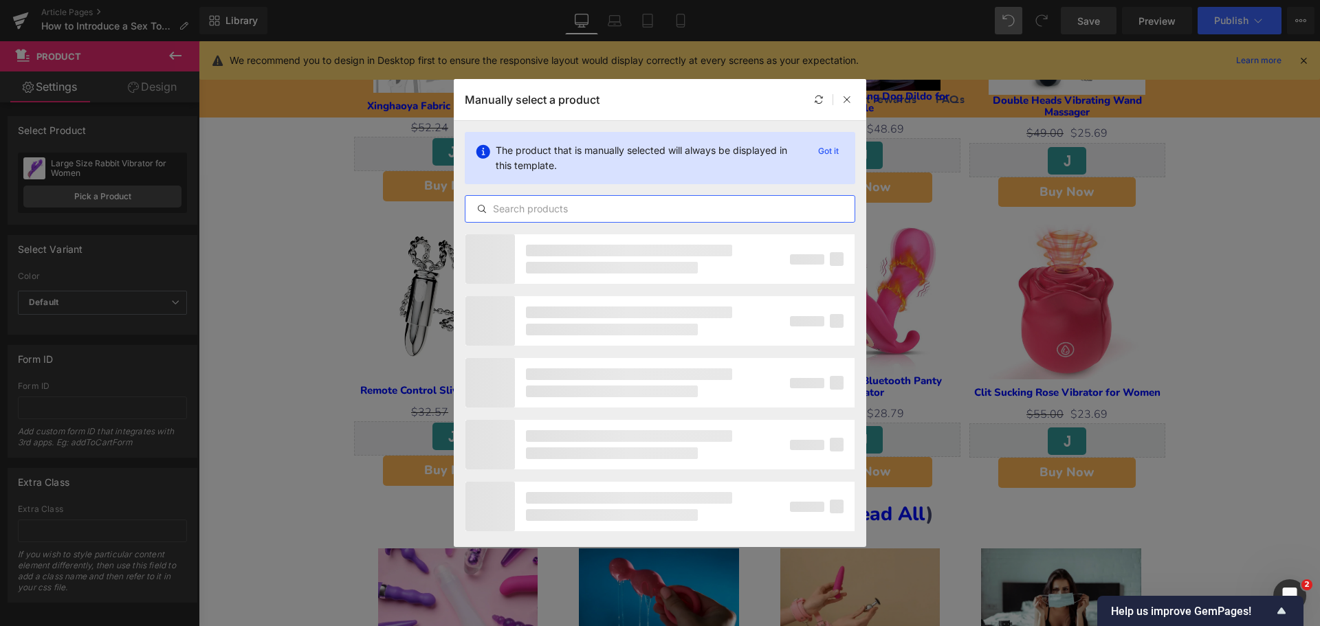
click at [529, 214] on input "text" at bounding box center [659, 209] width 389 height 16
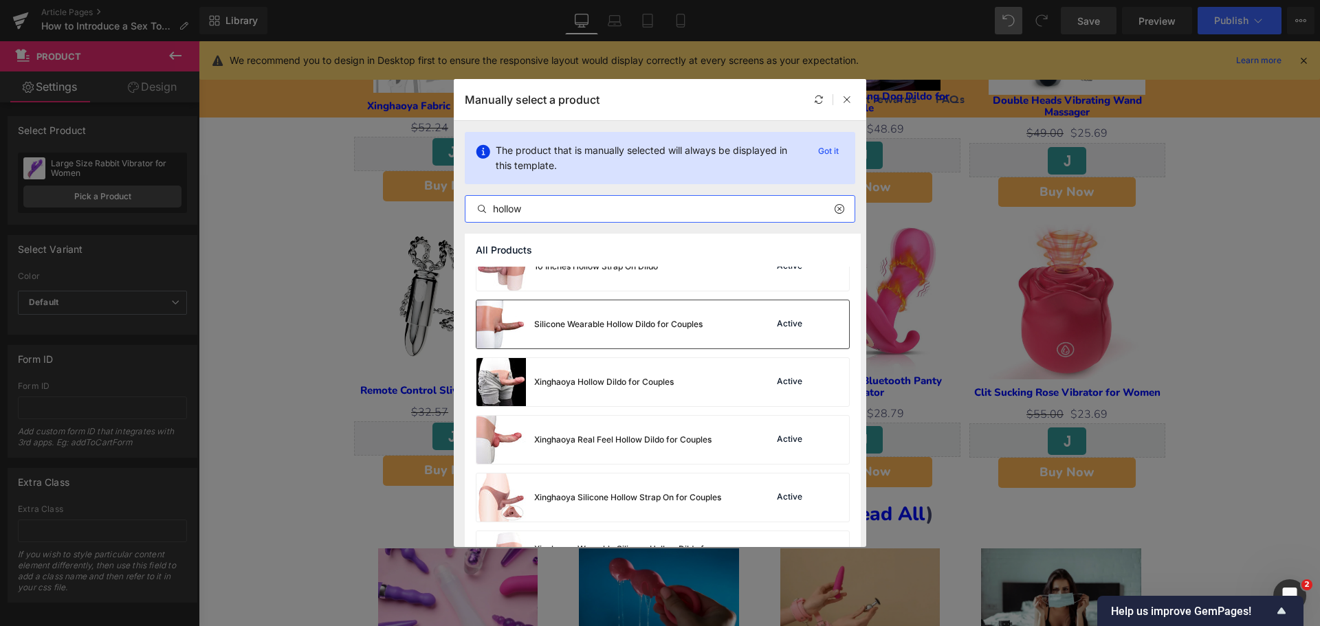
scroll to position [0, 0]
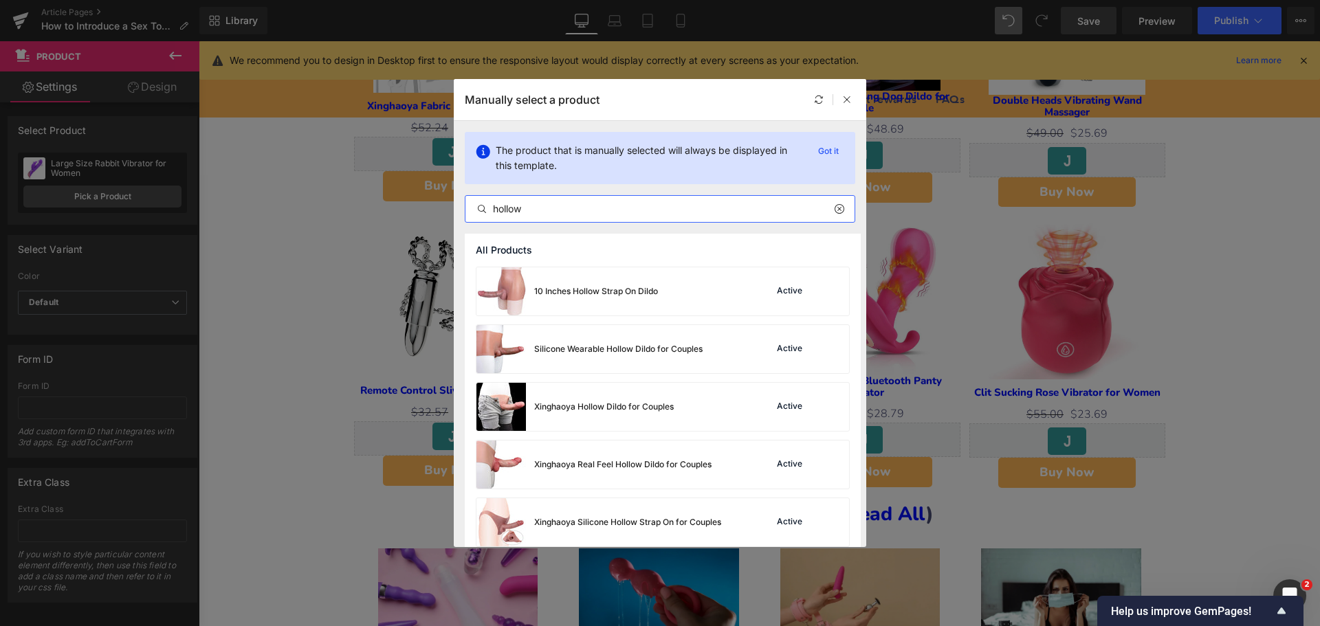
drag, startPoint x: 484, startPoint y: 213, endPoint x: 472, endPoint y: 219, distance: 13.5
click at [472, 219] on div "hollow" at bounding box center [660, 208] width 390 height 27
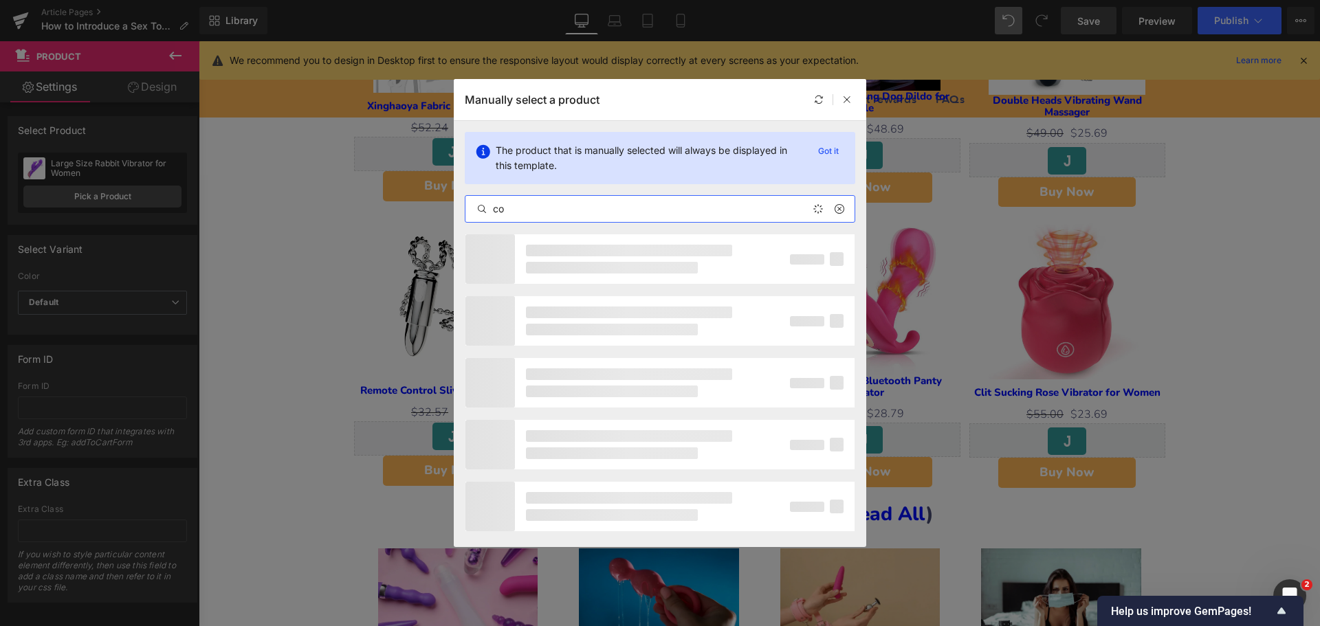
type input "c"
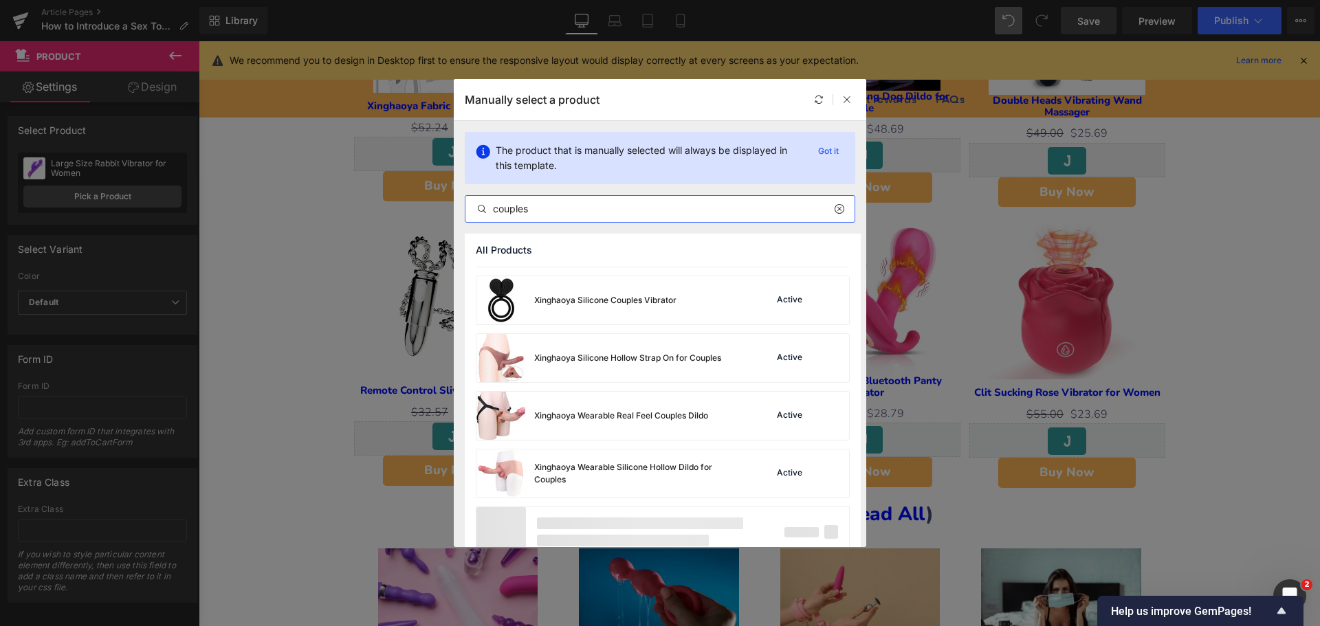
scroll to position [1918, 0]
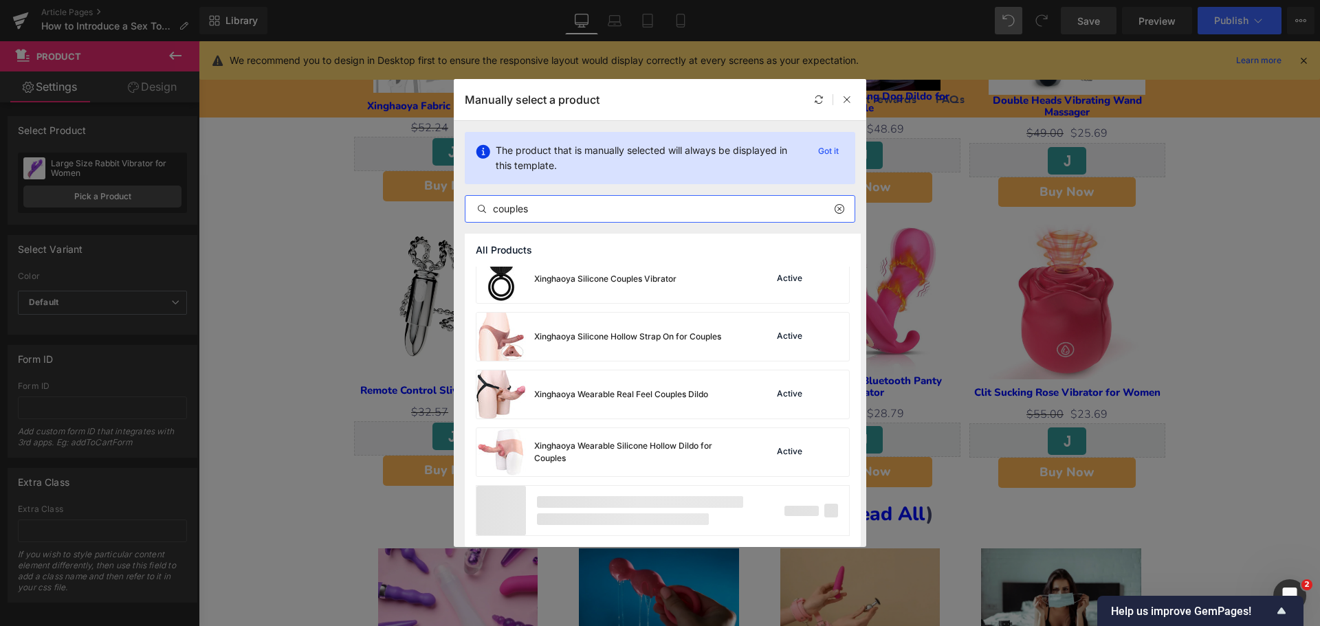
drag, startPoint x: 533, startPoint y: 210, endPoint x: 447, endPoint y: 222, distance: 87.5
click at [447, 222] on div "Manually select a product The product that is manually selected will always be …" at bounding box center [660, 313] width 1320 height 626
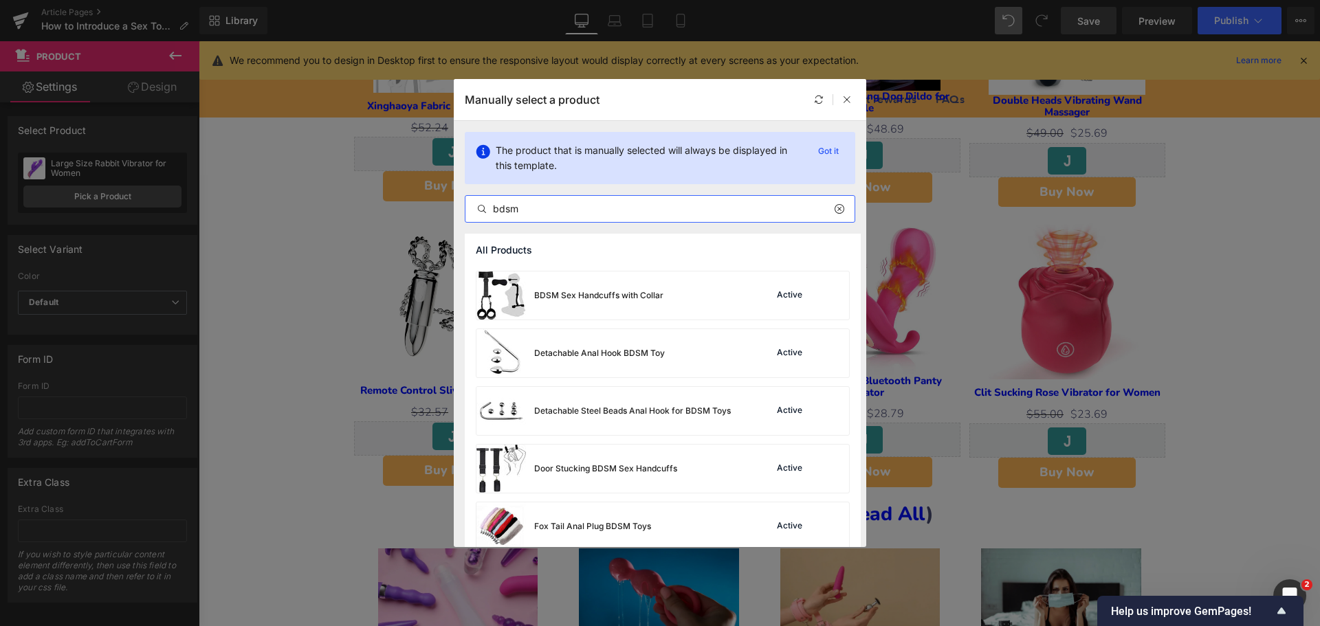
scroll to position [1129, 0]
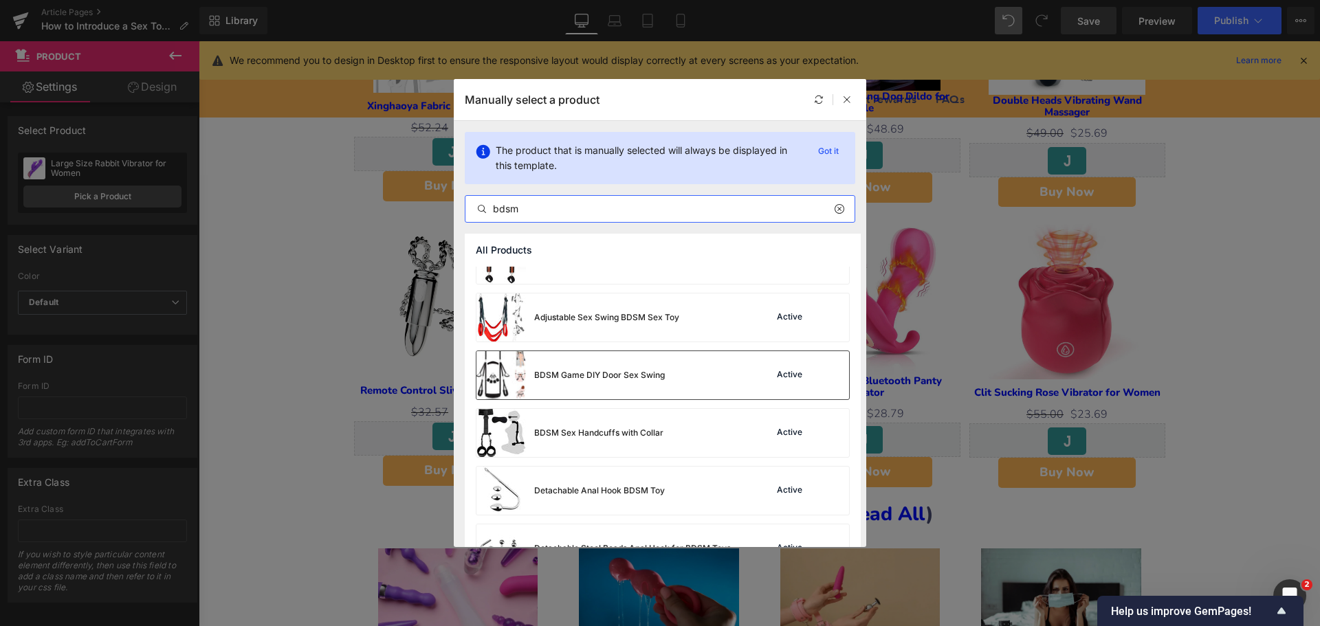
type input "bdsm"
click at [652, 380] on div "BDSM Game DIY Door Sex Swing" at bounding box center [599, 375] width 131 height 12
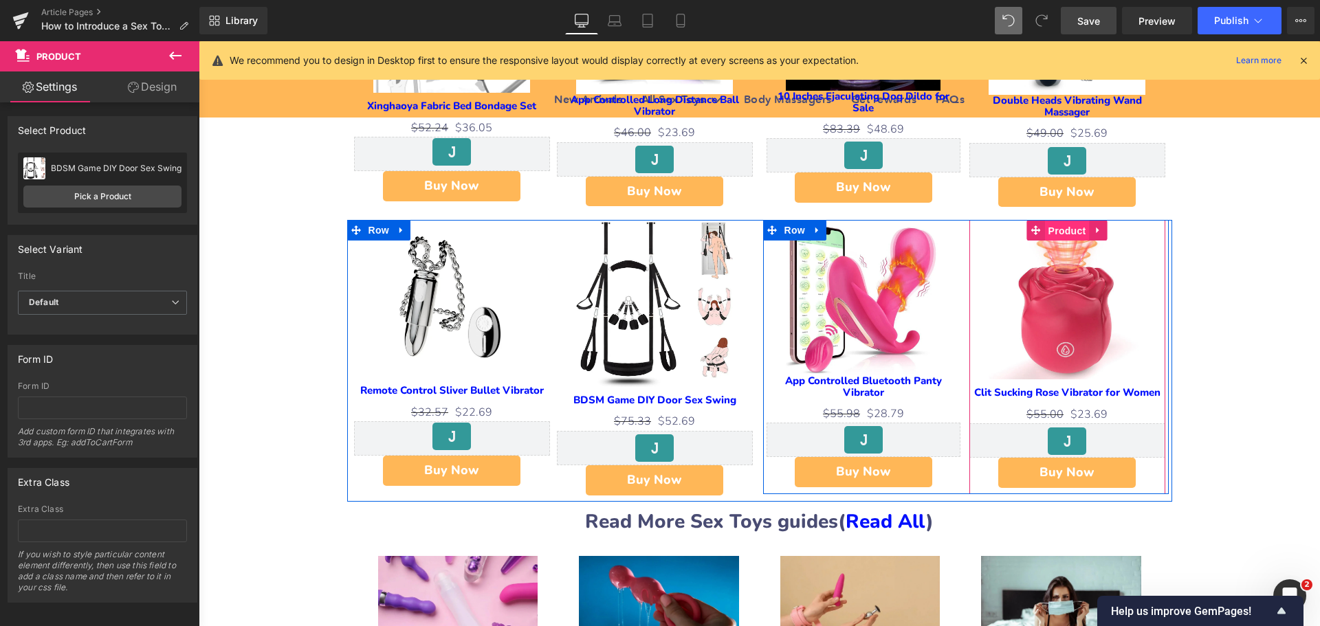
click at [1059, 221] on span "Product" at bounding box center [1067, 231] width 45 height 21
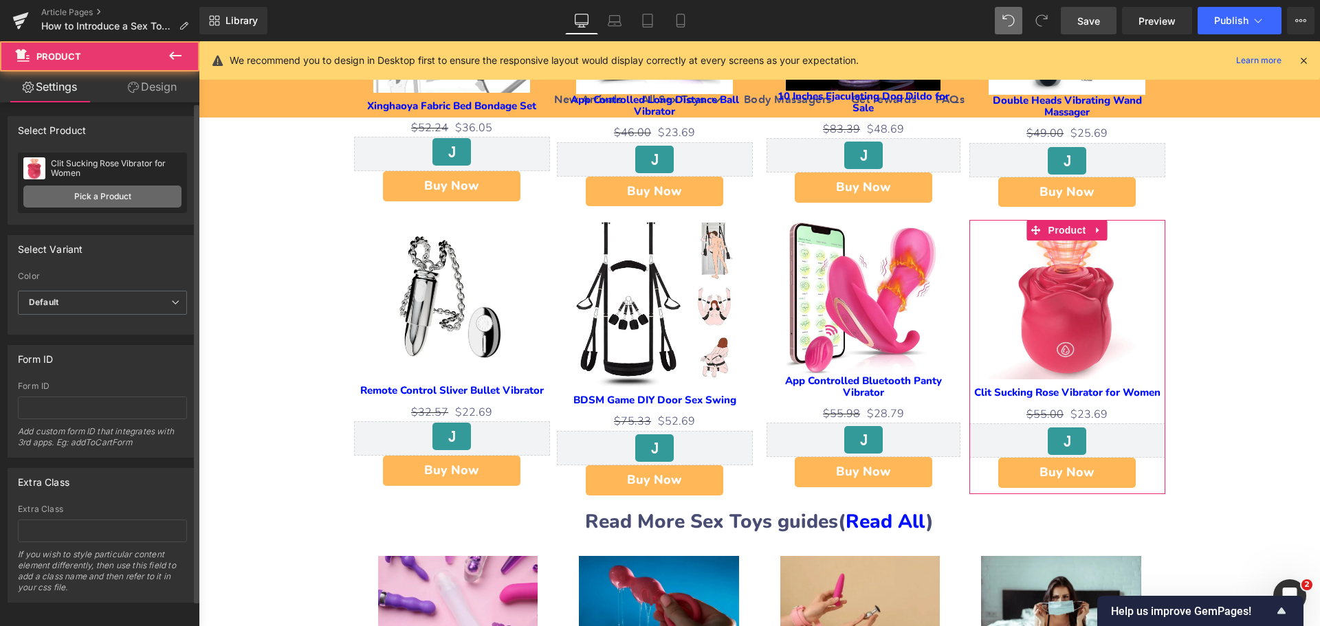
click at [115, 197] on link "Pick a Product" at bounding box center [102, 197] width 158 height 22
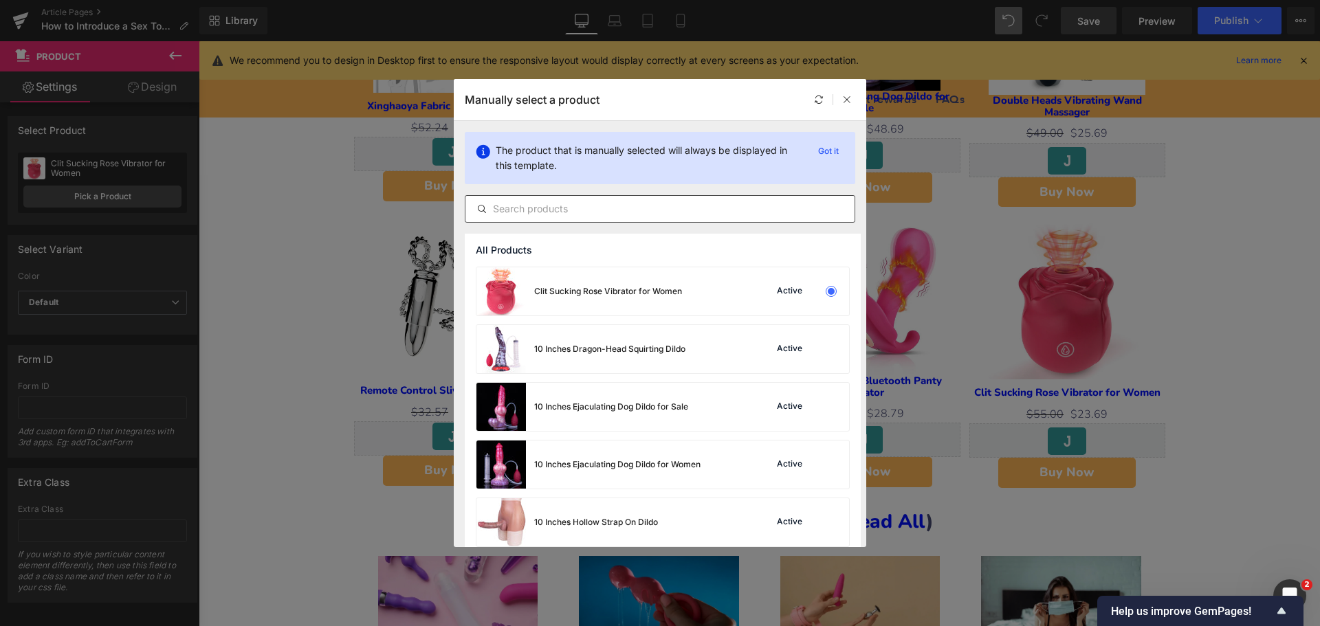
click at [505, 205] on input "text" at bounding box center [659, 209] width 389 height 16
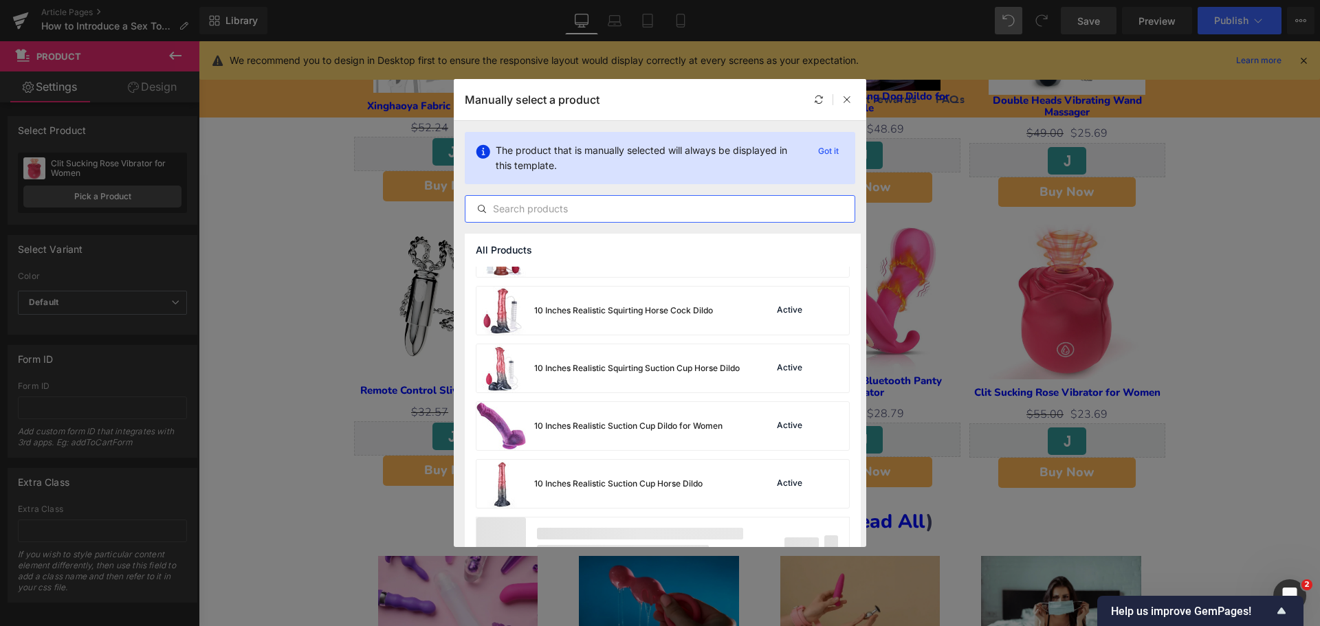
scroll to position [994, 0]
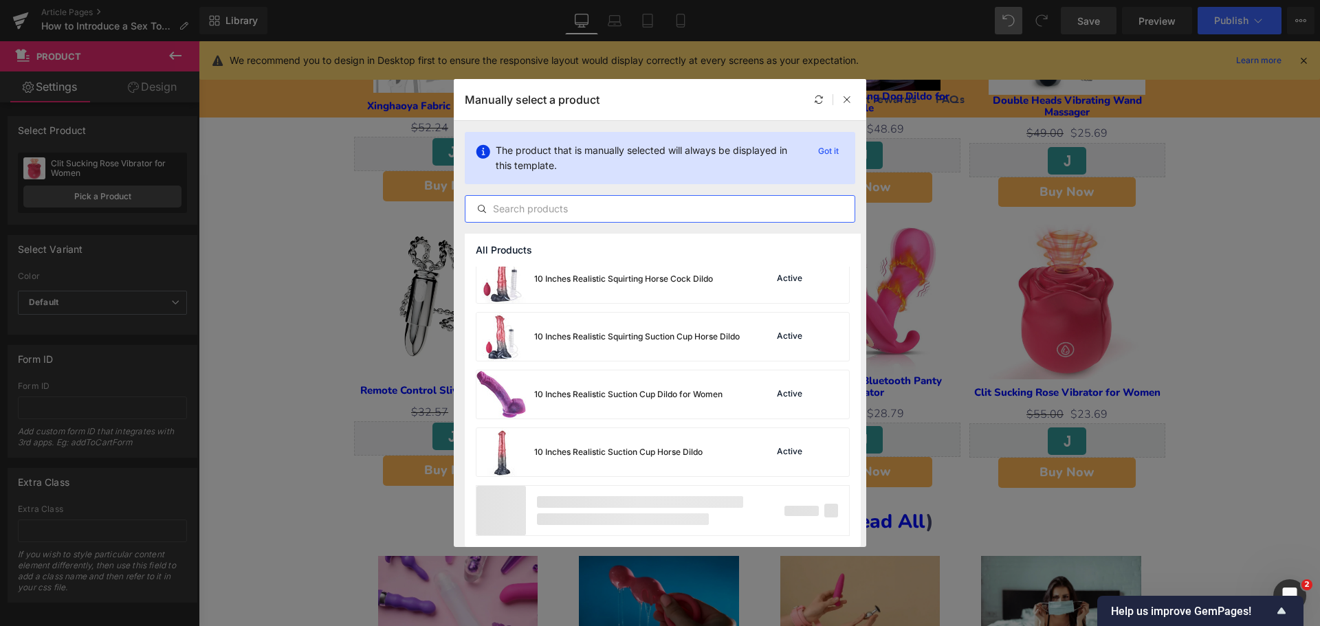
click at [527, 214] on input "text" at bounding box center [659, 209] width 389 height 16
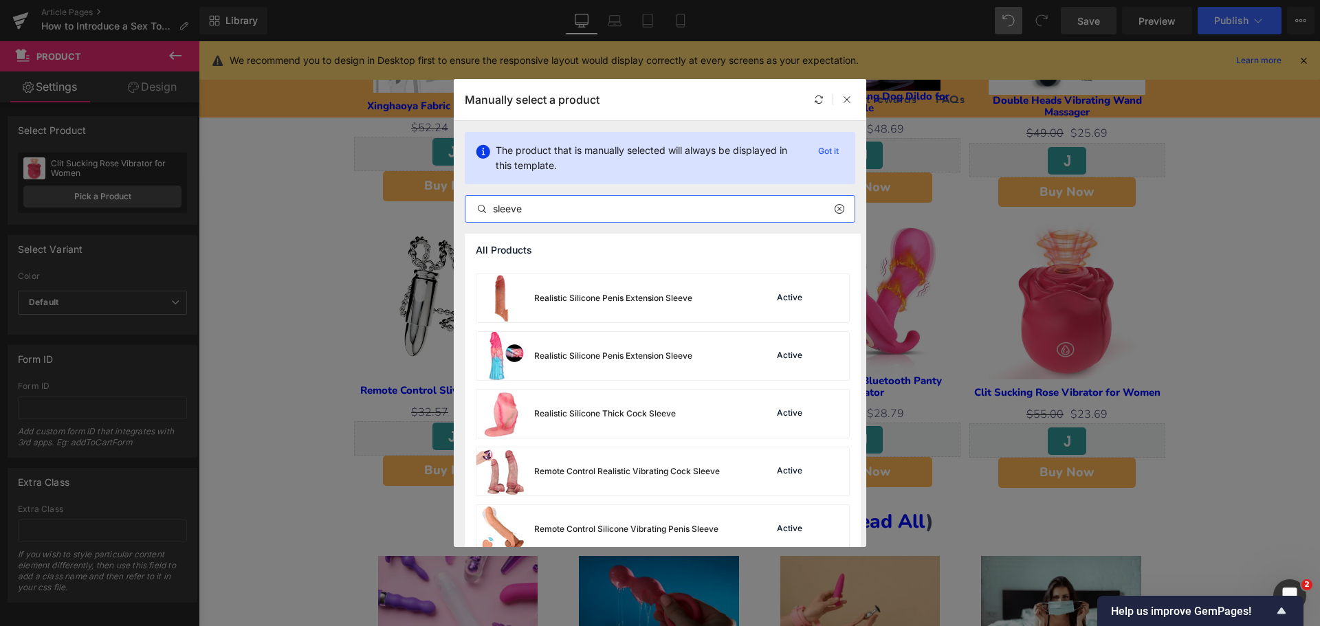
scroll to position [2083, 0]
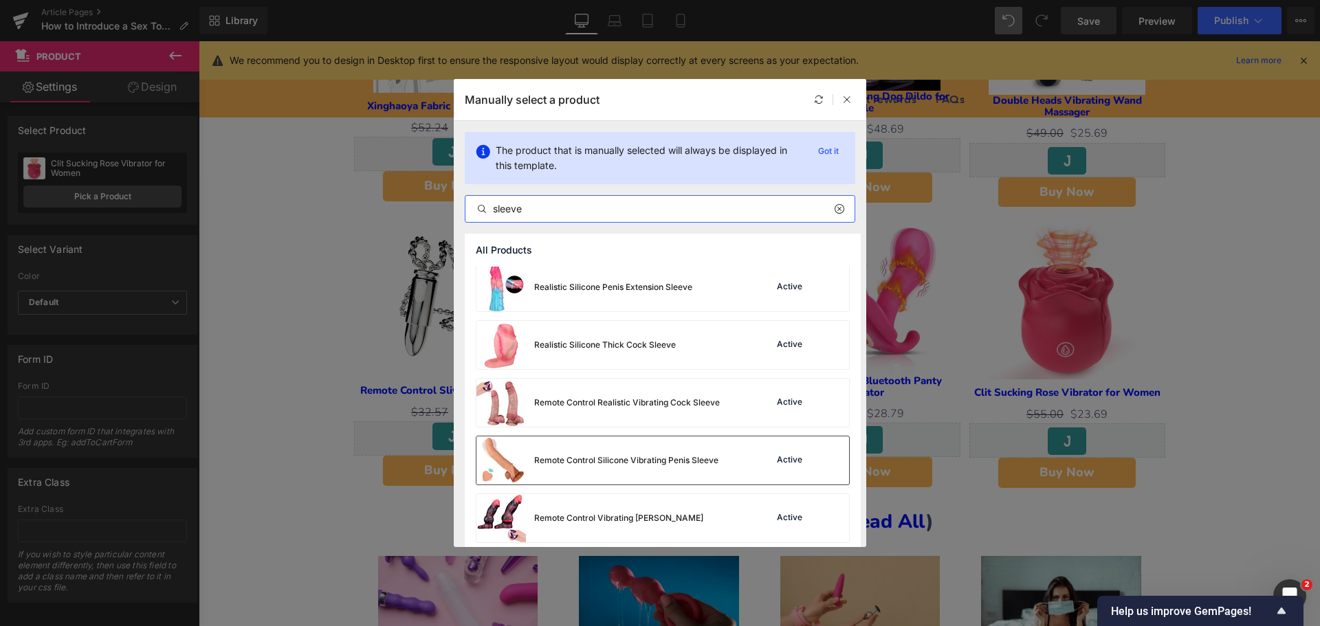
type input "sleeve"
click at [683, 459] on div "Remote Control Silicone Vibrating Penis Sleeve" at bounding box center [626, 460] width 184 height 12
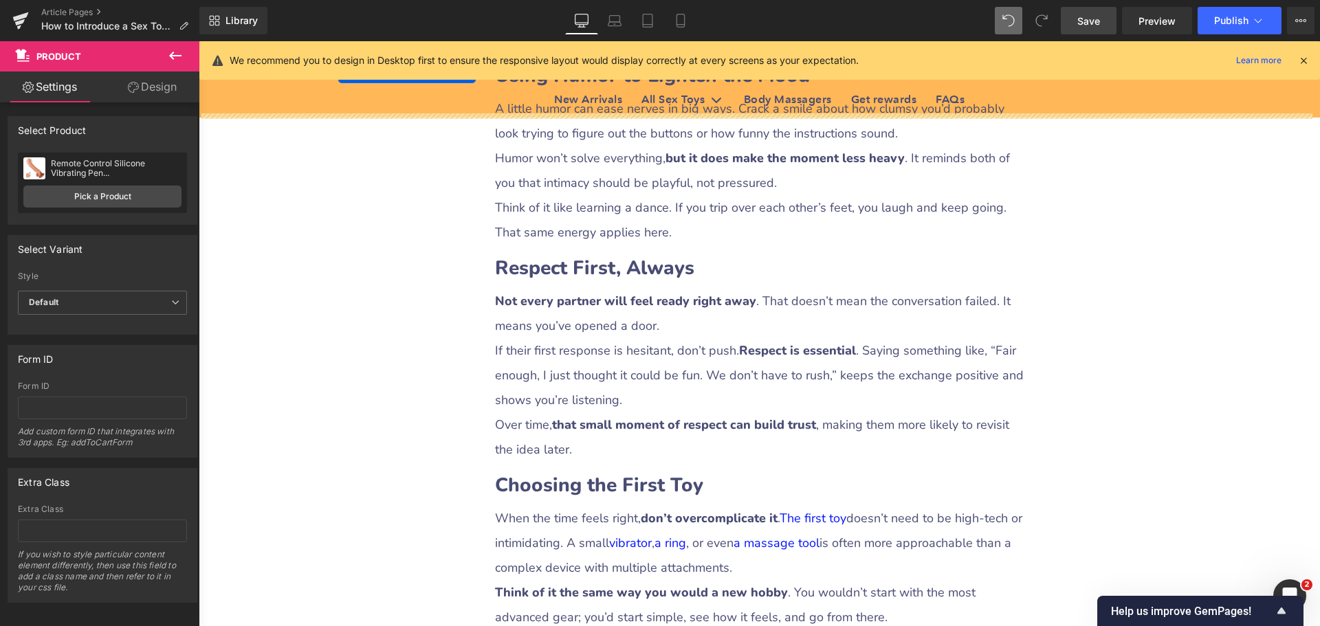
scroll to position [1884, 0]
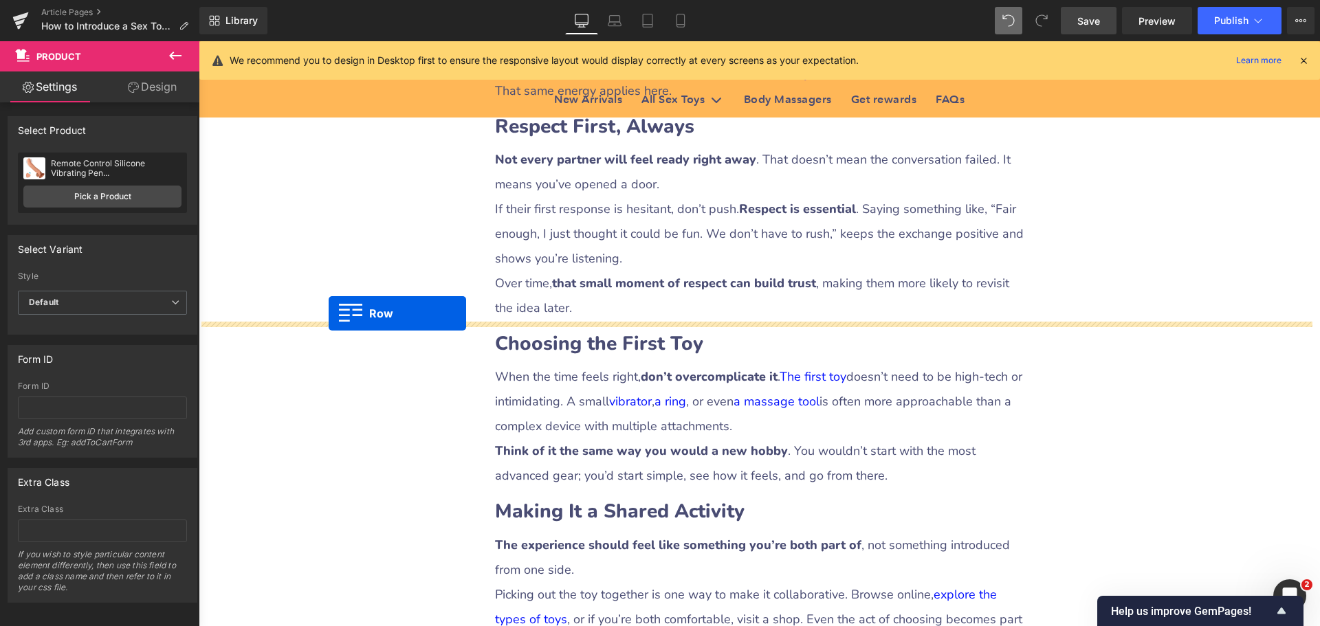
drag, startPoint x: 346, startPoint y: 406, endPoint x: 328, endPoint y: 313, distance: 94.6
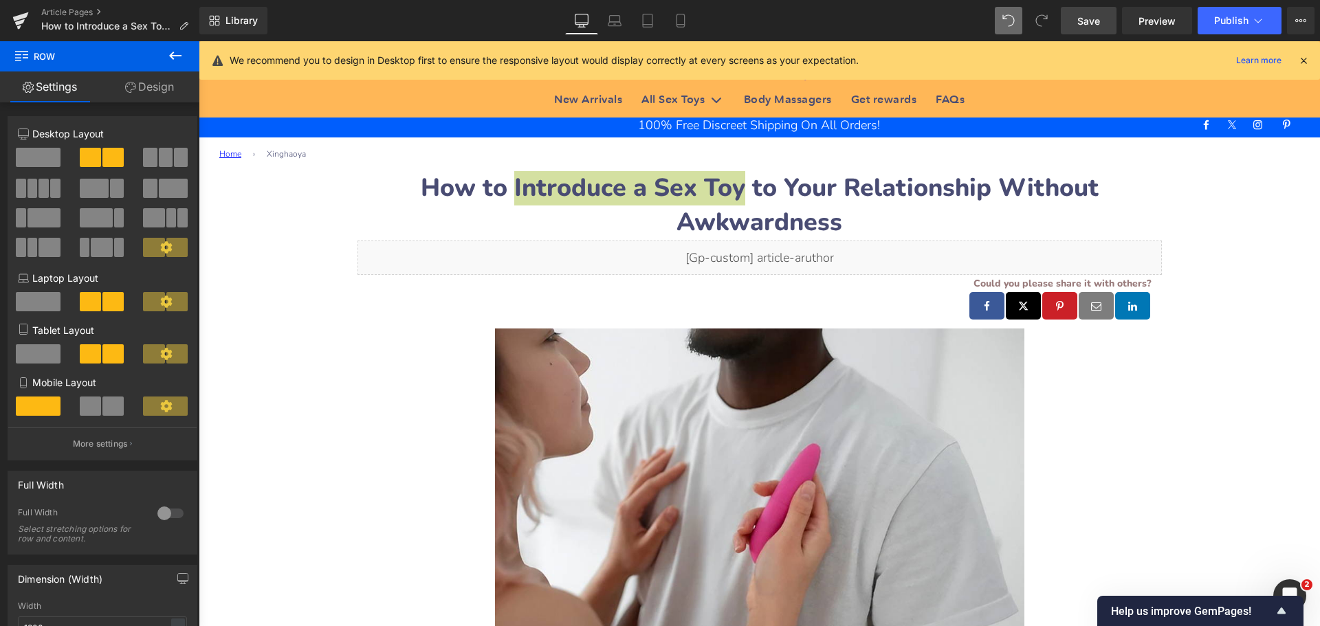
scroll to position [0, 0]
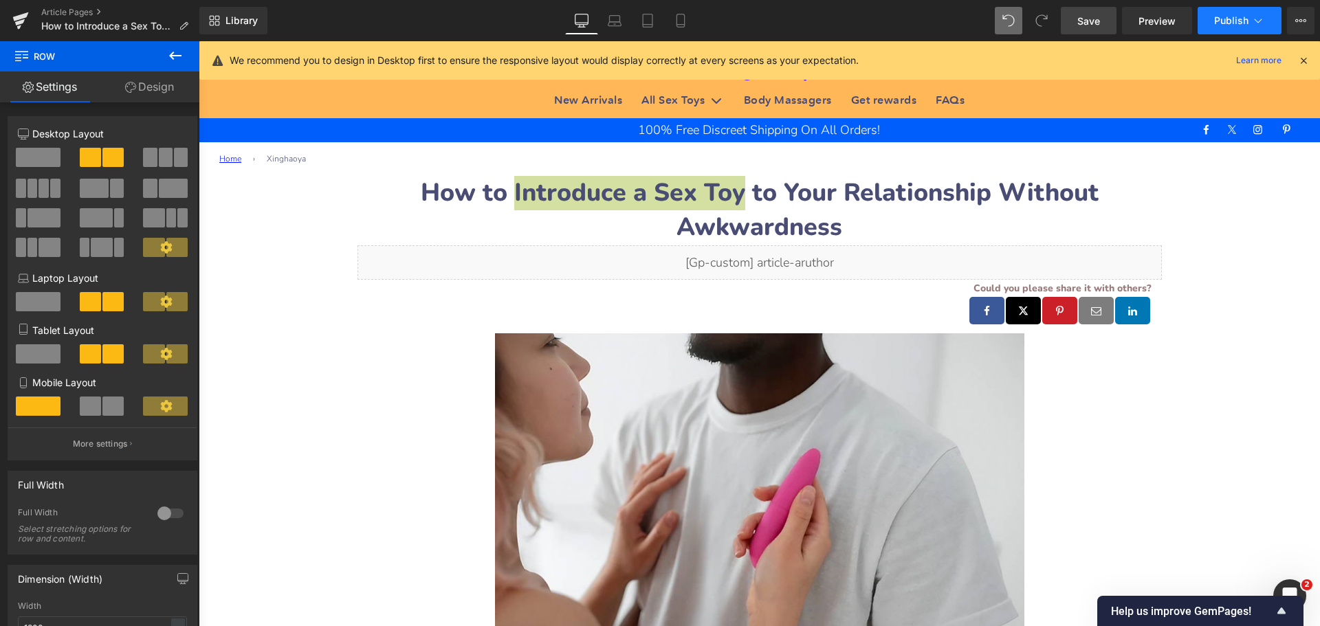
click at [1232, 23] on span "Publish" at bounding box center [1231, 20] width 34 height 11
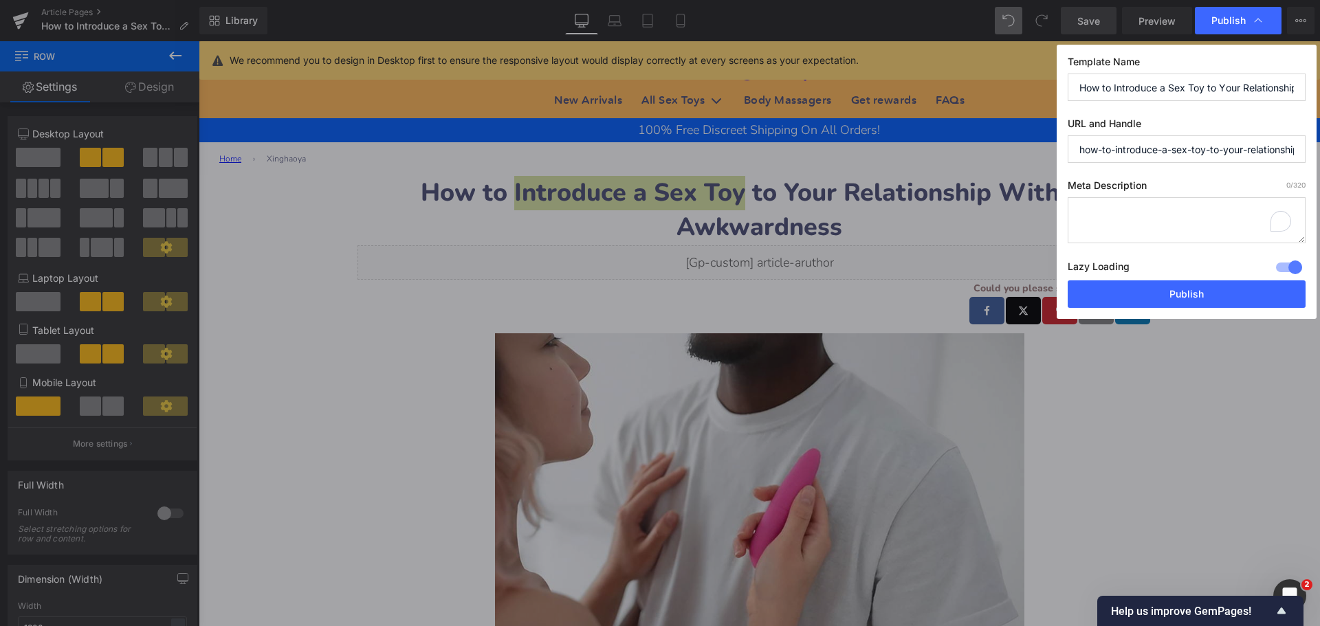
click at [1091, 215] on textarea "To enrich screen reader interactions, please activate Accessibility in Grammarl…" at bounding box center [1186, 220] width 238 height 46
paste textarea "Learn how to introduce sex toys to a partner with ease and without awkwardness.…"
type textarea "Learn how to introduce sex toys to a partner with ease and without awkwardness.…"
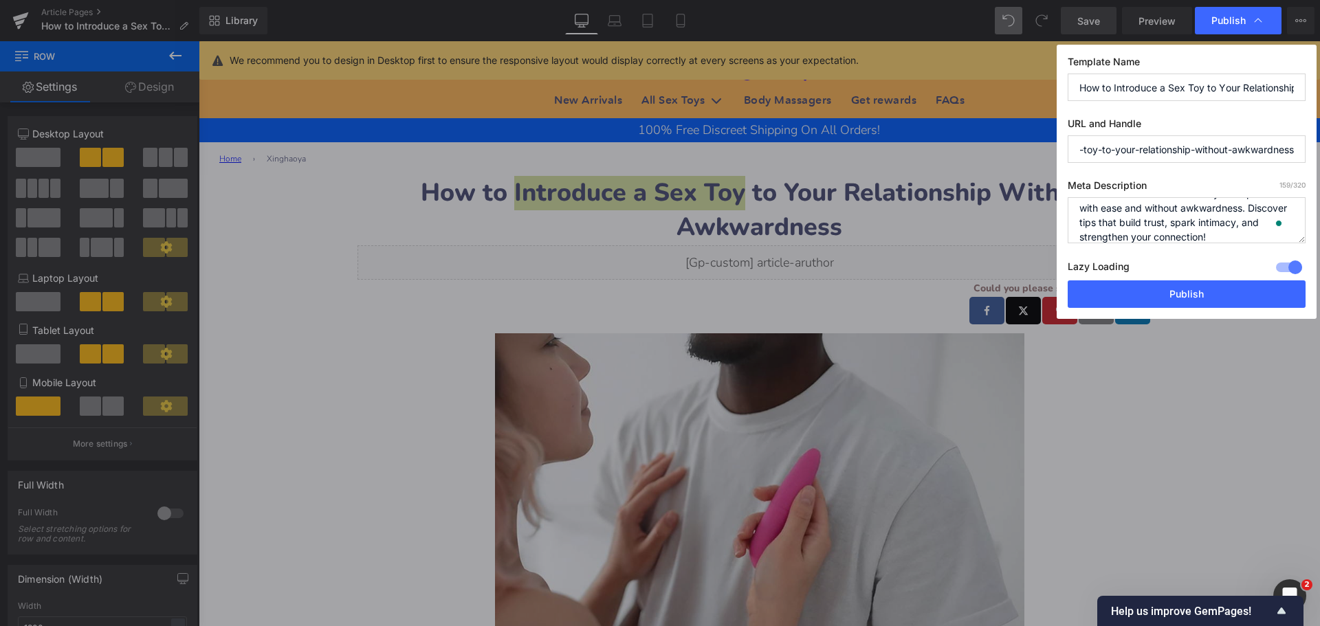
drag, startPoint x: 1078, startPoint y: 152, endPoint x: 1303, endPoint y: 154, distance: 224.8
click at [1303, 154] on input "how-to-introduce-a-sex-toy-to-your-relationship-without-awkwardness" at bounding box center [1186, 148] width 238 height 27
paste input "sex-toys-to-a-partner"
type input "how-to-introduce-sex-toys-to-a-partner"
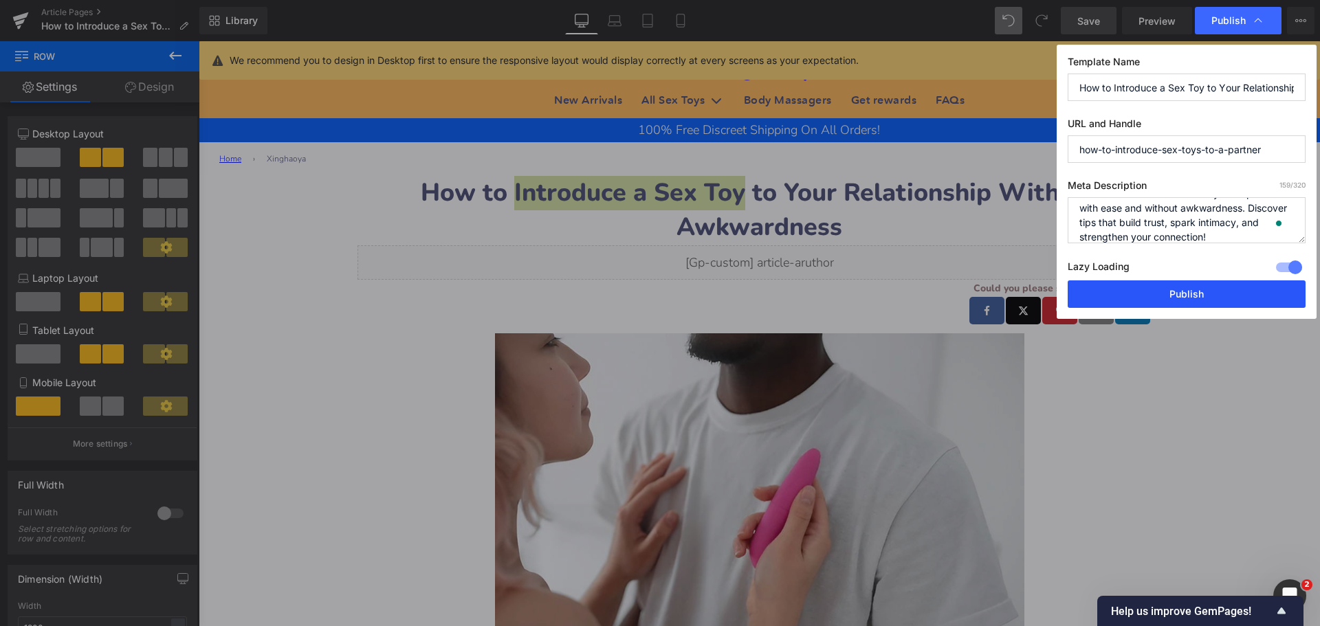
click at [1195, 294] on button "Publish" at bounding box center [1186, 293] width 238 height 27
